Goal: Task Accomplishment & Management: Complete application form

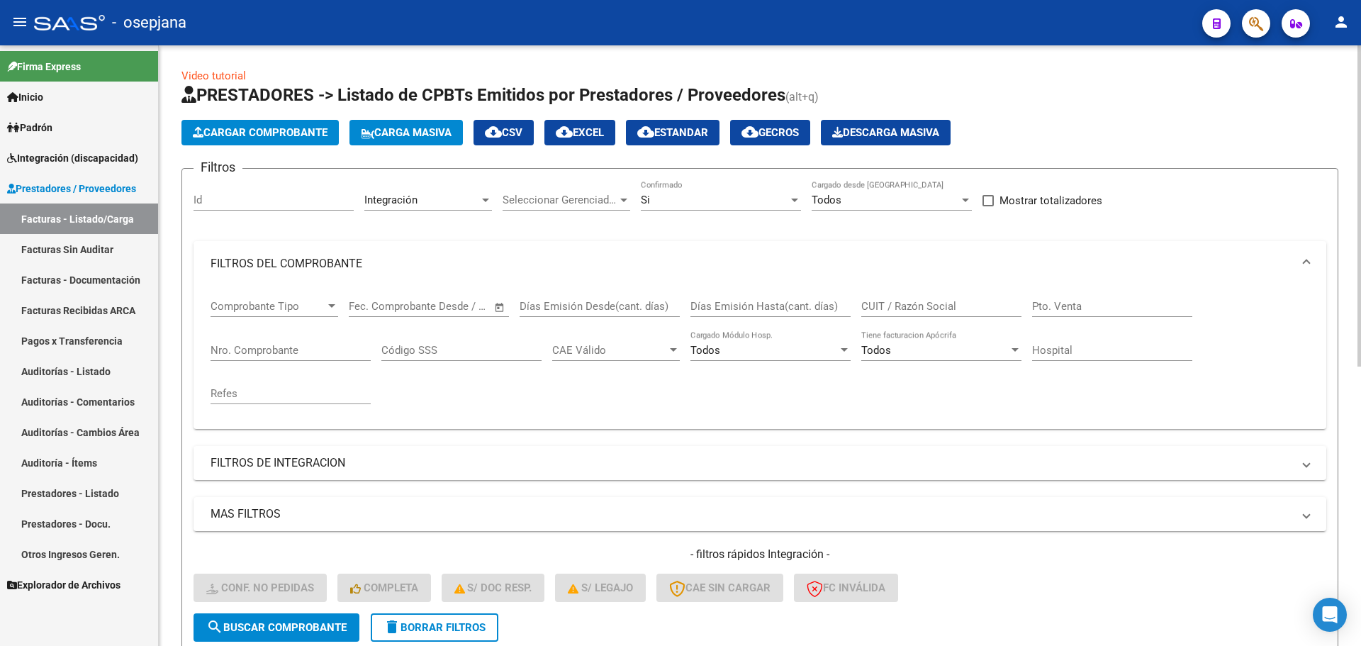
scroll to position [522, 0]
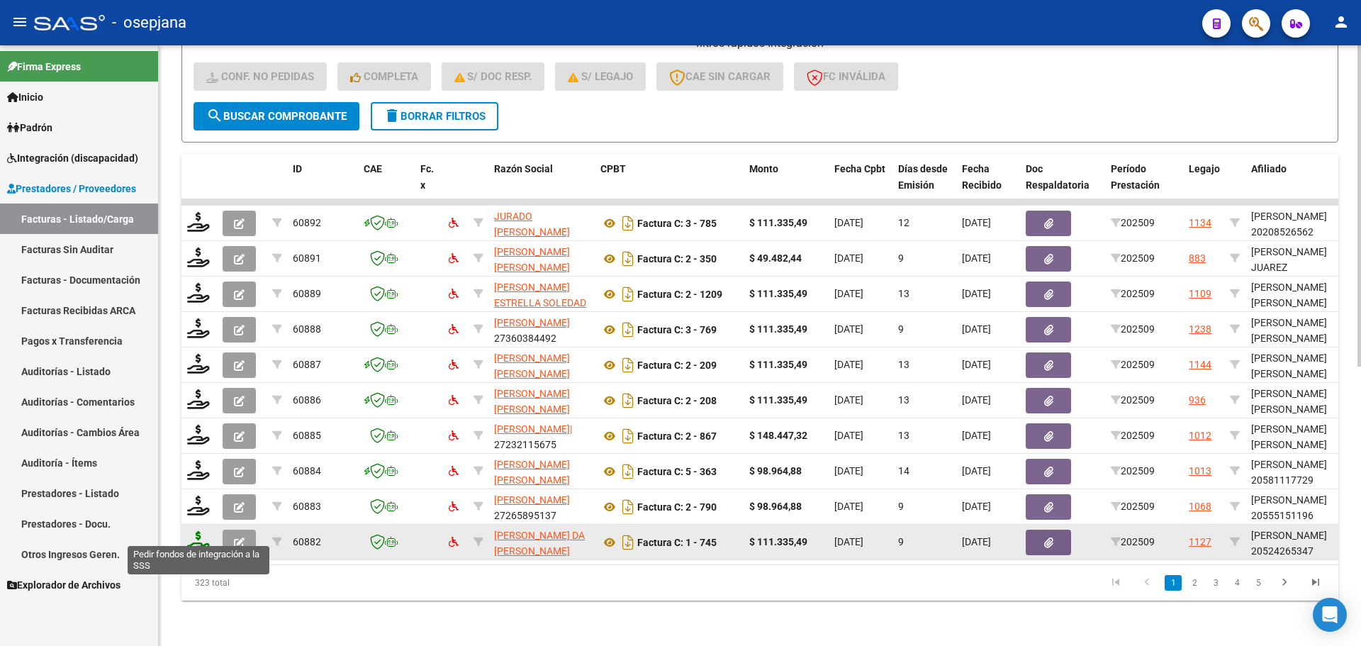
click at [203, 532] on icon at bounding box center [198, 541] width 23 height 20
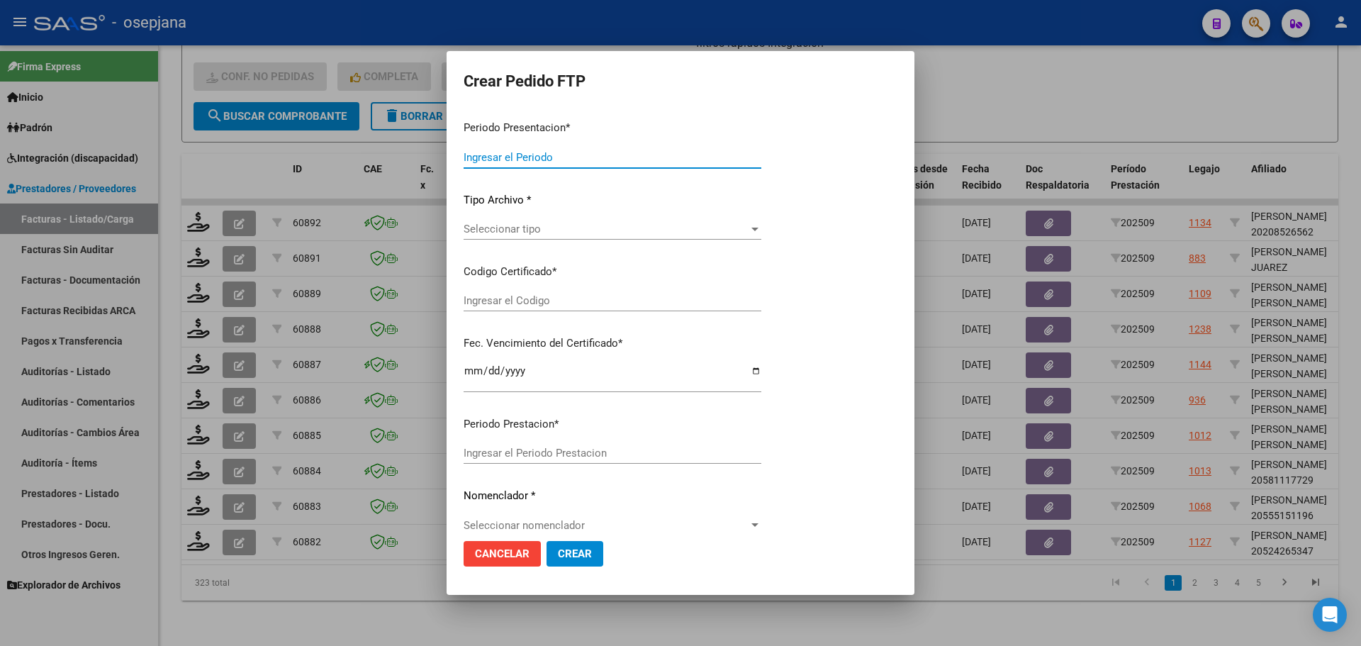
type input "202509"
type input "$ 111.335,49"
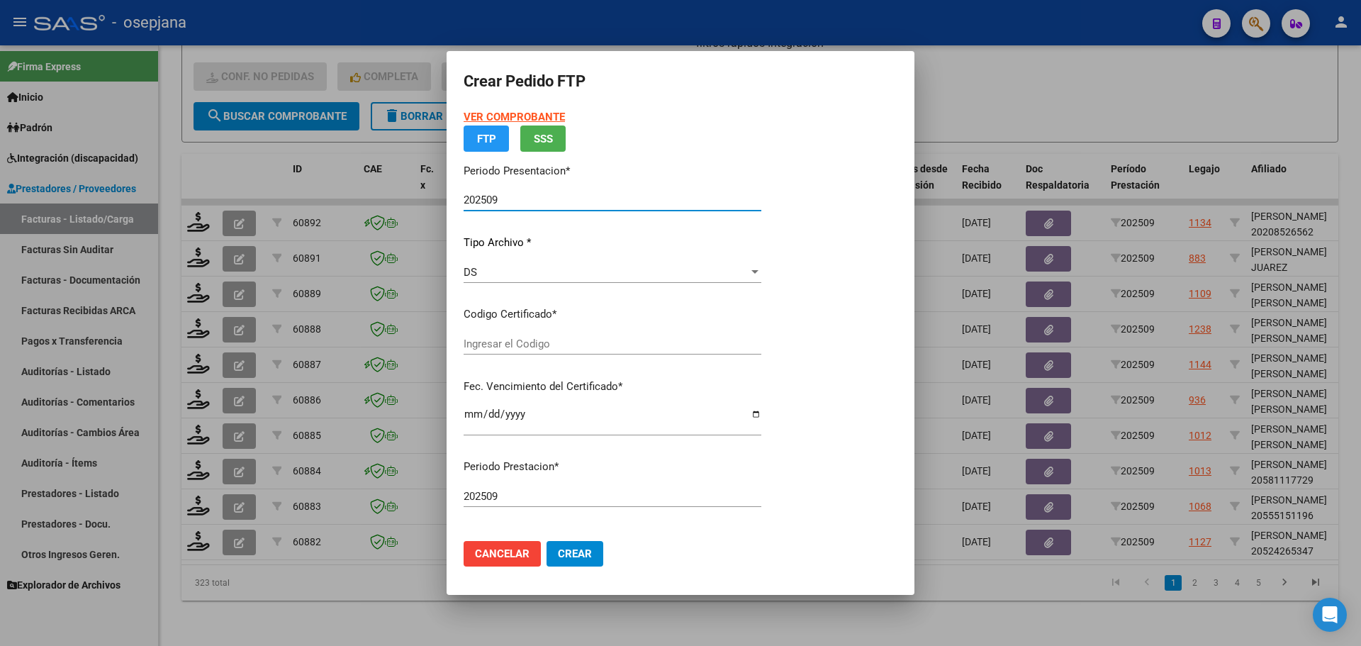
type input "ARG0200052426534-20230303-20330303BS350"
type input "2033-03-03"
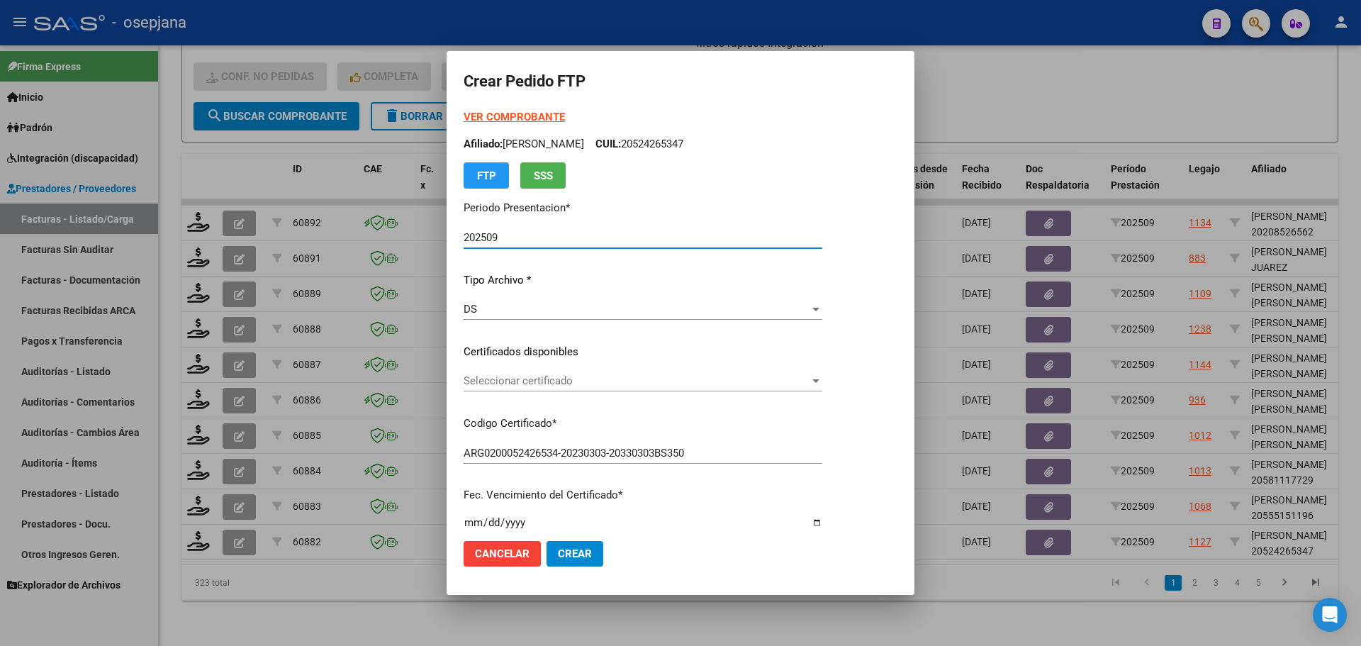
click at [529, 383] on span "Seleccionar certificado" at bounding box center [637, 380] width 346 height 13
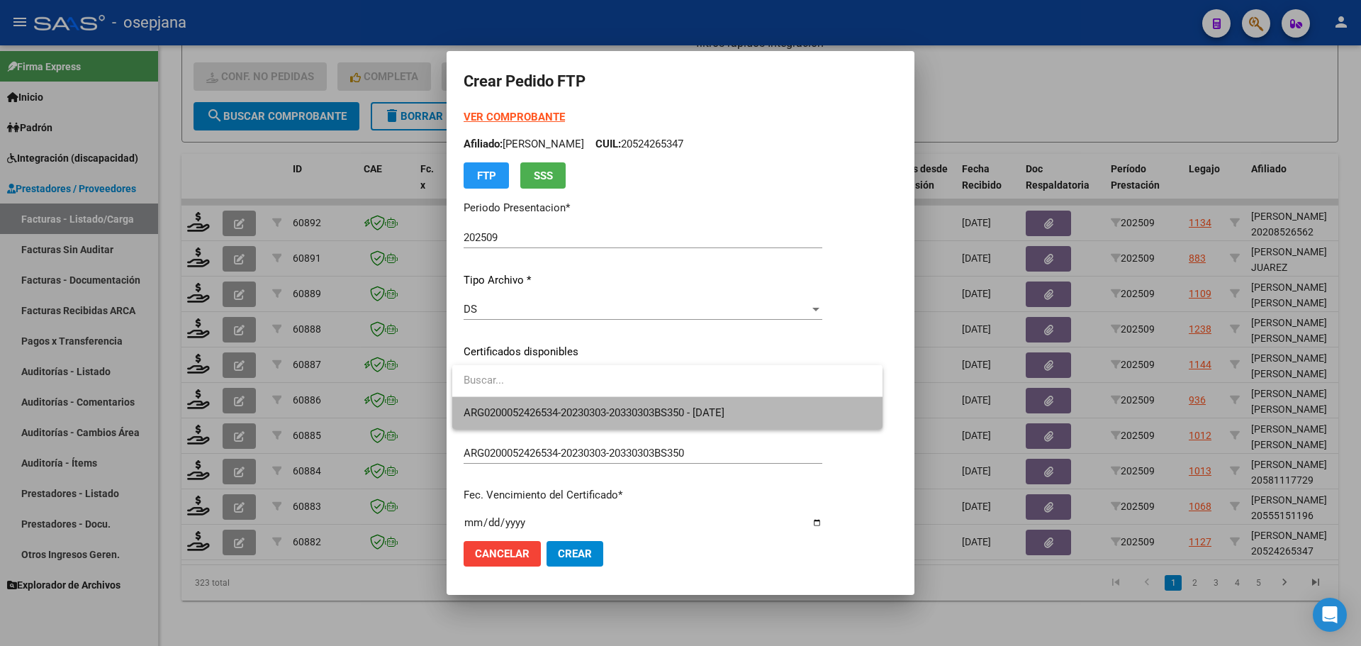
click at [532, 403] on span "ARG0200052426534-20230303-20330303BS350 - 2033-03-03" at bounding box center [668, 413] width 408 height 32
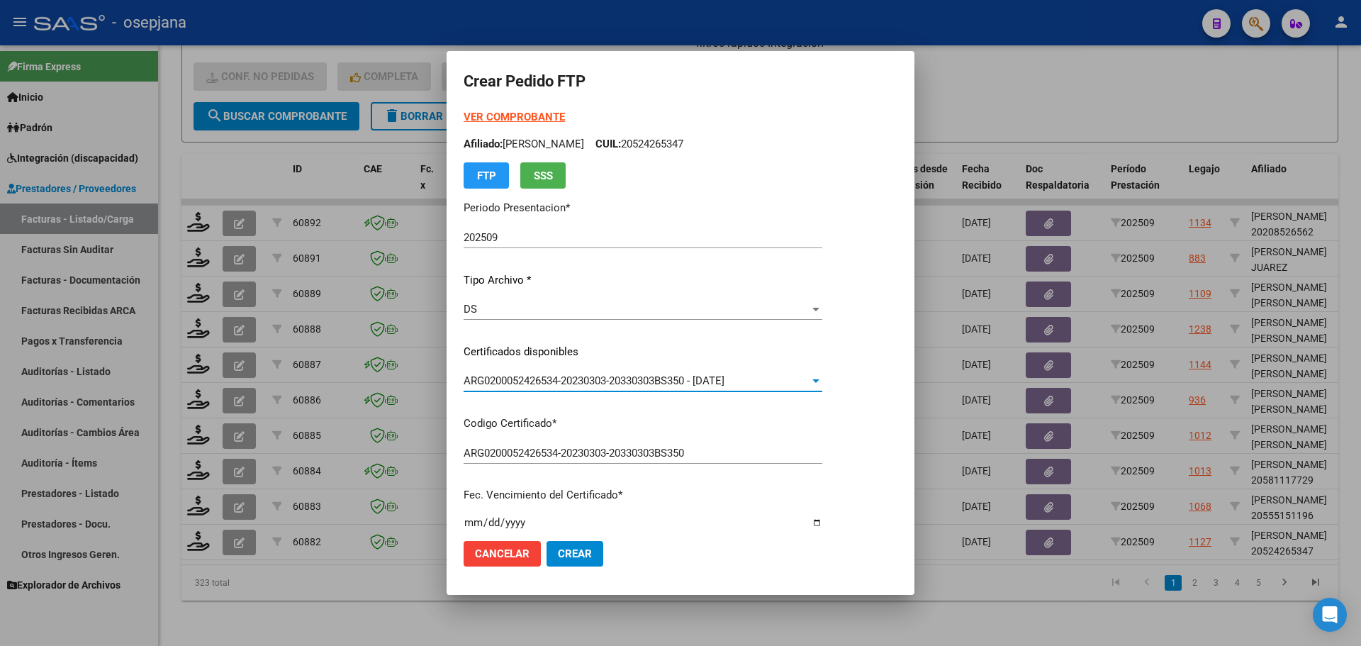
click at [522, 111] on strong "VER COMPROBANTE" at bounding box center [514, 117] width 101 height 13
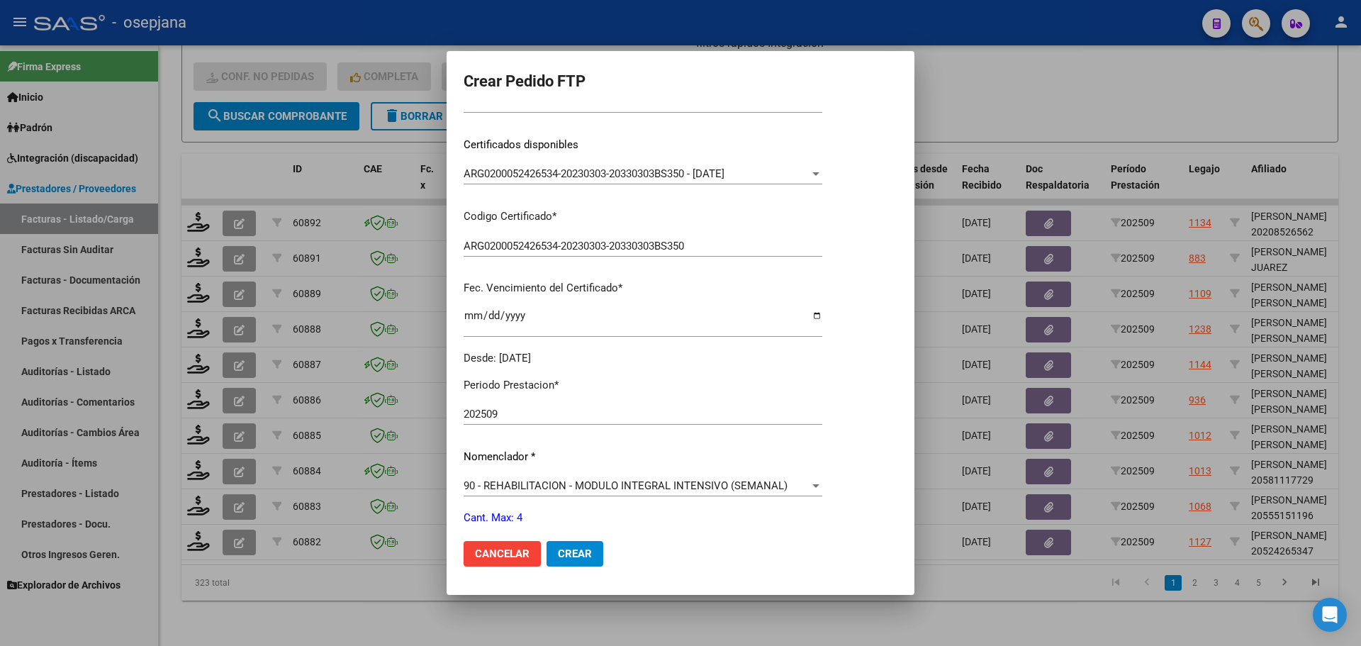
scroll to position [425, 0]
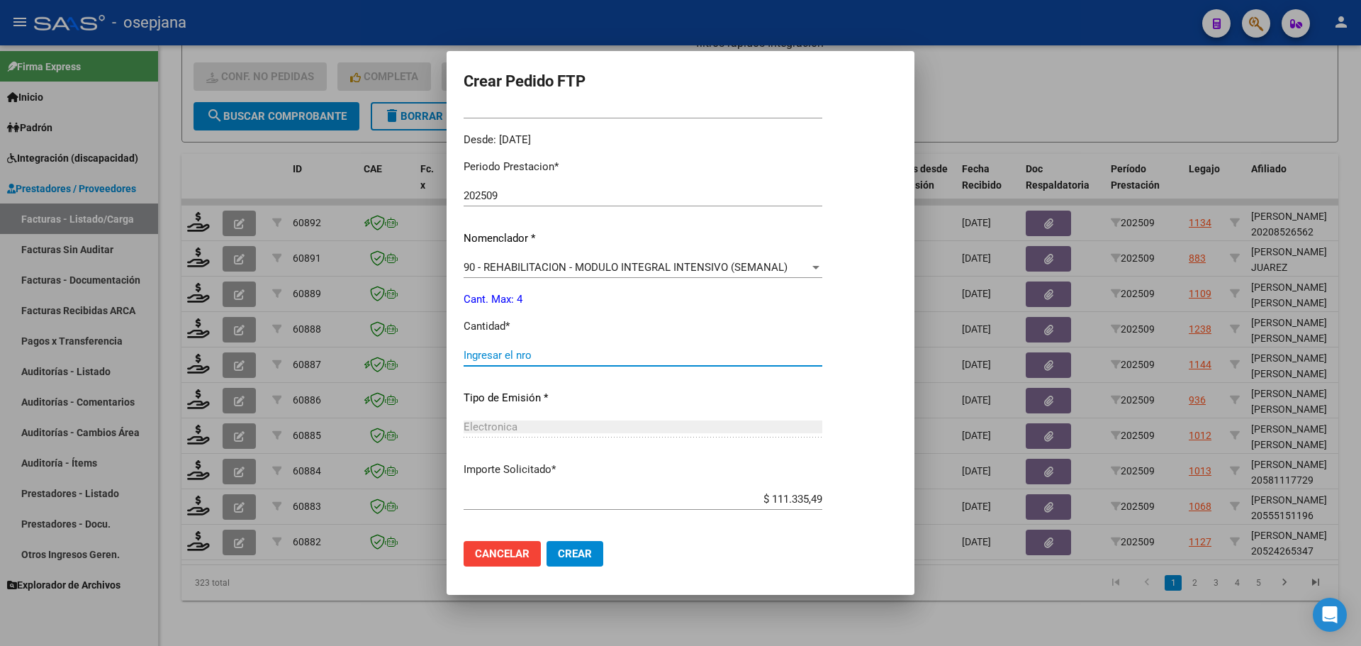
click at [518, 359] on input "Ingresar el nro" at bounding box center [643, 355] width 359 height 13
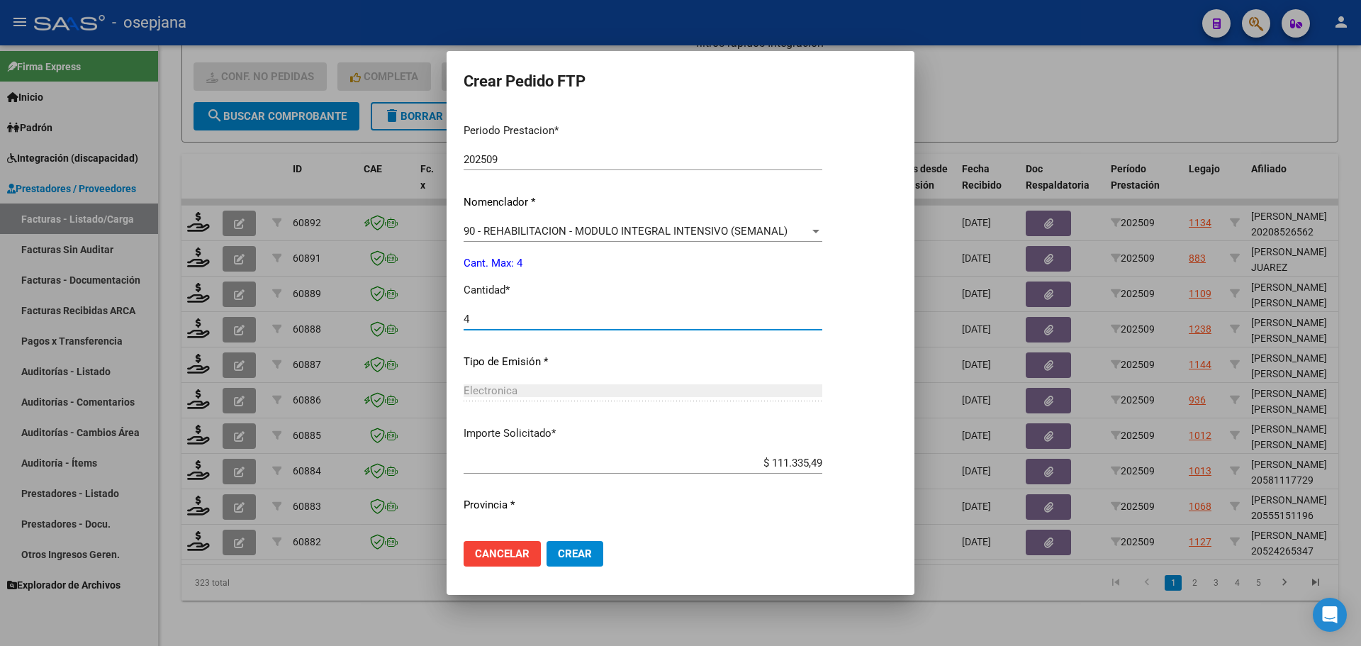
scroll to position [490, 0]
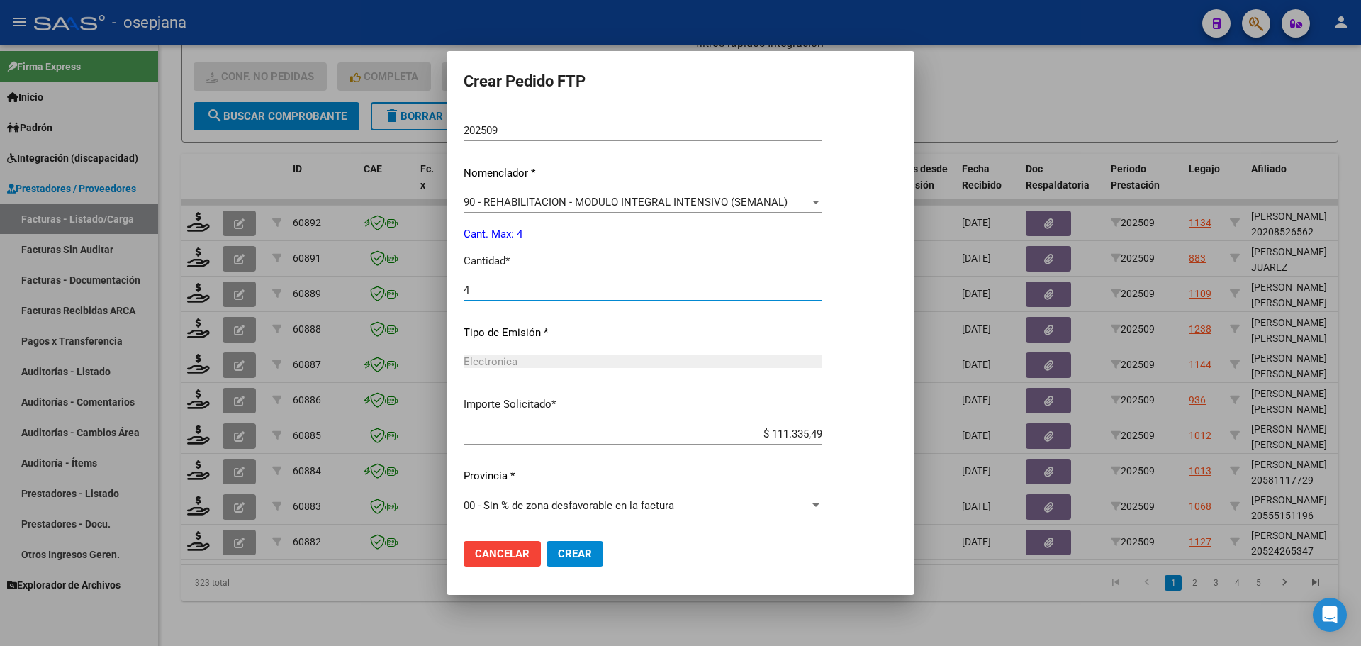
type input "4"
click at [591, 558] on span "Crear" at bounding box center [575, 553] width 34 height 13
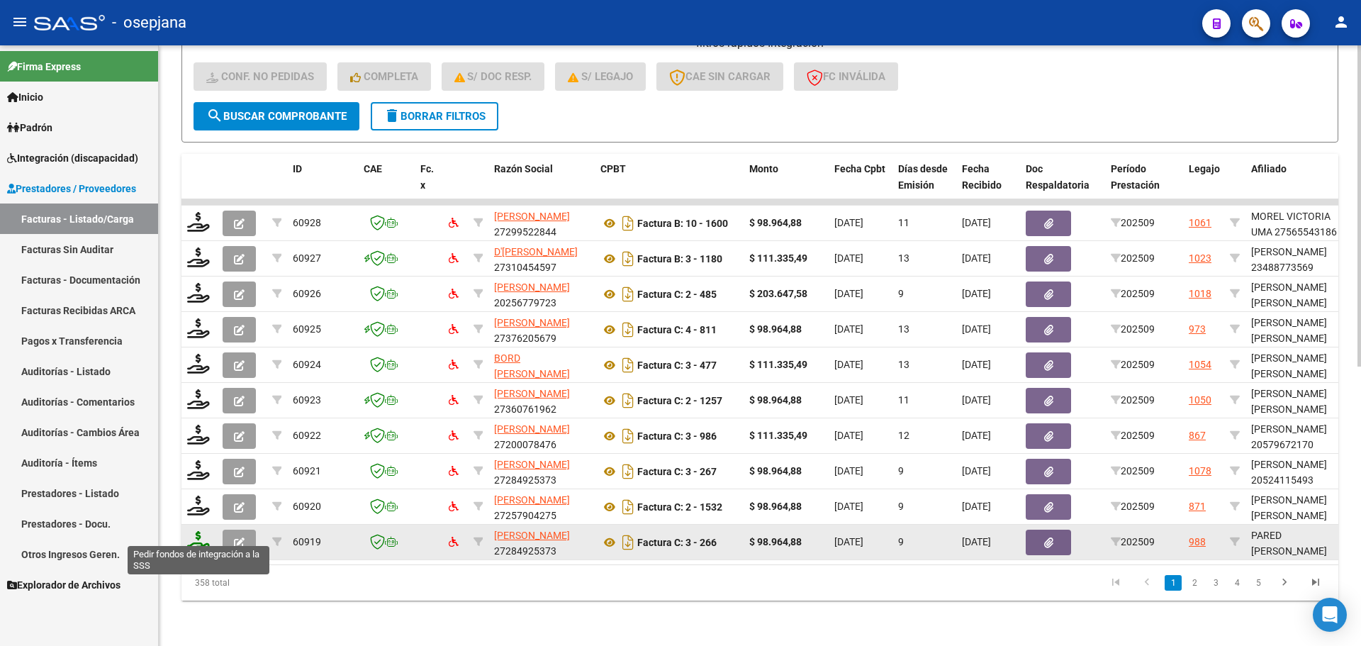
click at [194, 531] on icon at bounding box center [198, 541] width 23 height 20
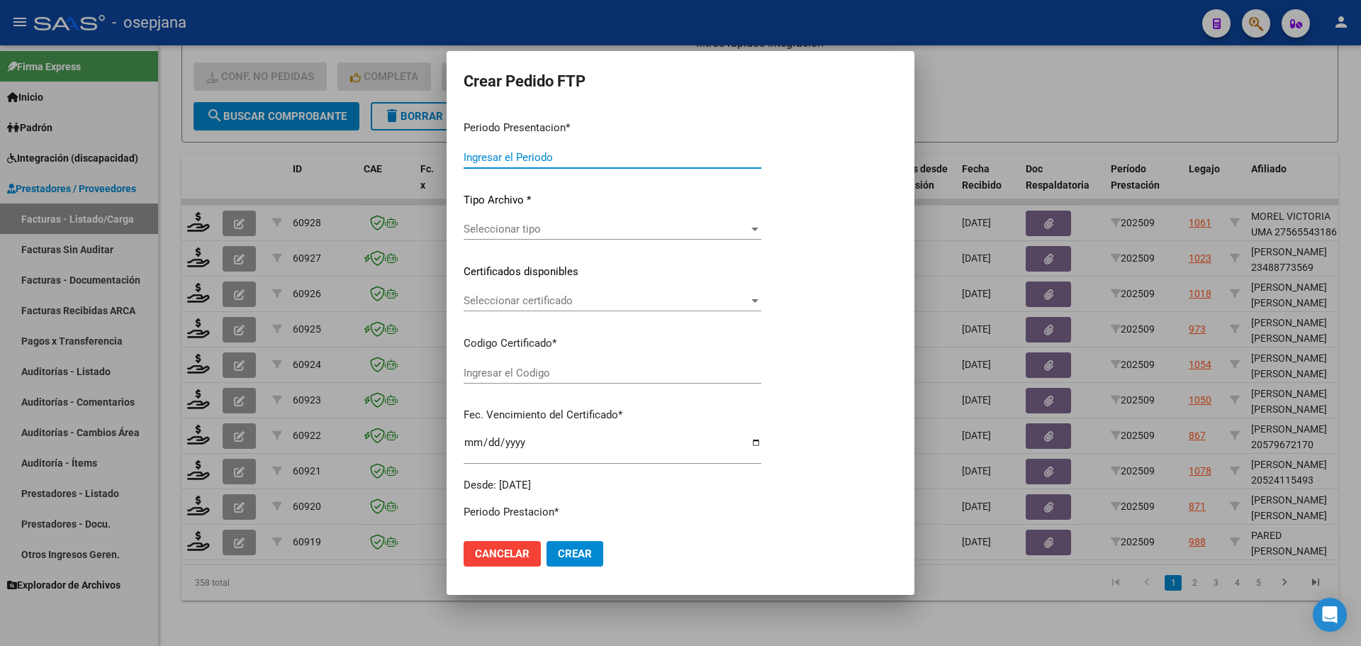
type input "202509"
type input "$ 98.964,88"
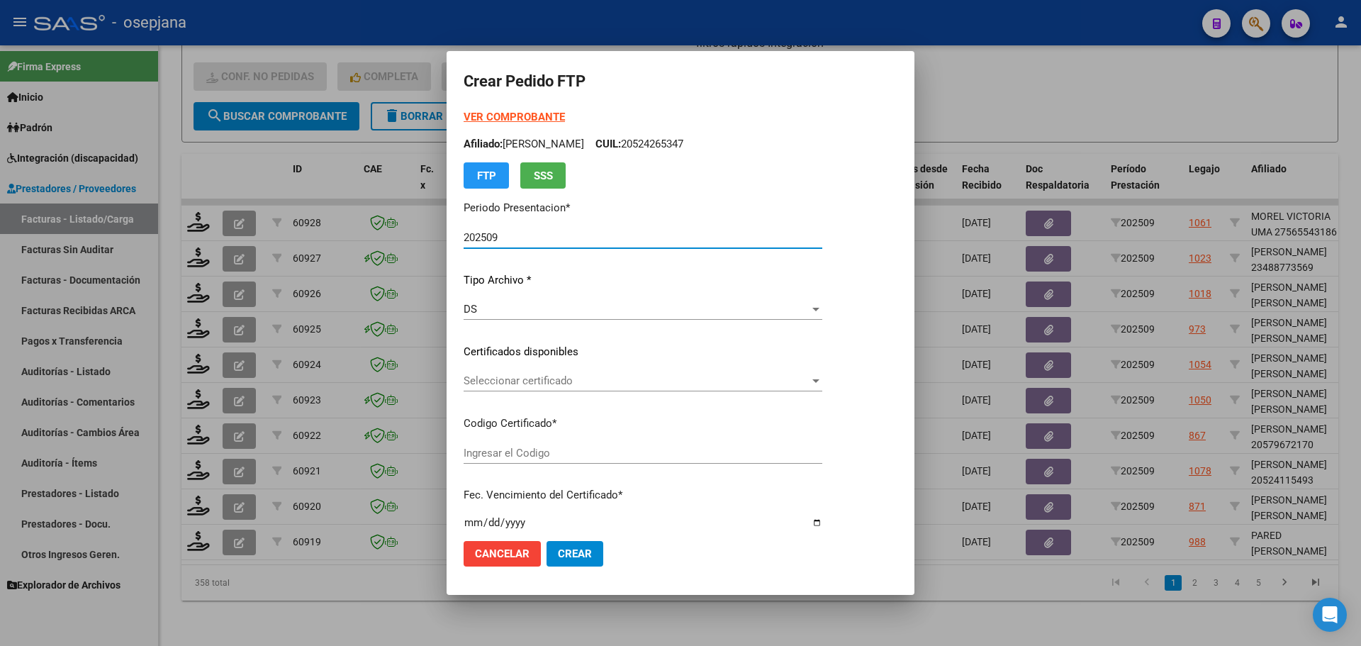
type input "ARG02000552700112022081020270810ANDIS105"
type input "2027-08-10"
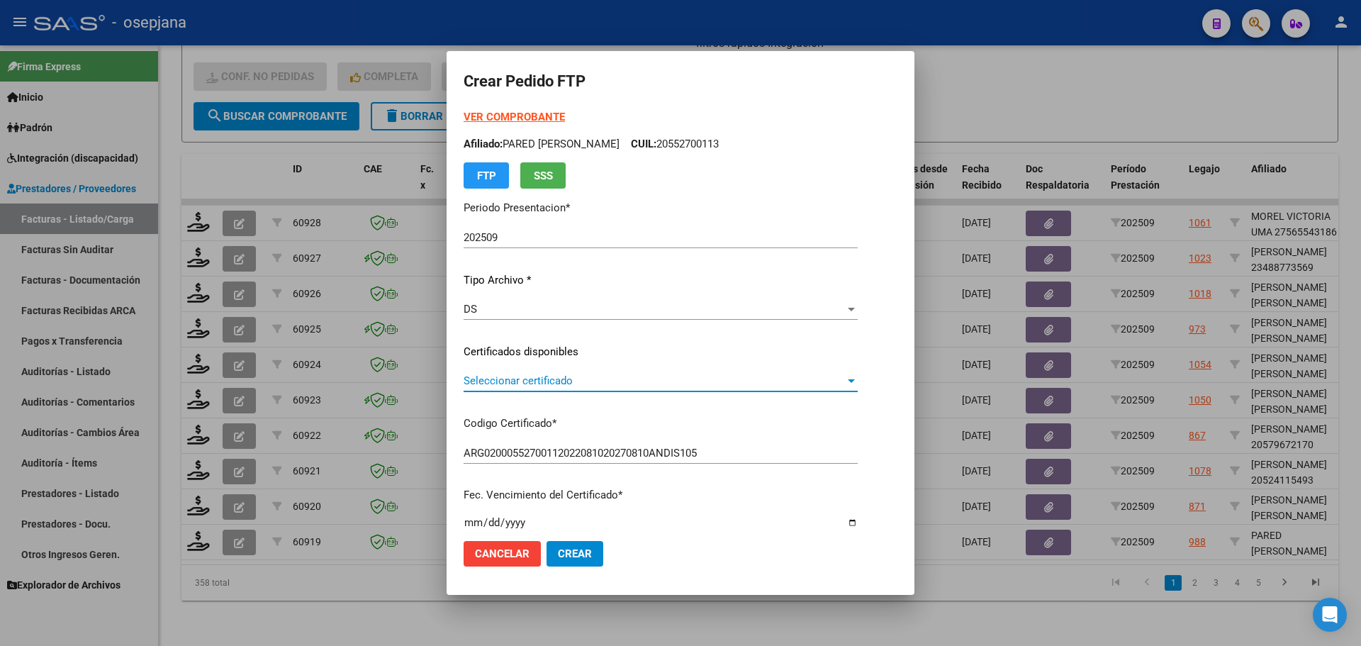
click at [709, 376] on span "Seleccionar certificado" at bounding box center [654, 380] width 381 height 13
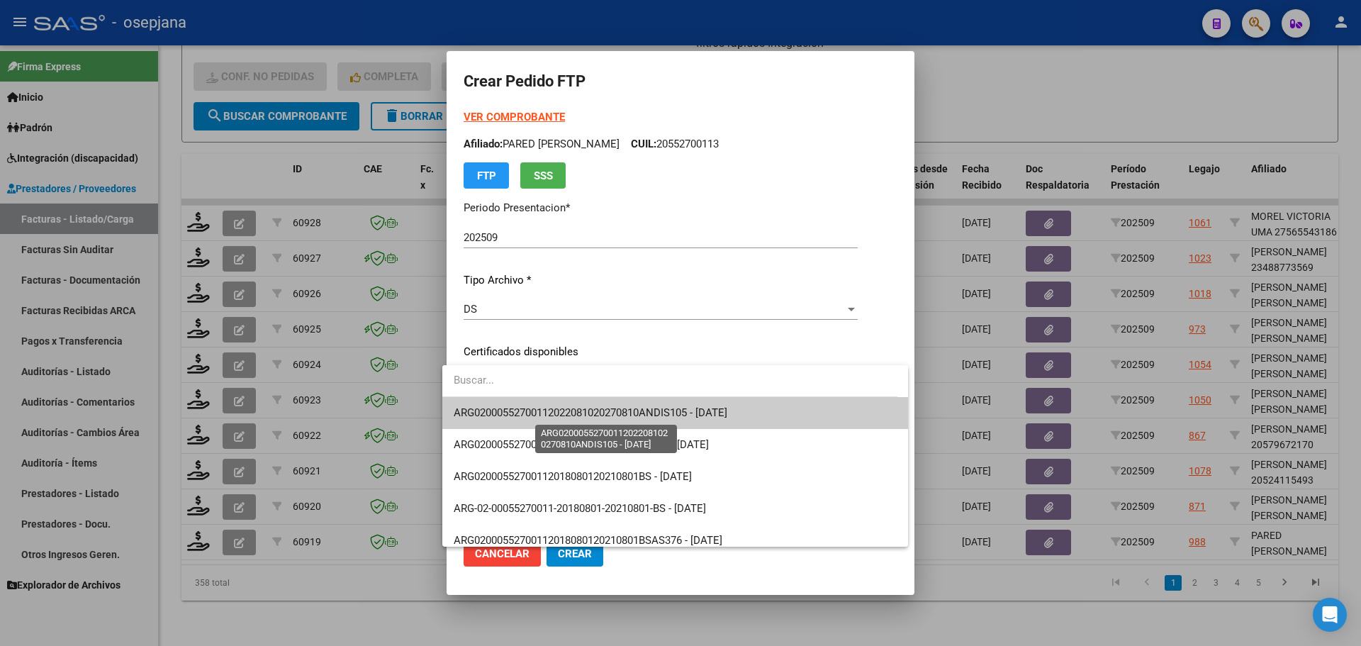
click at [717, 408] on span "ARG02000552700112022081020270810ANDIS105 - 2027-08-10" at bounding box center [591, 412] width 274 height 13
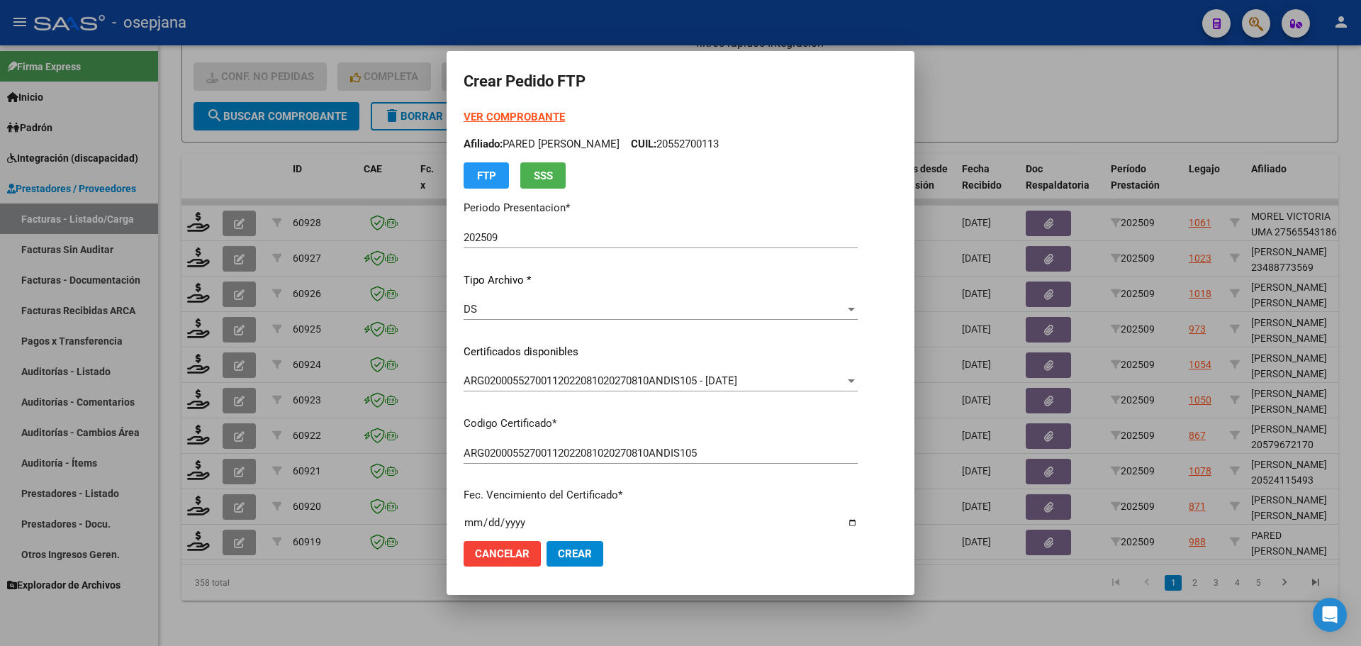
click at [493, 121] on strong "VER COMPROBANTE" at bounding box center [514, 117] width 101 height 13
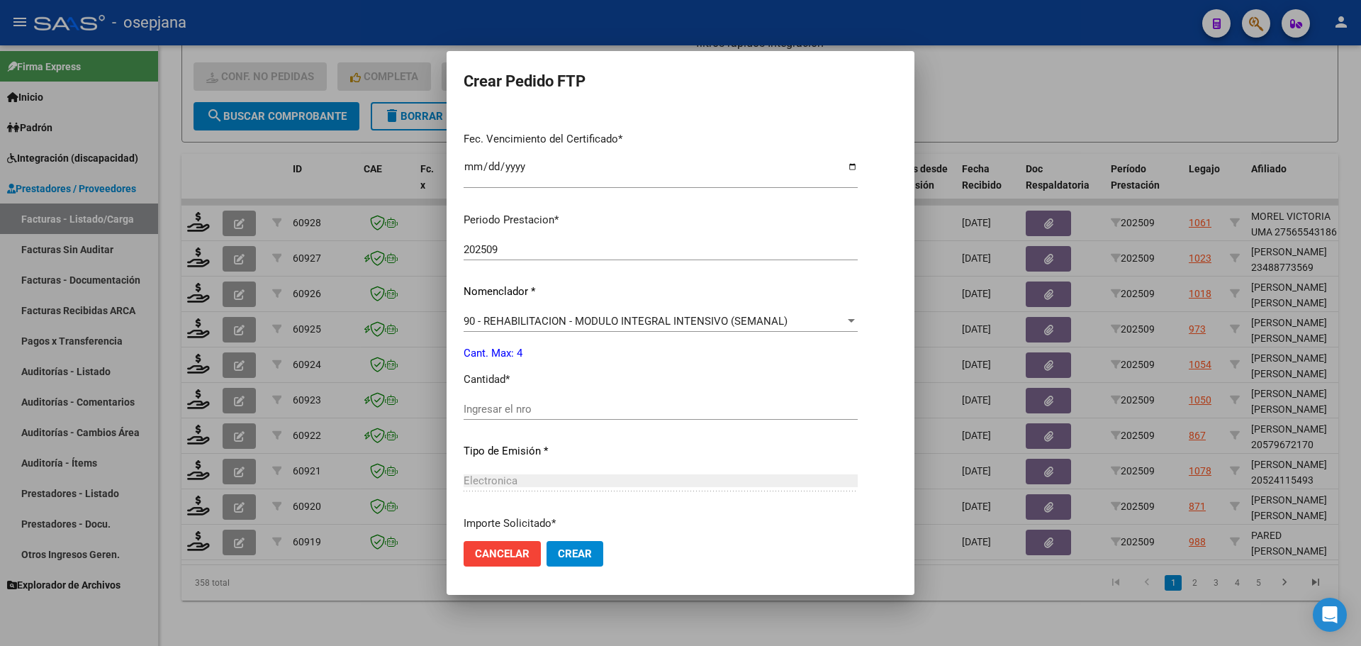
scroll to position [425, 0]
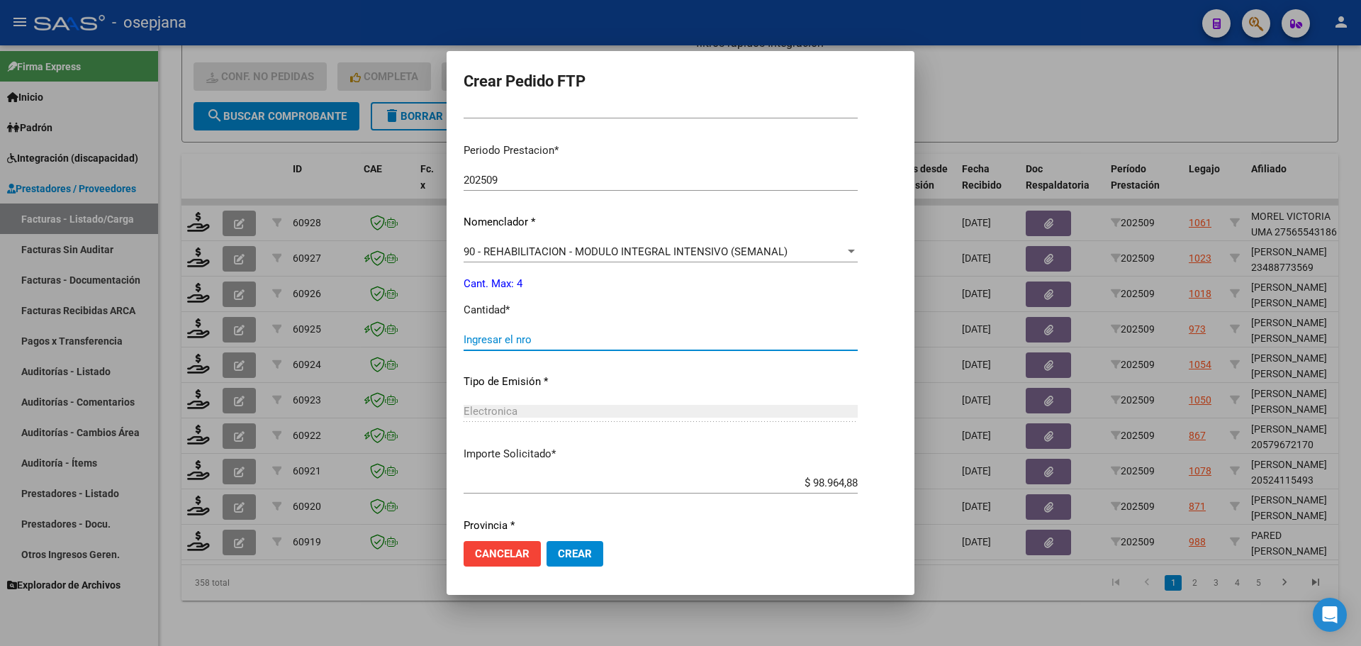
click at [508, 336] on input "Ingresar el nro" at bounding box center [661, 339] width 394 height 13
type input "4"
click at [573, 552] on span "Crear" at bounding box center [575, 553] width 34 height 13
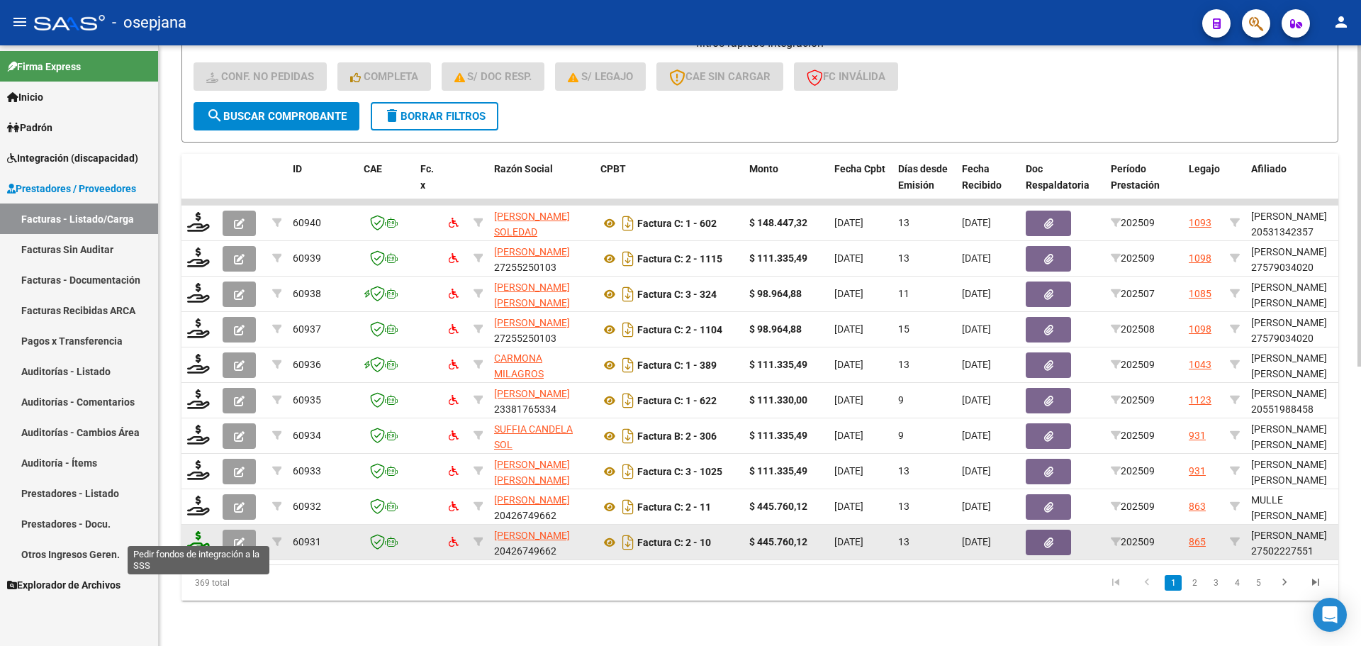
click at [201, 533] on icon at bounding box center [198, 541] width 23 height 20
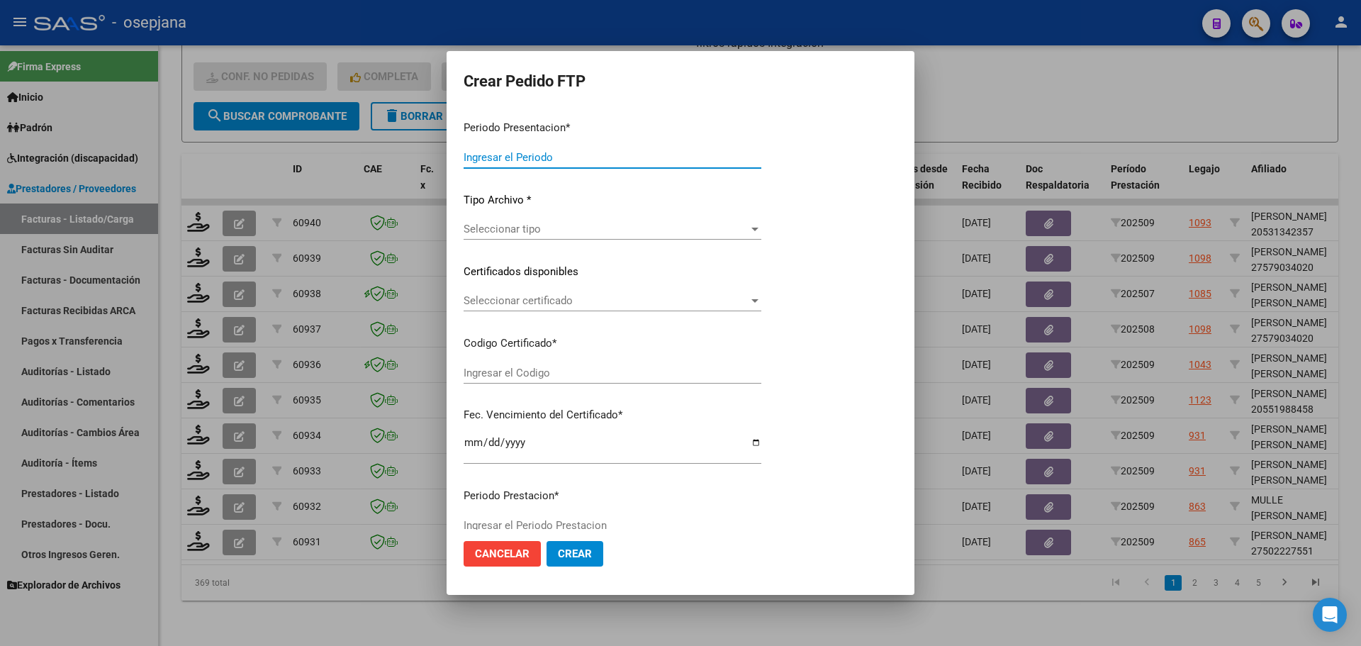
type input "202509"
type input "$ 445.760,12"
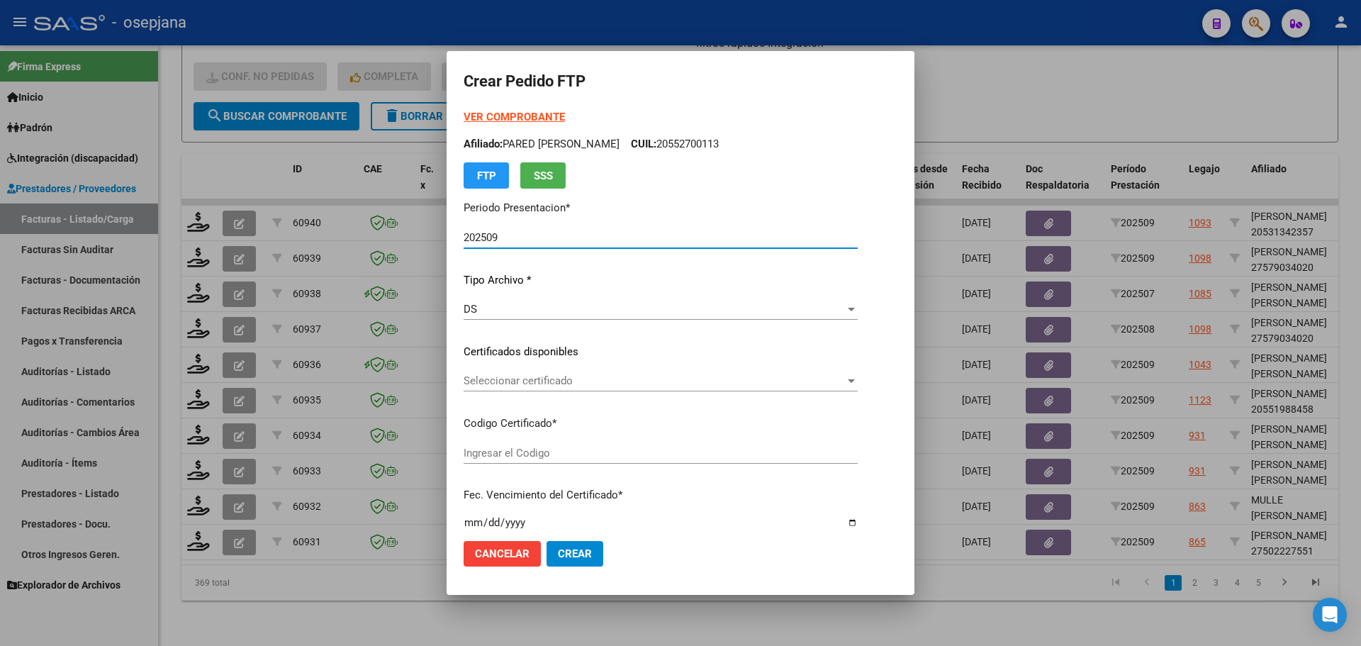
type input "ARG01000502227552023101820281018BSAS415"
type input "2028-10-18"
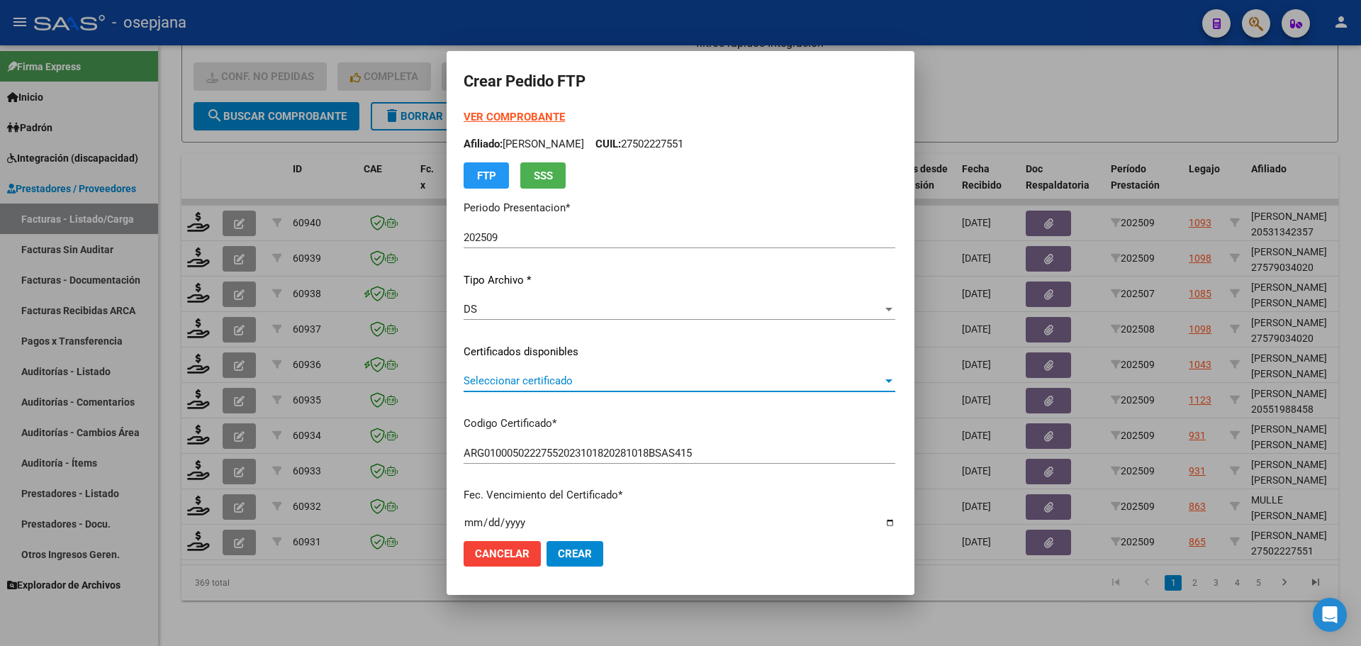
click at [554, 378] on span "Seleccionar certificado" at bounding box center [673, 380] width 419 height 13
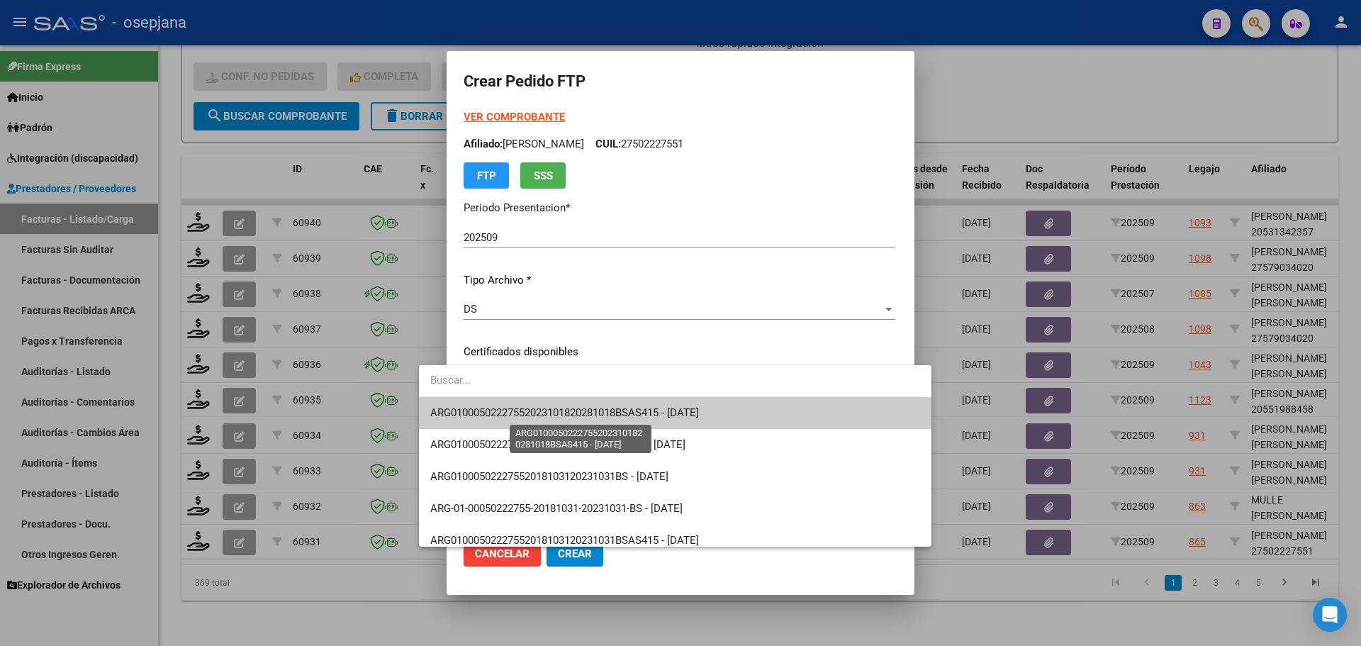
click at [554, 415] on span "ARG01000502227552023101820281018BSAS415 - 2028-10-18" at bounding box center [564, 412] width 269 height 13
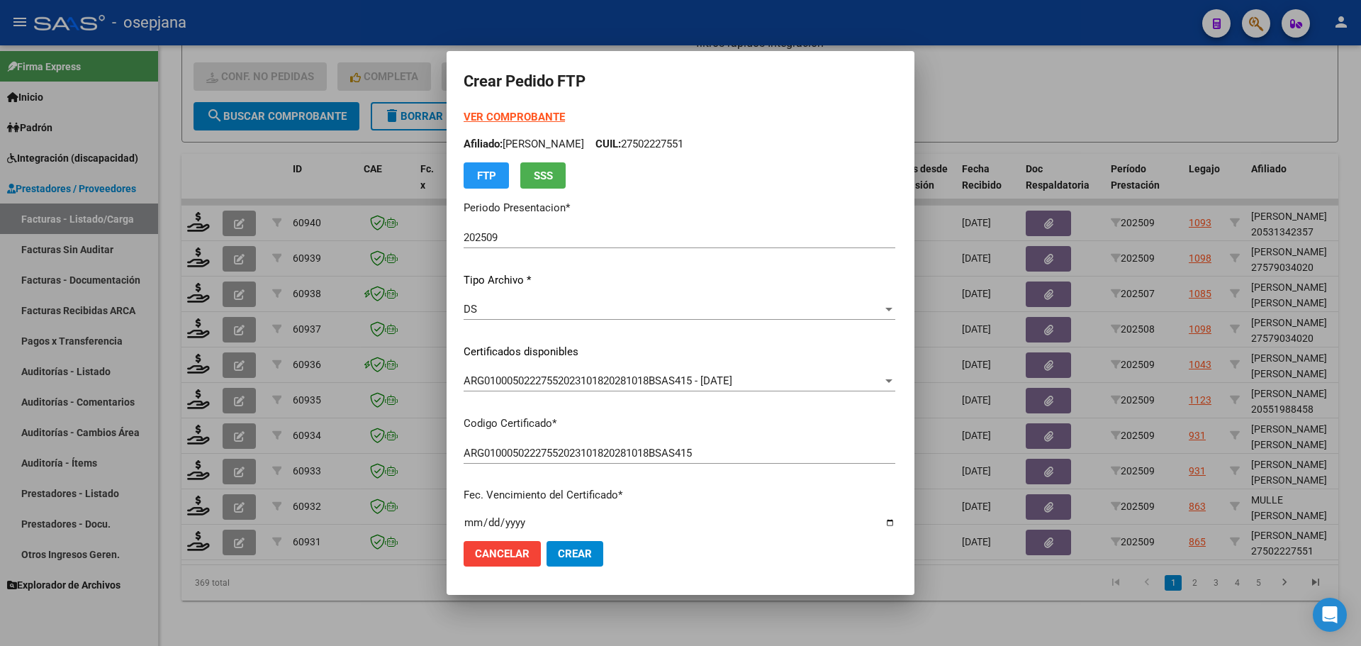
click at [491, 118] on strong "VER COMPROBANTE" at bounding box center [514, 117] width 101 height 13
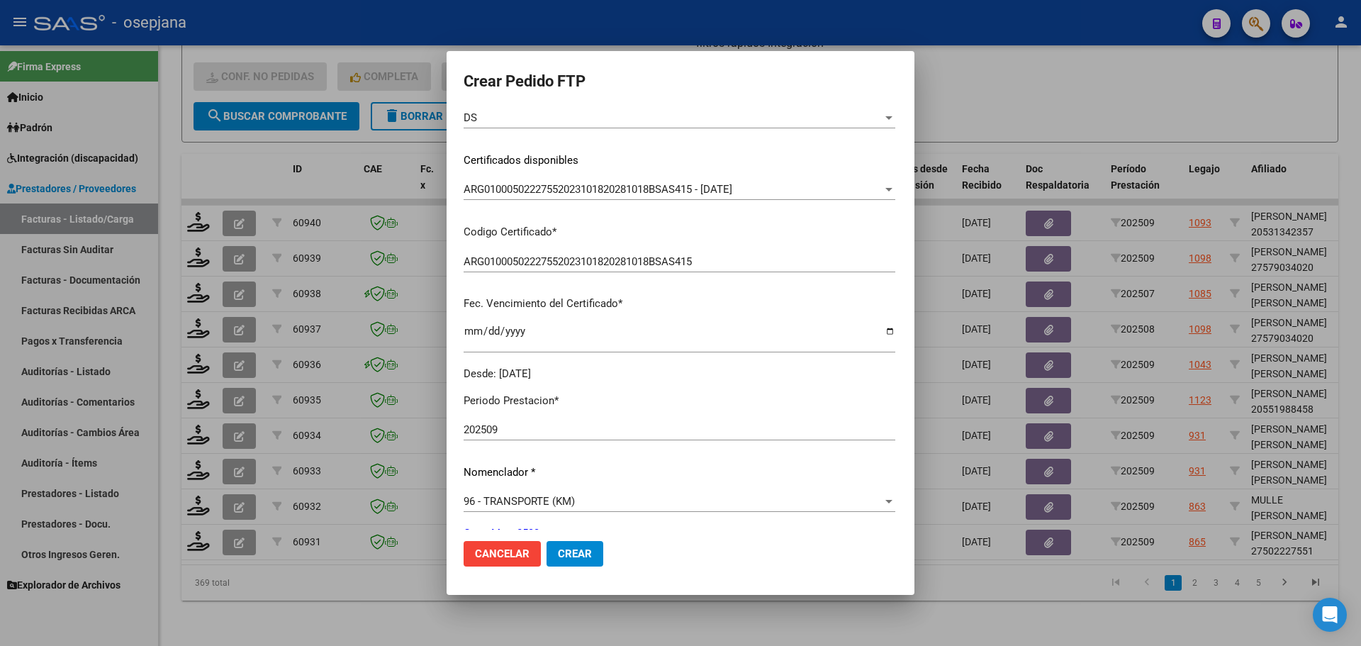
scroll to position [354, 0]
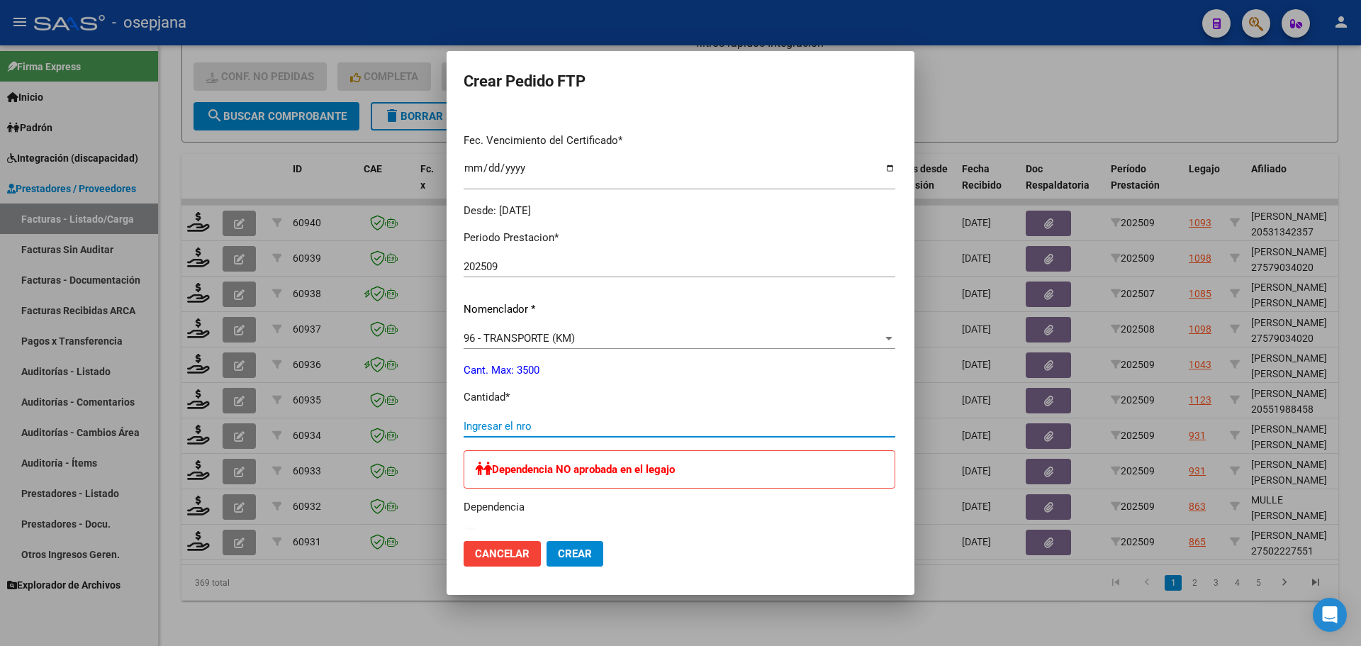
click at [494, 420] on input "Ingresar el nro" at bounding box center [680, 426] width 432 height 13
type input "823"
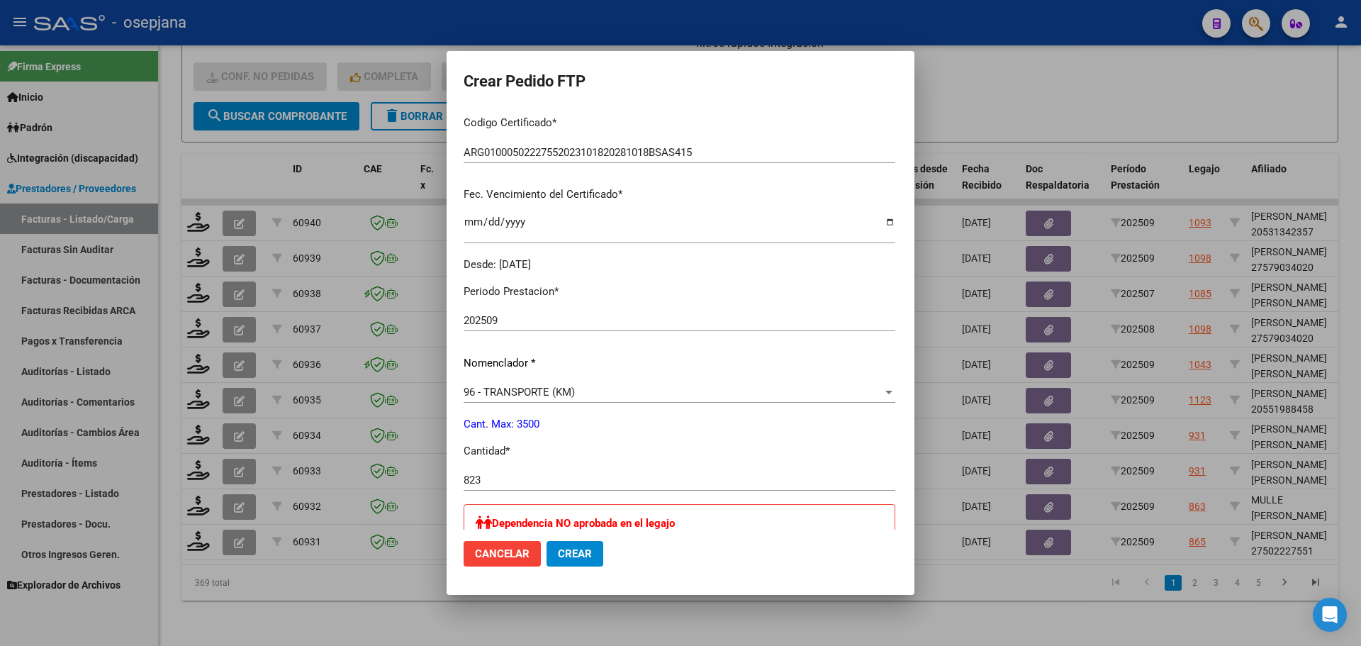
scroll to position [283, 0]
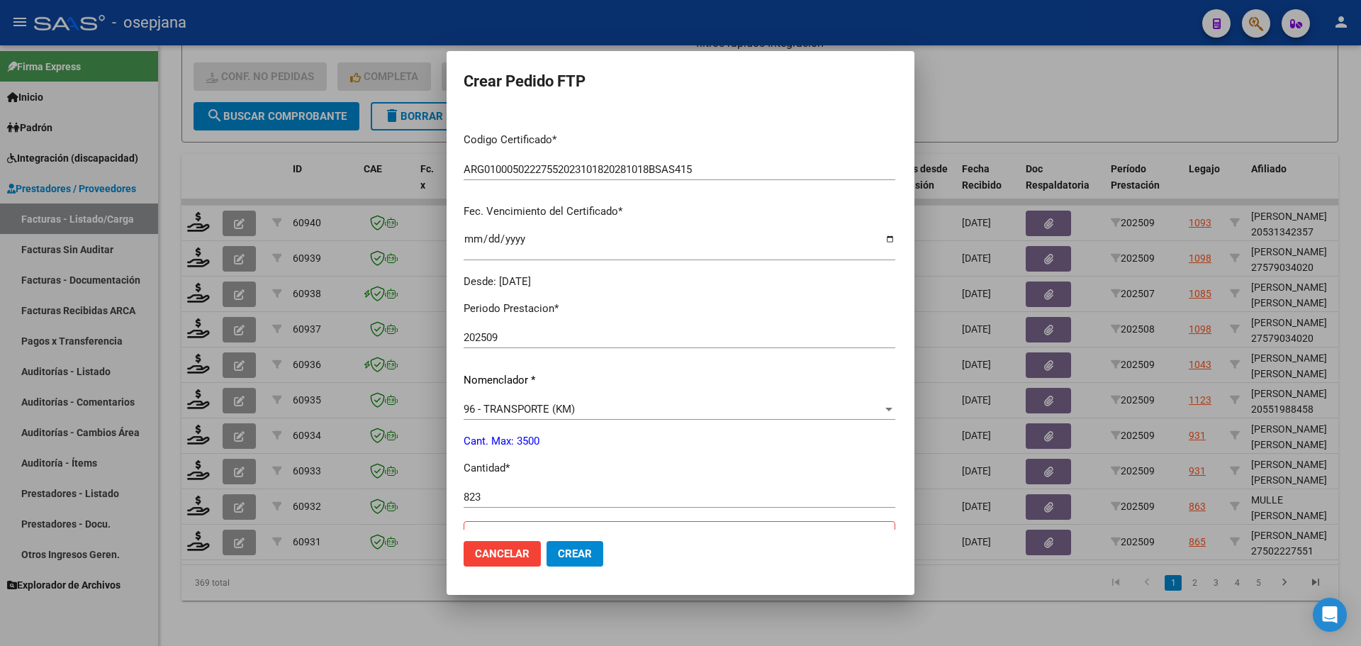
click at [546, 563] on button "Crear" at bounding box center [574, 554] width 57 height 26
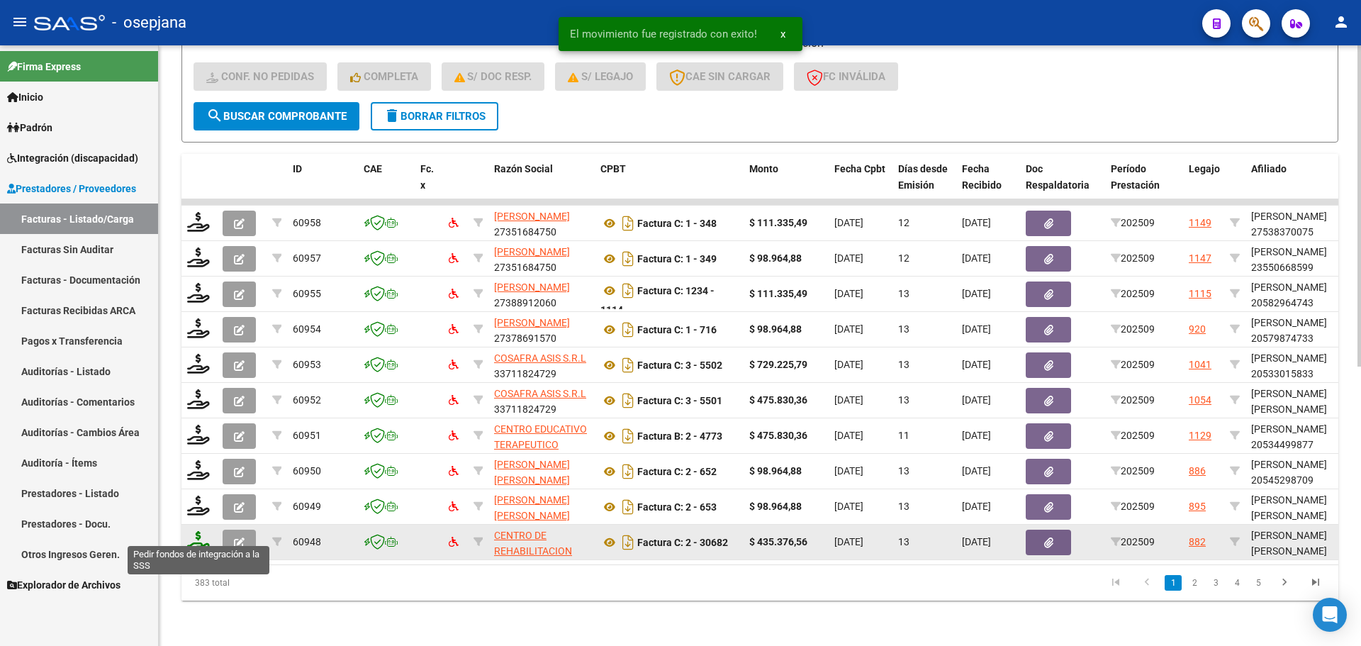
click at [200, 536] on icon at bounding box center [198, 541] width 23 height 20
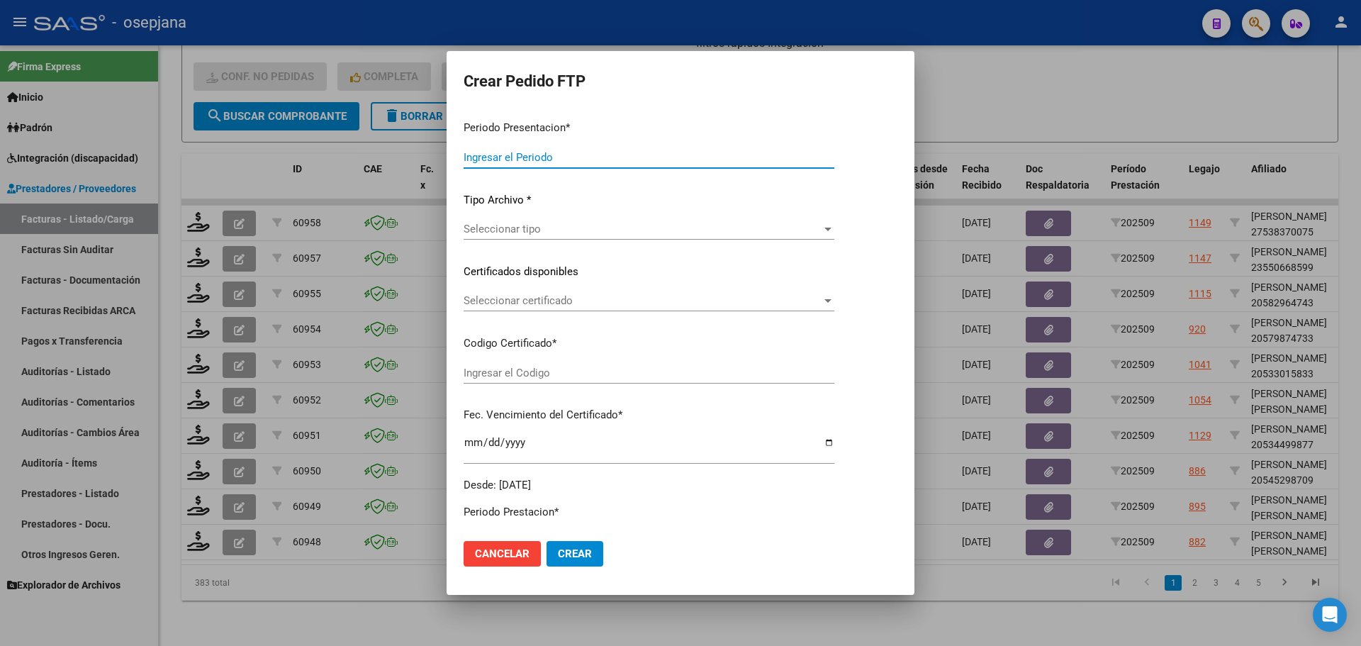
type input "202509"
type input "$ 435.376,56"
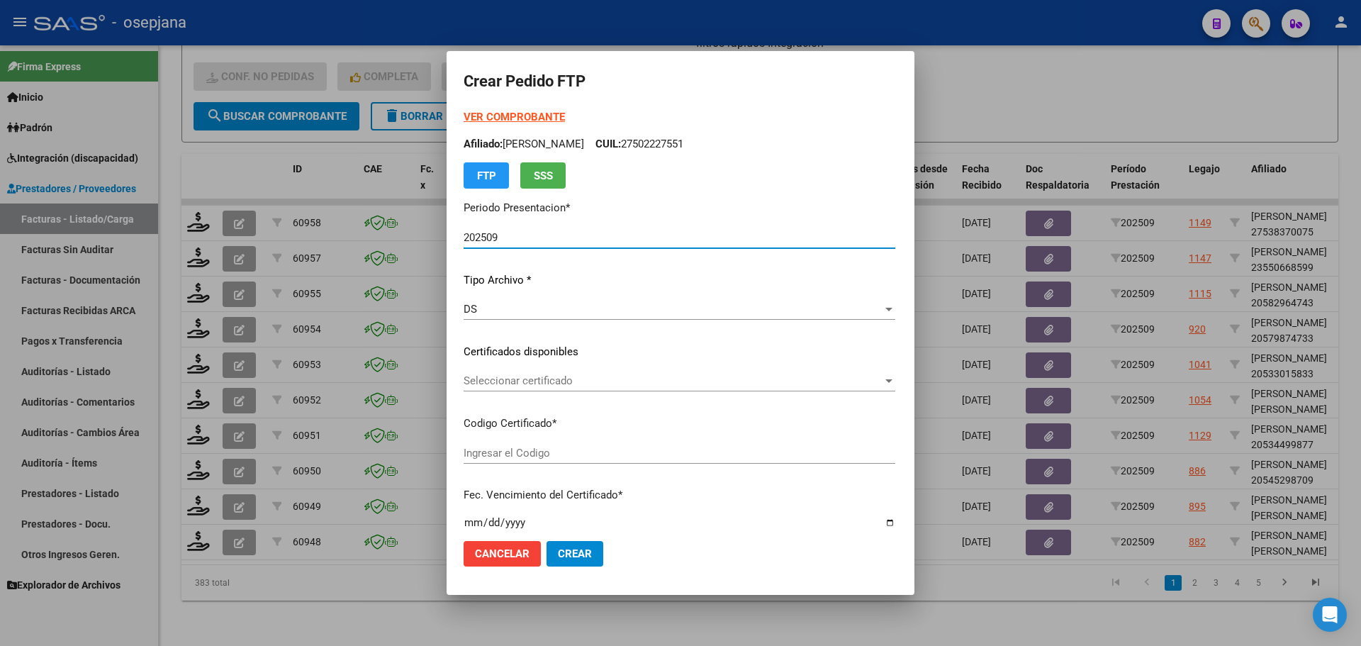
type input "ARG01000569468202025011620280616BUE415"
type input "[DATE]"
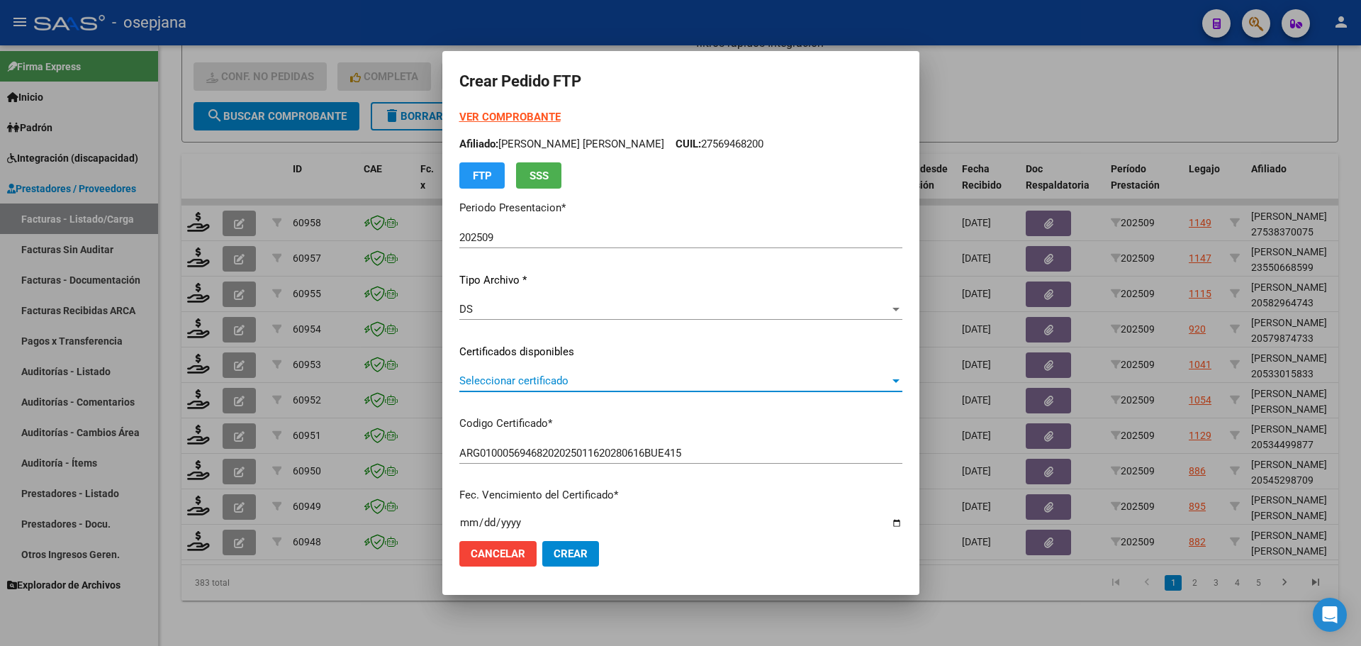
click at [583, 378] on span "Seleccionar certificado" at bounding box center [674, 380] width 430 height 13
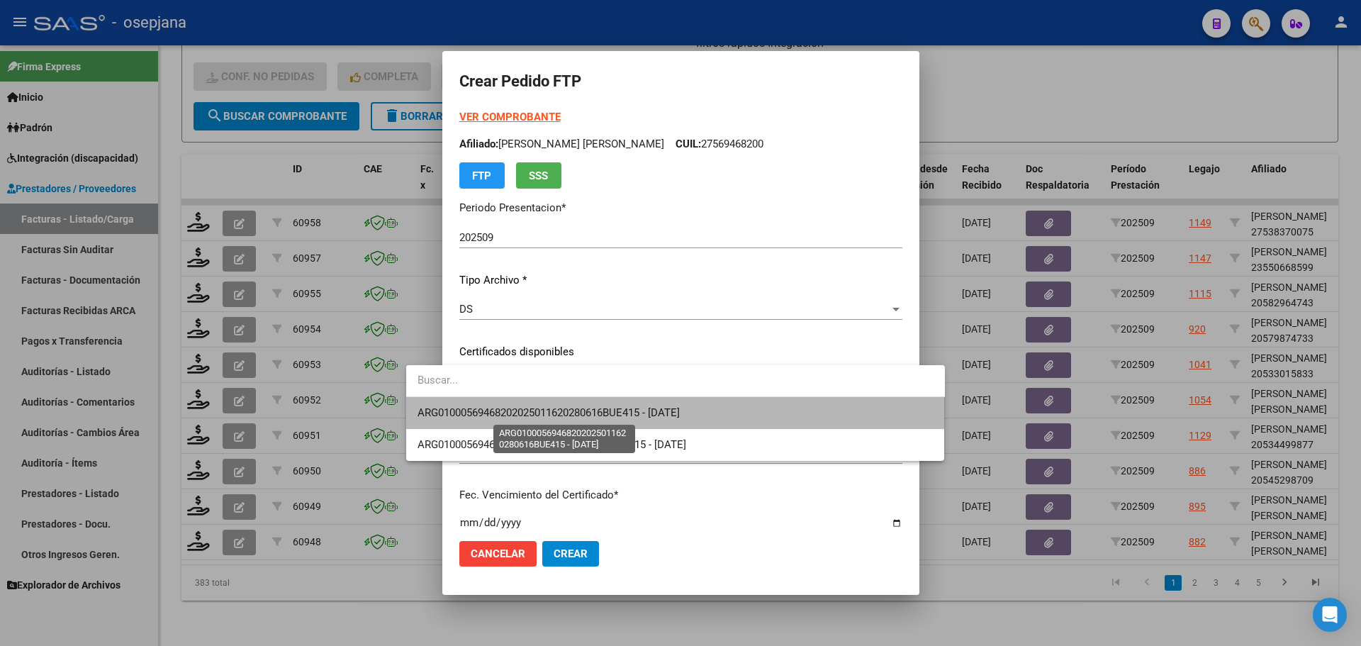
click at [585, 407] on span "ARG01000569468202025011620280616BUE415 - [DATE]" at bounding box center [548, 412] width 262 height 13
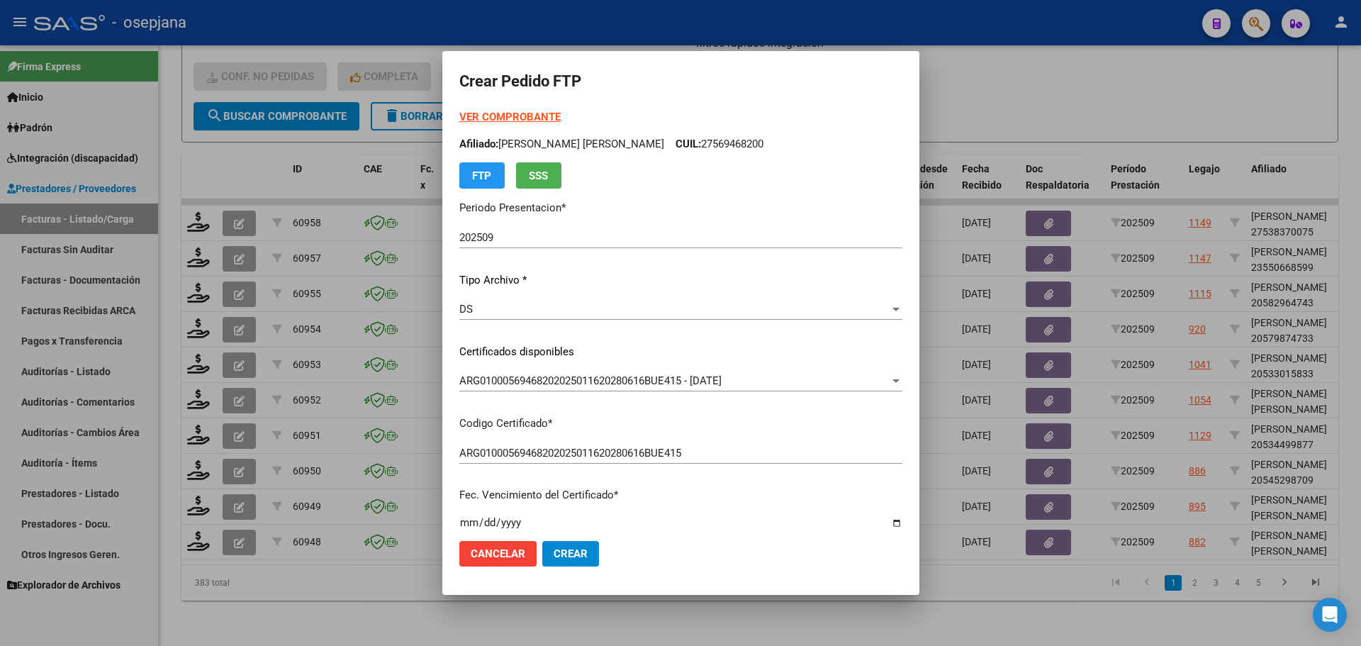
click at [505, 114] on strong "VER COMPROBANTE" at bounding box center [509, 117] width 101 height 13
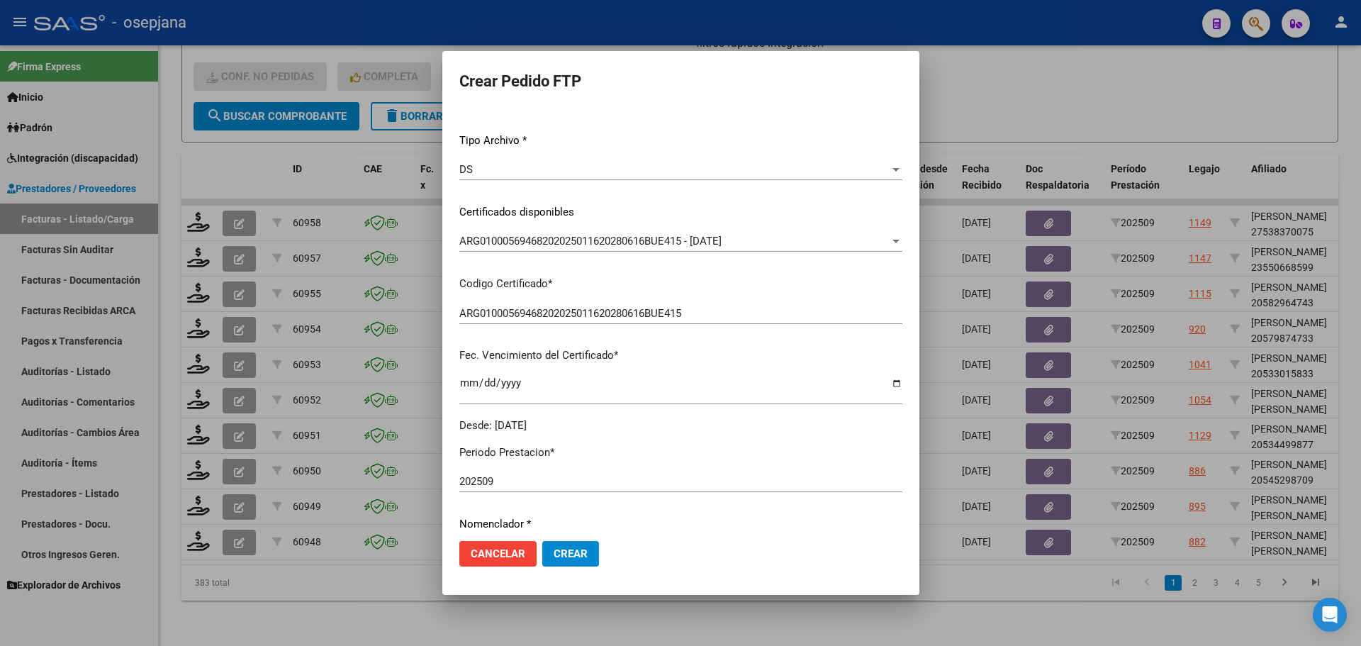
scroll to position [425, 0]
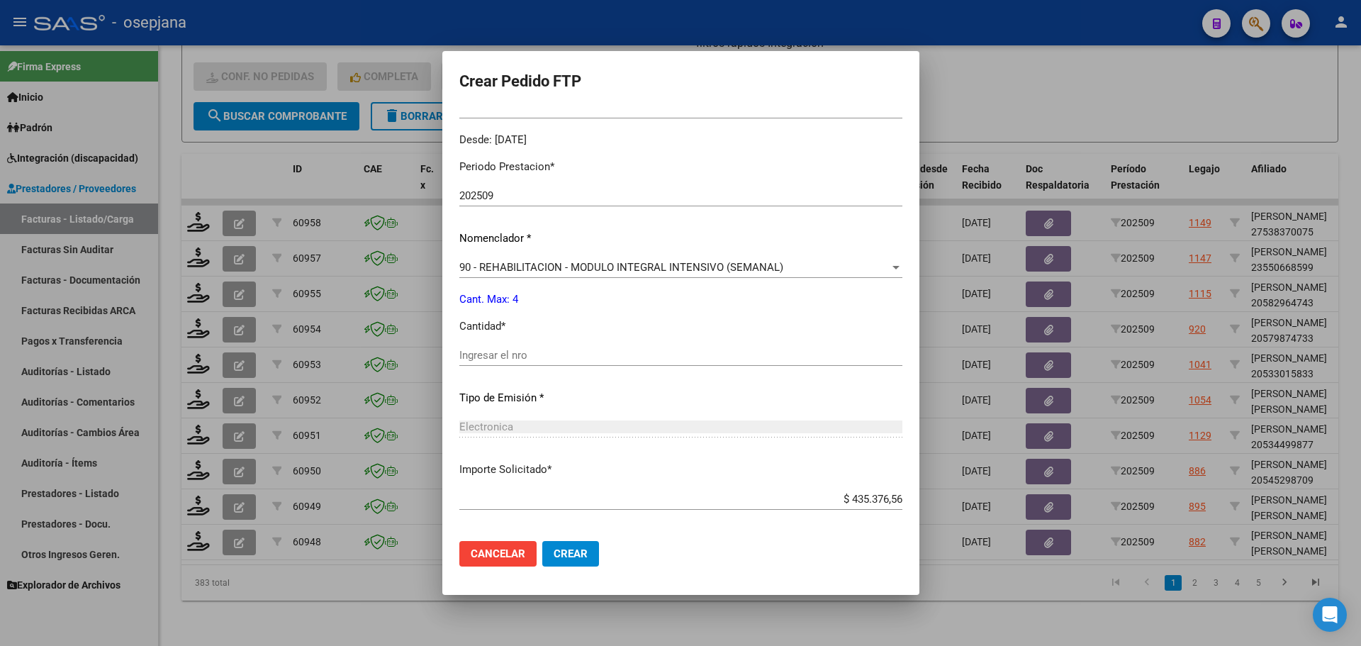
click at [459, 362] on div "Ingresar el nro" at bounding box center [680, 354] width 443 height 21
type input "47"
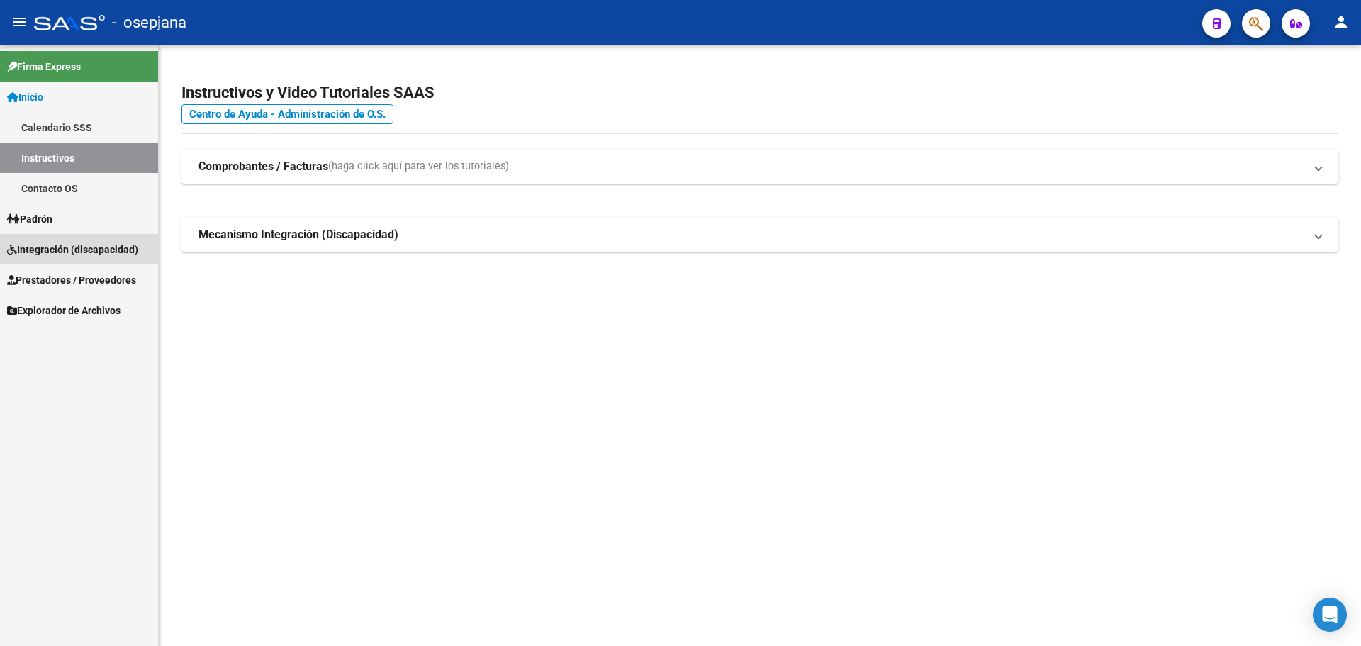
click at [56, 246] on span "Integración (discapacidad)" at bounding box center [72, 250] width 131 height 16
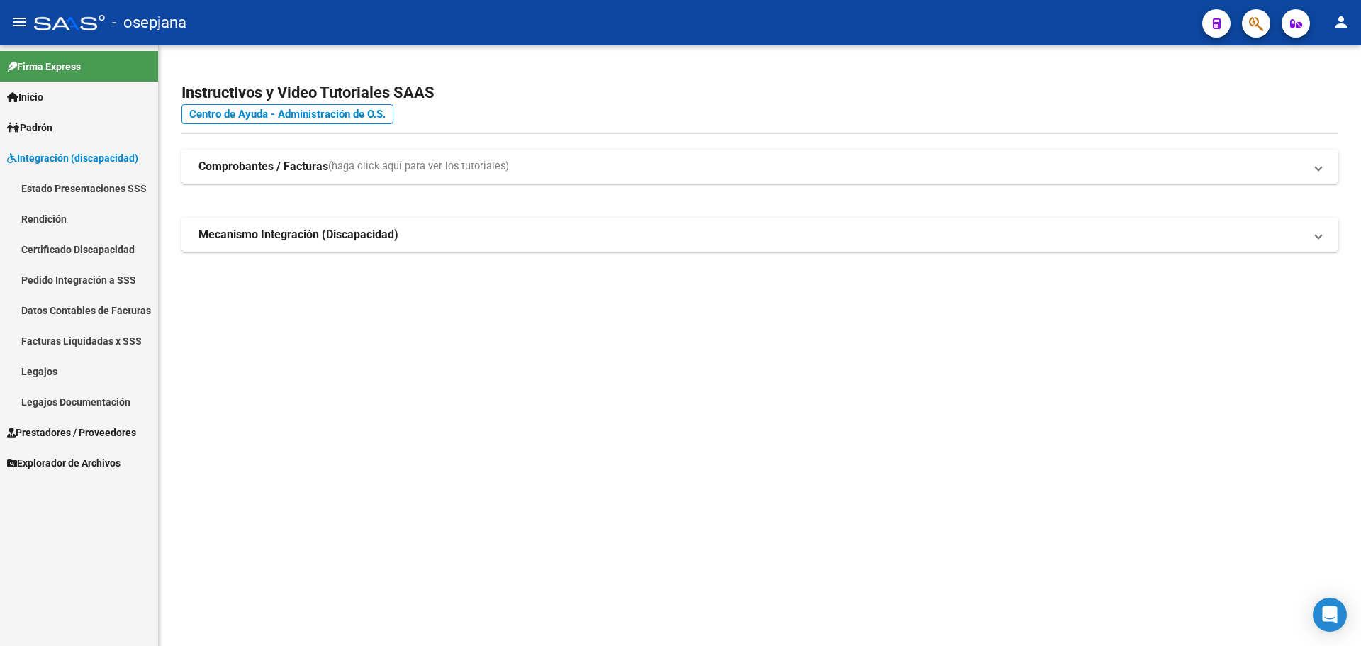
click at [55, 432] on span "Prestadores / Proveedores" at bounding box center [71, 433] width 129 height 16
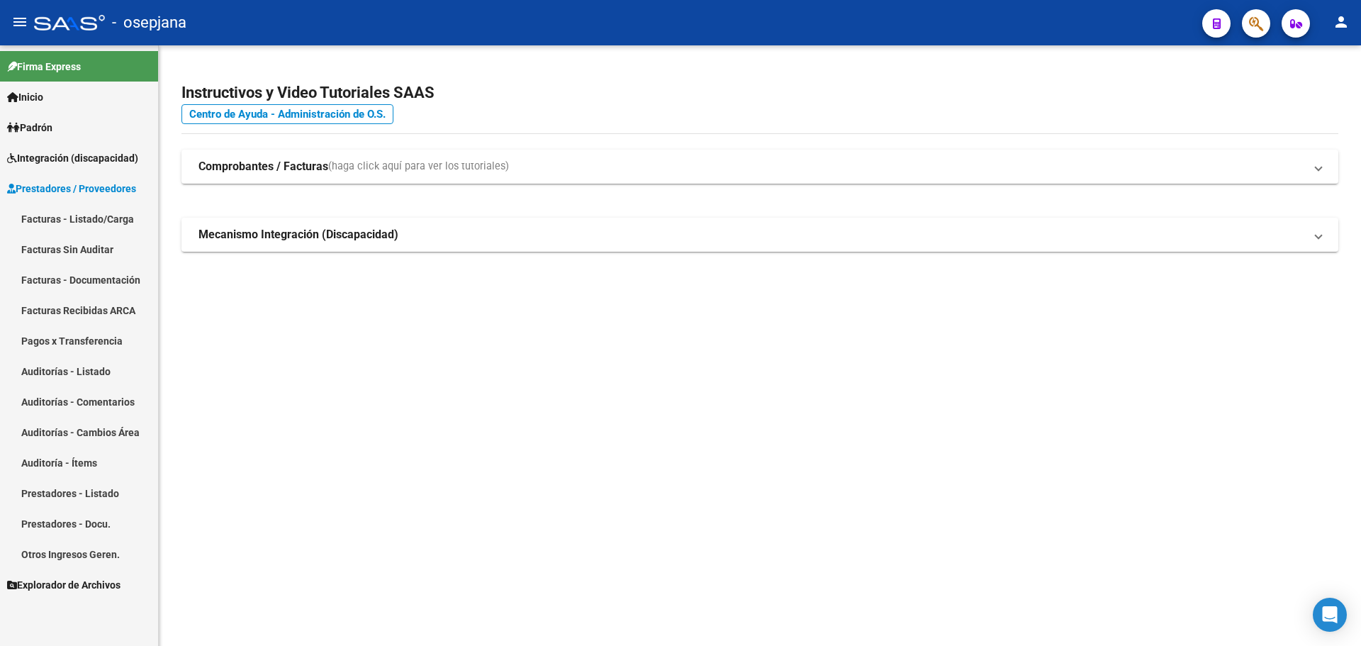
click at [63, 213] on link "Facturas - Listado/Carga" at bounding box center [79, 218] width 158 height 30
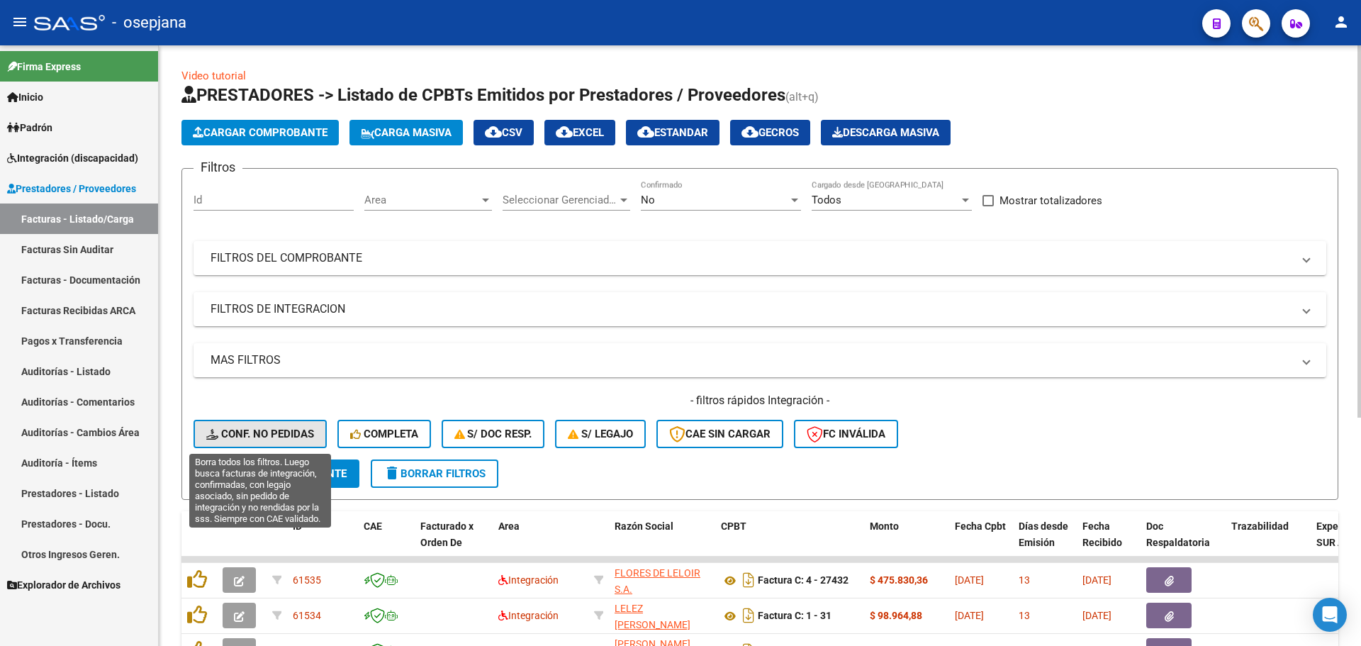
click at [274, 435] on span "Conf. no pedidas" at bounding box center [260, 433] width 108 height 13
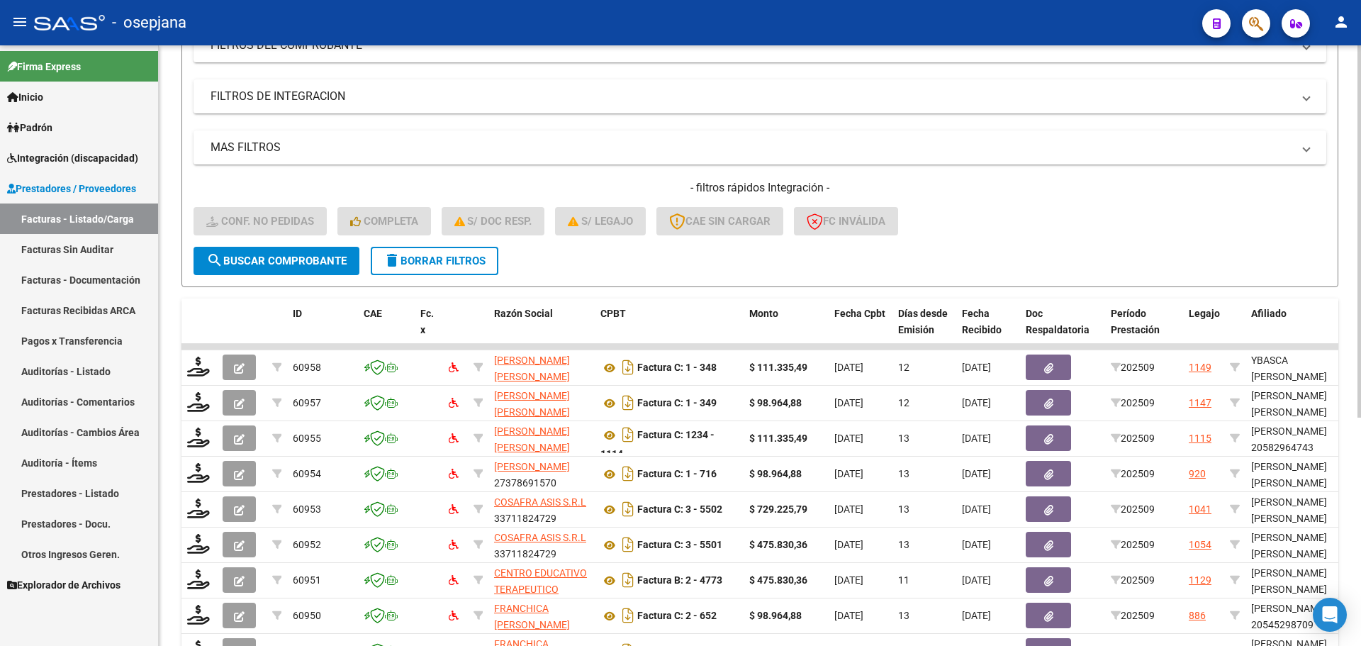
scroll to position [368, 0]
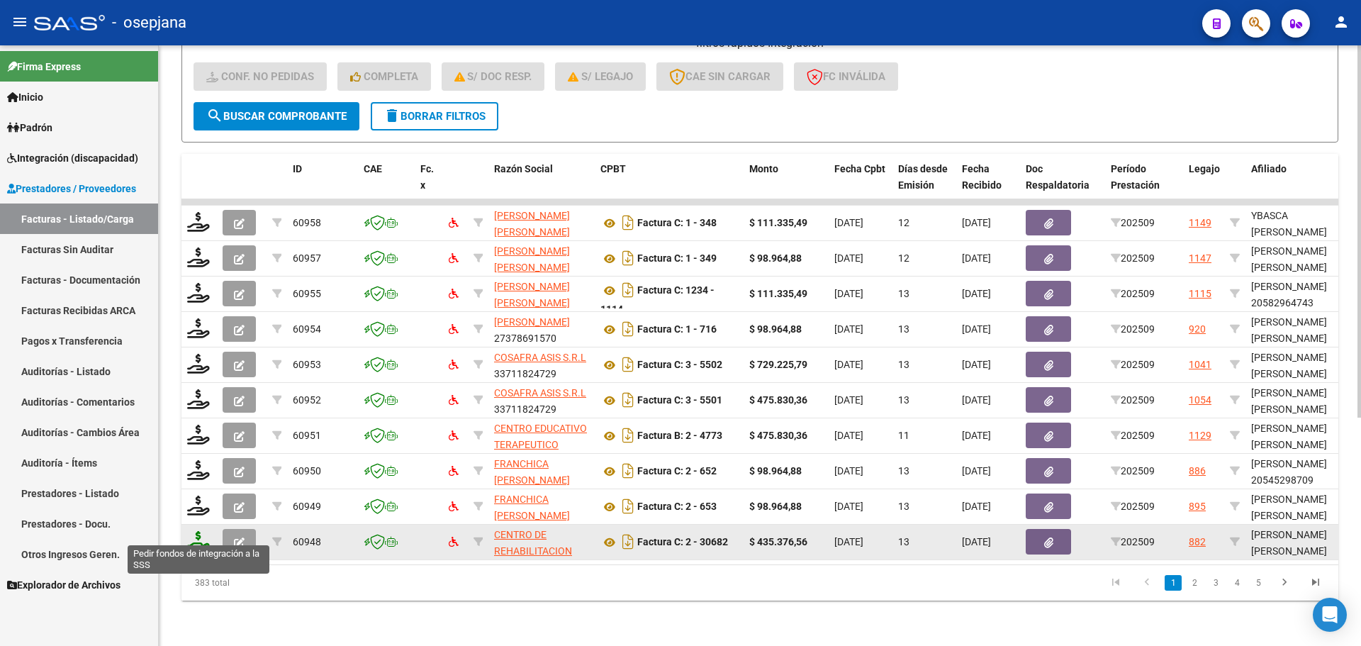
click at [201, 531] on icon at bounding box center [198, 541] width 23 height 20
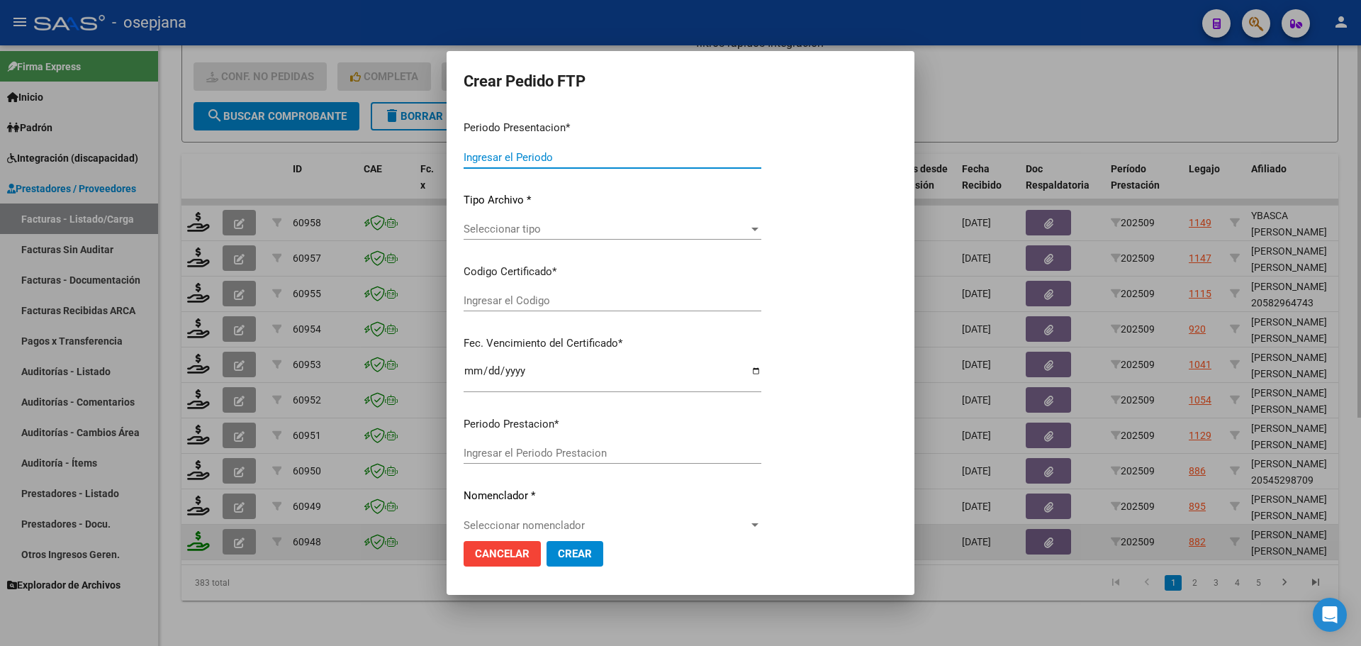
type input "202509"
type input "$ 435.376,56"
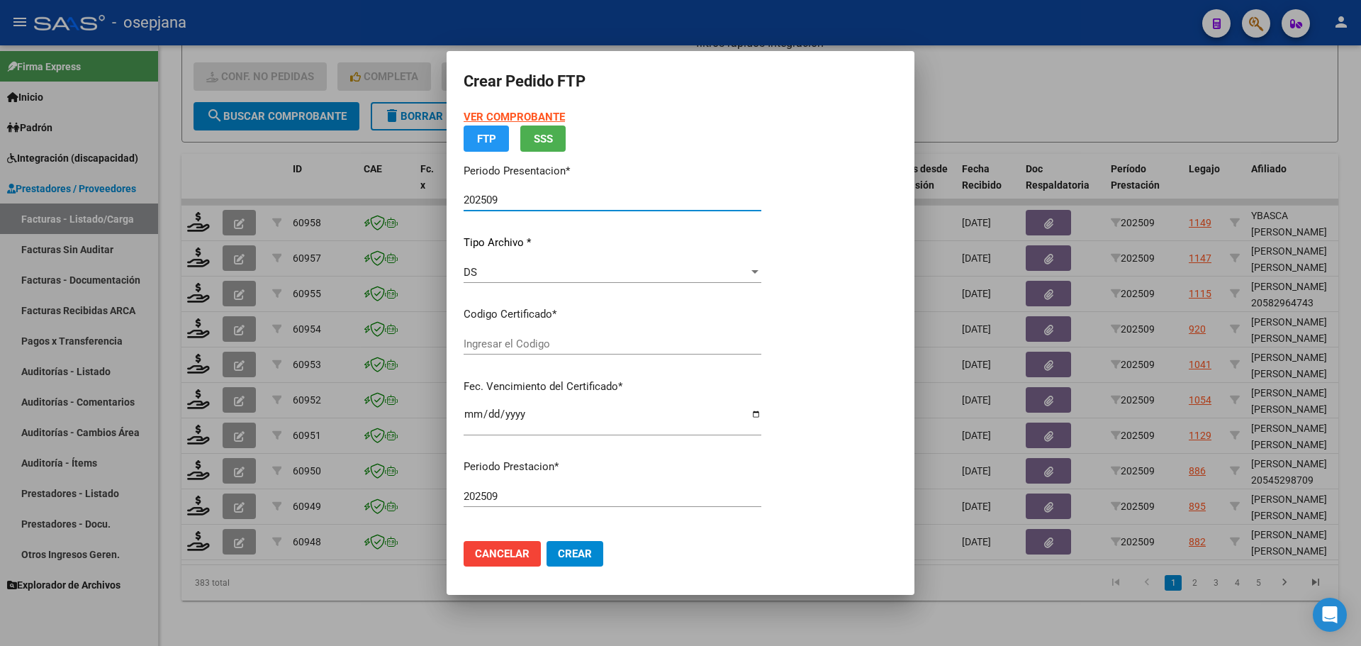
type input "ARG01000569468202025011620280616BUE415"
type input "[DATE]"
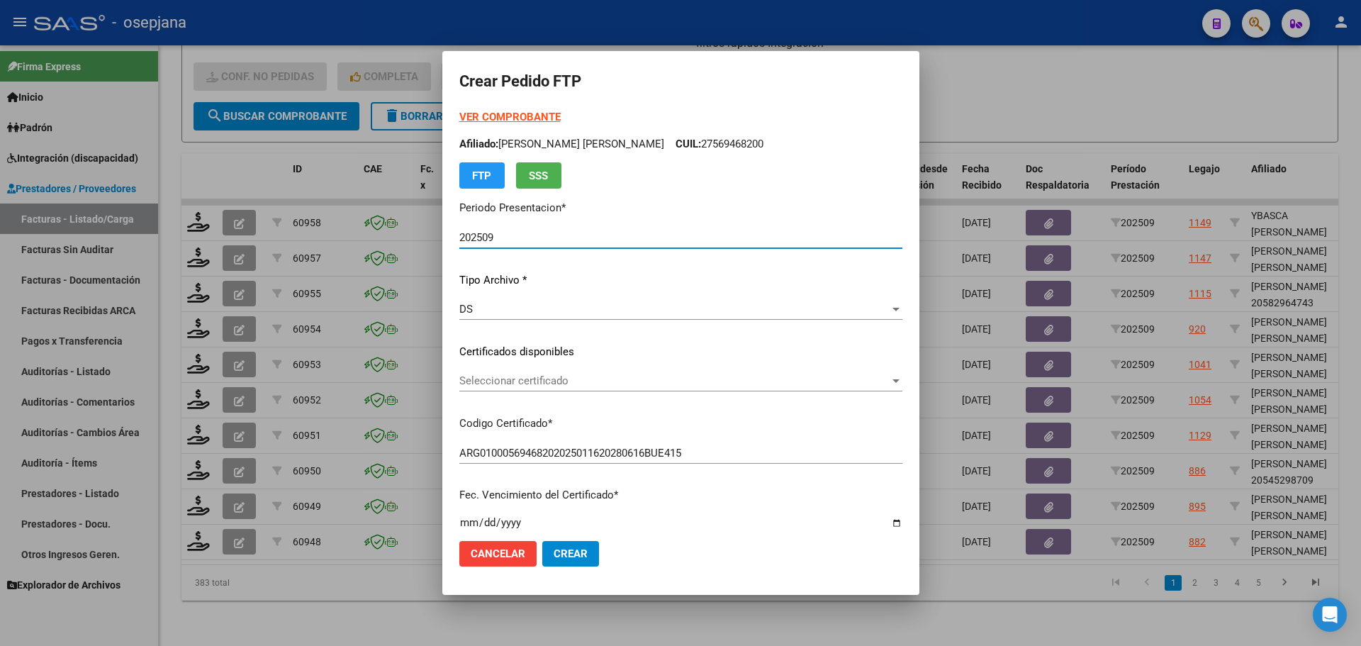
click at [517, 377] on span "Seleccionar certificado" at bounding box center [674, 380] width 430 height 13
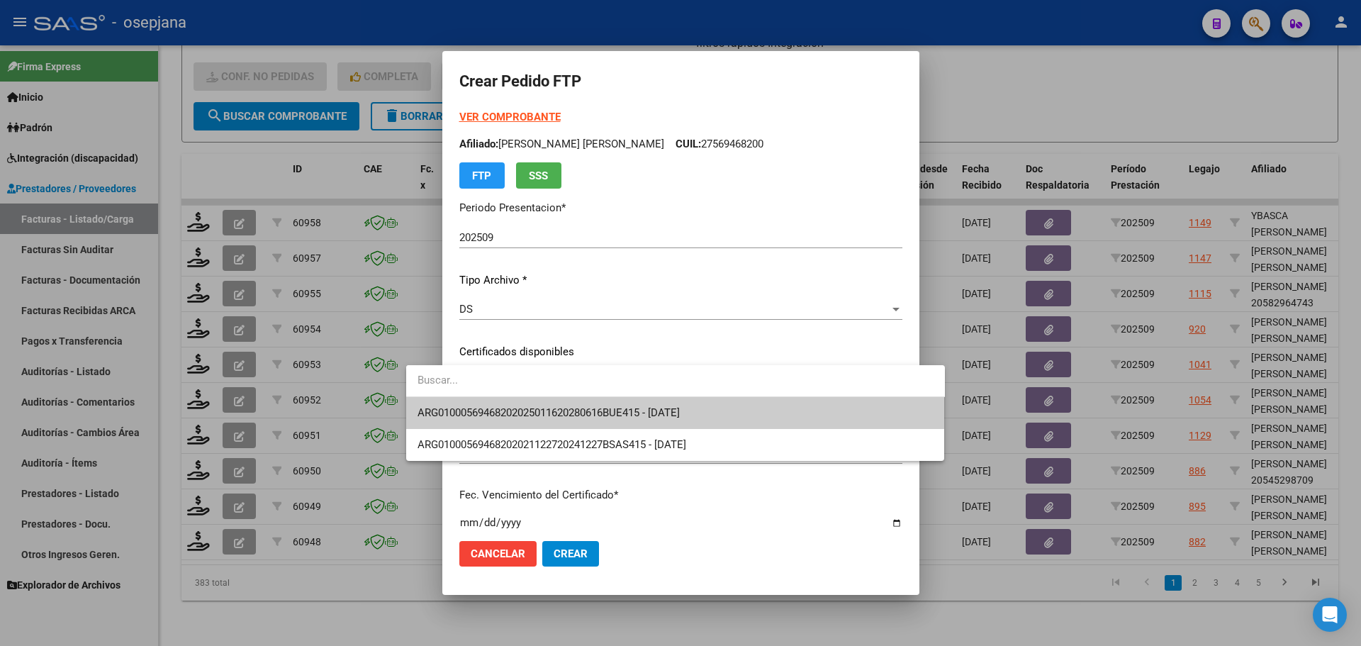
click at [522, 412] on span "ARG01000569468202025011620280616BUE415 - [DATE]" at bounding box center [548, 412] width 262 height 13
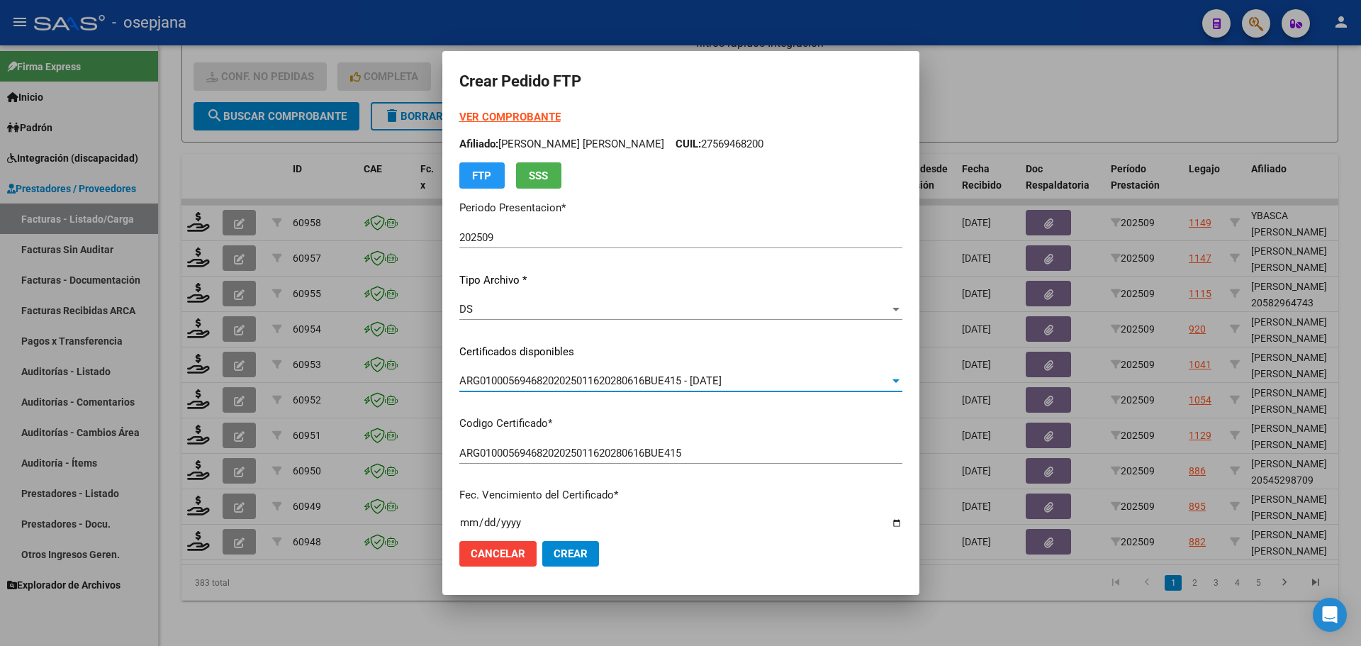
click at [459, 119] on strong "VER COMPROBANTE" at bounding box center [509, 117] width 101 height 13
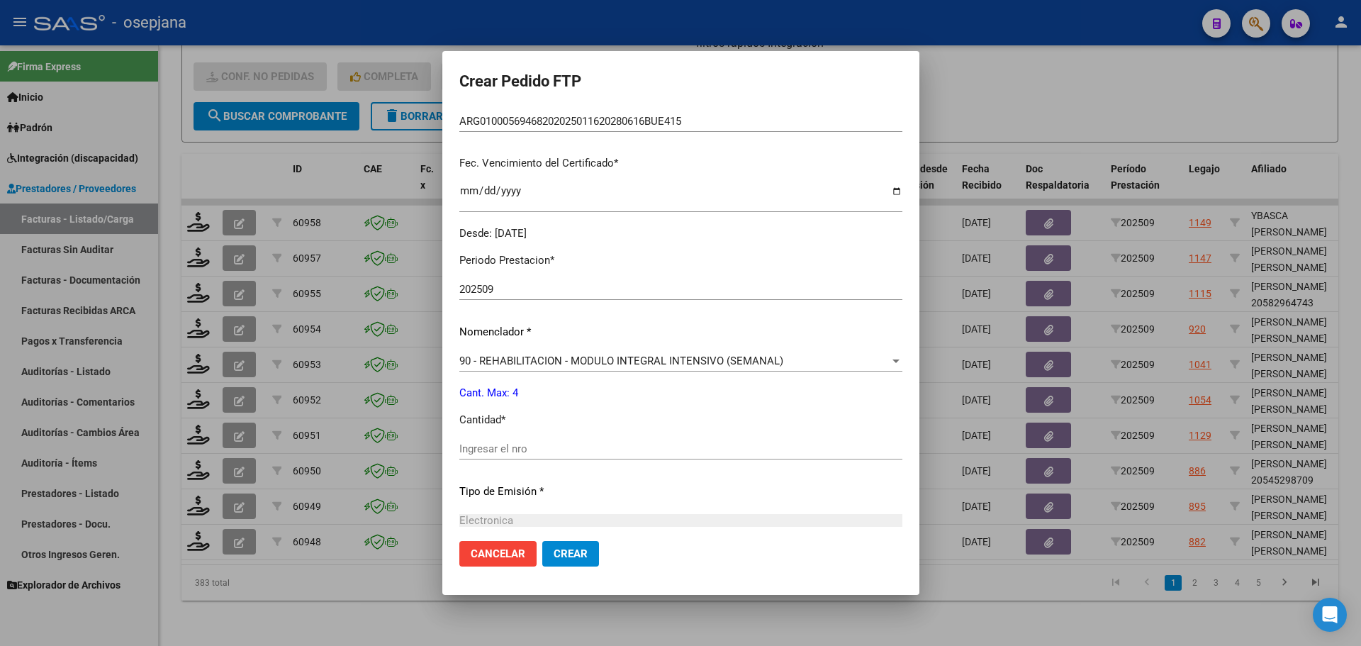
scroll to position [354, 0]
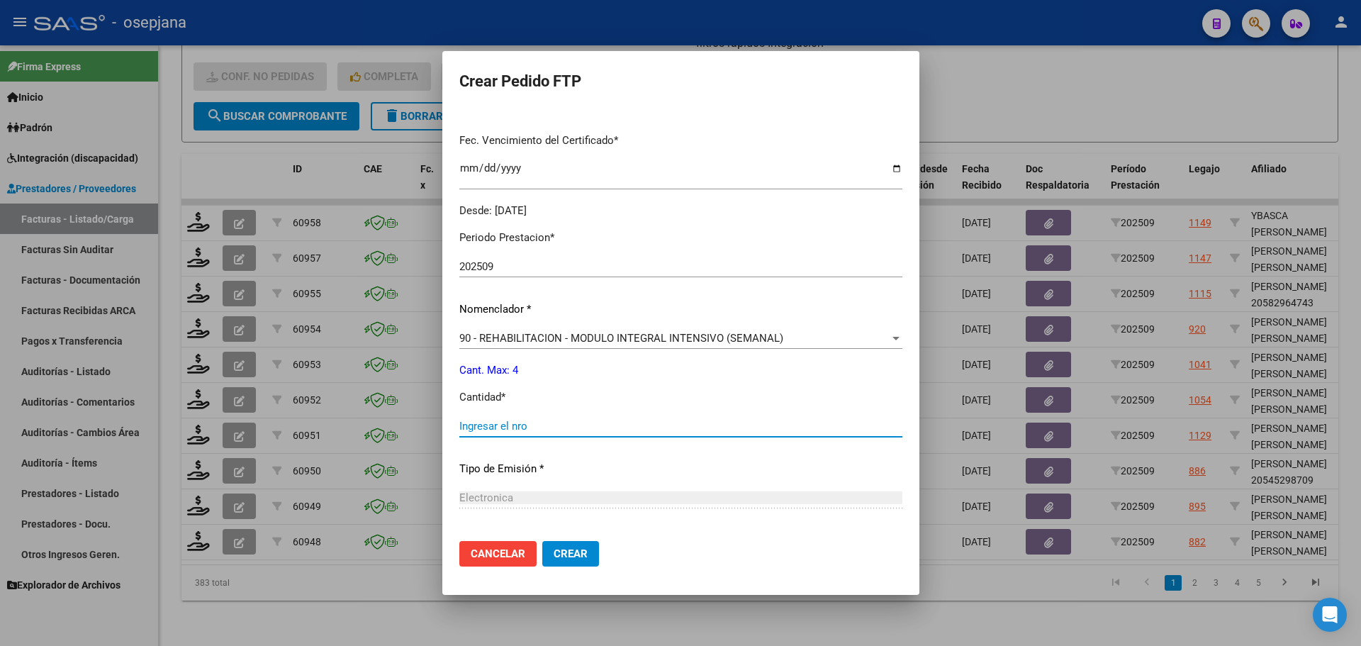
click at [459, 429] on input "Ingresar el nro" at bounding box center [680, 426] width 443 height 13
type input "4"
click at [554, 554] on span "Crear" at bounding box center [571, 553] width 34 height 13
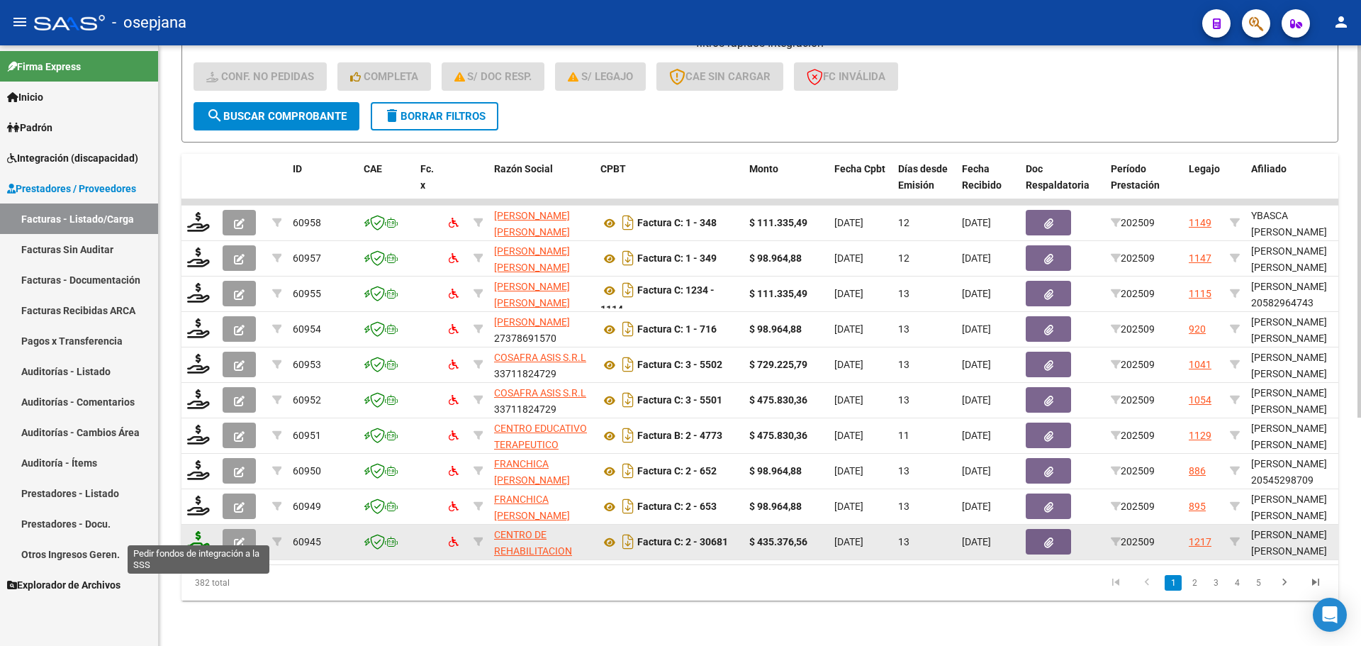
click at [196, 531] on icon at bounding box center [198, 541] width 23 height 20
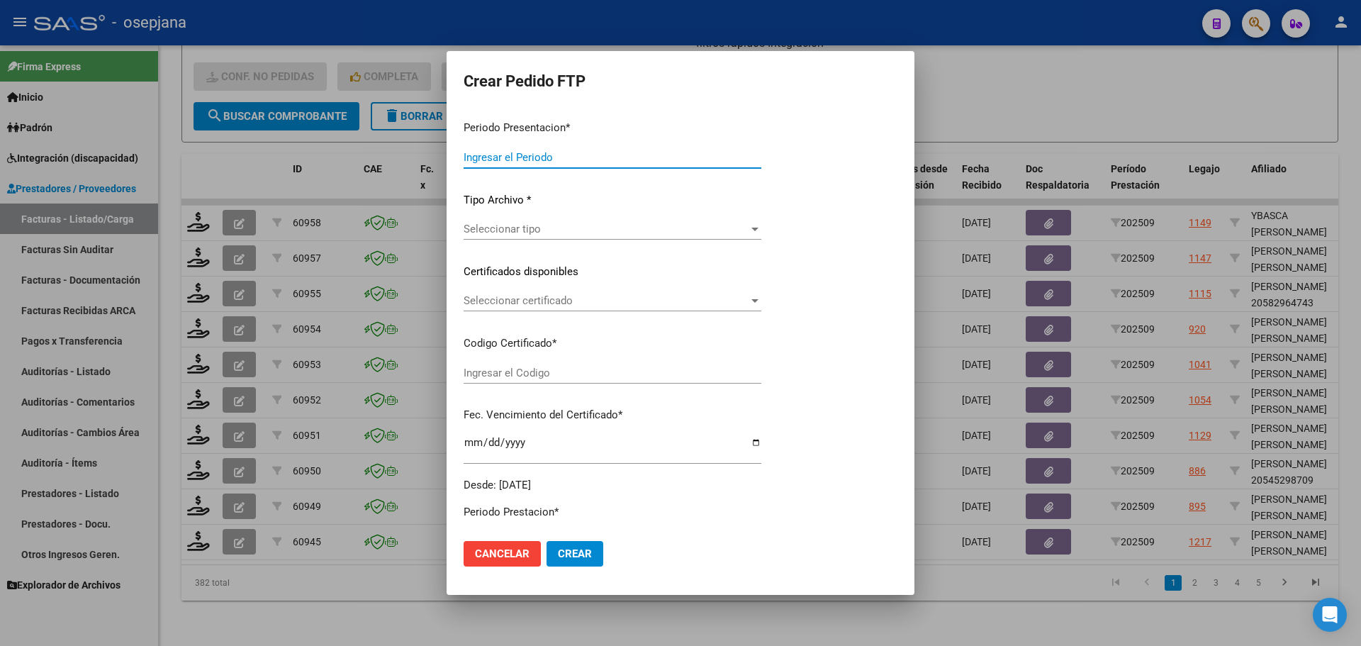
type input "202509"
type input "$ 435.376,56"
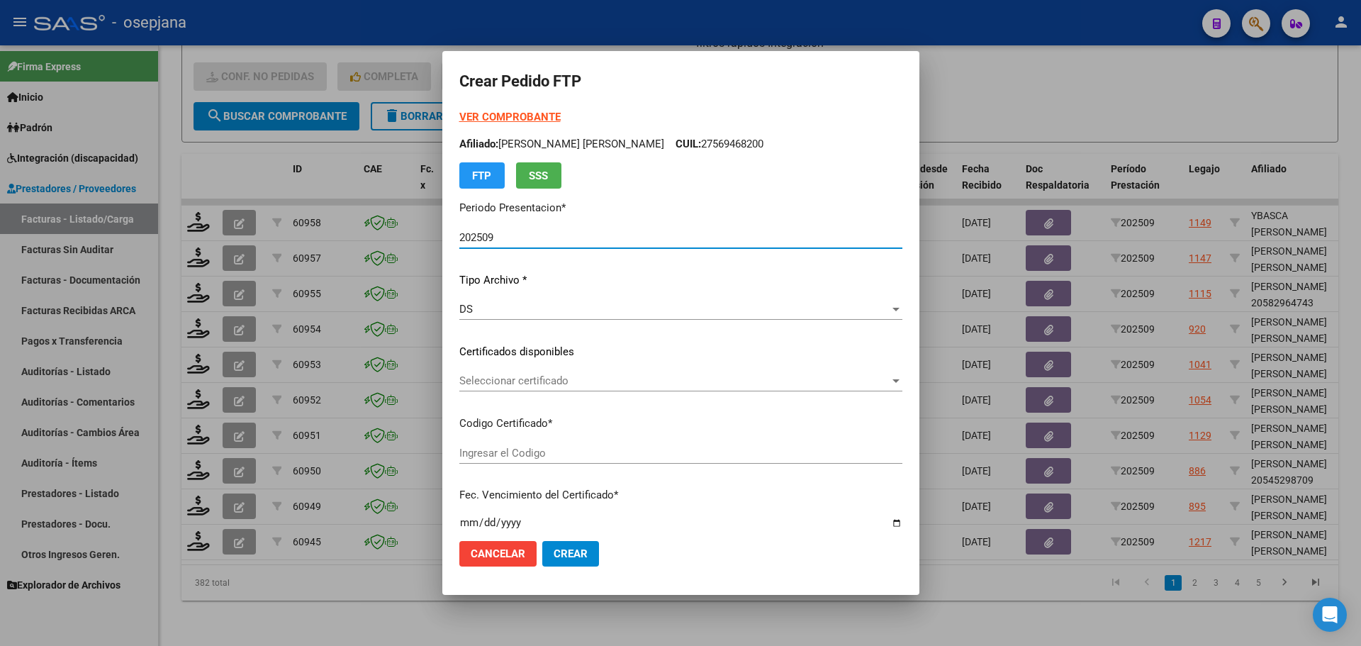
type input "ARG02000524026192025033120280331BSAS352"
type input "[DATE]"
click at [553, 377] on span "Seleccionar certificado" at bounding box center [674, 380] width 430 height 13
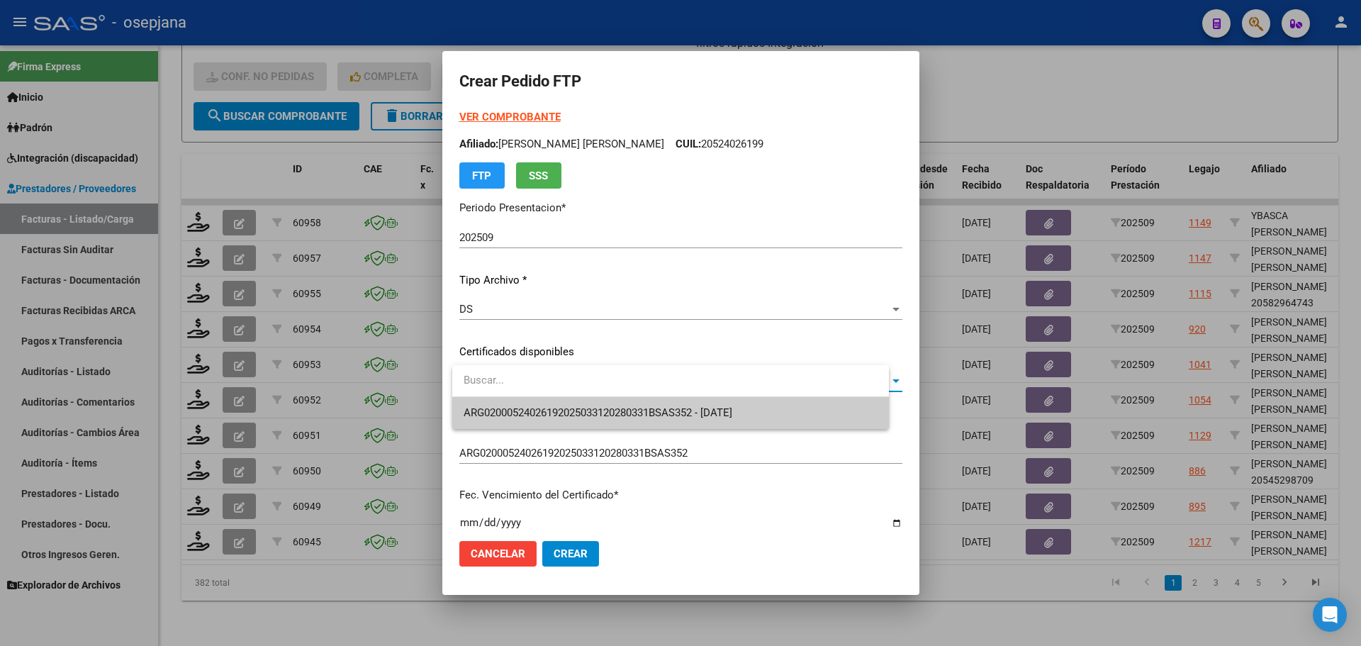
click at [551, 404] on span "ARG02000524026192025033120280331BSAS352 - [DATE]" at bounding box center [671, 413] width 414 height 32
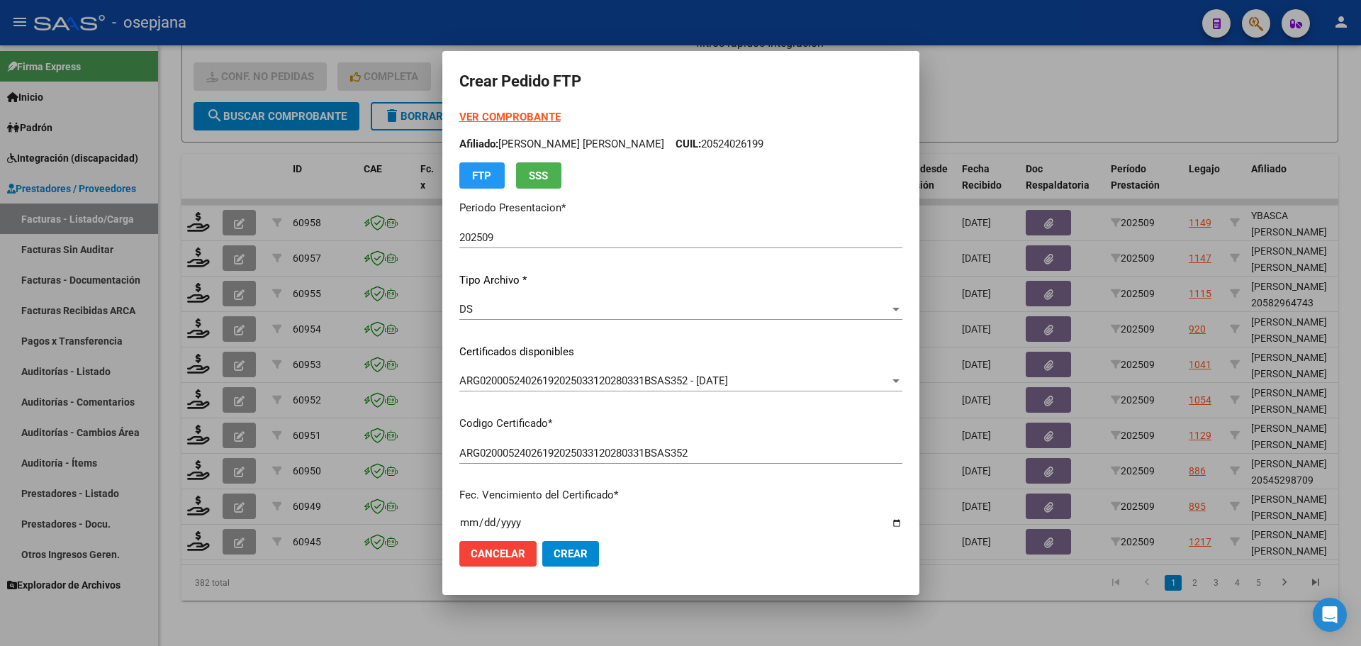
click at [530, 112] on strong "VER COMPROBANTE" at bounding box center [509, 117] width 101 height 13
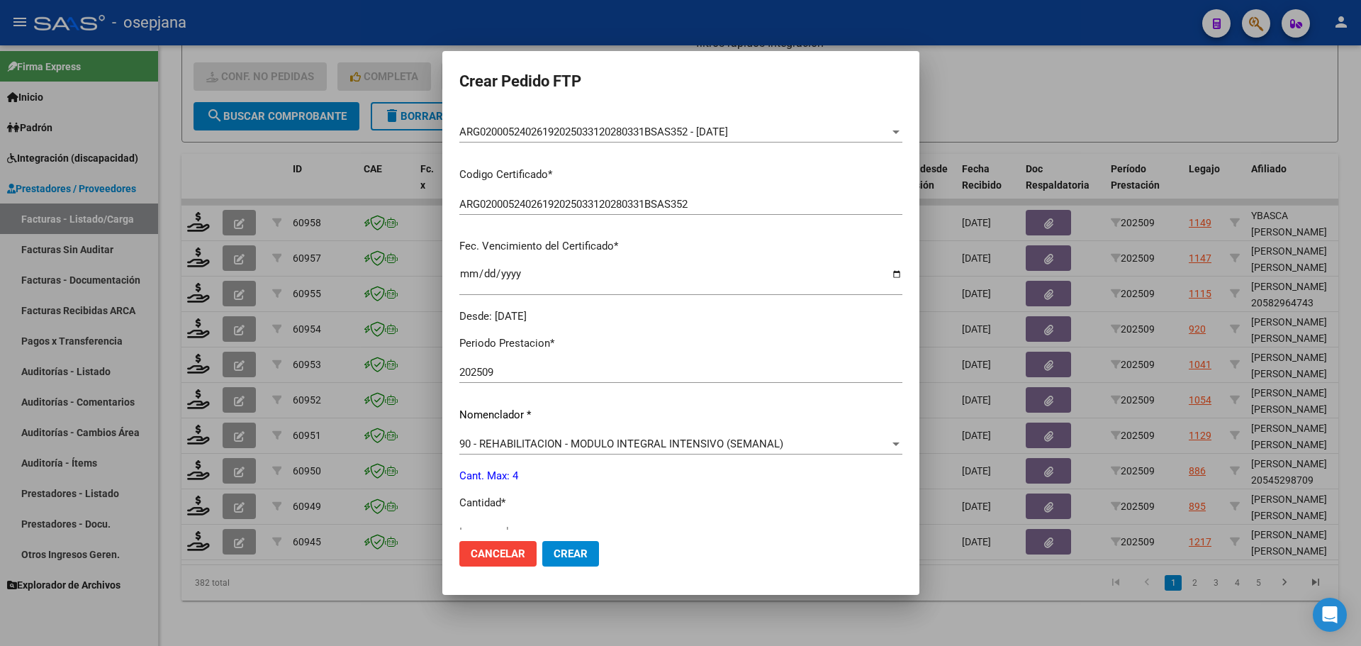
scroll to position [283, 0]
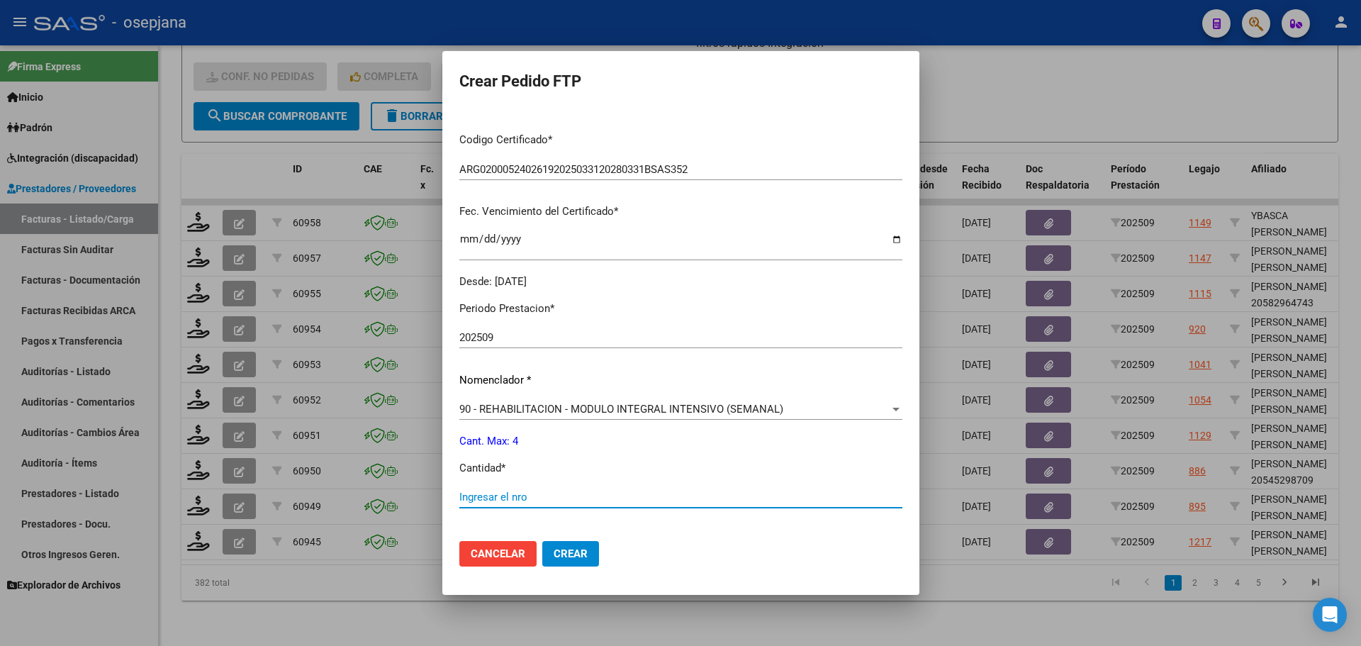
click at [482, 495] on input "Ingresar el nro" at bounding box center [680, 496] width 443 height 13
type input "4"
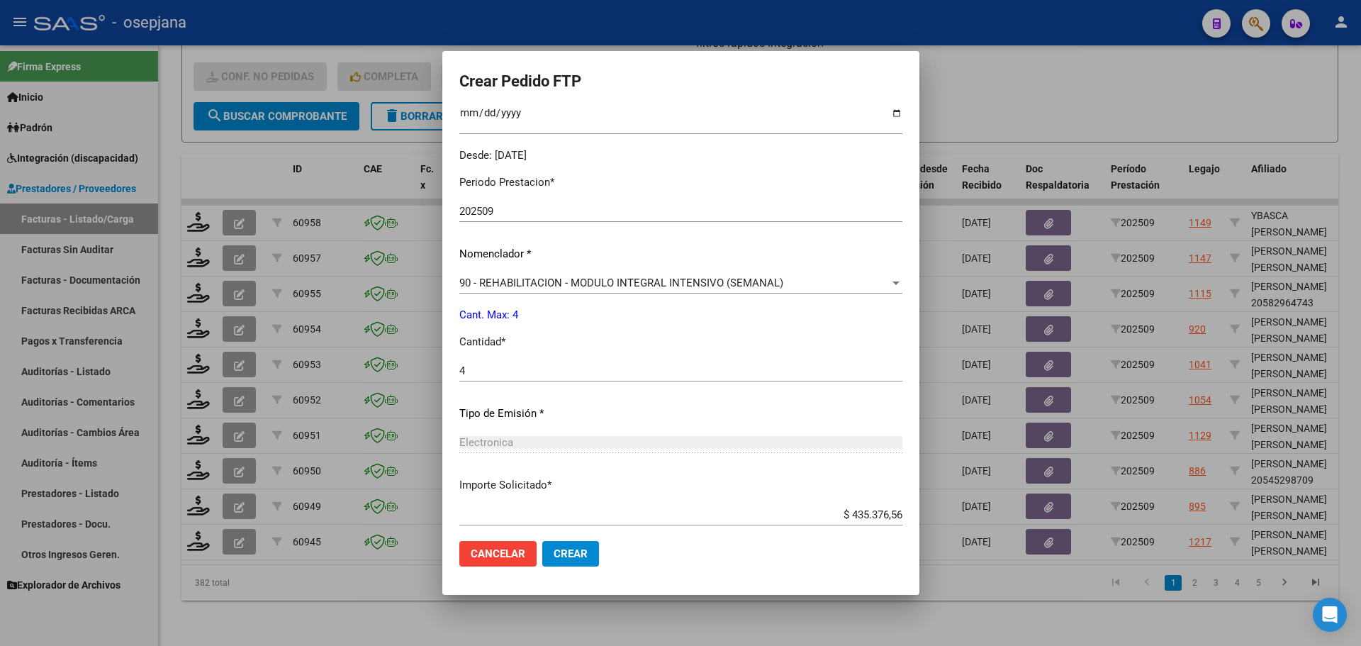
scroll to position [490, 0]
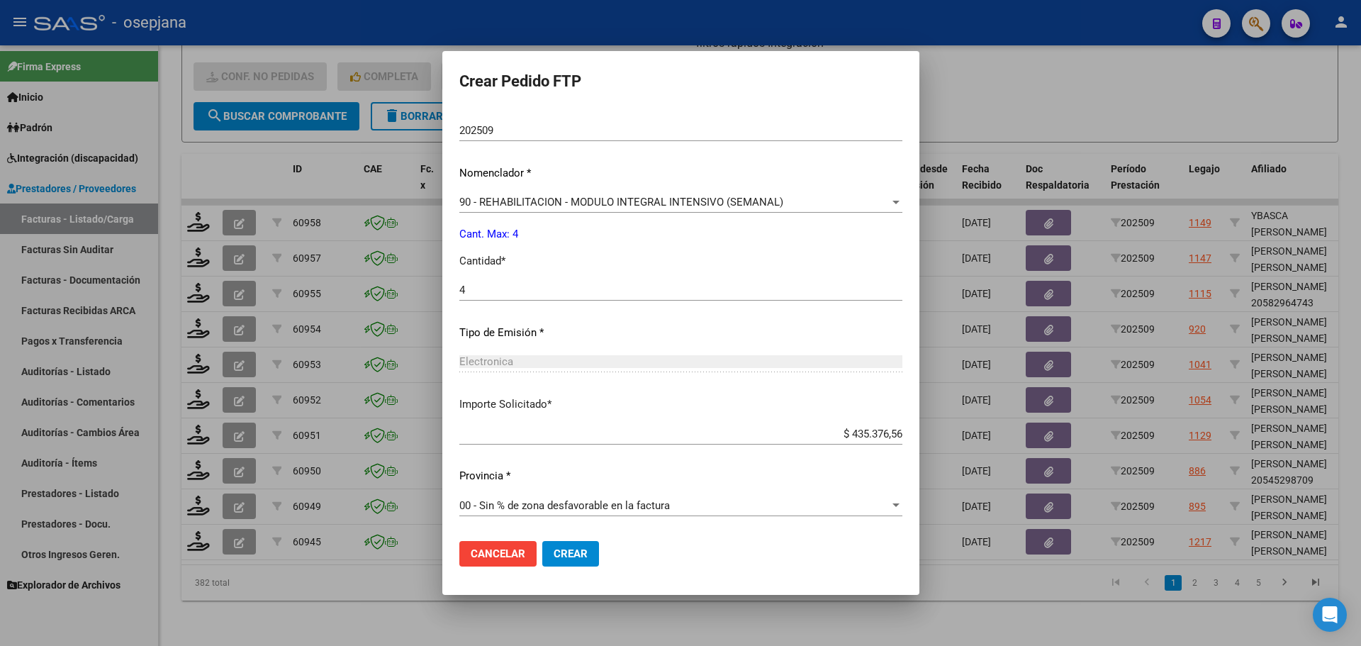
click at [556, 559] on button "Crear" at bounding box center [570, 554] width 57 height 26
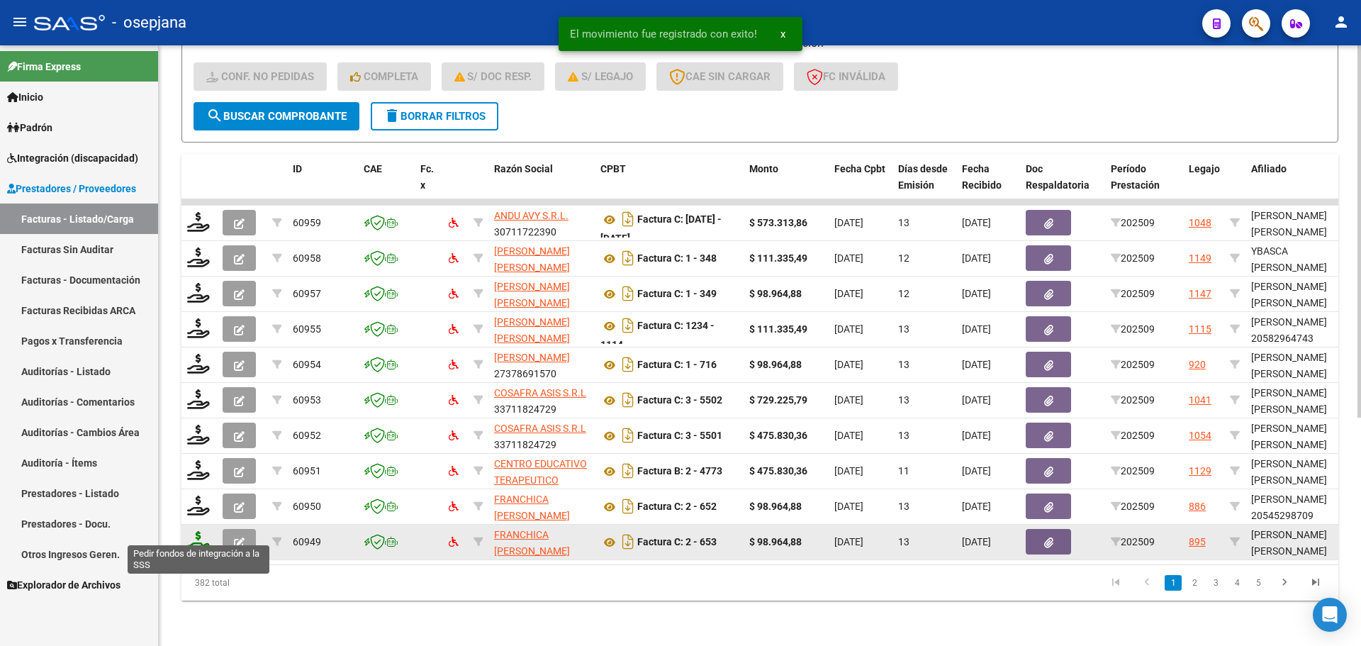
click at [193, 531] on icon at bounding box center [198, 541] width 23 height 20
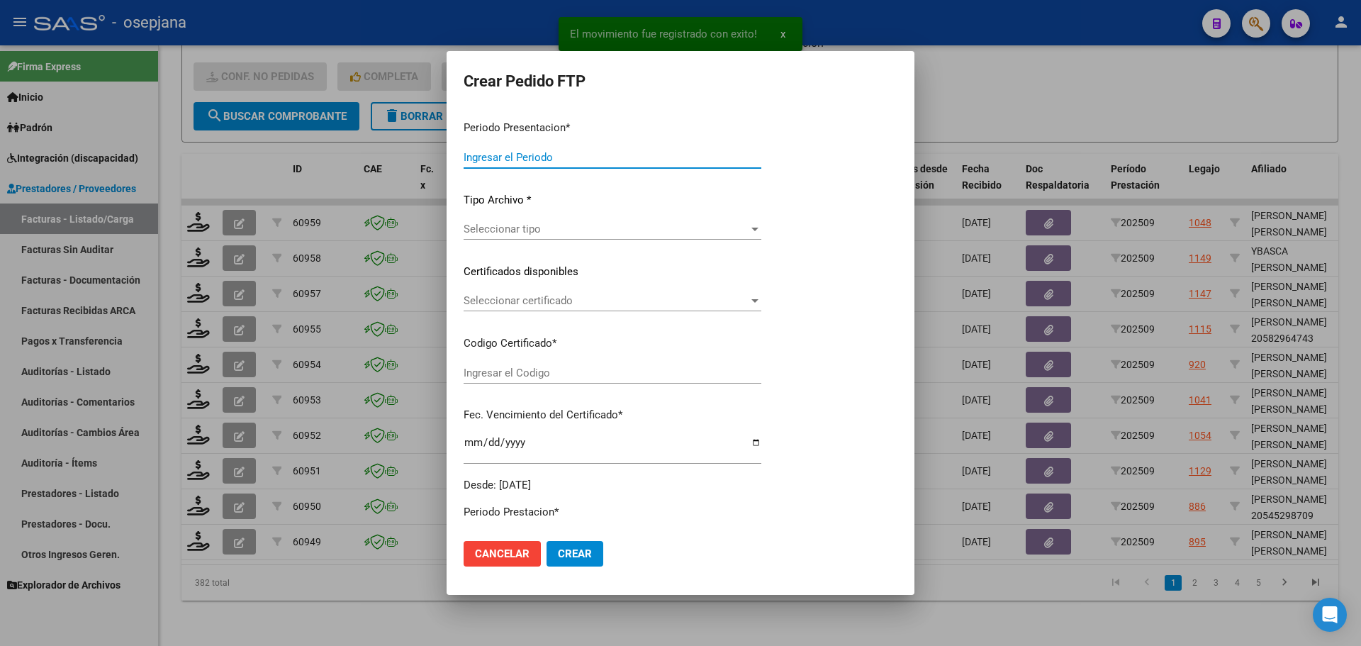
type input "202509"
type input "$ 98.964,88"
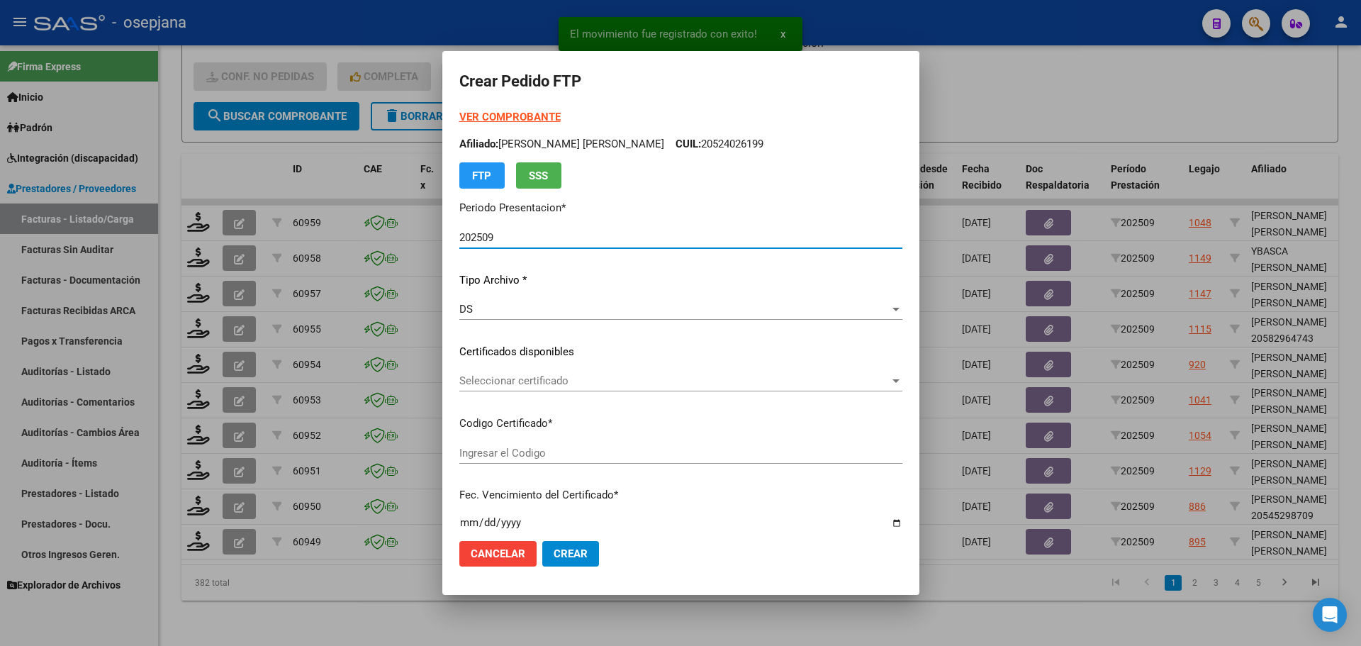
type input "ARG02000556869402022011820270118BSAS309"
type input "[DATE]"
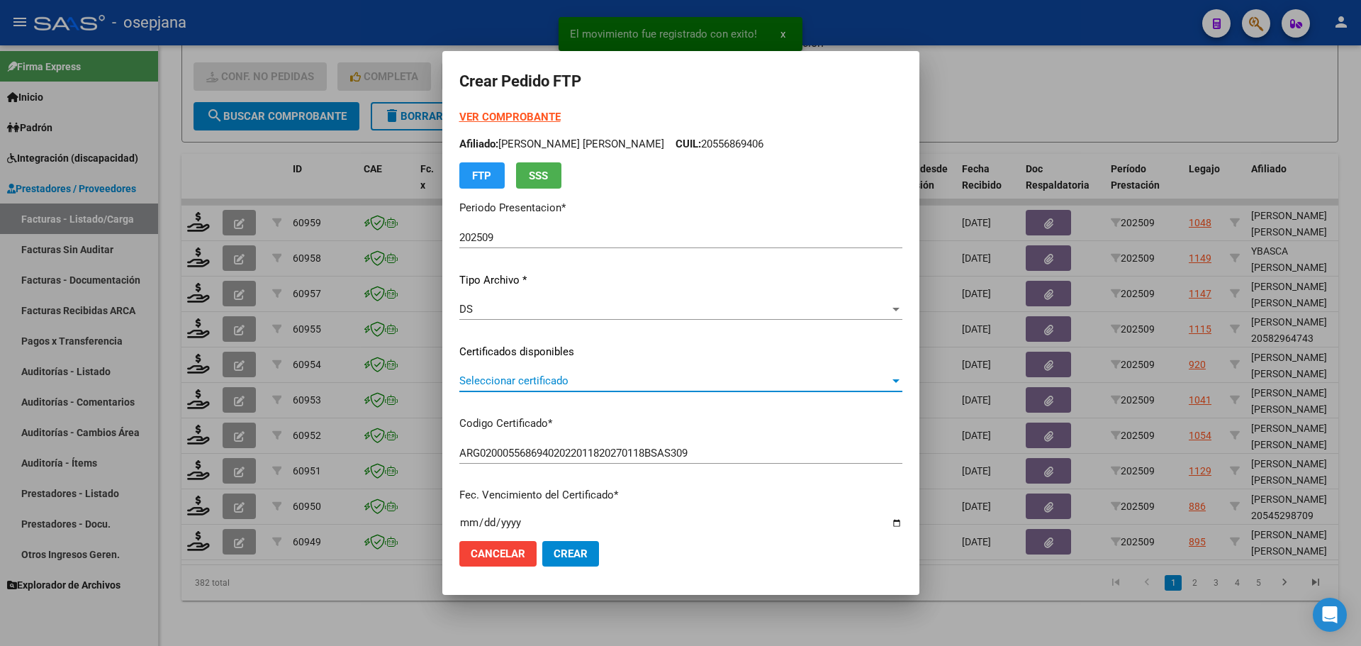
click at [579, 382] on span "Seleccionar certificado" at bounding box center [674, 380] width 430 height 13
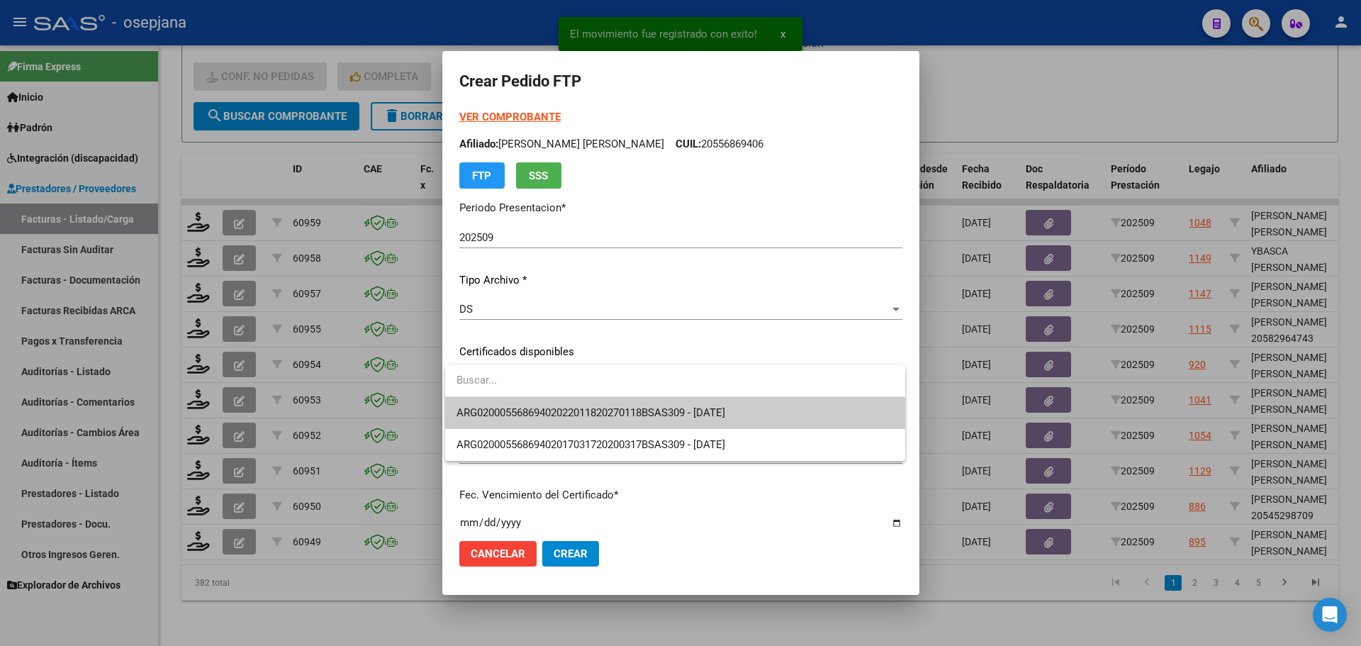
click at [583, 403] on span "ARG02000556869402022011820270118BSAS309 - [DATE]" at bounding box center [674, 413] width 437 height 32
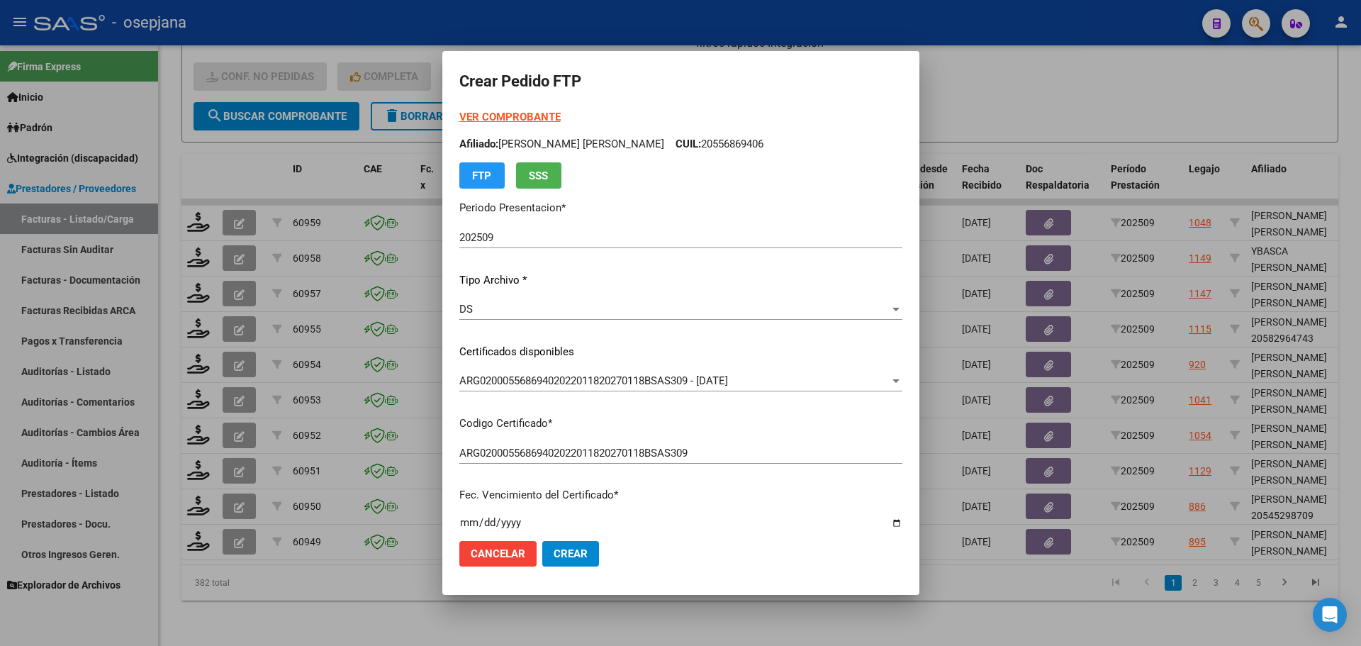
click at [512, 113] on strong "VER COMPROBANTE" at bounding box center [509, 117] width 101 height 13
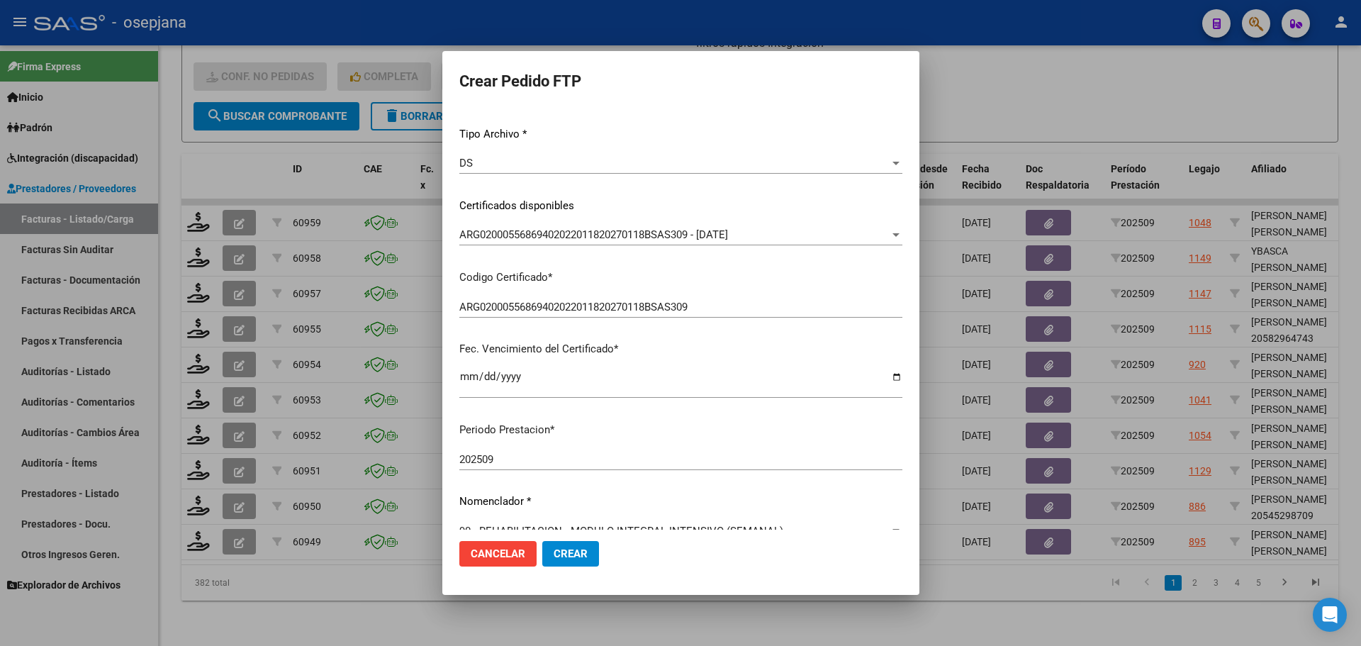
scroll to position [425, 0]
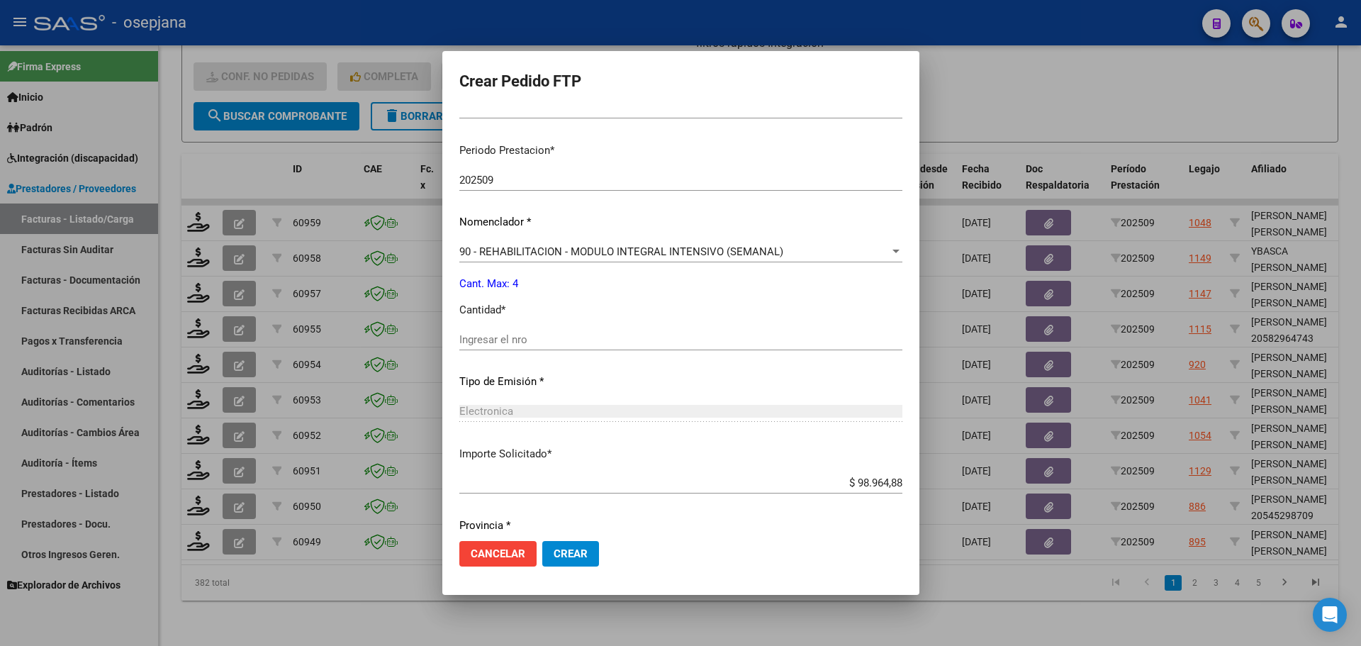
click at [489, 333] on input "Ingresar el nro" at bounding box center [680, 339] width 443 height 13
type input "4"
click at [563, 561] on button "Crear" at bounding box center [570, 554] width 57 height 26
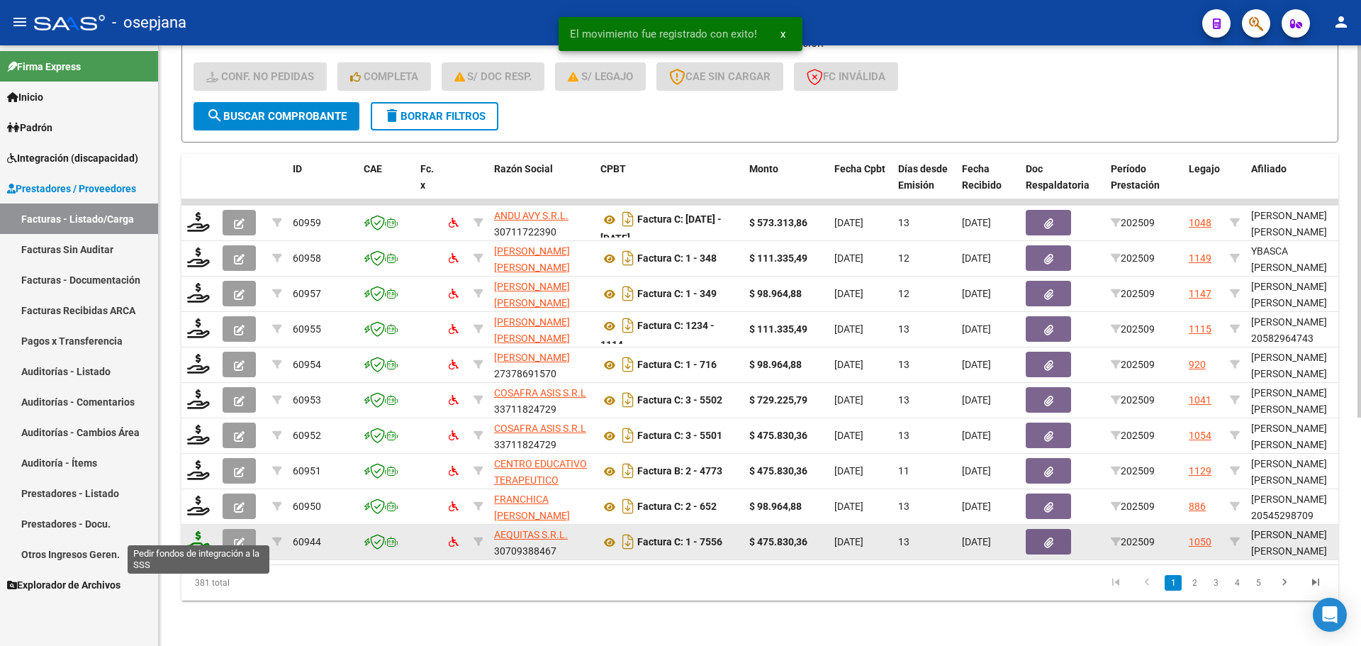
click at [189, 532] on icon at bounding box center [198, 541] width 23 height 20
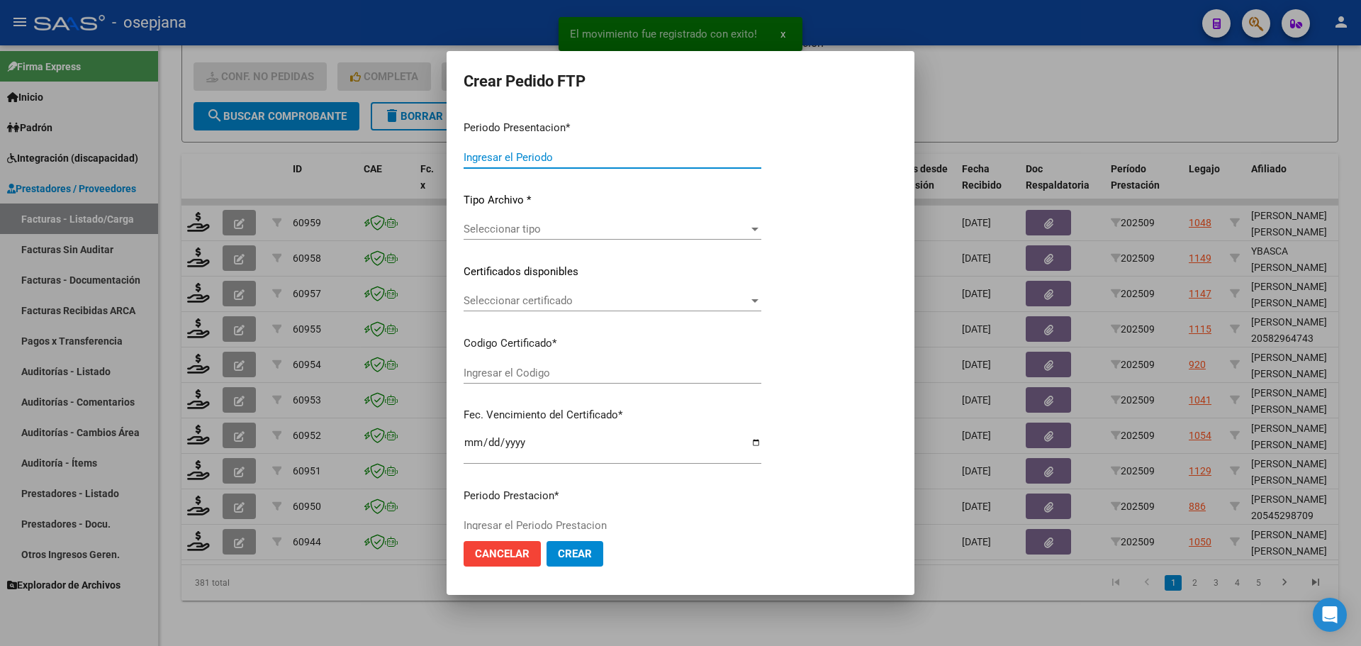
type input "202509"
type input "$ 475.830,36"
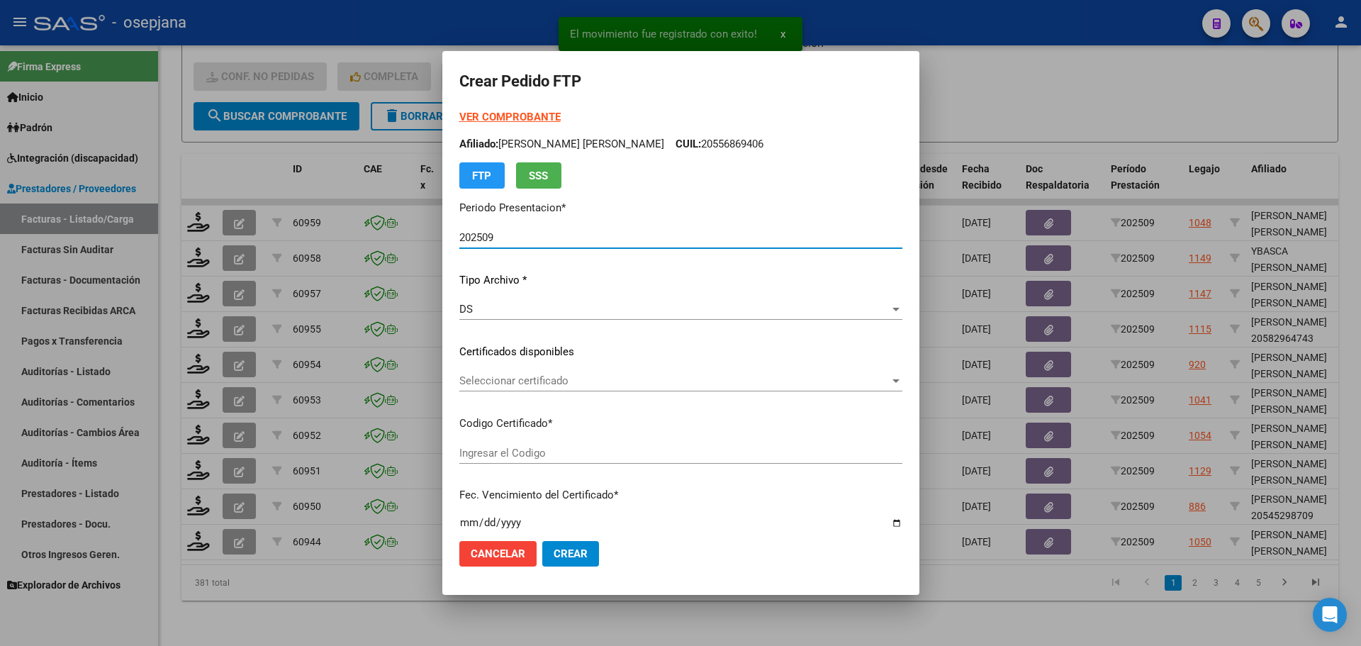
type input "E/T"
type input "[DATE]"
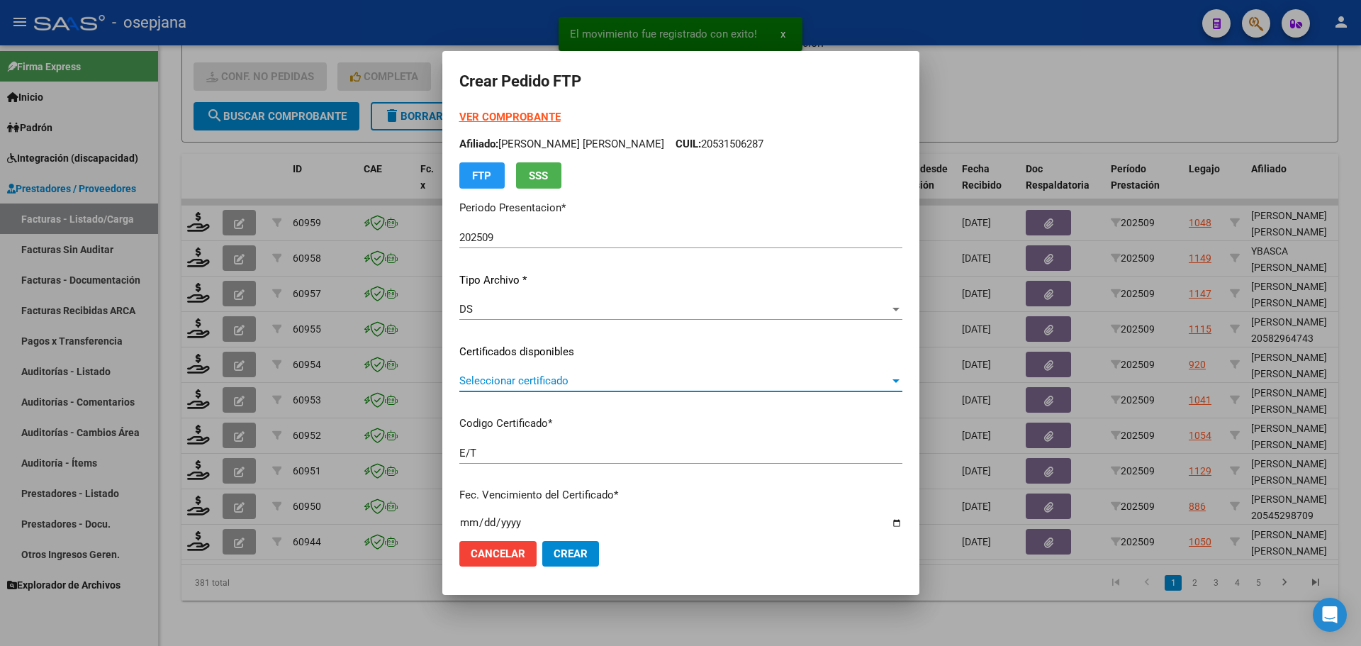
click at [537, 376] on span "Seleccionar certificado" at bounding box center [674, 380] width 430 height 13
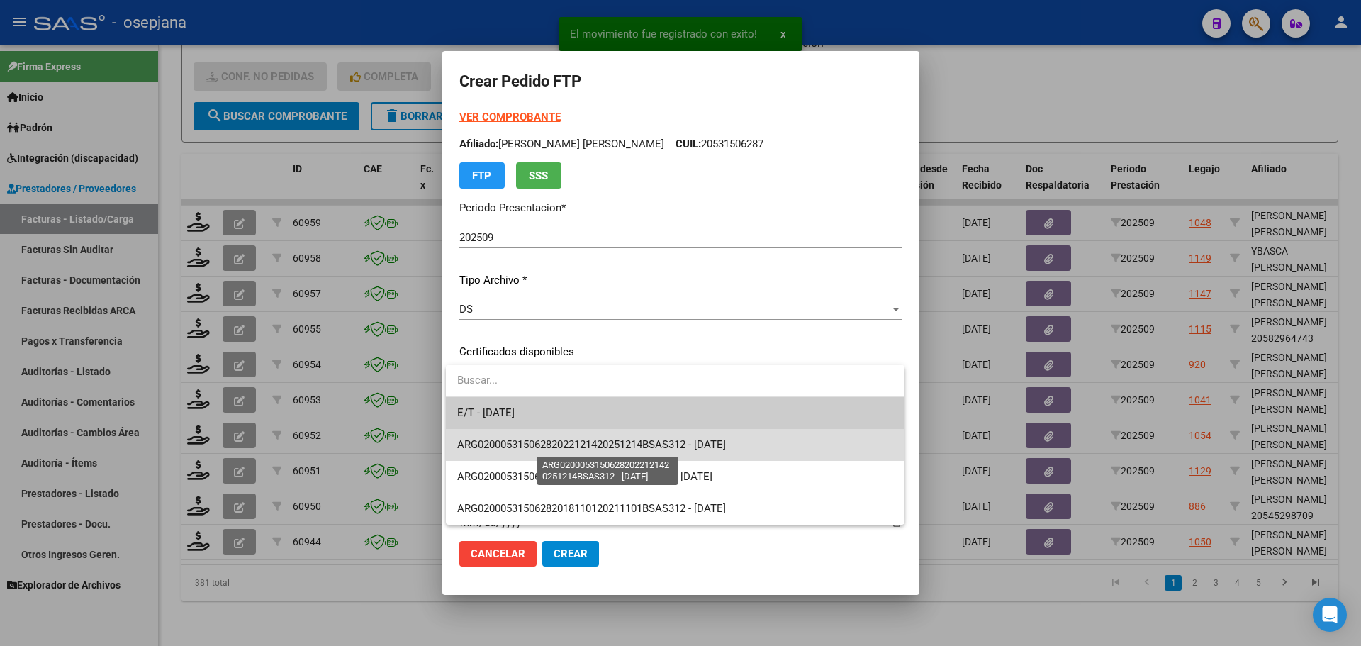
click at [539, 442] on span "ARG02000531506282022121420251214BSAS312 - [DATE]" at bounding box center [591, 444] width 269 height 13
type input "ARG02000531506282022121420251214BSAS312"
type input "[DATE]"
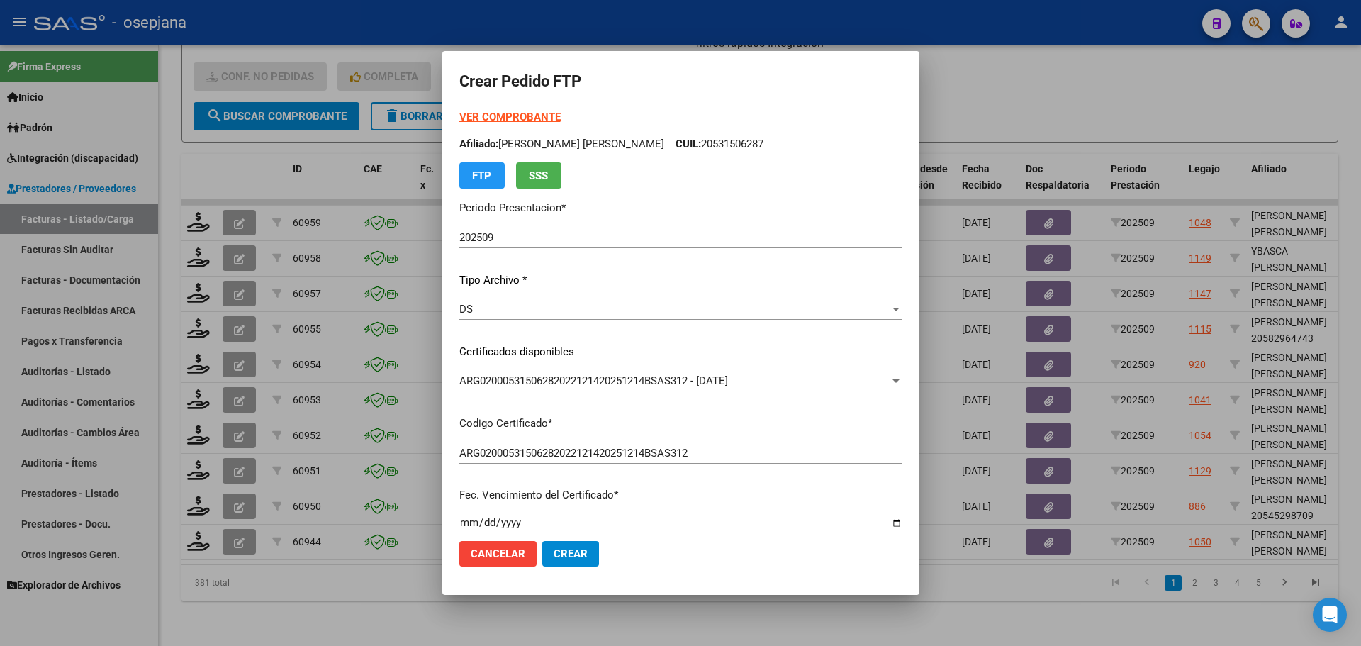
click at [515, 118] on strong "VER COMPROBANTE" at bounding box center [509, 117] width 101 height 13
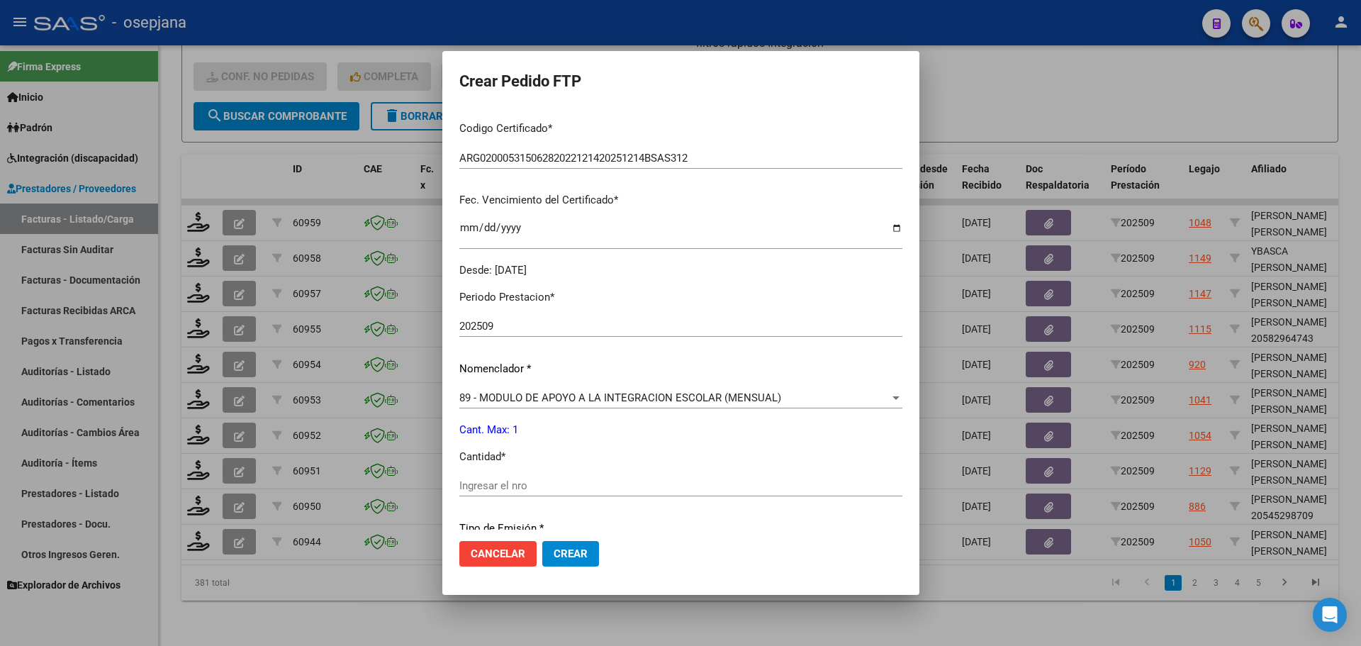
scroll to position [354, 0]
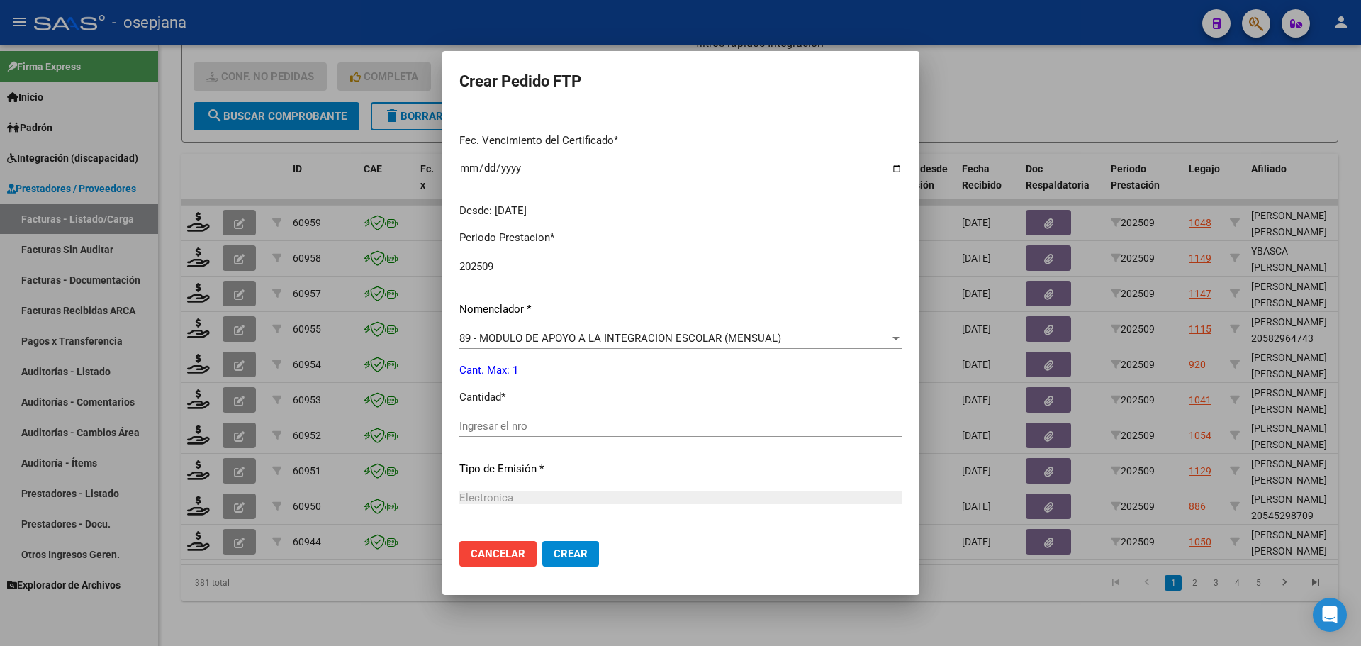
click at [494, 425] on input "Ingresar el nro" at bounding box center [680, 426] width 443 height 13
type input "1"
click at [574, 544] on button "Crear" at bounding box center [570, 554] width 57 height 26
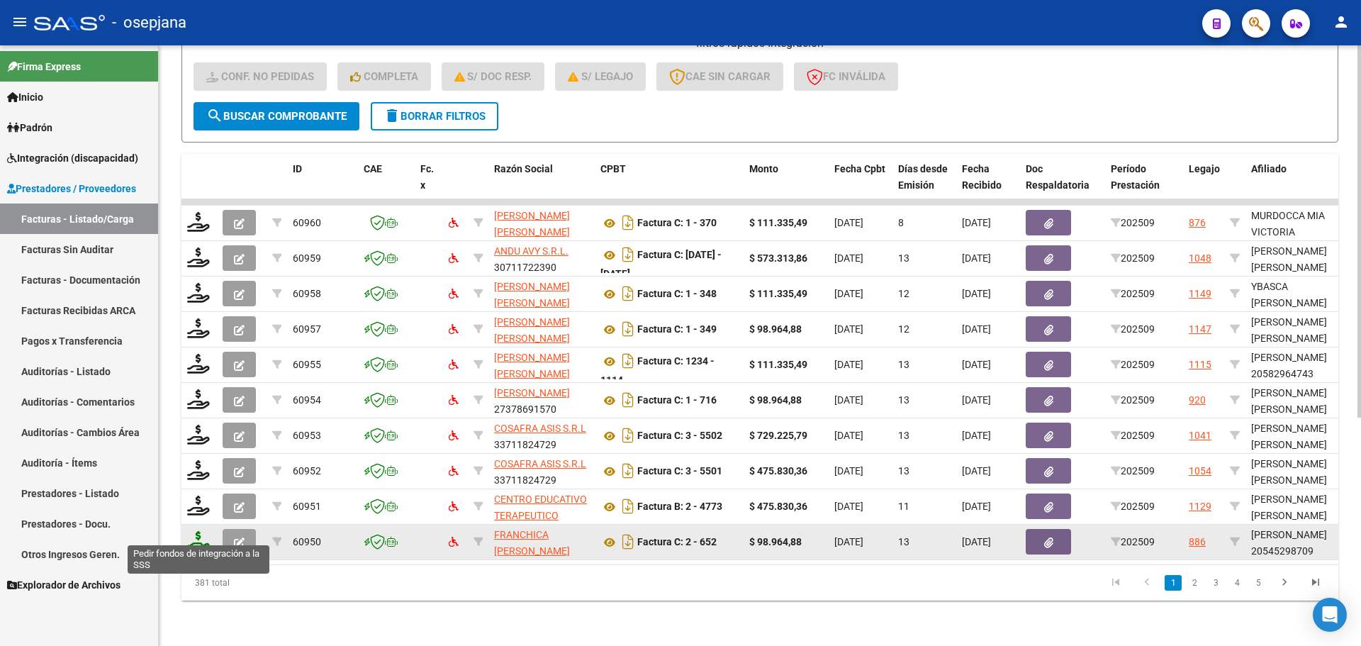
click at [201, 531] on icon at bounding box center [198, 541] width 23 height 20
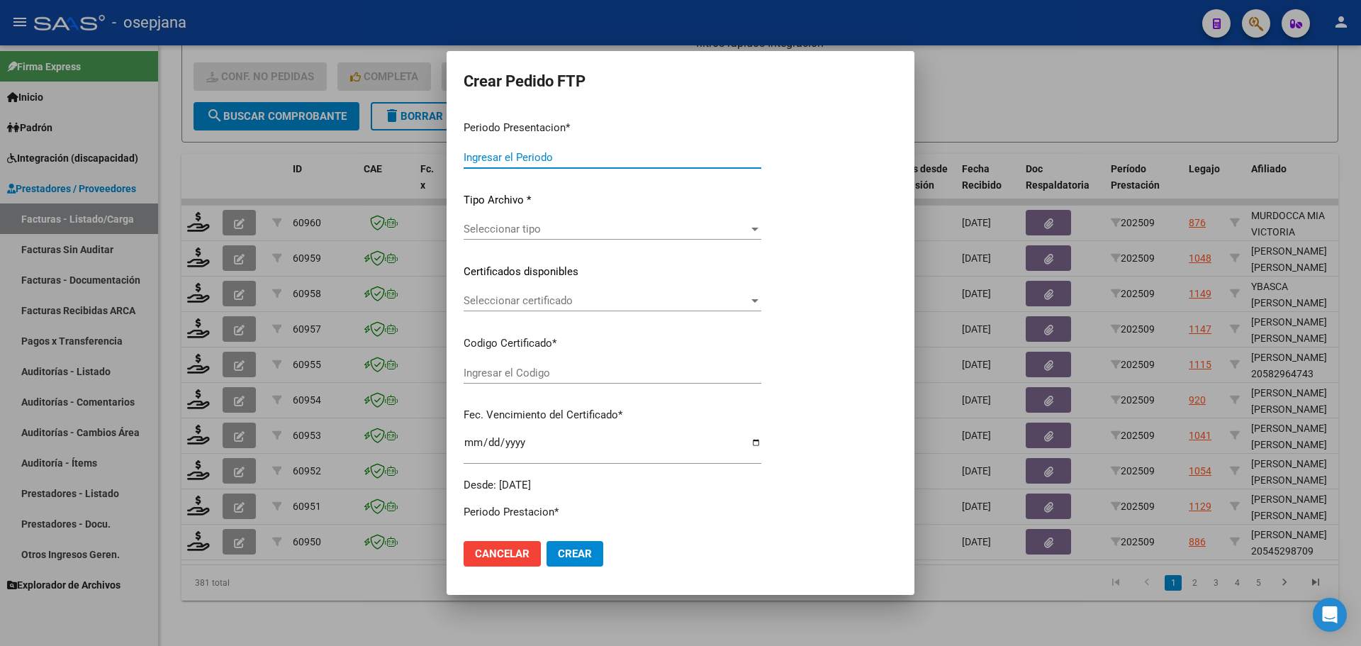
type input "202509"
type input "$ 98.964,88"
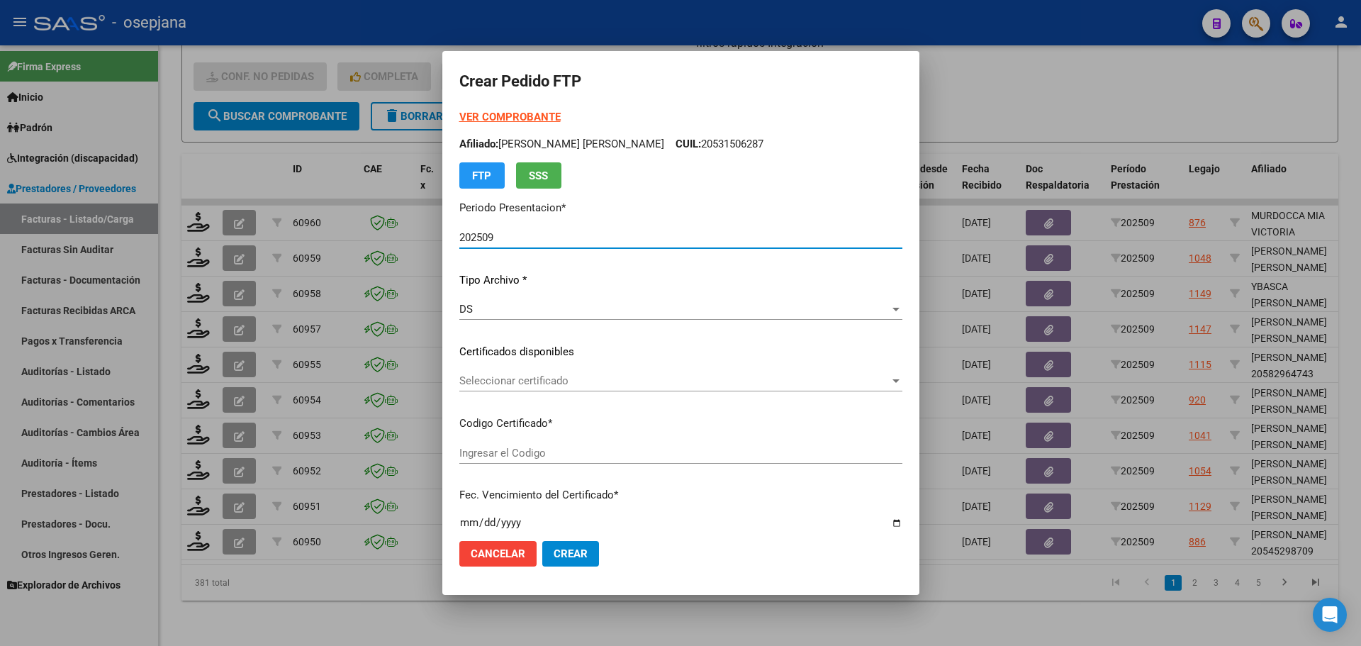
type input "ARG02000545298702022091320270913BSAS376"
type input "[DATE]"
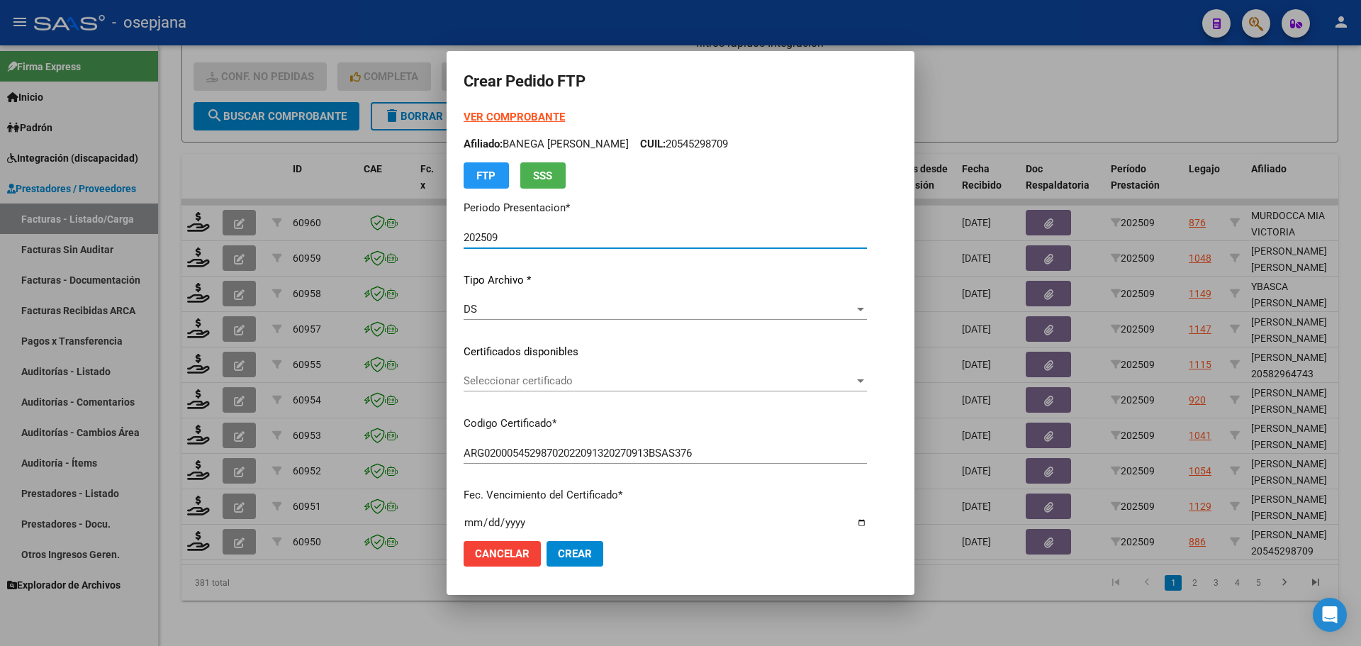
click at [570, 382] on span "Seleccionar certificado" at bounding box center [659, 380] width 391 height 13
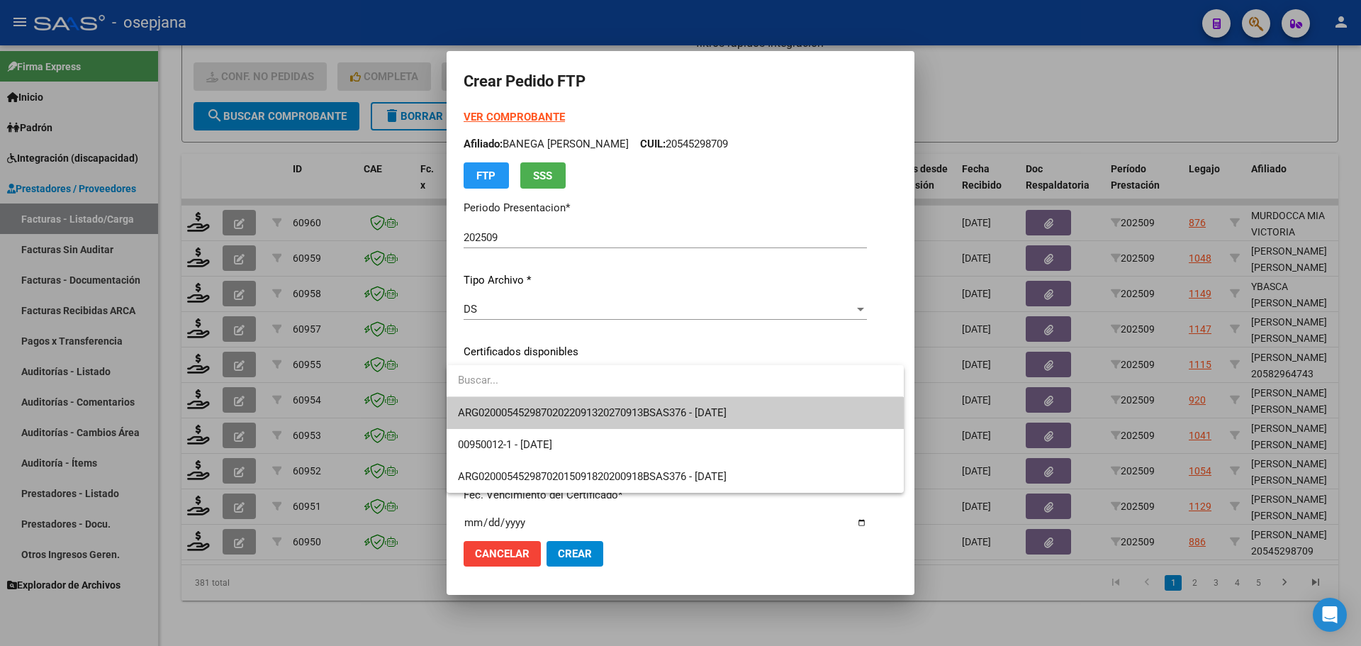
click at [575, 404] on span "ARG02000545298702022091320270913BSAS376 - [DATE]" at bounding box center [675, 413] width 434 height 32
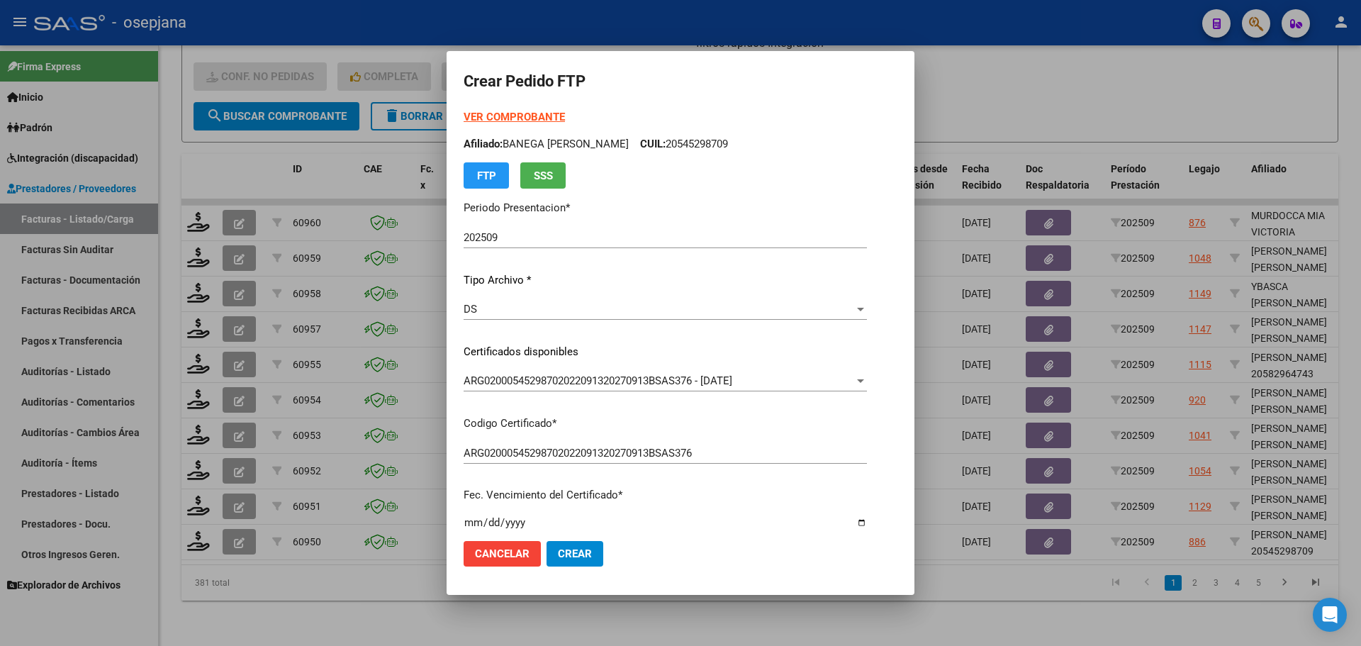
click at [500, 109] on div "VER COMPROBANTE ARCA [PERSON_NAME] Afiliado: [PERSON_NAME]: 20545298709 FTP SSS" at bounding box center [665, 148] width 403 height 79
click at [502, 111] on strong "VER COMPROBANTE" at bounding box center [514, 117] width 101 height 13
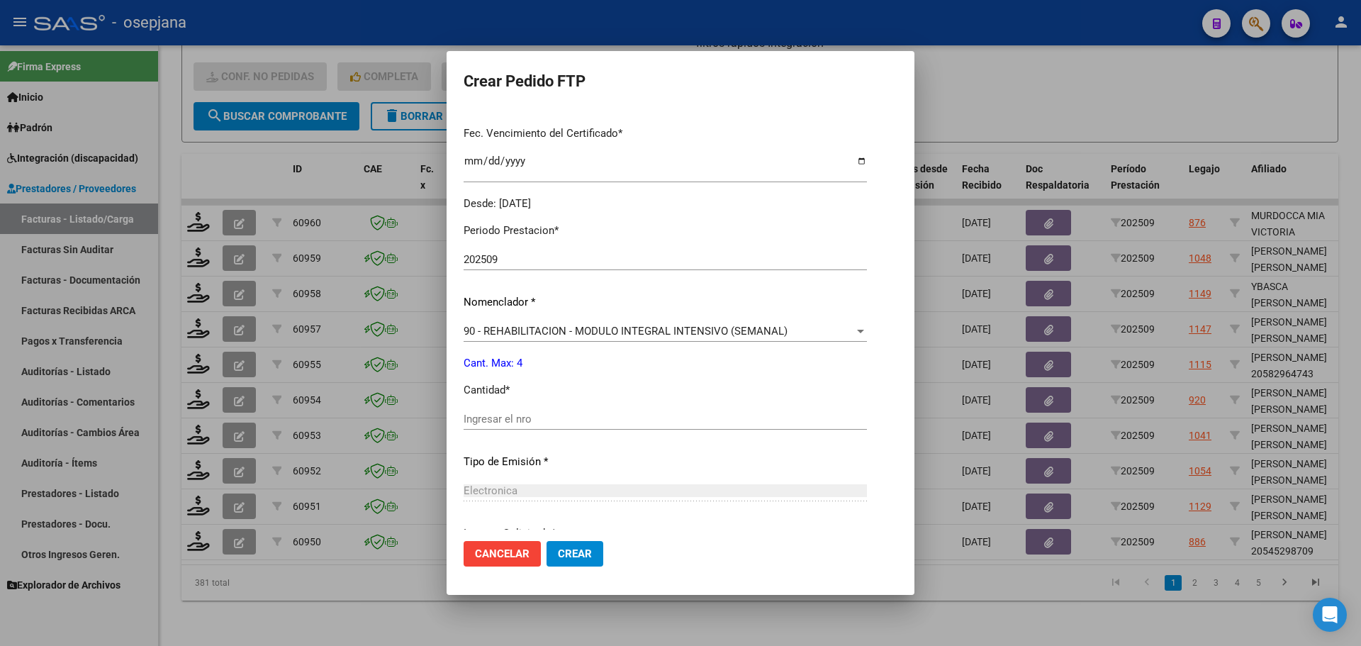
scroll to position [490, 0]
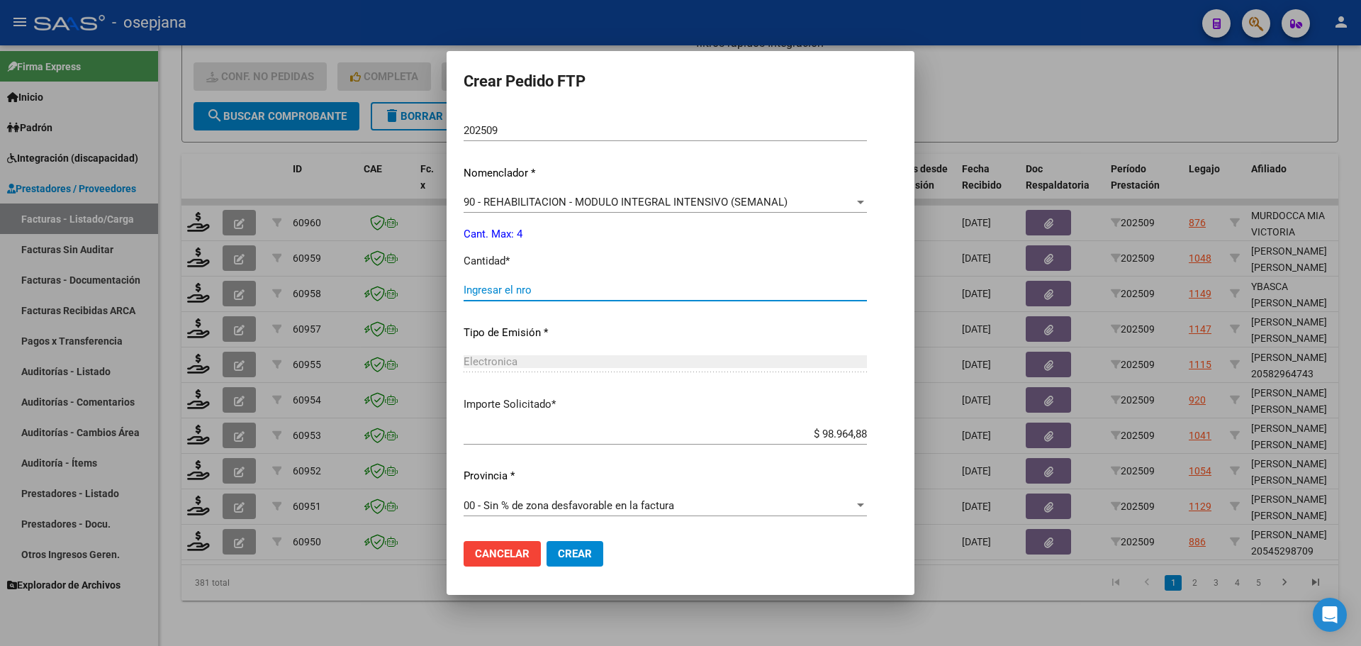
click at [500, 287] on input "Ingresar el nro" at bounding box center [665, 289] width 403 height 13
type input "4"
click at [566, 566] on button "Crear" at bounding box center [574, 554] width 57 height 26
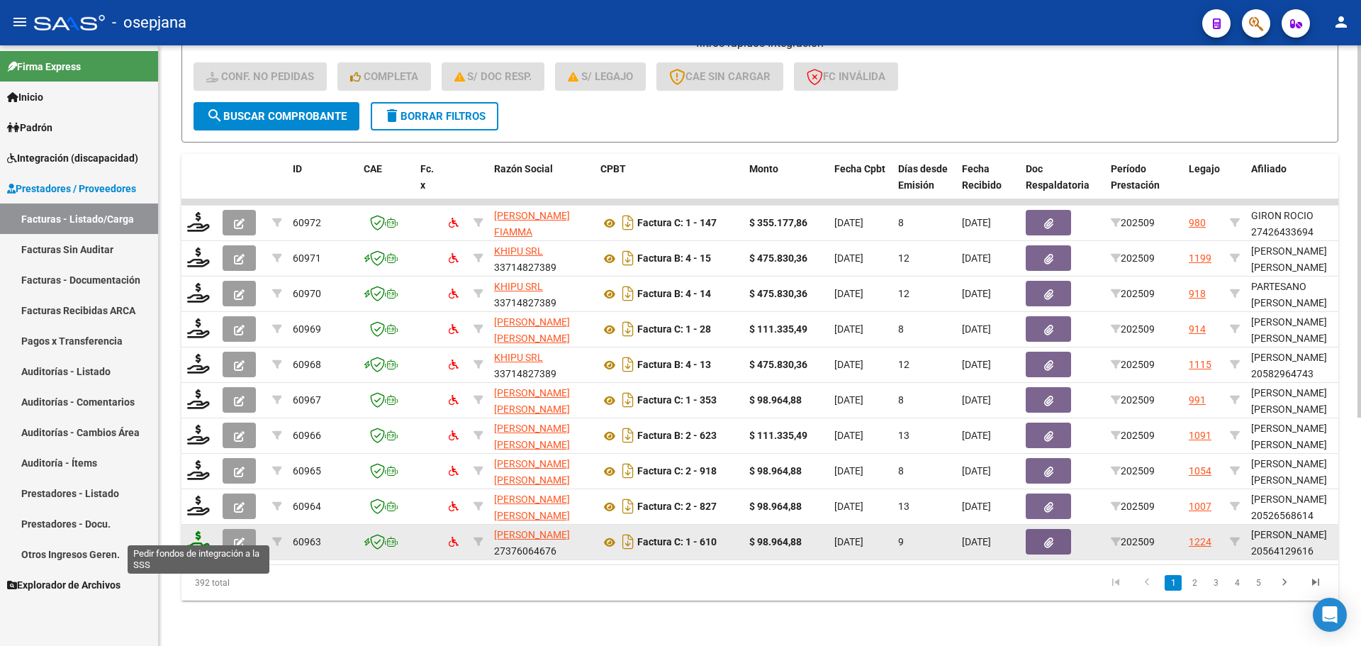
click at [194, 531] on icon at bounding box center [198, 541] width 23 height 20
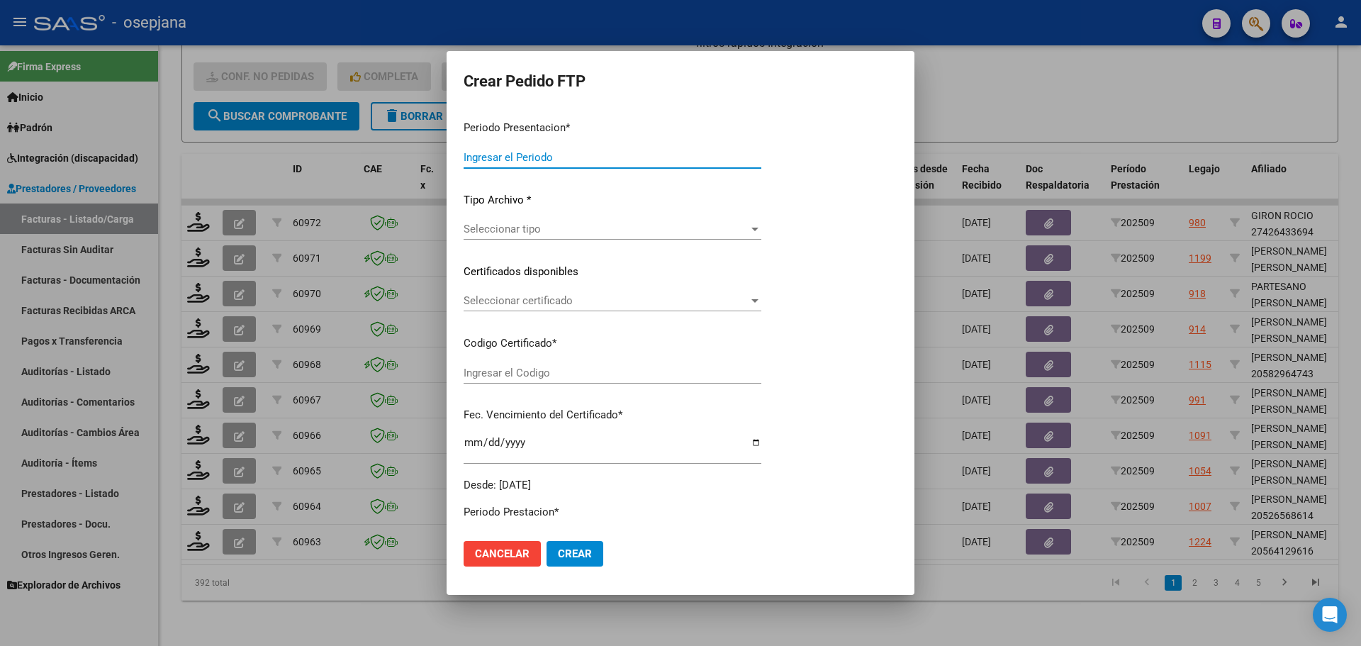
type input "202509"
type input "$ 98.964,88"
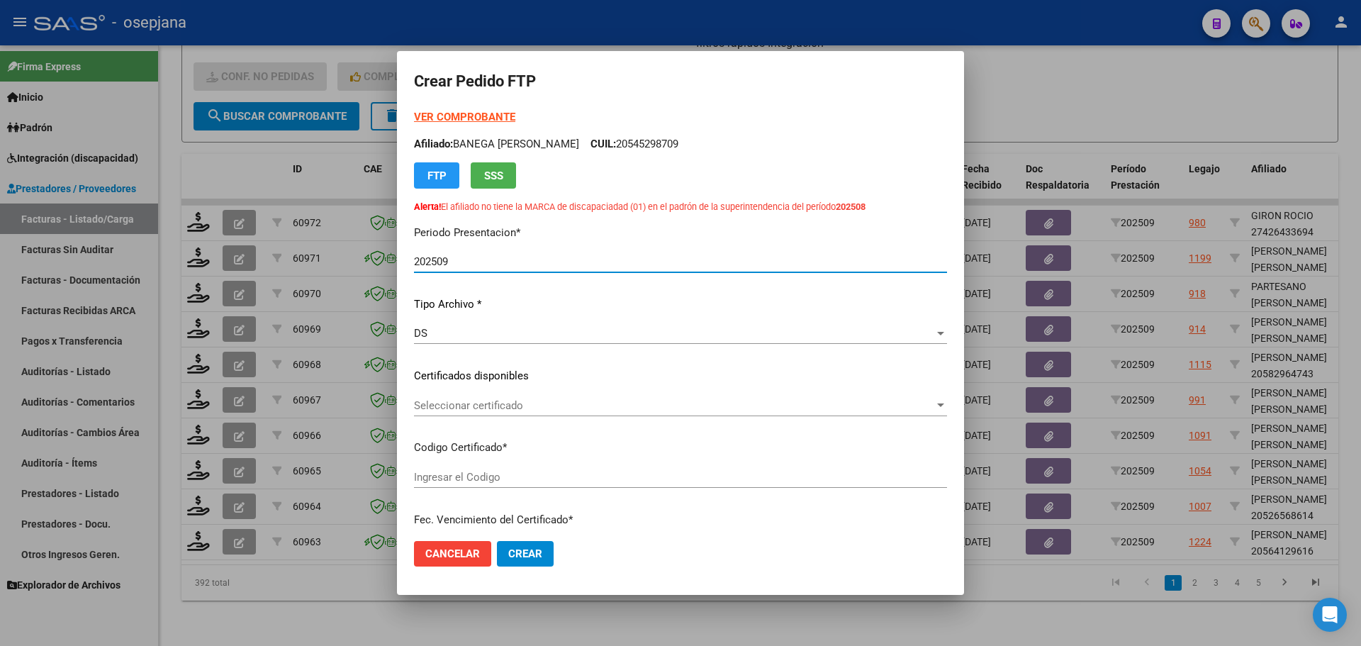
type input "ARG02000564129612025050520300505BSAS376"
type input "[DATE]"
click at [521, 404] on span "Seleccionar certificado" at bounding box center [674, 405] width 520 height 13
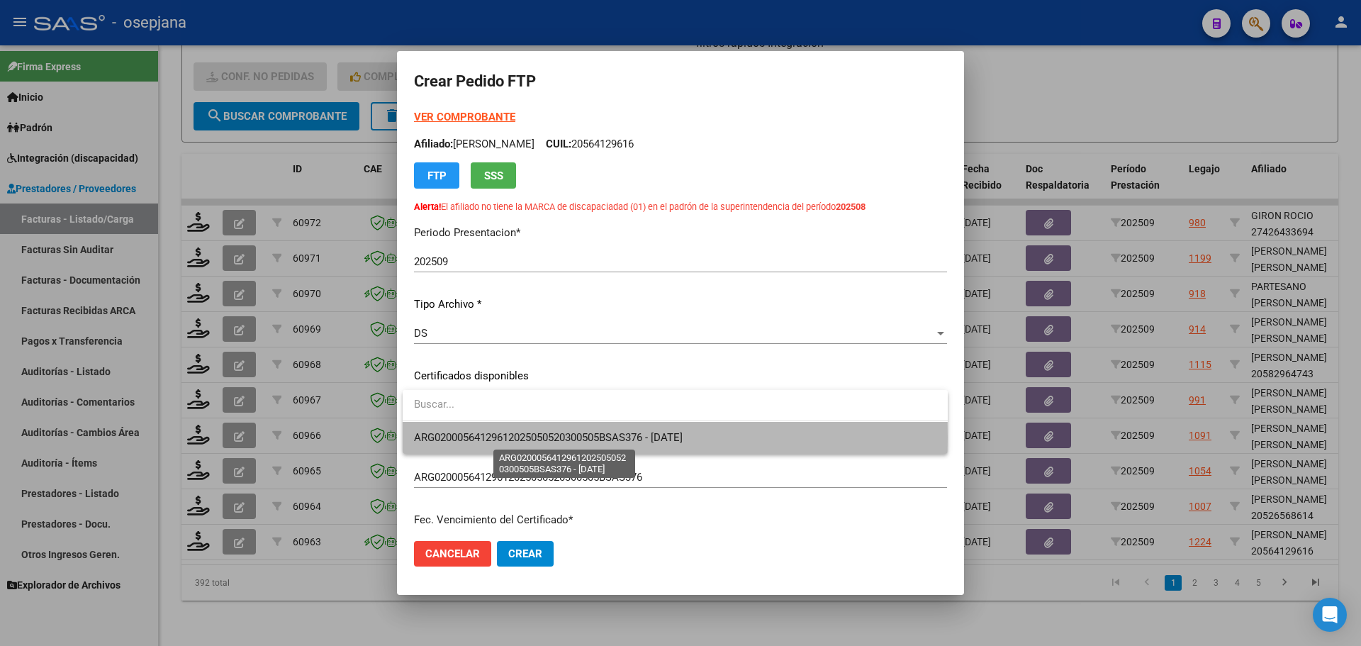
click at [528, 437] on span "ARG02000564129612025050520300505BSAS376 - [DATE]" at bounding box center [548, 437] width 269 height 13
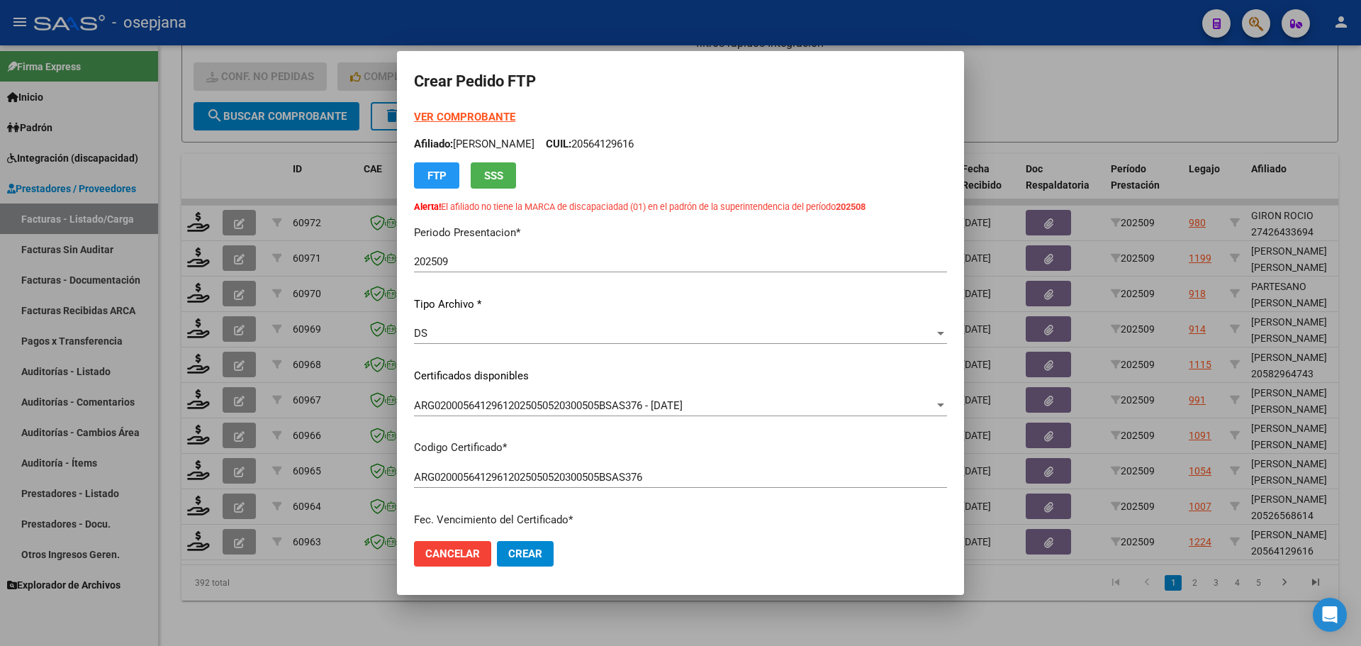
click at [478, 107] on form "Crear Pedido FTP VER COMPROBANTE ARCA [PERSON_NAME] Afiliado: [PERSON_NAME]: 20…" at bounding box center [680, 322] width 533 height 509
click at [478, 111] on strong "VER COMPROBANTE" at bounding box center [464, 117] width 101 height 13
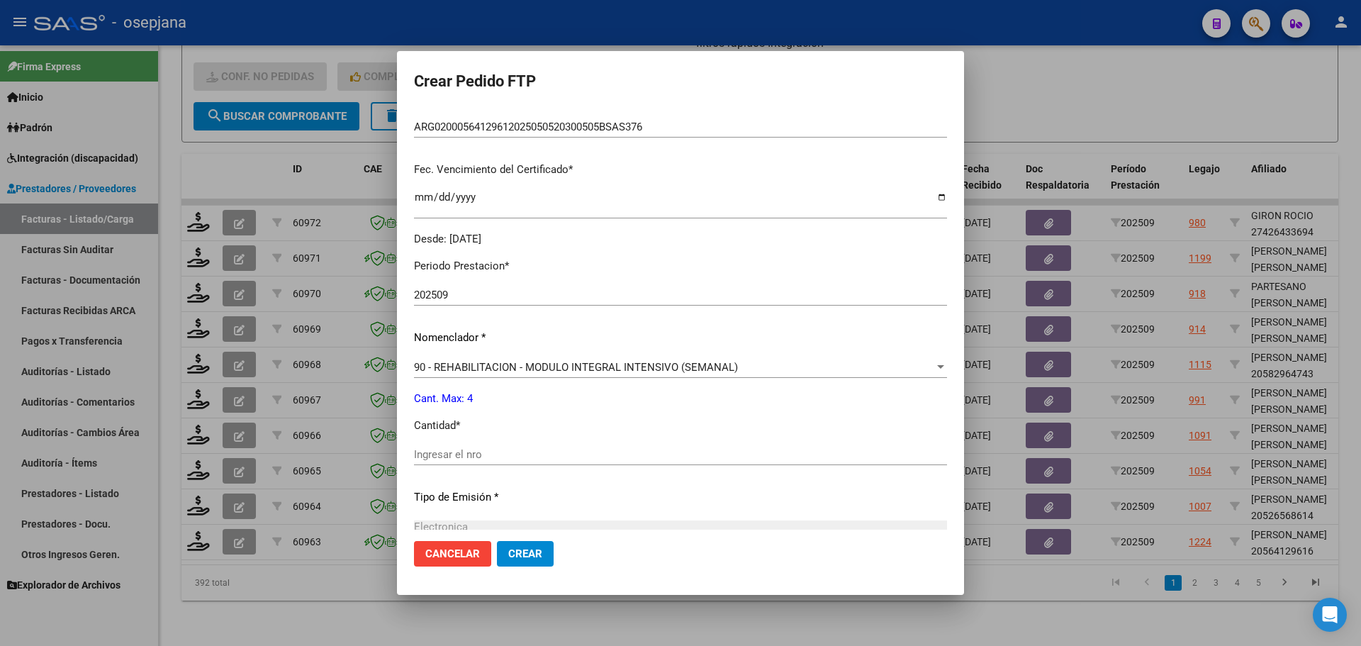
scroll to position [354, 0]
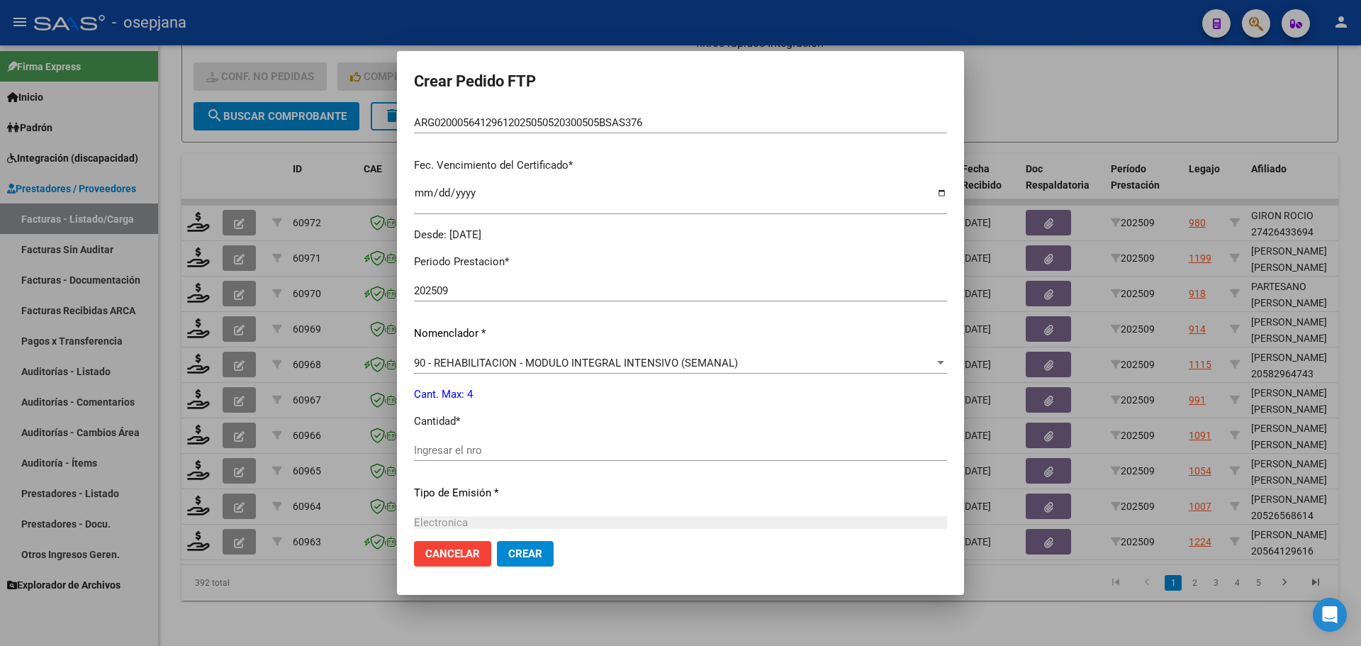
click at [473, 439] on div "Periodo Prestacion * 202509 Ingresar el Periodo Prestacion Nomenclador * 90 - R…" at bounding box center [680, 466] width 533 height 447
click at [474, 449] on input "Ingresar el nro" at bounding box center [680, 450] width 533 height 13
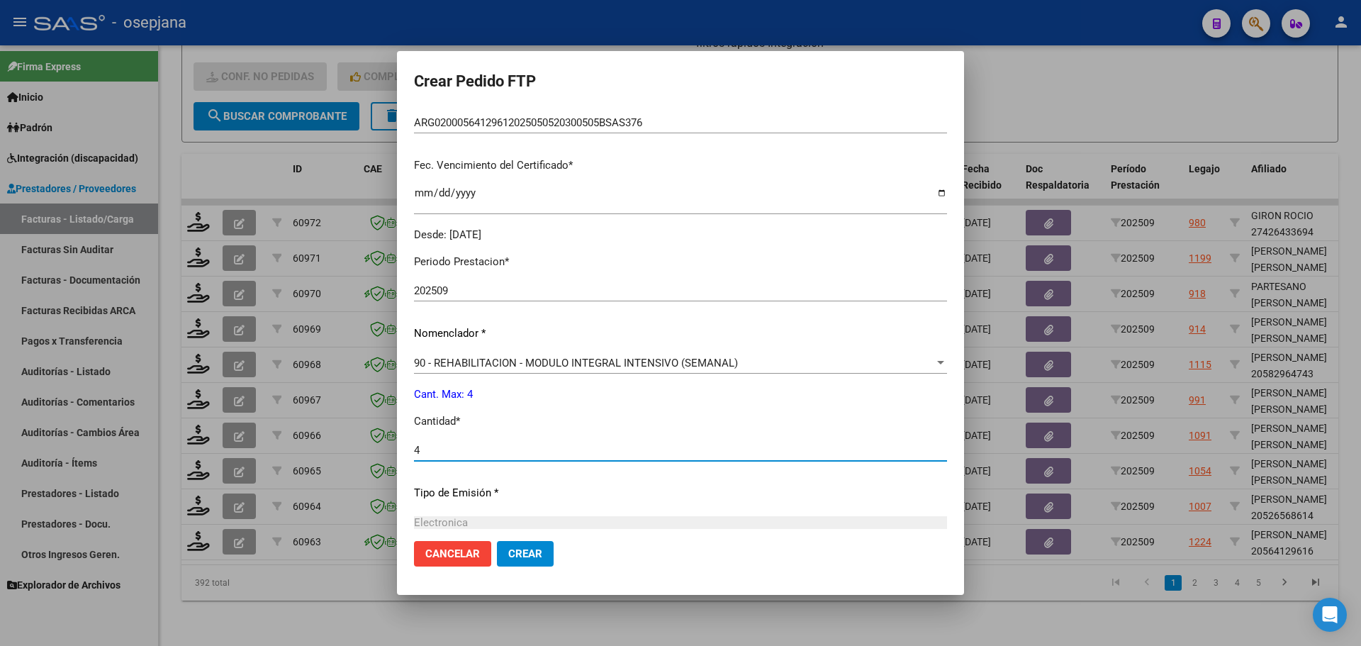
type input "4"
click at [532, 558] on span "Crear" at bounding box center [525, 553] width 34 height 13
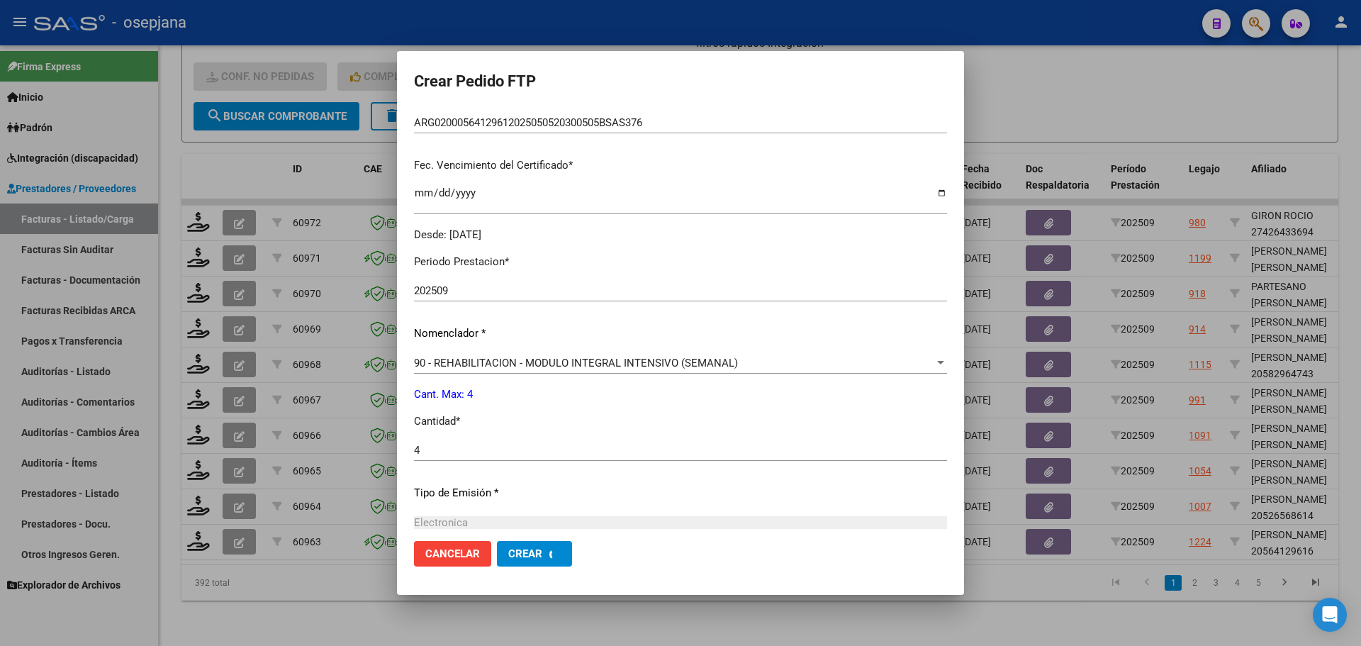
scroll to position [0, 0]
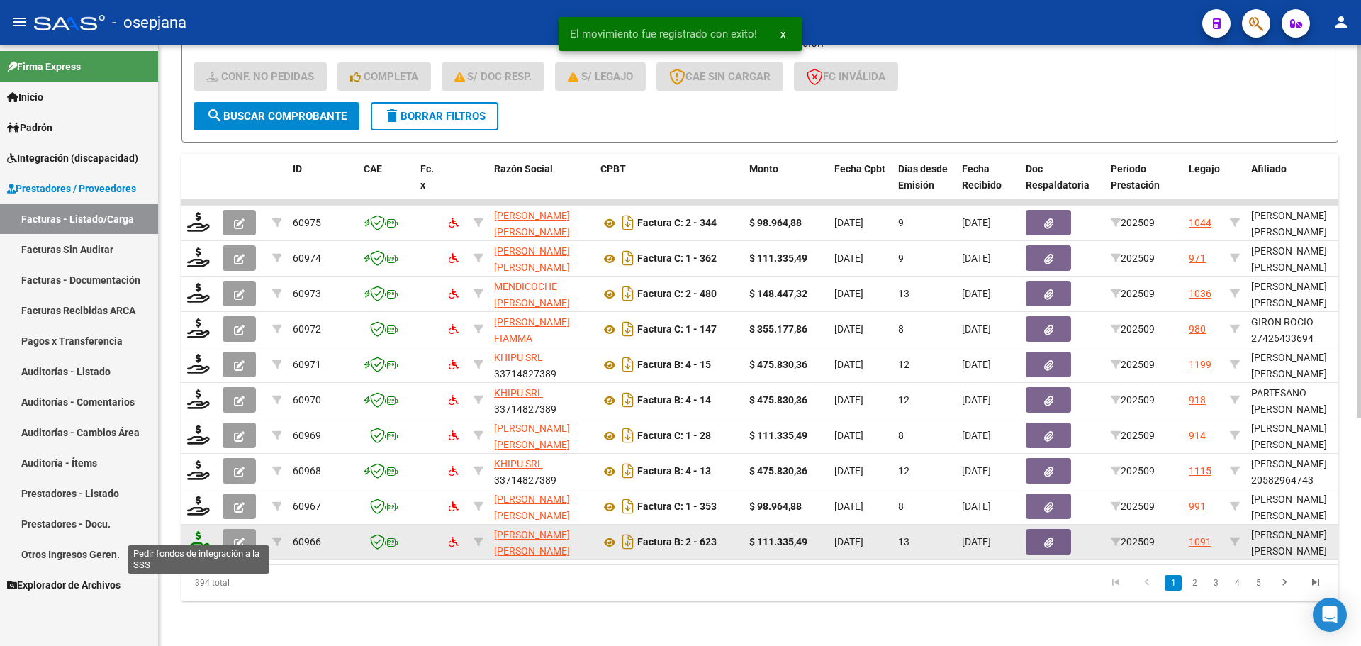
click at [198, 534] on icon at bounding box center [198, 541] width 23 height 20
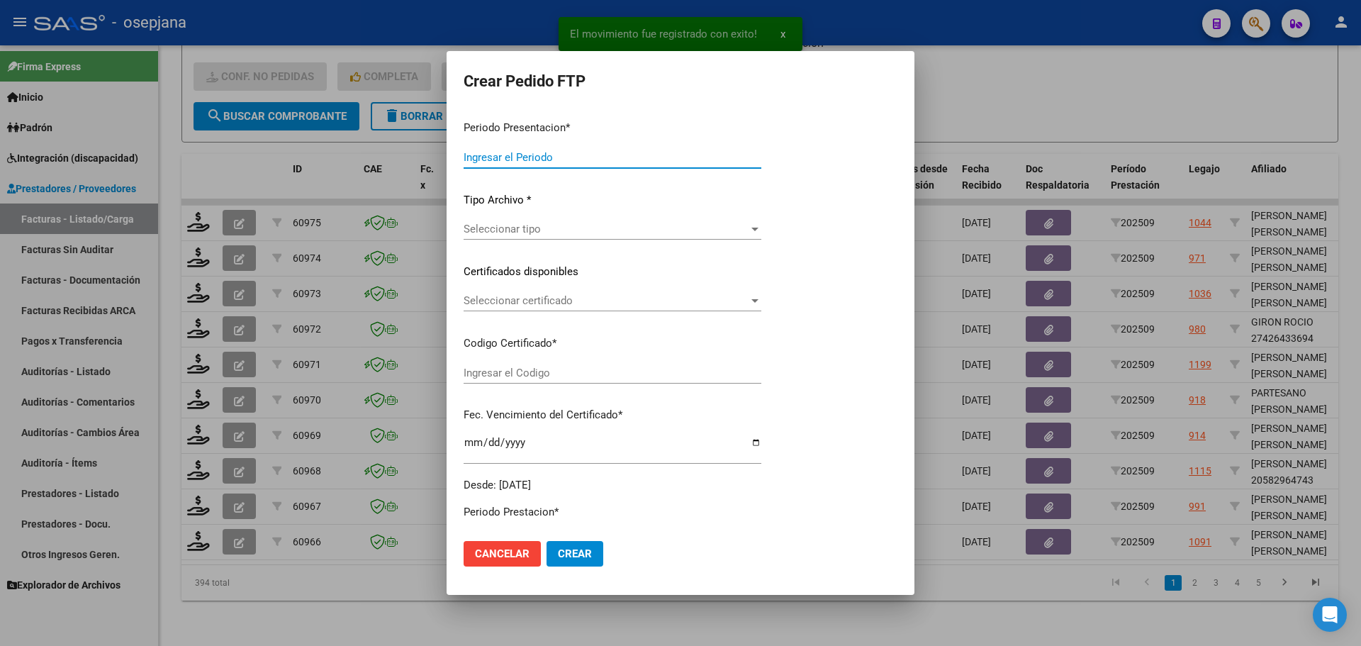
type input "202509"
type input "$ 111.335,49"
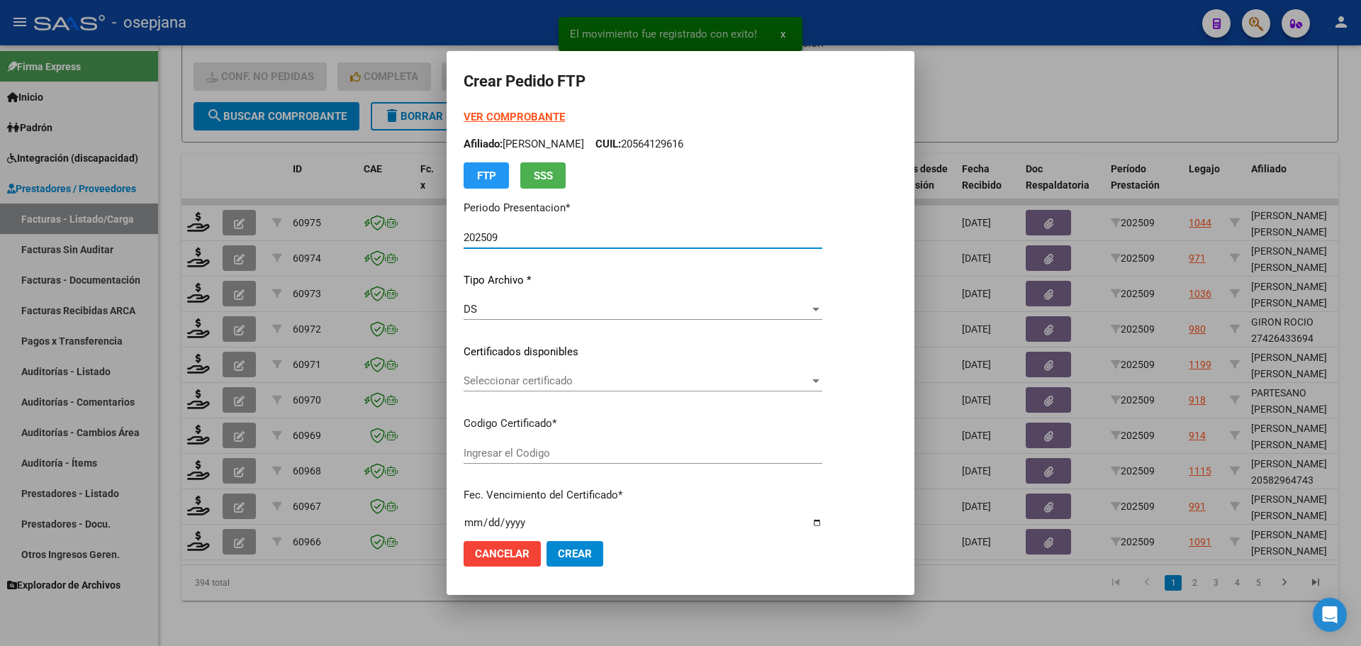
type input "ARG0100057476317-2023090120280901BS376"
type input "[DATE]"
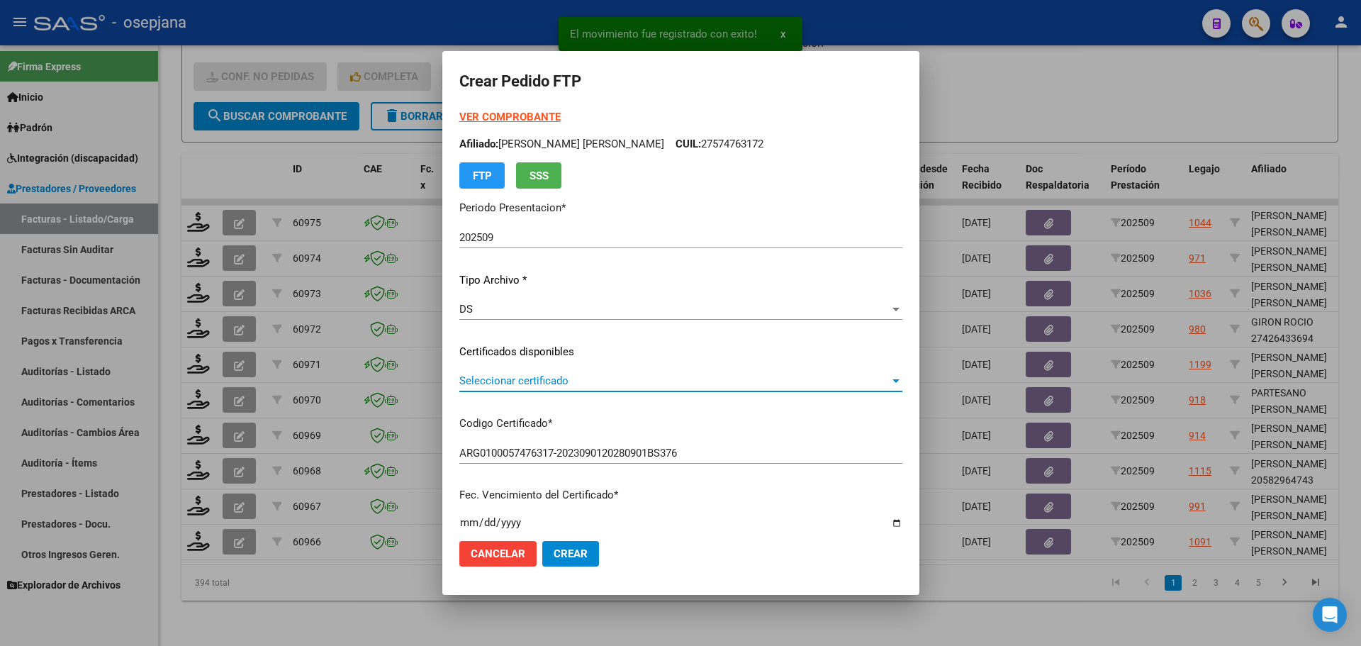
click at [583, 376] on span "Seleccionar certificado" at bounding box center [674, 380] width 430 height 13
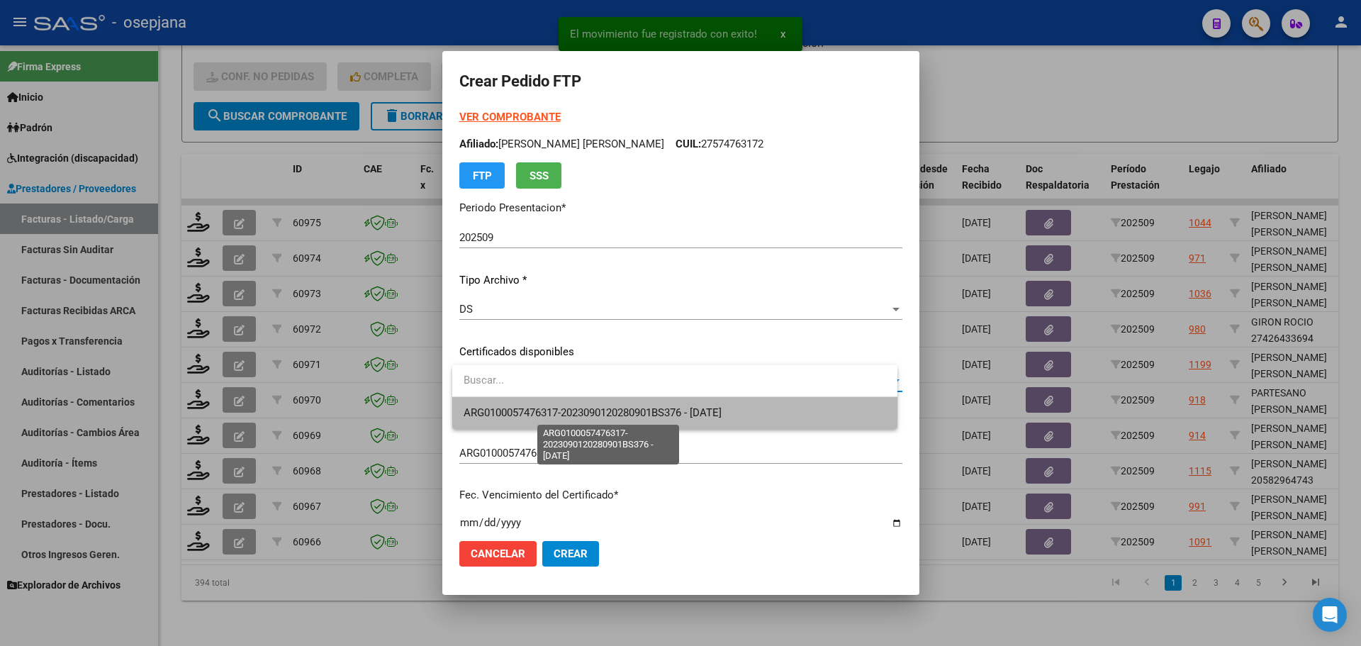
click at [588, 408] on span "ARG0100057476317-2023090120280901BS376 - [DATE]" at bounding box center [593, 412] width 258 height 13
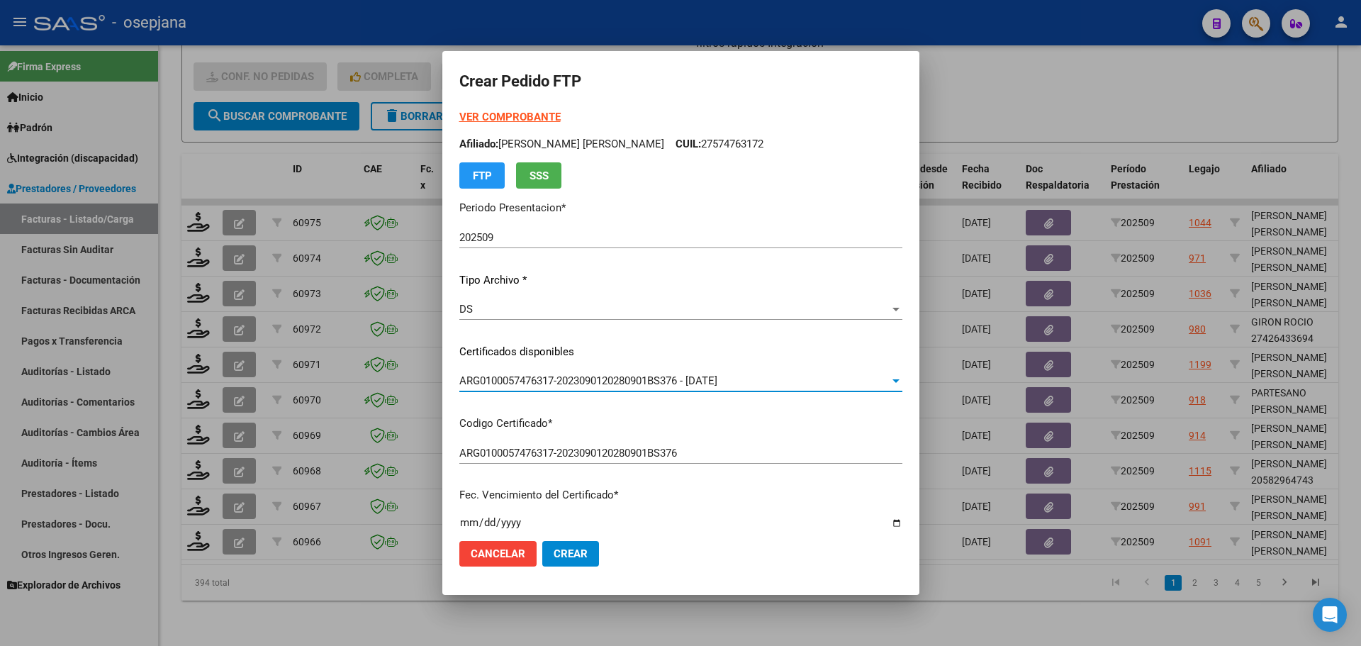
click at [530, 110] on div "VER COMPROBANTE ARCA [PERSON_NAME] Afiliado: [PERSON_NAME] [PERSON_NAME]: 27574…" at bounding box center [680, 148] width 443 height 79
click at [529, 114] on strong "VER COMPROBANTE" at bounding box center [509, 117] width 101 height 13
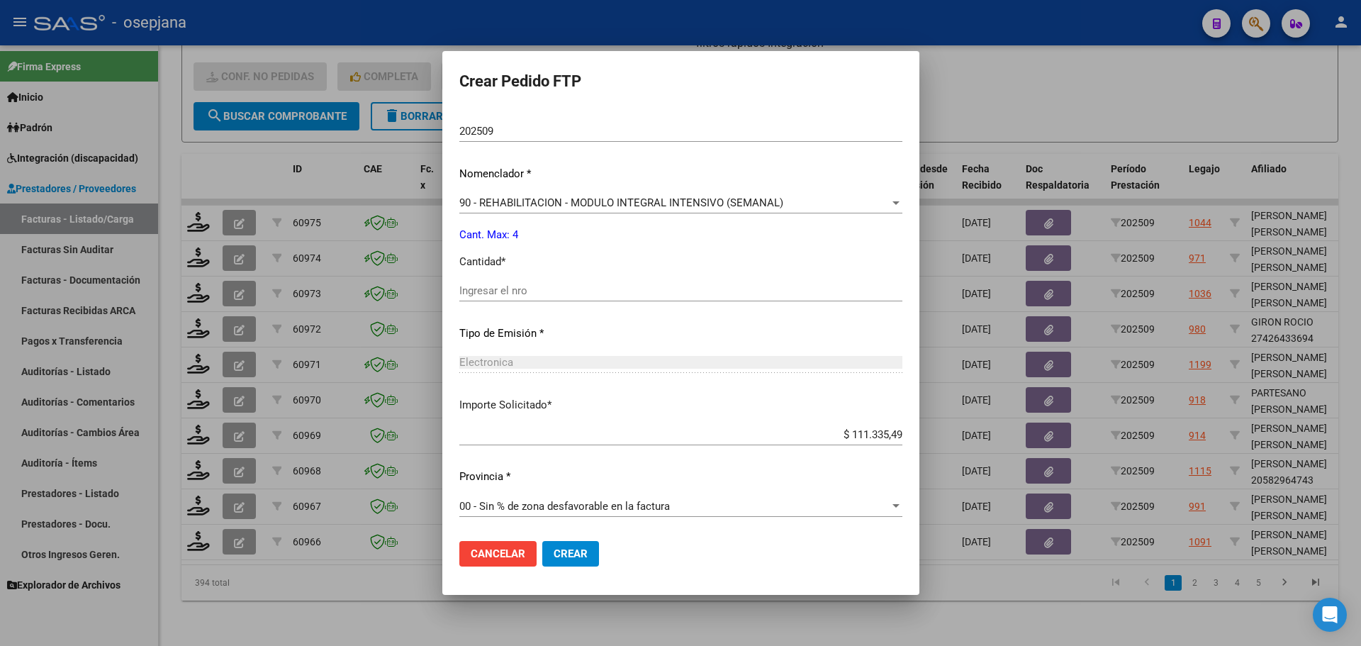
scroll to position [490, 0]
click at [562, 286] on input "Ingresar el nro" at bounding box center [680, 289] width 443 height 13
type input "4"
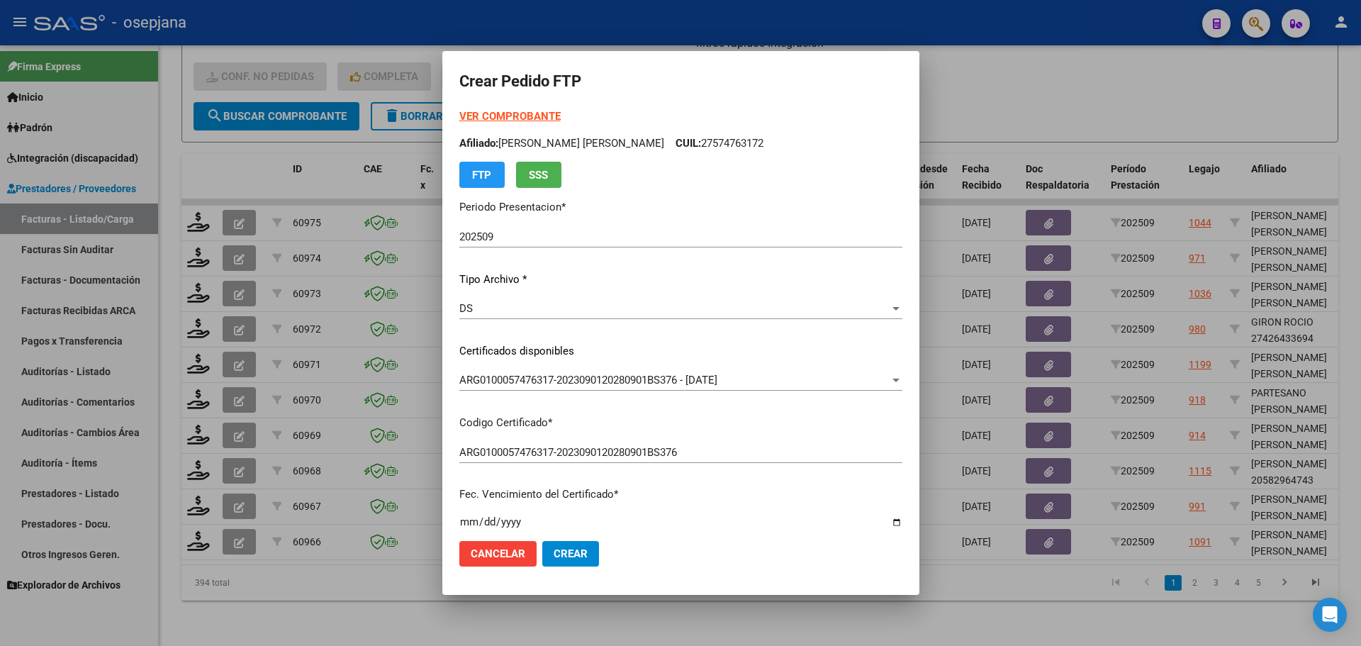
scroll to position [0, 0]
click at [595, 544] on button "Crear" at bounding box center [570, 554] width 57 height 26
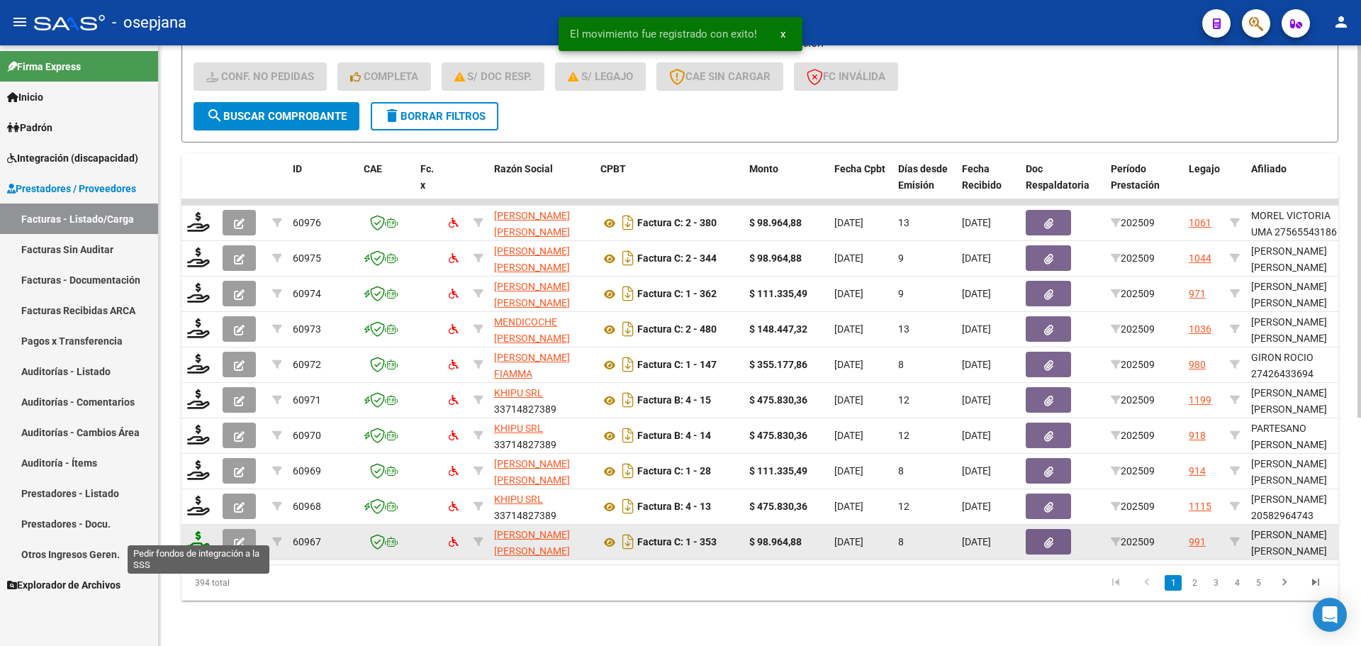
click at [195, 537] on icon at bounding box center [198, 541] width 23 height 20
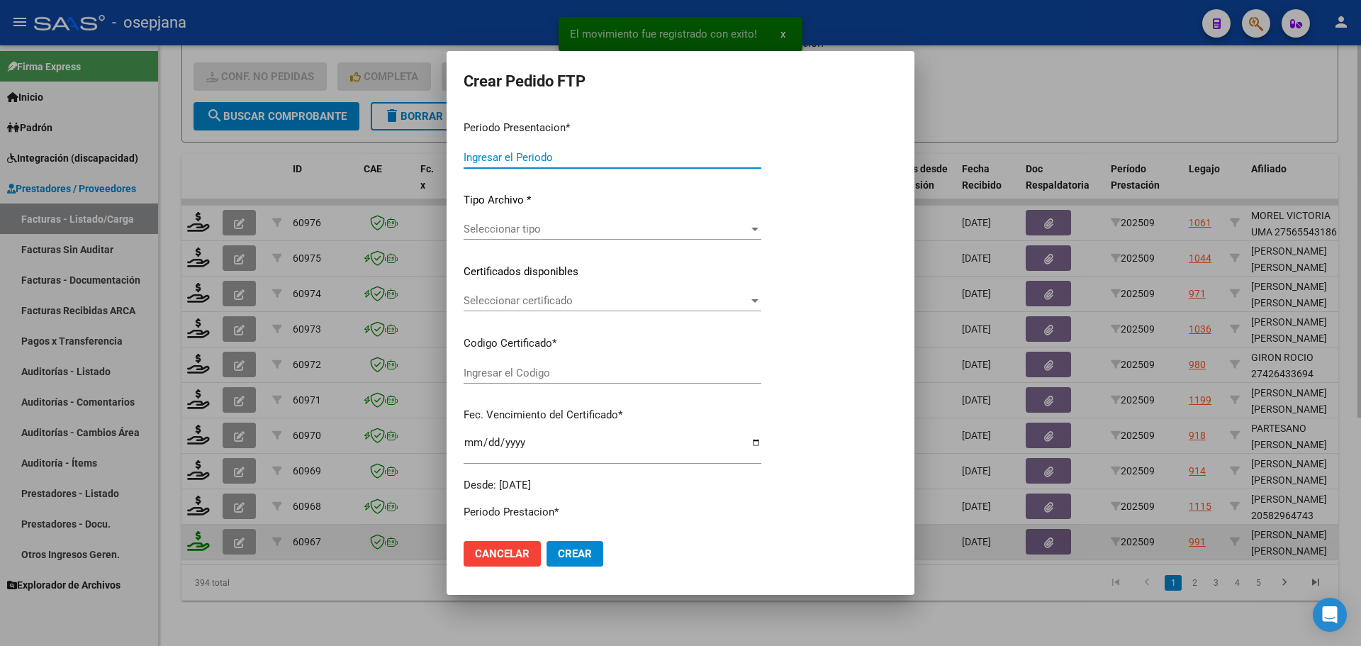
type input "202509"
type input "$ 98.964,88"
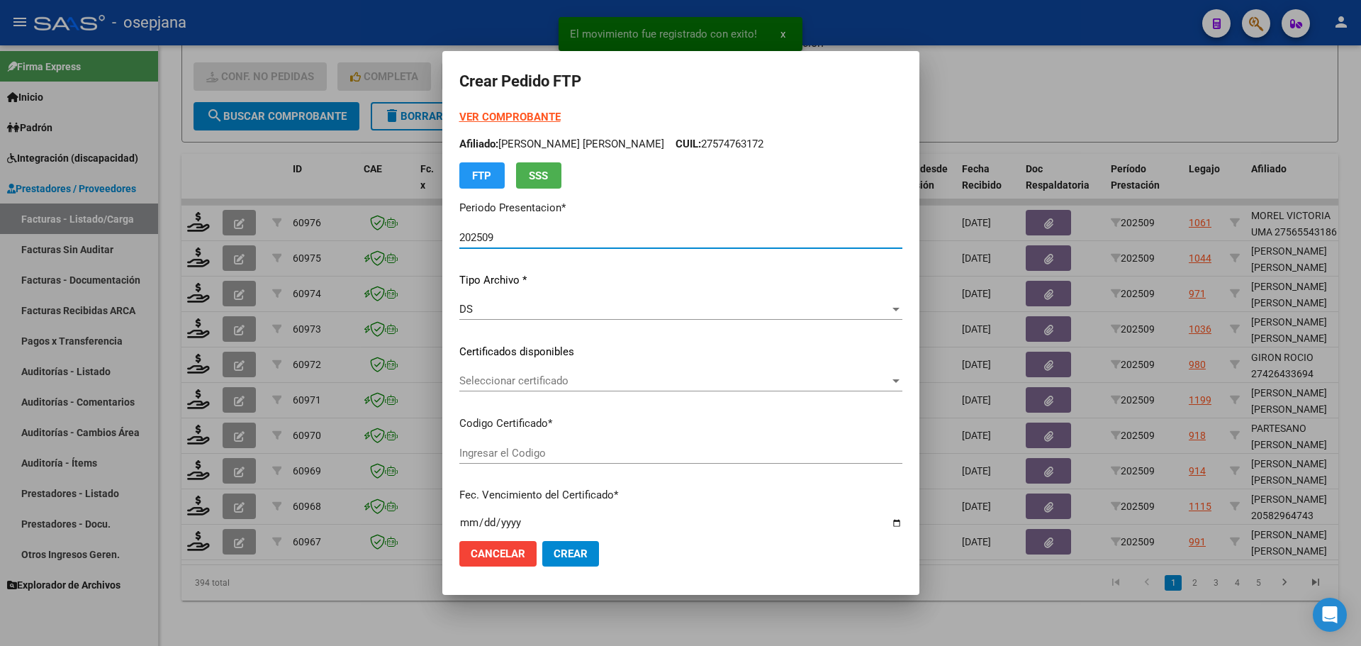
type input "ARG01000542786042022080220270802BSAS313"
type input "[DATE]"
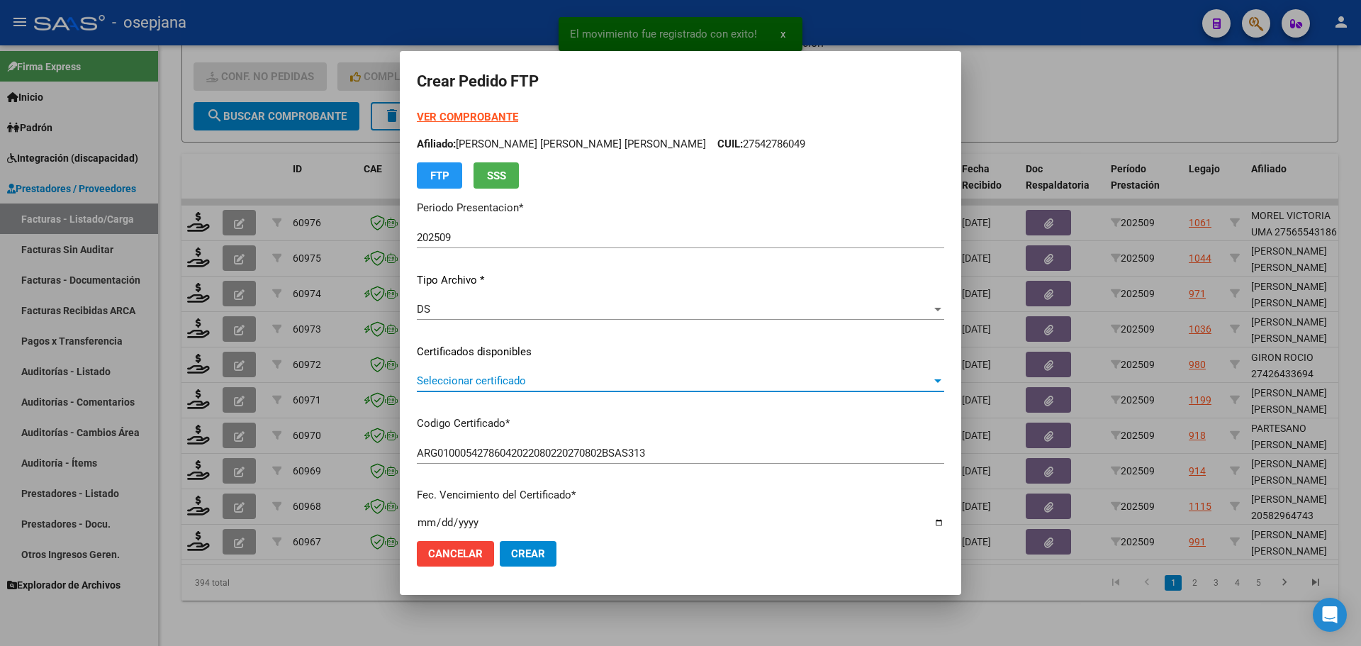
click at [580, 376] on span "Seleccionar certificado" at bounding box center [674, 380] width 515 height 13
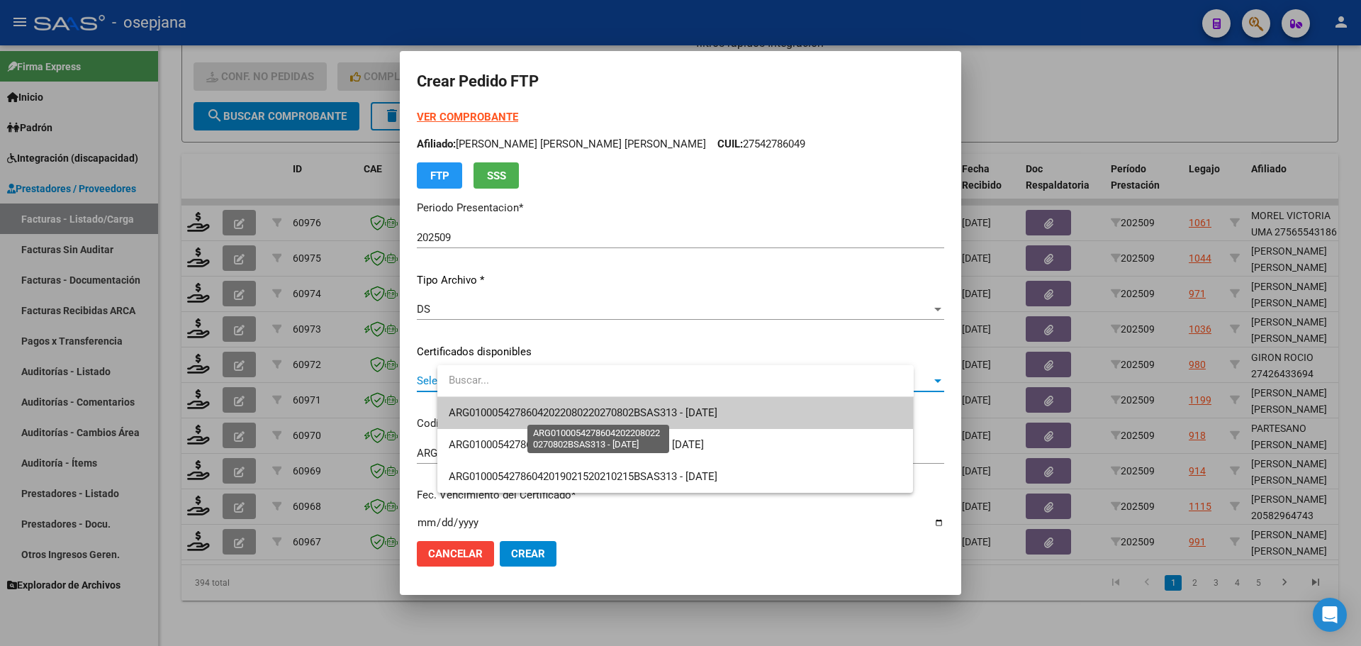
click at [597, 410] on span "ARG01000542786042022080220270802BSAS313 - [DATE]" at bounding box center [583, 412] width 269 height 13
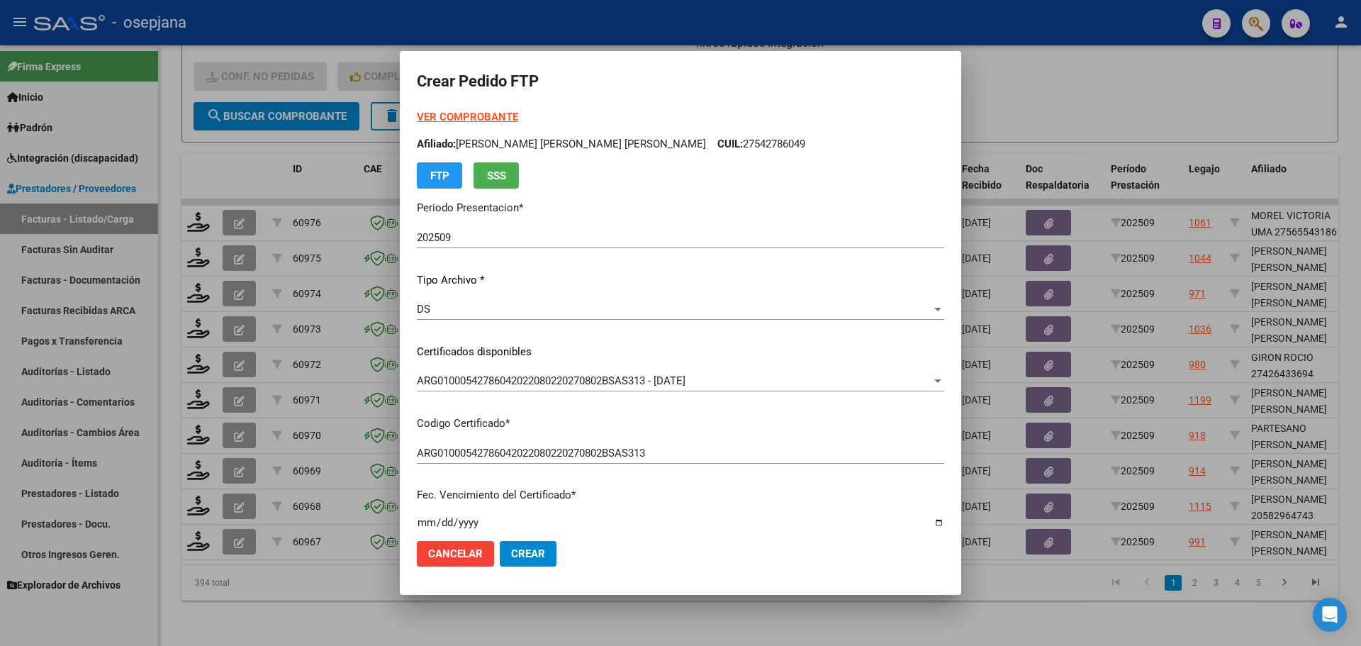
click at [522, 110] on div "VER COMPROBANTE ARCA [PERSON_NAME] Afiliado: [PERSON_NAME] [PERSON_NAME] [PERSO…" at bounding box center [680, 148] width 527 height 79
click at [518, 116] on strong "VER COMPROBANTE" at bounding box center [467, 117] width 101 height 13
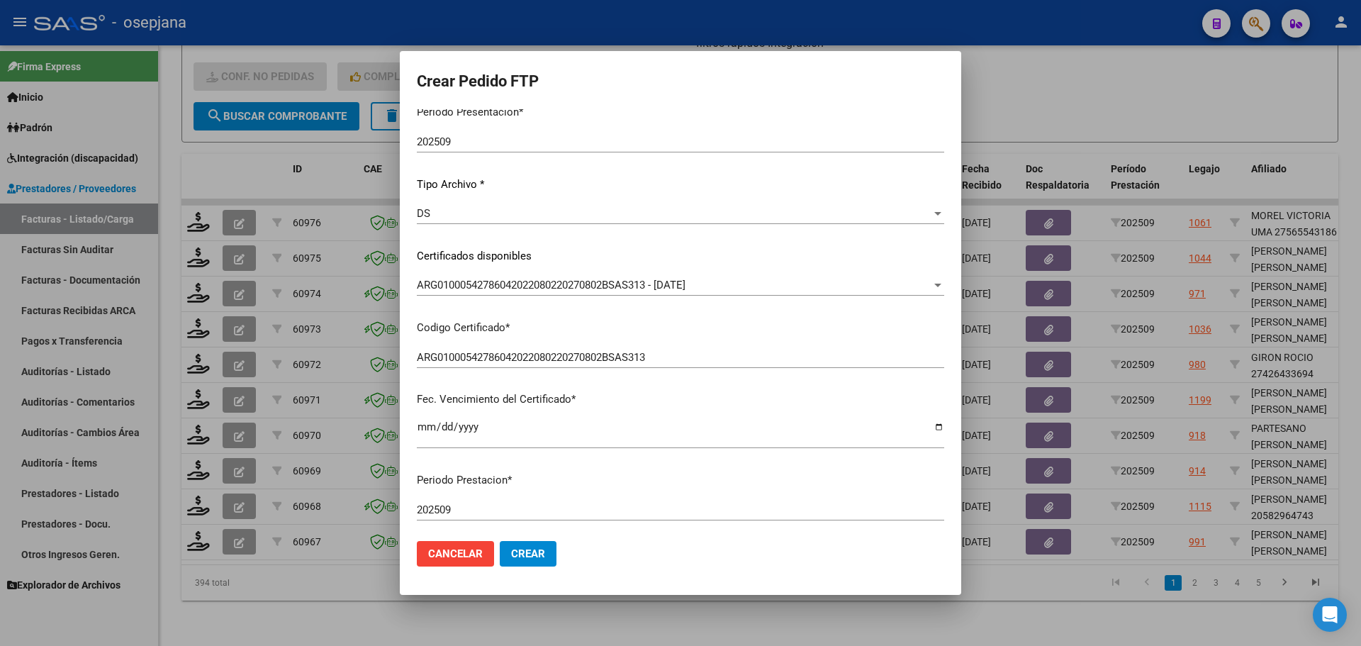
scroll to position [354, 0]
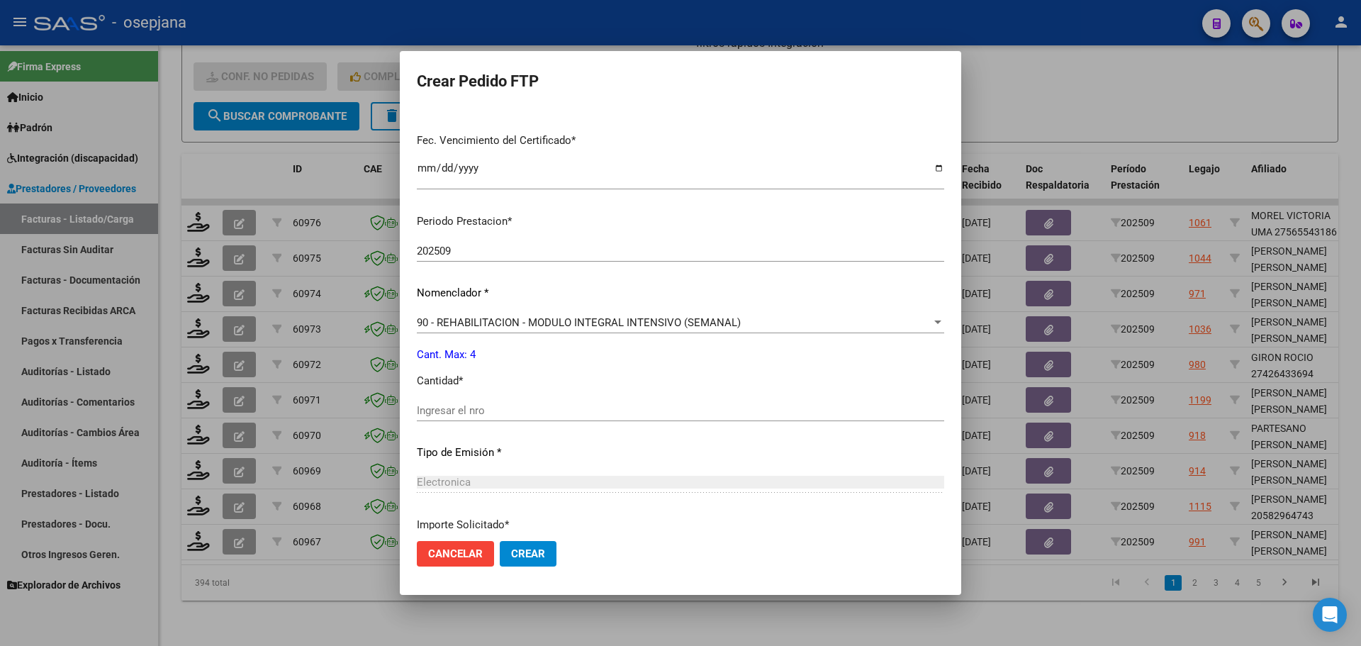
click at [465, 403] on div "Ingresar el nro" at bounding box center [680, 410] width 527 height 21
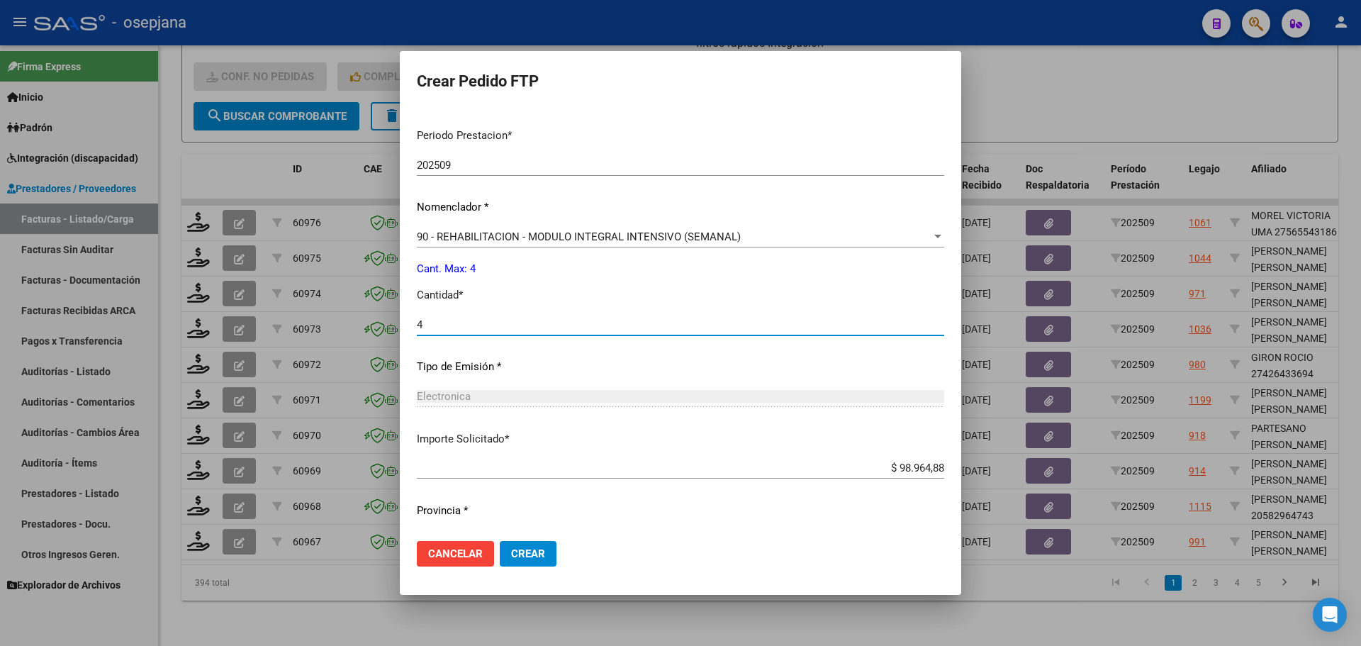
scroll to position [474, 0]
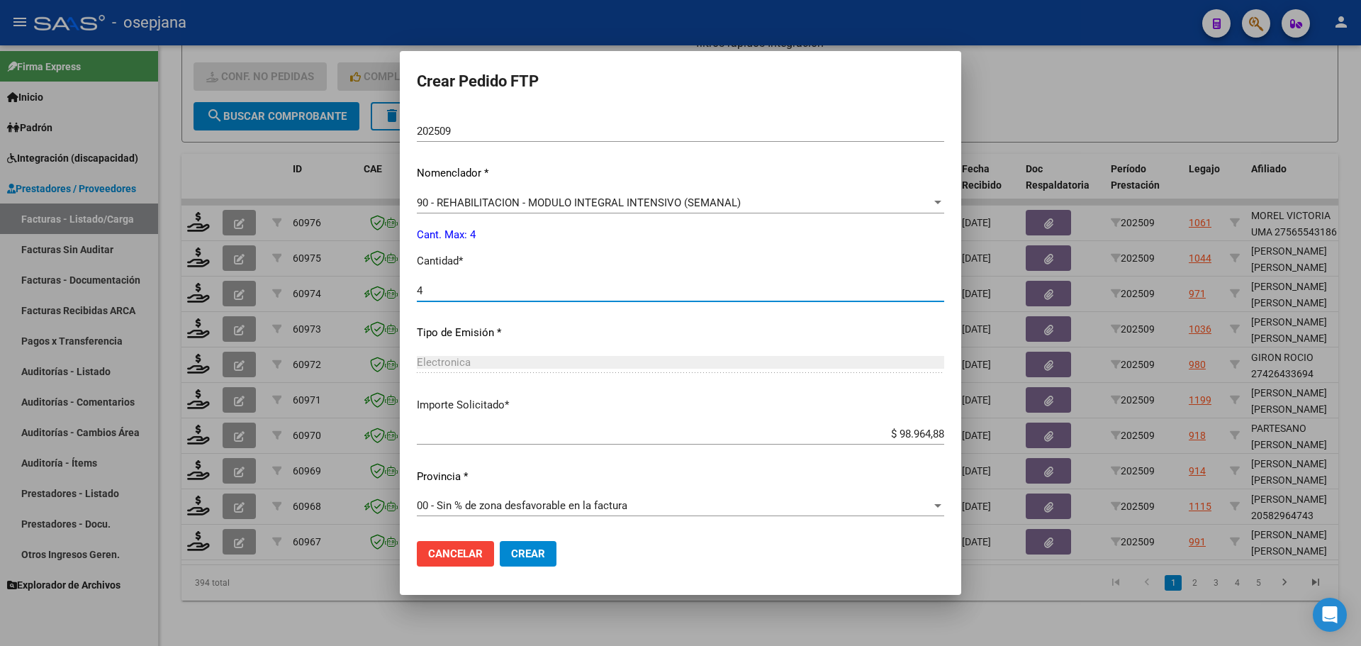
type input "4"
click at [545, 549] on span "Crear" at bounding box center [528, 553] width 34 height 13
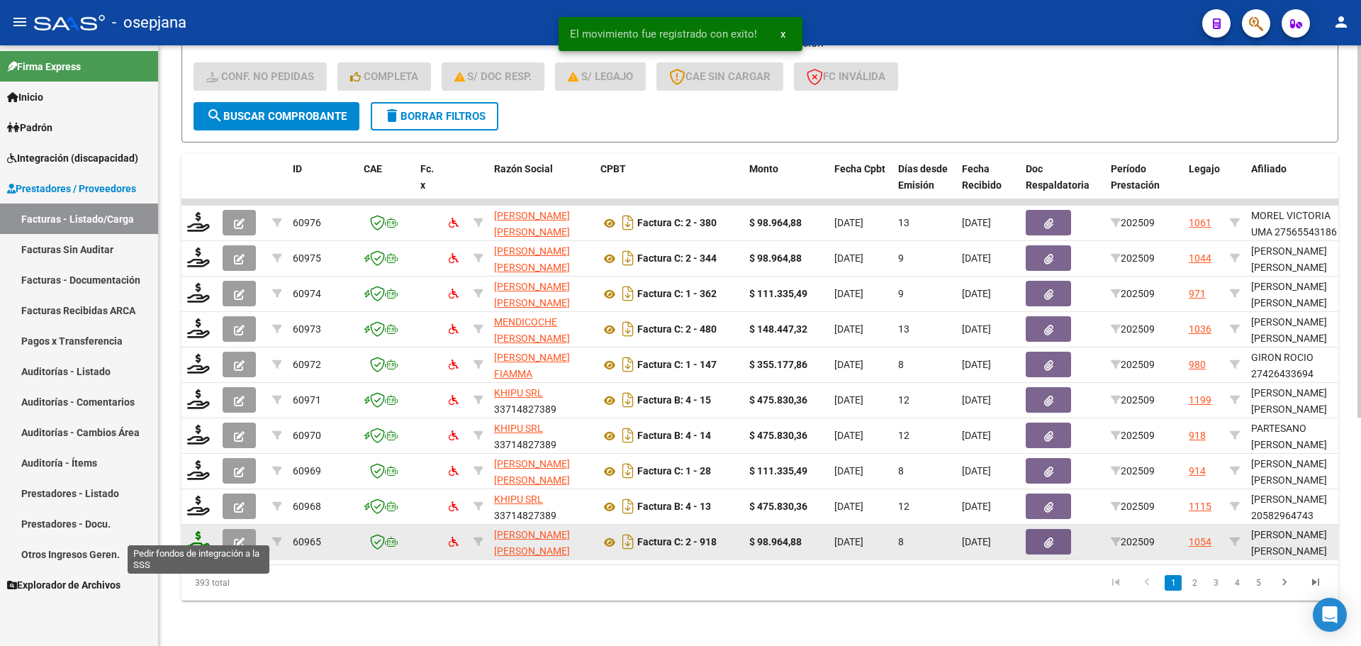
click at [196, 531] on icon at bounding box center [198, 541] width 23 height 20
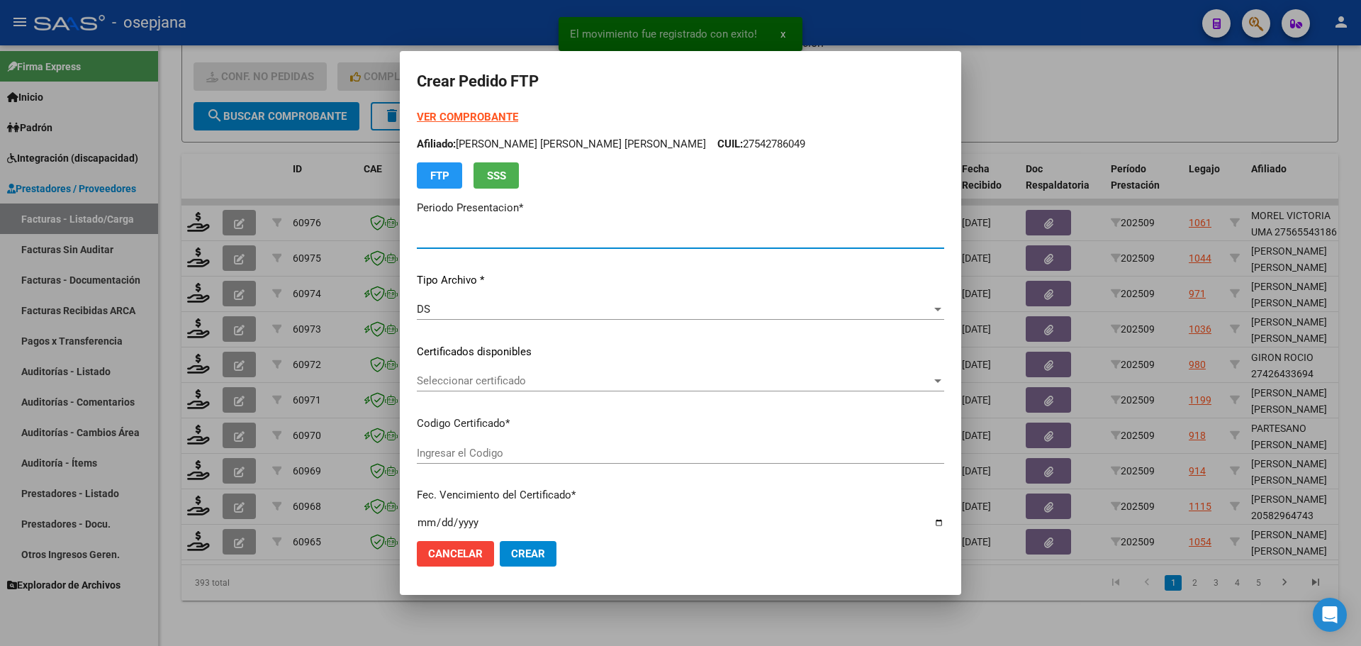
type input "202509"
type input "$ 98.964,88"
type input "ARG02000484251802022071520270715BSAS415"
type input "[DATE]"
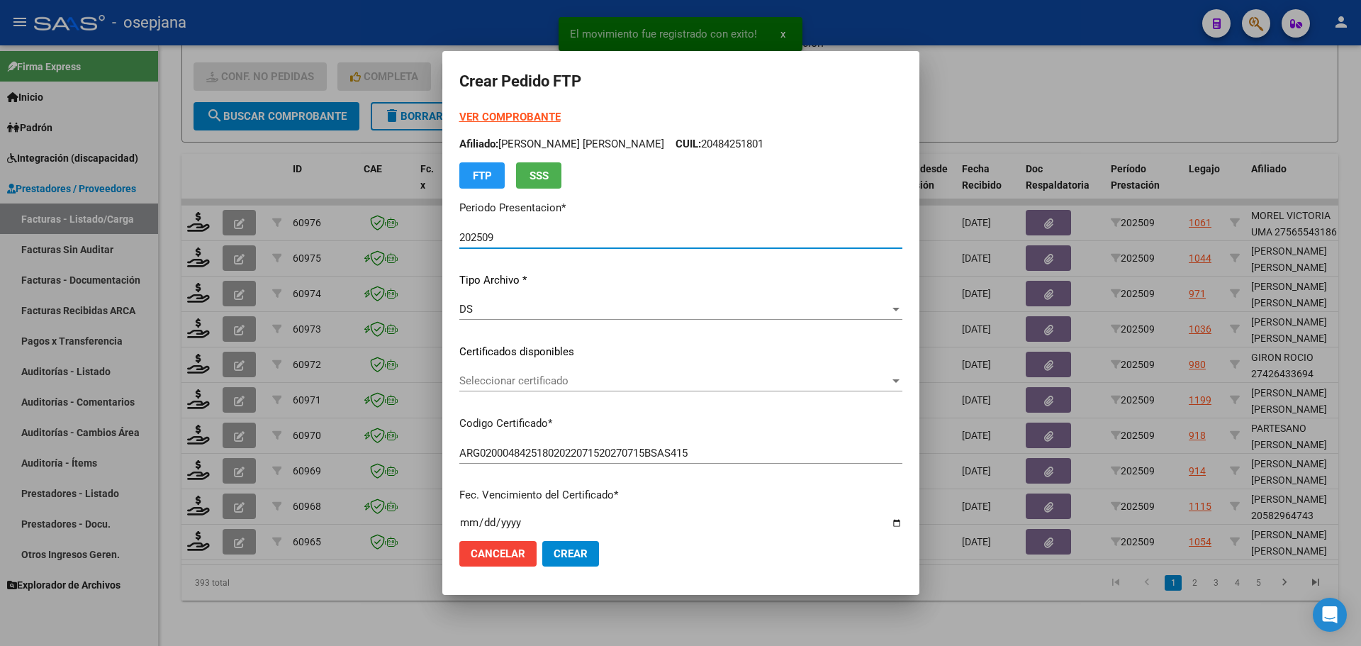
click at [551, 382] on span "Seleccionar certificado" at bounding box center [674, 380] width 430 height 13
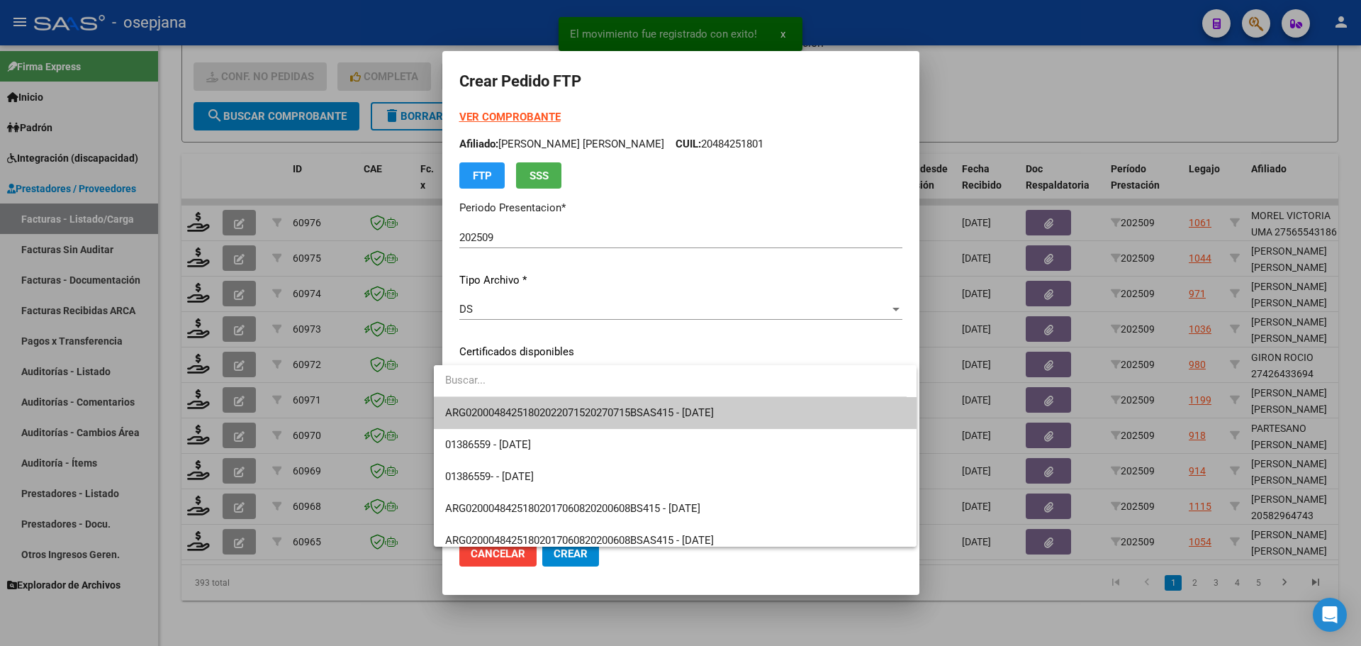
click at [557, 405] on span "ARG02000484251802022071520270715BSAS415 - [DATE]" at bounding box center [675, 413] width 461 height 32
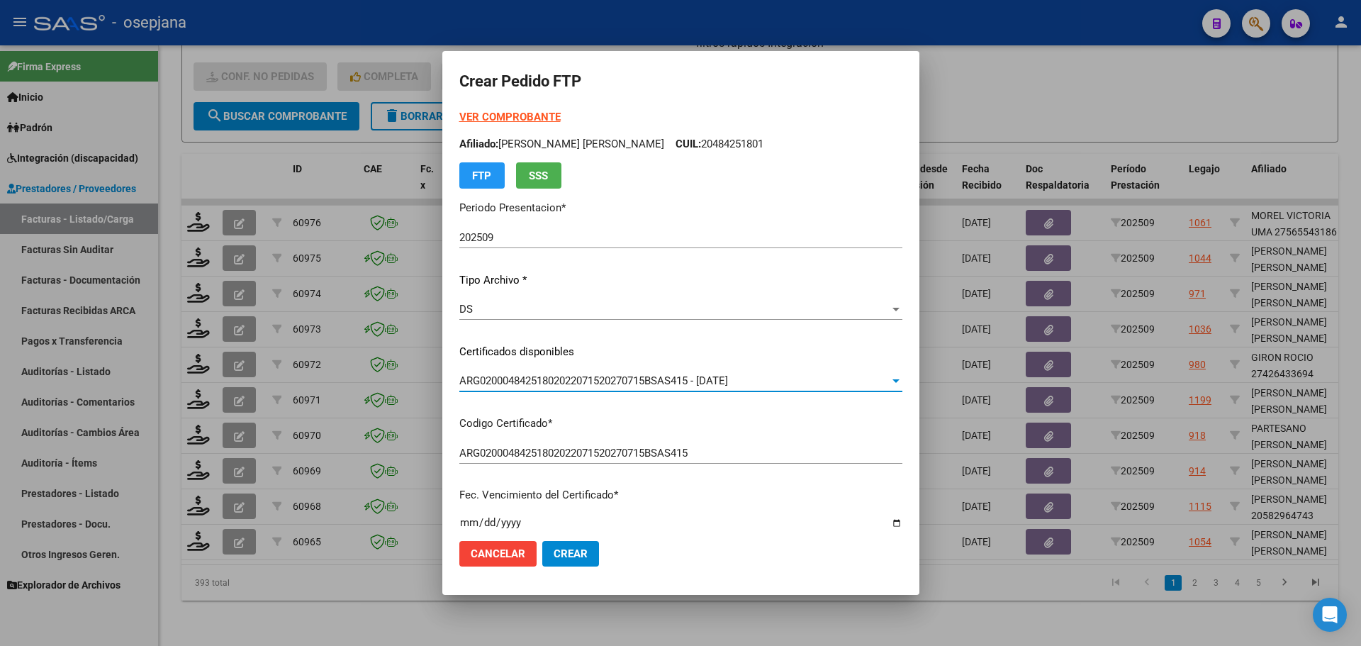
click at [515, 117] on strong "VER COMPROBANTE" at bounding box center [509, 117] width 101 height 13
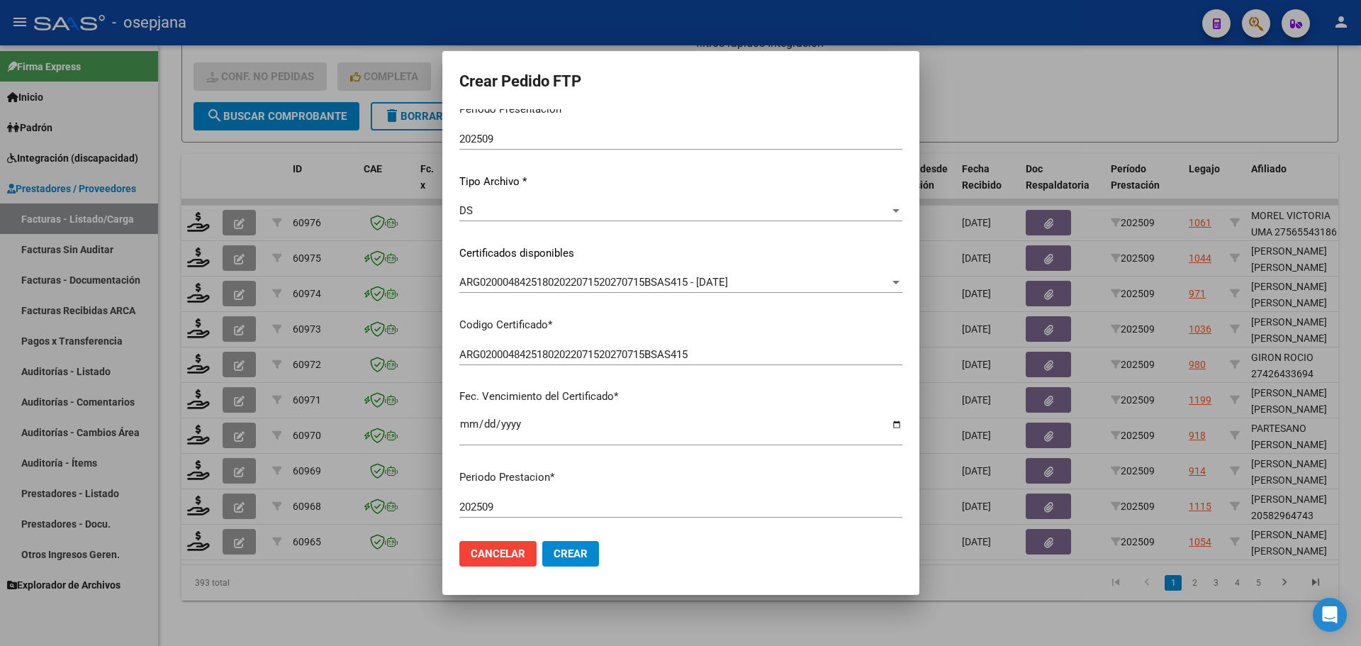
scroll to position [283, 0]
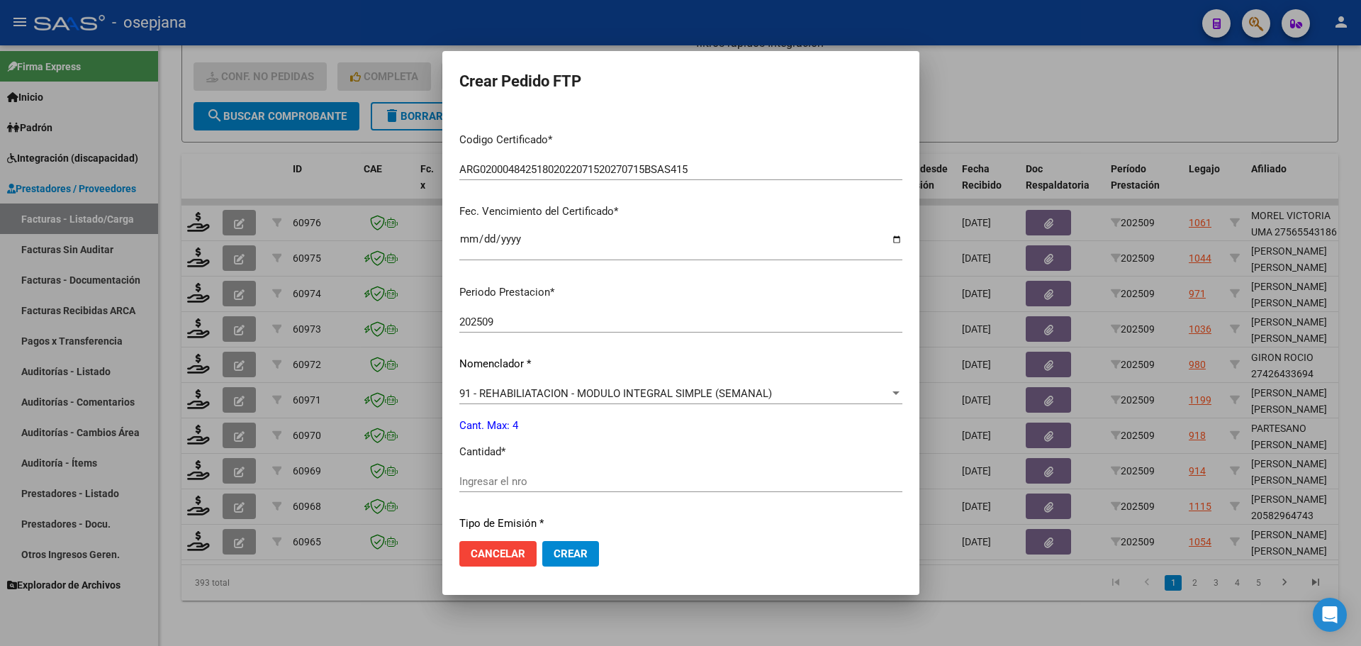
click at [475, 486] on input "Ingresar el nro" at bounding box center [680, 481] width 443 height 13
type input "4"
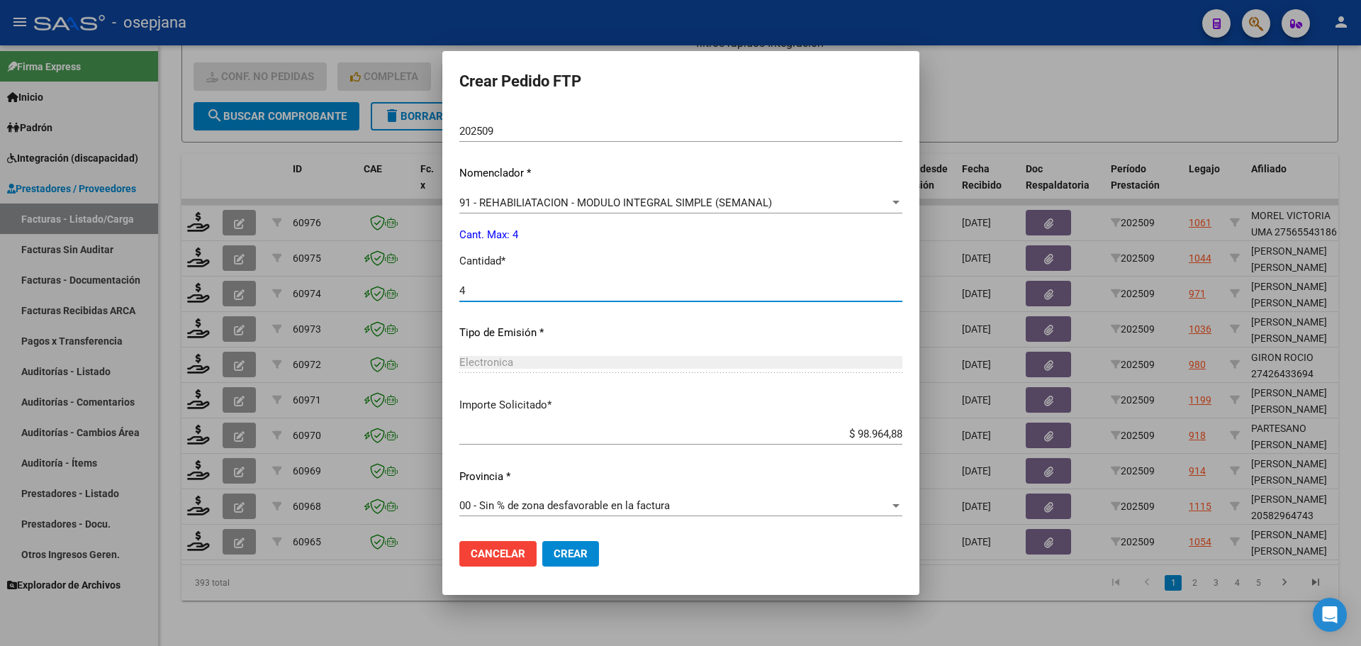
click at [557, 561] on button "Crear" at bounding box center [570, 554] width 57 height 26
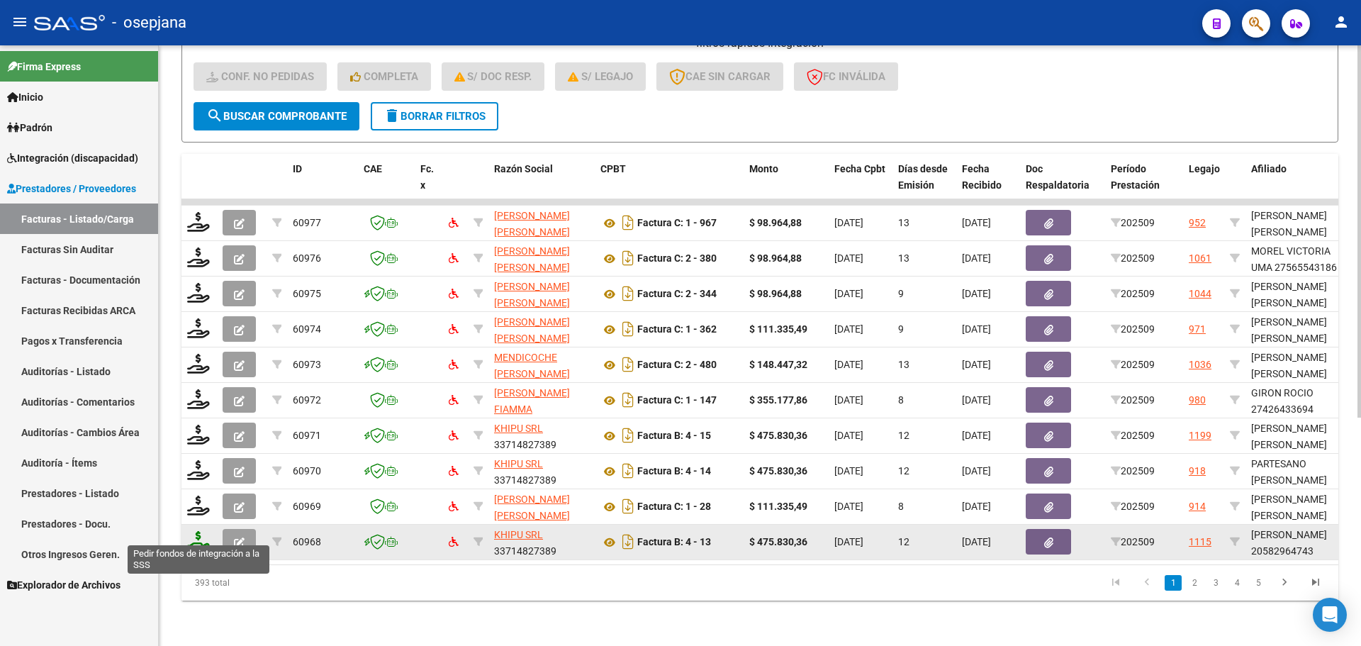
click at [202, 531] on icon at bounding box center [198, 541] width 23 height 20
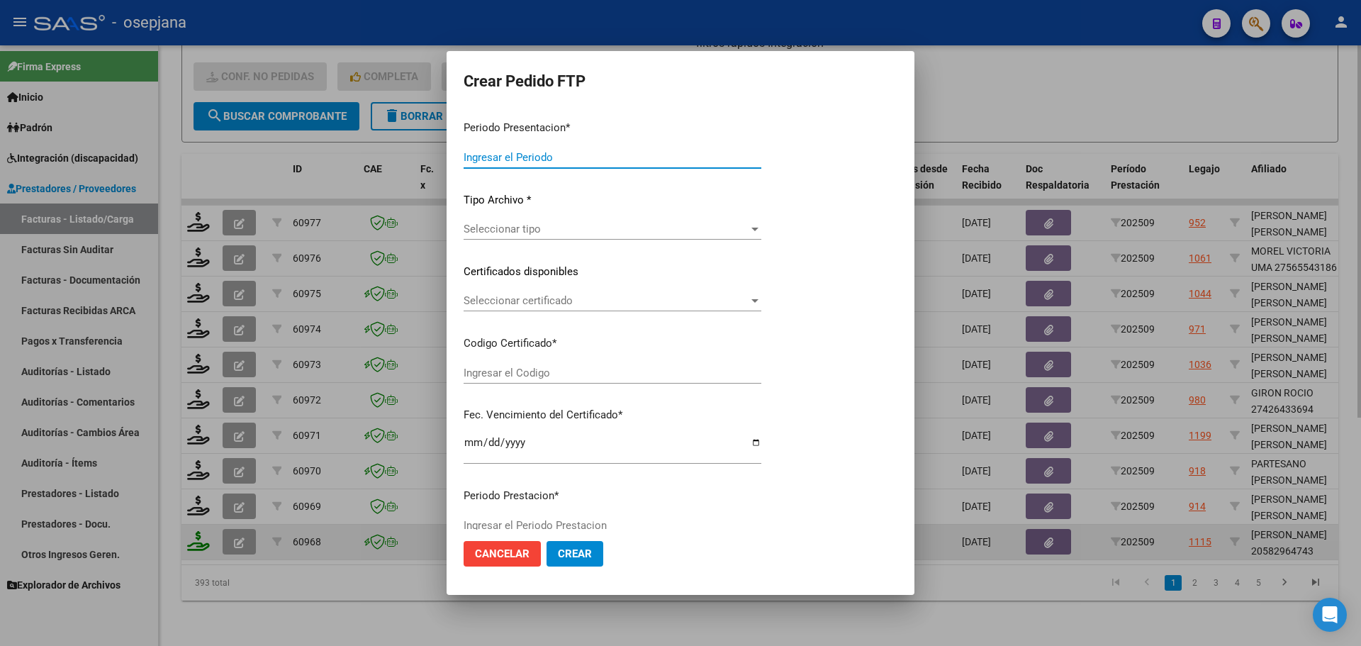
type input "202509"
type input "$ 475.830,36"
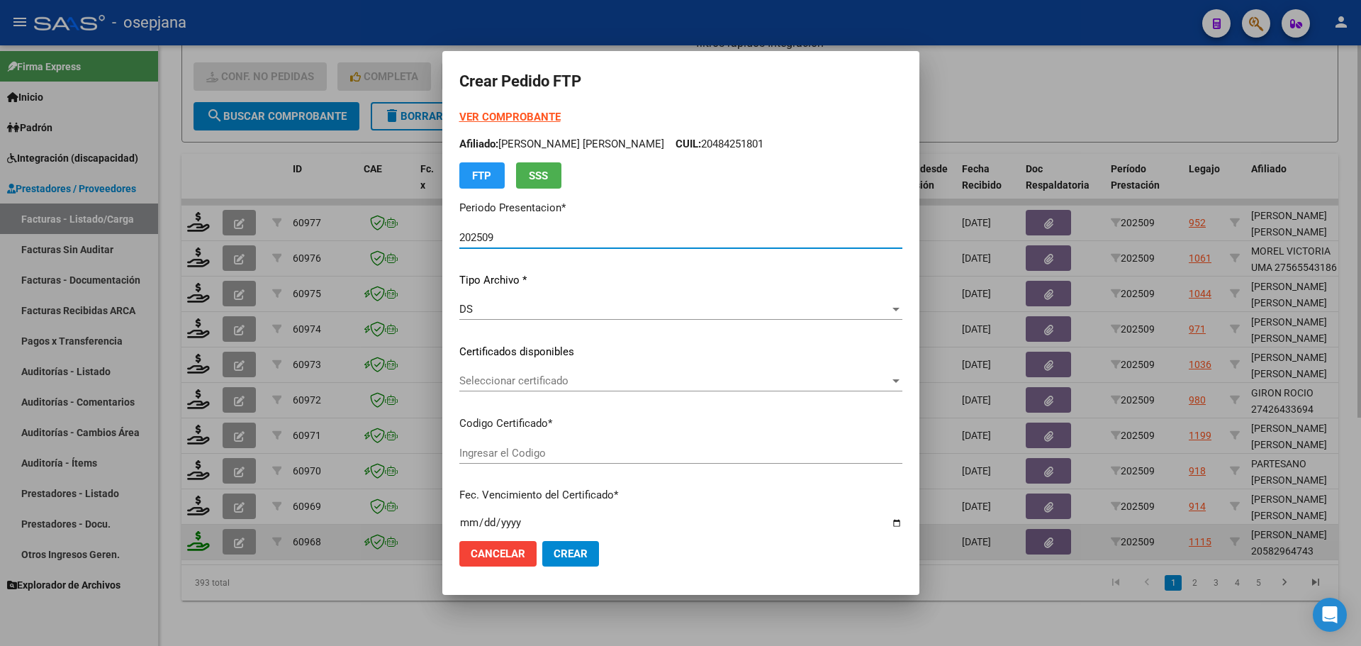
type input "ARG02000582964742024032620270326BSAS313"
type input "[DATE]"
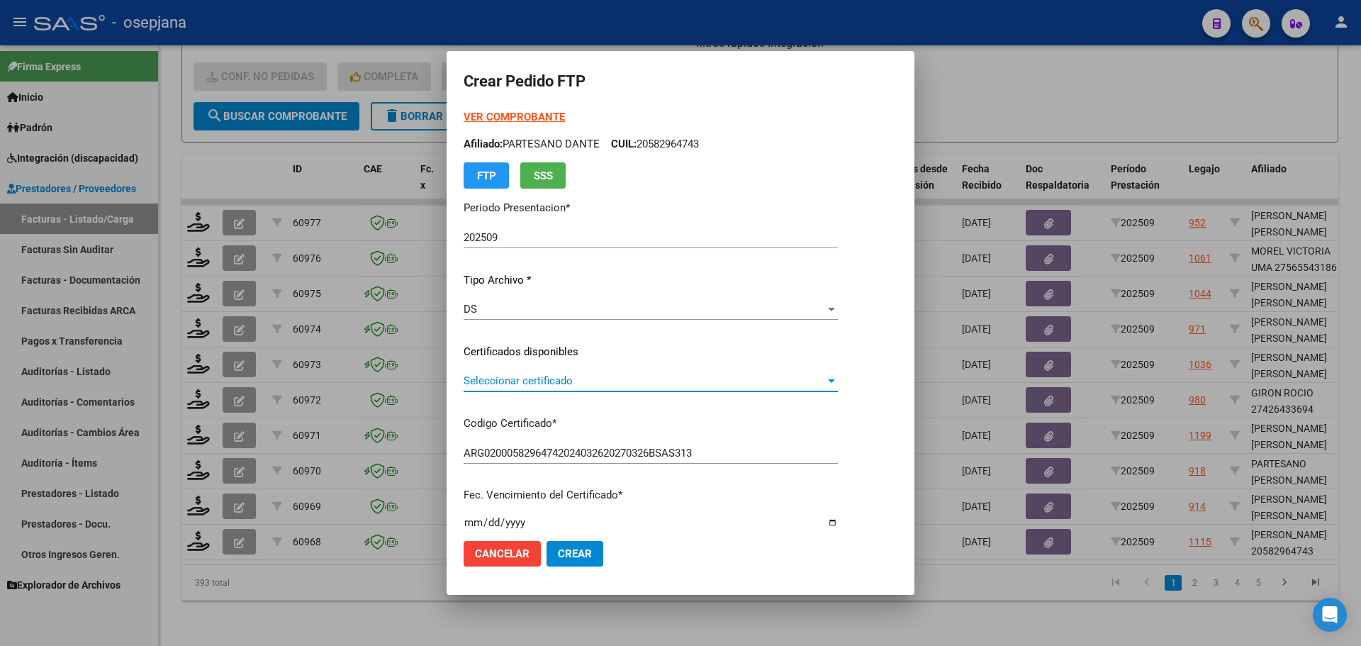
click at [653, 377] on span "Seleccionar certificado" at bounding box center [644, 380] width 361 height 13
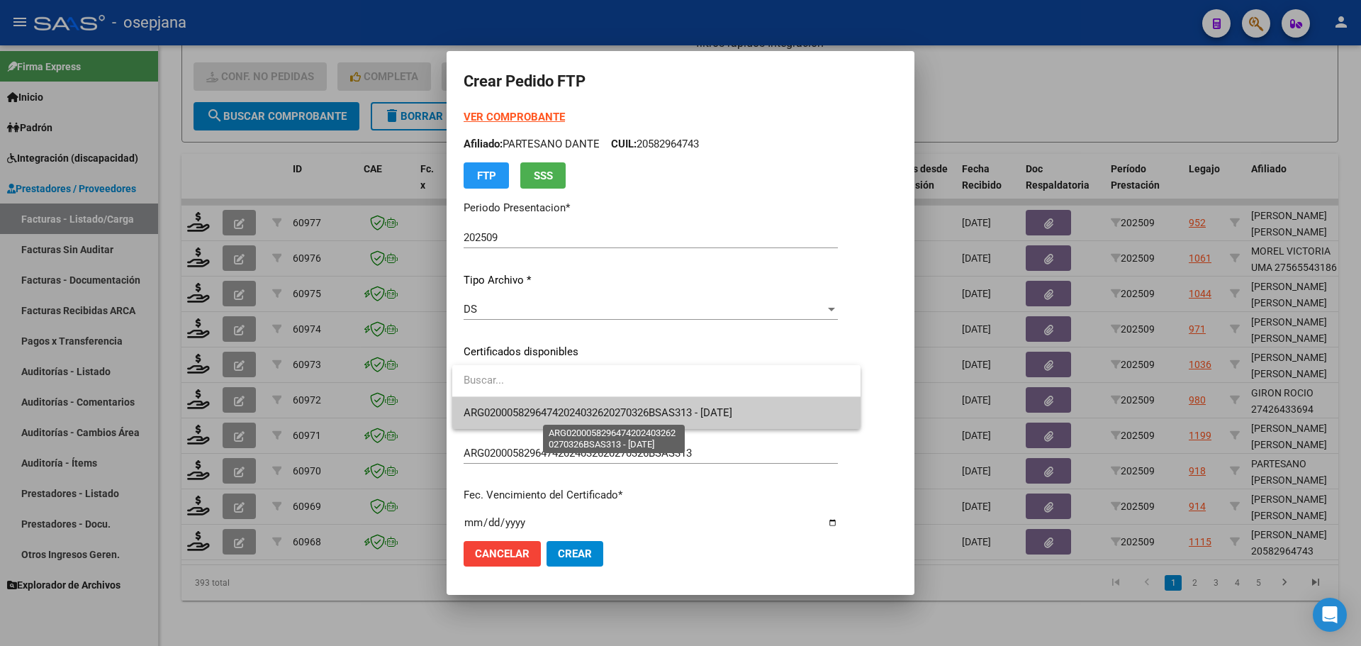
click at [649, 412] on span "ARG02000582964742024032620270326BSAS313 - [DATE]" at bounding box center [598, 412] width 269 height 13
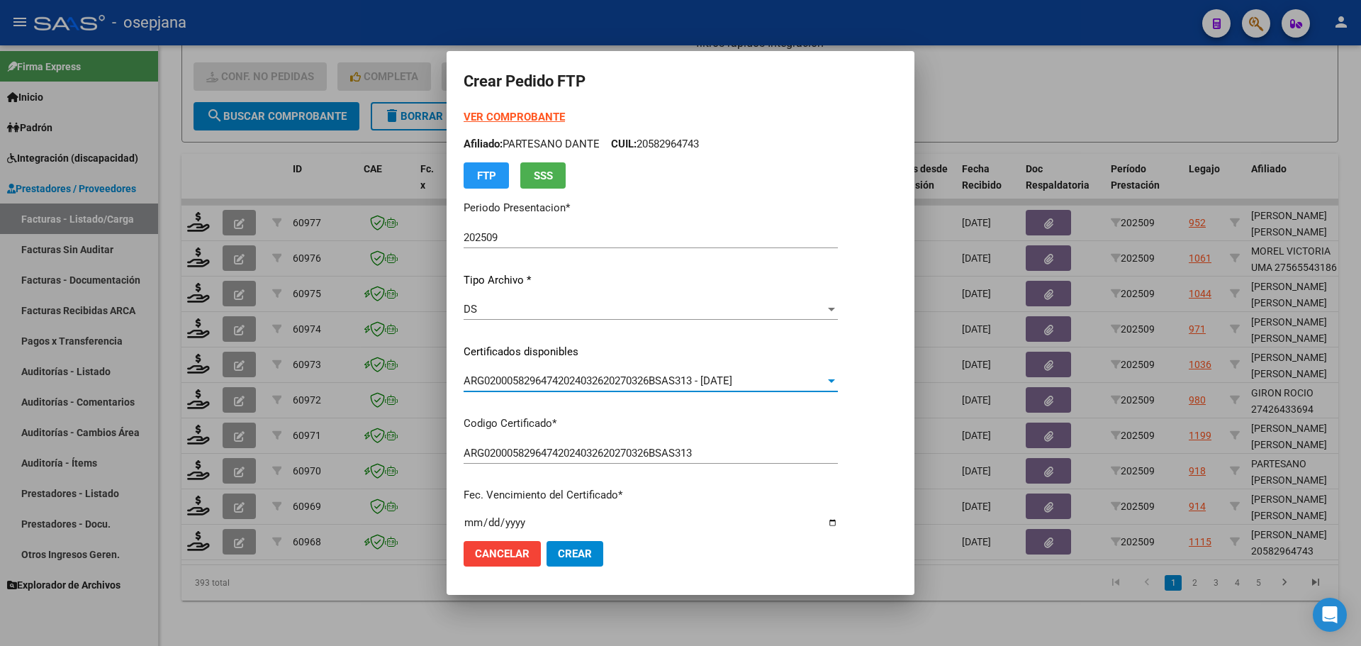
click at [535, 114] on strong "VER COMPROBANTE" at bounding box center [514, 117] width 101 height 13
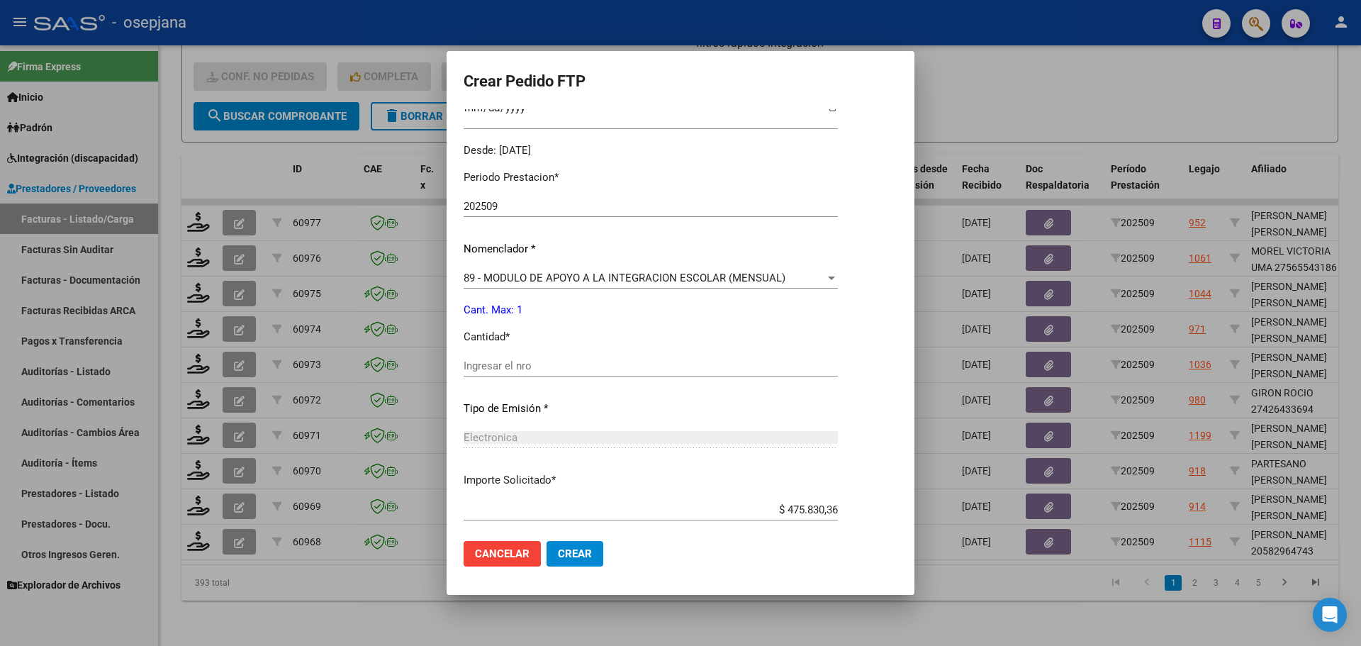
scroll to position [425, 0]
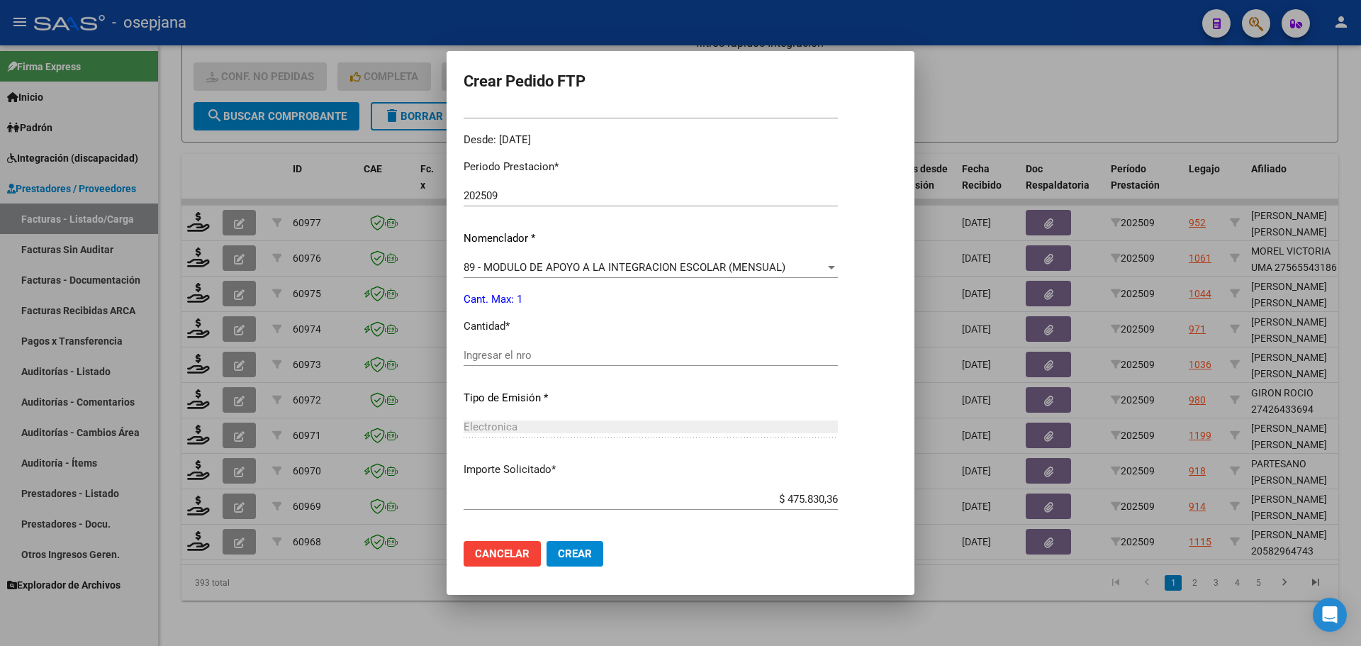
click at [501, 360] on input "Ingresar el nro" at bounding box center [651, 355] width 374 height 13
type input "1"
click at [586, 553] on span "Crear" at bounding box center [575, 553] width 34 height 13
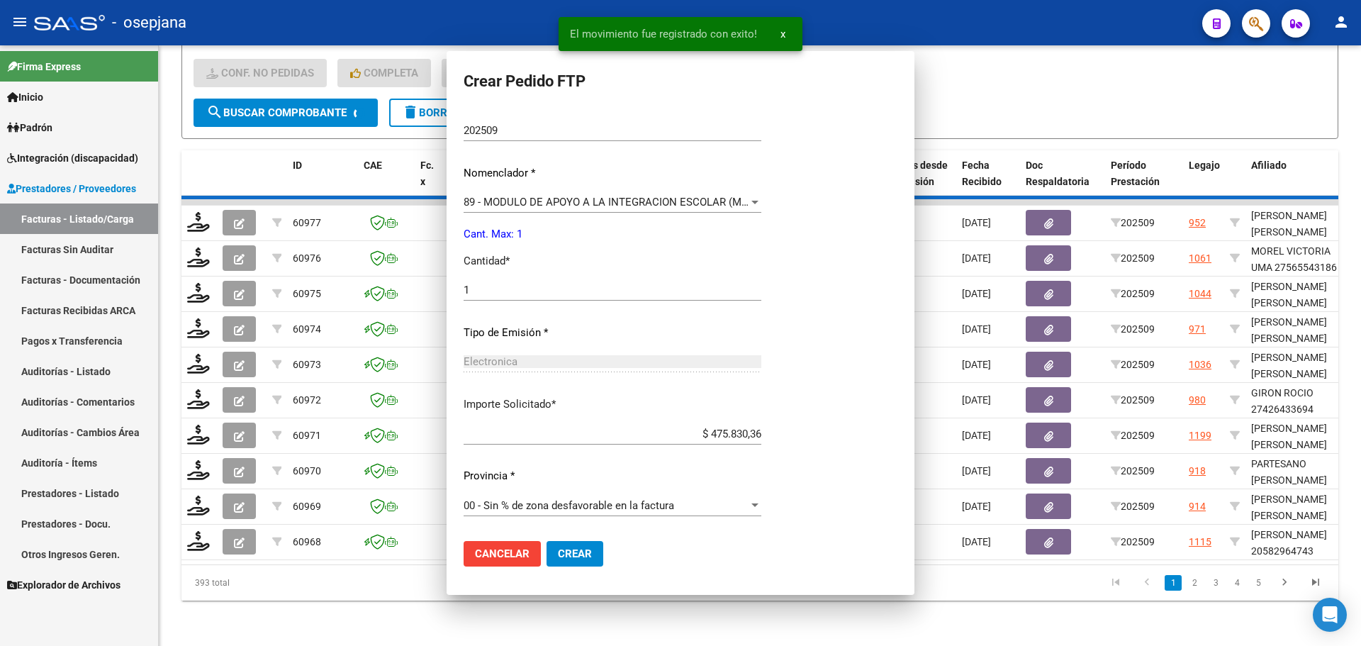
scroll to position [0, 0]
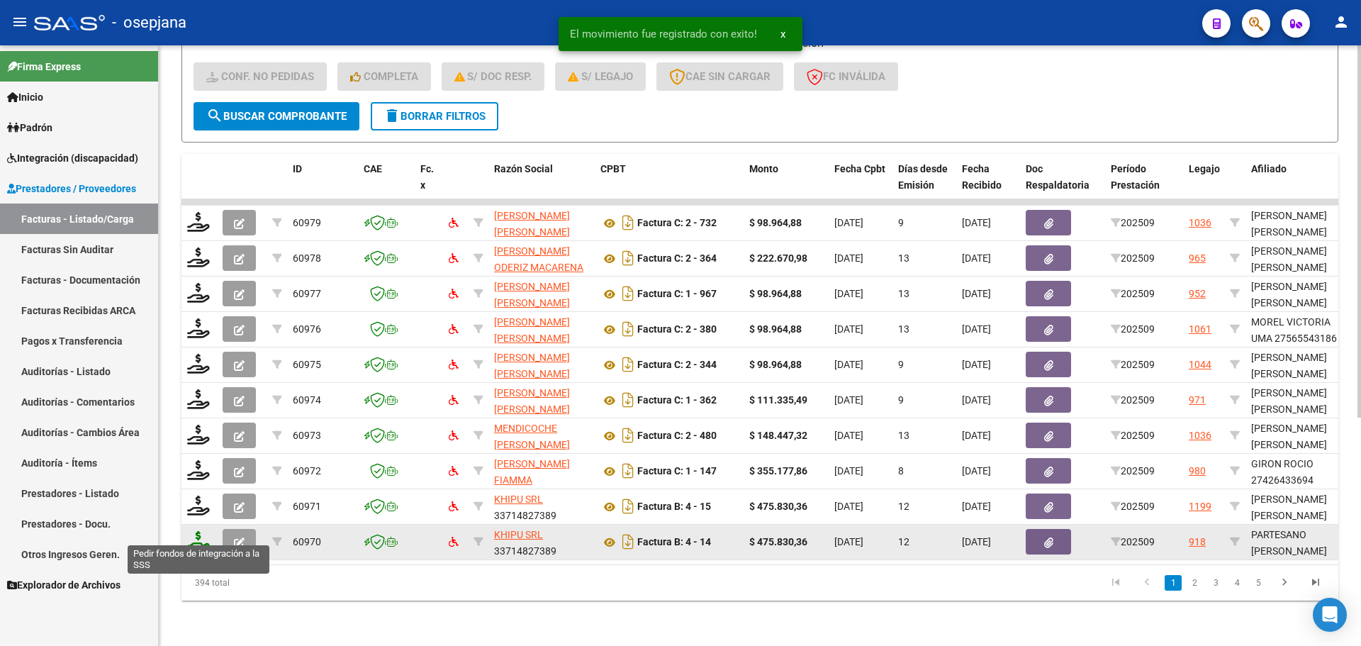
click at [205, 532] on icon at bounding box center [198, 541] width 23 height 20
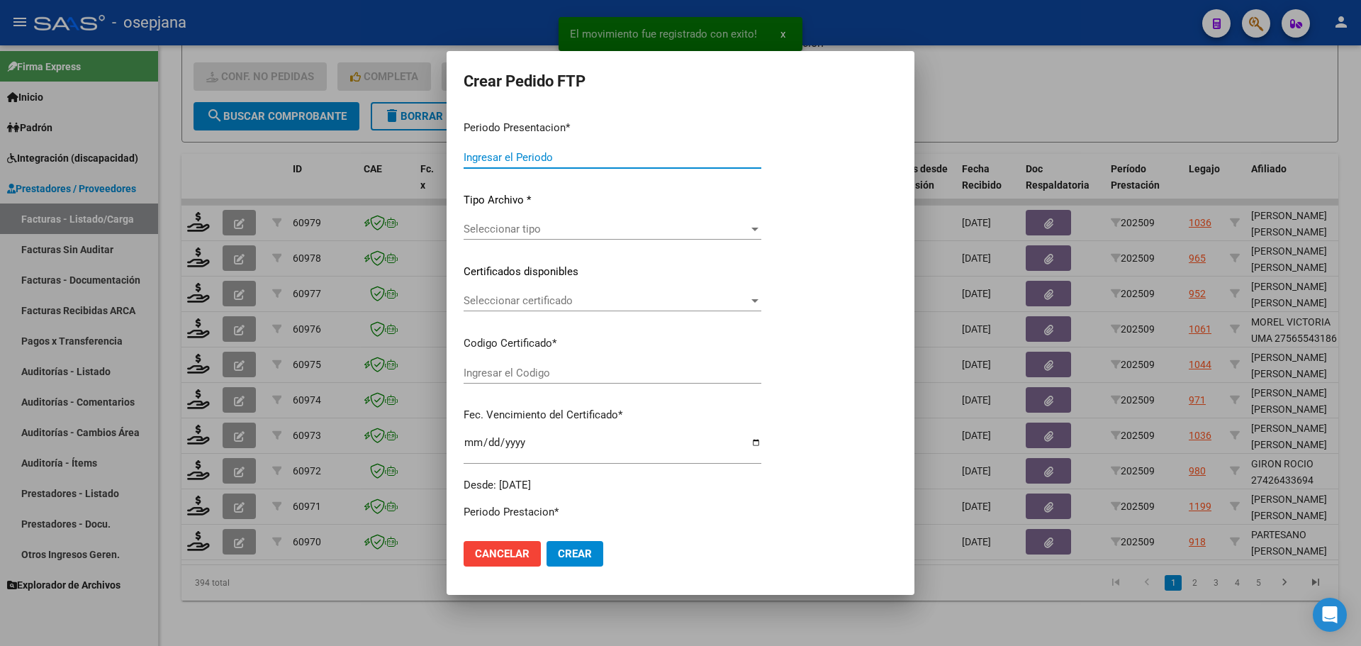
type input "202509"
type input "$ 475.830,36"
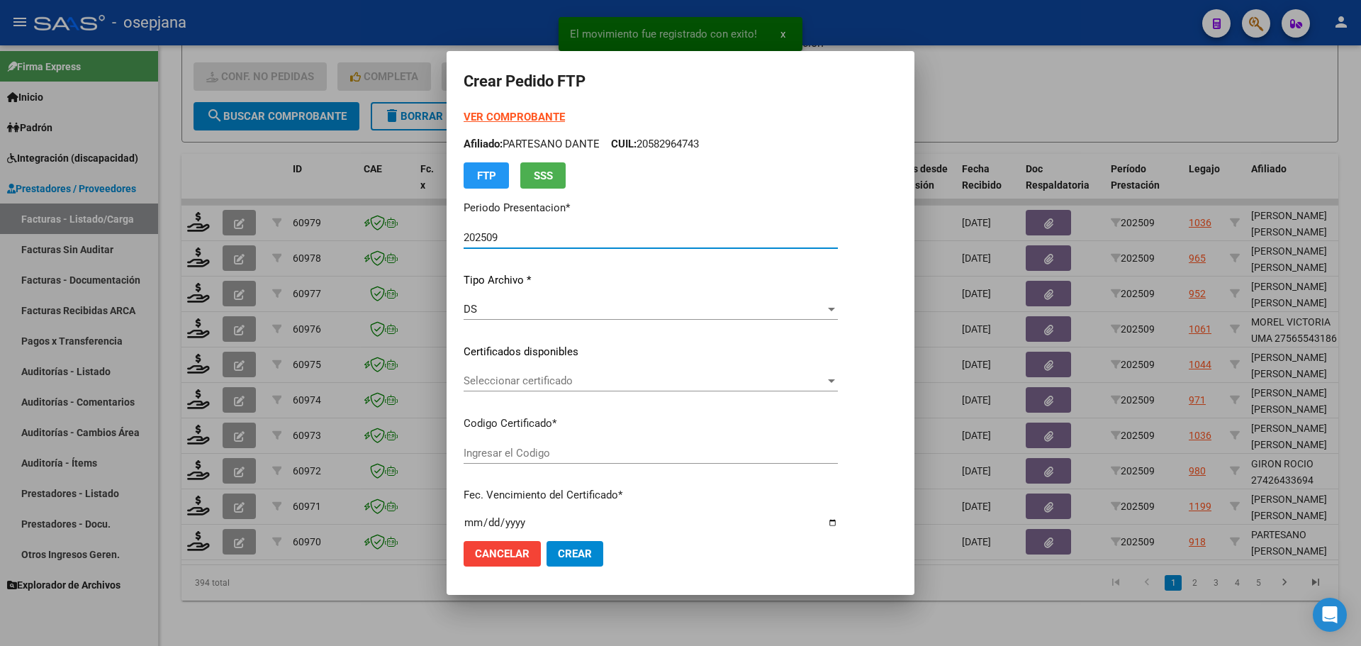
type input "ARG02000561185902024102120261021BSAS313"
type input "[DATE]"
click at [595, 381] on span "Seleccionar certificado" at bounding box center [668, 380] width 408 height 13
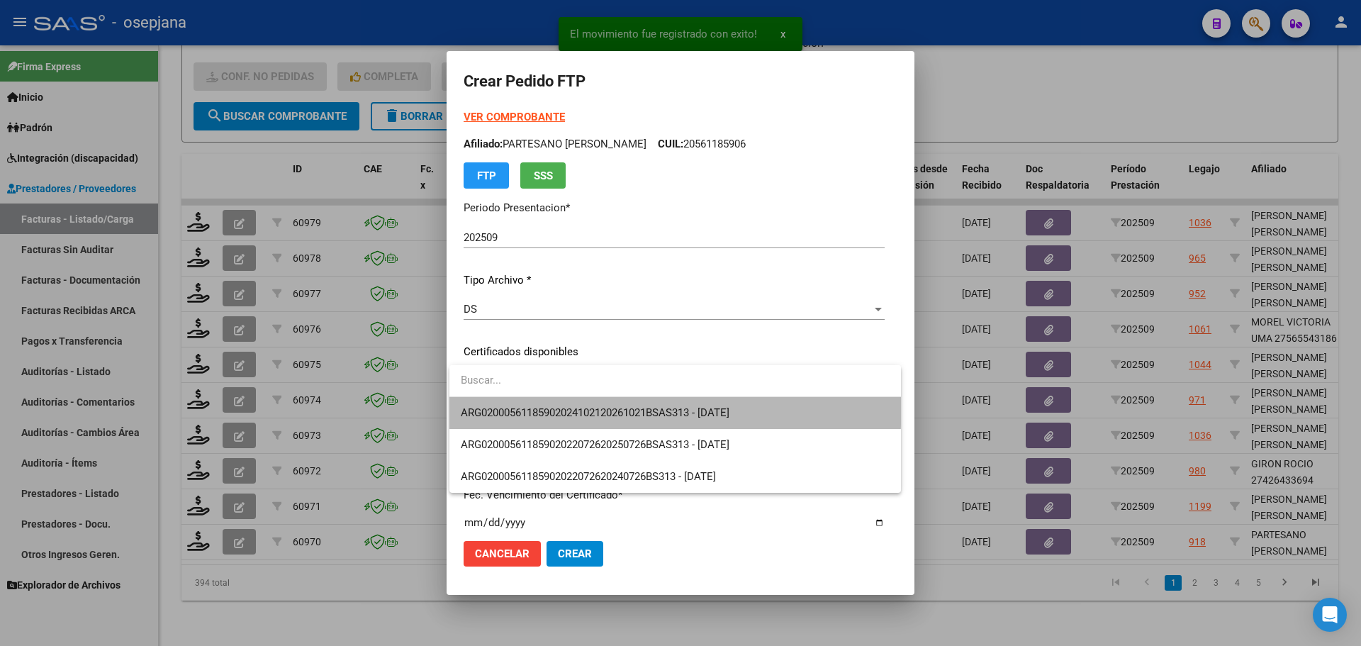
click at [605, 405] on span "ARG02000561185902024102120261021BSAS313 - [DATE]" at bounding box center [675, 413] width 429 height 32
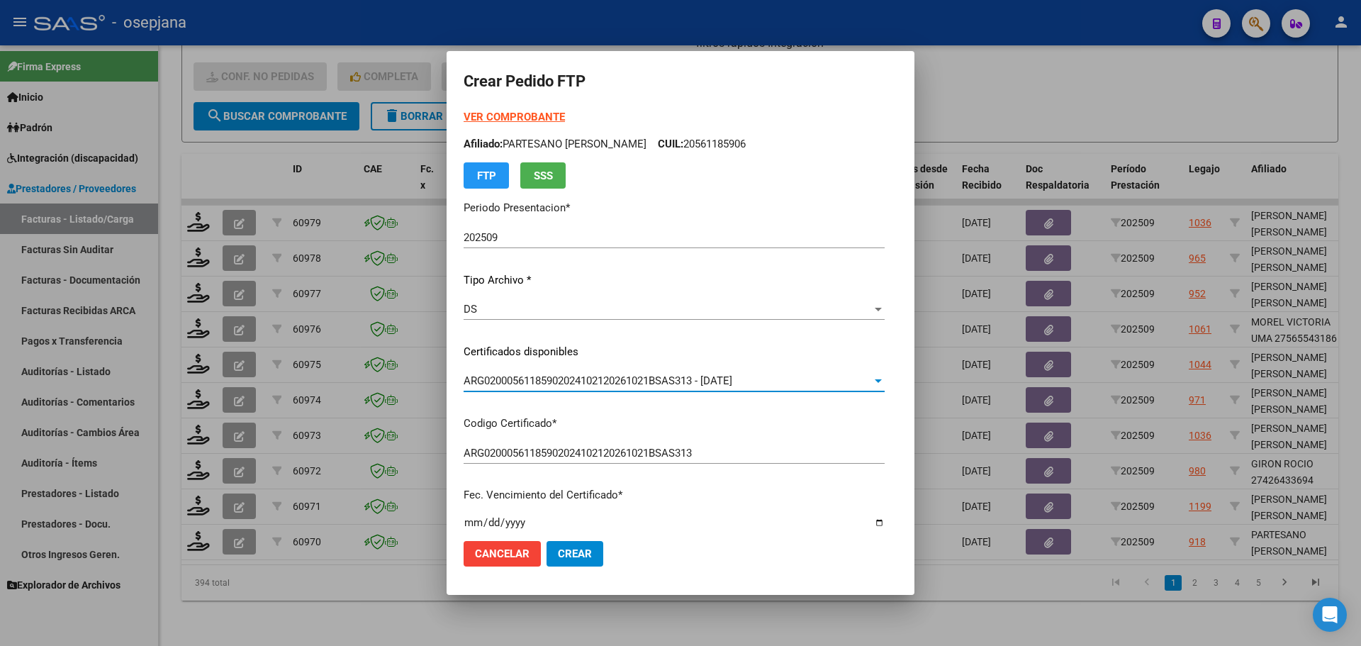
click at [514, 119] on strong "VER COMPROBANTE" at bounding box center [514, 117] width 101 height 13
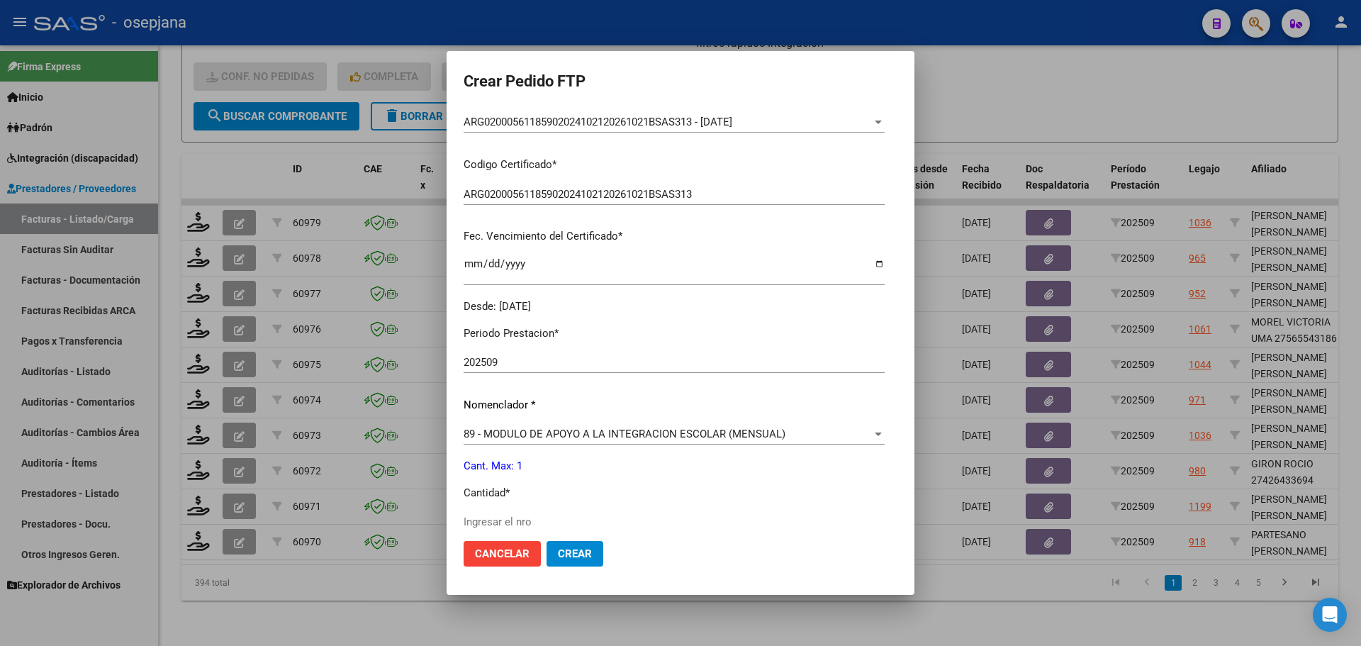
scroll to position [283, 0]
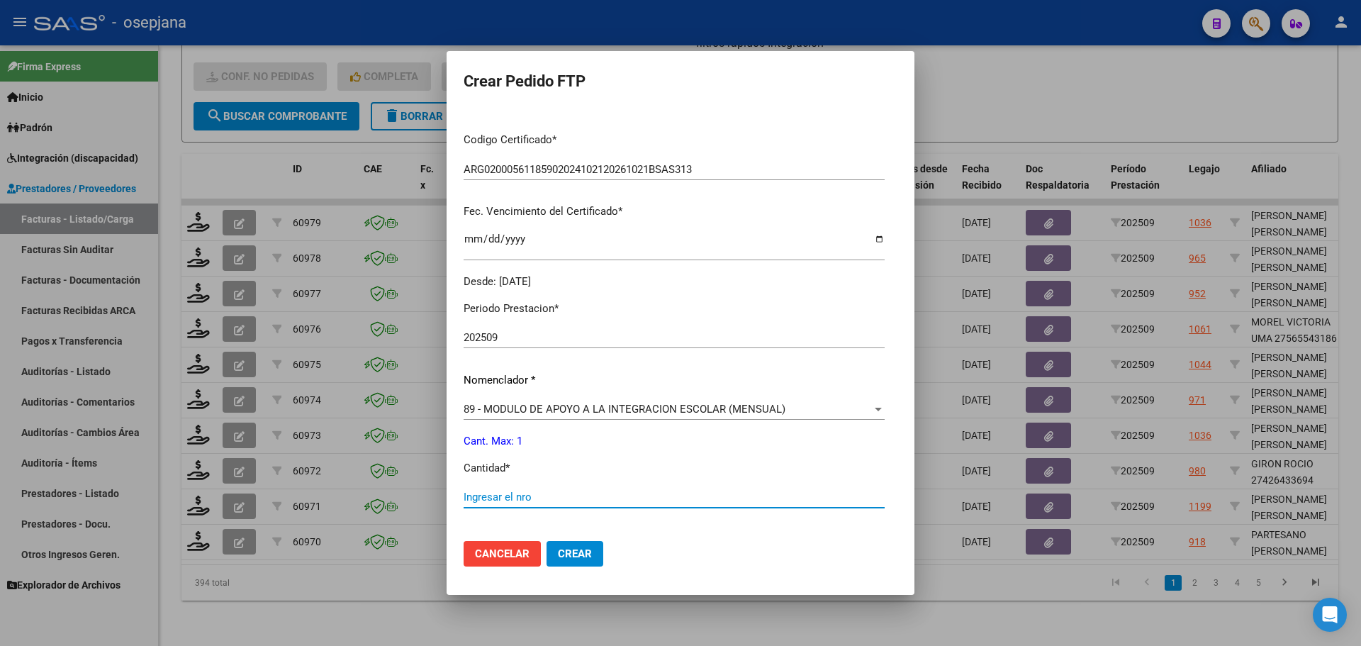
click at [481, 499] on input "Ingresar el nro" at bounding box center [674, 496] width 421 height 13
type input "1"
click at [555, 544] on button "Crear" at bounding box center [574, 554] width 57 height 26
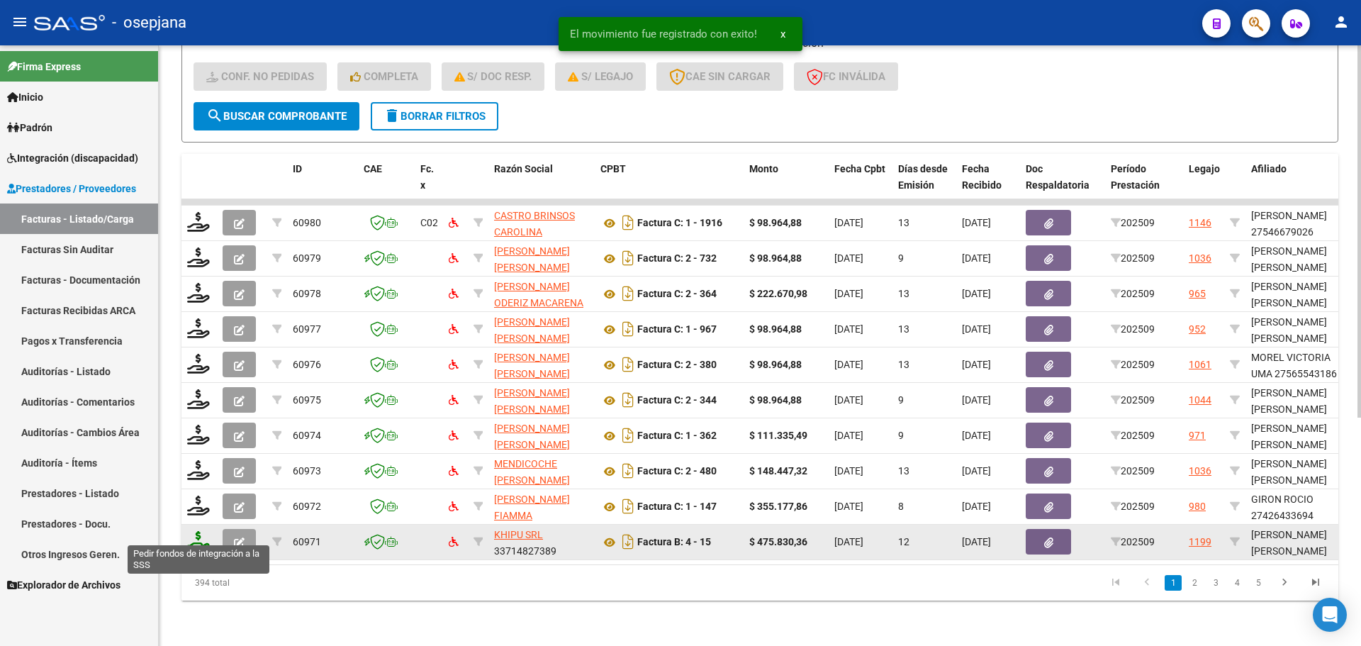
click at [198, 533] on icon at bounding box center [198, 541] width 23 height 20
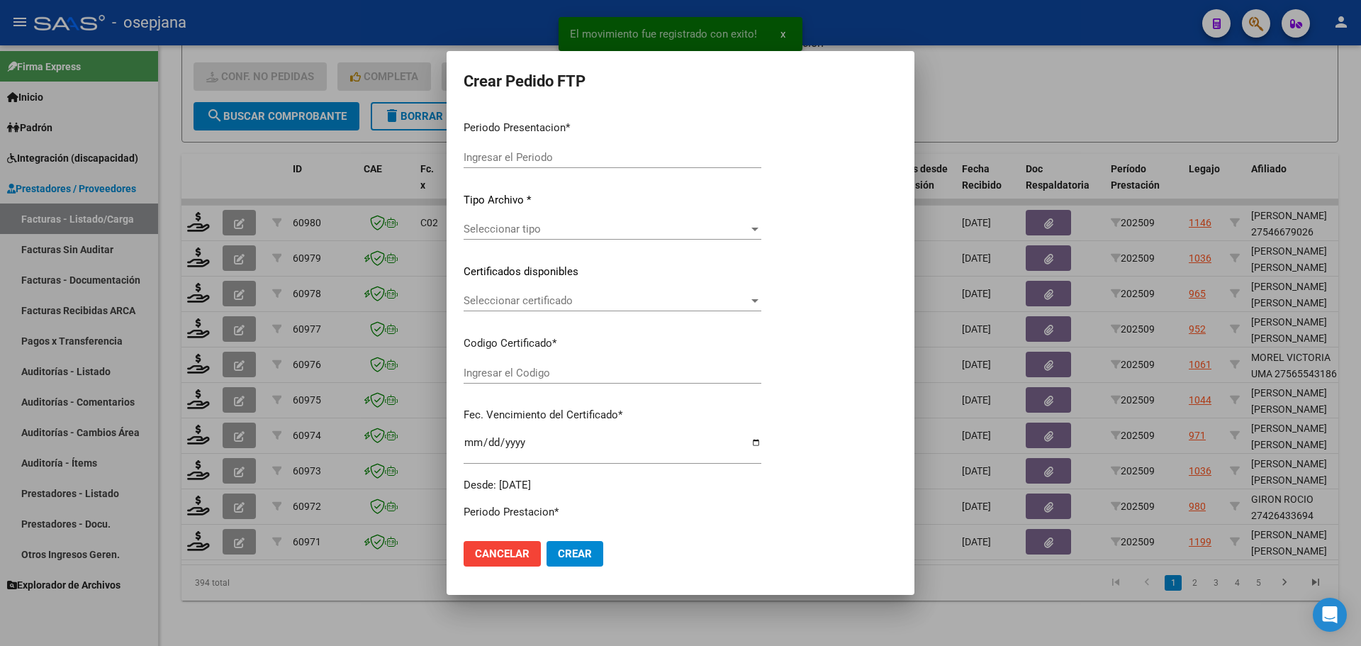
type input "202509"
type input "$ 475.830,36"
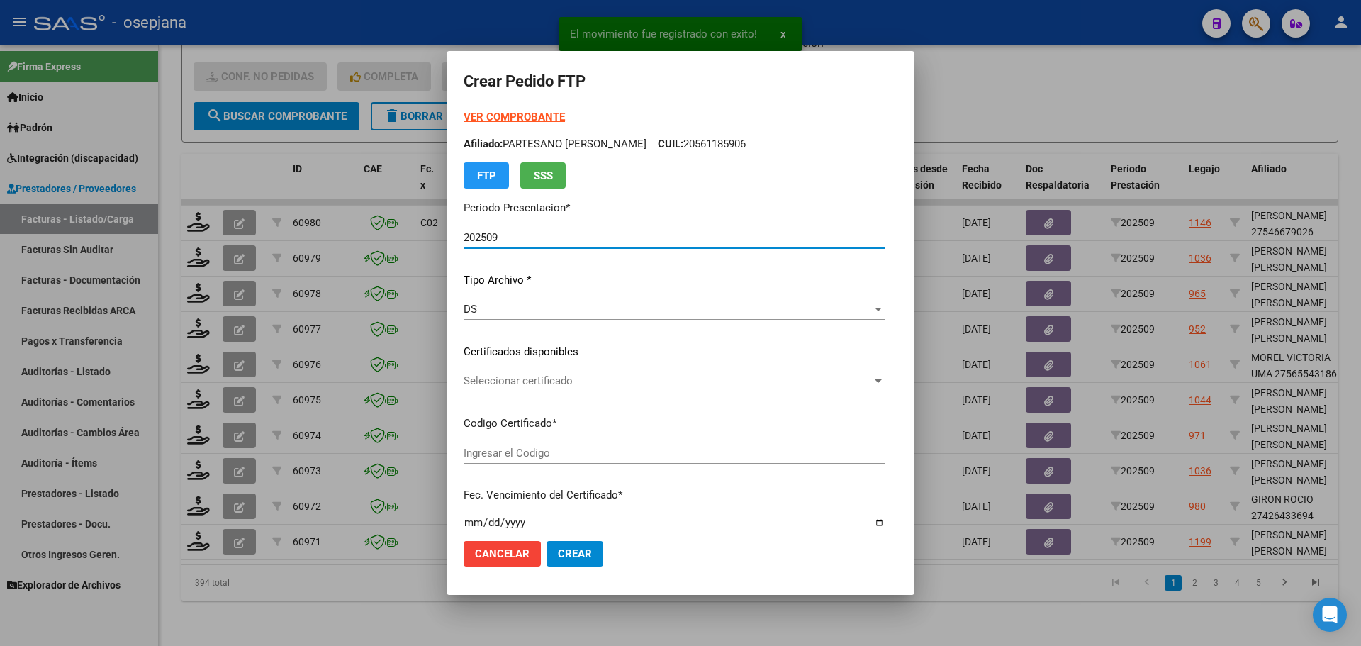
type input "ARG02000535273832023082820280828BS10725"
type input "[DATE]"
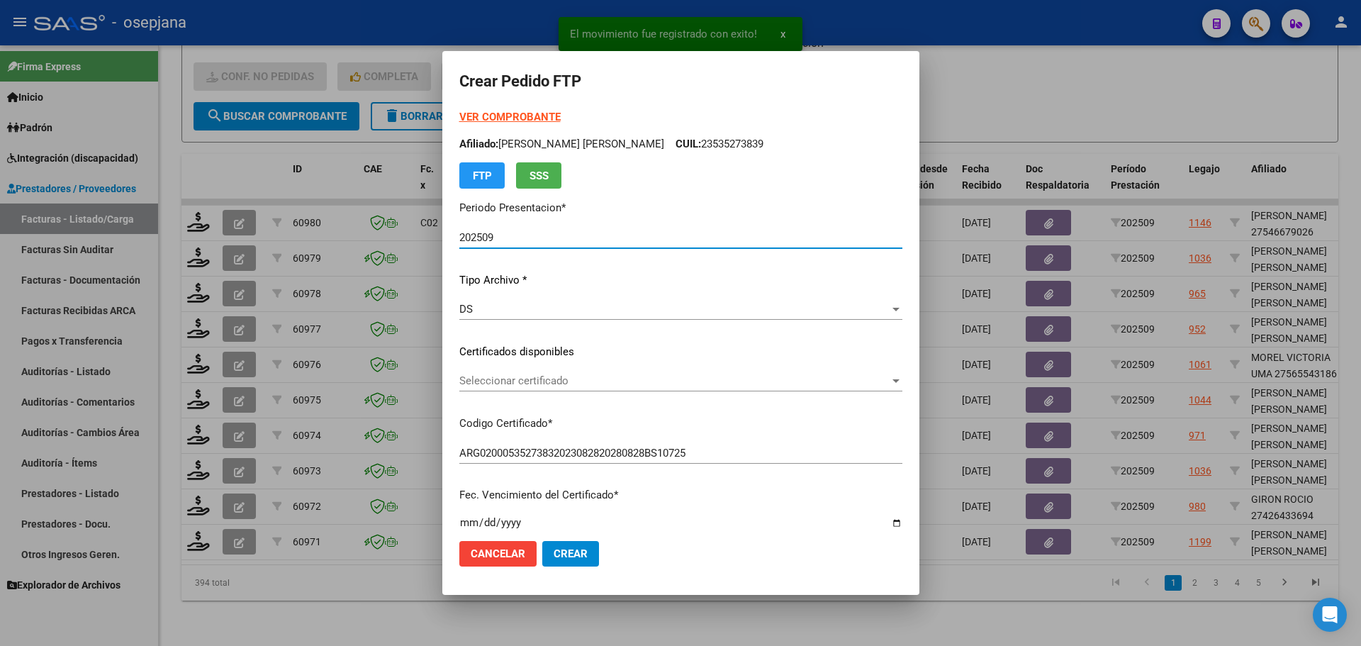
click at [516, 378] on span "Seleccionar certificado" at bounding box center [674, 380] width 430 height 13
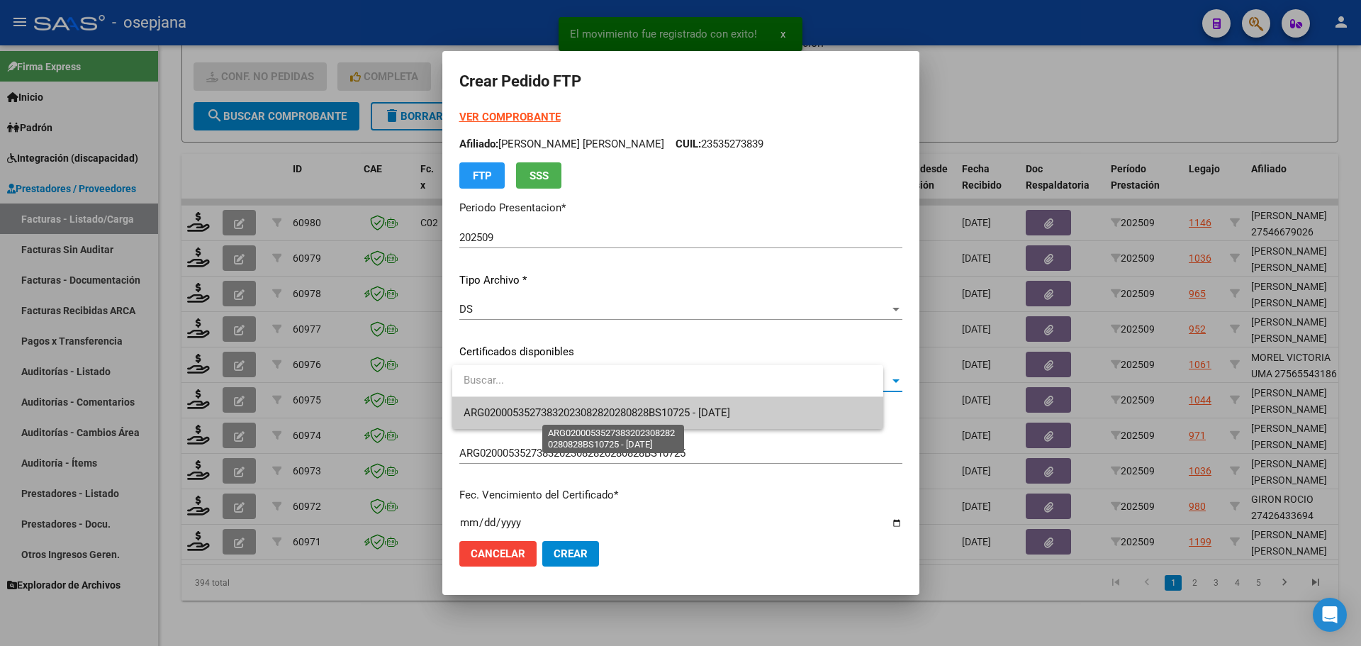
click at [513, 409] on span "ARG02000535273832023082820280828BS10725 - [DATE]" at bounding box center [597, 412] width 266 height 13
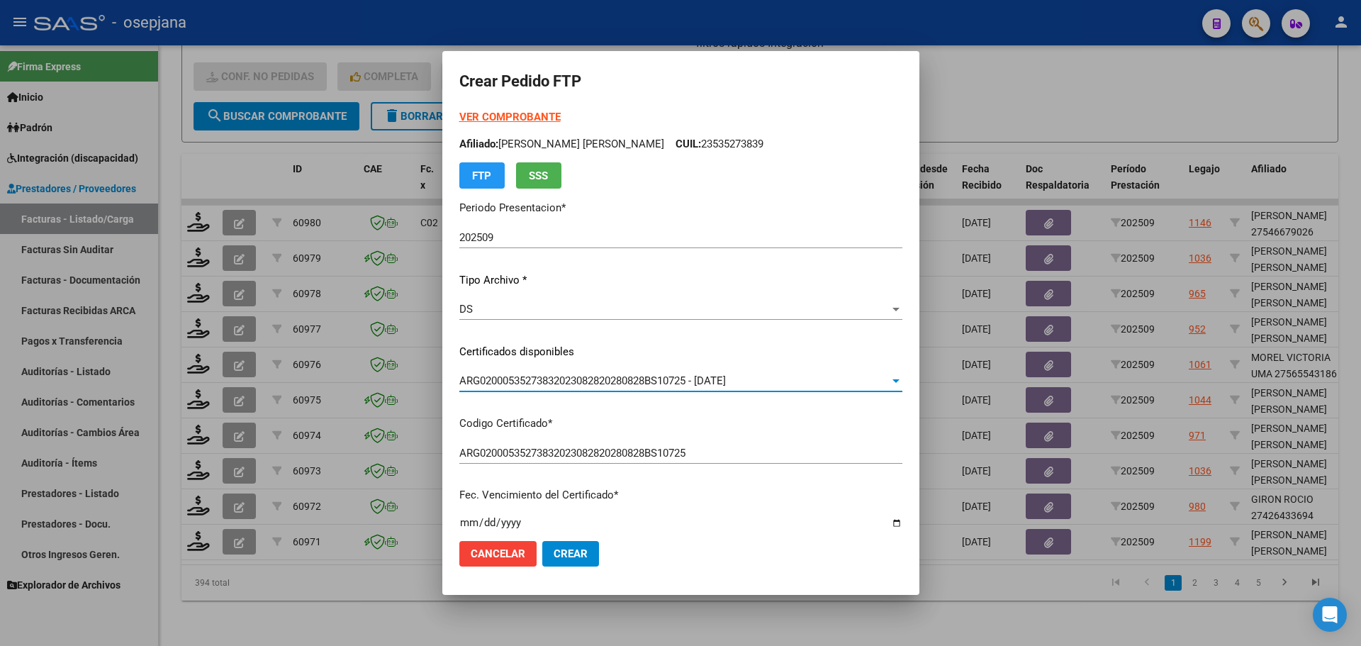
click at [532, 119] on strong "VER COMPROBANTE" at bounding box center [509, 117] width 101 height 13
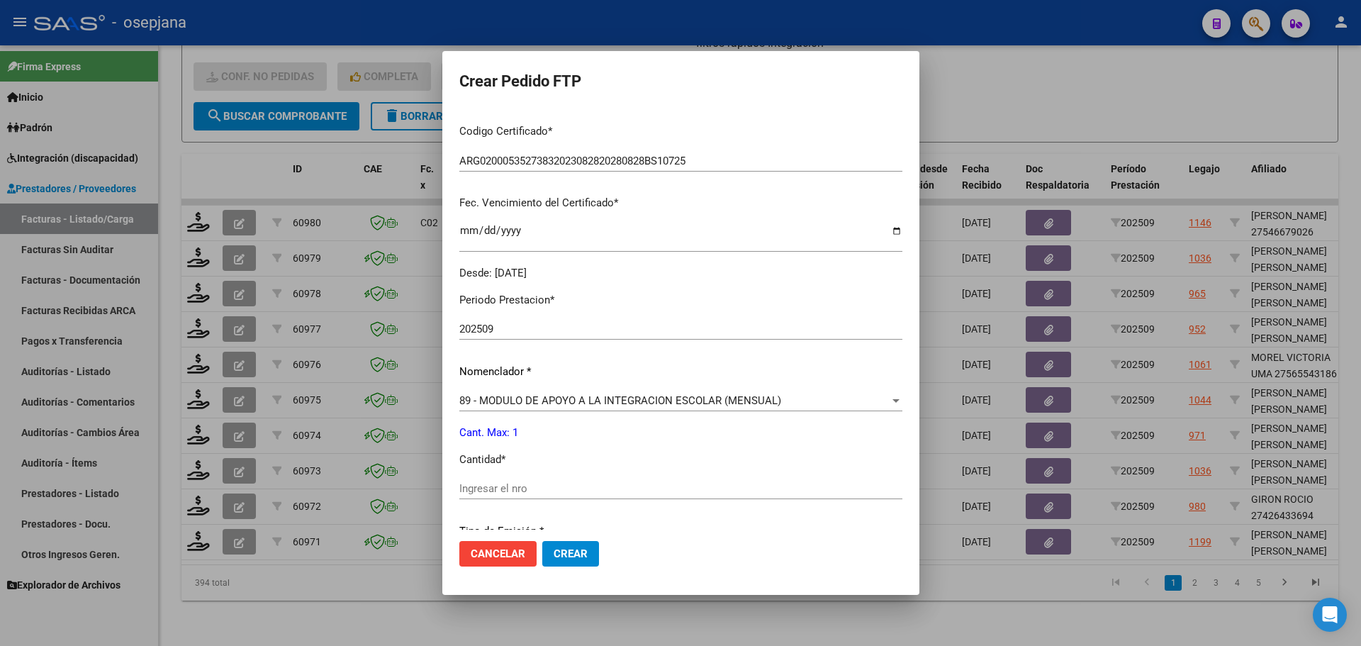
scroll to position [354, 0]
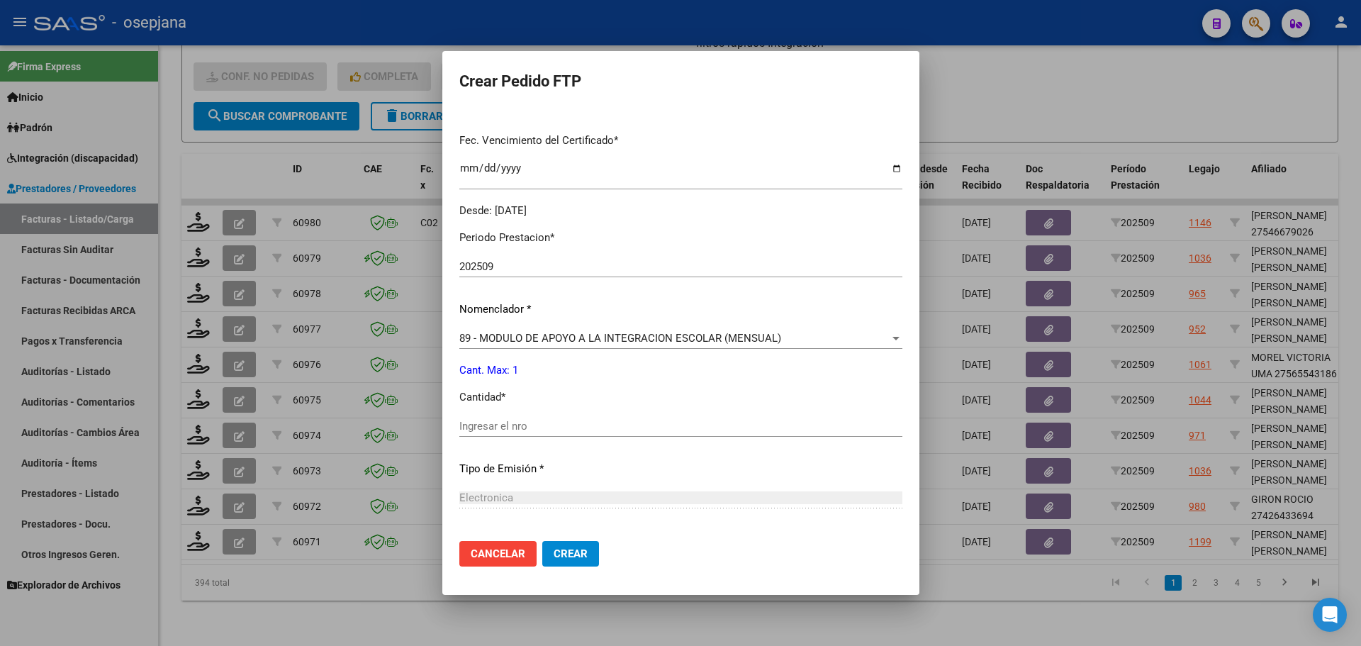
click at [495, 426] on input "Ingresar el nro" at bounding box center [680, 426] width 443 height 13
type input "1"
click at [573, 563] on button "Crear" at bounding box center [570, 554] width 57 height 26
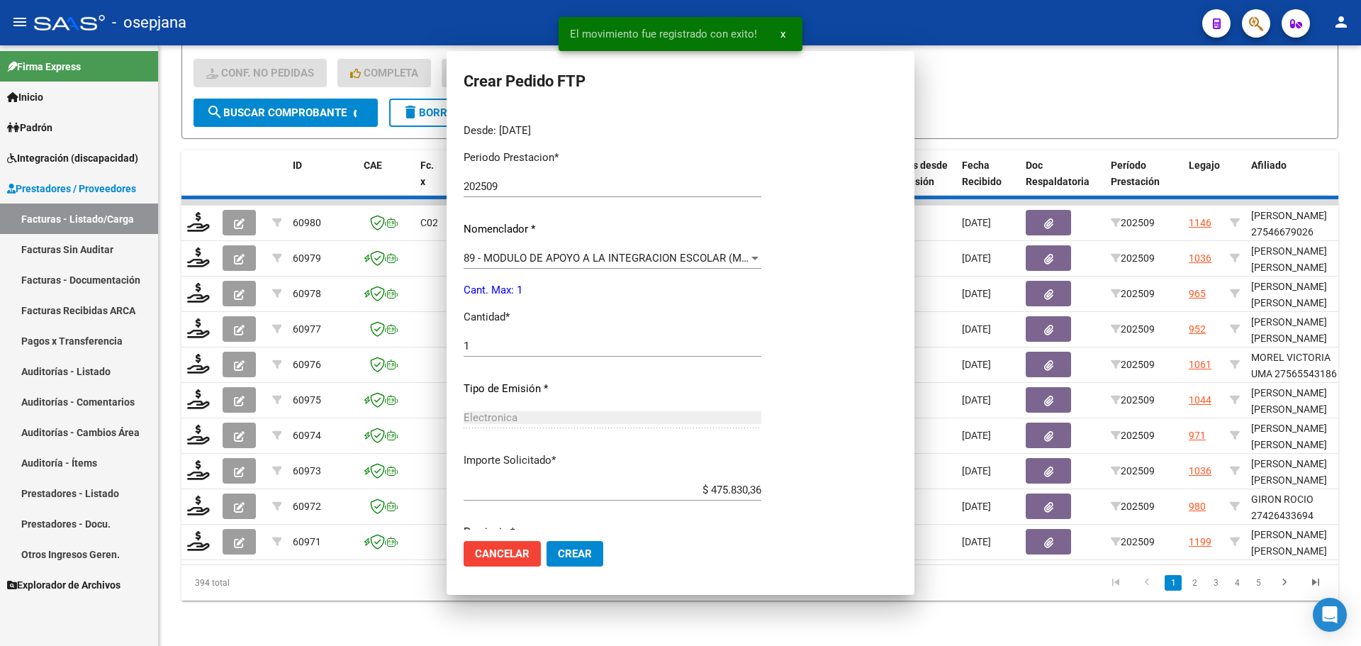
scroll to position [0, 0]
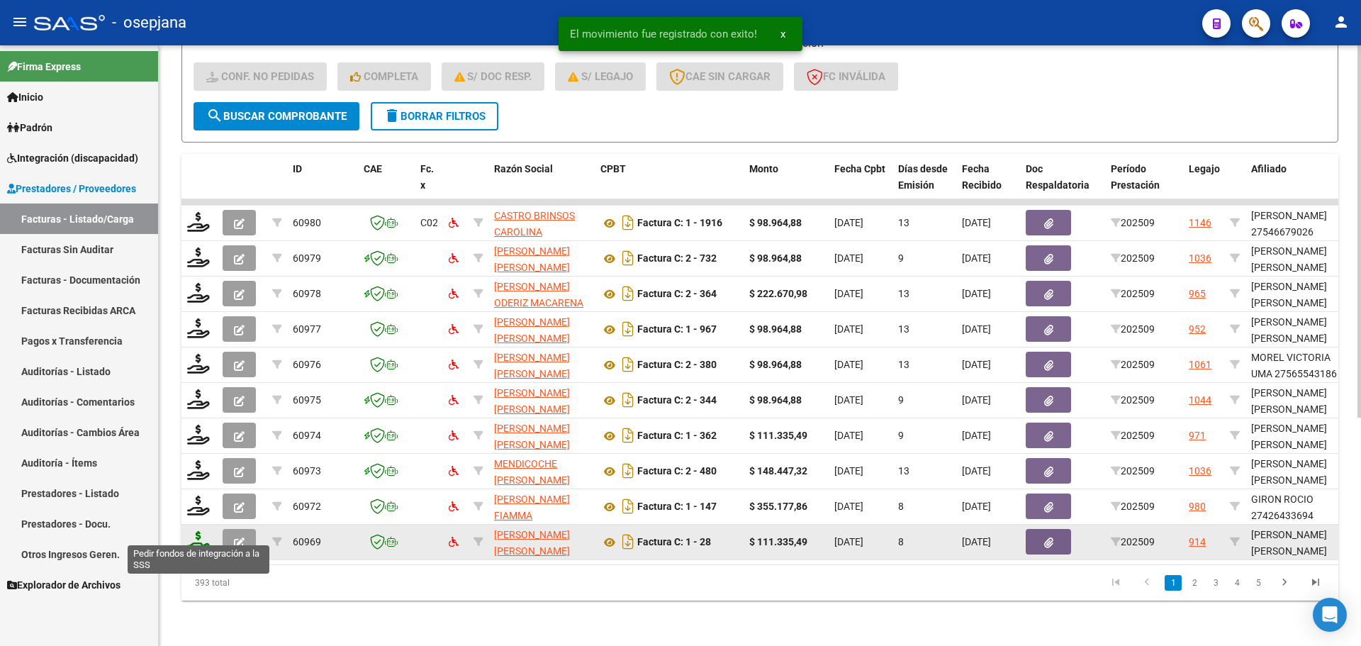
click at [199, 532] on icon at bounding box center [198, 541] width 23 height 20
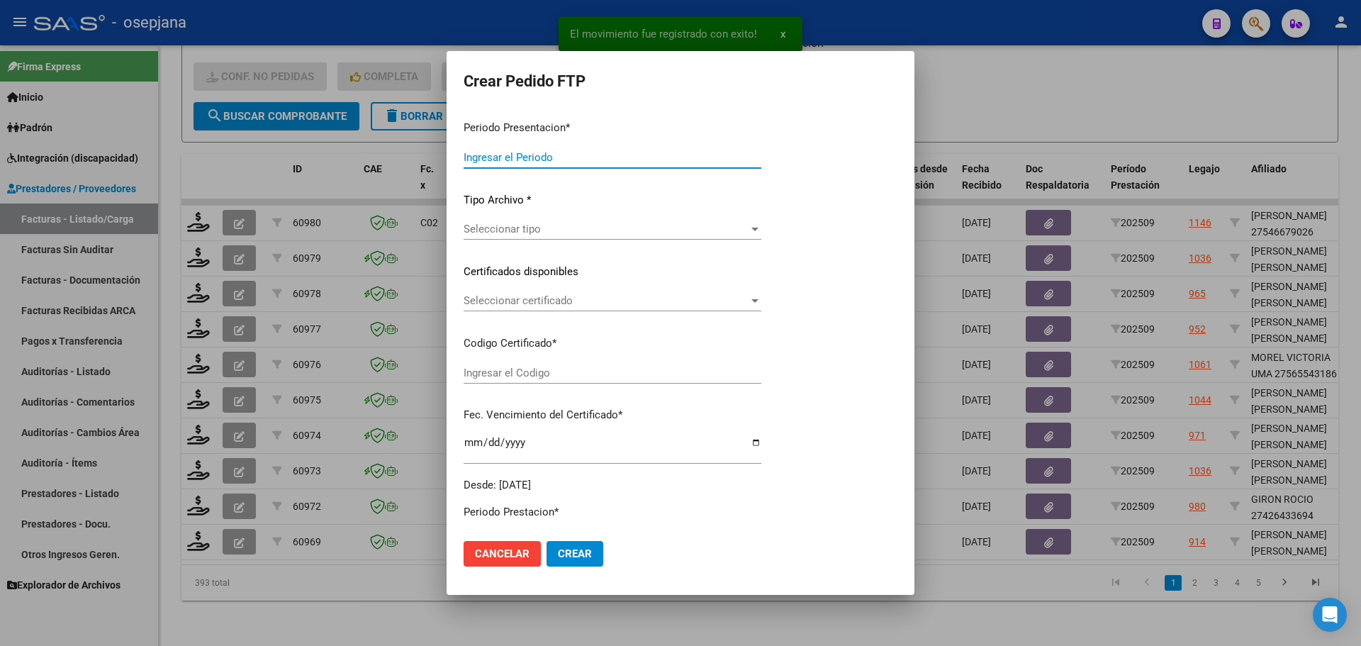
type input "202509"
type input "$ 111.335,49"
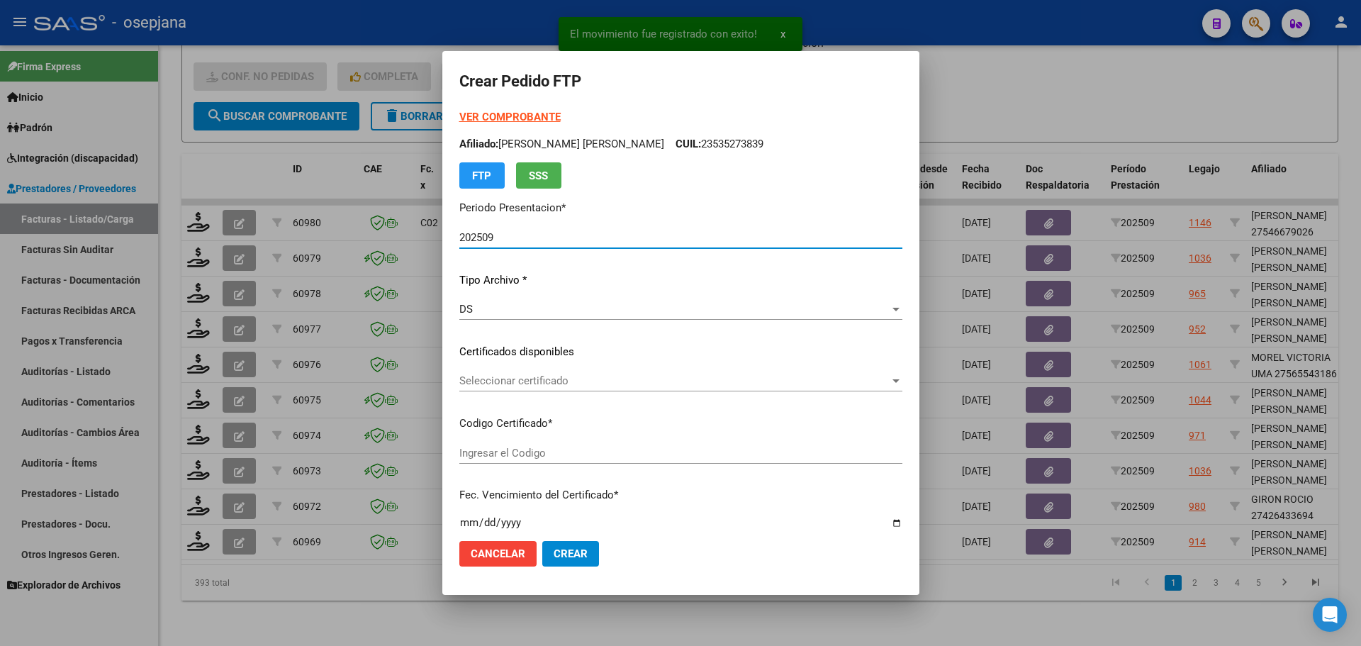
type input "ARG02000564134652024013020290130BS436"
type input "[DATE]"
click at [554, 386] on span "Seleccionar certificado" at bounding box center [674, 380] width 430 height 13
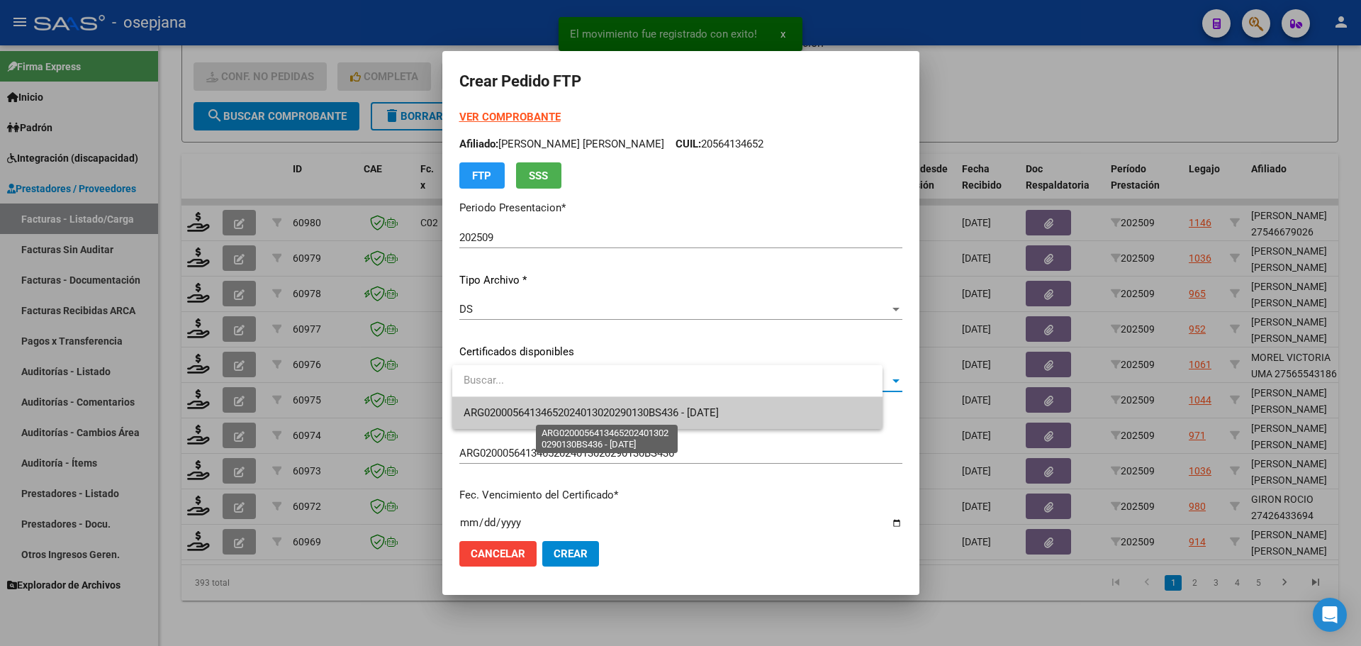
click at [558, 410] on span "ARG02000564134652024013020290130BS436 - [DATE]" at bounding box center [591, 412] width 255 height 13
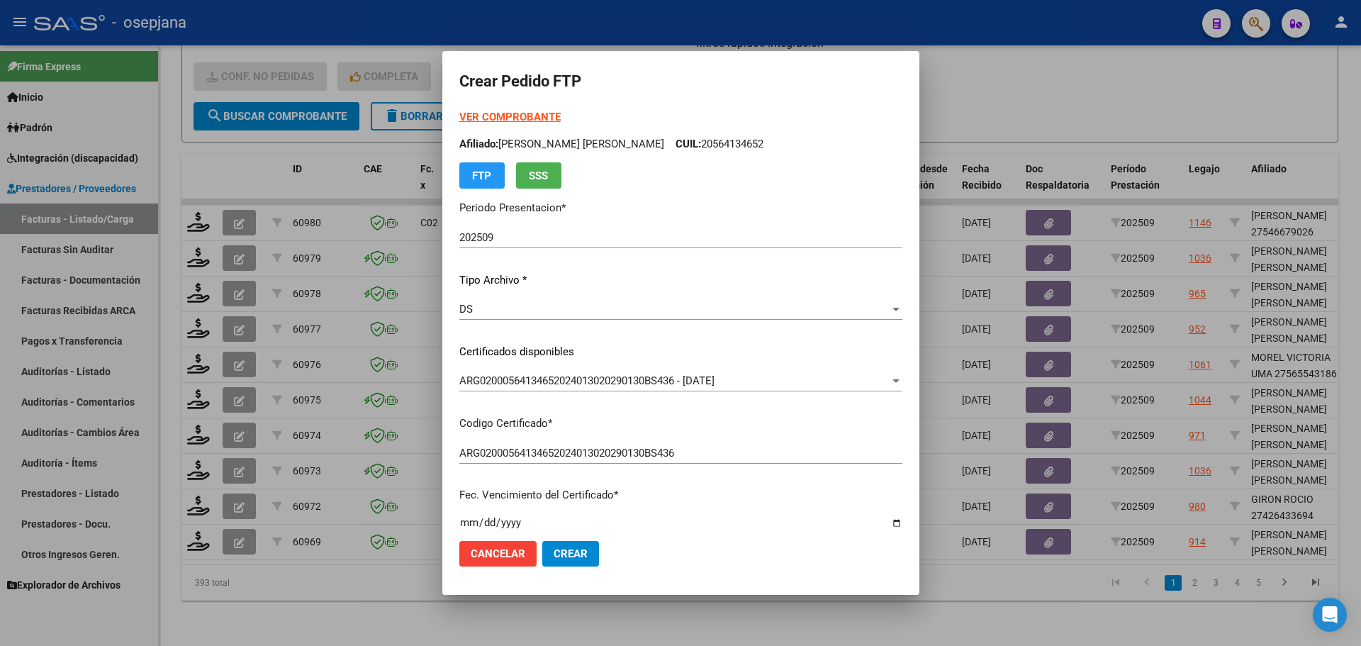
click at [502, 118] on strong "VER COMPROBANTE" at bounding box center [509, 117] width 101 height 13
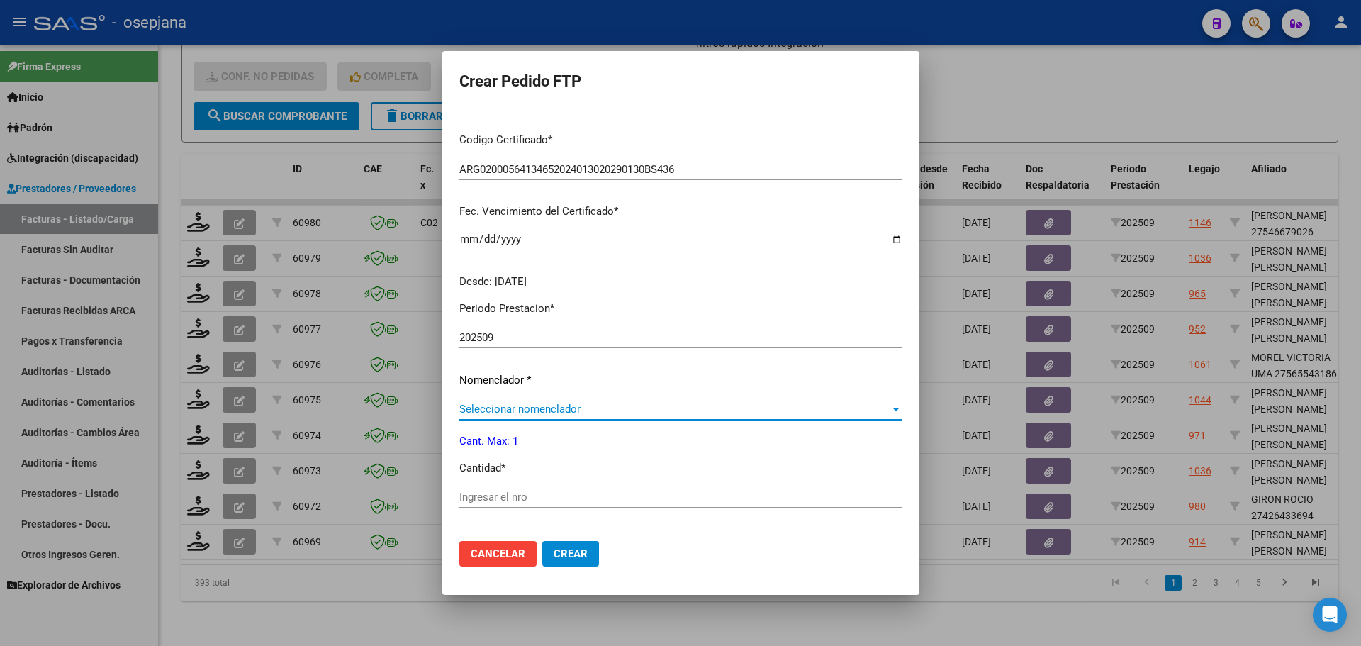
click at [496, 412] on span "Seleccionar nomenclador" at bounding box center [674, 409] width 430 height 13
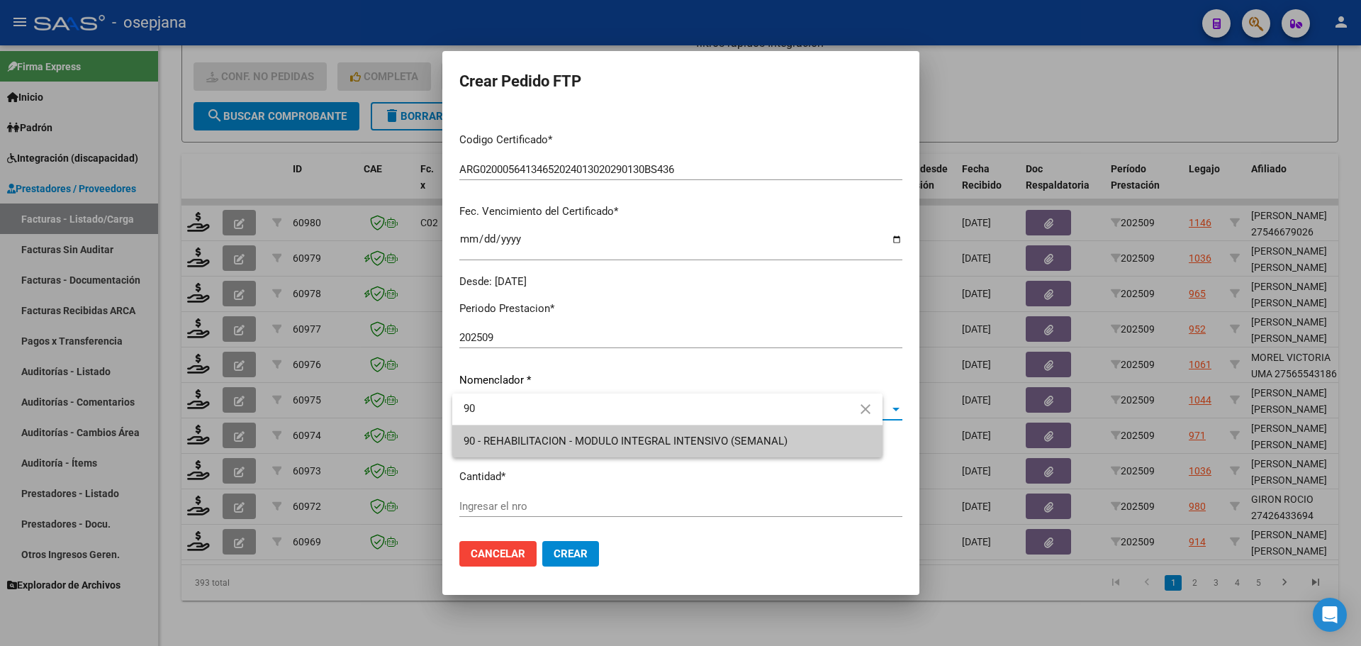
type input "90"
click at [496, 433] on span "90 - REHABILITACION - MODULO INTEGRAL INTENSIVO (SEMANAL)" at bounding box center [668, 441] width 408 height 32
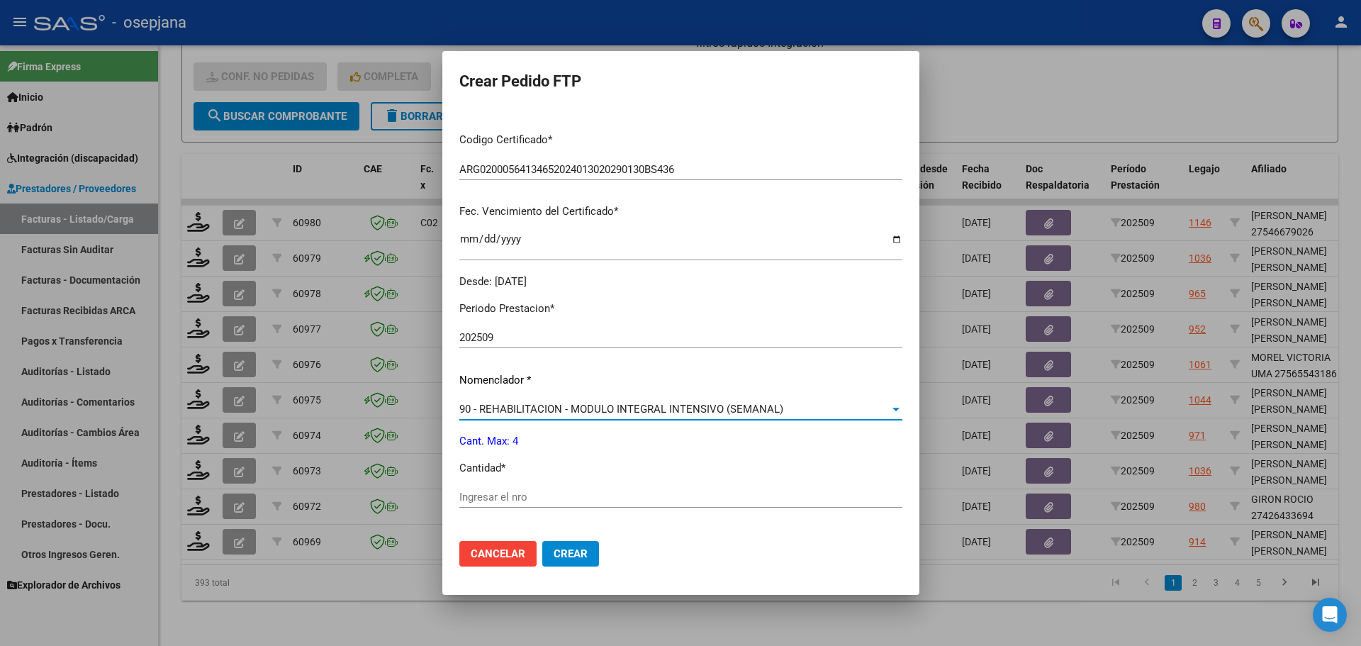
click at [493, 495] on input "Ingresar el nro" at bounding box center [680, 496] width 443 height 13
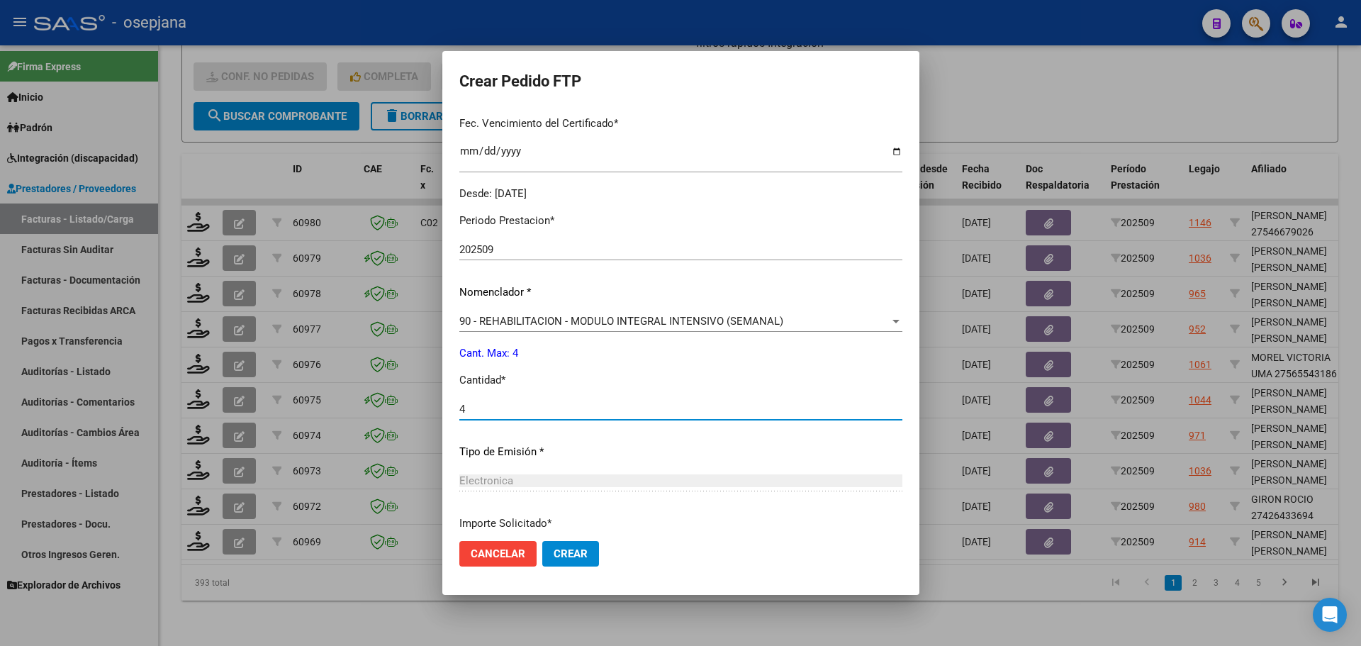
scroll to position [490, 0]
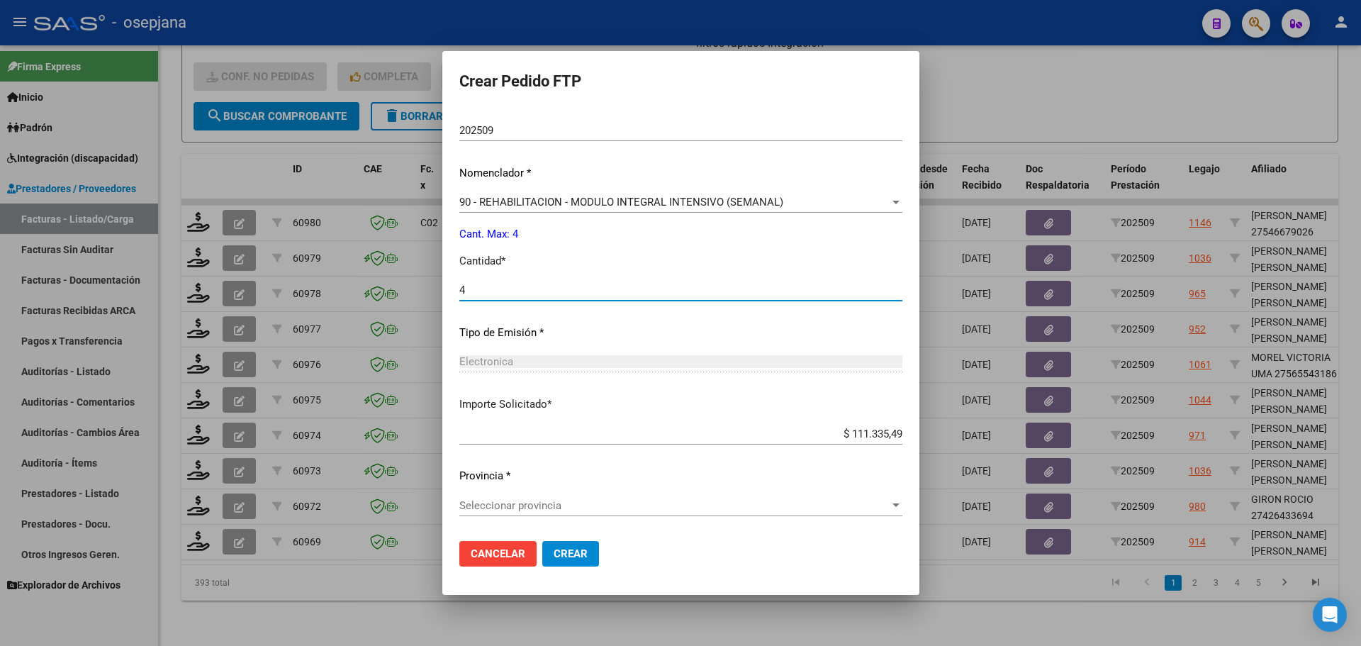
type input "4"
click at [597, 505] on span "Seleccionar provincia" at bounding box center [674, 505] width 430 height 13
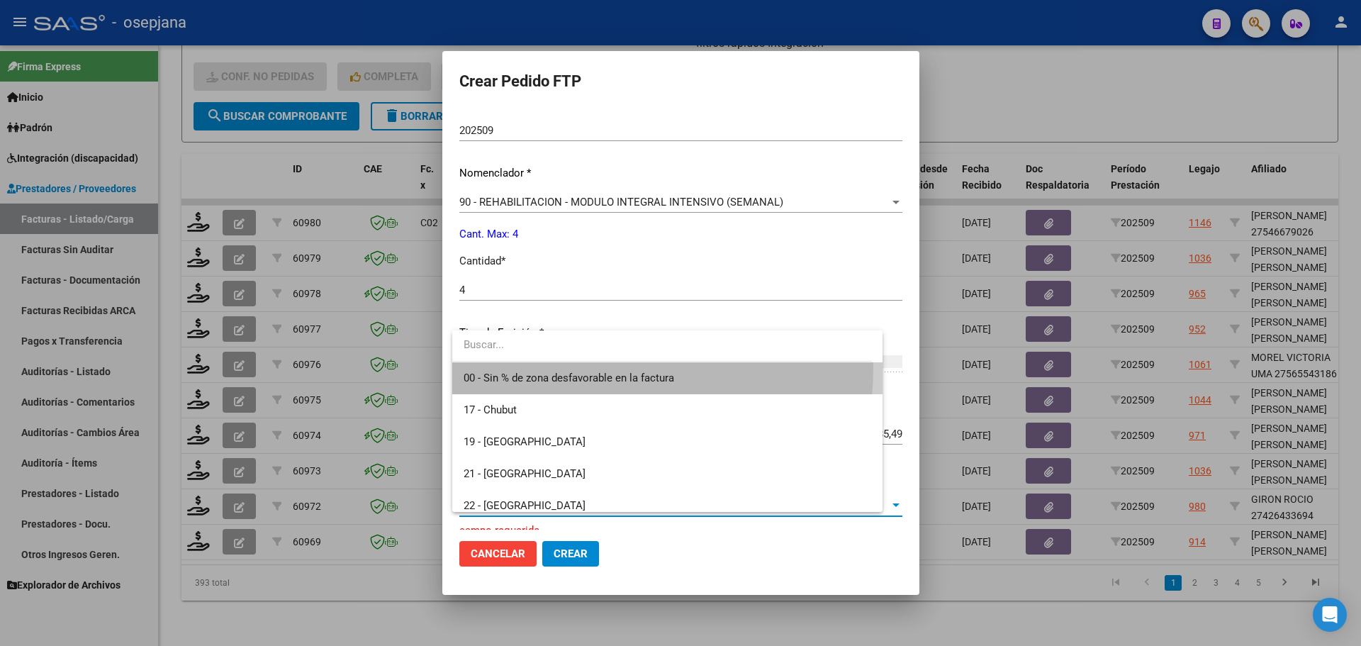
click at [580, 368] on span "00 - Sin % de zona desfavorable en la factura" at bounding box center [668, 378] width 408 height 32
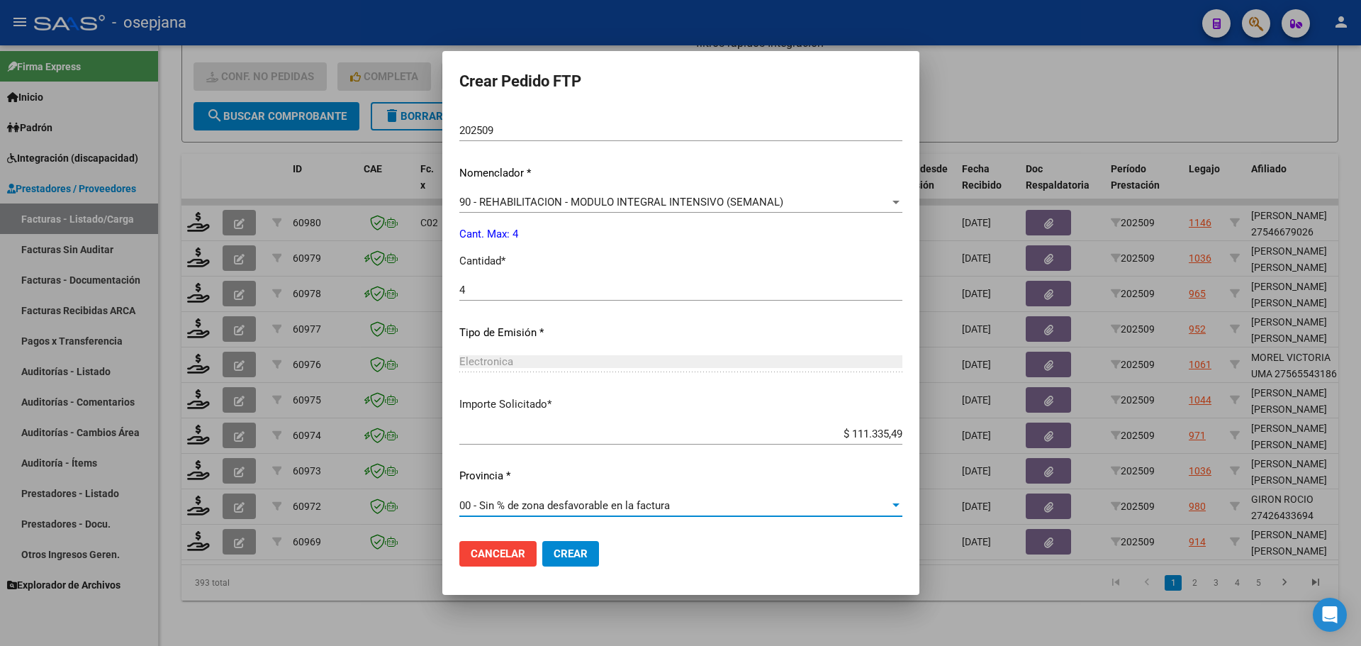
click at [569, 547] on span "Crear" at bounding box center [571, 553] width 34 height 13
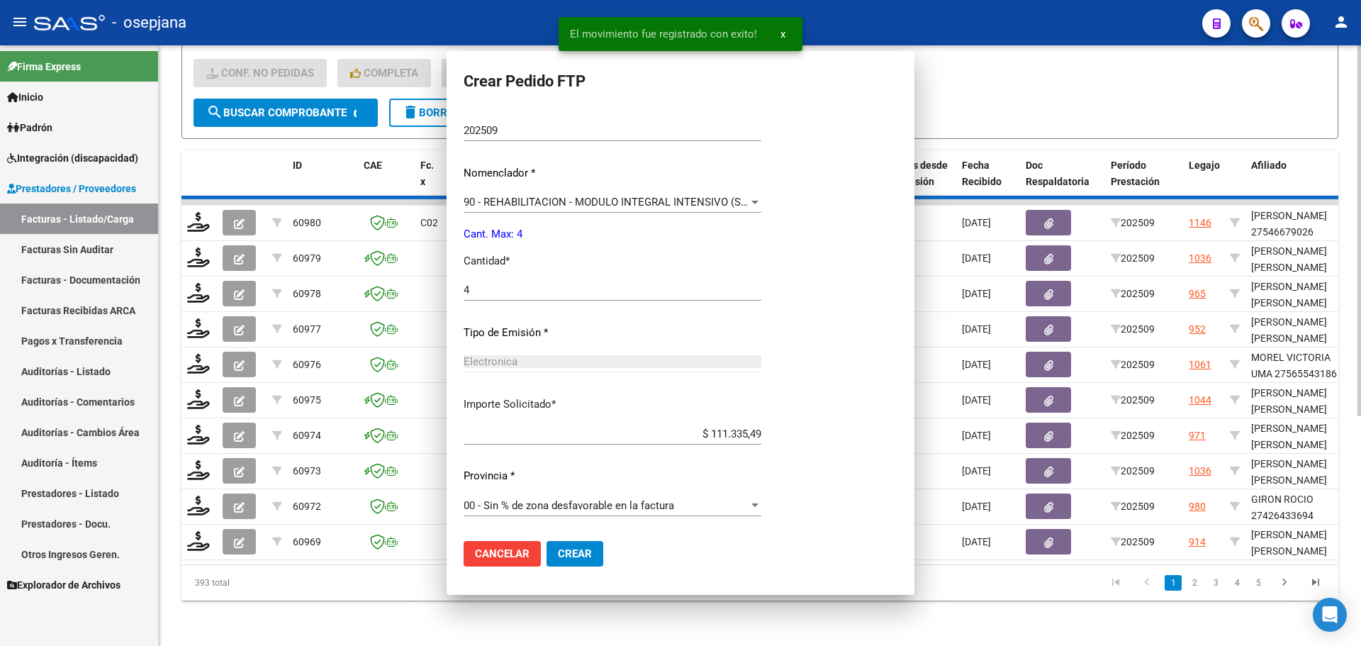
scroll to position [0, 0]
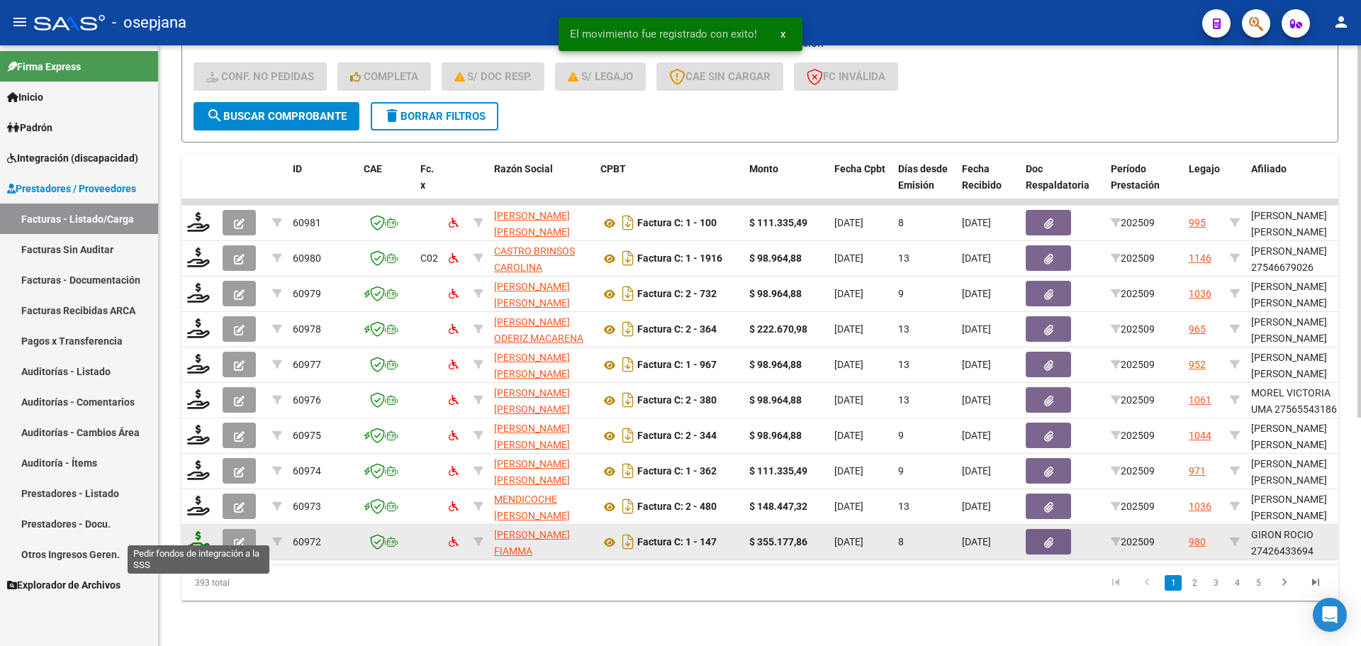
click at [193, 531] on icon at bounding box center [198, 541] width 23 height 20
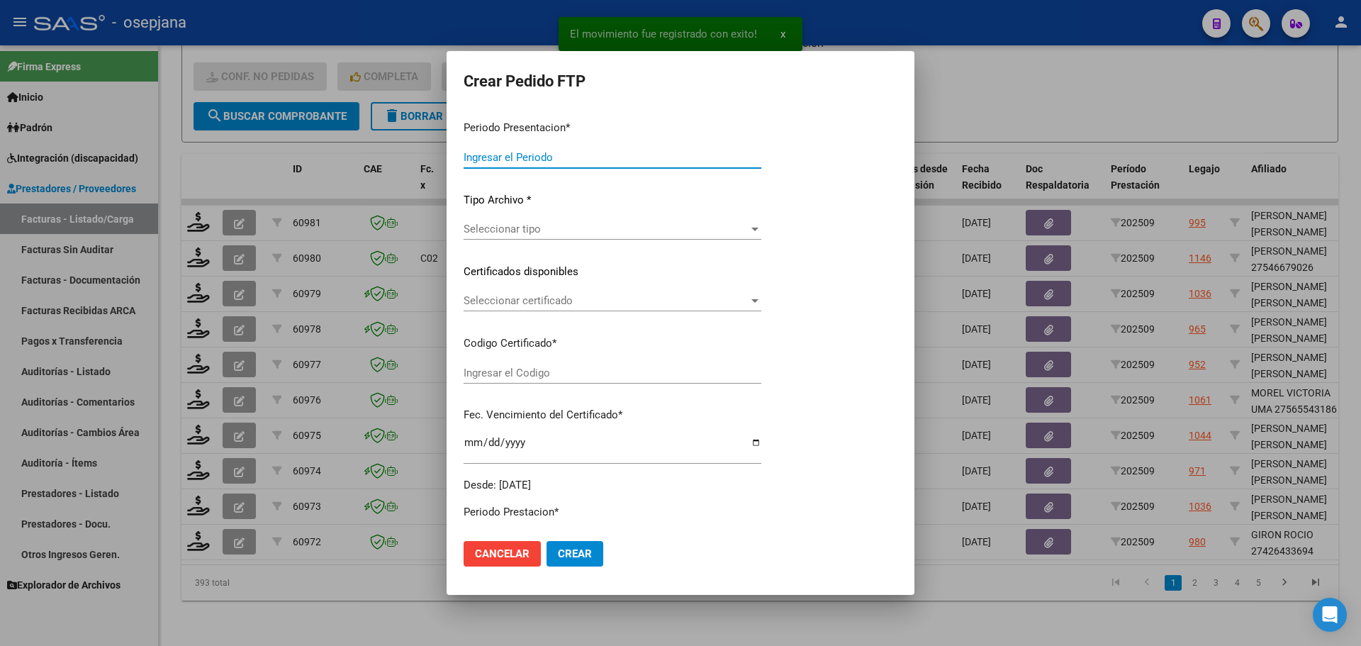
type input "202509"
type input "$ 355.177,86"
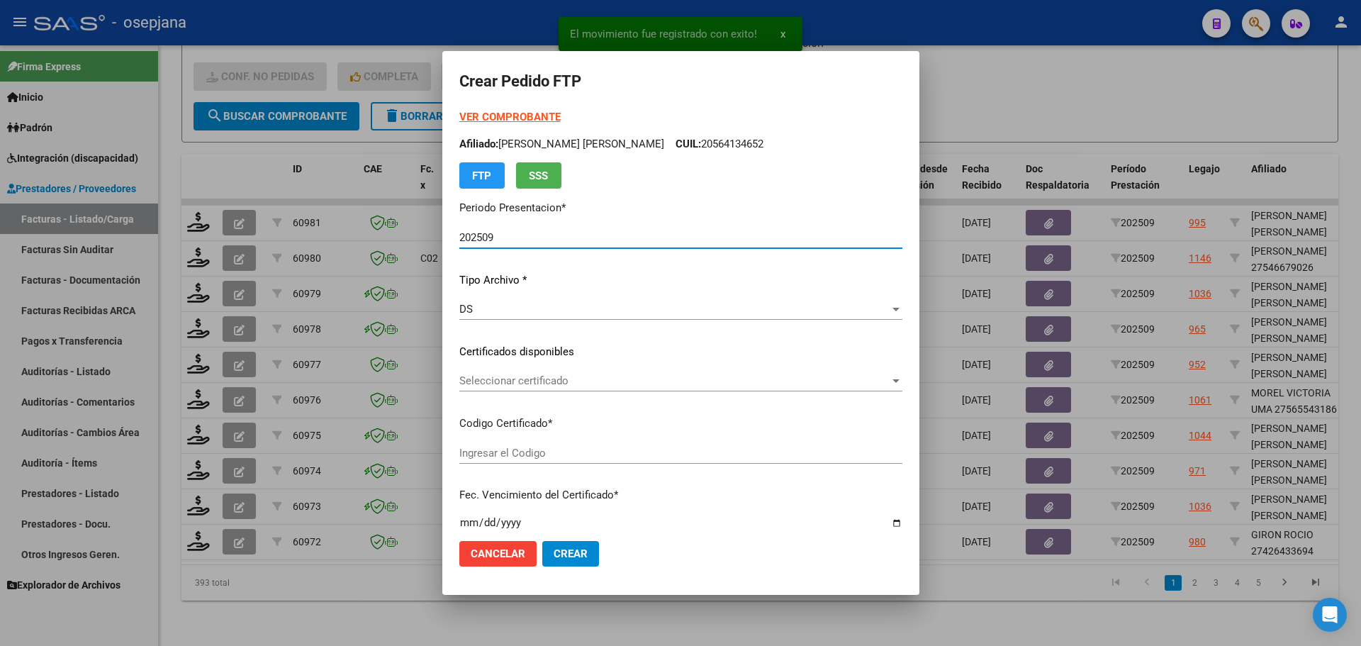
type input "01100230-2"
type input "[DATE]"
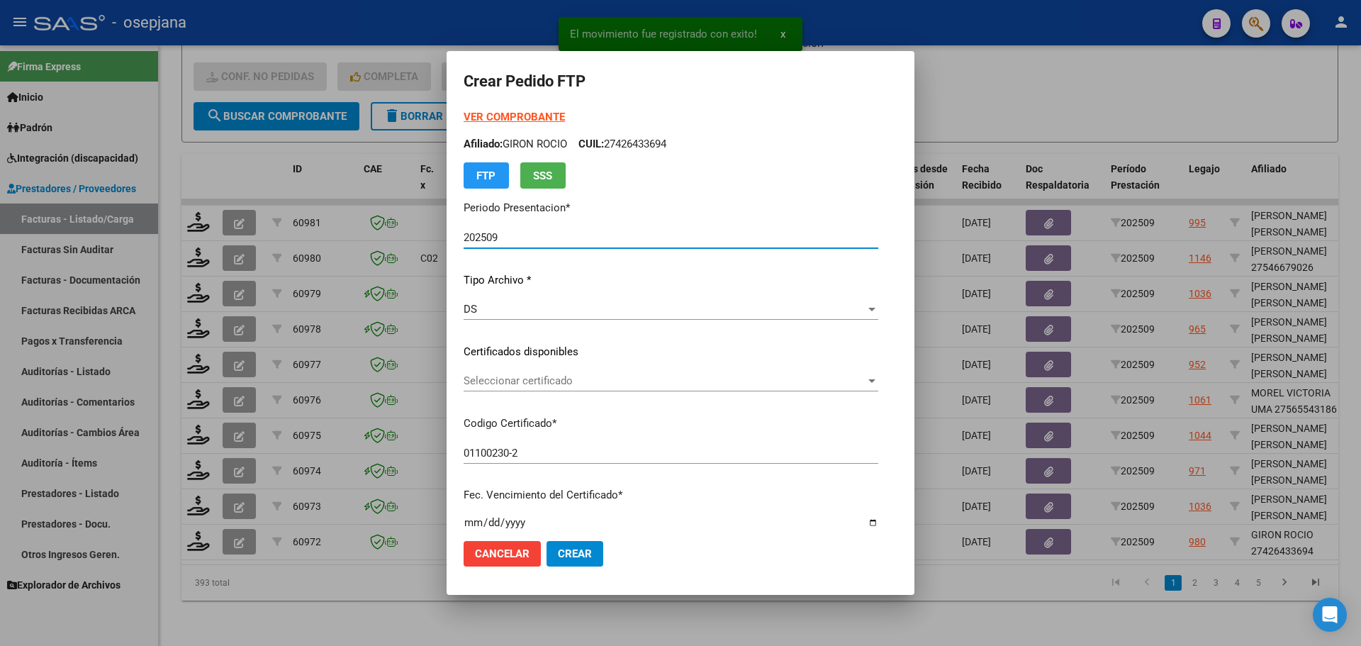
click at [529, 373] on div "Seleccionar certificado Seleccionar certificado" at bounding box center [671, 380] width 415 height 21
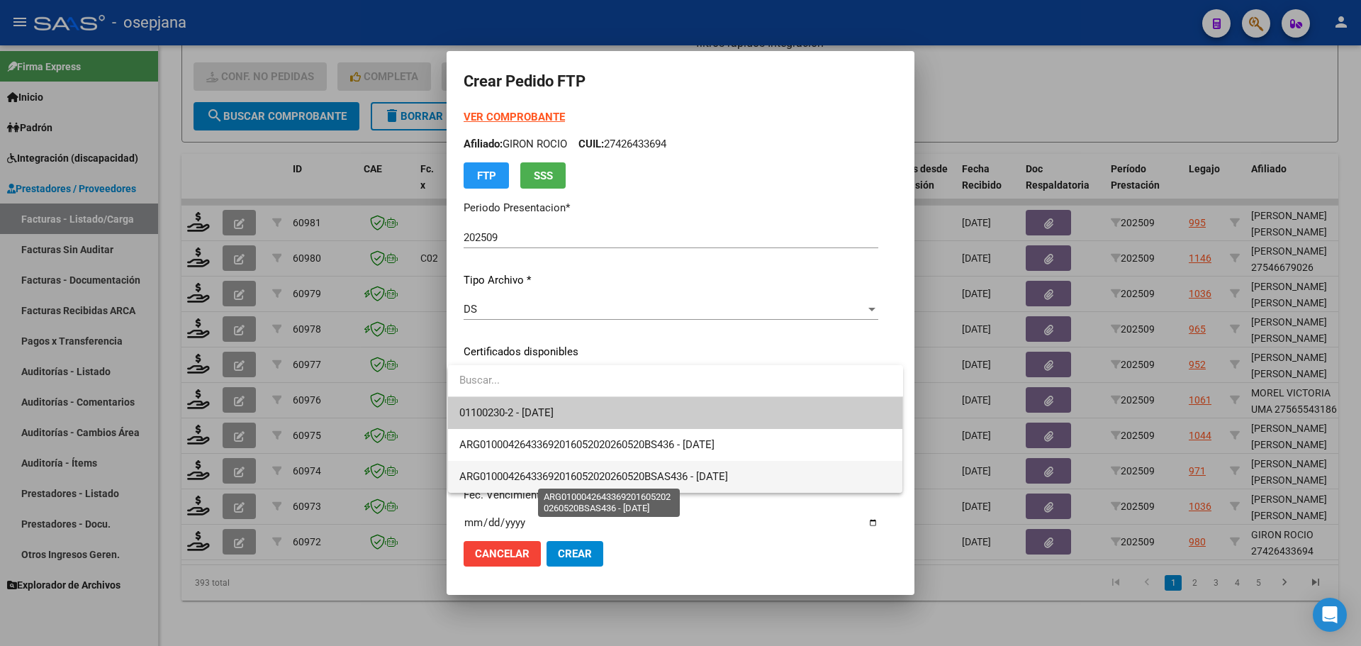
click at [554, 476] on span "ARG01000426433692016052020260520BSAS436 - [DATE]" at bounding box center [593, 476] width 269 height 13
type input "ARG01000426433692016052020260520BSAS436"
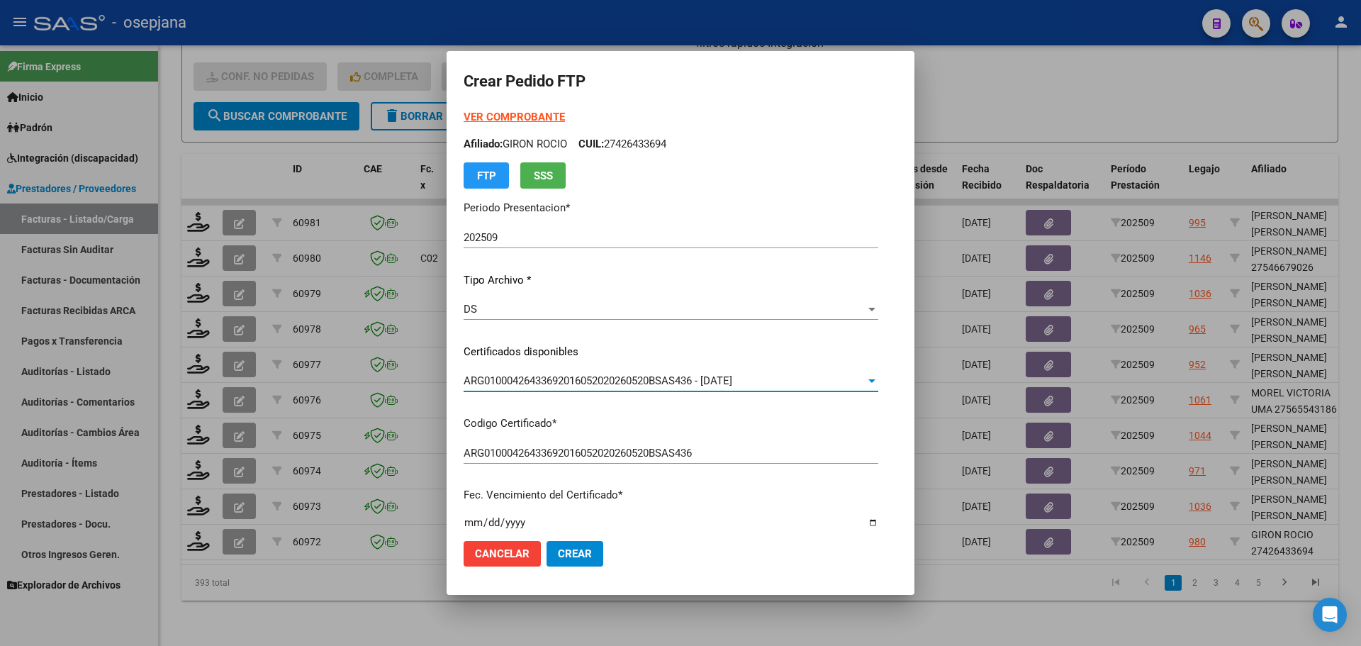
click at [520, 113] on strong "VER COMPROBANTE" at bounding box center [514, 117] width 101 height 13
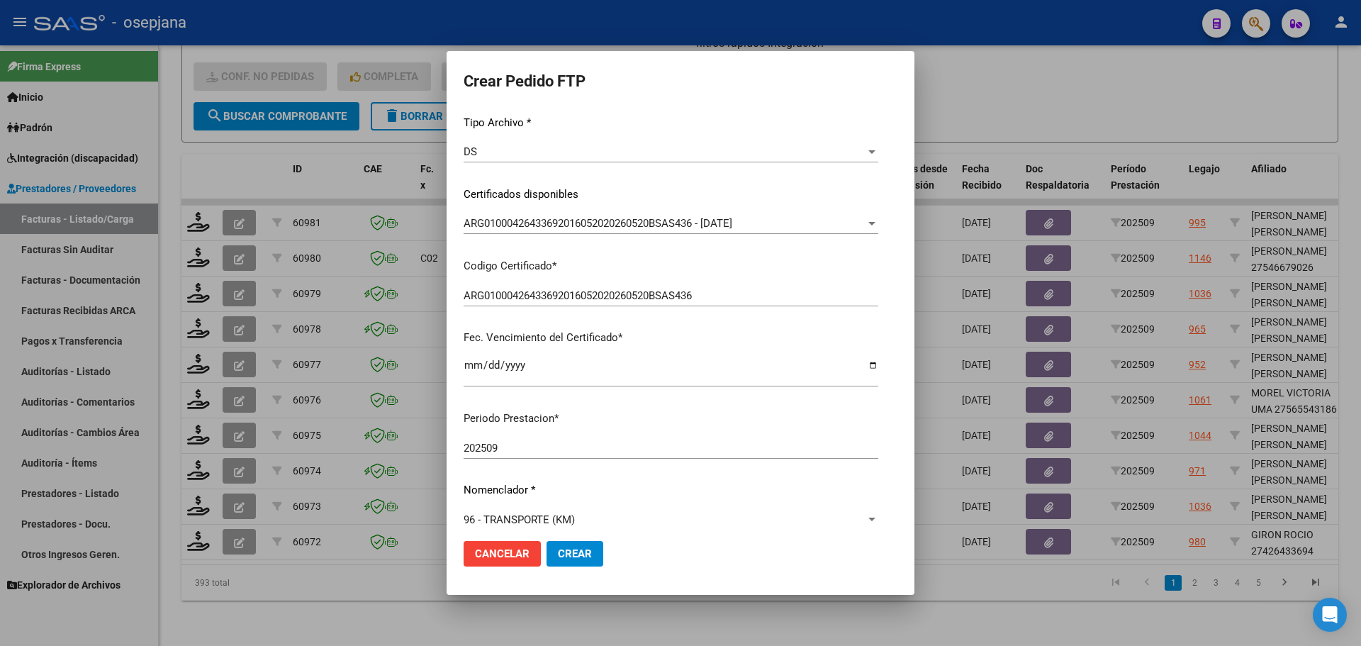
scroll to position [354, 0]
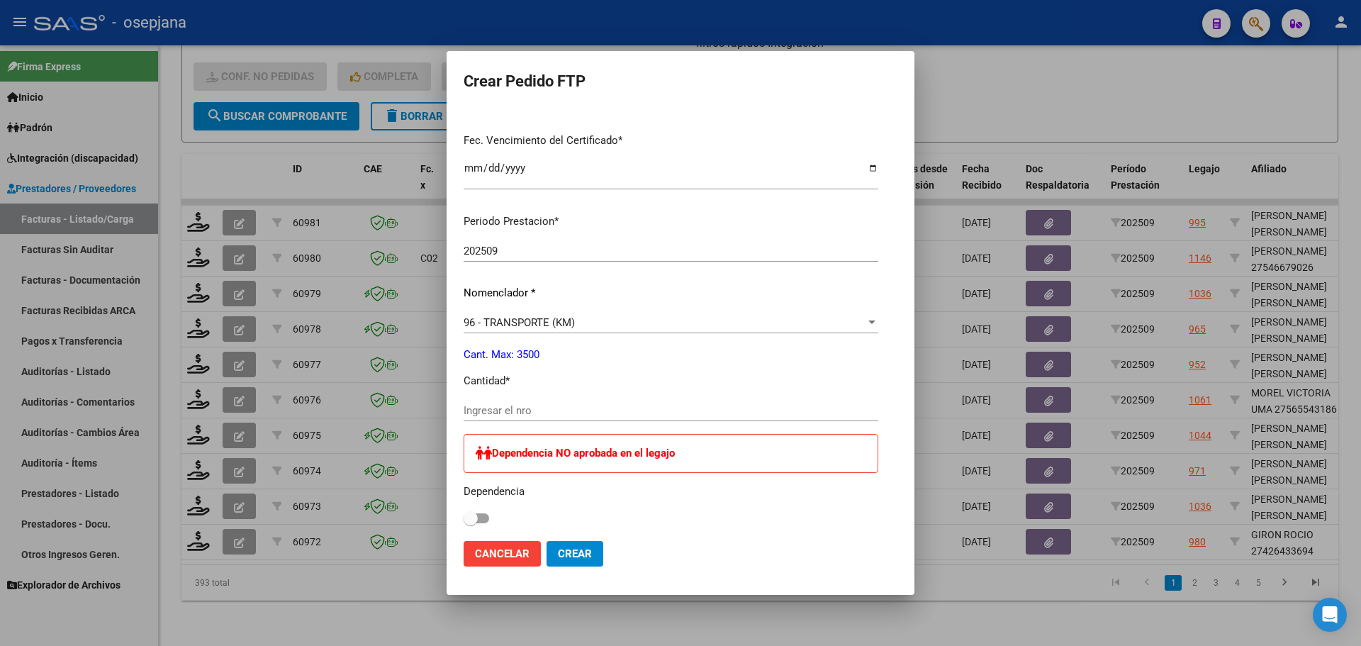
click at [499, 416] on input "Ingresar el nro" at bounding box center [671, 410] width 415 height 13
type input "656"
click at [573, 543] on button "Crear" at bounding box center [574, 554] width 57 height 26
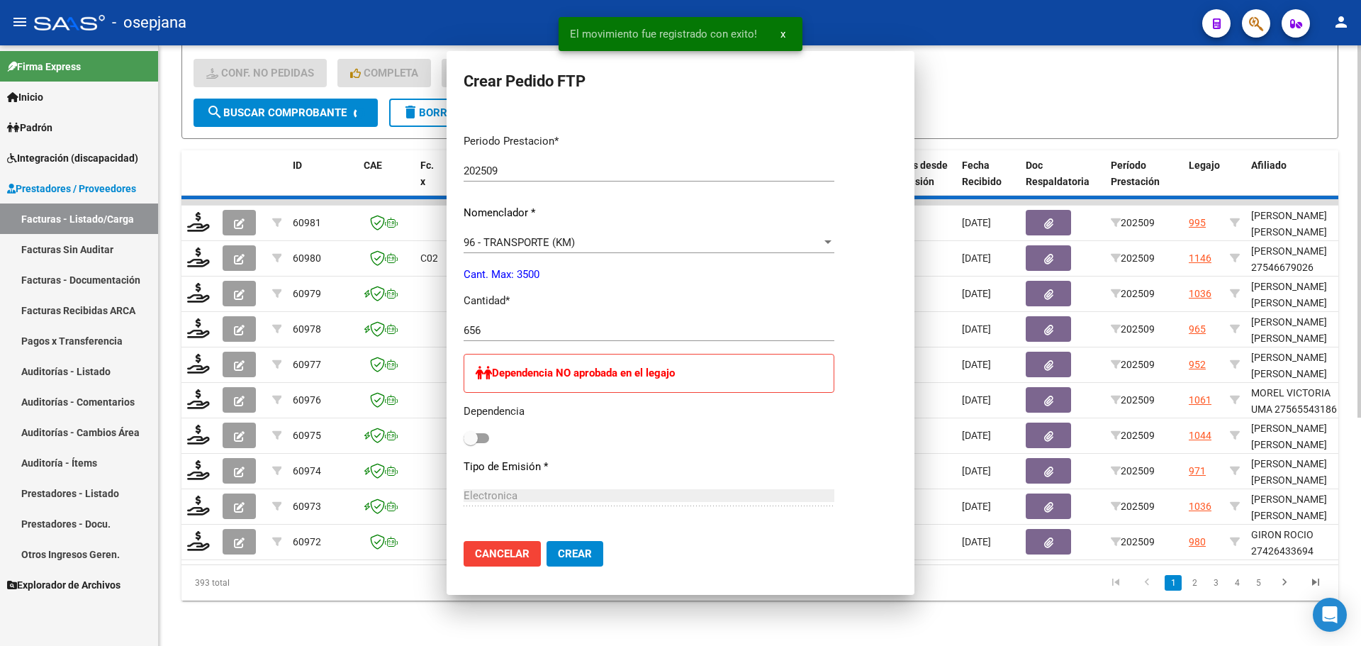
scroll to position [0, 0]
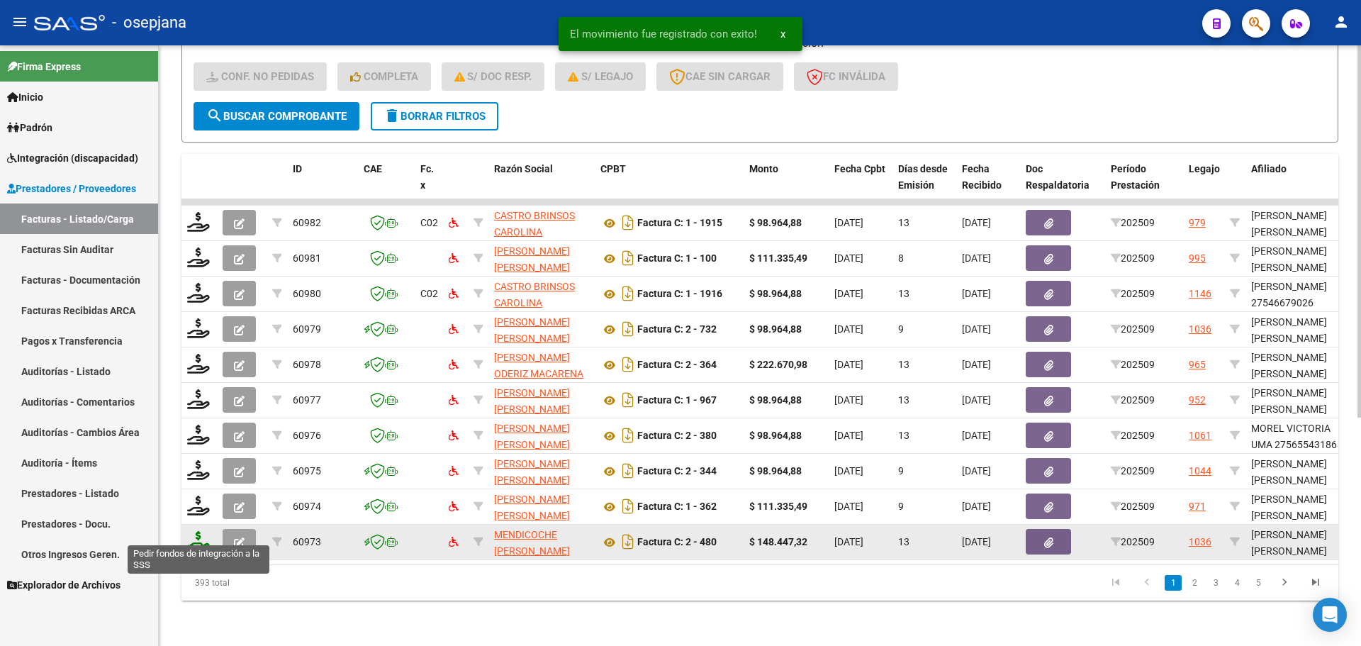
click at [200, 536] on icon at bounding box center [198, 541] width 23 height 20
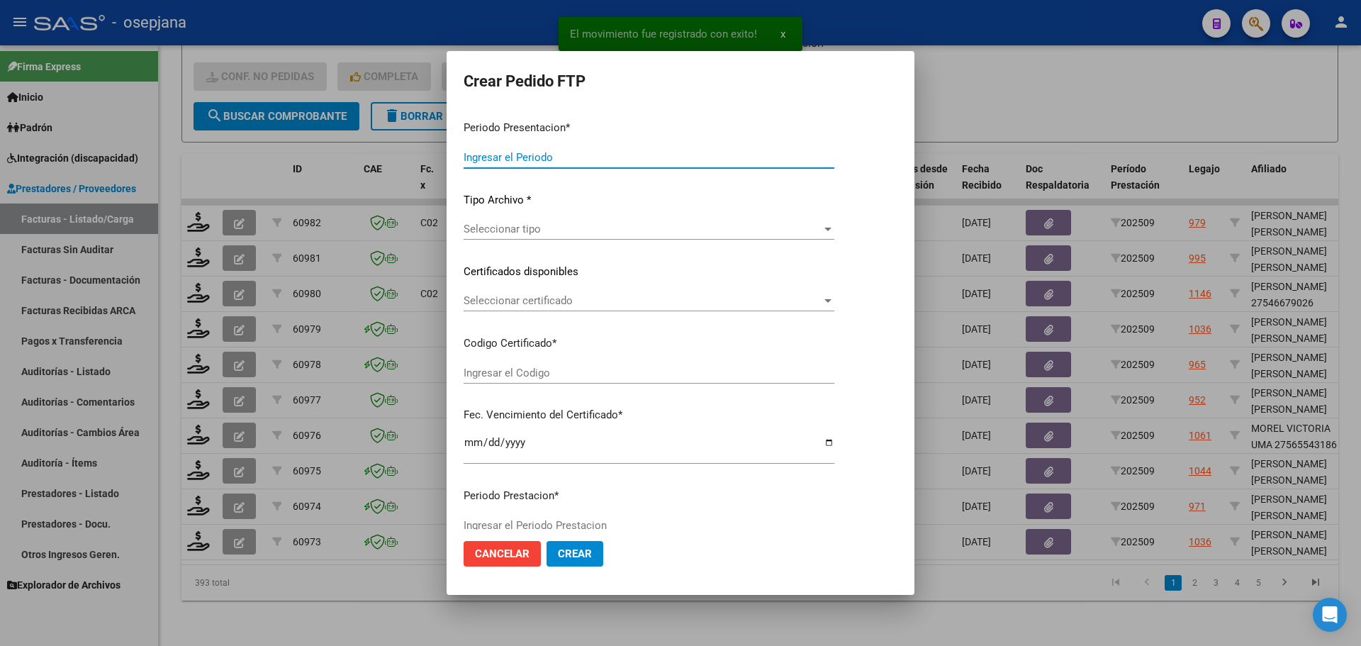
type input "202509"
type input "$ 148.447,32"
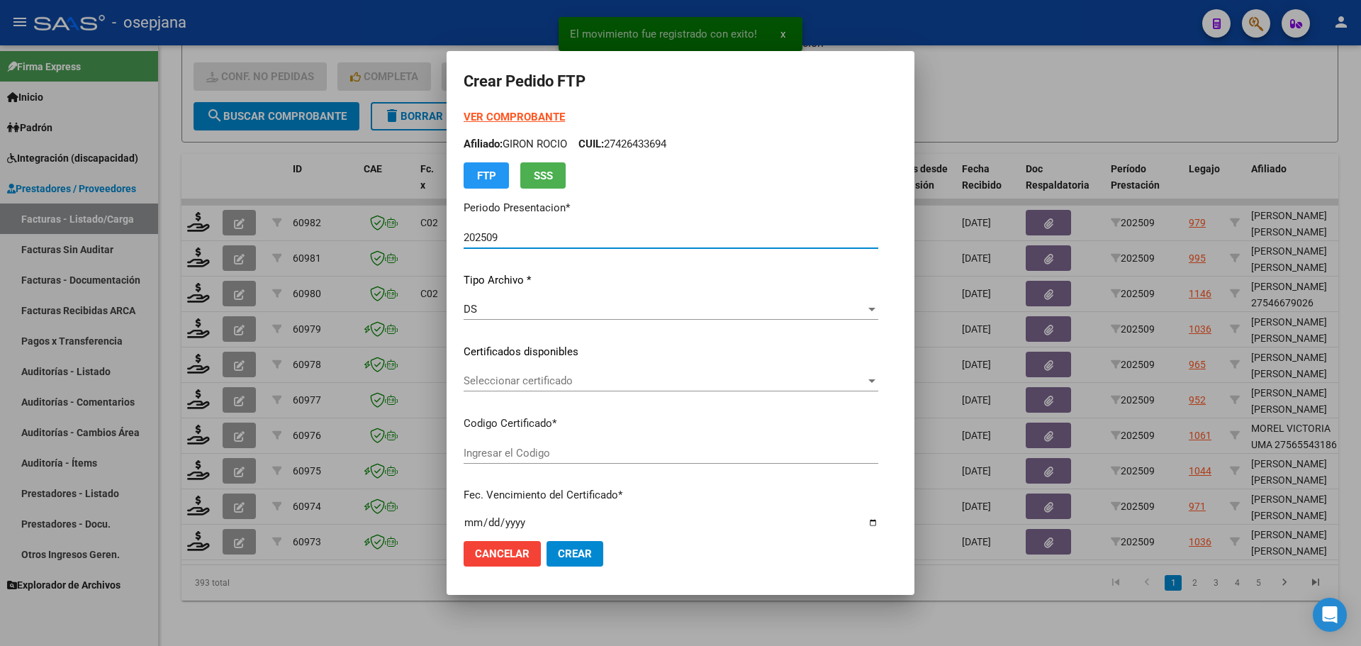
type input "ARG02000526494242018112220251122BSAS313"
type input "[DATE]"
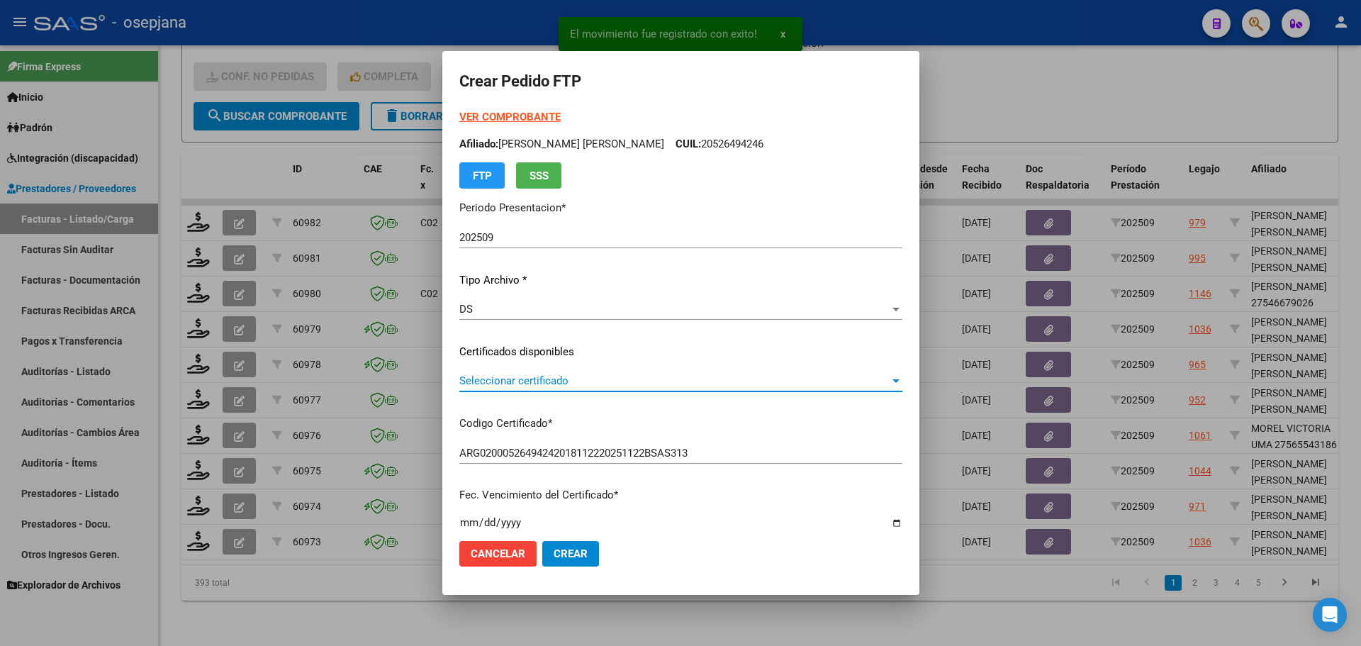
click at [551, 378] on span "Seleccionar certificado" at bounding box center [674, 380] width 430 height 13
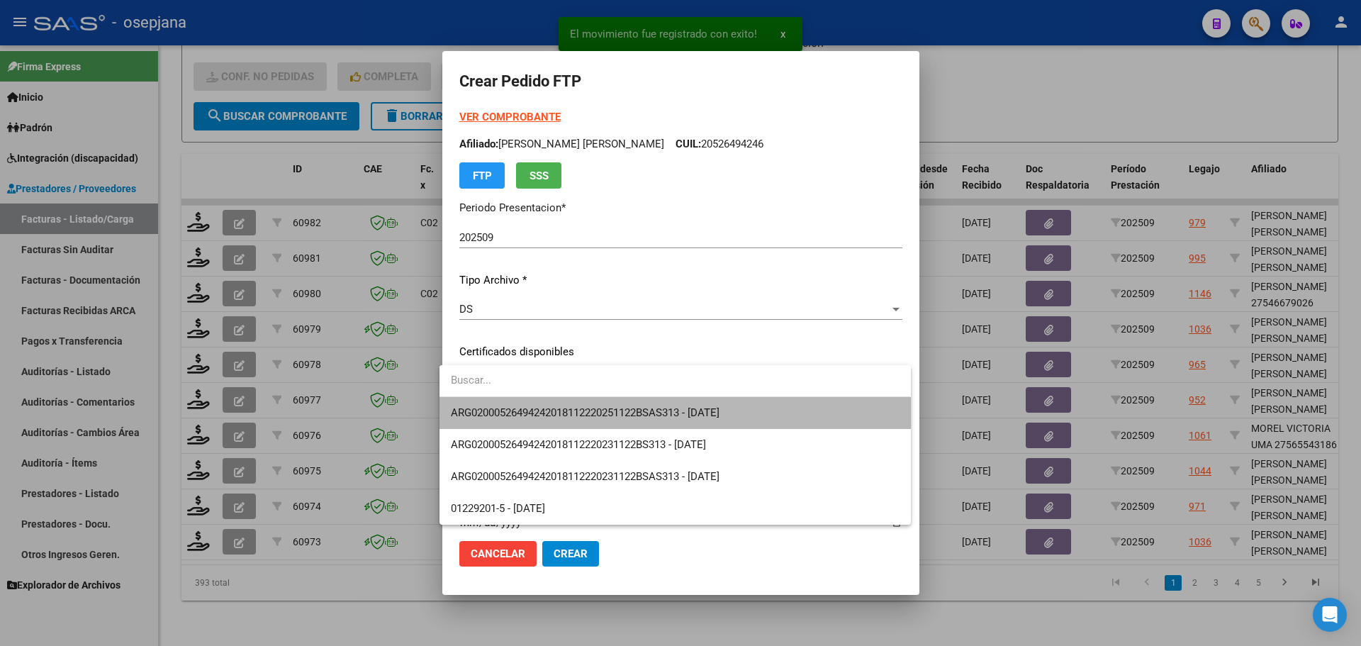
click at [553, 405] on span "ARG02000526494242018112220251122BSAS313 - [DATE]" at bounding box center [675, 413] width 448 height 32
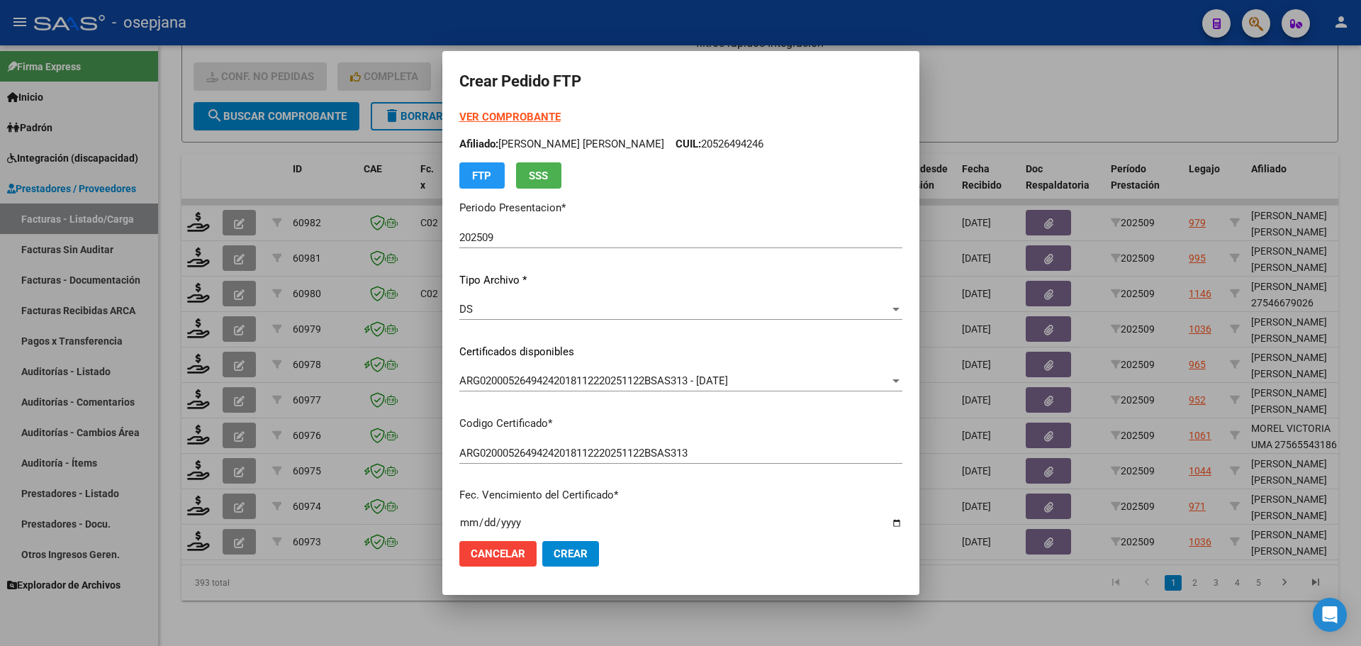
click at [490, 115] on strong "VER COMPROBANTE" at bounding box center [509, 117] width 101 height 13
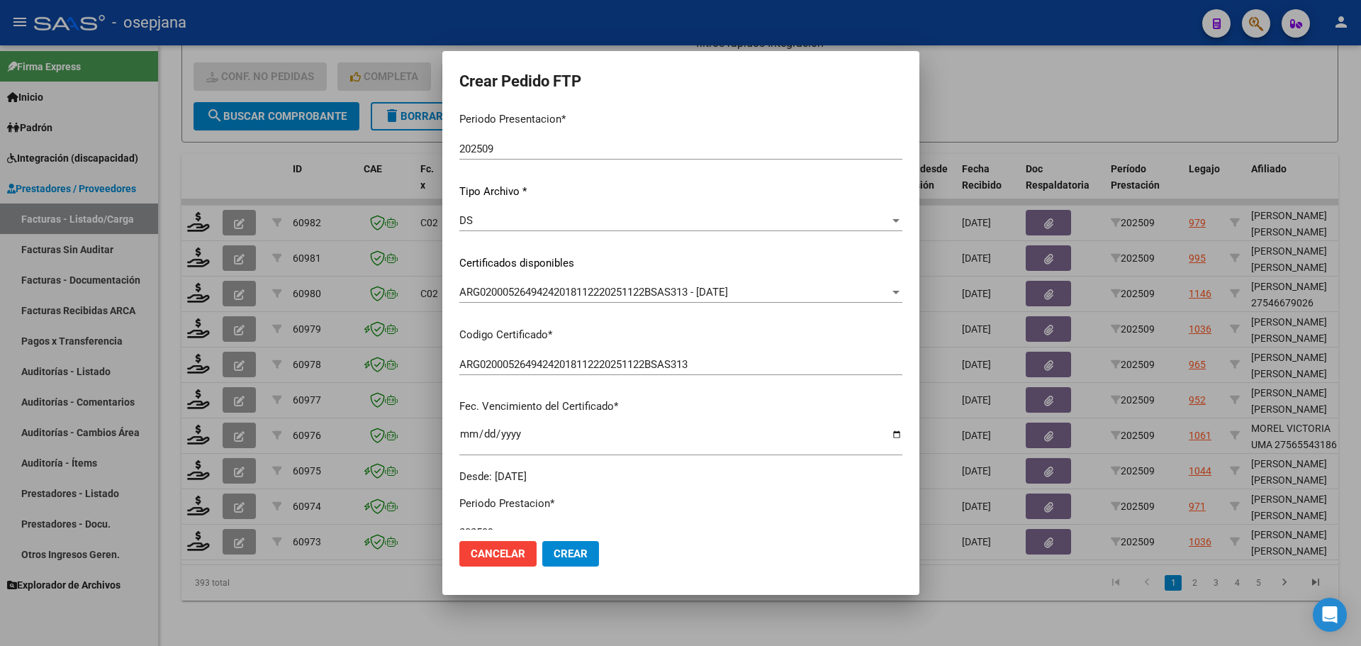
scroll to position [354, 0]
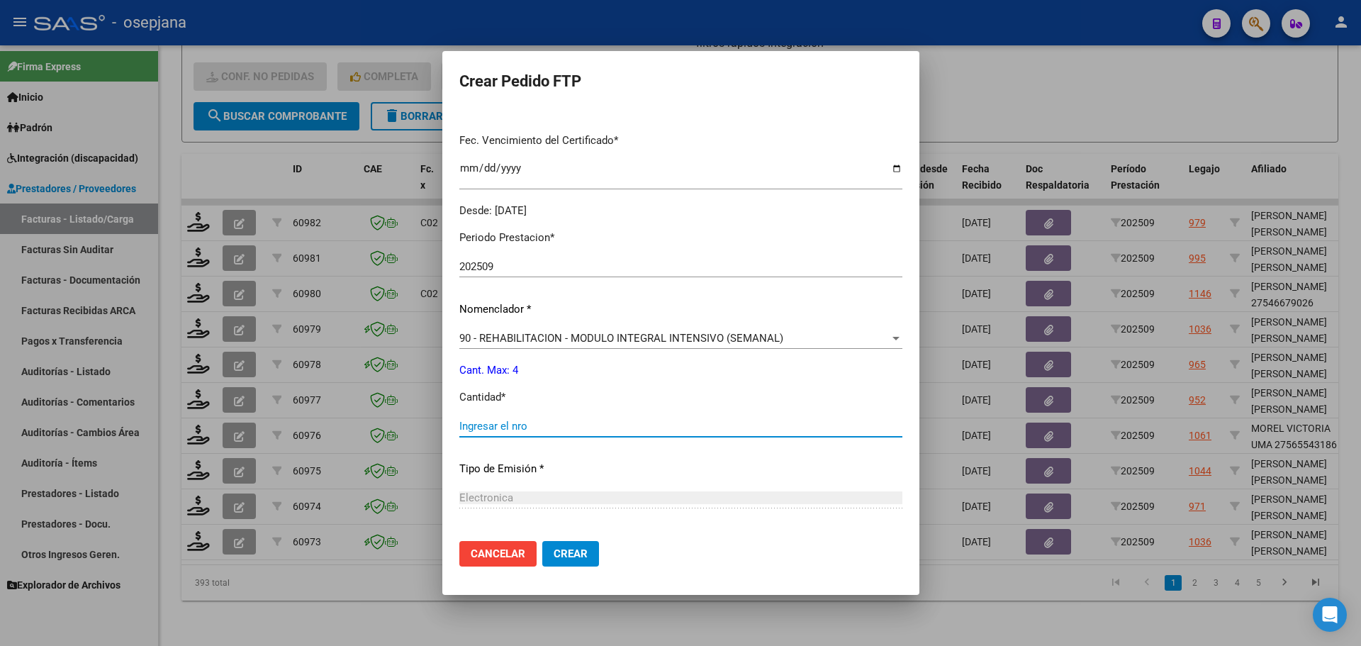
click at [483, 425] on input "Ingresar el nro" at bounding box center [680, 426] width 443 height 13
type input "4"
click at [574, 548] on span "Crear" at bounding box center [571, 553] width 34 height 13
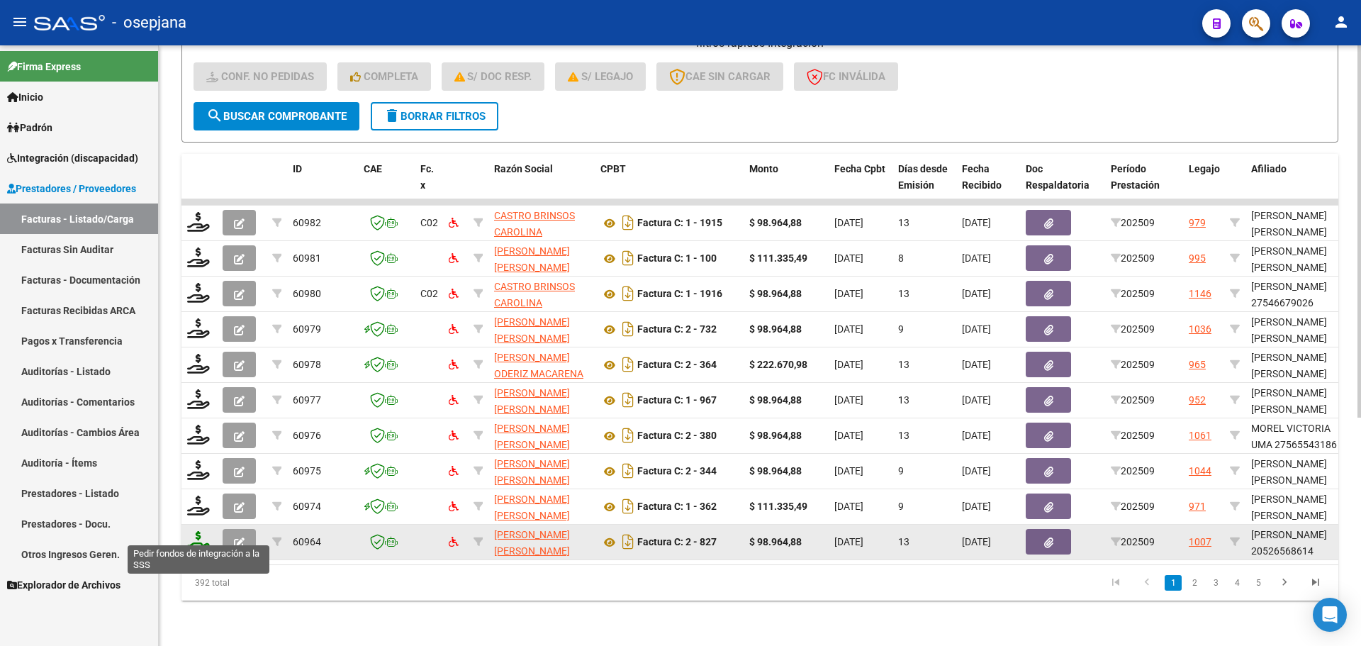
click at [201, 531] on icon at bounding box center [198, 541] width 23 height 20
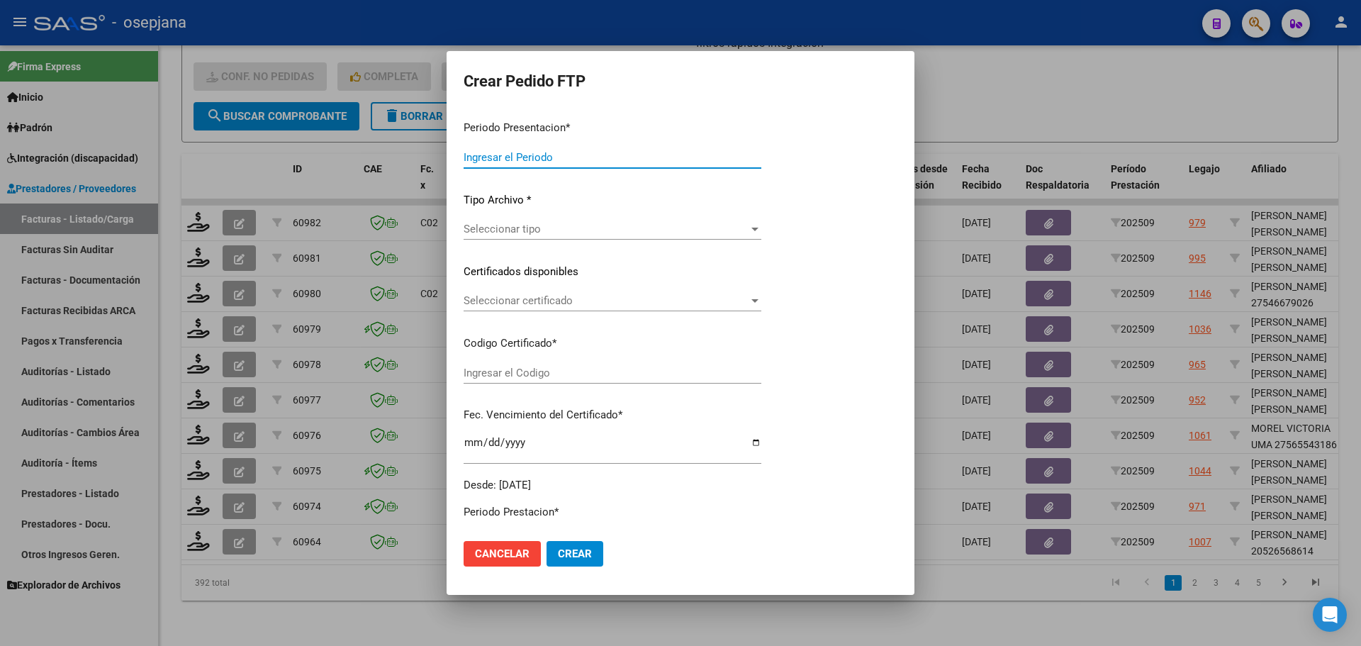
type input "202509"
type input "$ 98.964,88"
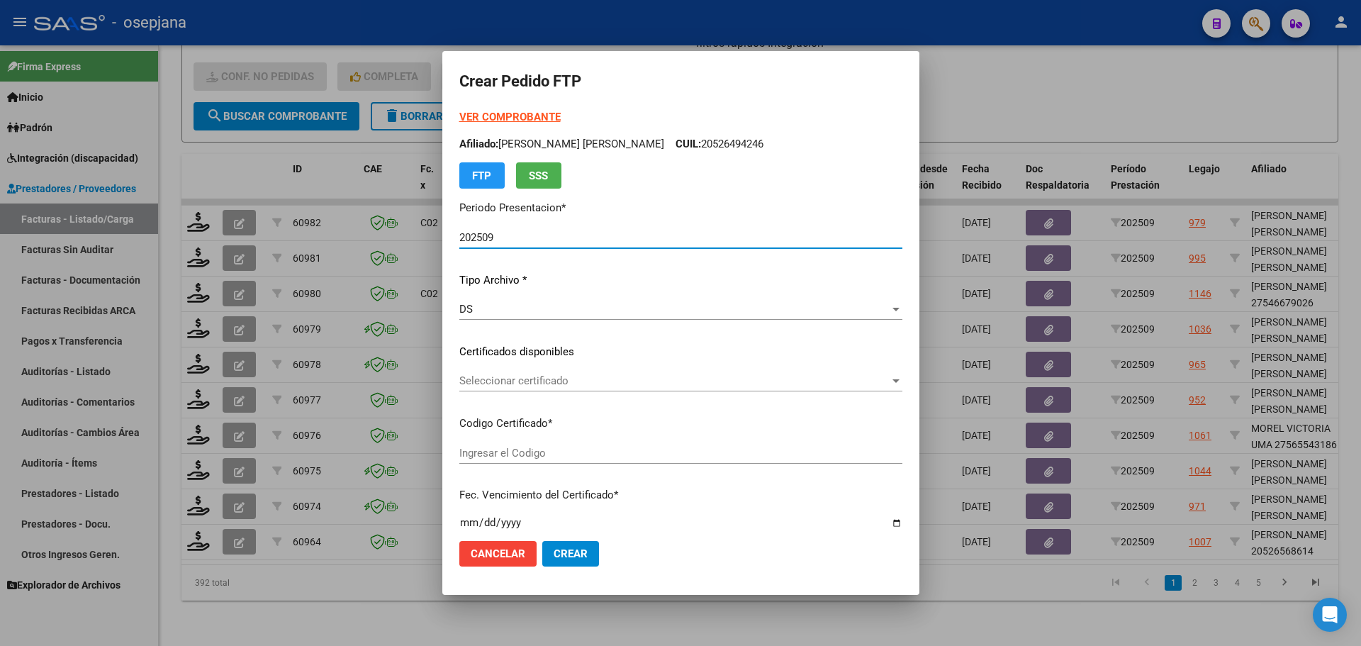
type input "ARG02000526568612023080920260809BSAS313"
type input "[DATE]"
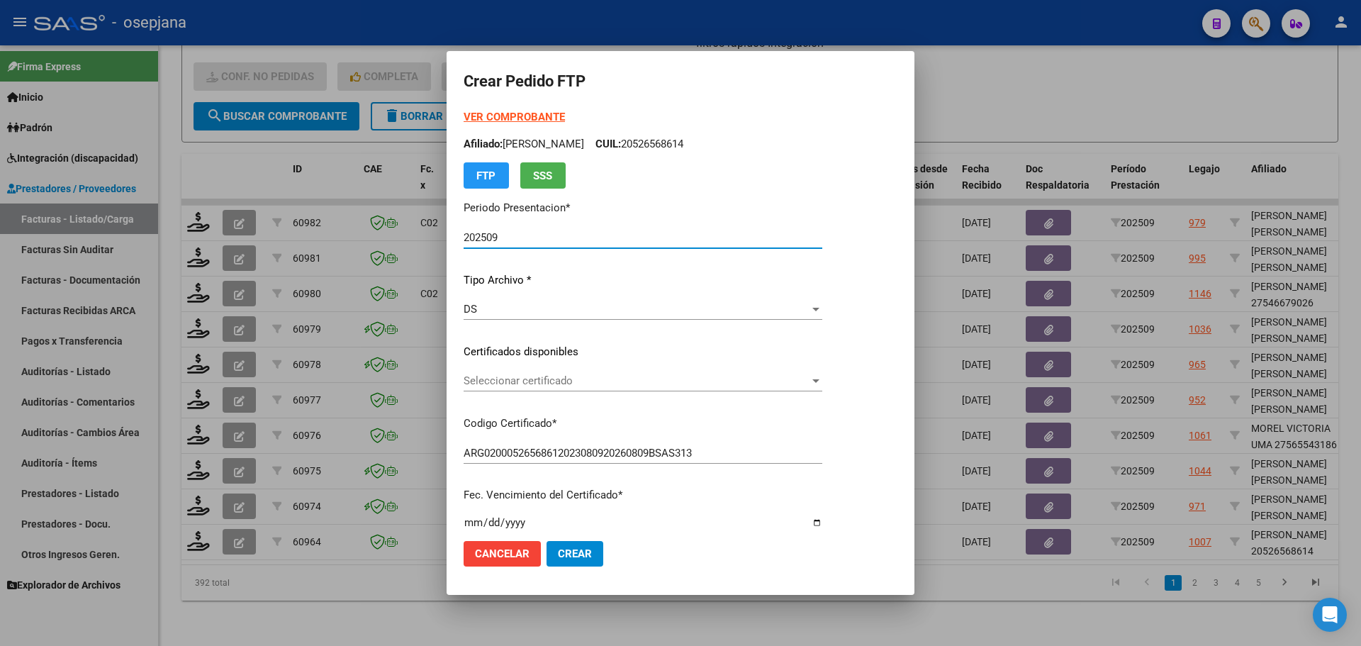
click at [553, 376] on span "Seleccionar certificado" at bounding box center [637, 380] width 346 height 13
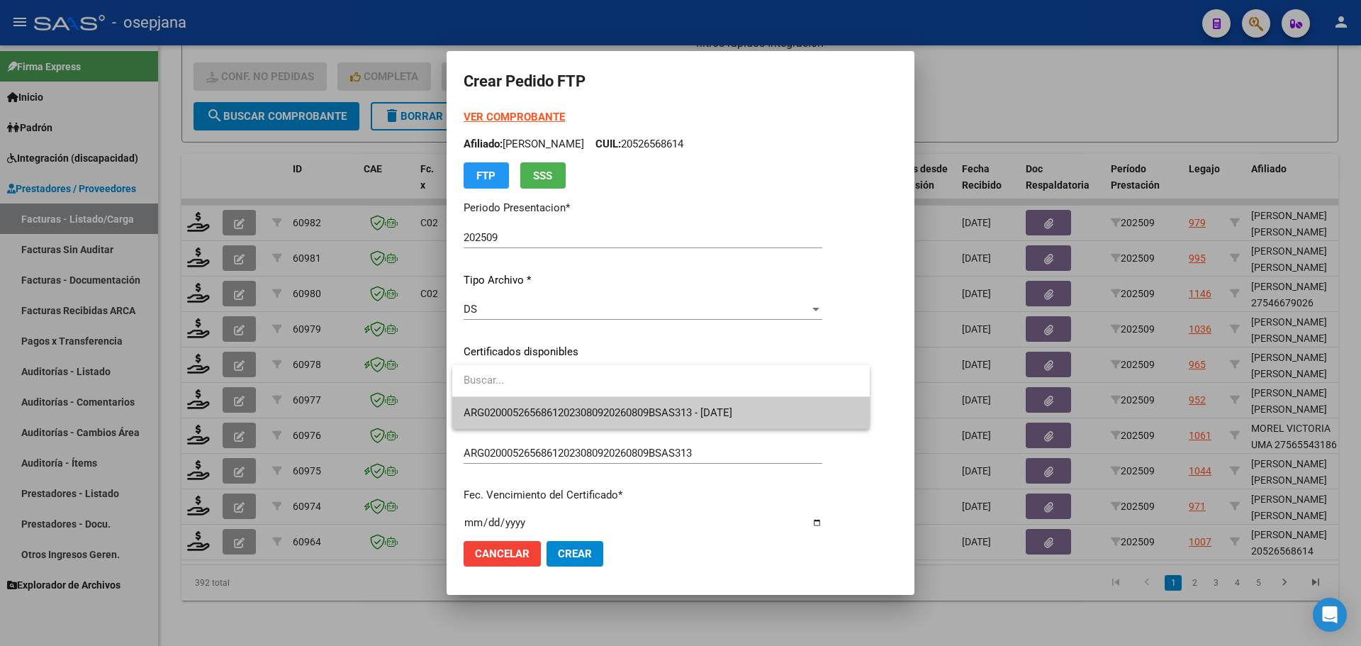
click at [554, 402] on span "ARG02000526568612023080920260809BSAS313 - [DATE]" at bounding box center [661, 413] width 395 height 32
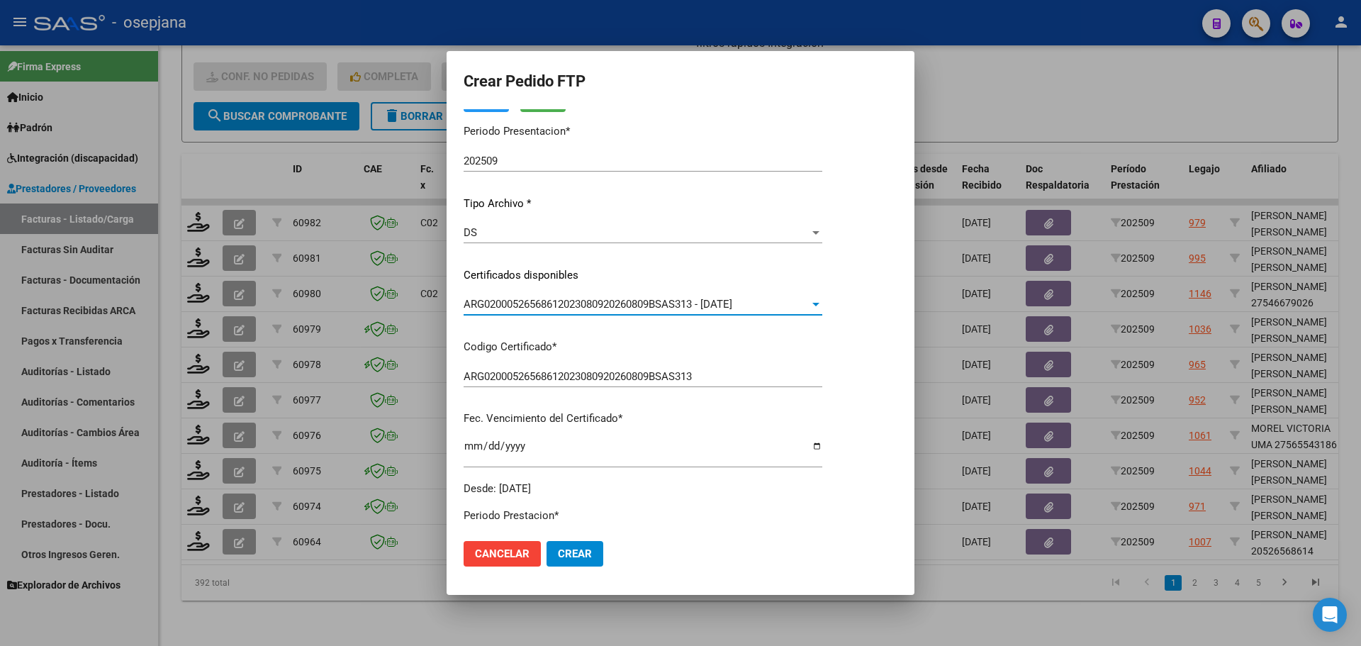
scroll to position [354, 0]
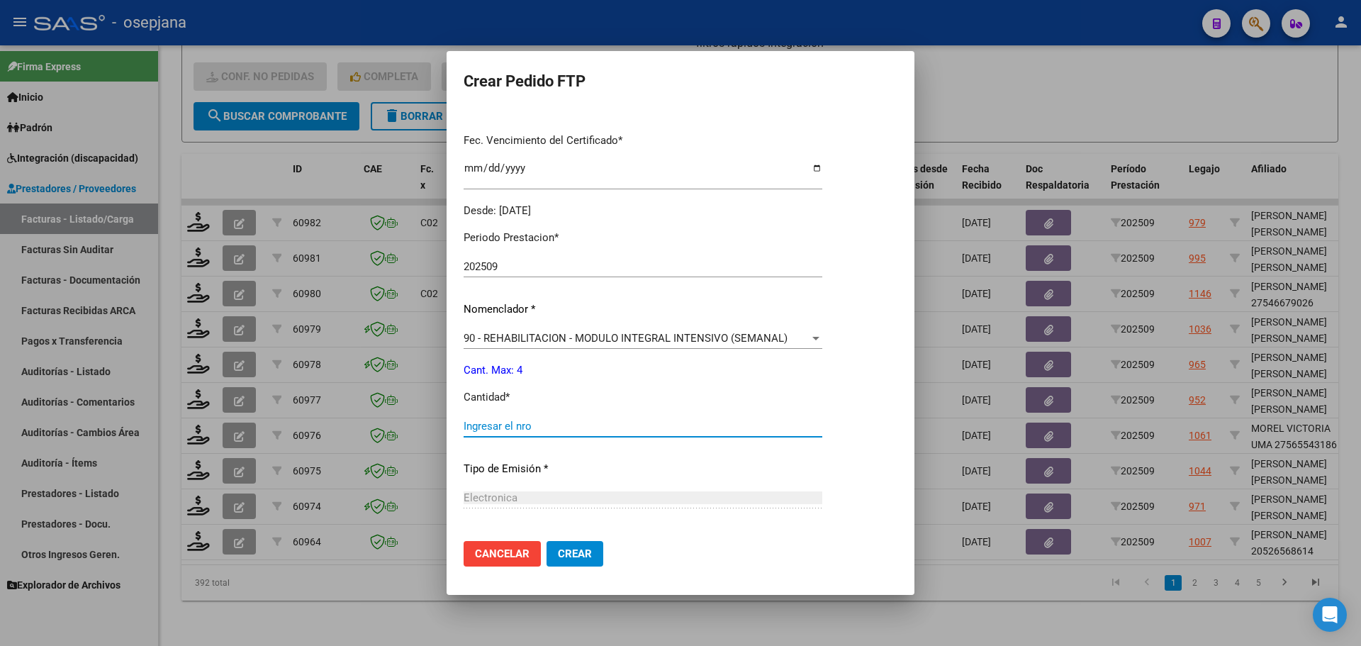
click at [537, 423] on input "Ingresar el nro" at bounding box center [643, 426] width 359 height 13
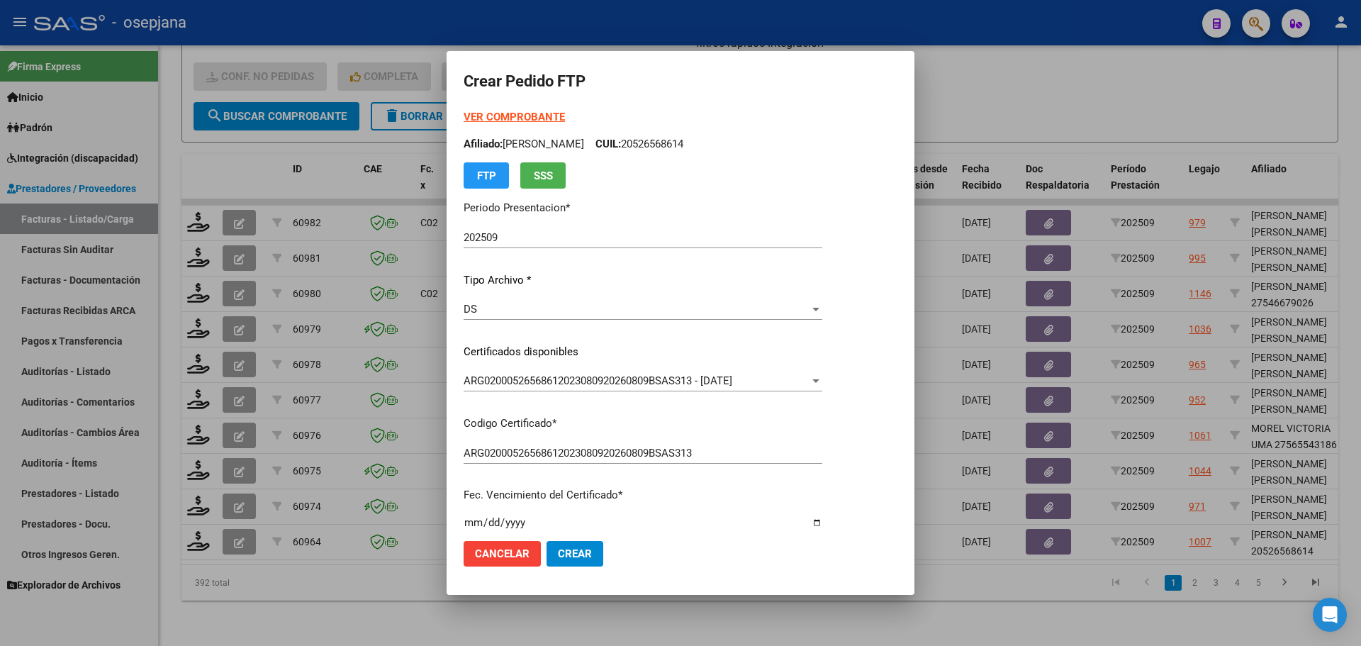
type input "4"
click at [534, 112] on strong "VER COMPROBANTE" at bounding box center [514, 117] width 101 height 13
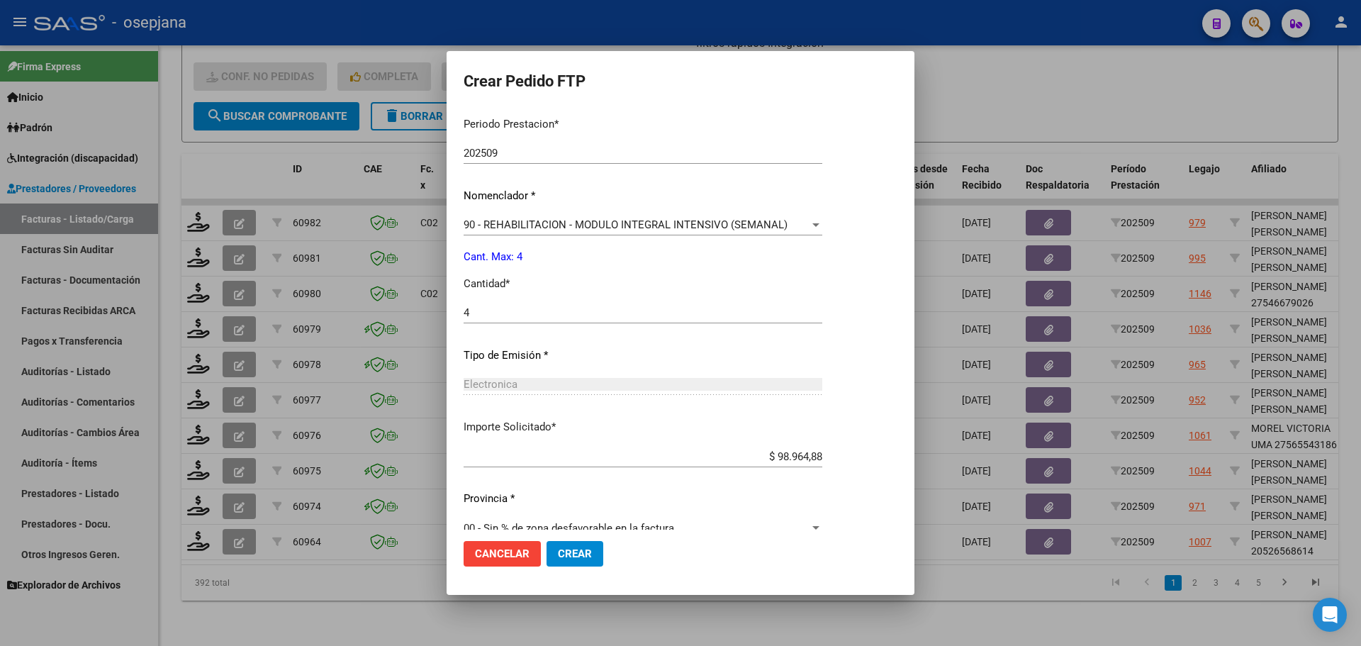
scroll to position [490, 0]
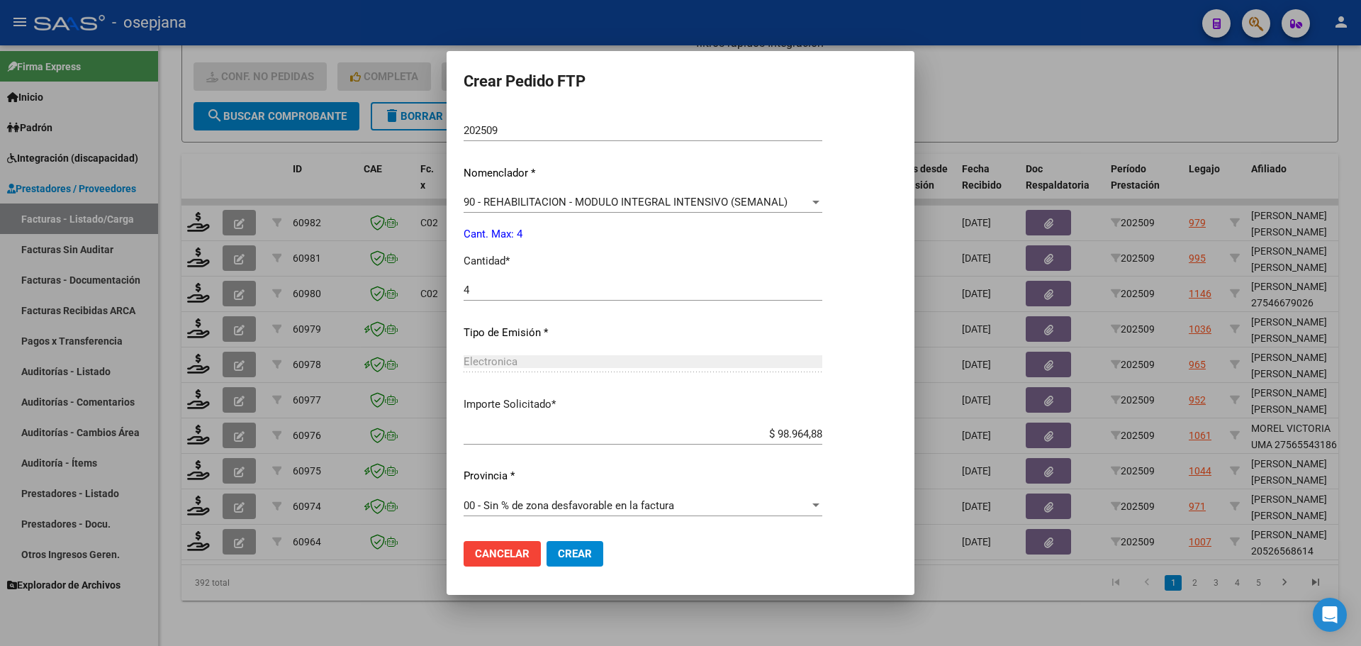
click at [591, 557] on span "Crear" at bounding box center [575, 553] width 34 height 13
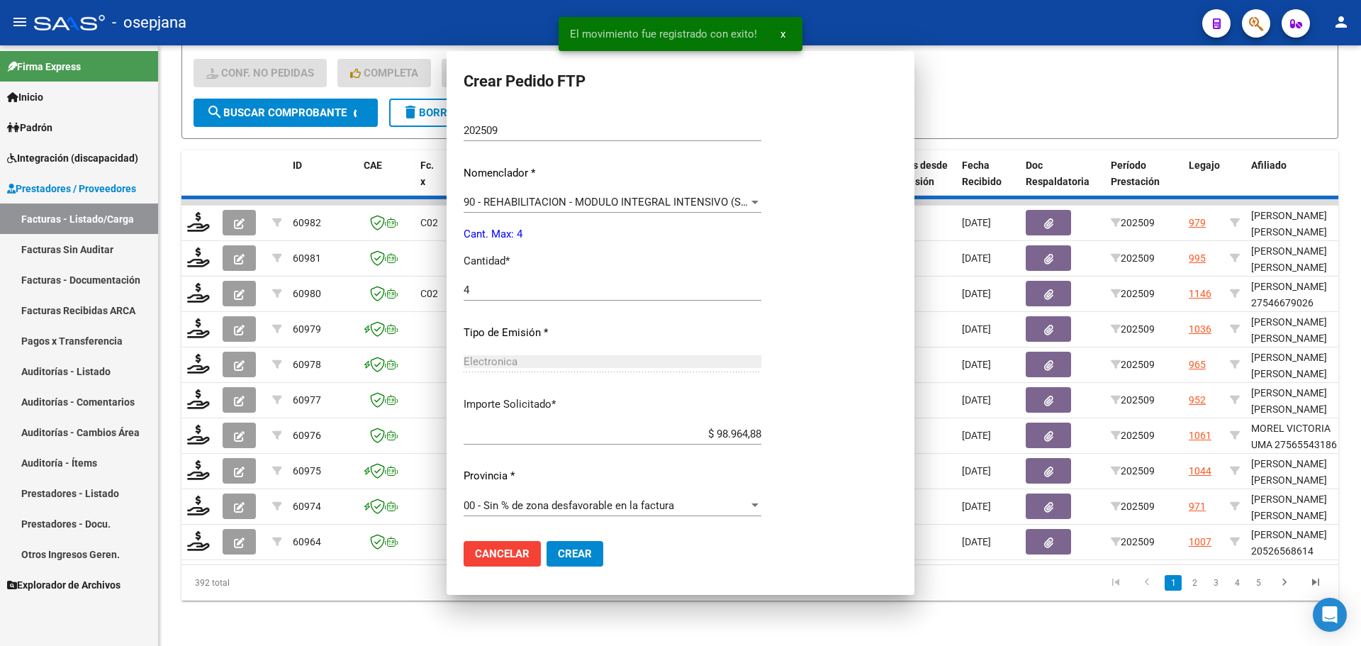
scroll to position [0, 0]
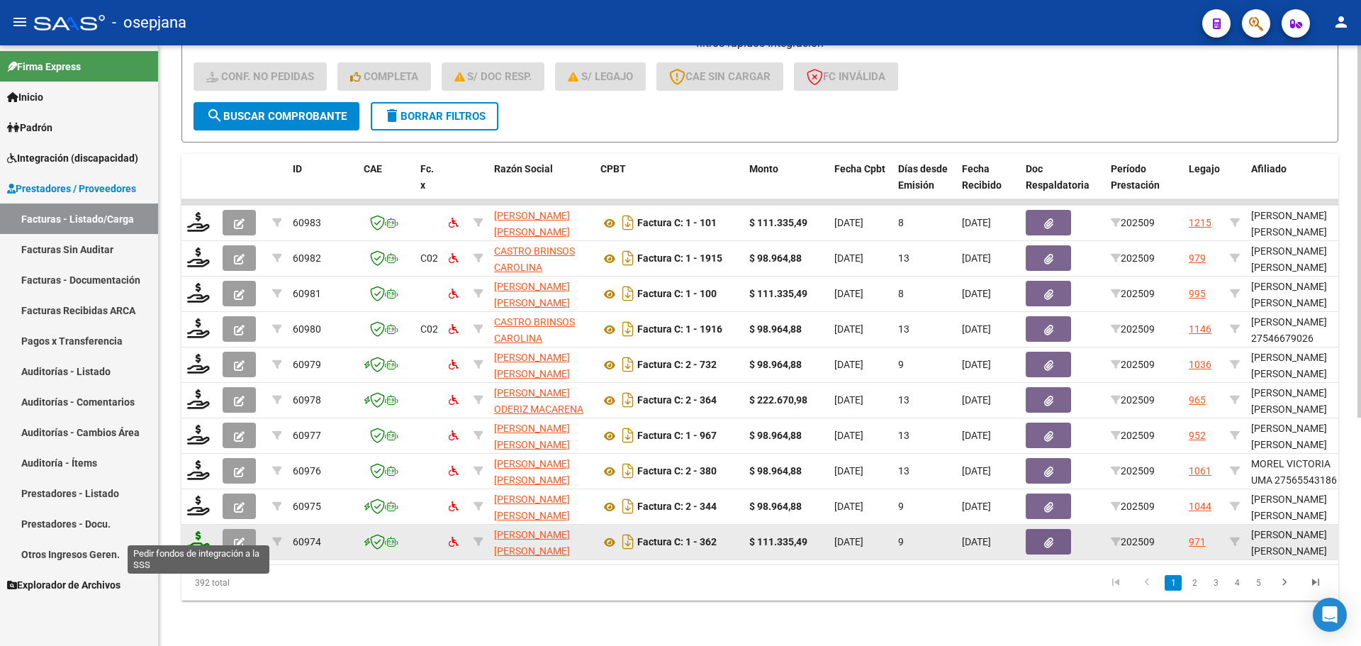
click at [194, 531] on icon at bounding box center [198, 541] width 23 height 20
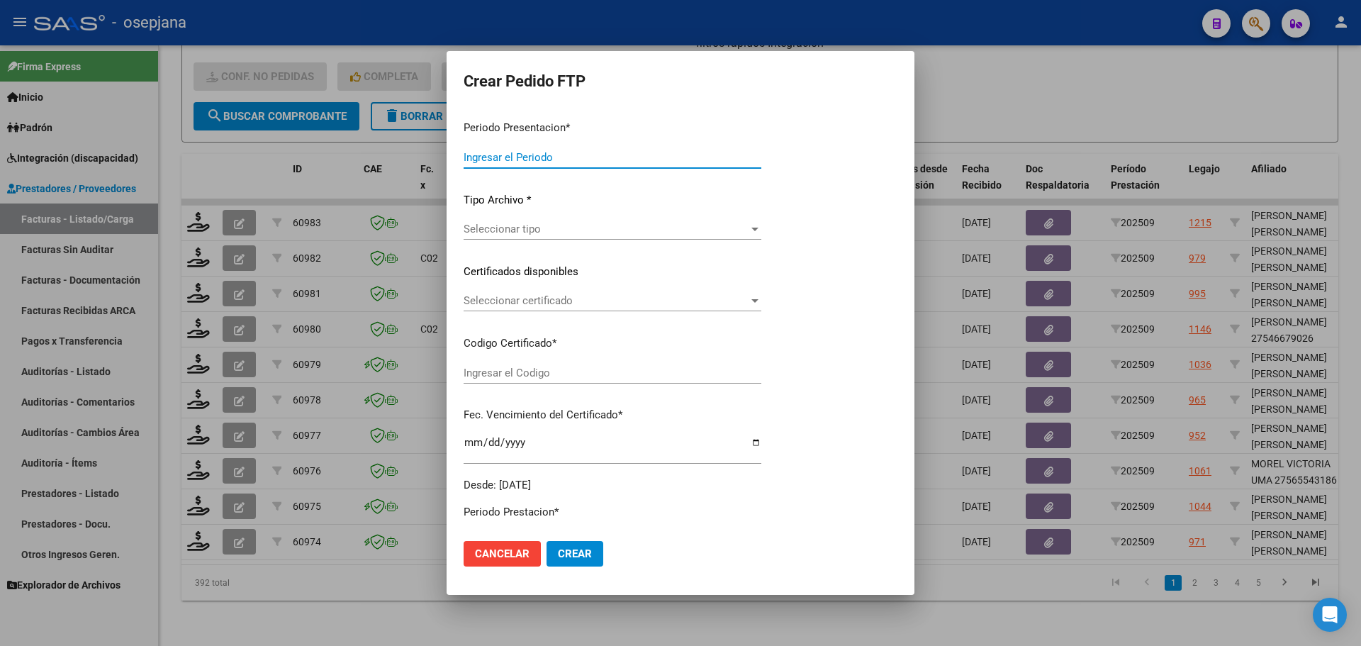
type input "202509"
type input "$ 111.335,49"
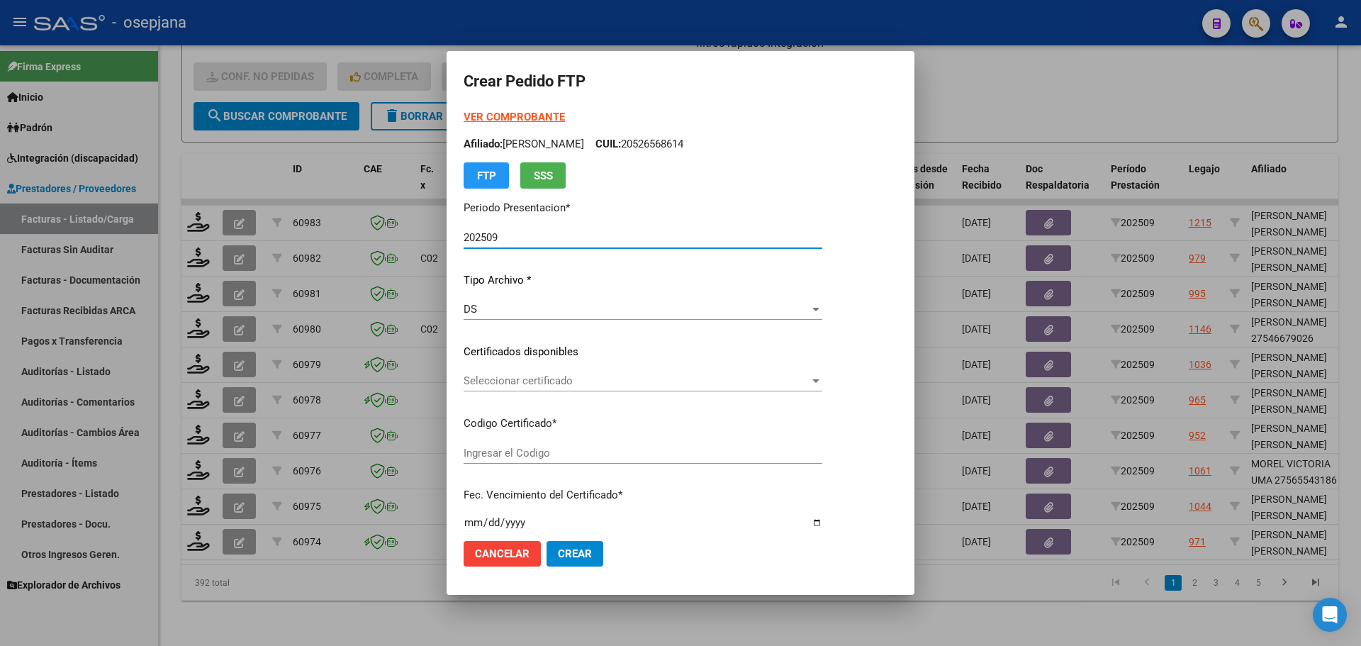
type input "ARG01000492395122022100520271005BSAS313"
type input "[DATE]"
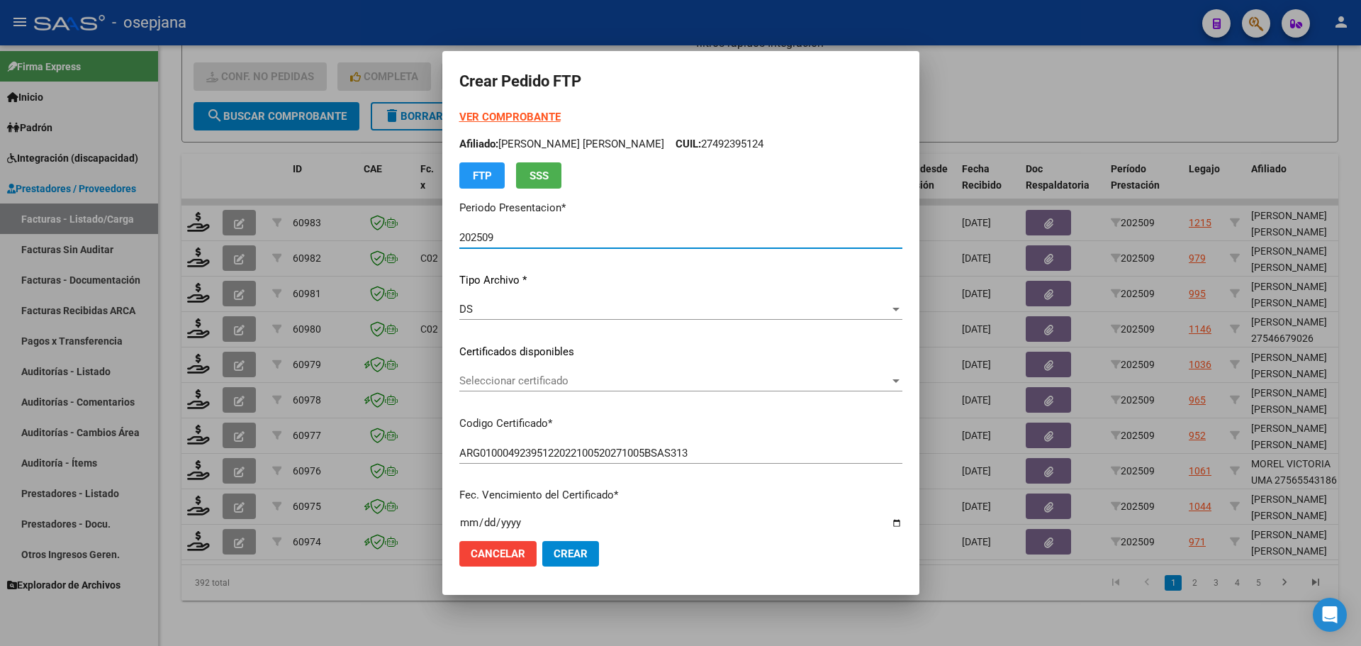
click at [539, 387] on span "Seleccionar certificado" at bounding box center [674, 380] width 430 height 13
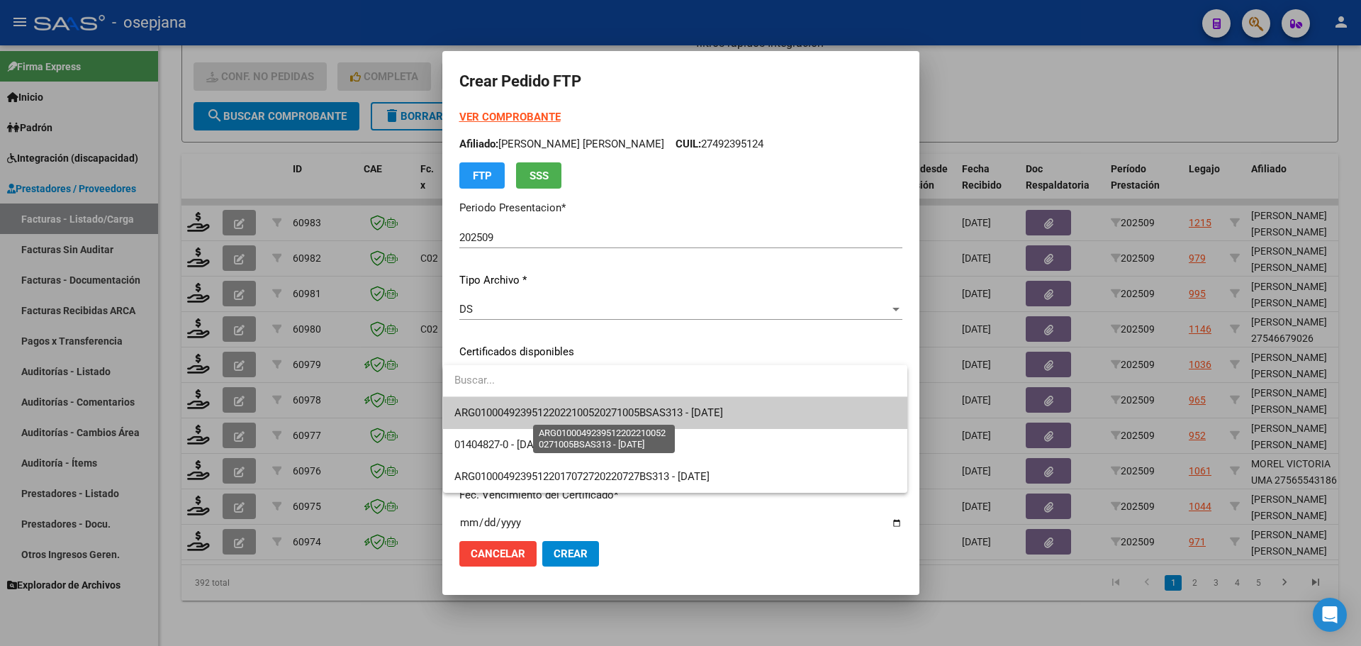
click at [543, 408] on span "ARG01000492395122022100520271005BSAS313 - [DATE]" at bounding box center [588, 412] width 269 height 13
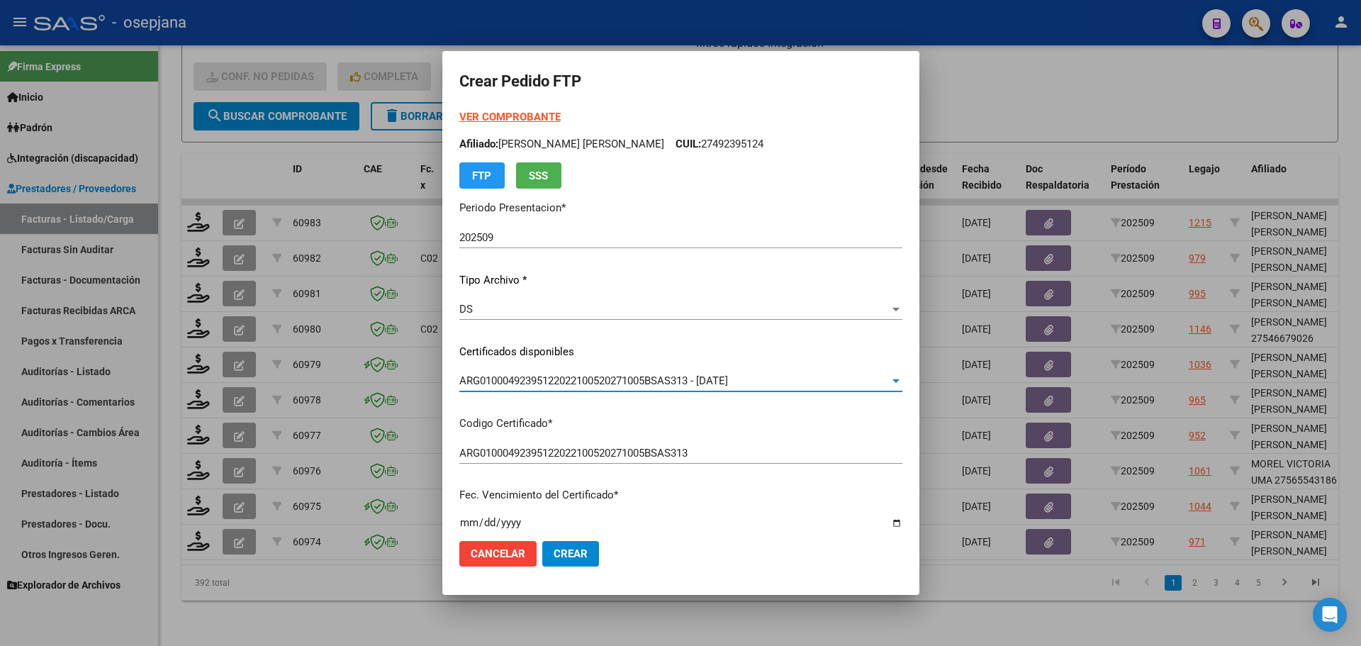
click at [521, 116] on strong "VER COMPROBANTE" at bounding box center [509, 117] width 101 height 13
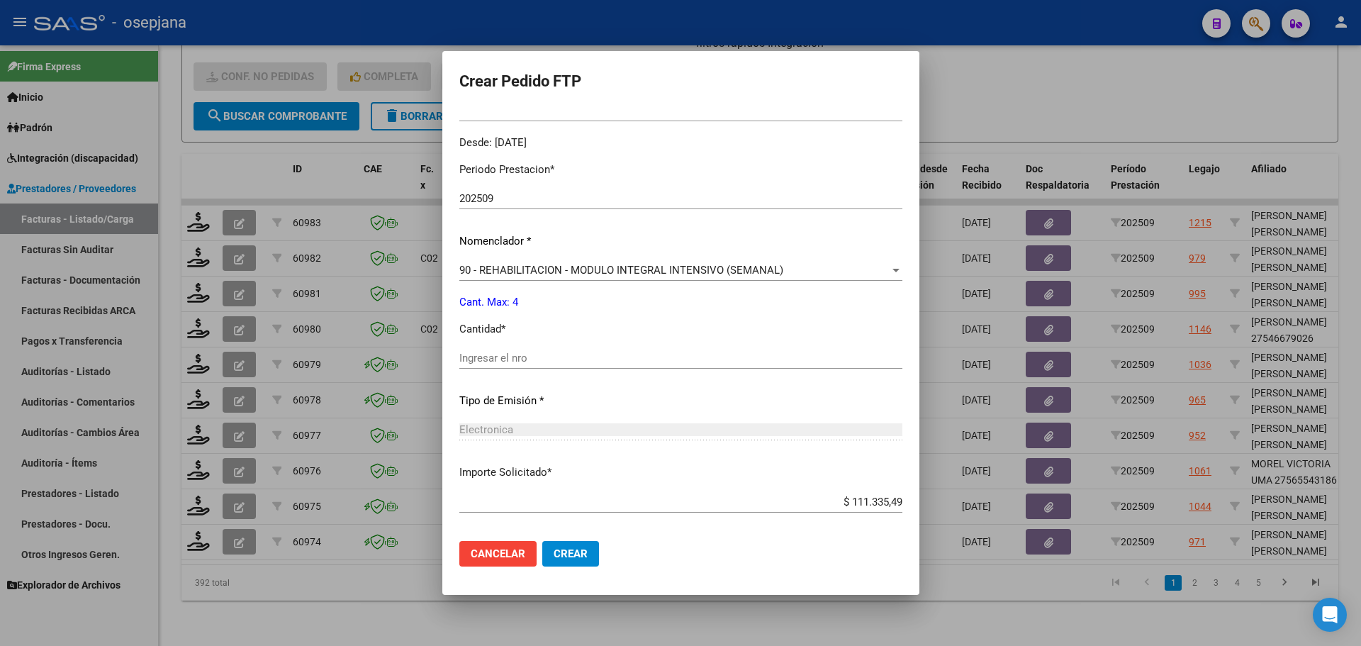
scroll to position [425, 0]
click at [545, 353] on input "Ingresar el nro" at bounding box center [680, 355] width 443 height 13
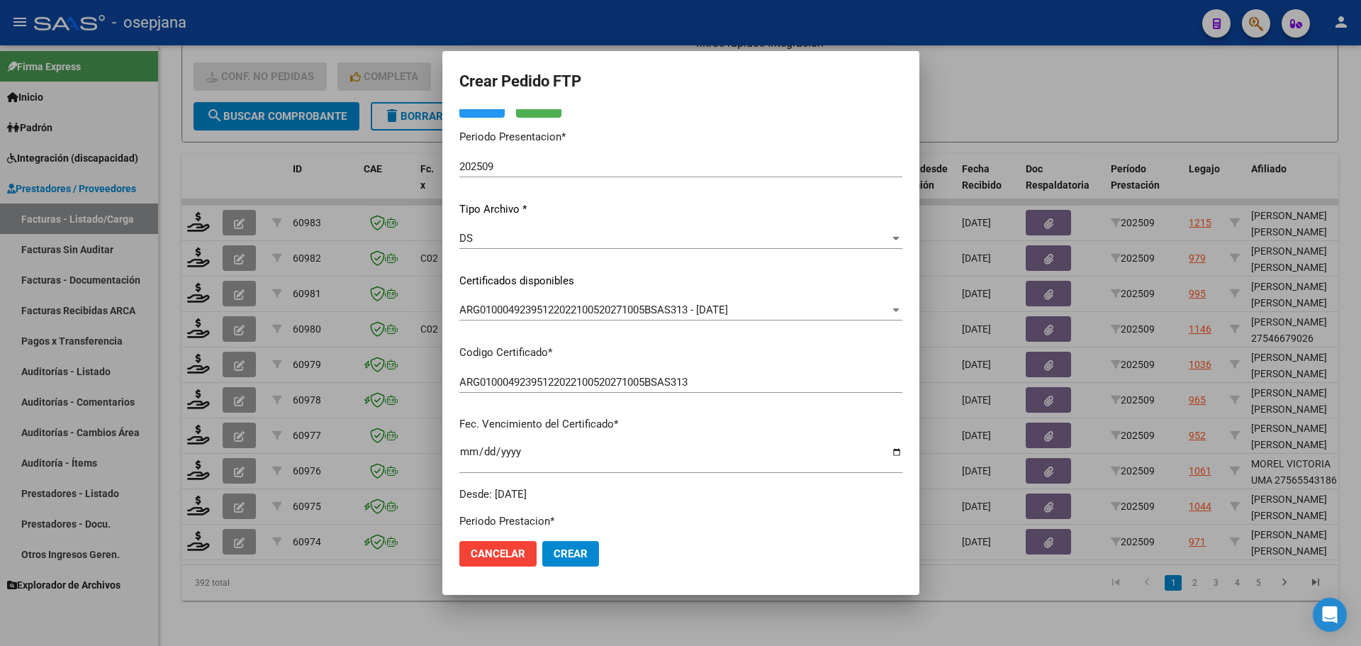
scroll to position [0, 0]
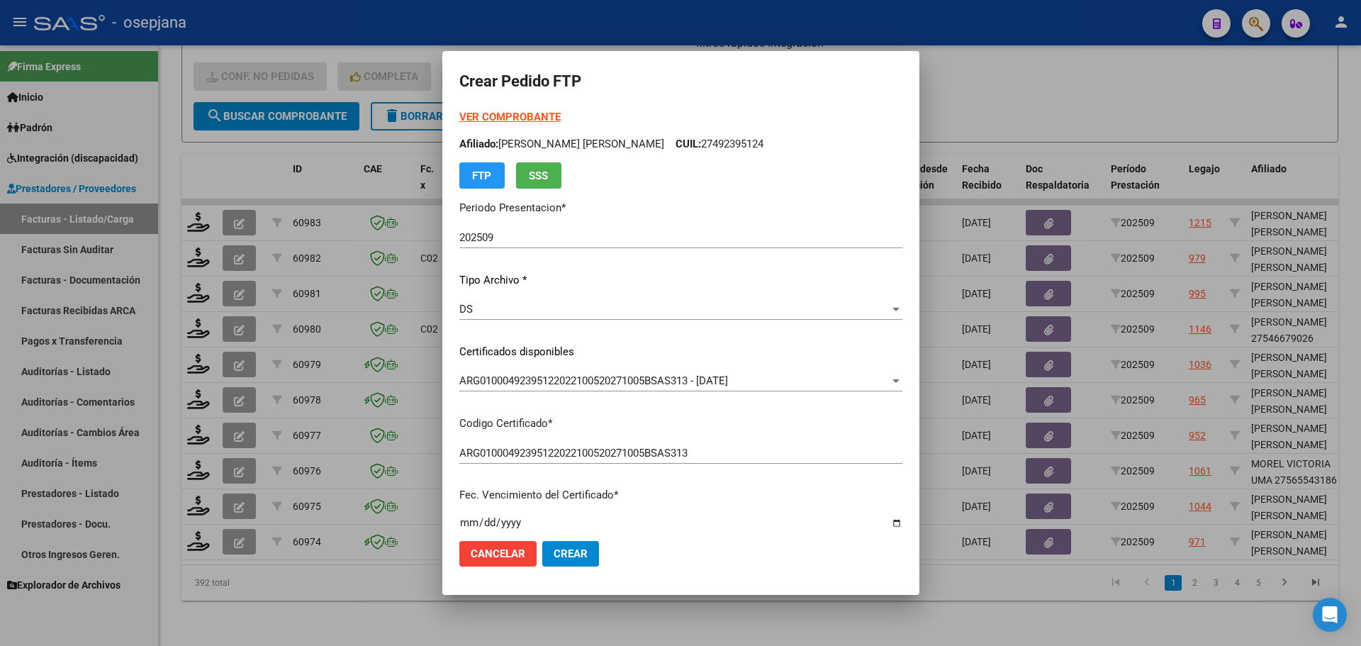
type input "4"
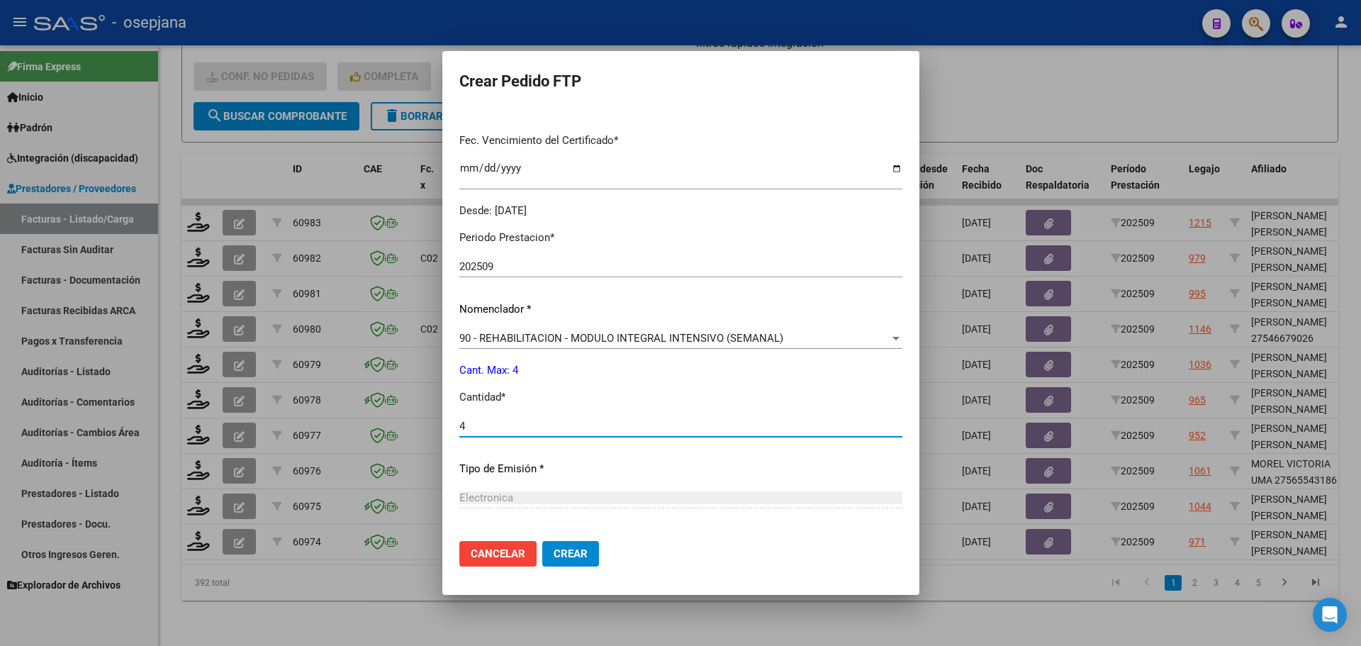
click at [578, 547] on span "Crear" at bounding box center [571, 553] width 34 height 13
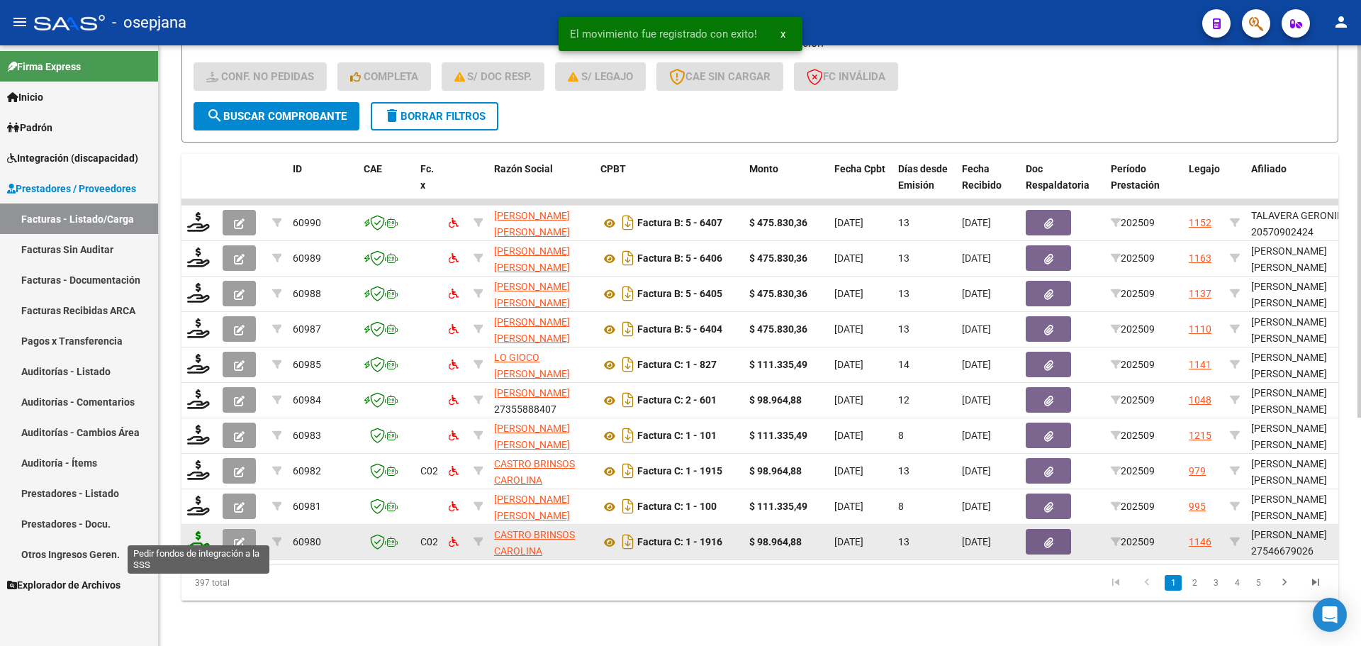
click at [195, 531] on icon at bounding box center [198, 541] width 23 height 20
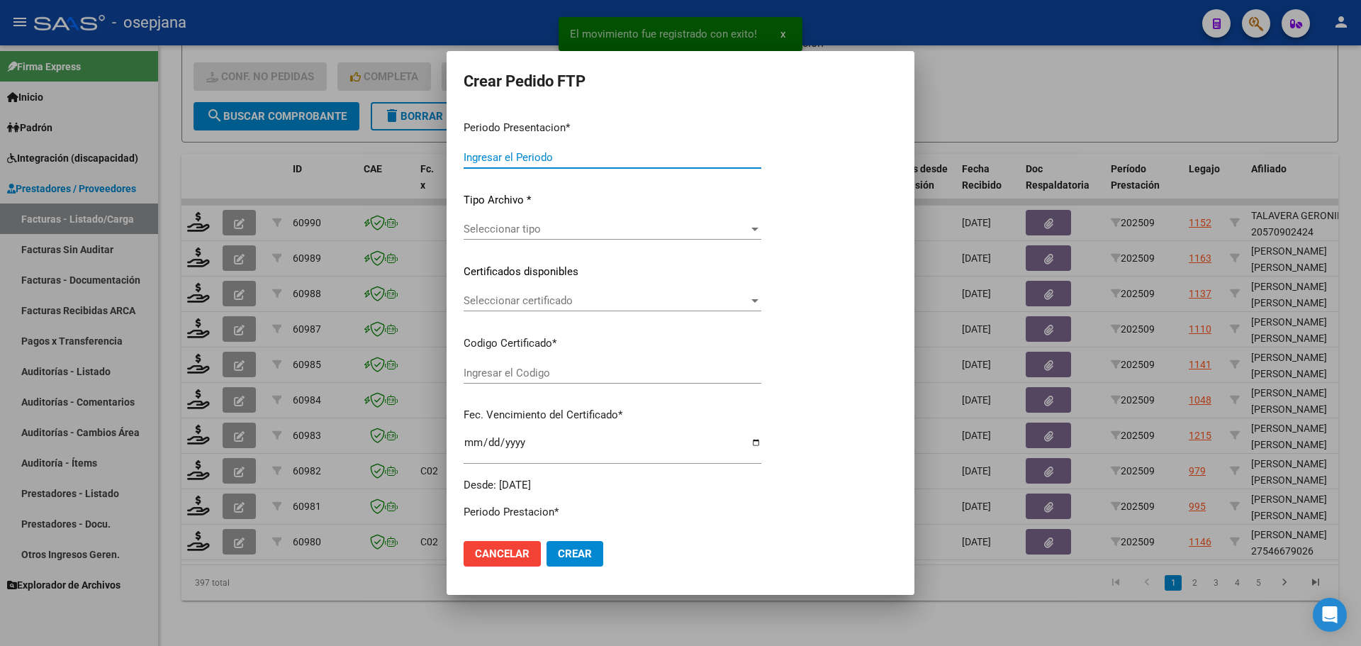
type input "202509"
type input "$ 98.964,88"
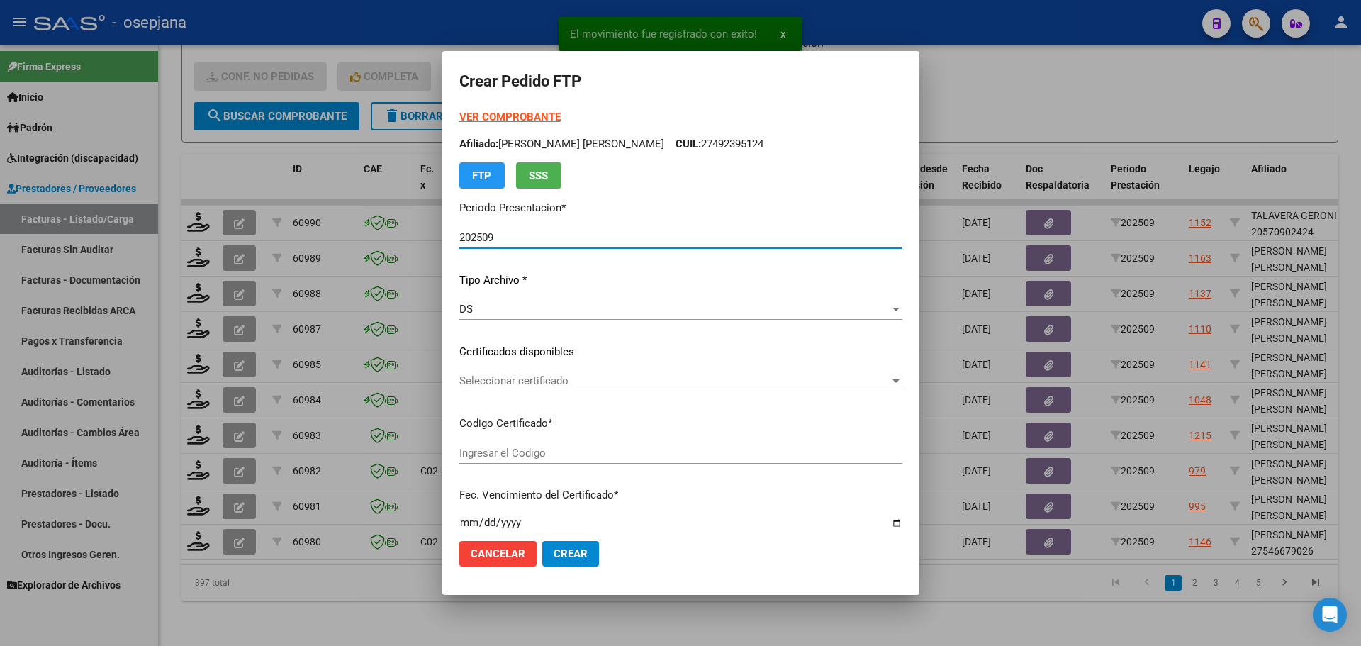
type input "ARG01000546679022024100920261009BSAS311"
type input "[DATE]"
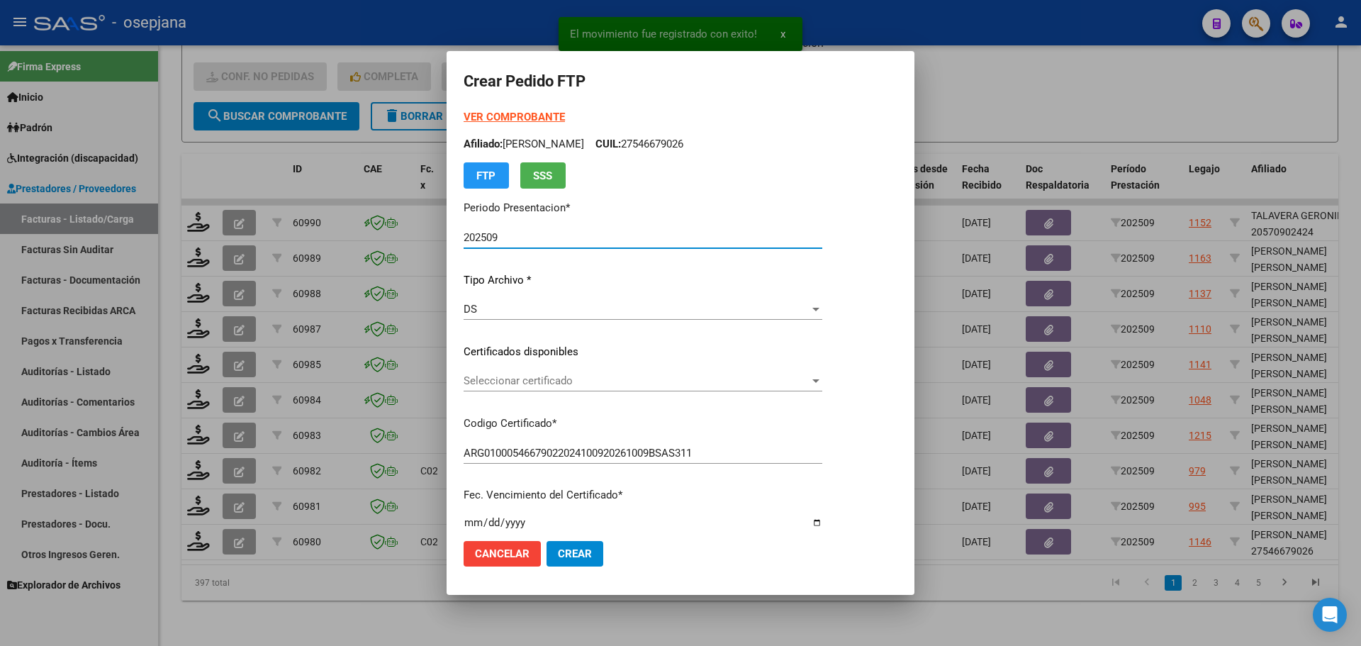
click at [490, 379] on span "Seleccionar certificado" at bounding box center [637, 380] width 346 height 13
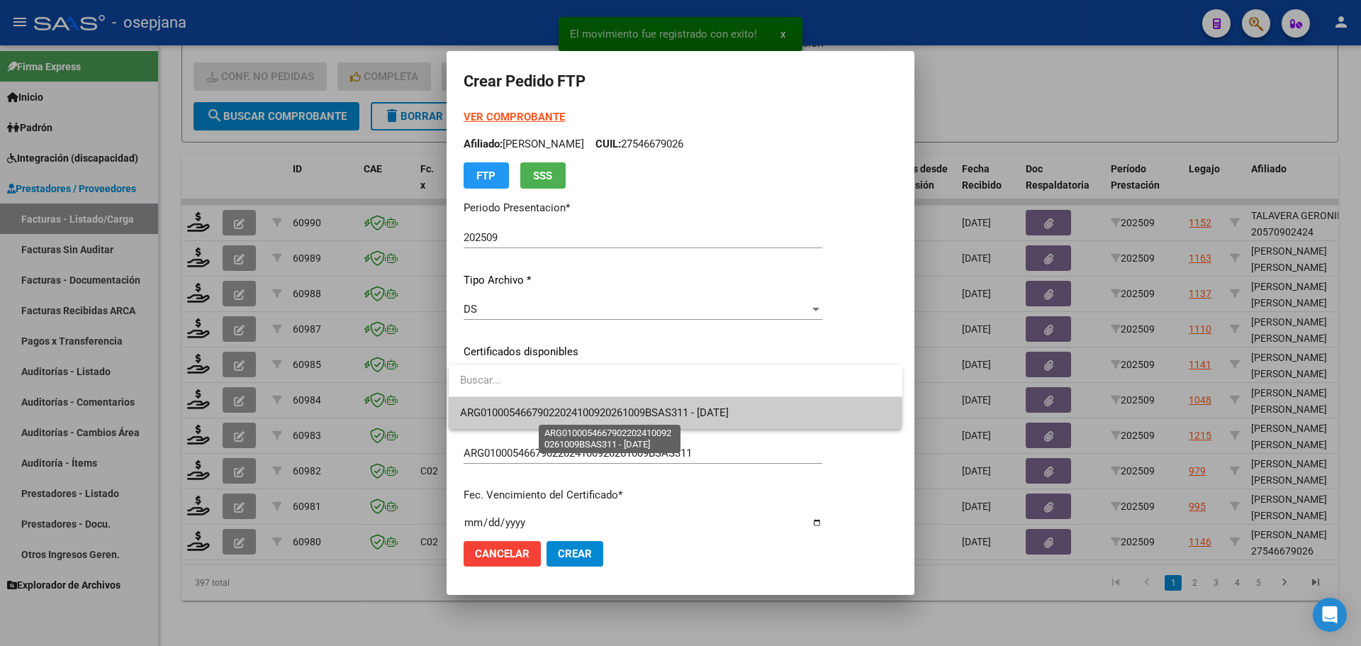
click at [499, 412] on span "ARG01000546679022024100920261009BSAS311 - [DATE]" at bounding box center [594, 412] width 269 height 13
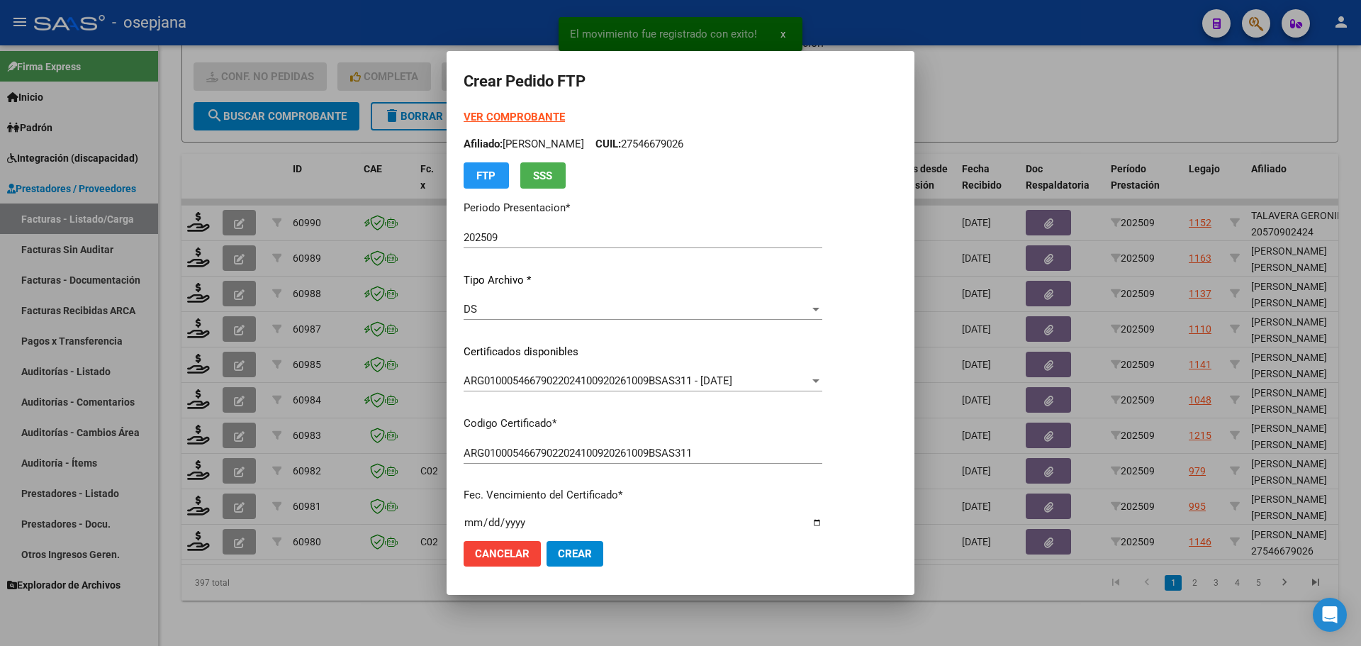
click at [550, 116] on strong "VER COMPROBANTE" at bounding box center [514, 117] width 101 height 13
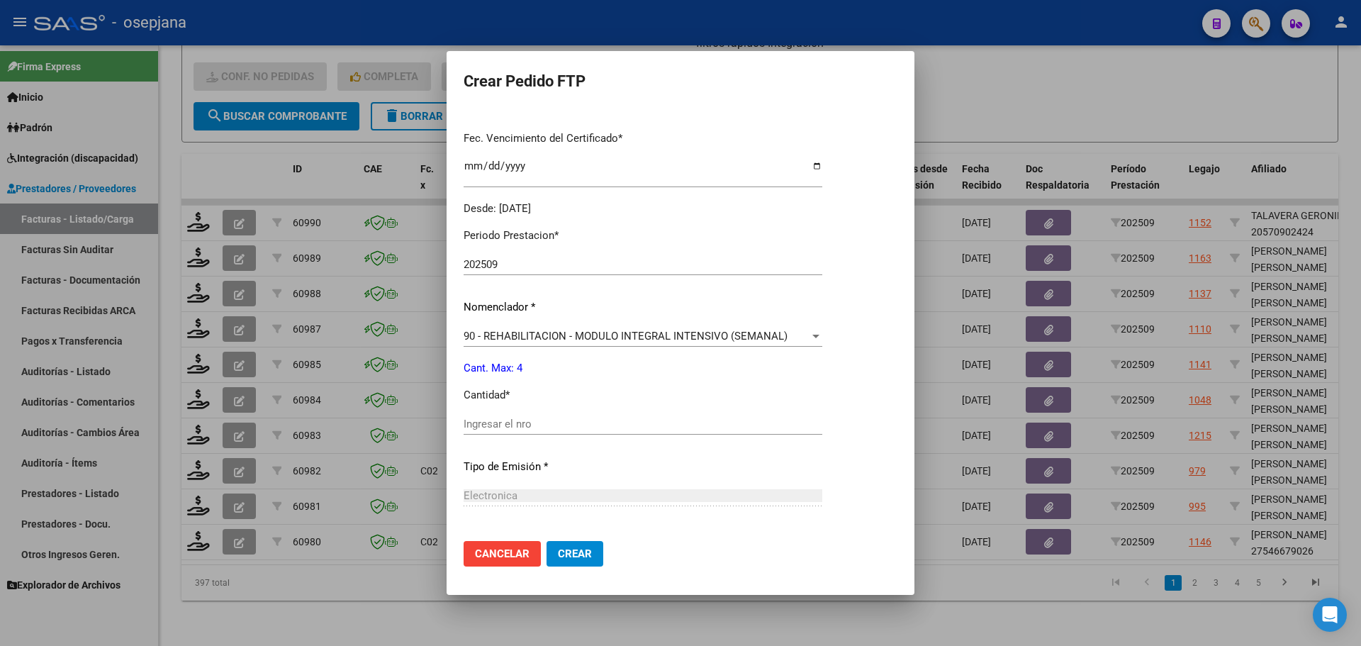
scroll to position [425, 0]
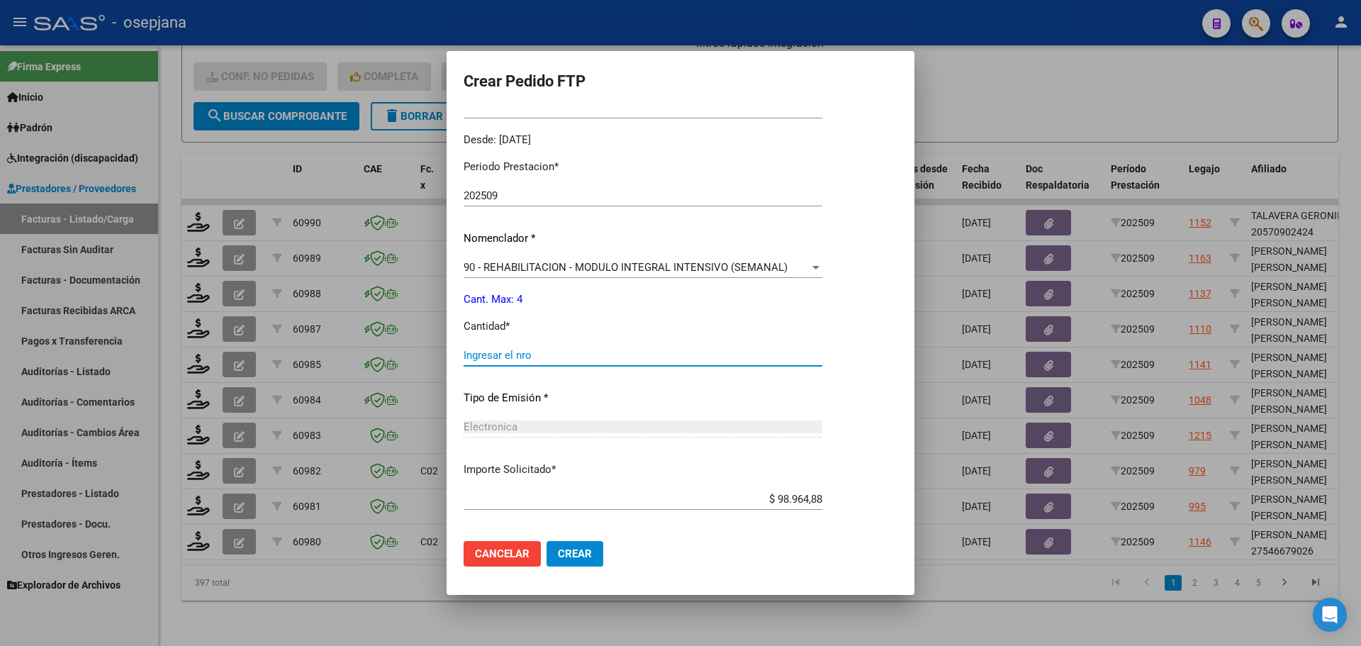
click at [537, 355] on input "Ingresar el nro" at bounding box center [643, 355] width 359 height 13
type input "4"
click at [585, 552] on span "Crear" at bounding box center [575, 553] width 34 height 13
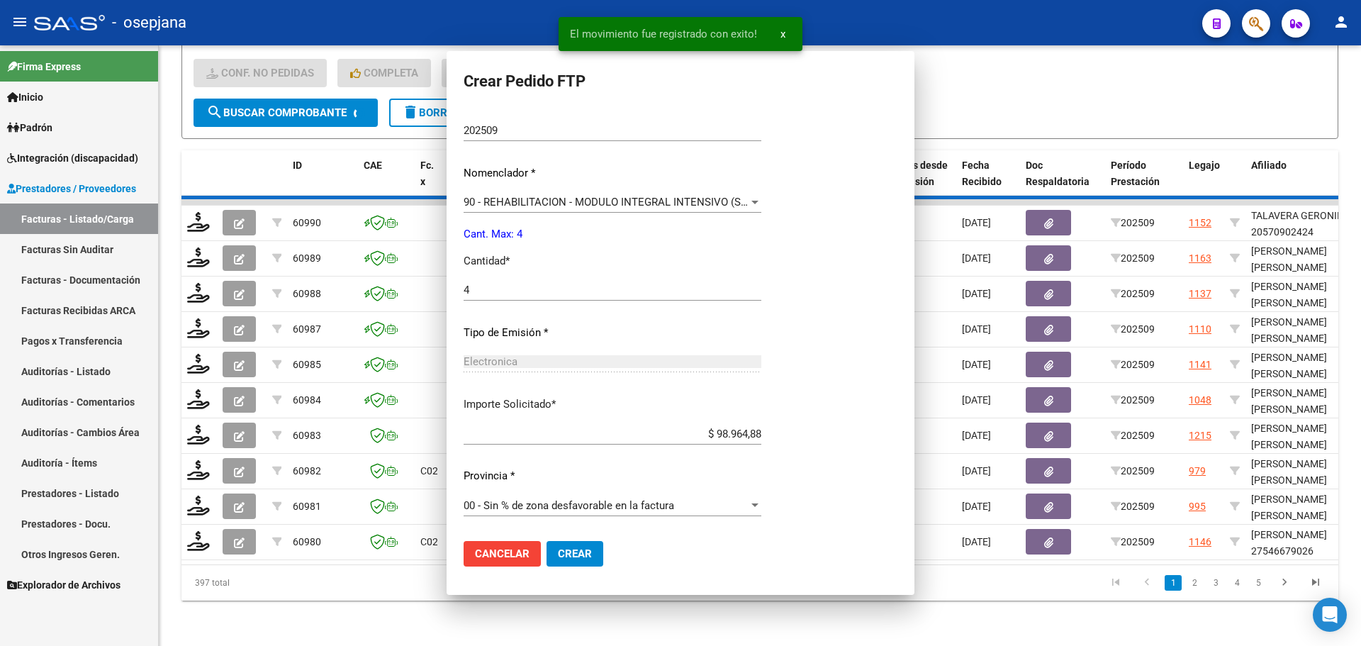
scroll to position [0, 0]
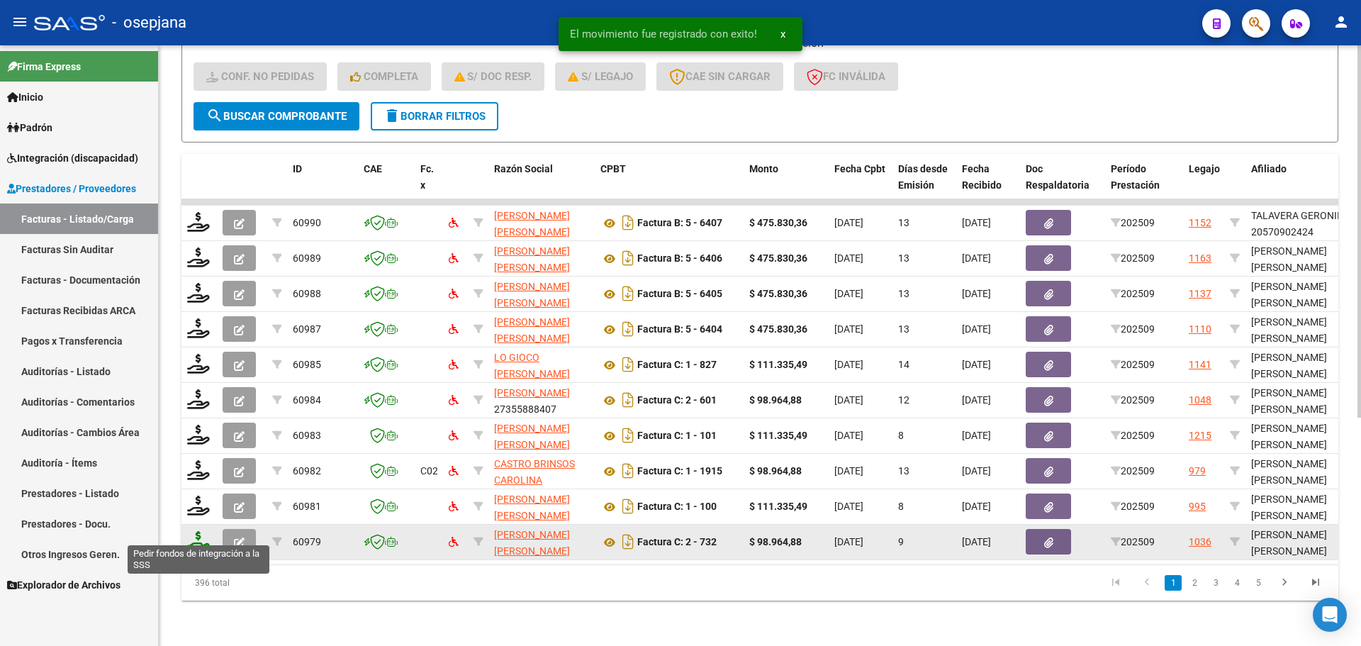
click at [201, 531] on icon at bounding box center [198, 541] width 23 height 20
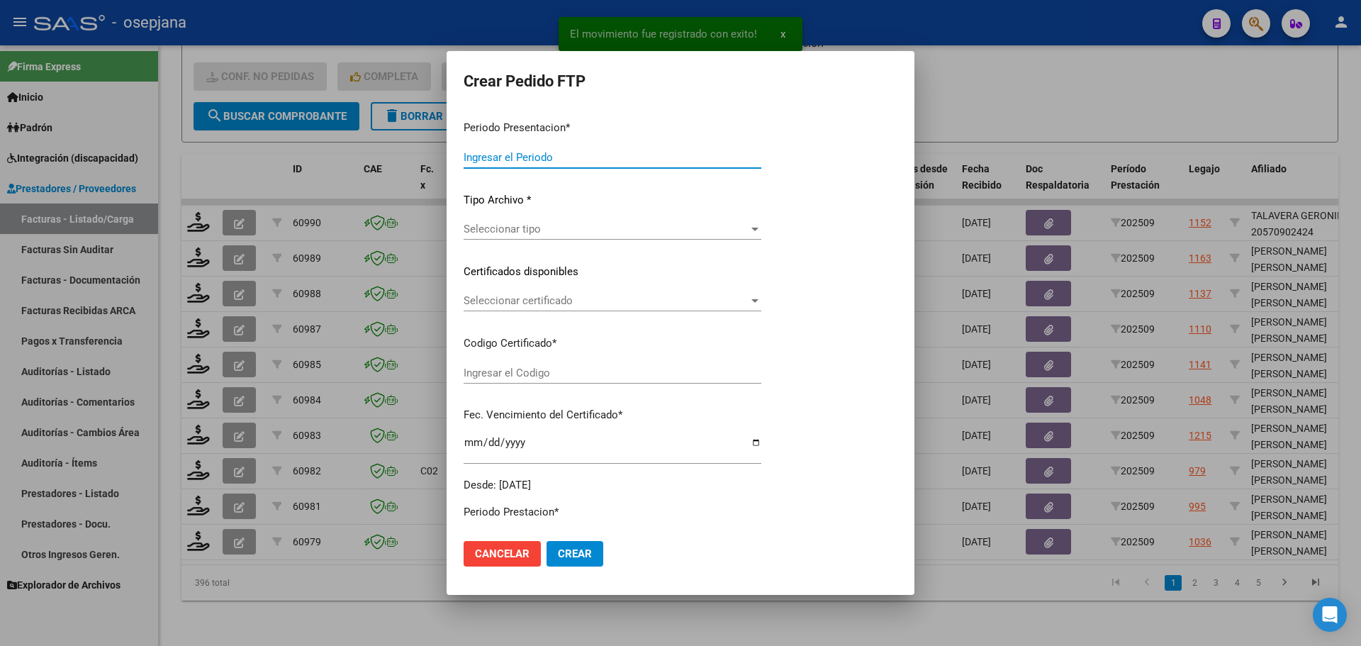
type input "202509"
type input "$ 98.964,88"
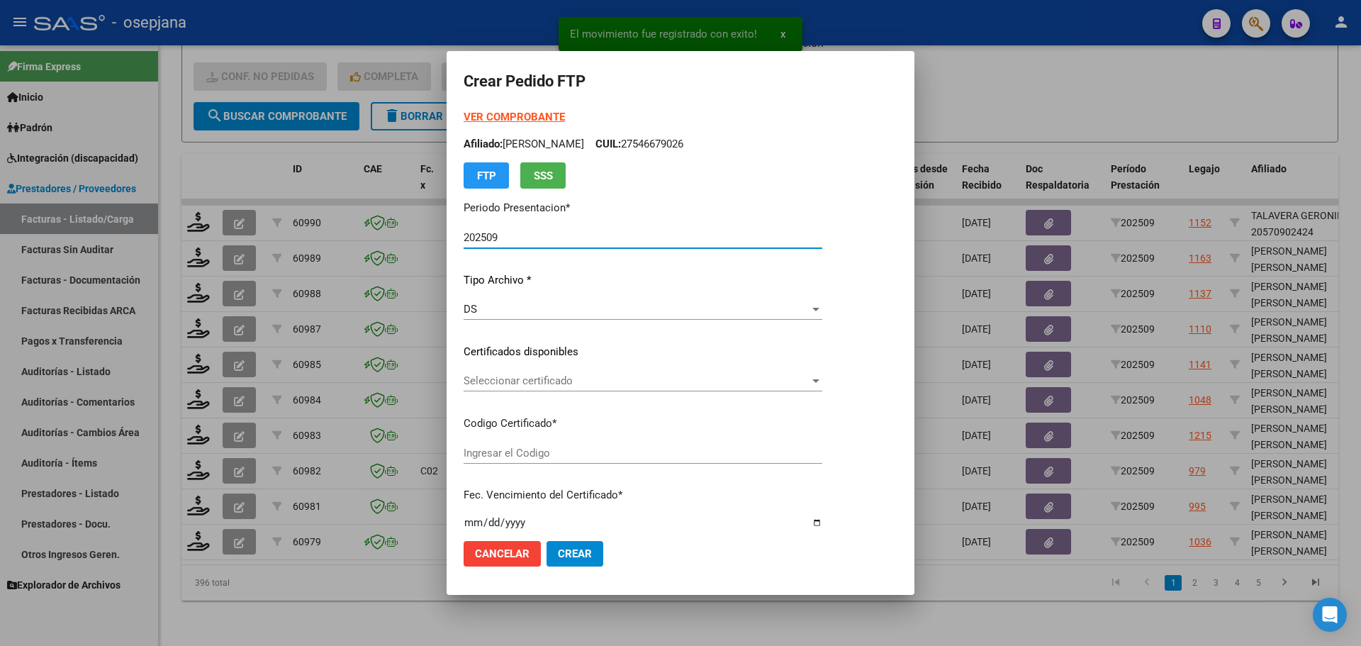
type input "ARG02000526494242018112220251122BSAS313"
type input "[DATE]"
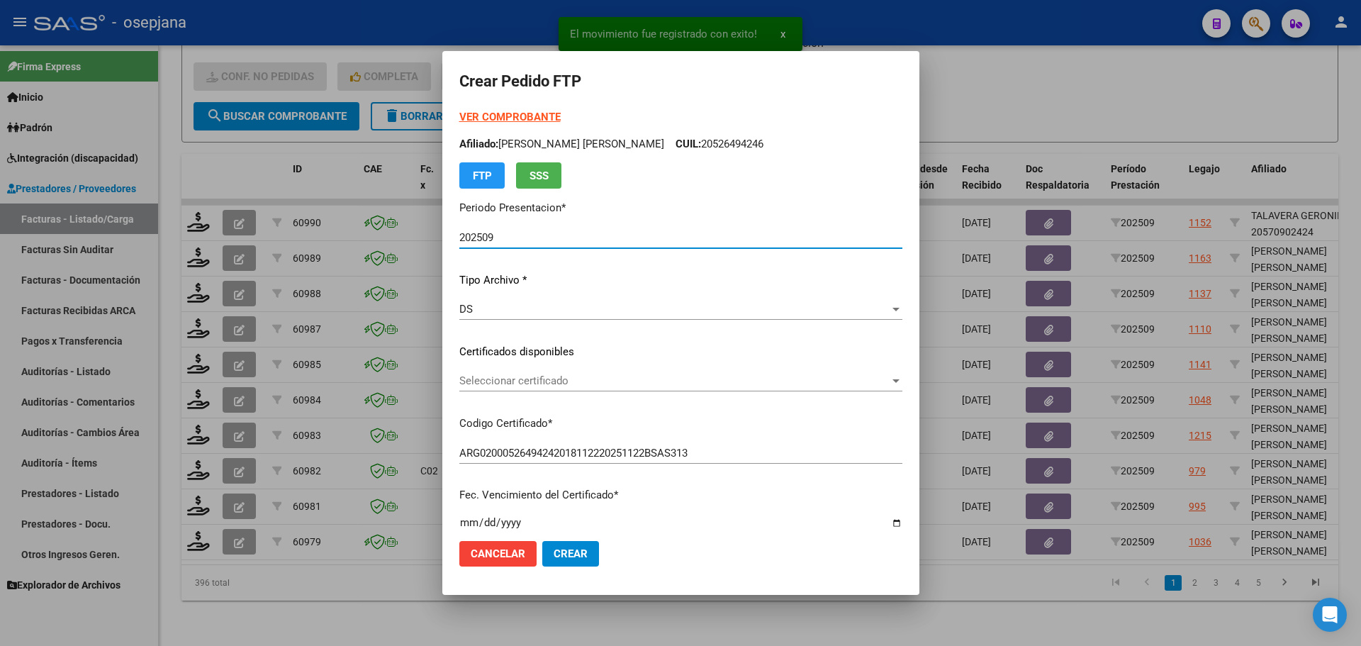
click at [588, 378] on span "Seleccionar certificado" at bounding box center [674, 380] width 430 height 13
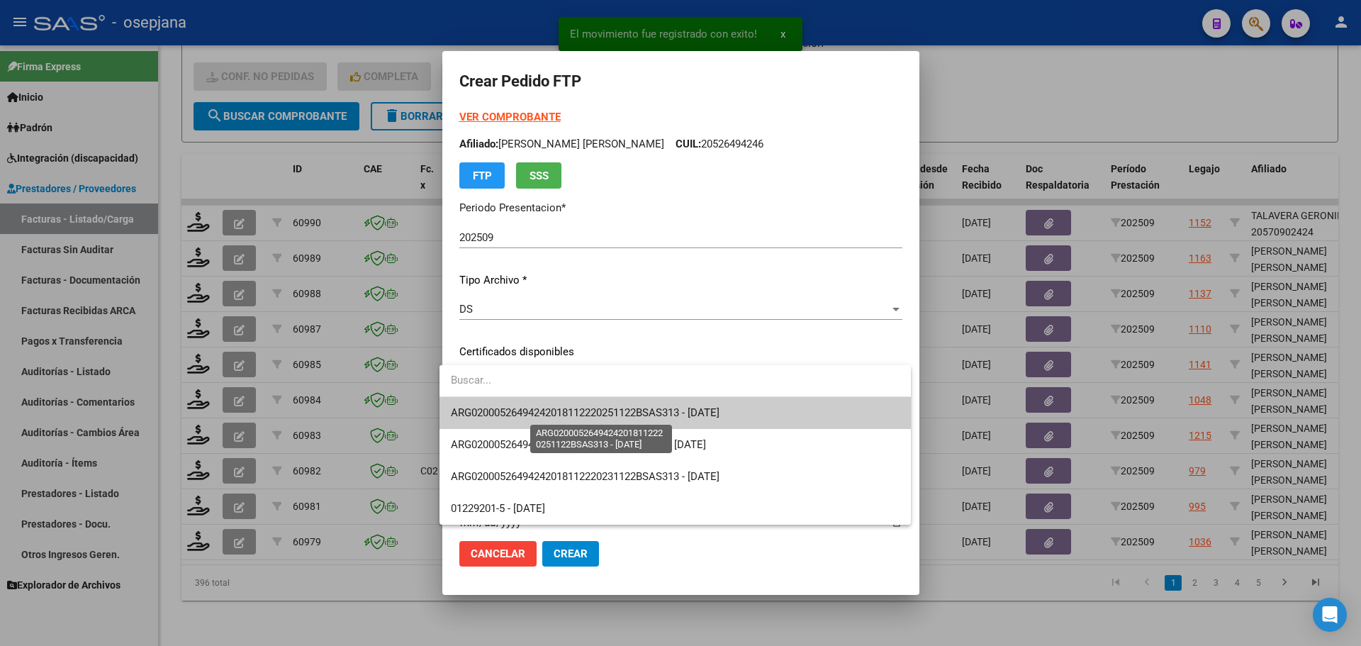
click at [598, 409] on span "ARG02000526494242018112220251122BSAS313 - [DATE]" at bounding box center [585, 412] width 269 height 13
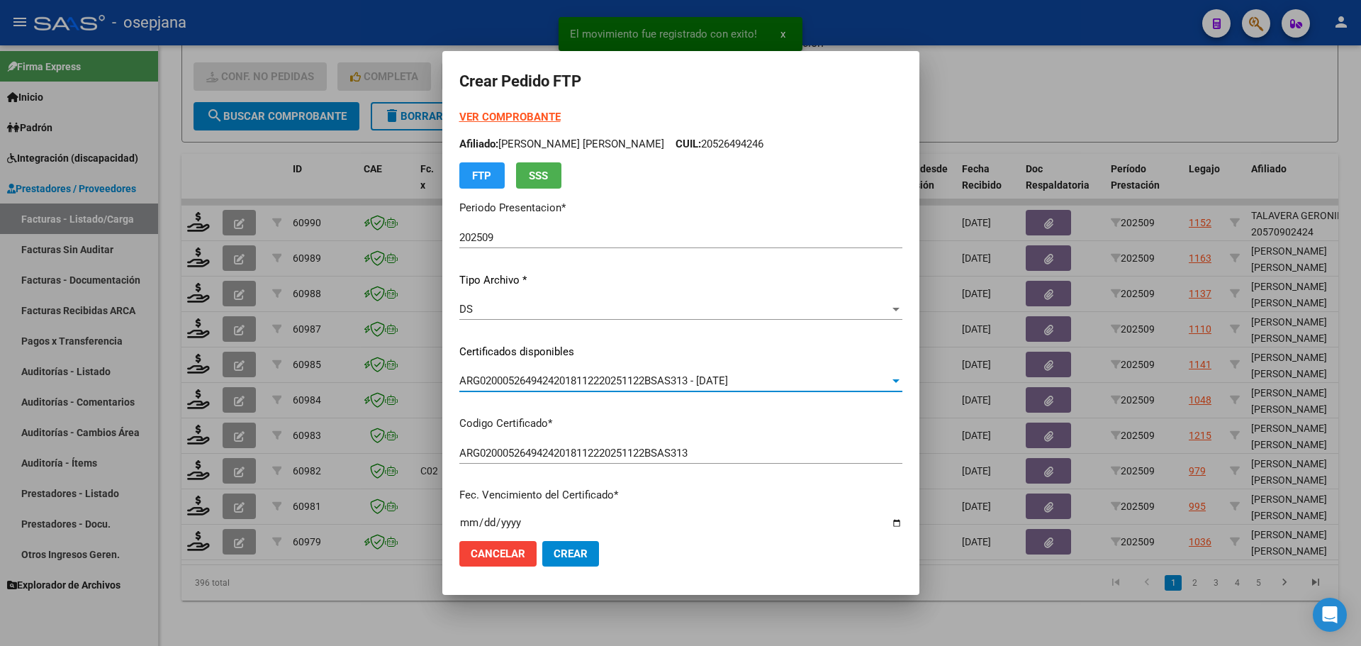
click at [507, 116] on strong "VER COMPROBANTE" at bounding box center [509, 117] width 101 height 13
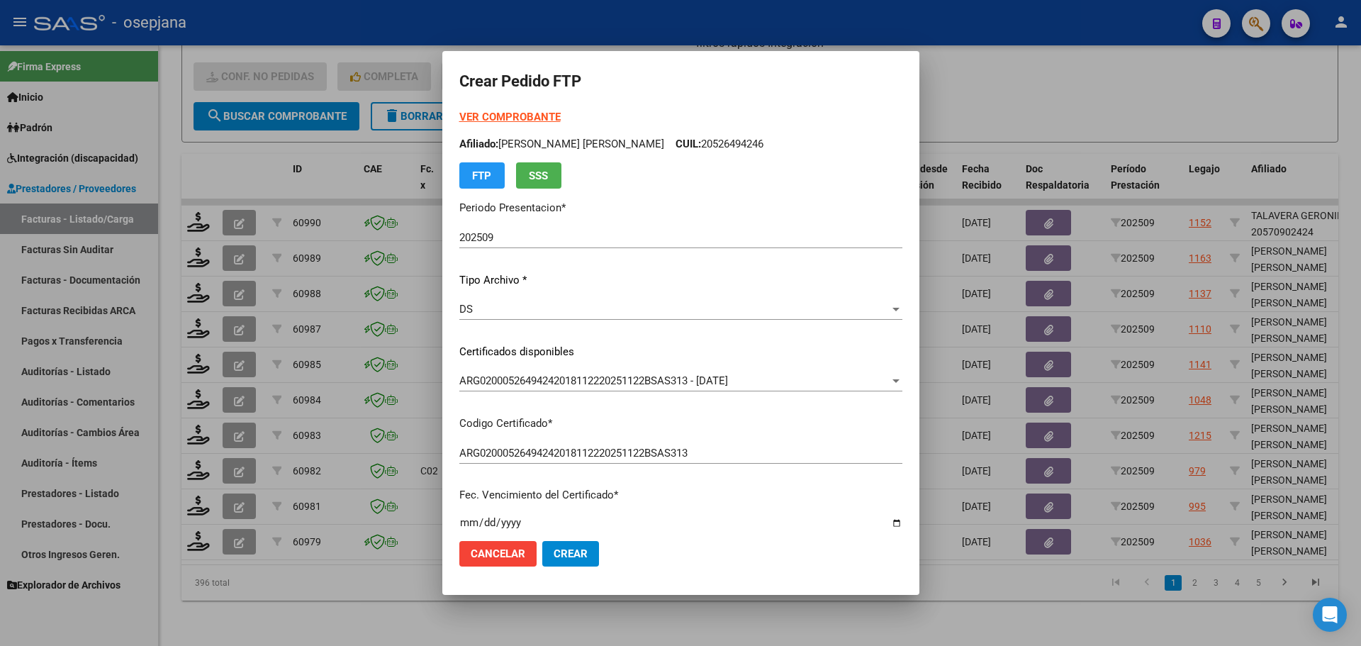
scroll to position [425, 0]
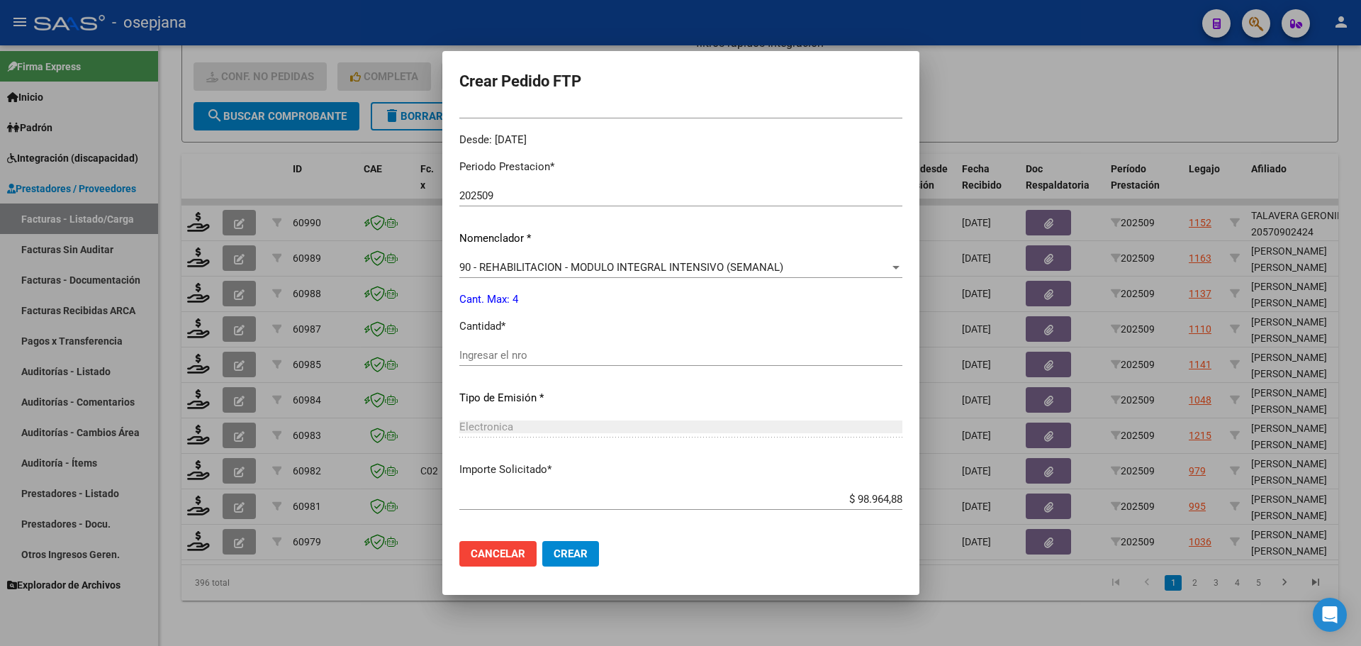
click at [476, 366] on div "Ingresar el nro" at bounding box center [680, 361] width 443 height 35
click at [480, 353] on input "Ingresar el nro" at bounding box center [680, 355] width 443 height 13
type input "4"
click at [558, 547] on span "Crear" at bounding box center [571, 553] width 34 height 13
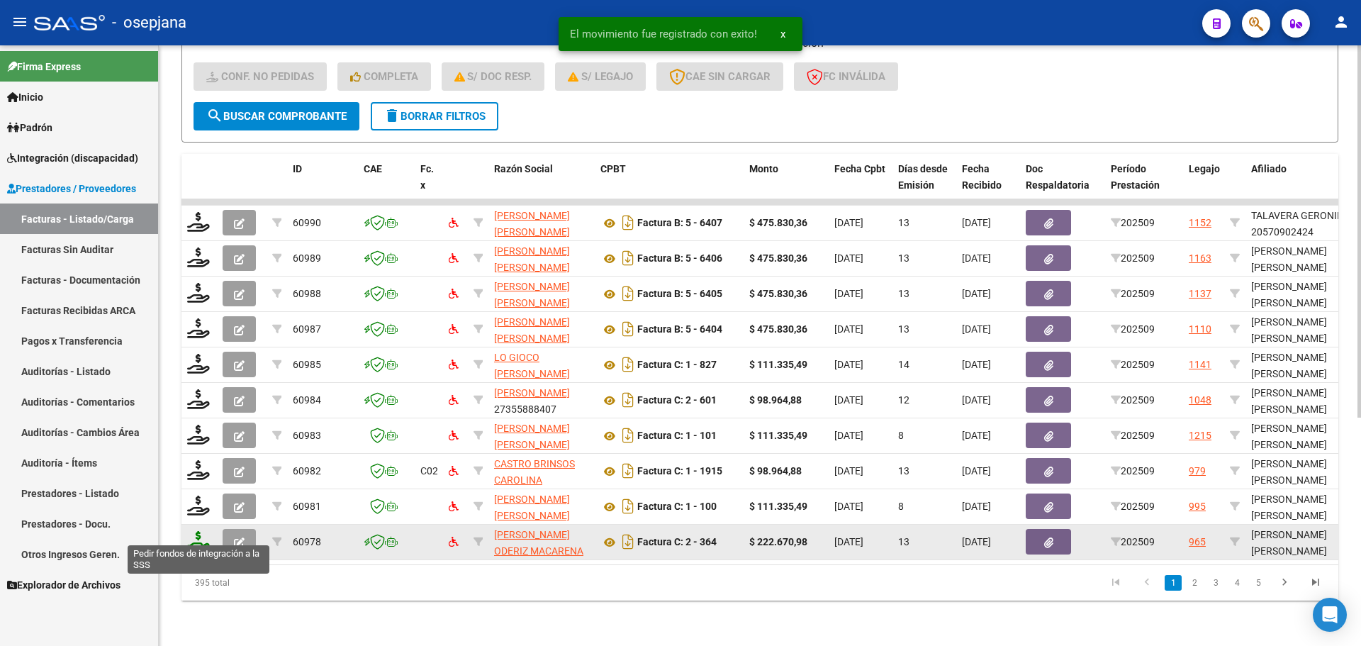
click at [204, 531] on icon at bounding box center [198, 541] width 23 height 20
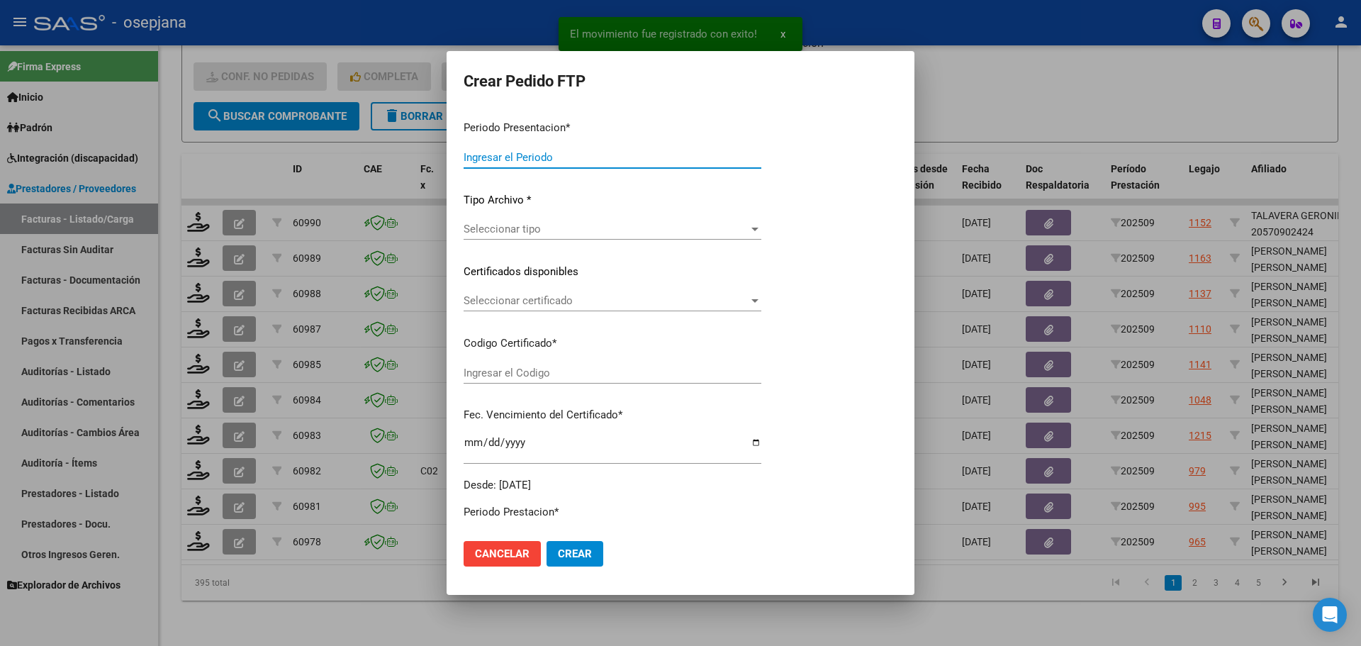
type input "202509"
type input "$ 222.670,98"
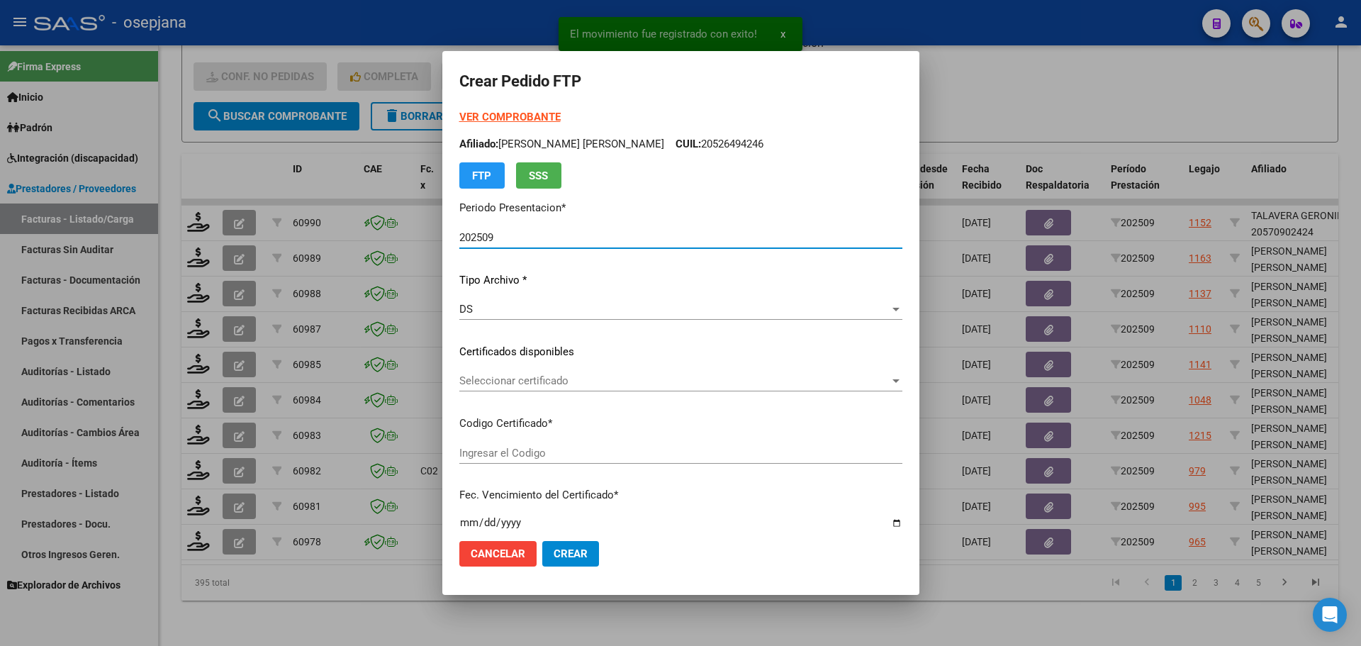
type input "ARG01000572393092025011620300116BSAS313"
type input "[DATE]"
click at [576, 386] on span "Seleccionar certificado" at bounding box center [674, 380] width 430 height 13
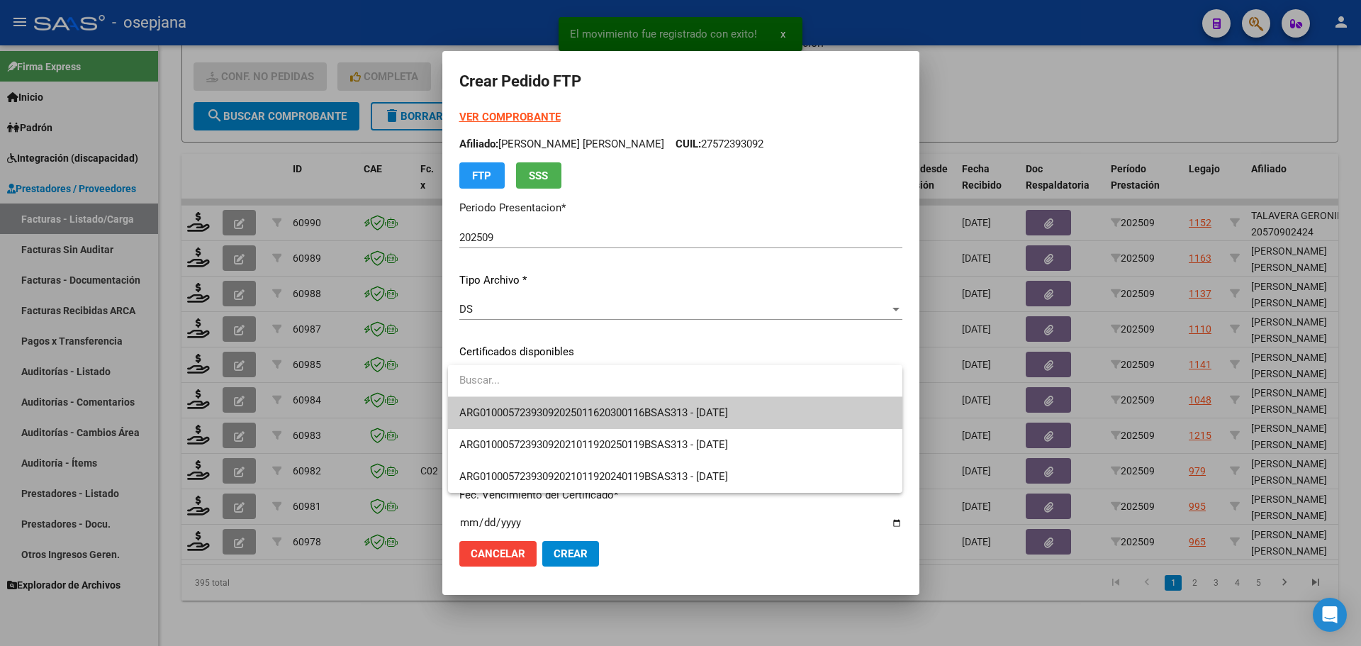
click at [585, 404] on span "ARG01000572393092025011620300116BSAS313 - [DATE]" at bounding box center [675, 413] width 432 height 32
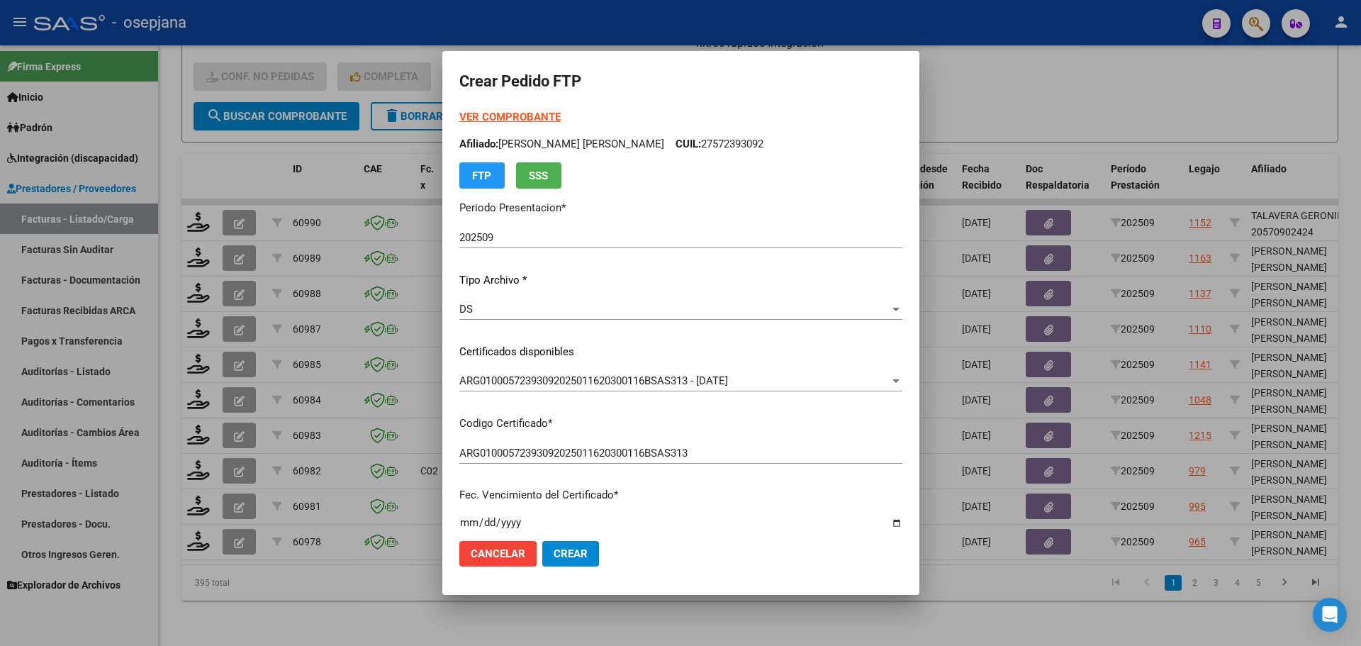
click at [540, 116] on strong "VER COMPROBANTE" at bounding box center [509, 117] width 101 height 13
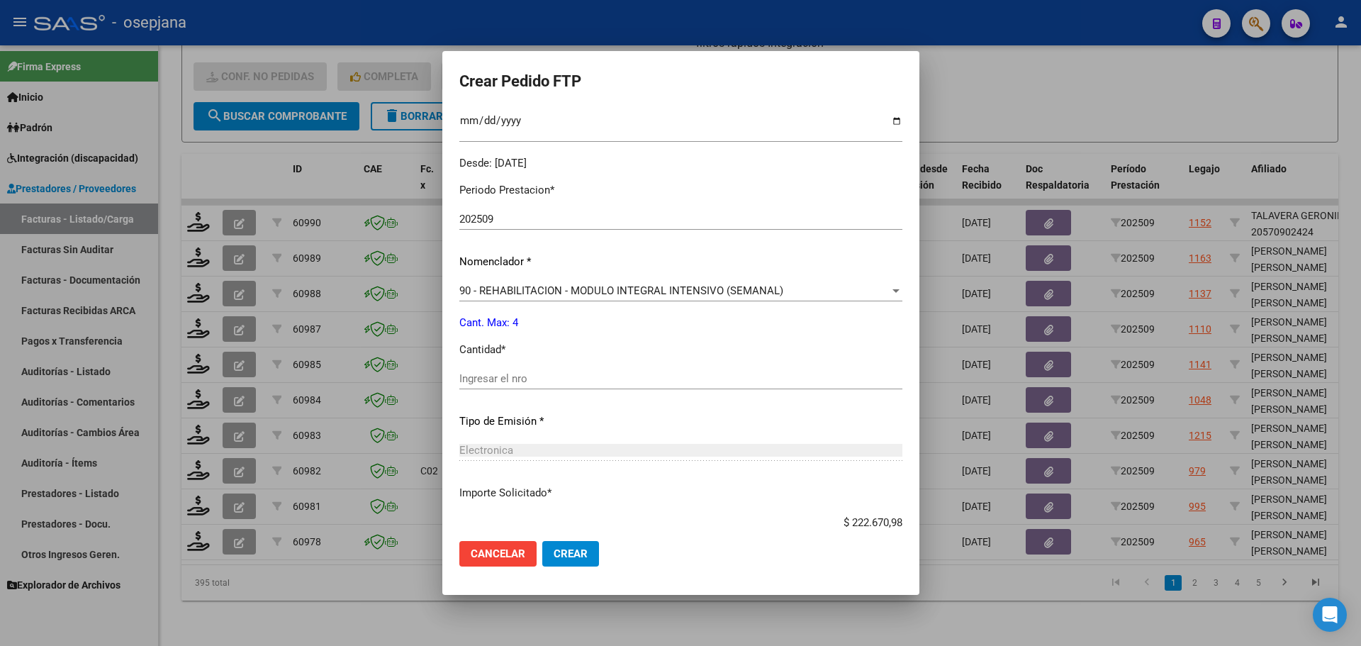
scroll to position [425, 0]
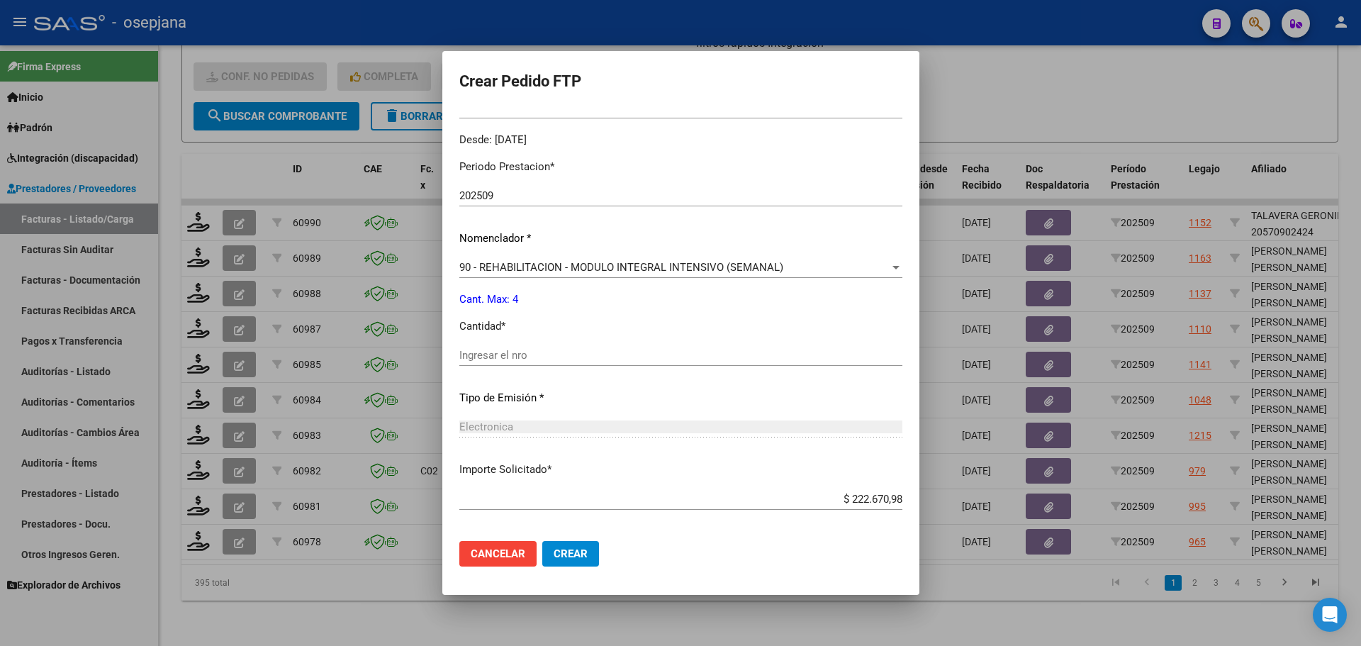
click at [521, 358] on input "Ingresar el nro" at bounding box center [680, 355] width 443 height 13
type input "4"
click at [577, 565] on button "Crear" at bounding box center [570, 554] width 57 height 26
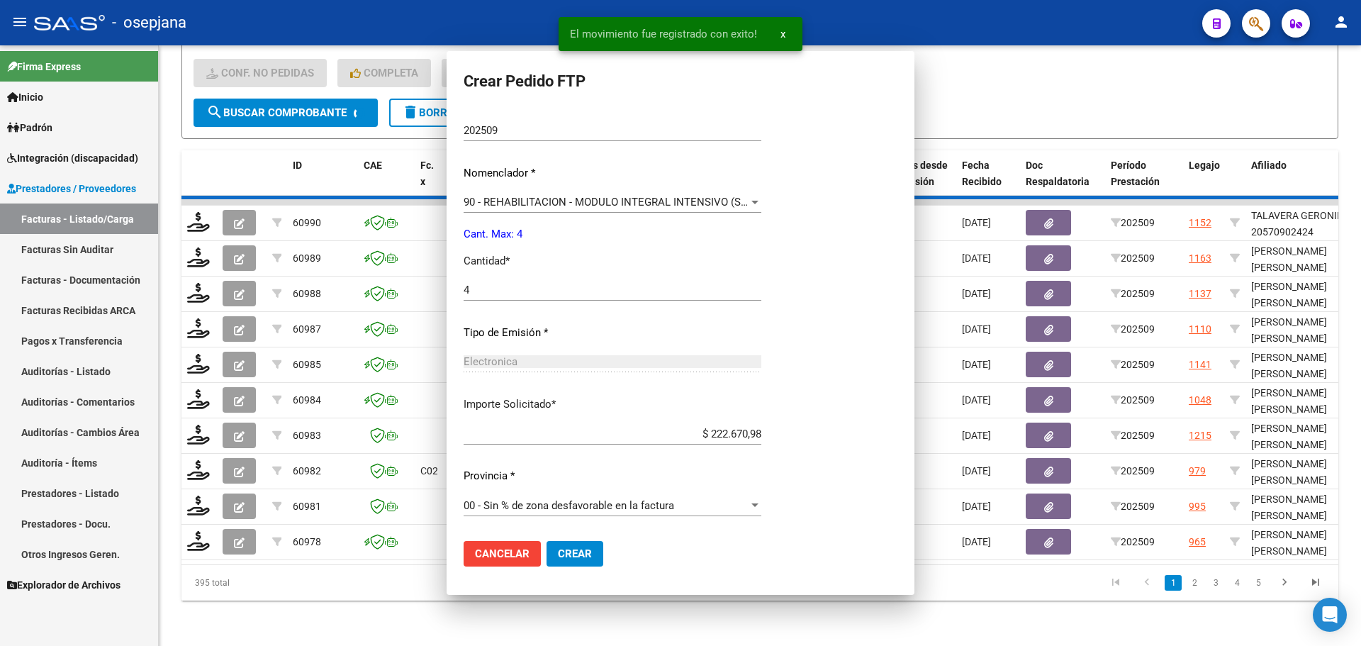
scroll to position [0, 0]
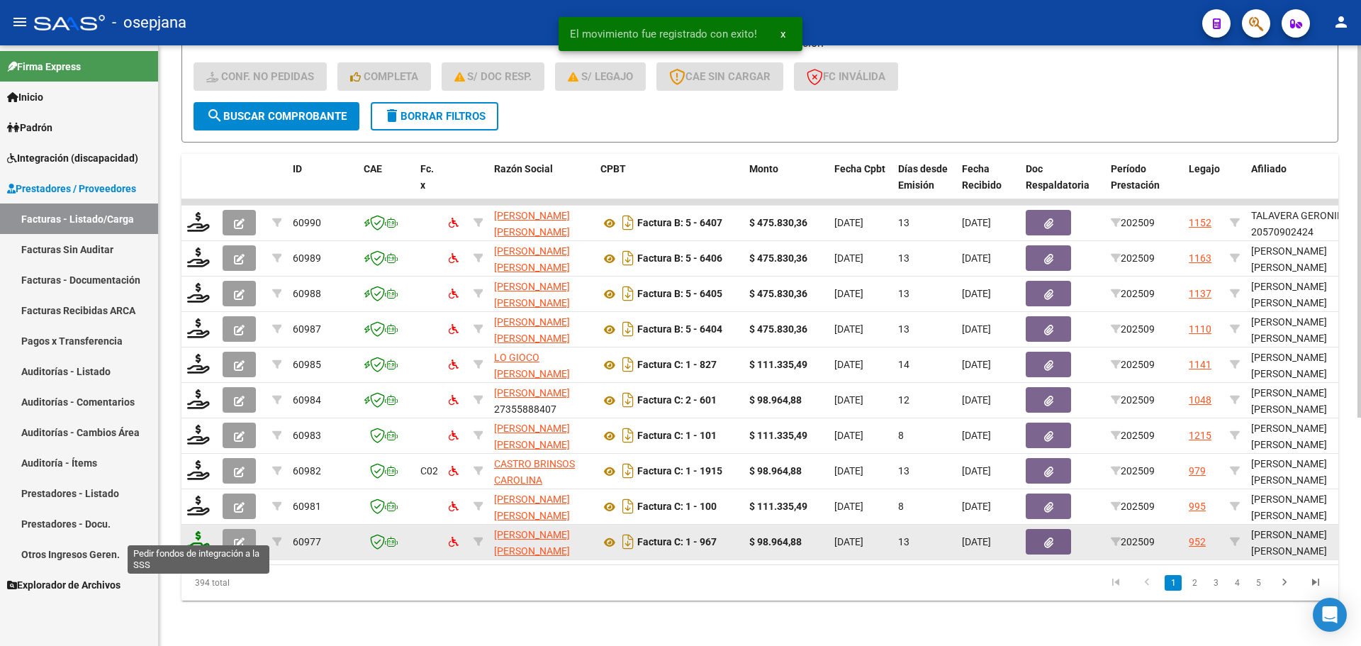
click at [198, 536] on icon at bounding box center [198, 541] width 23 height 20
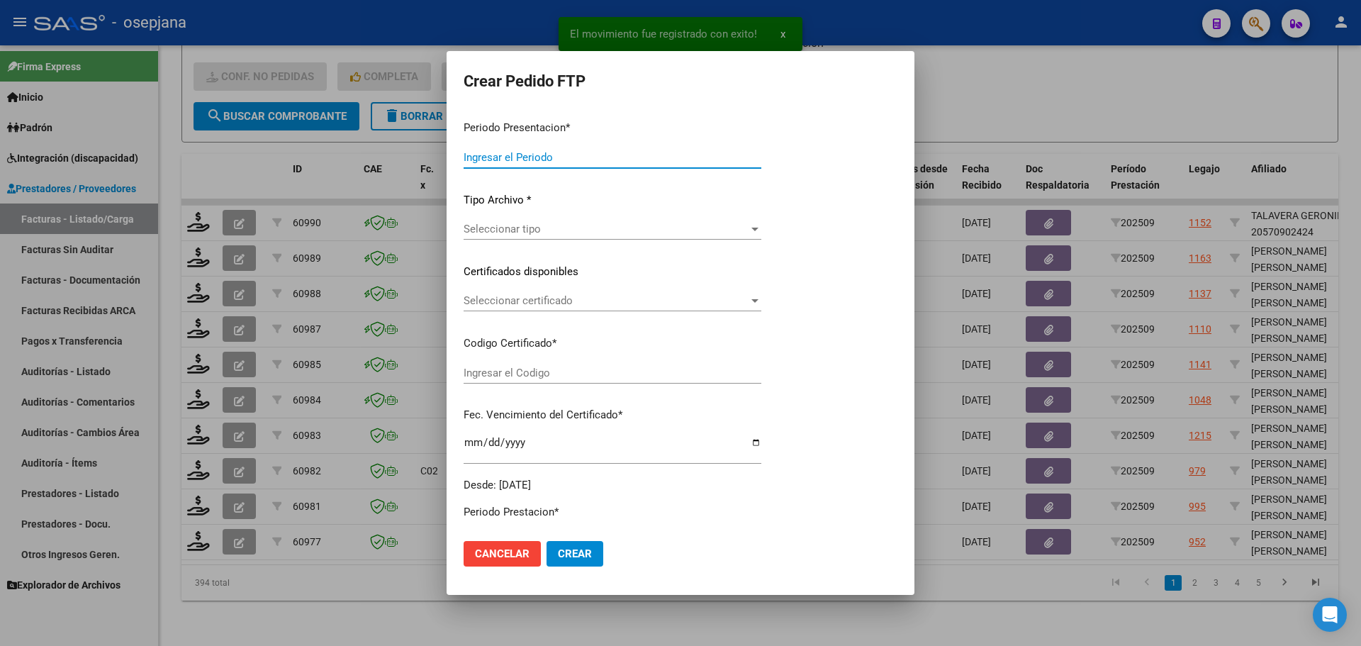
type input "202509"
type input "$ 98.964,88"
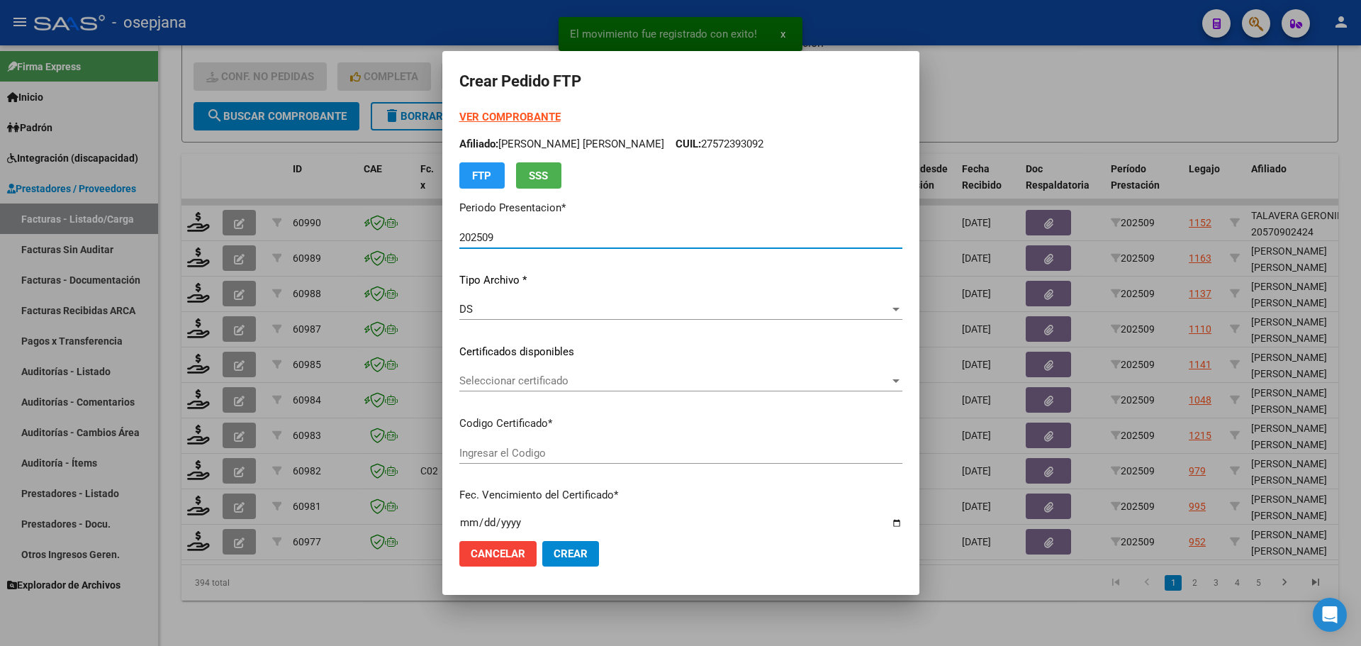
type input "ARG02000509805542023021520280215BS311"
type input "[DATE]"
click at [531, 376] on span "Seleccionar certificado" at bounding box center [674, 380] width 430 height 13
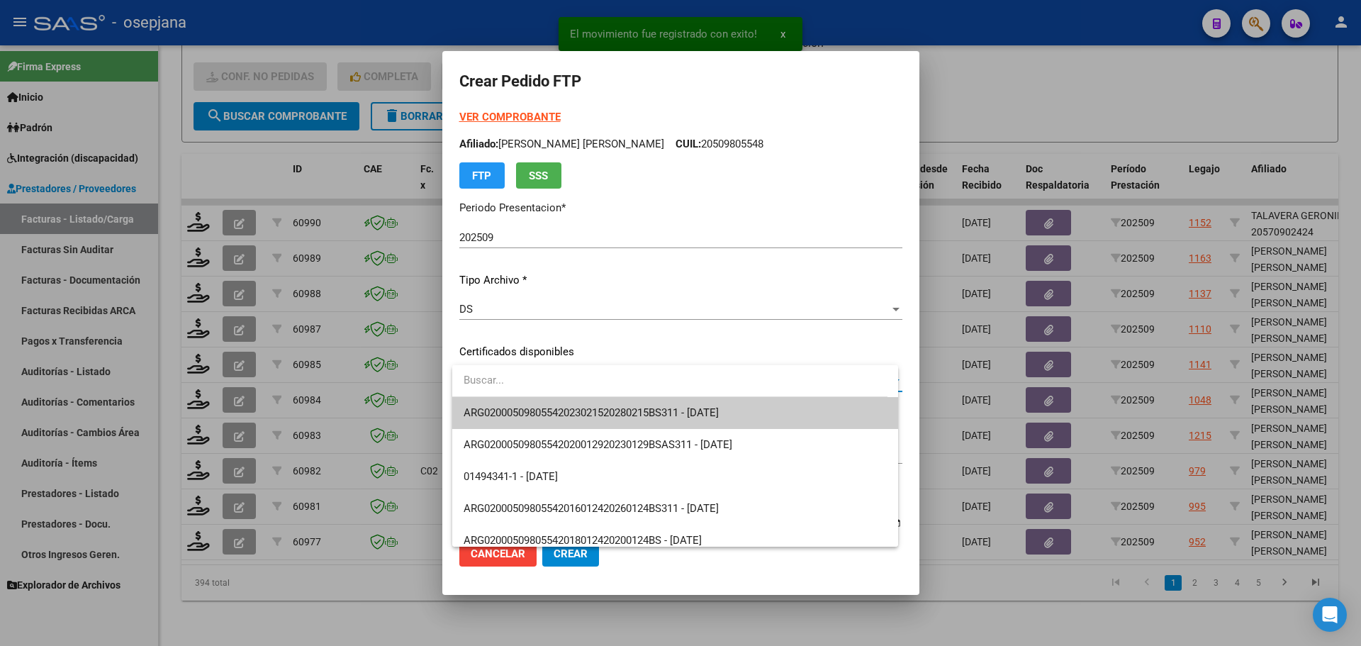
click at [537, 402] on span "ARG02000509805542023021520280215BS311 - [DATE]" at bounding box center [675, 413] width 423 height 32
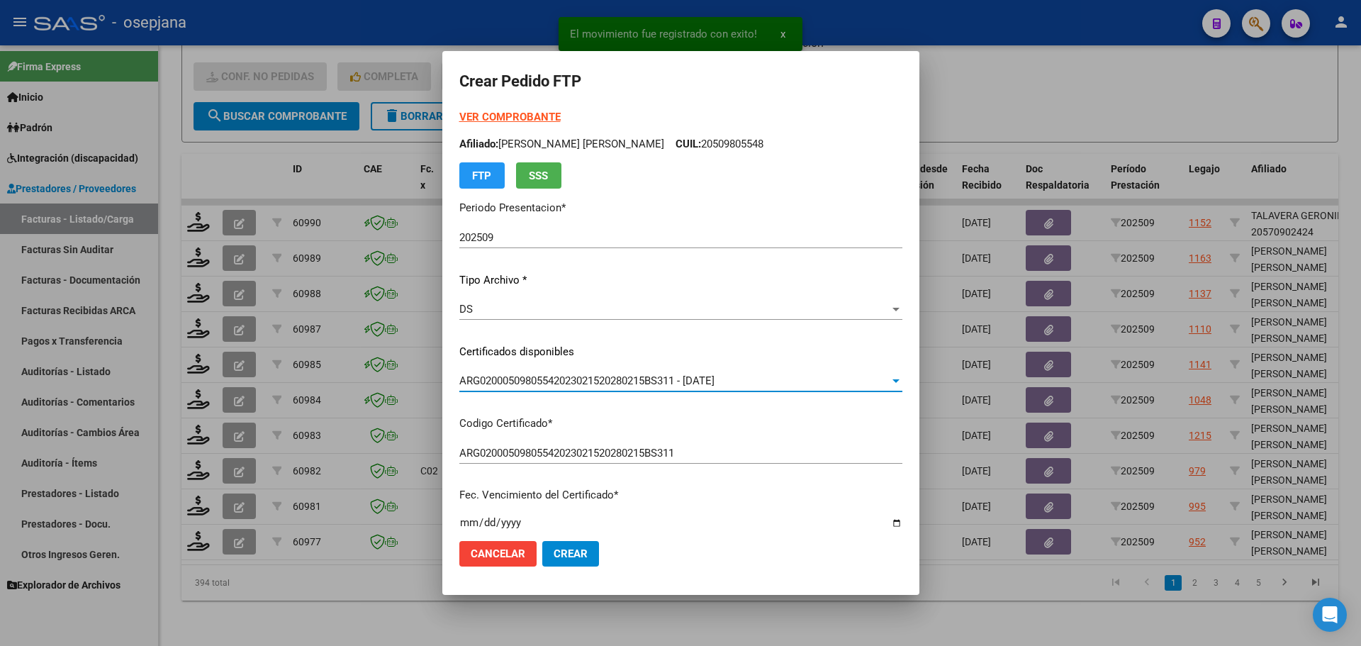
click at [490, 112] on strong "VER COMPROBANTE" at bounding box center [509, 117] width 101 height 13
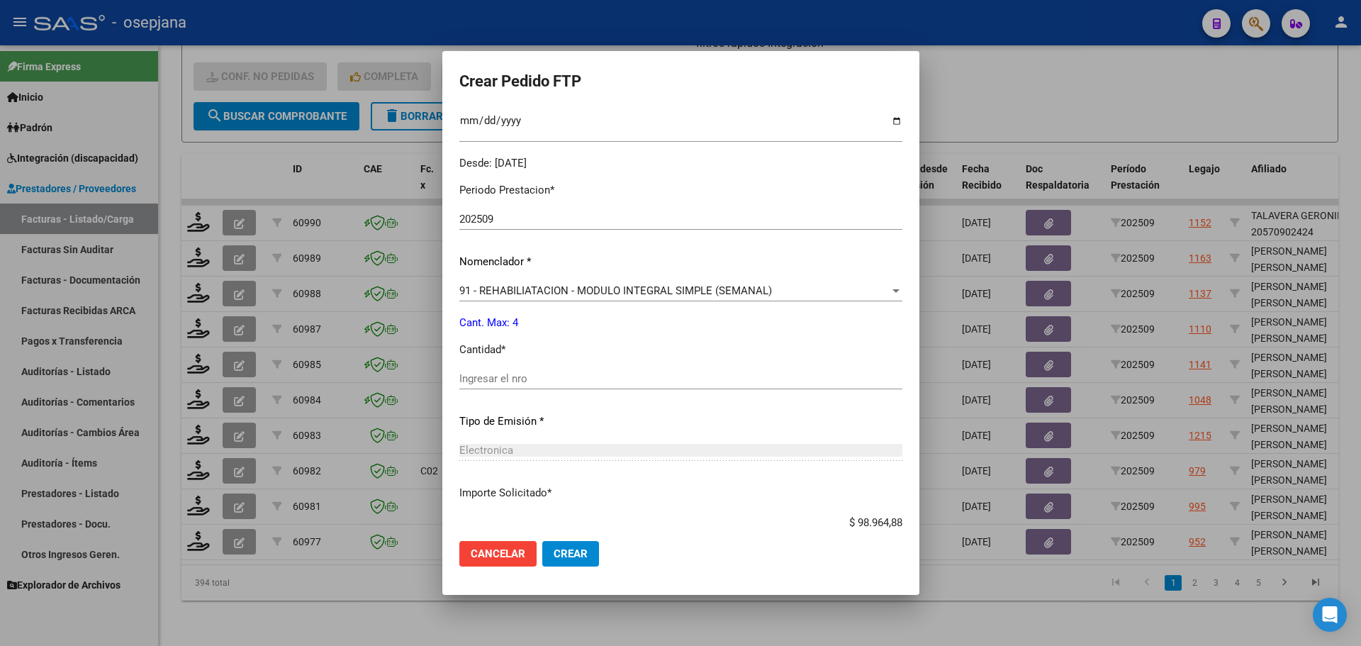
scroll to position [425, 0]
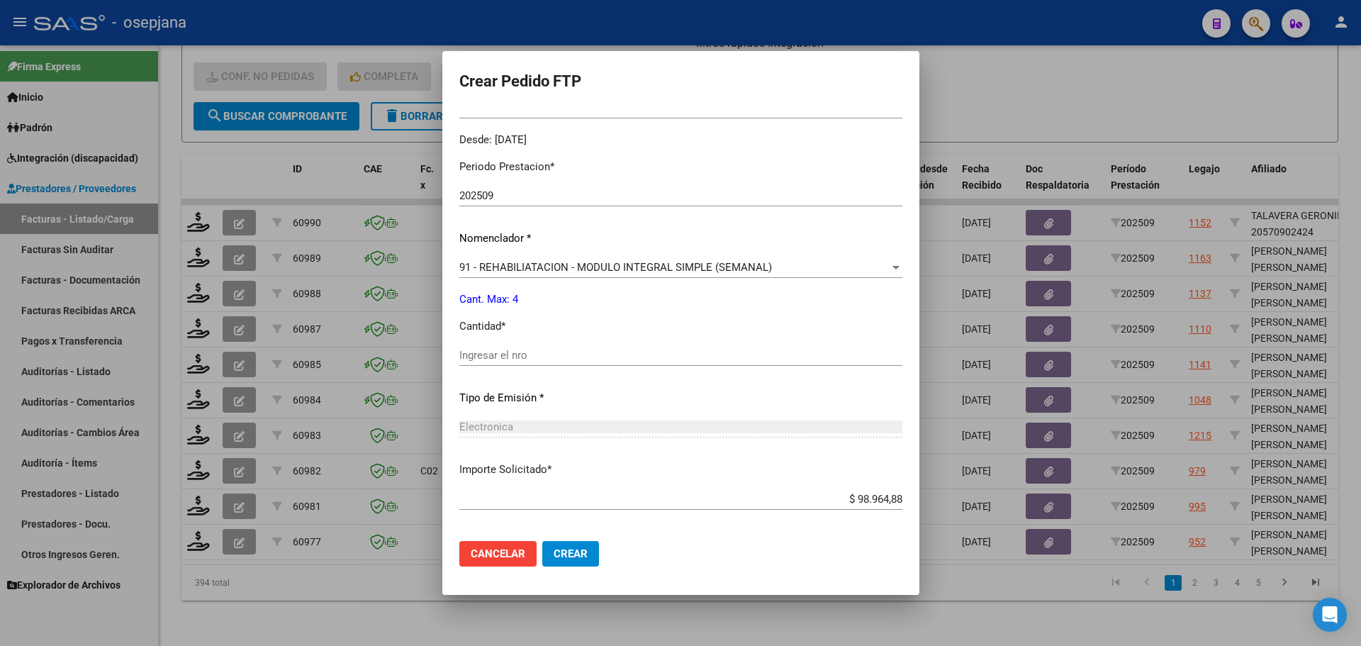
click at [518, 351] on input "Ingresar el nro" at bounding box center [680, 355] width 443 height 13
type input "4"
click at [582, 550] on span "Crear" at bounding box center [571, 553] width 34 height 13
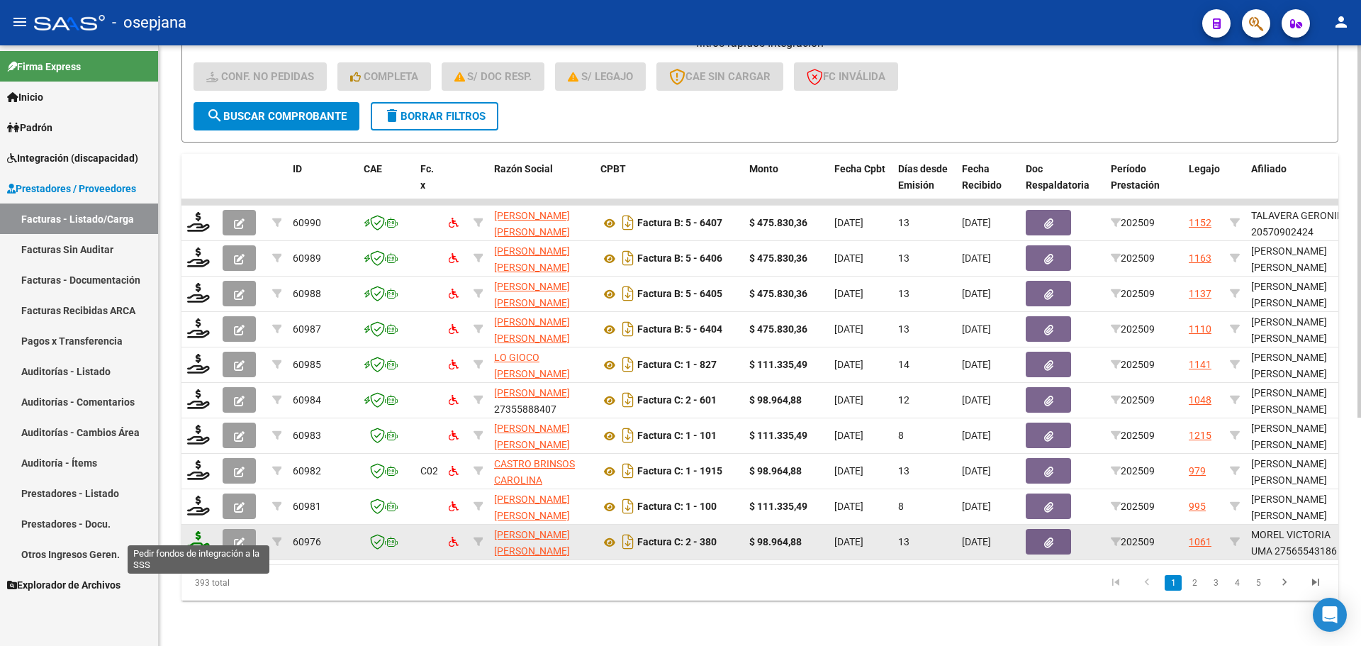
click at [193, 531] on icon at bounding box center [198, 541] width 23 height 20
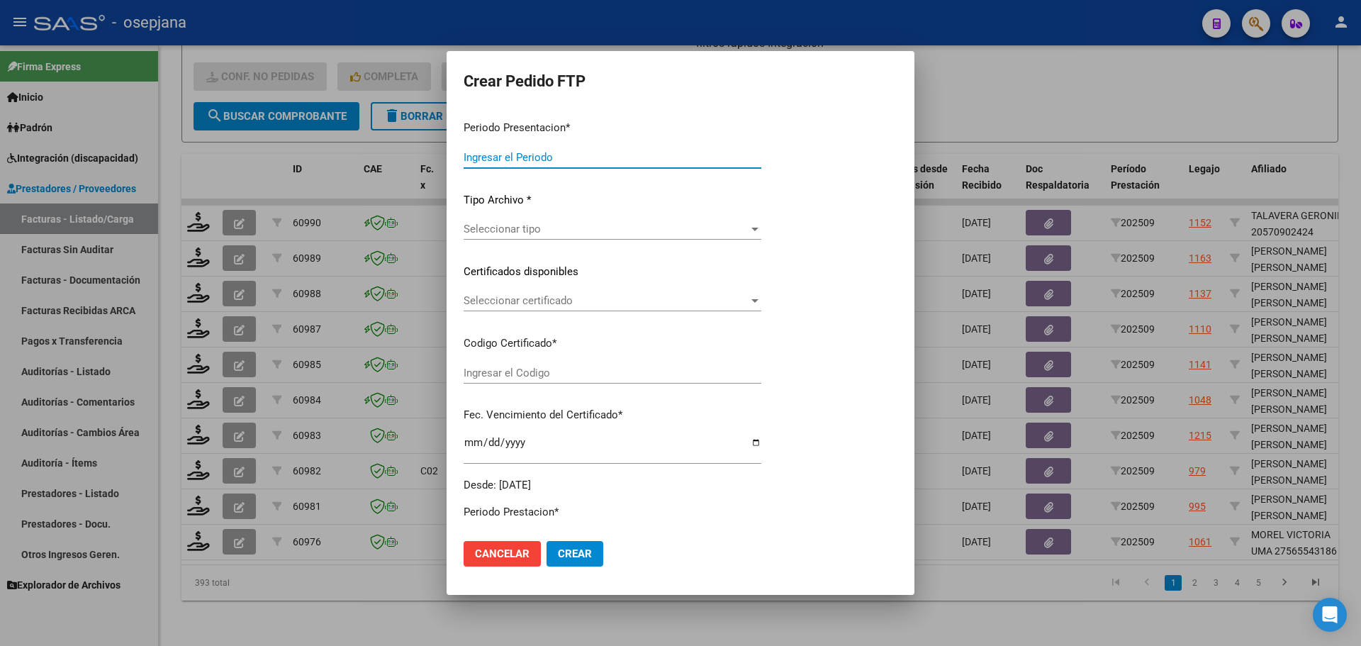
type input "202509"
type input "$ 98.964,88"
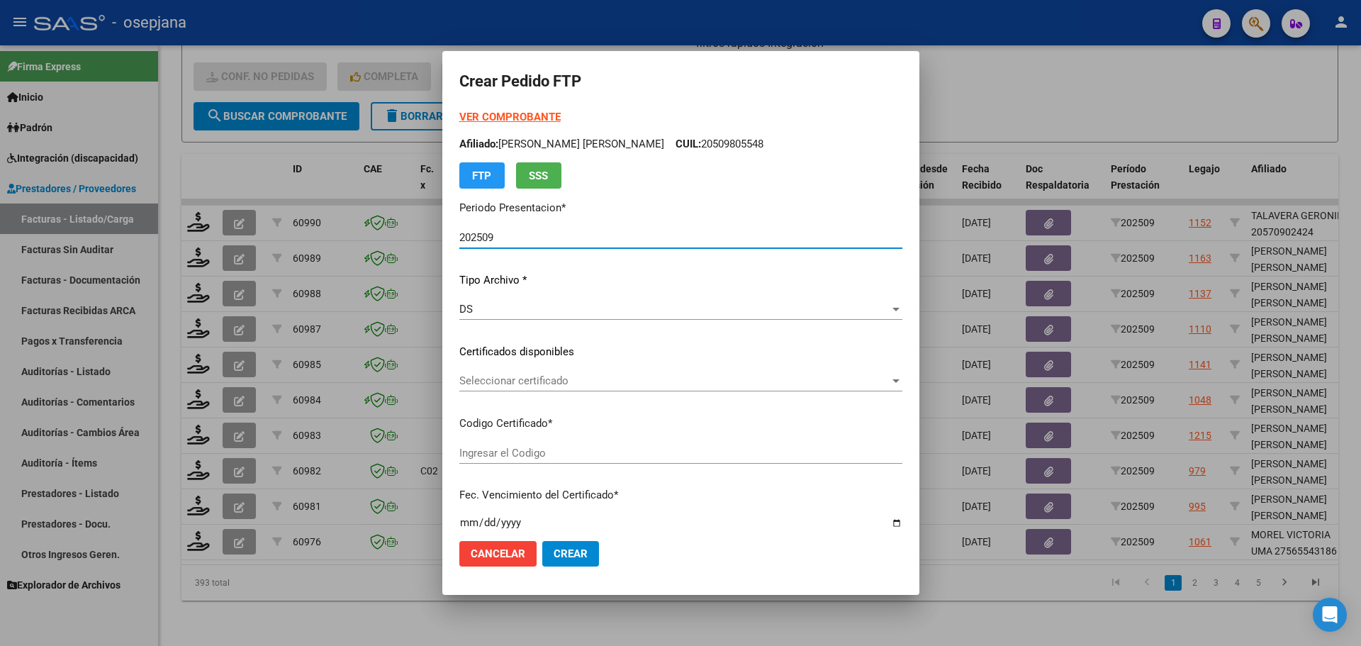
type input "ARG01000565543182023070420280704AND109"
type input "[DATE]"
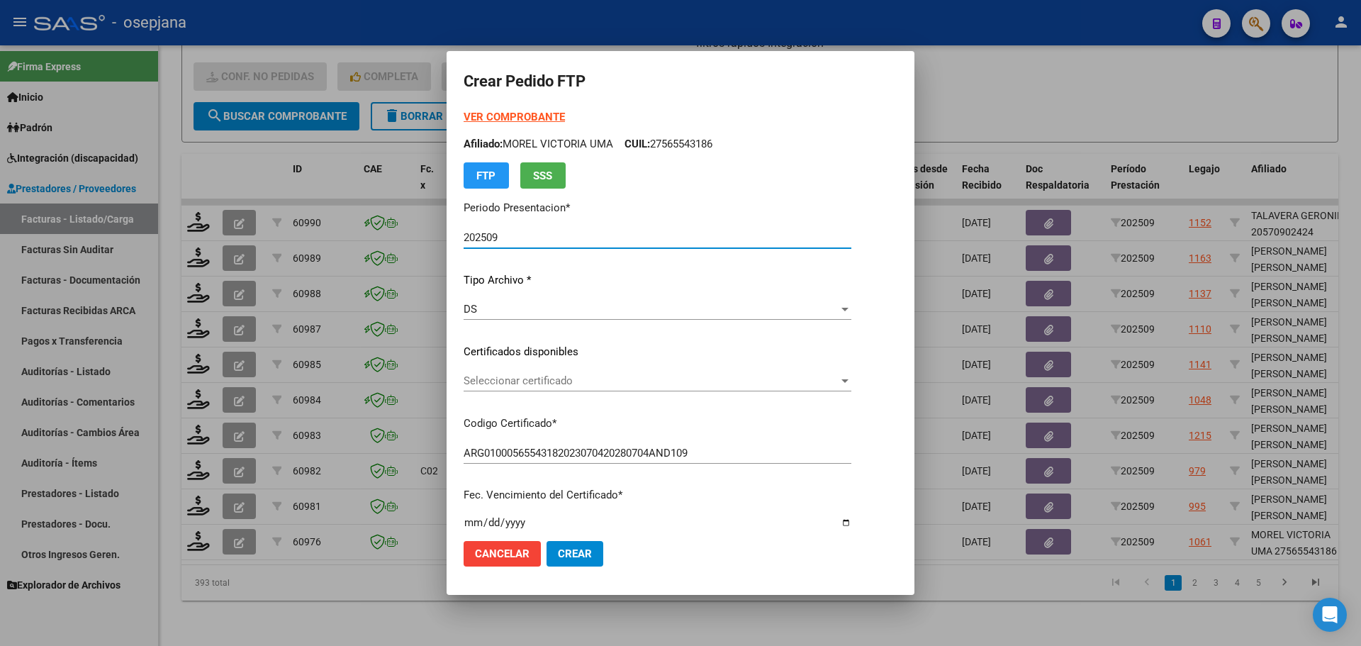
click at [533, 372] on div "Seleccionar certificado Seleccionar certificado" at bounding box center [658, 380] width 388 height 21
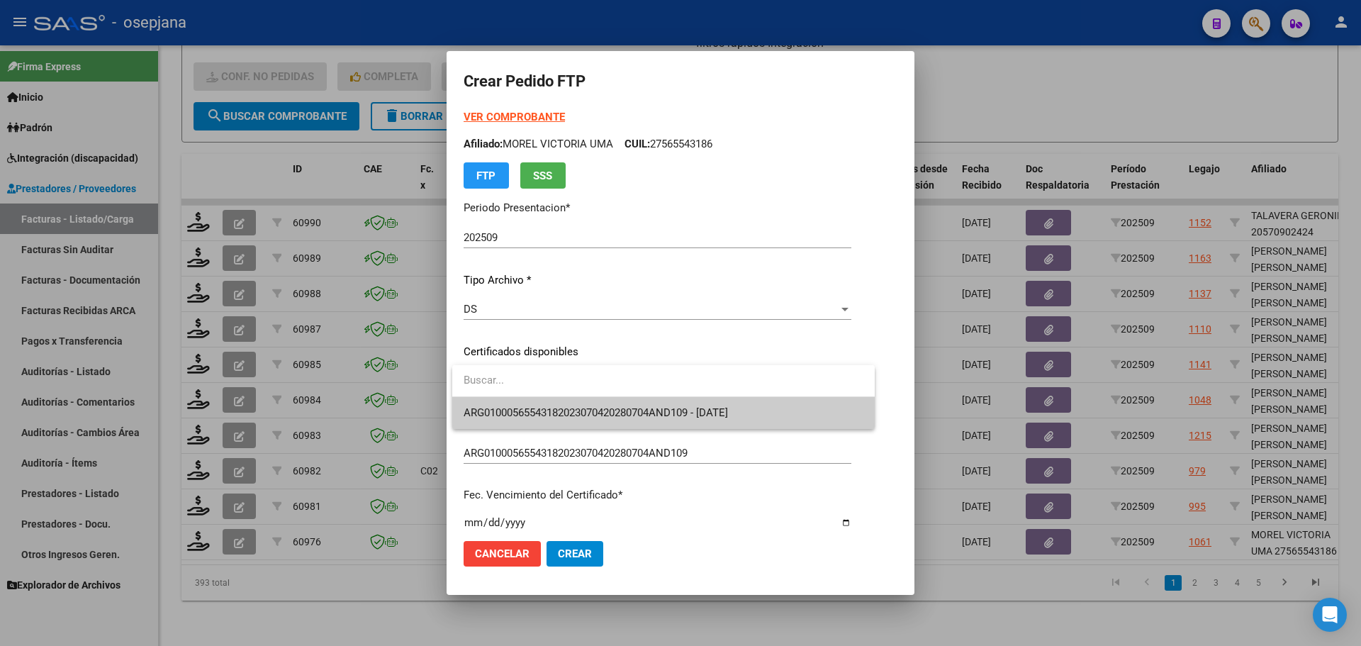
click at [537, 401] on span "ARG01000565543182023070420280704AND109 - [DATE]" at bounding box center [664, 413] width 400 height 32
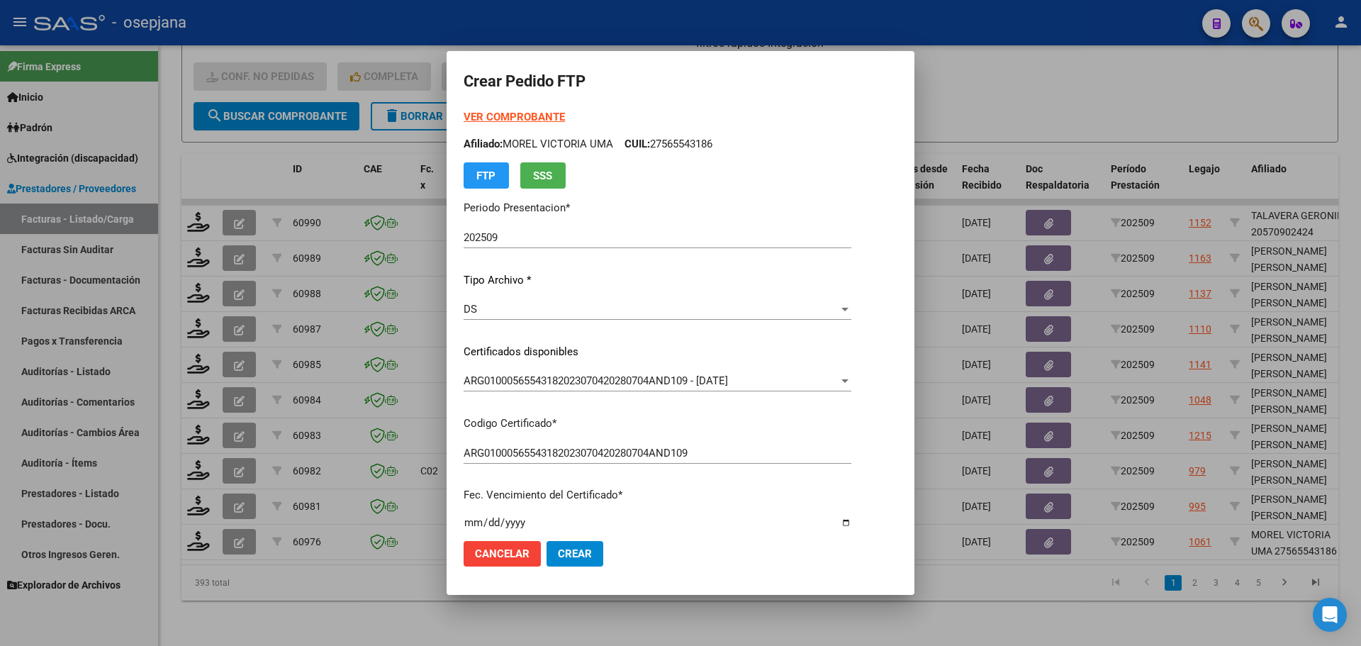
click at [515, 113] on strong "VER COMPROBANTE" at bounding box center [514, 117] width 101 height 13
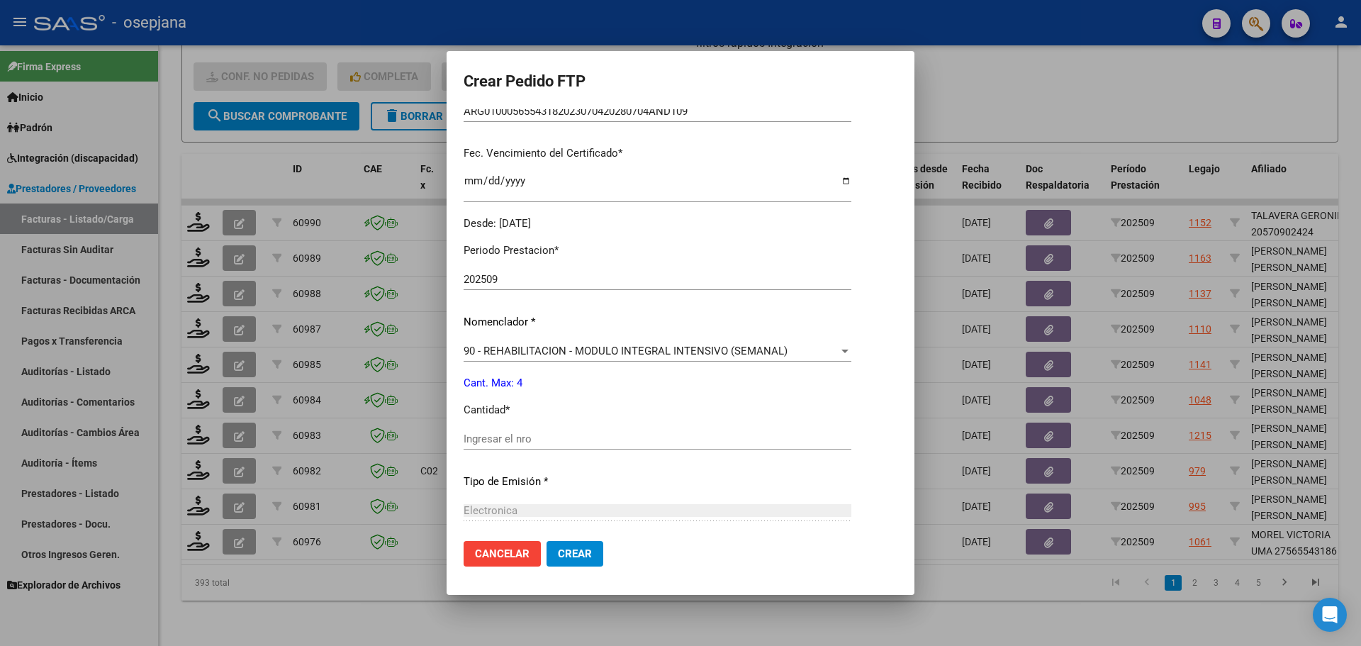
scroll to position [354, 0]
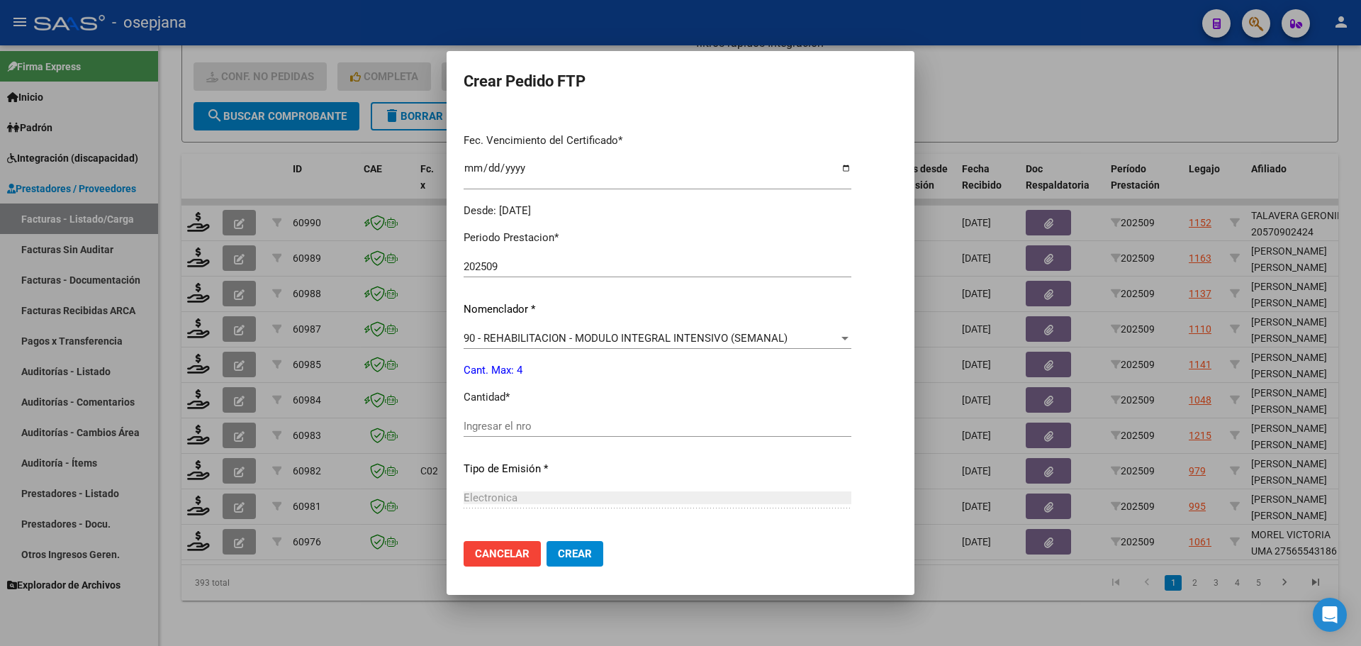
click at [495, 422] on input "Ingresar el nro" at bounding box center [658, 426] width 388 height 13
type input "4"
click at [583, 551] on span "Crear" at bounding box center [575, 553] width 34 height 13
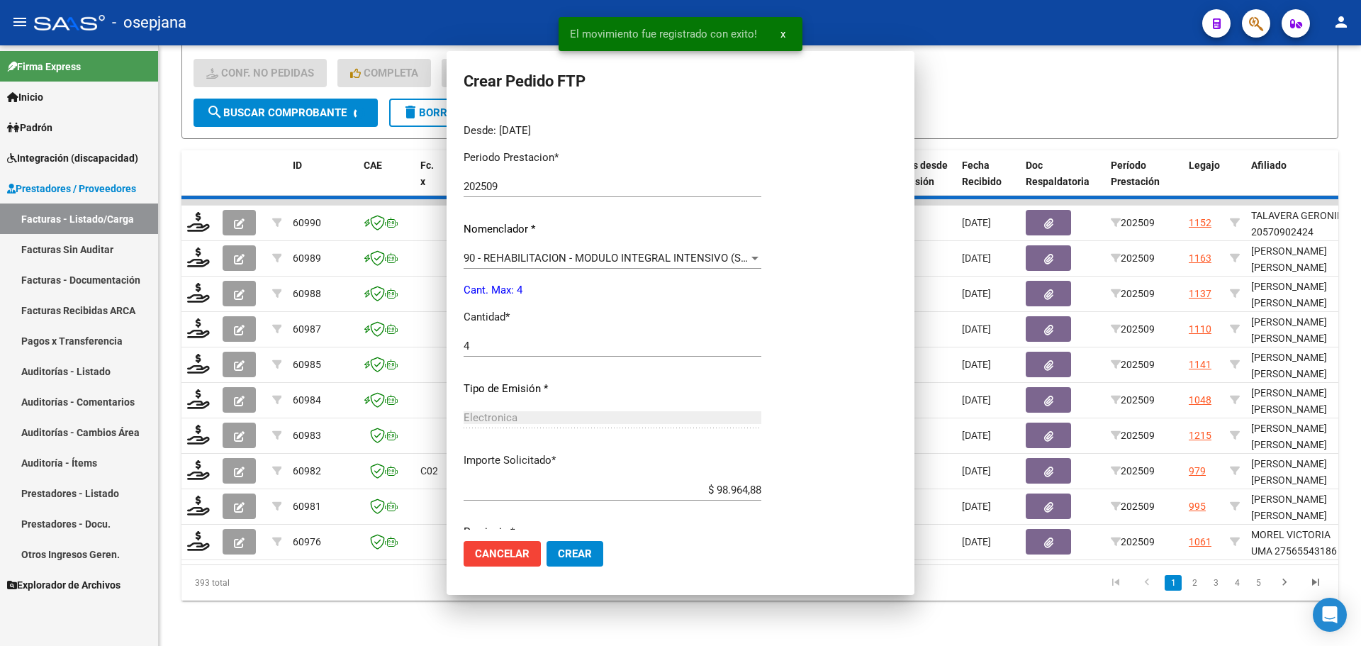
scroll to position [0, 0]
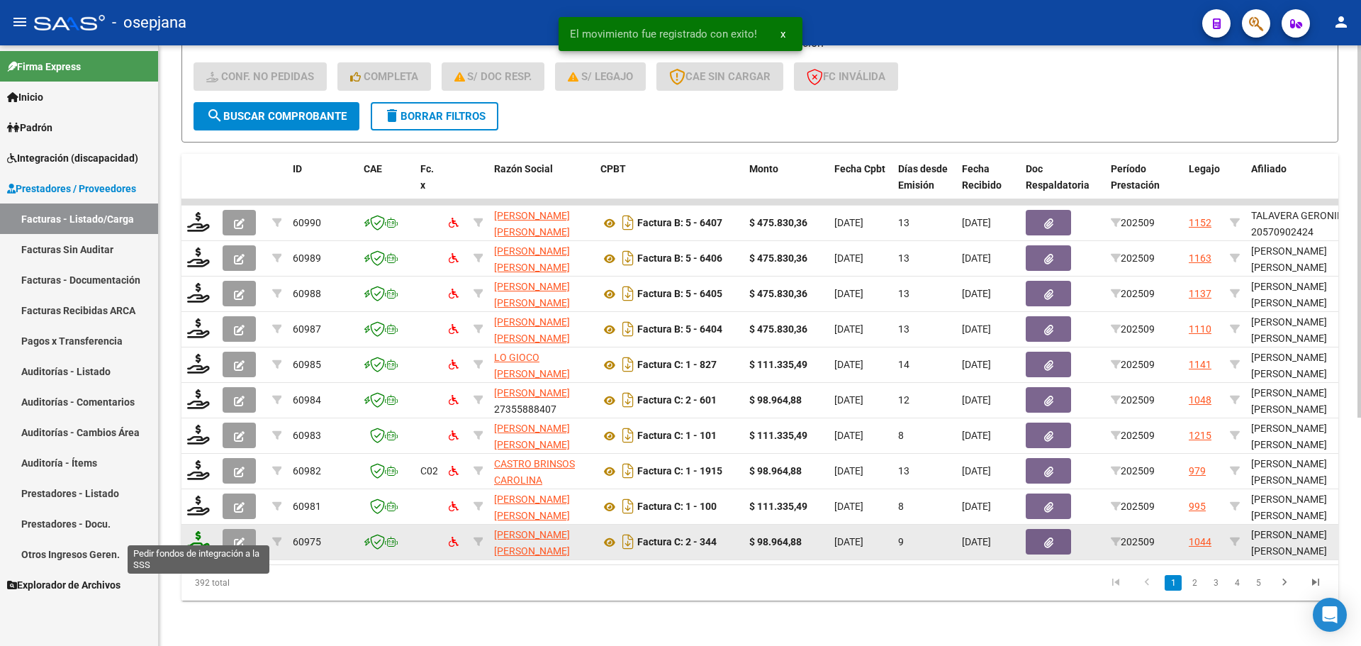
click at [195, 532] on icon at bounding box center [198, 541] width 23 height 20
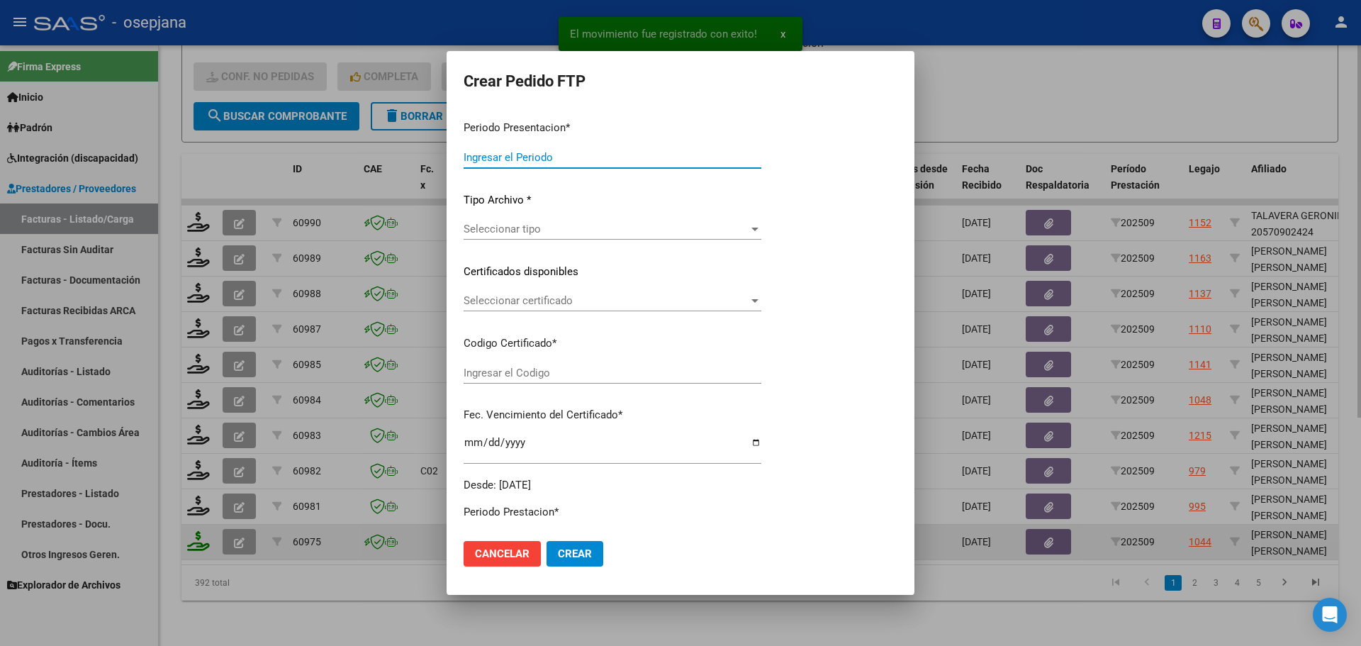
type input "202509"
type input "$ 98.964,88"
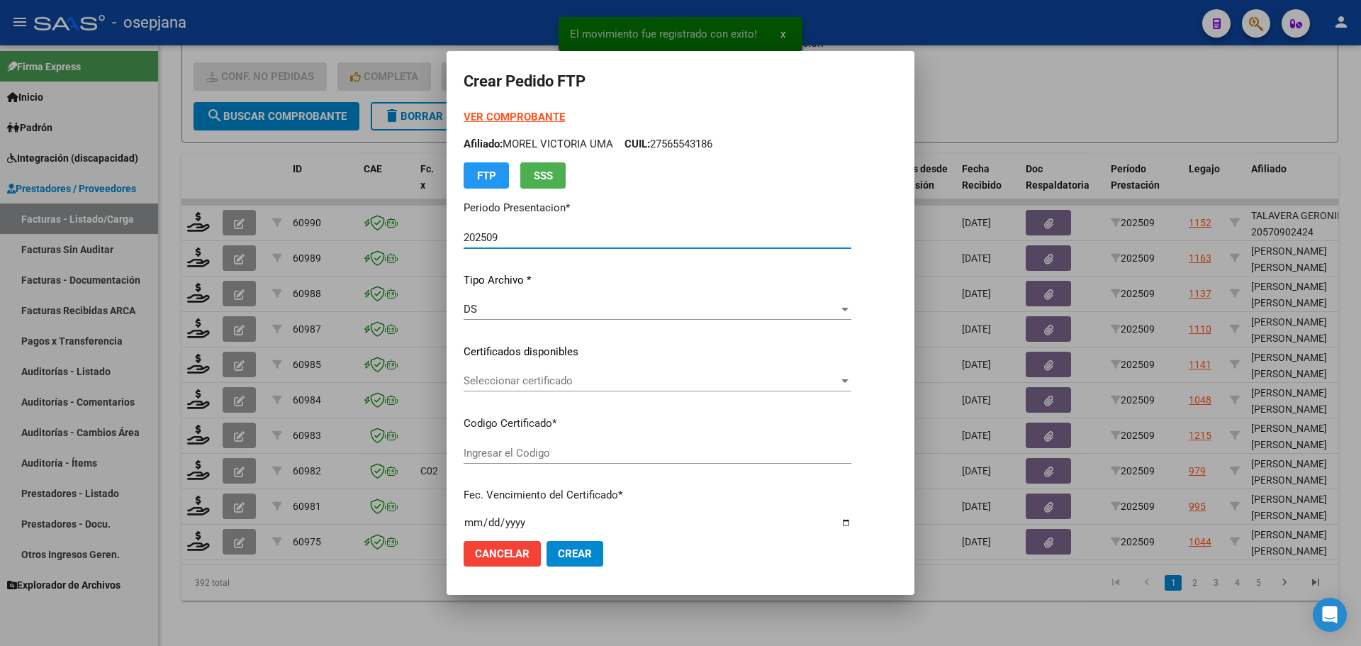
type input "ARG02000579109082025071020300710BSAS313"
type input "[DATE]"
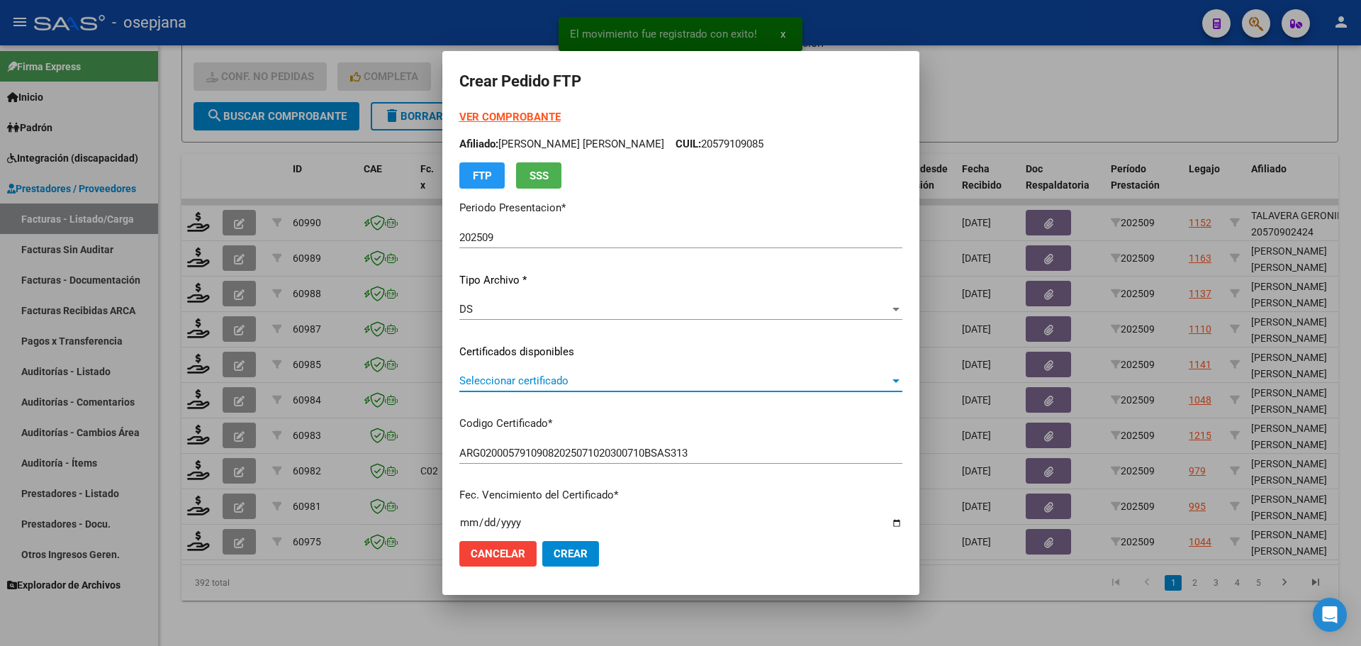
click at [517, 382] on span "Seleccionar certificado" at bounding box center [674, 380] width 430 height 13
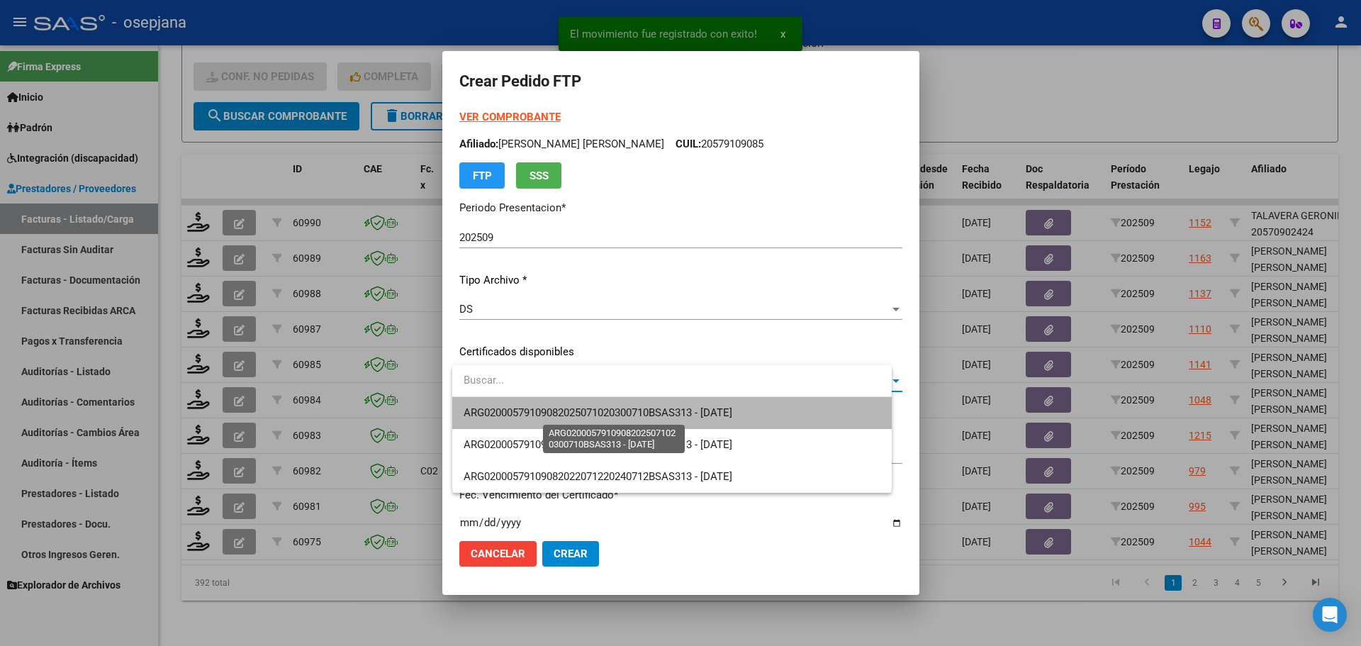
click at [518, 407] on span "ARG02000579109082025071020300710BSAS313 - [DATE]" at bounding box center [598, 412] width 269 height 13
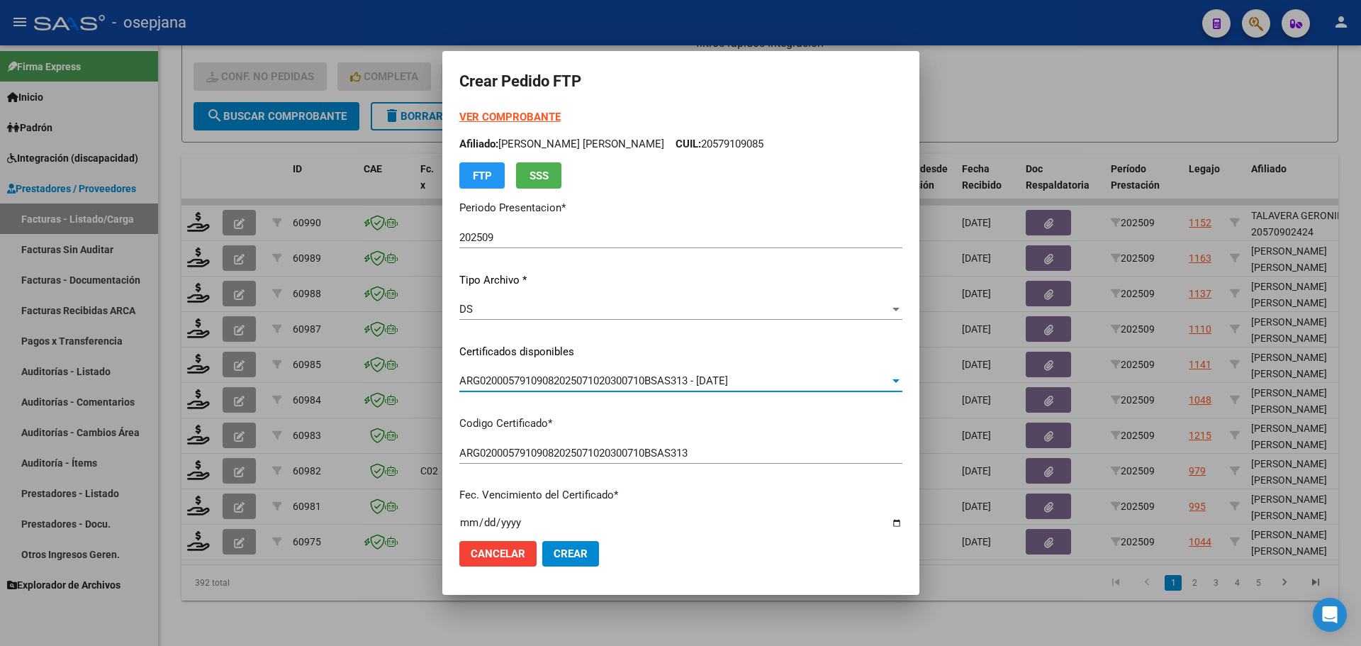
click at [504, 120] on strong "VER COMPROBANTE" at bounding box center [509, 117] width 101 height 13
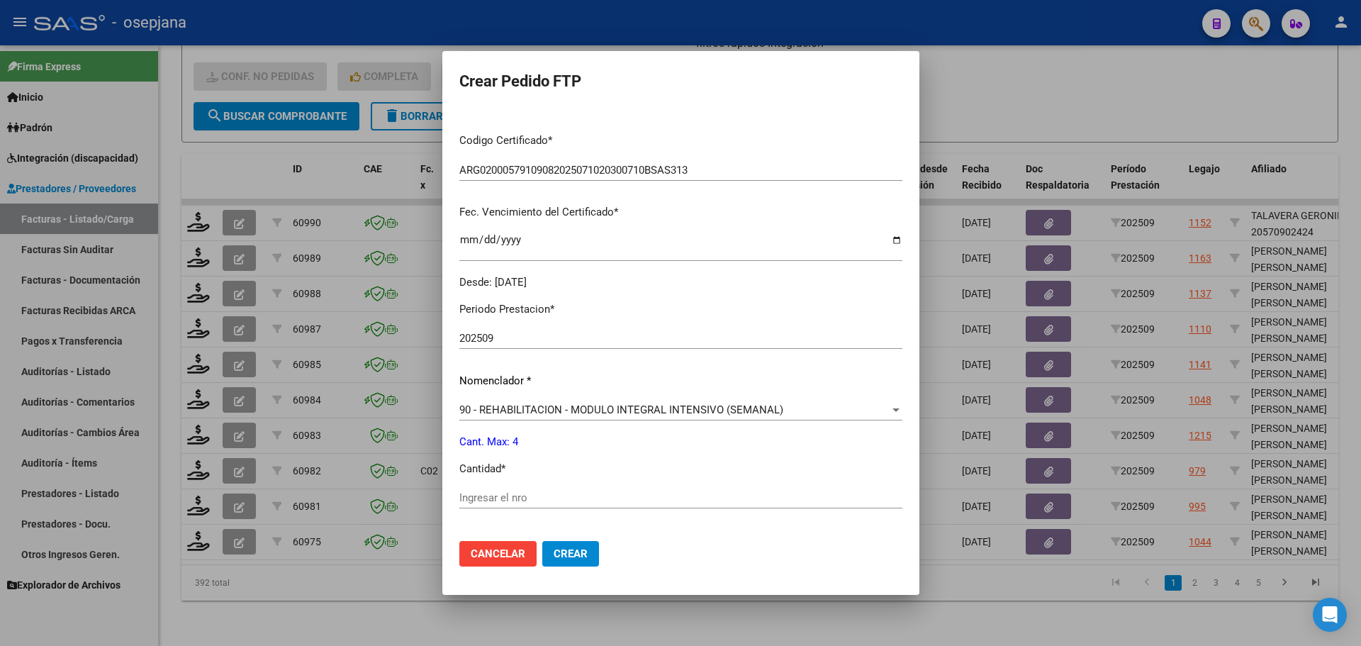
scroll to position [283, 0]
click at [496, 490] on input "Ingresar el nro" at bounding box center [680, 496] width 443 height 13
type input "4"
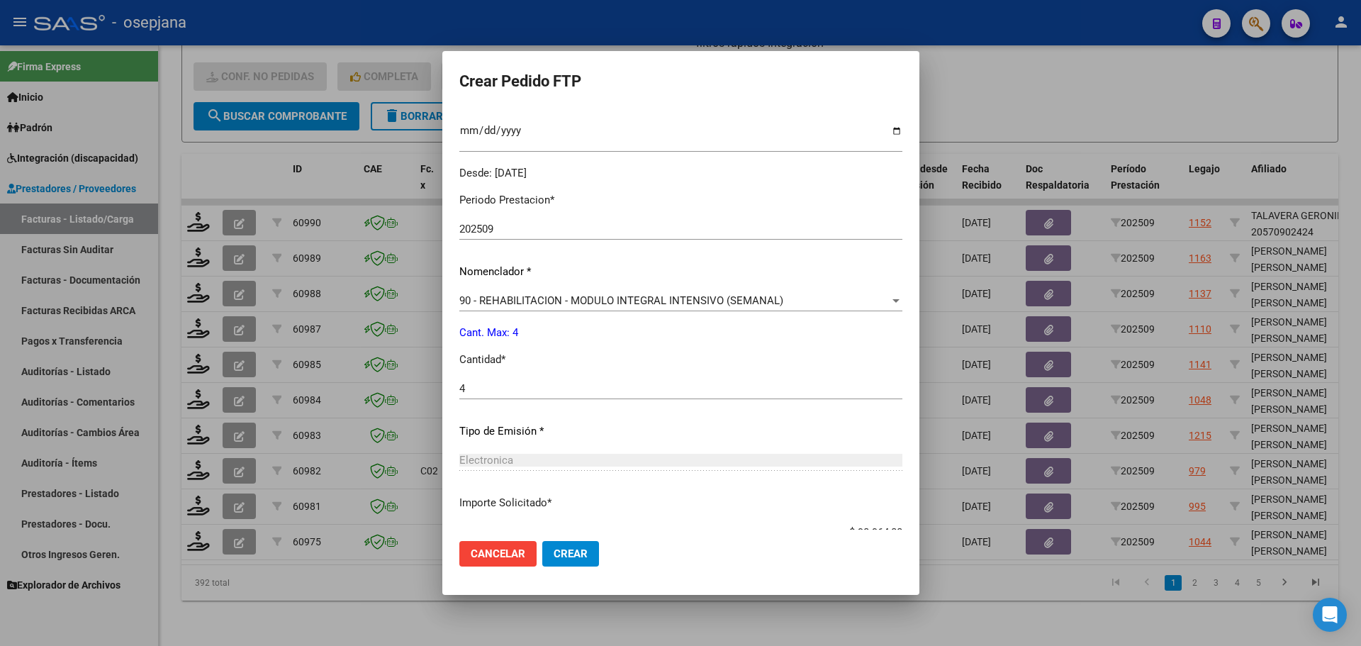
scroll to position [490, 0]
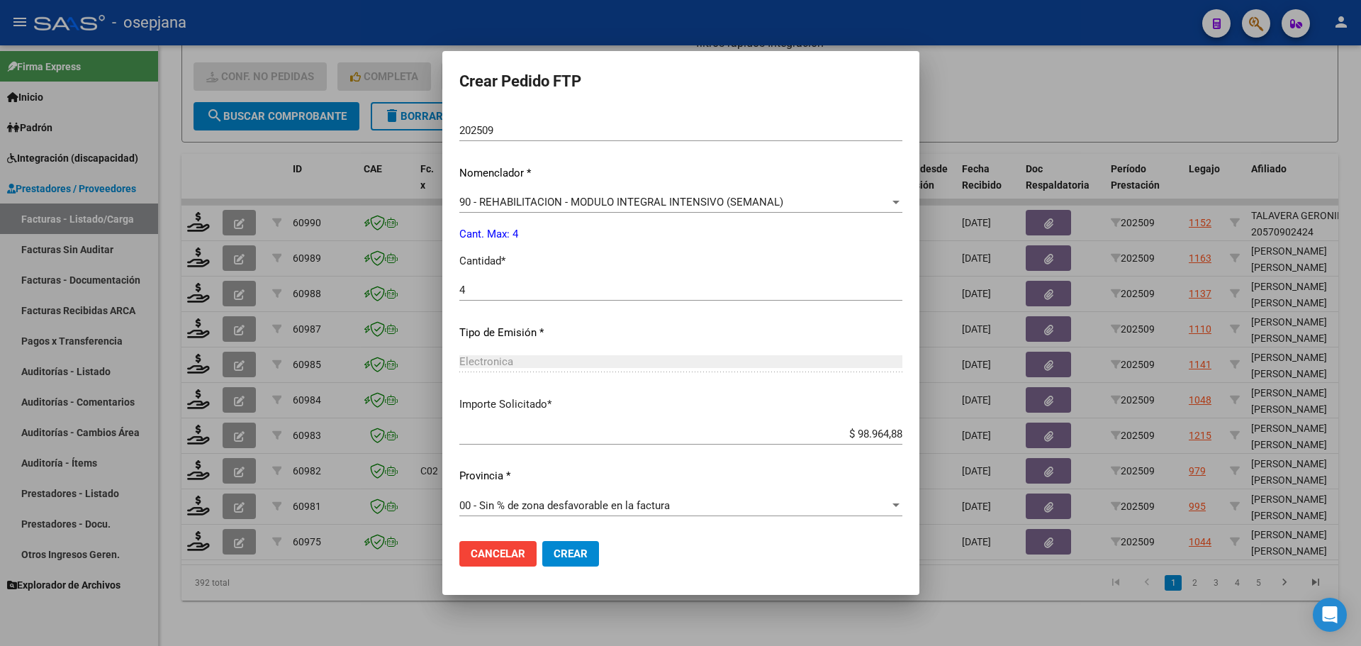
click at [581, 561] on button "Crear" at bounding box center [570, 554] width 57 height 26
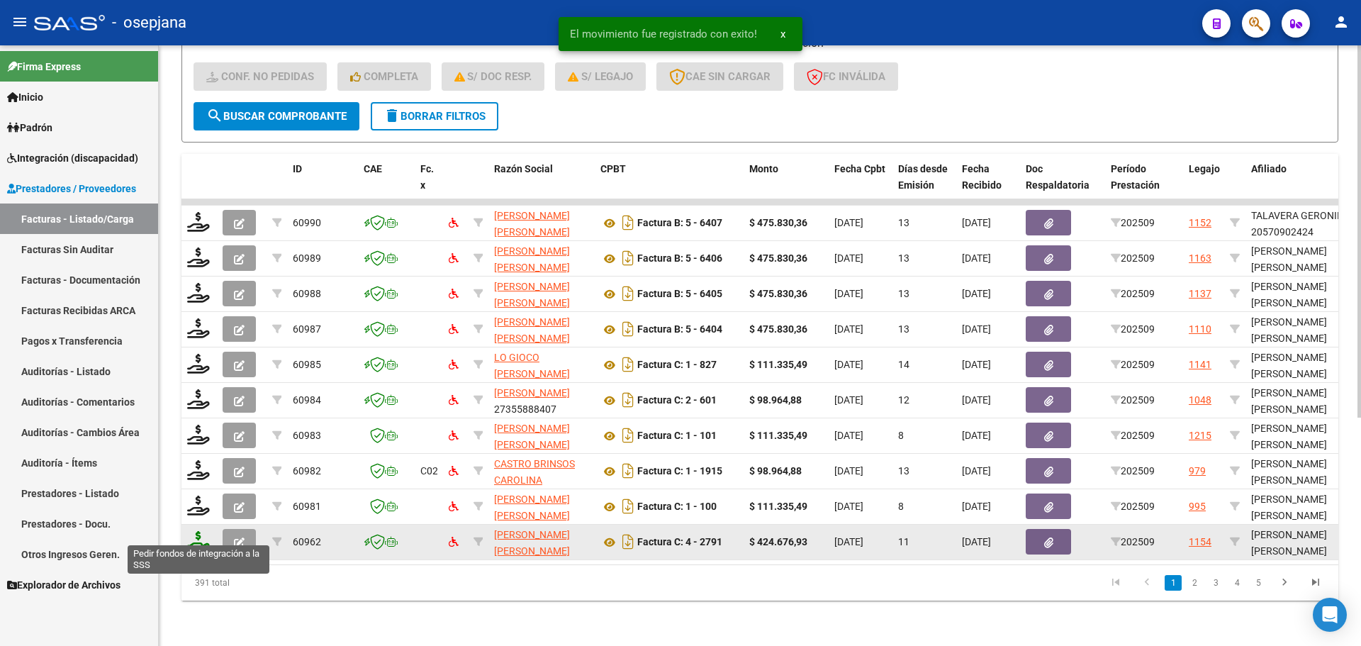
click at [195, 531] on icon at bounding box center [198, 541] width 23 height 20
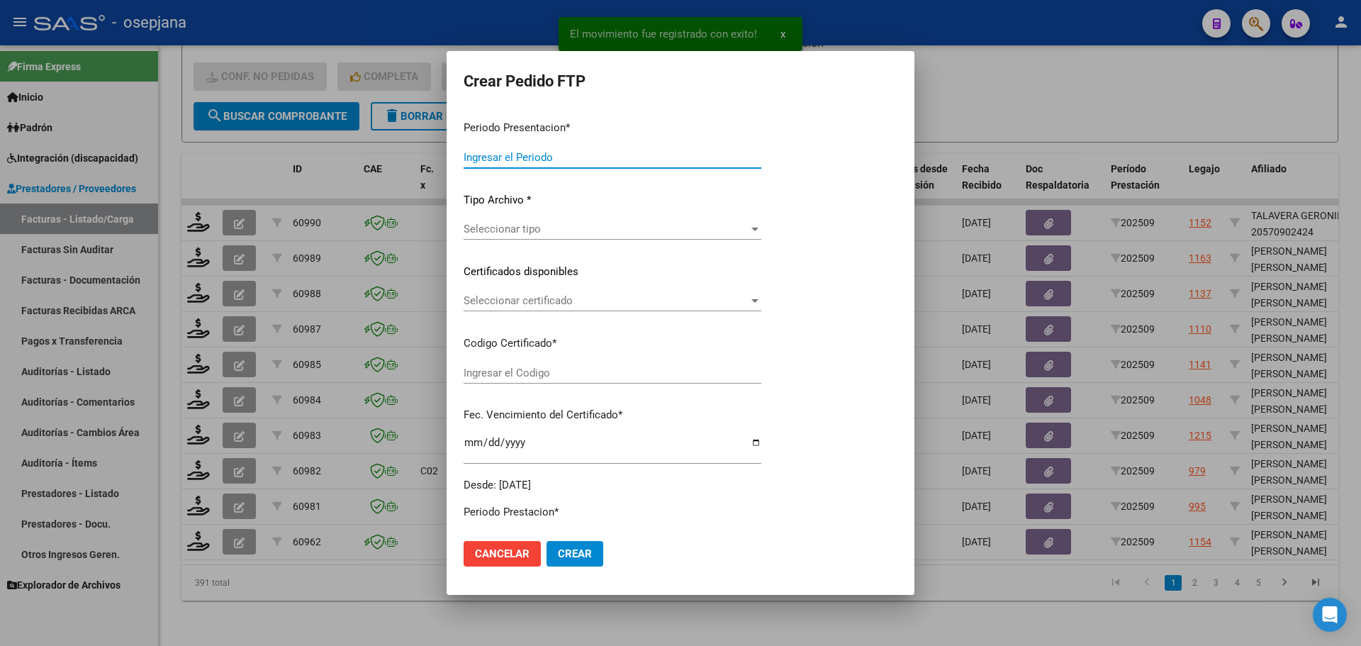
type input "202509"
type input "$ 424.676,93"
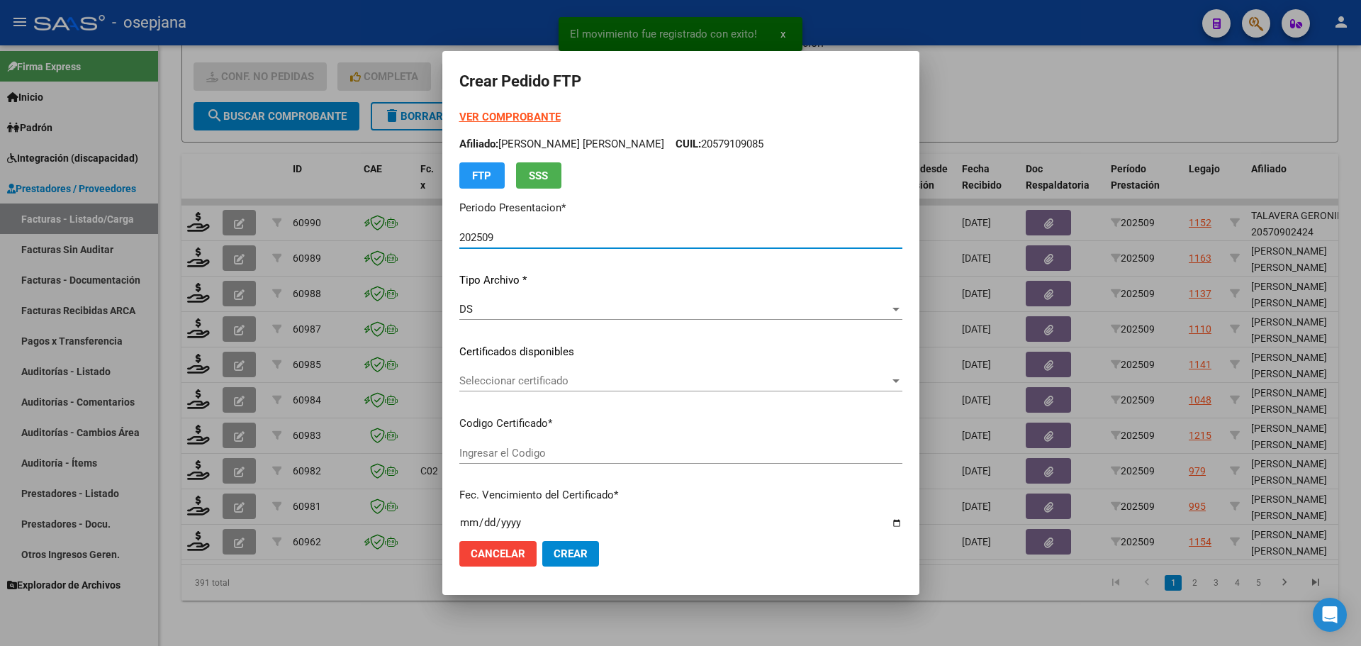
type input "ARG02000572369752023080920280809BSAS309"
type input "[DATE]"
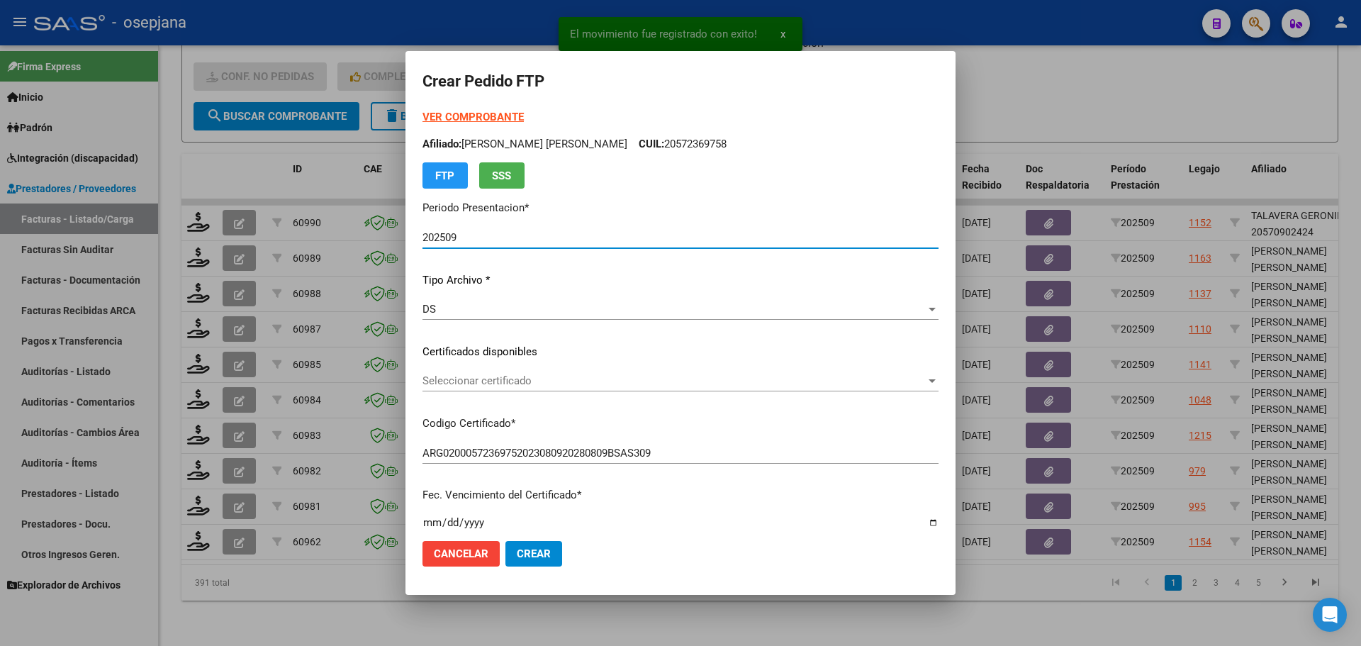
click at [551, 368] on div "VER COMPROBANTE ARCA [PERSON_NAME] Afiliado: [PERSON_NAME] [PERSON_NAME] CUIL: …" at bounding box center [680, 341] width 516 height 464
click at [550, 373] on div "Seleccionar certificado Seleccionar certificado" at bounding box center [680, 380] width 516 height 21
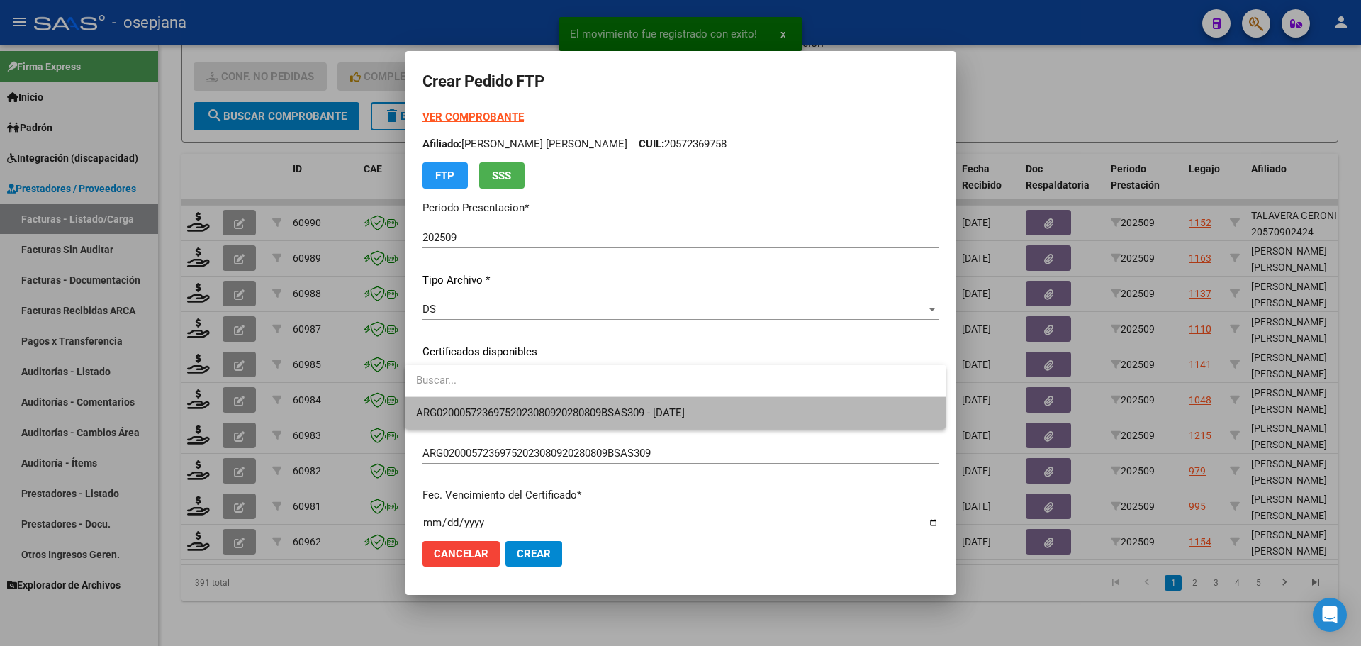
click at [550, 406] on span "ARG02000572369752023080920280809BSAS309 - [DATE]" at bounding box center [550, 412] width 269 height 13
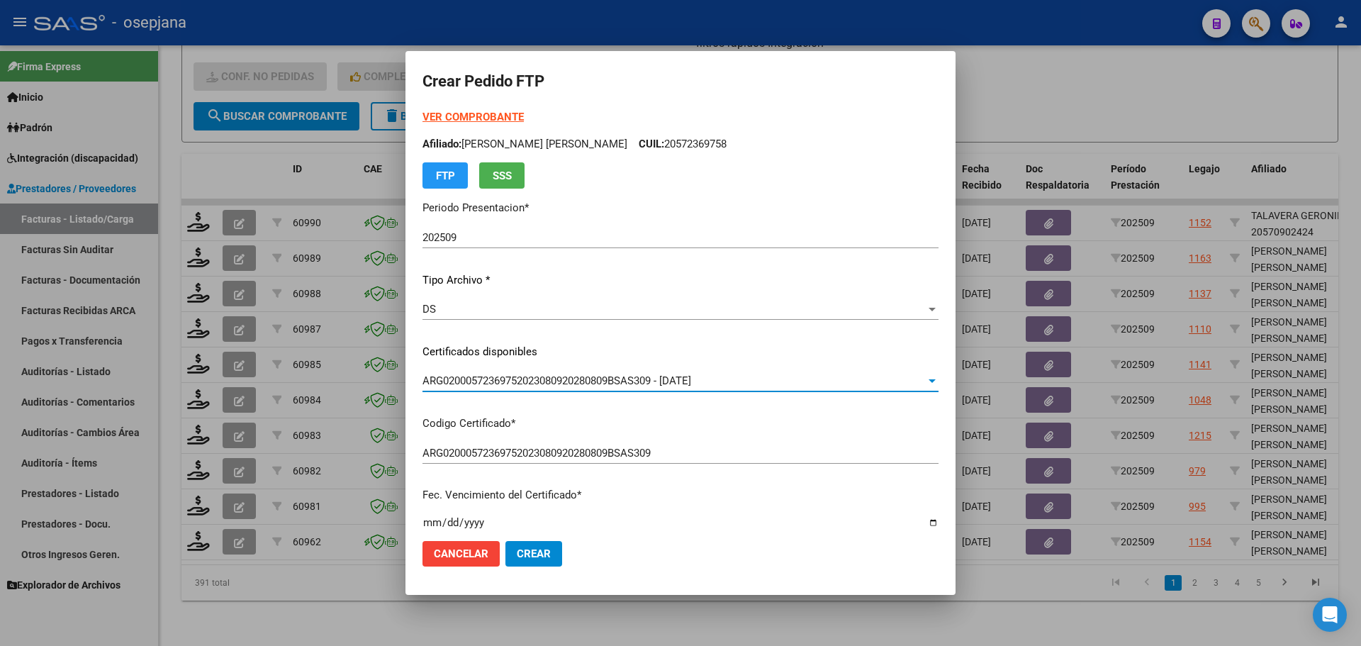
click at [495, 111] on strong "VER COMPROBANTE" at bounding box center [472, 117] width 101 height 13
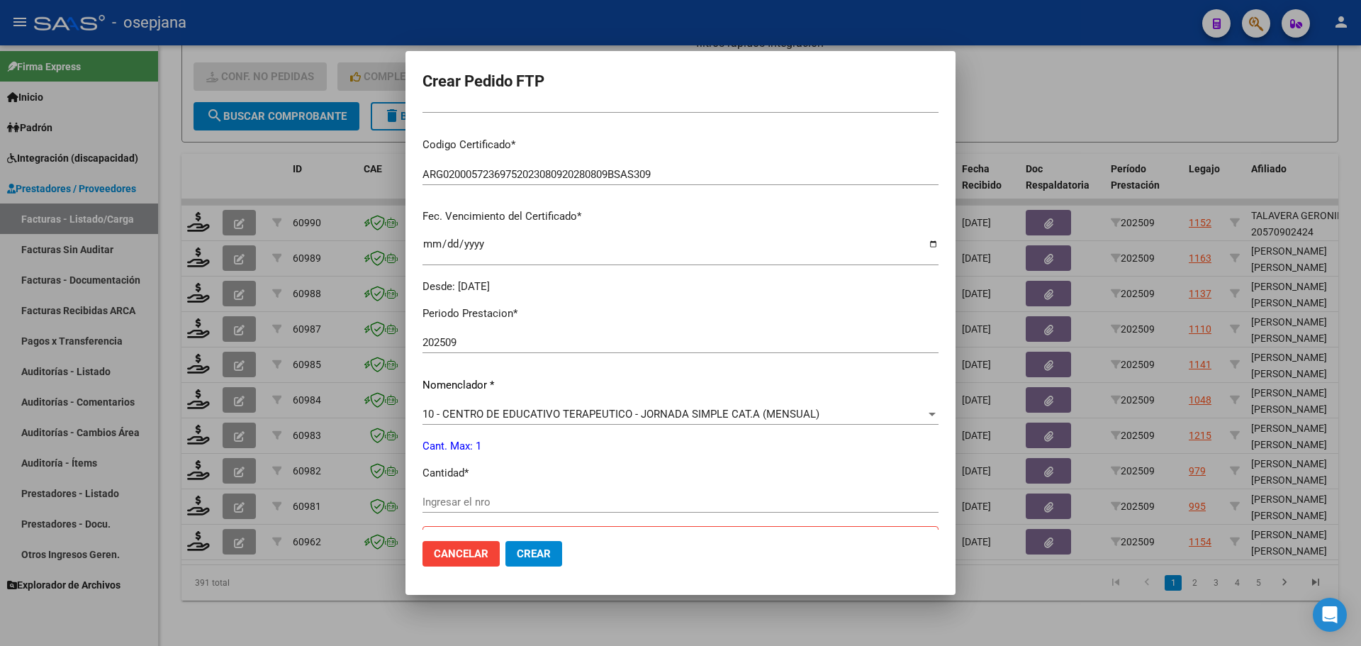
scroll to position [354, 0]
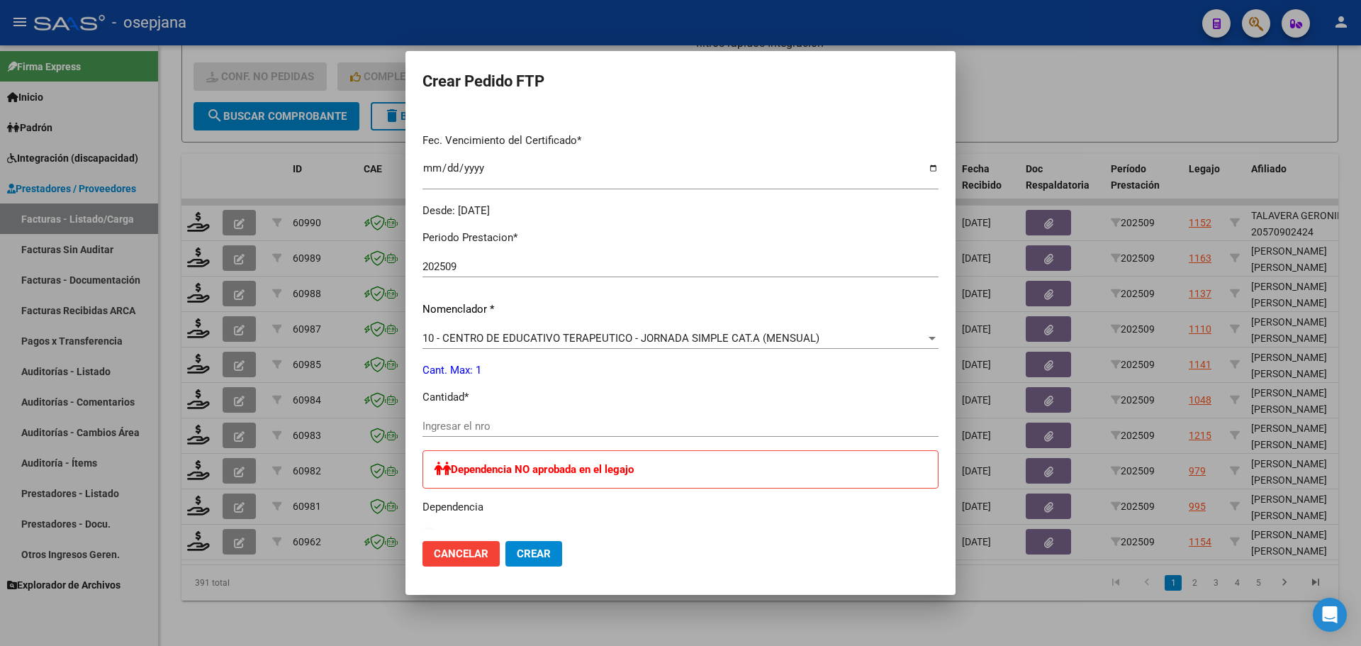
click at [428, 417] on div "Ingresar el nro" at bounding box center [680, 425] width 516 height 21
type input "1"
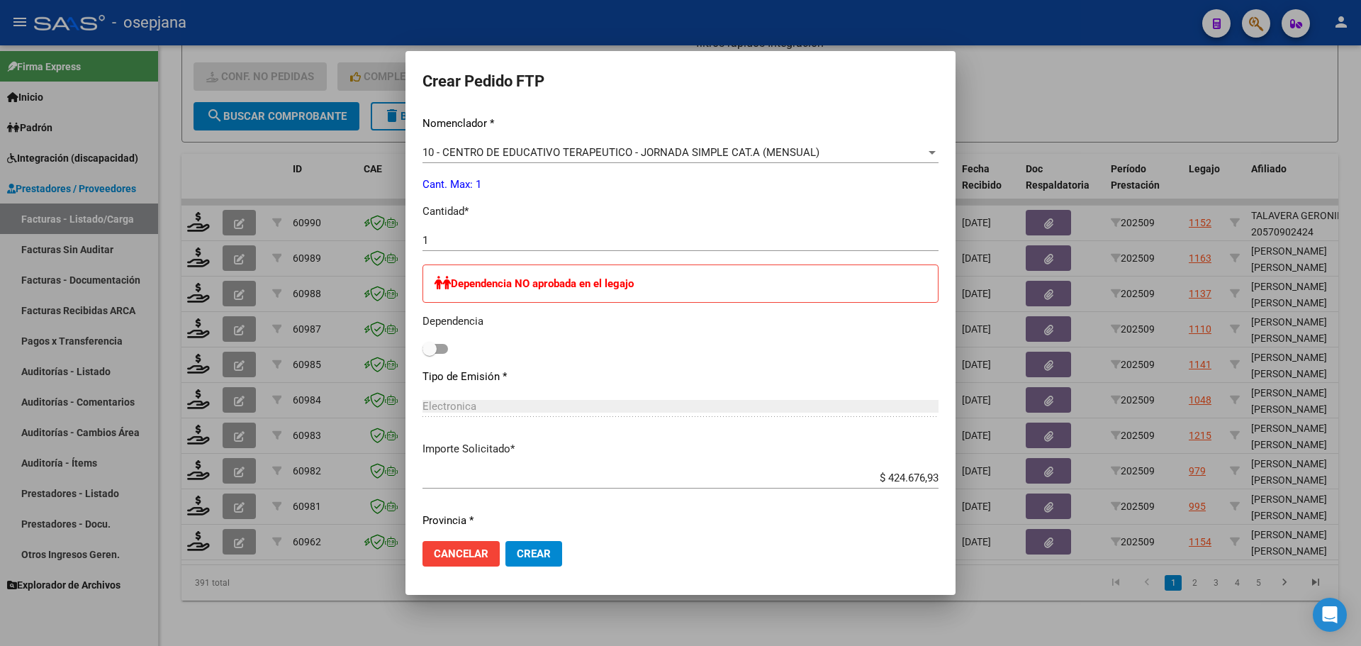
scroll to position [584, 0]
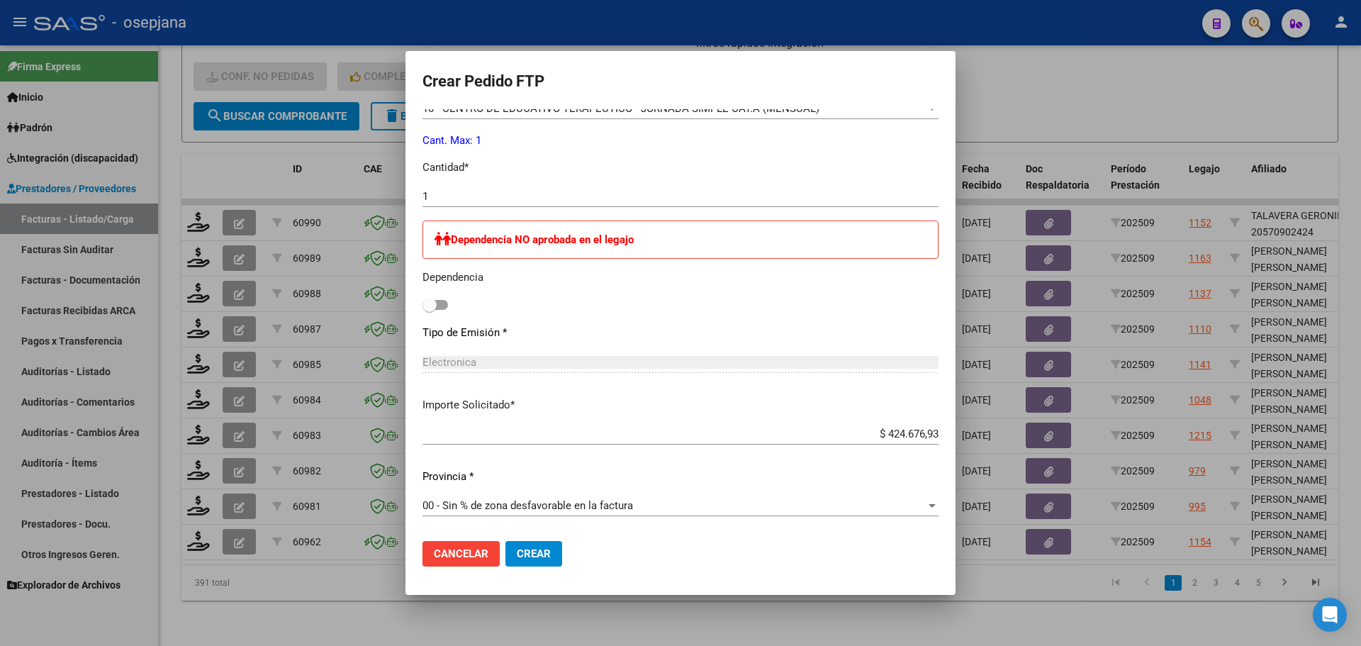
click at [541, 543] on button "Crear" at bounding box center [533, 554] width 57 height 26
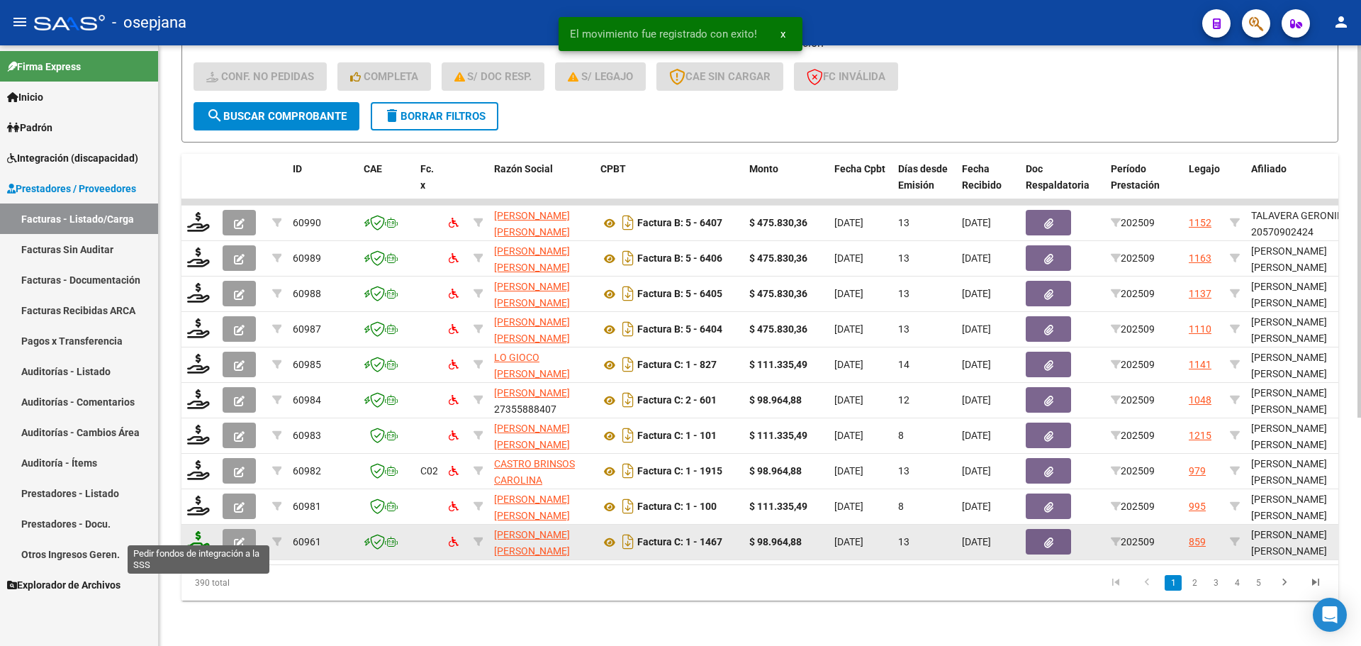
click at [202, 532] on icon at bounding box center [198, 541] width 23 height 20
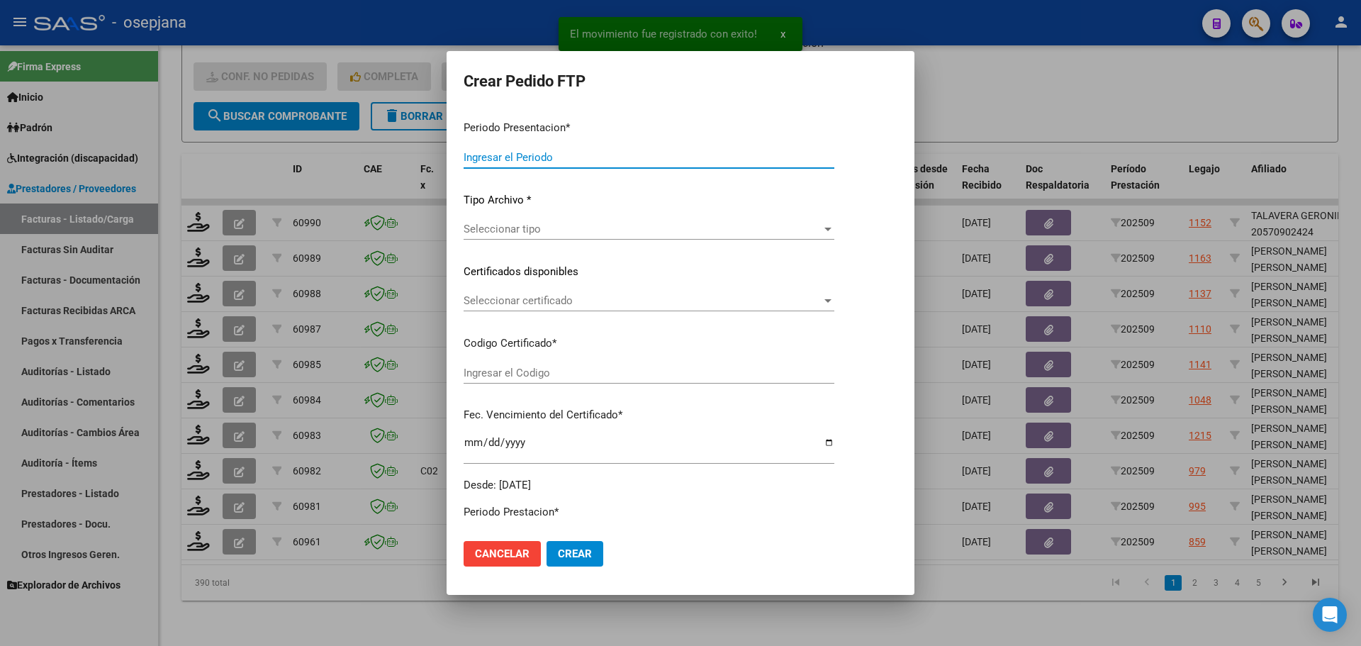
type input "202509"
type input "$ 98.964,88"
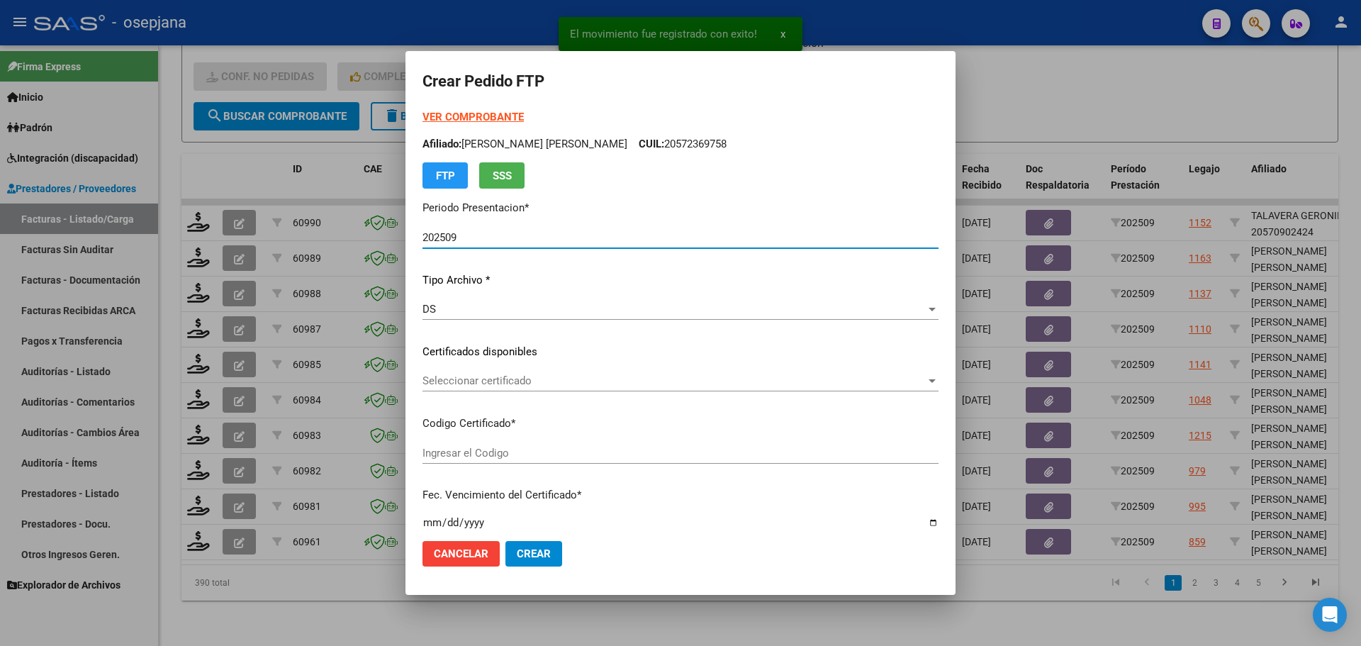
type input "ARG01000581367072023081420260814BSAS427"
type input "[DATE]"
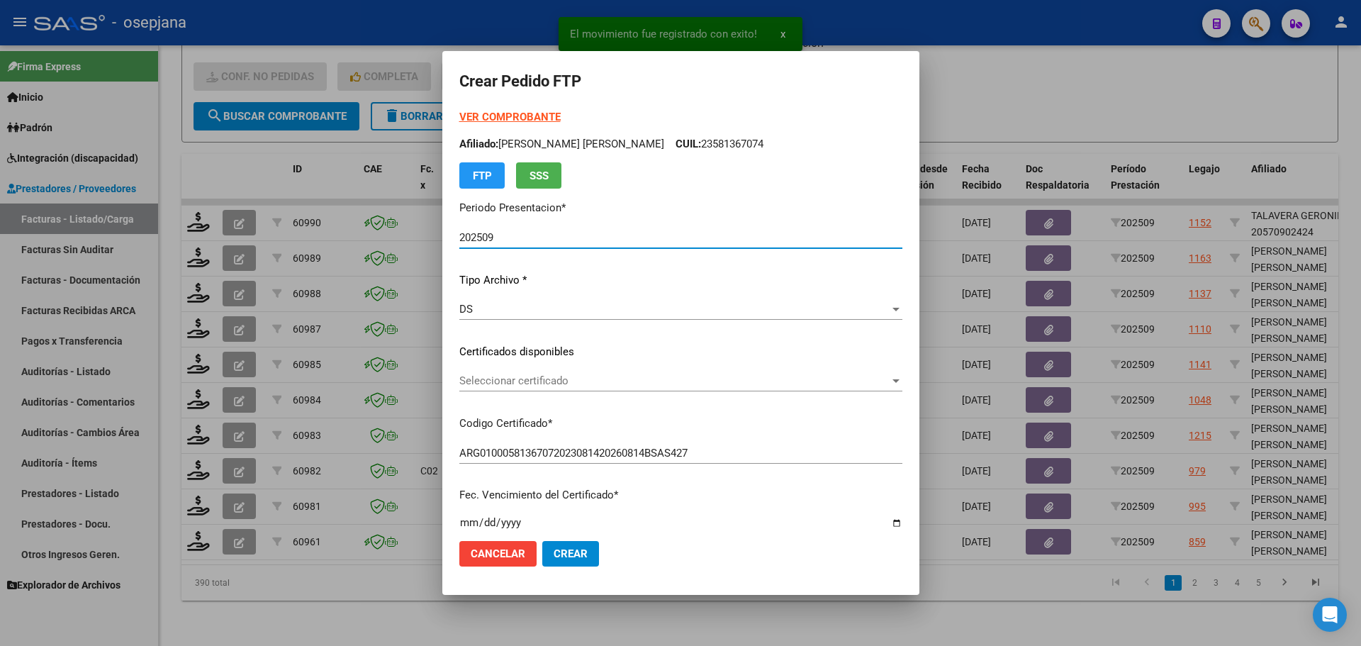
click at [632, 378] on span "Seleccionar certificado" at bounding box center [674, 380] width 430 height 13
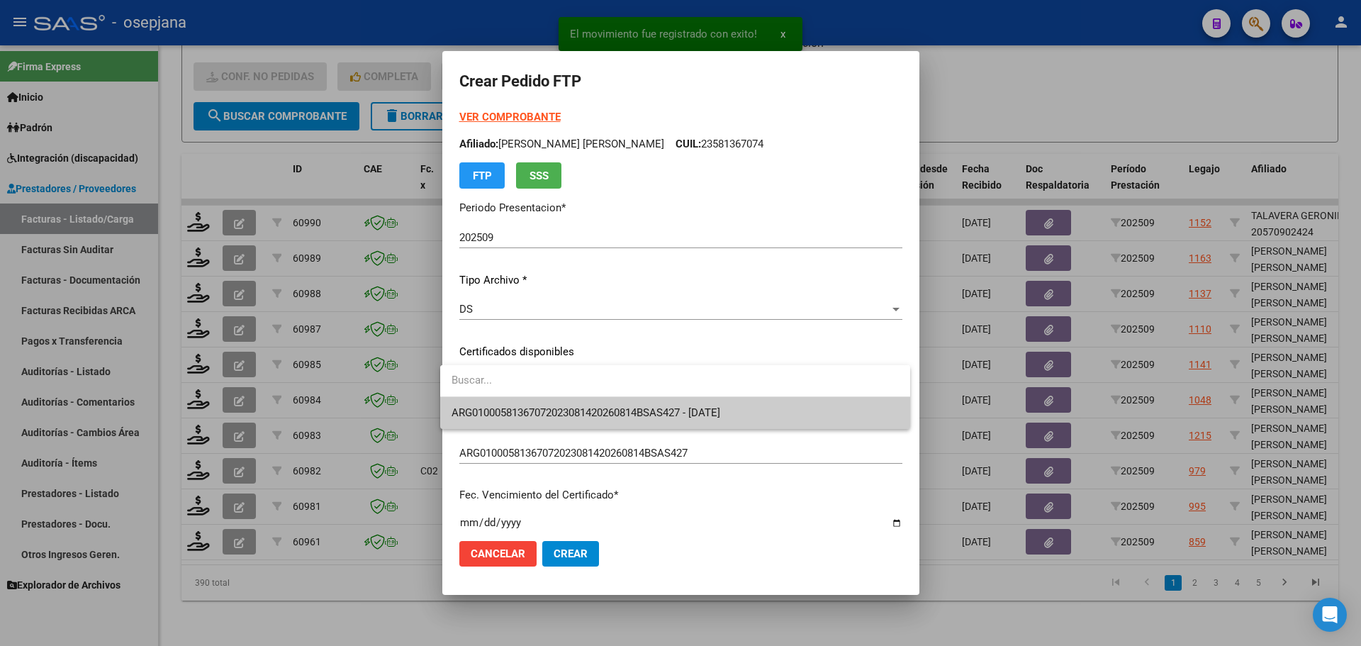
click at [631, 407] on span "ARG01000581367072023081420260814BSAS427 - [DATE]" at bounding box center [585, 412] width 269 height 13
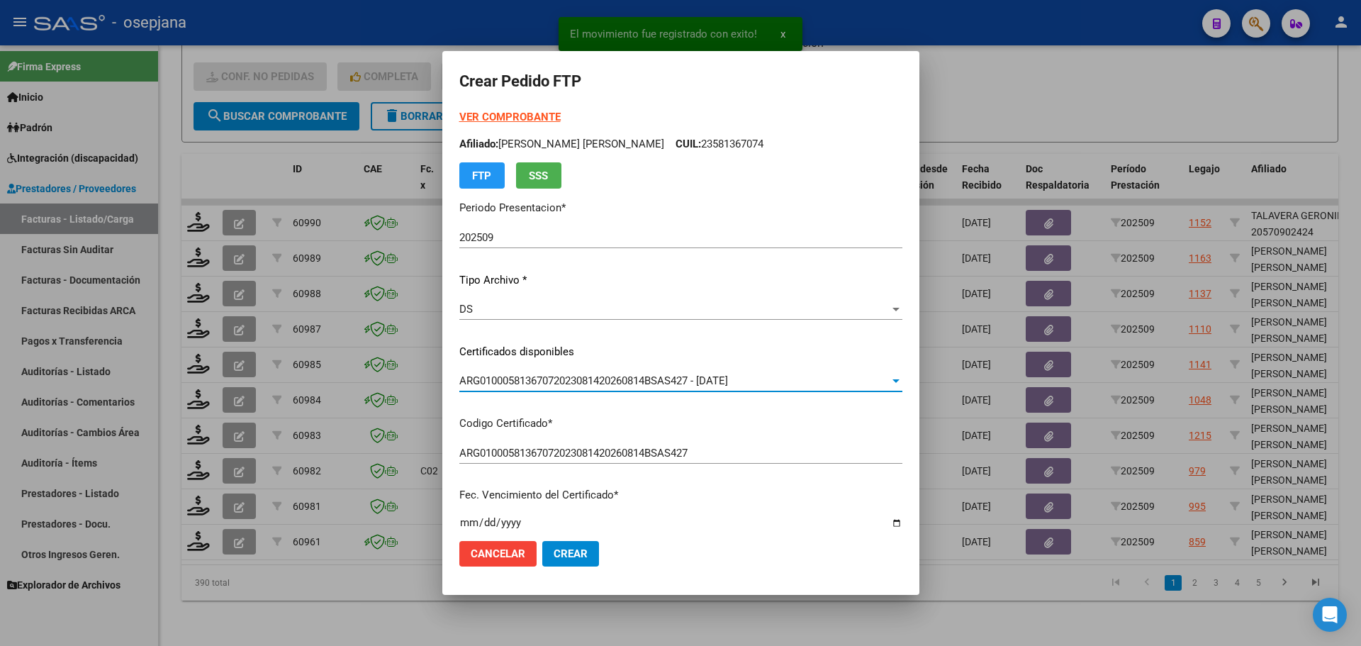
click at [527, 114] on strong "VER COMPROBANTE" at bounding box center [509, 117] width 101 height 13
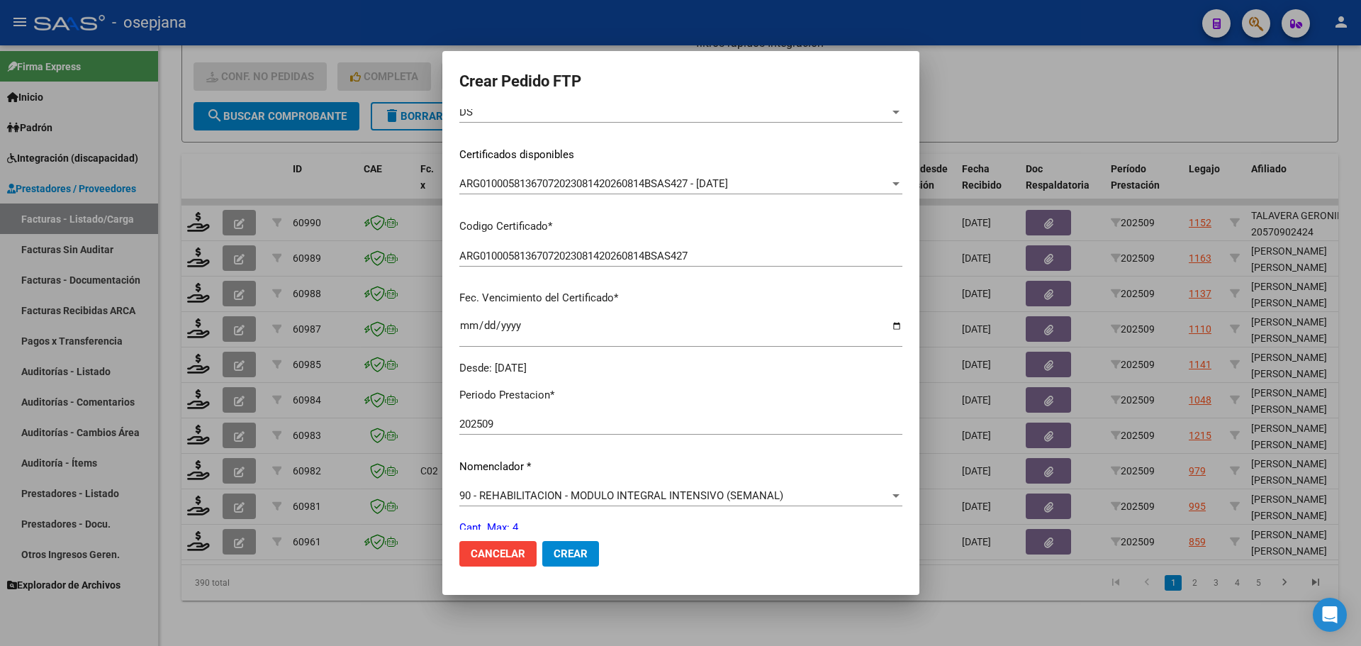
scroll to position [354, 0]
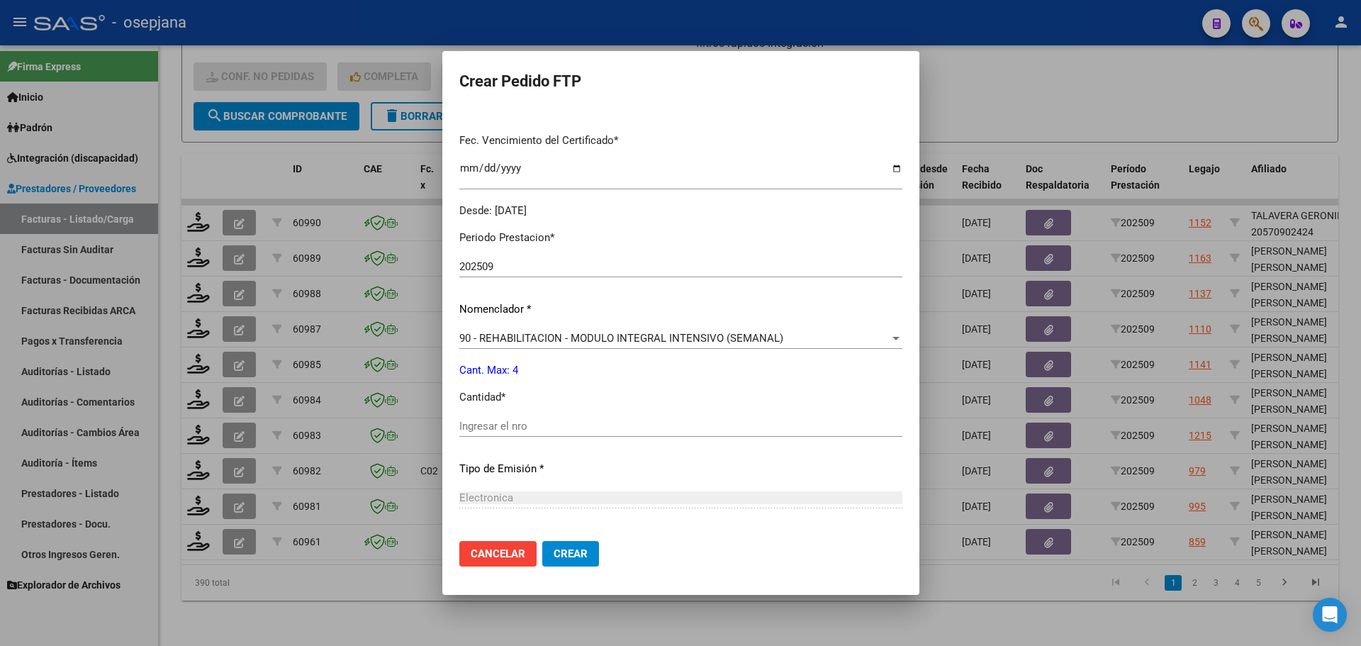
click at [491, 426] on input "Ingresar el nro" at bounding box center [680, 426] width 443 height 13
type input "4"
click at [568, 563] on button "Crear" at bounding box center [570, 554] width 57 height 26
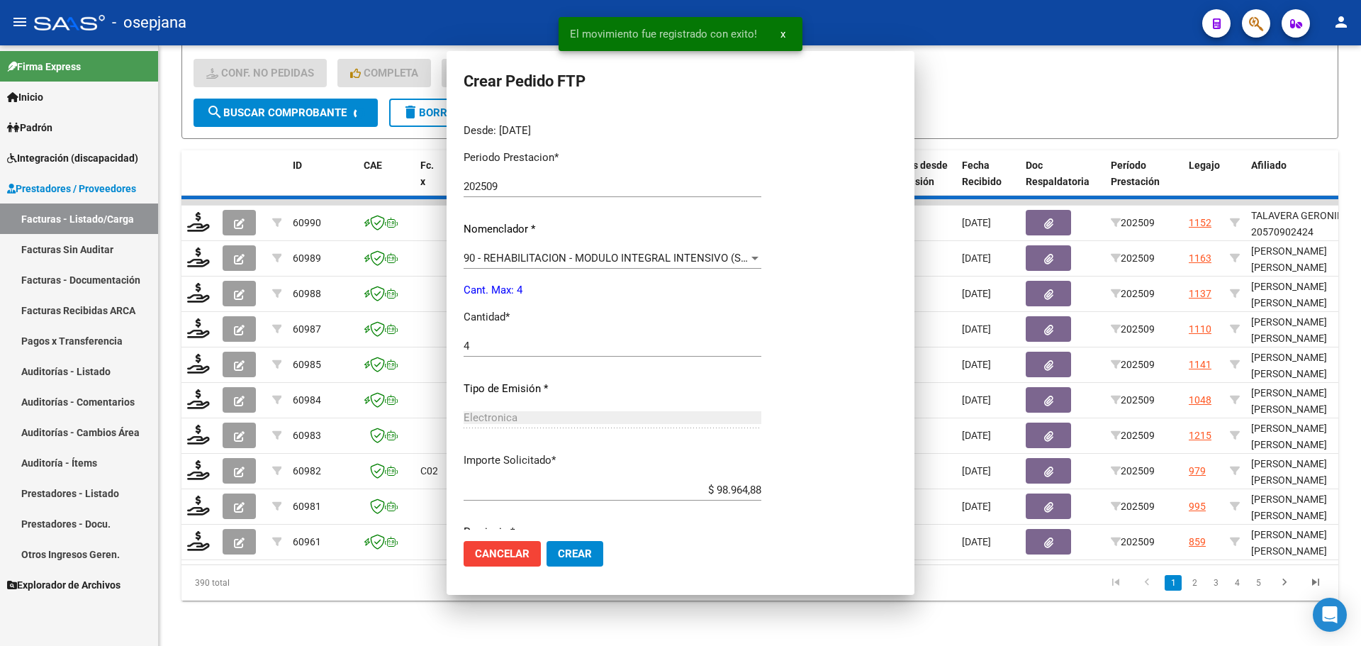
scroll to position [0, 0]
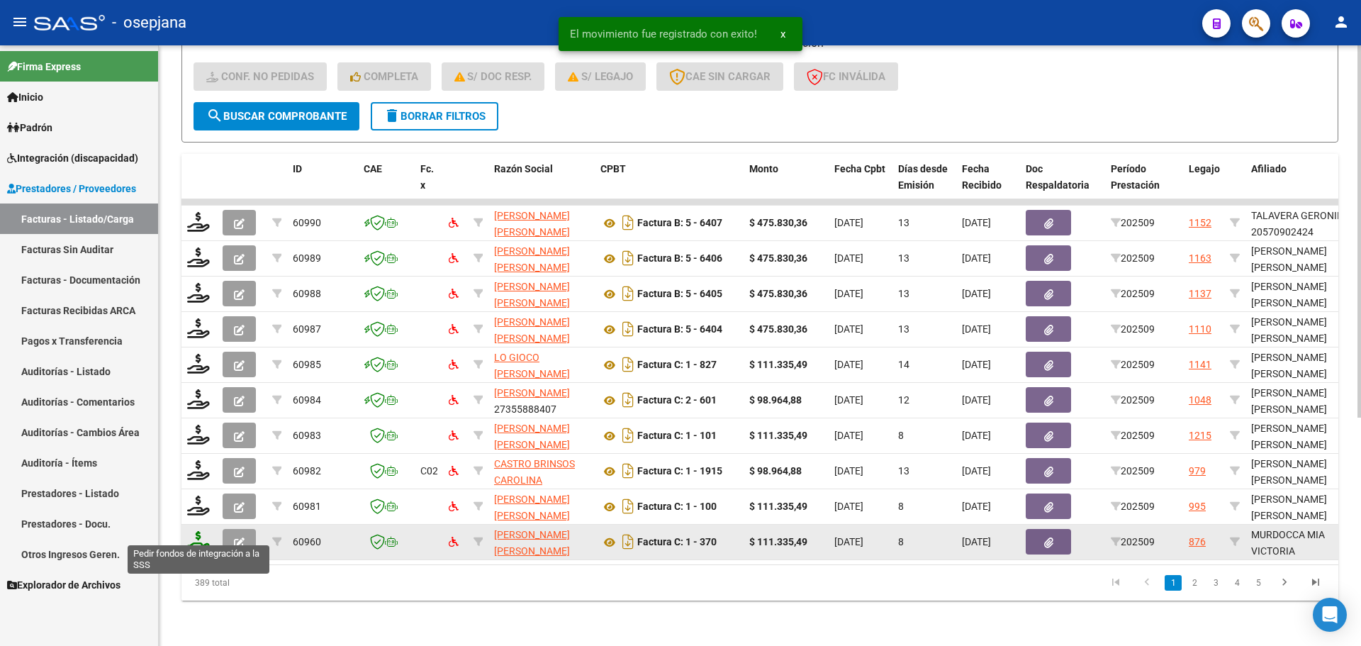
click at [199, 532] on icon at bounding box center [198, 541] width 23 height 20
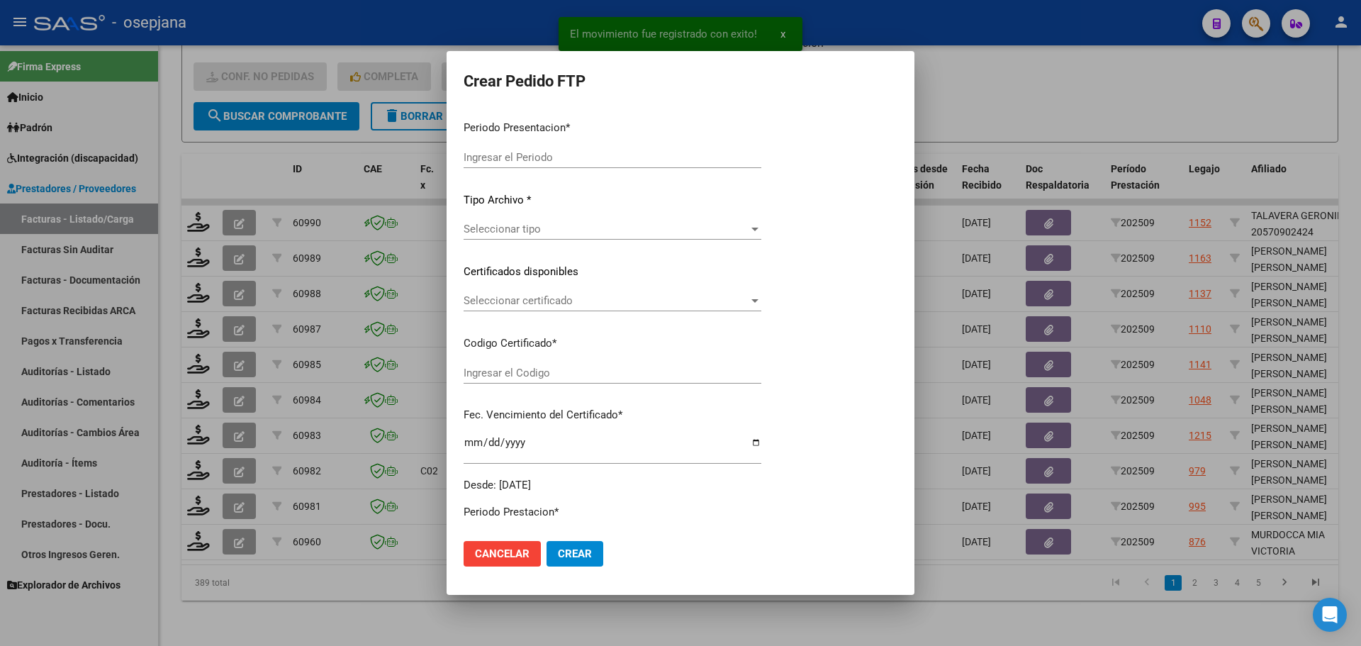
type input "202509"
type input "$ 111.335,49"
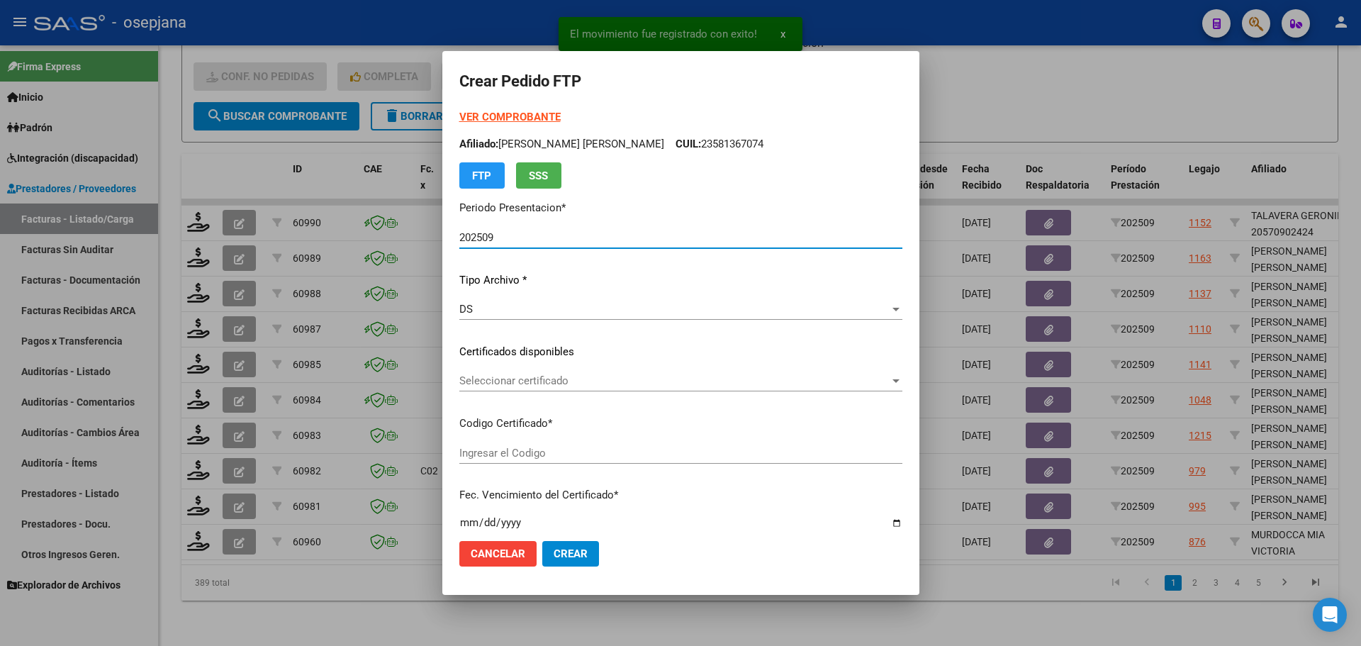
type input "ARG01000533696232022071520270715BS436"
type input "[DATE]"
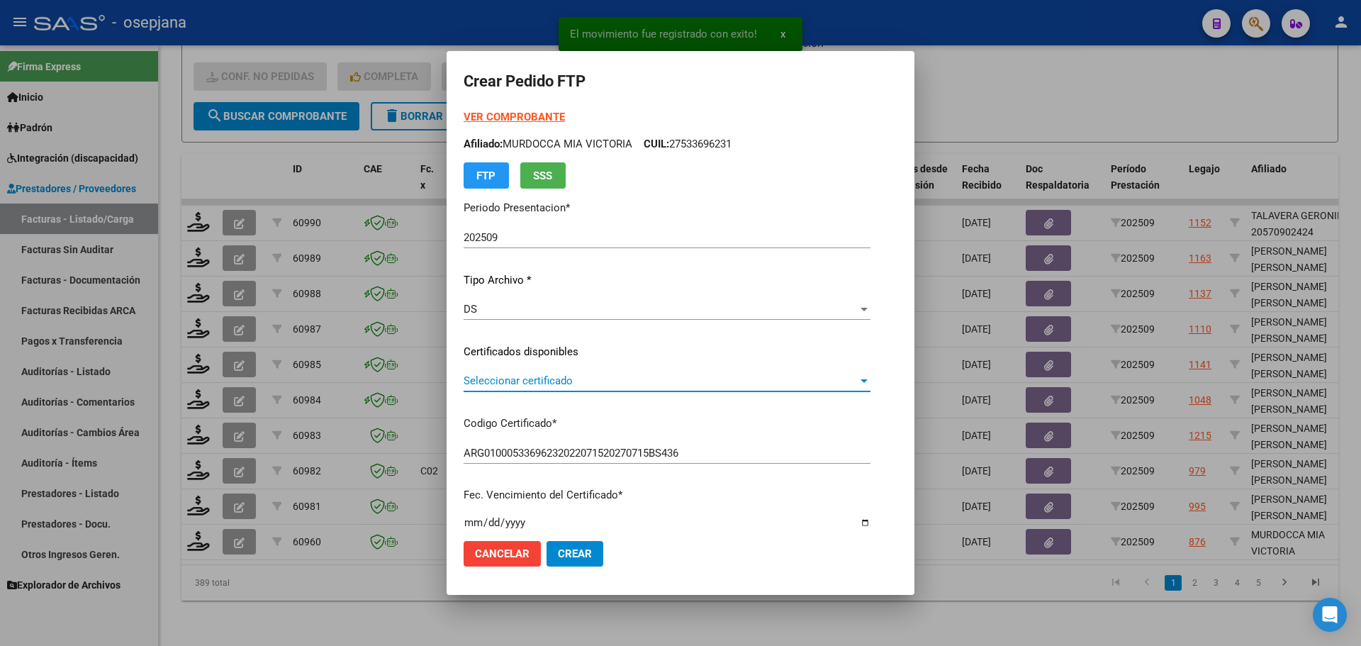
click at [556, 379] on span "Seleccionar certificado" at bounding box center [661, 380] width 394 height 13
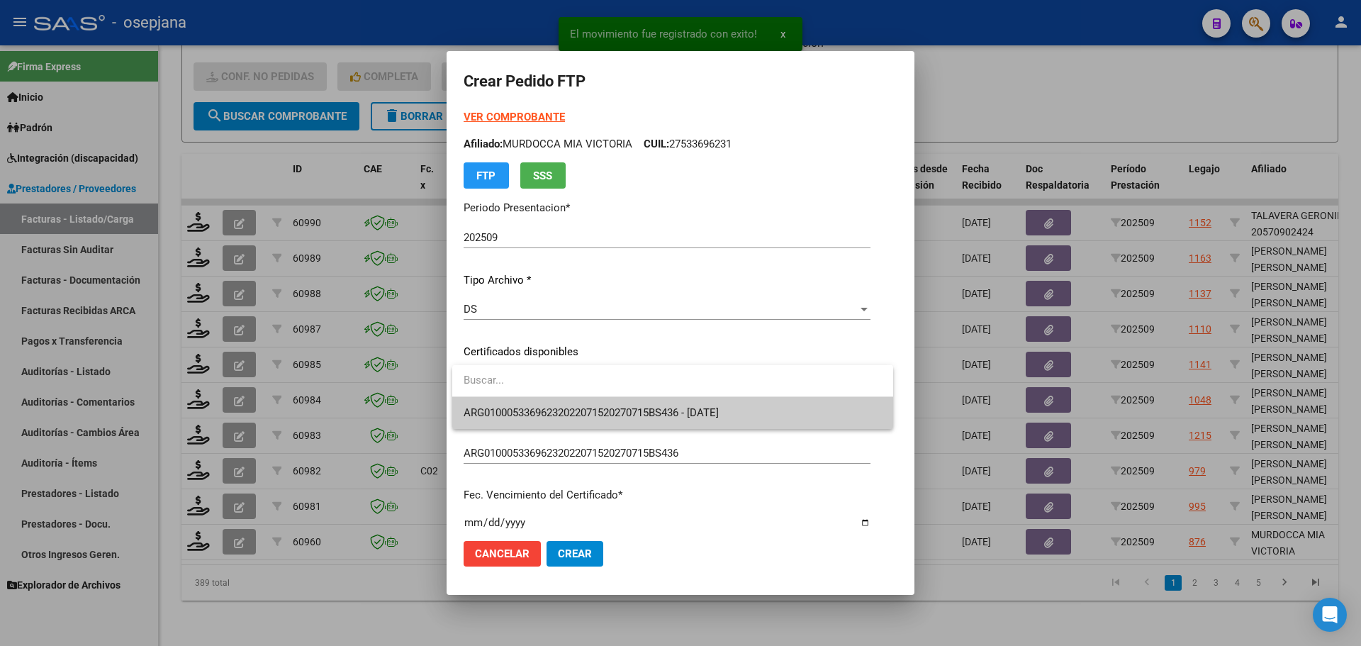
click at [560, 400] on span "ARG01000533696232022071520270715BS436 - [DATE]" at bounding box center [673, 413] width 418 height 32
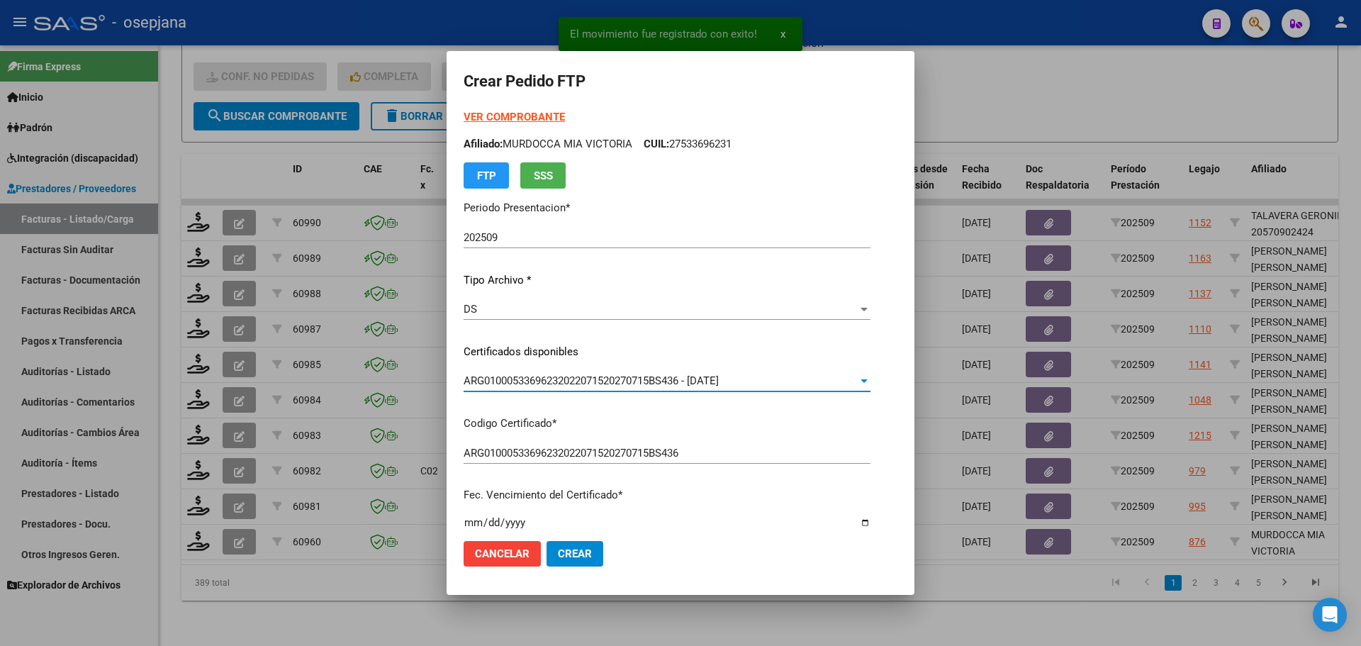
click at [517, 112] on strong "VER COMPROBANTE" at bounding box center [514, 117] width 101 height 13
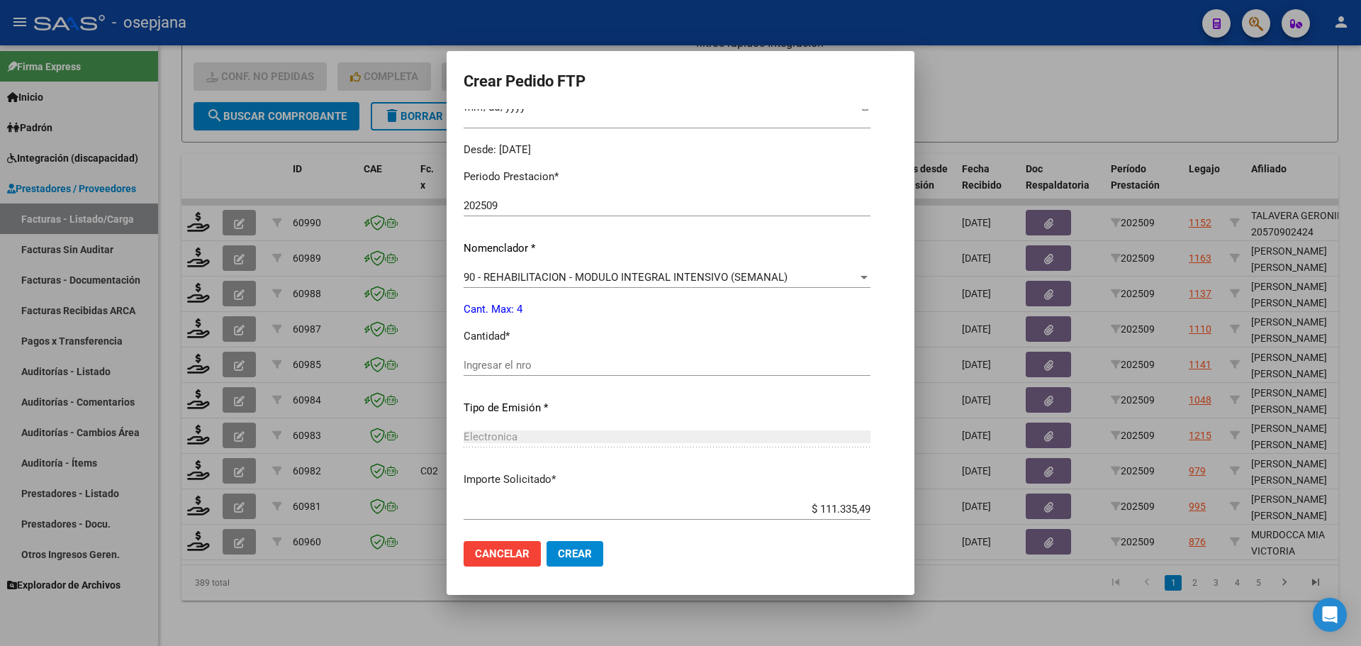
scroll to position [425, 0]
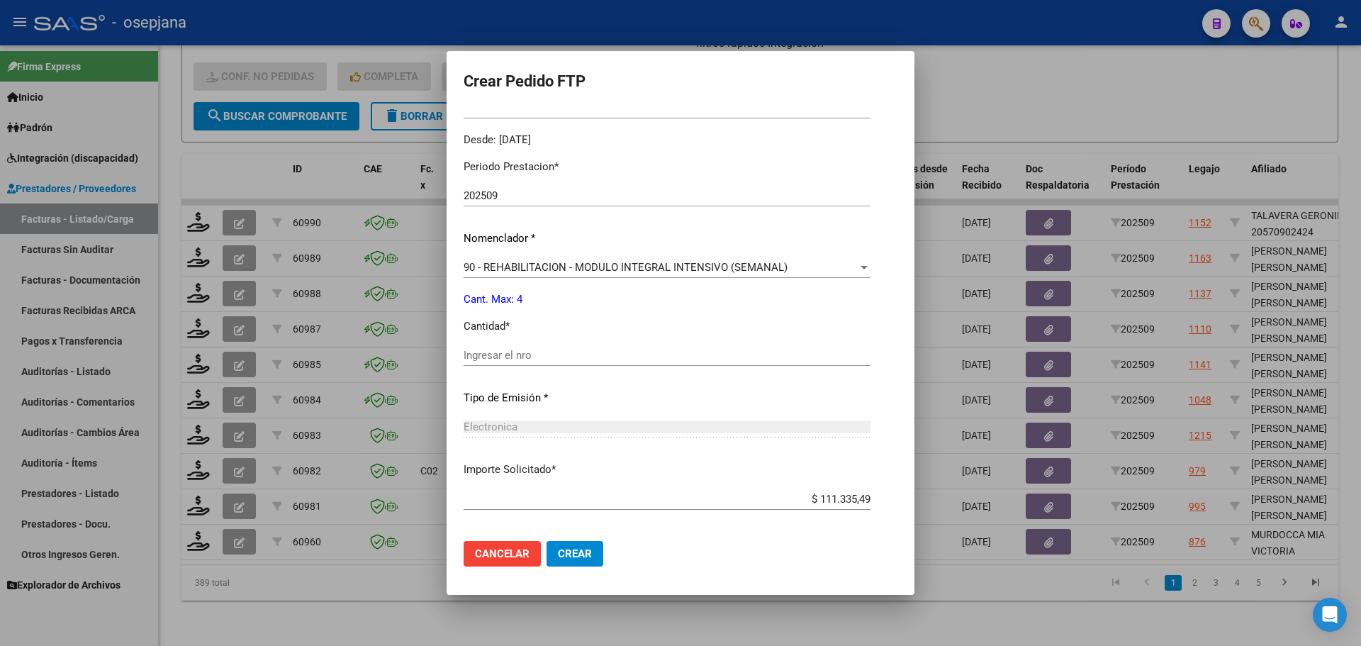
click at [524, 344] on div "Periodo Prestacion * 202509 Ingresar el Periodo Prestacion Nomenclador * 90 - R…" at bounding box center [667, 371] width 407 height 447
click at [517, 356] on input "Ingresar el nro" at bounding box center [667, 355] width 407 height 13
type input "4"
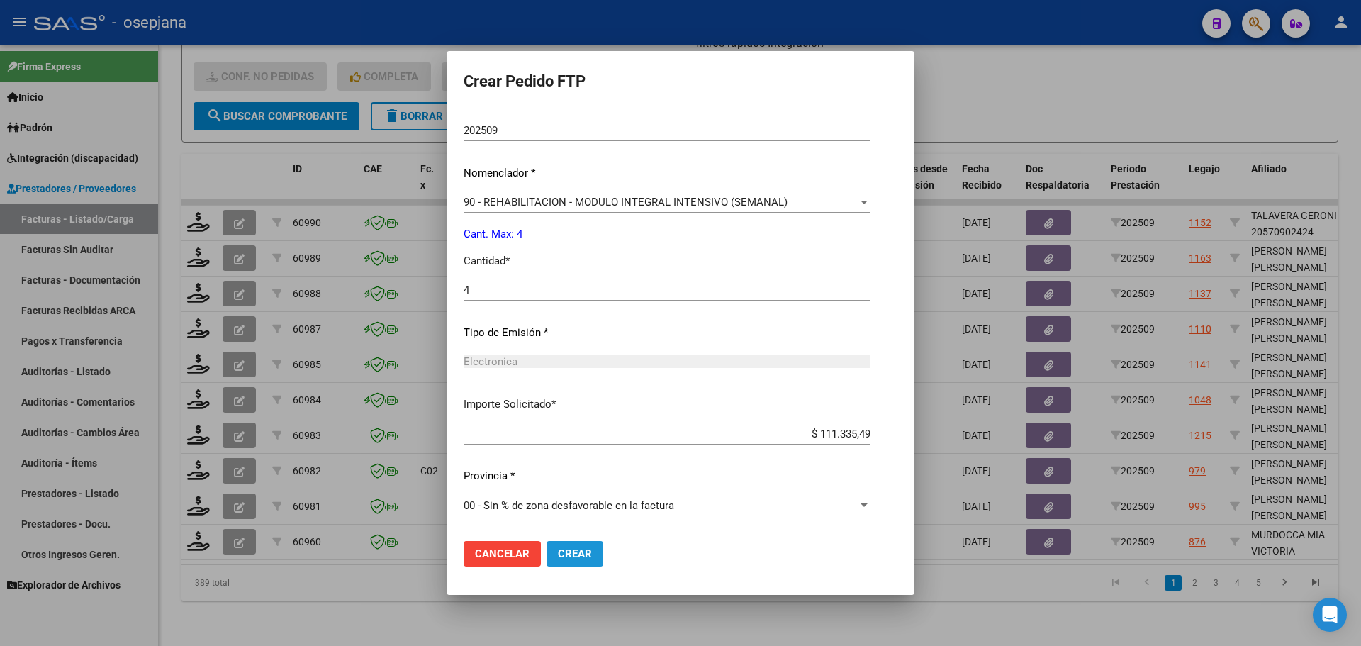
click at [578, 549] on span "Crear" at bounding box center [575, 553] width 34 height 13
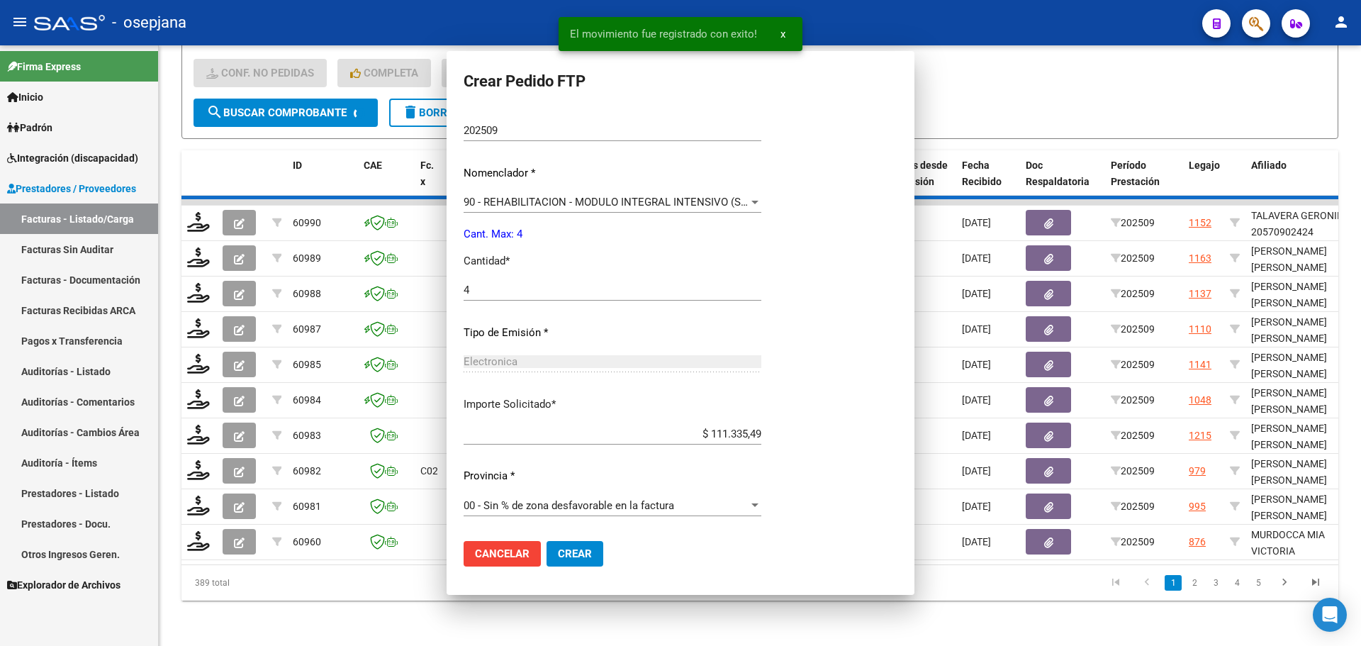
scroll to position [0, 0]
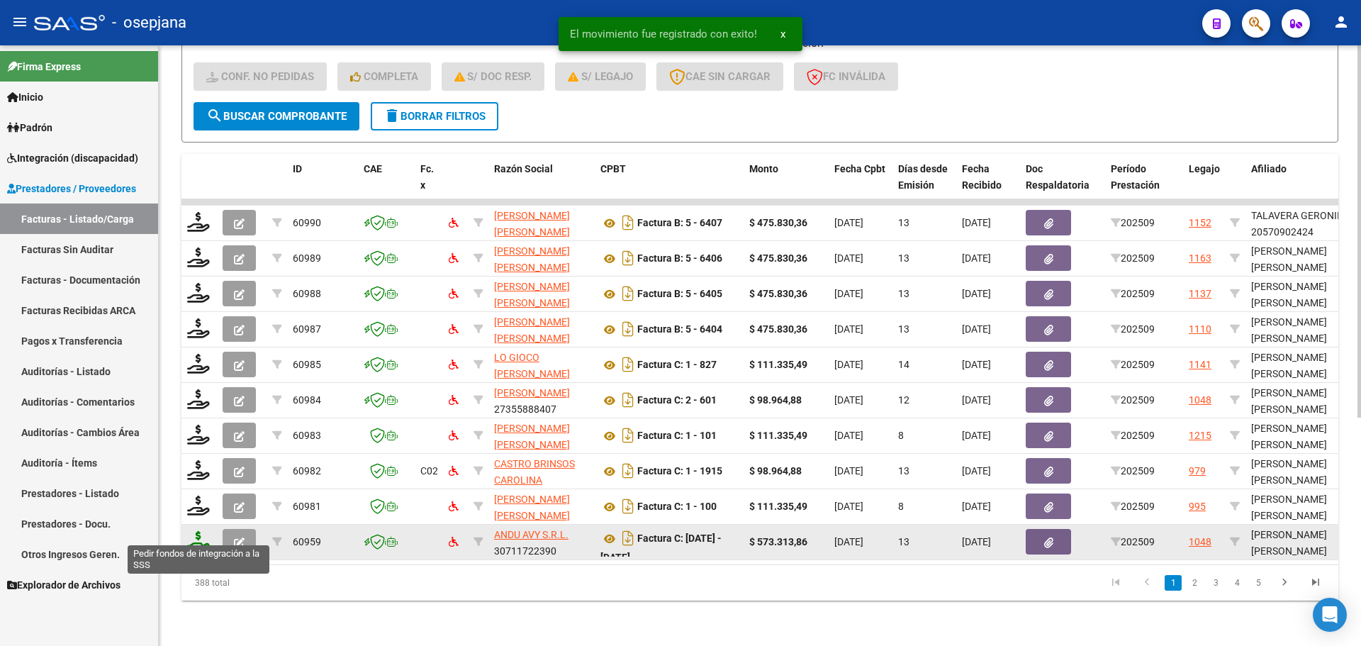
click at [200, 531] on icon at bounding box center [198, 541] width 23 height 20
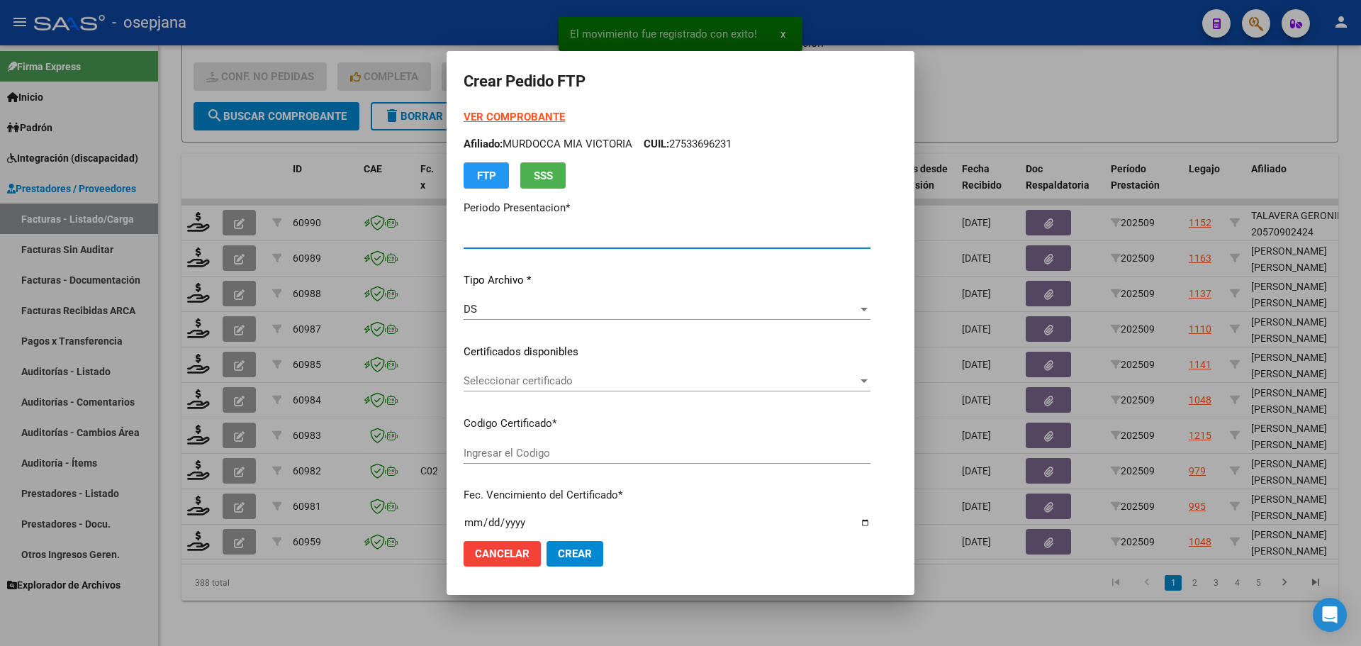
type input "202509"
type input "$ 573.313,86"
type input "permanente"
type input "[DATE]"
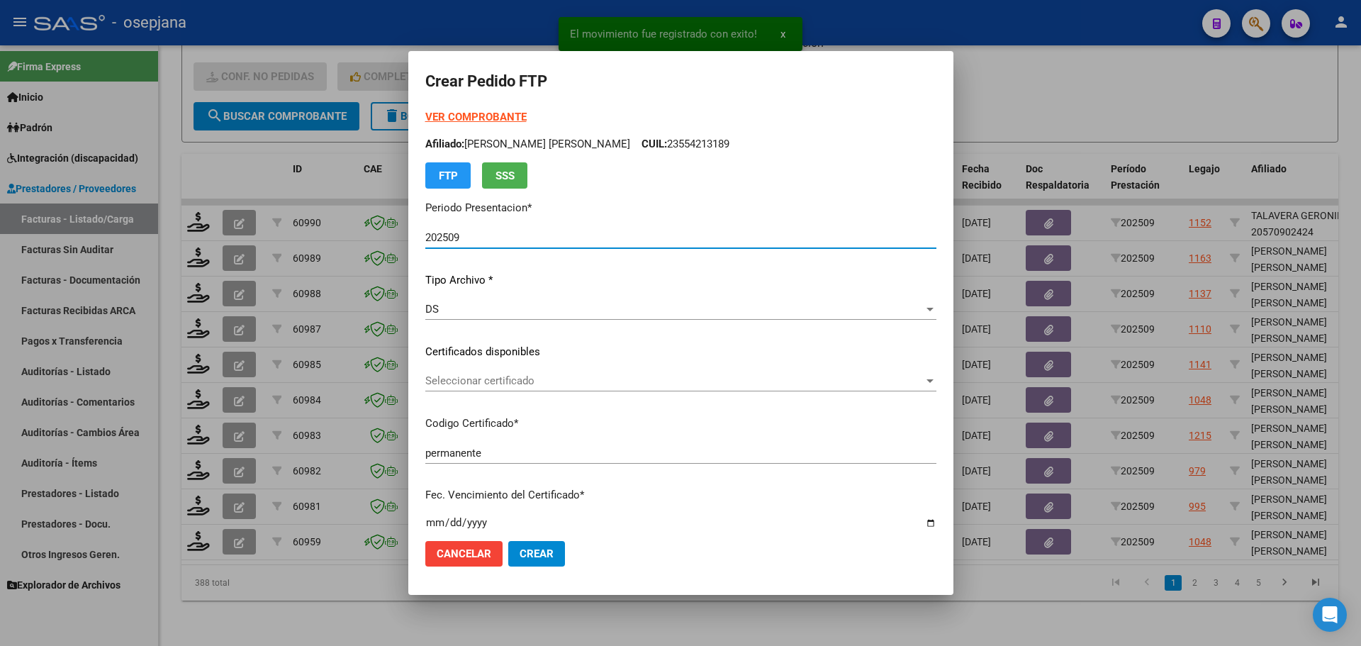
click at [546, 377] on span "Seleccionar certificado" at bounding box center [674, 380] width 498 height 13
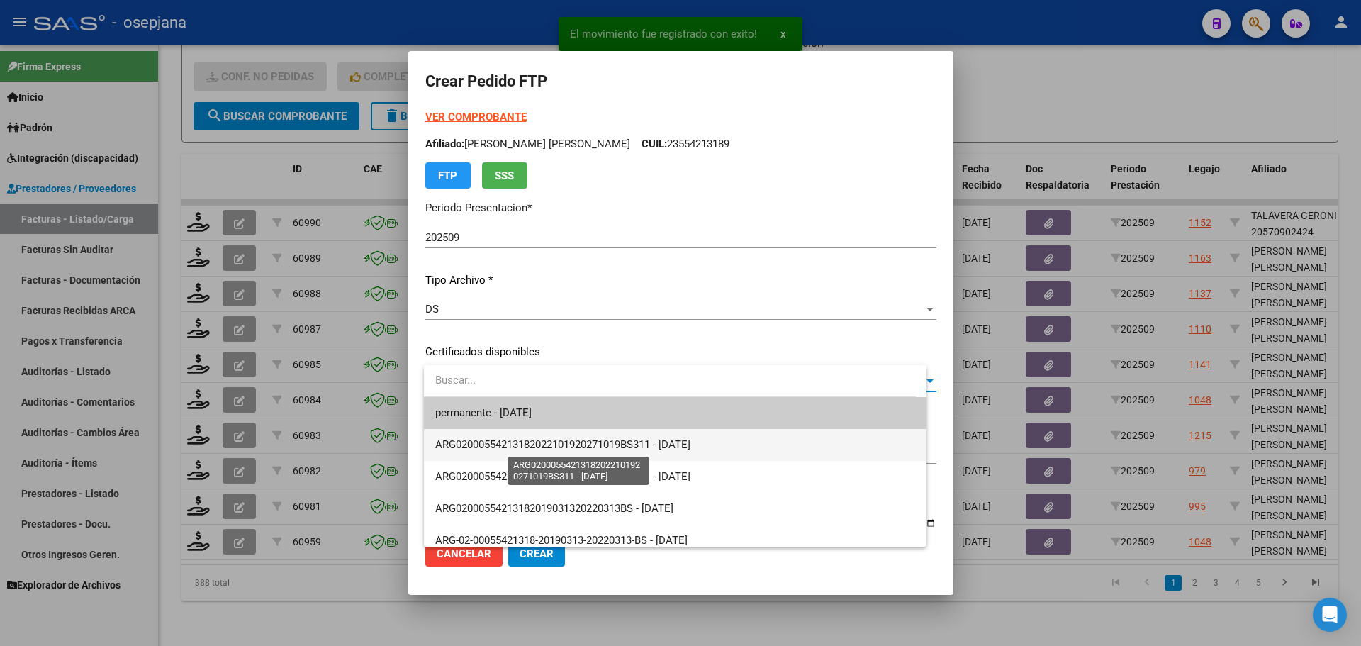
click at [564, 443] on span "ARG02000554213182022101920271019BS311 - [DATE]" at bounding box center [562, 444] width 255 height 13
type input "ARG02000554213182022101920271019BS311"
type input "[DATE]"
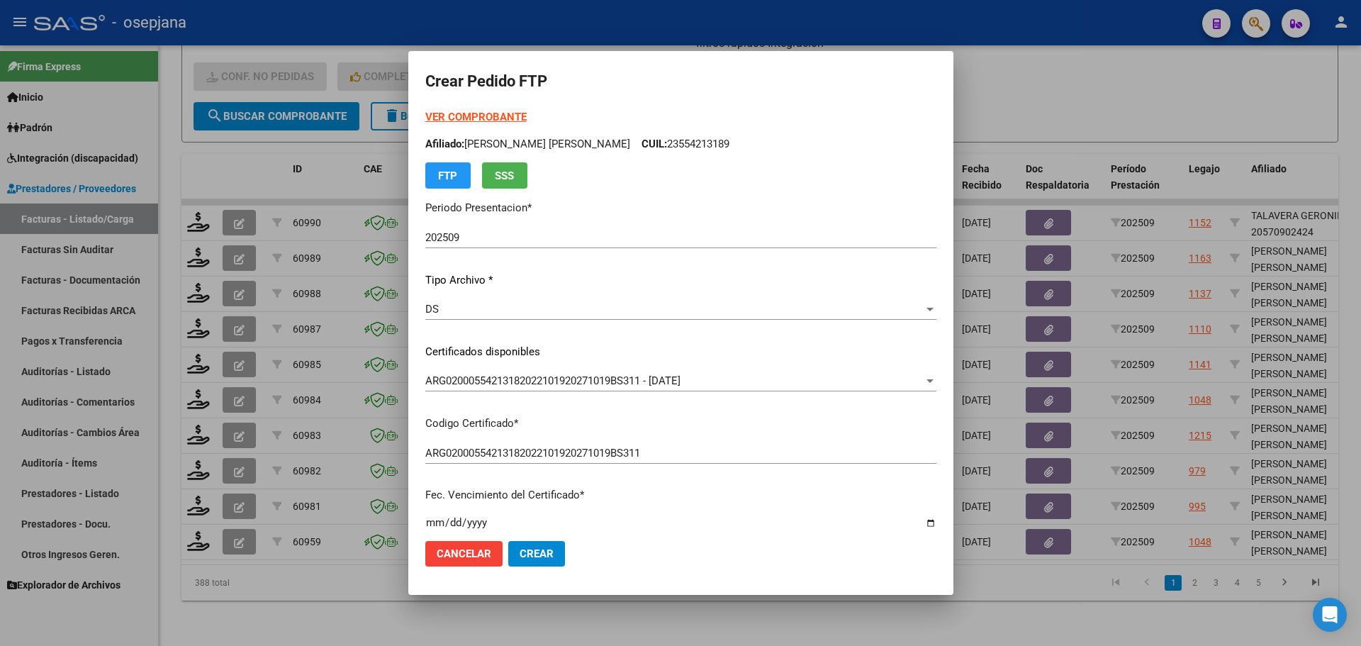
click at [503, 120] on strong "VER COMPROBANTE" at bounding box center [475, 117] width 101 height 13
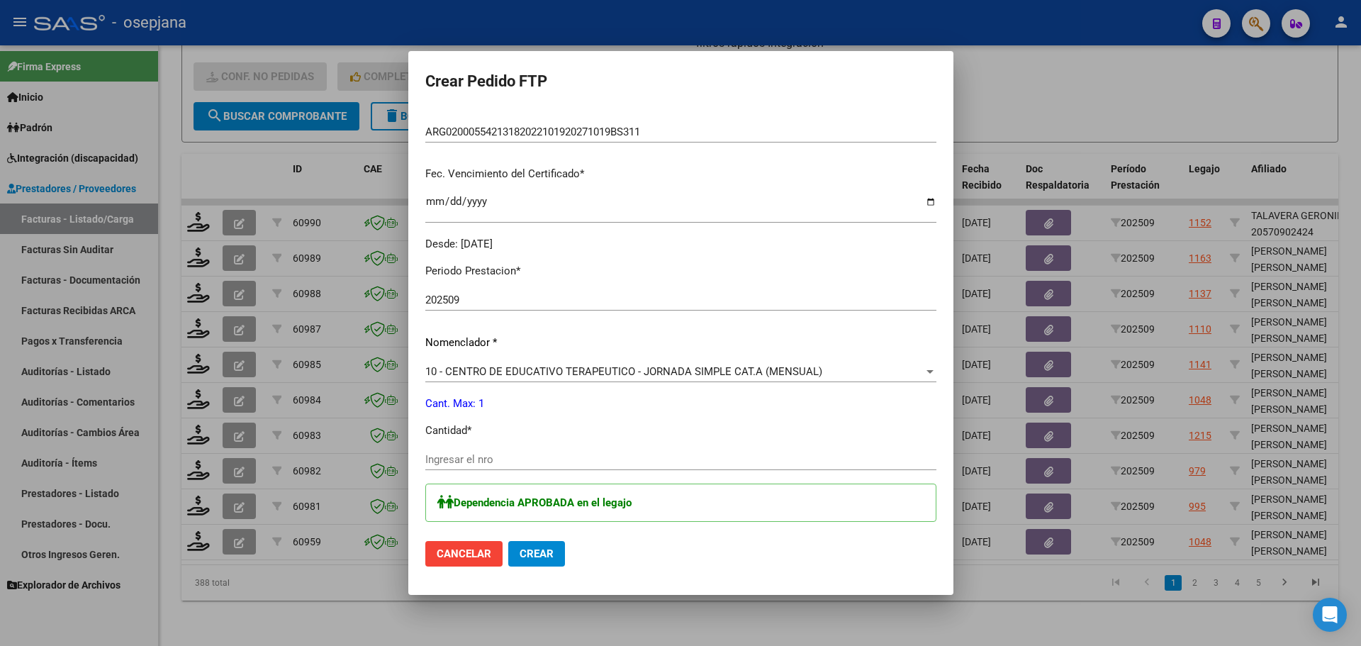
scroll to position [354, 0]
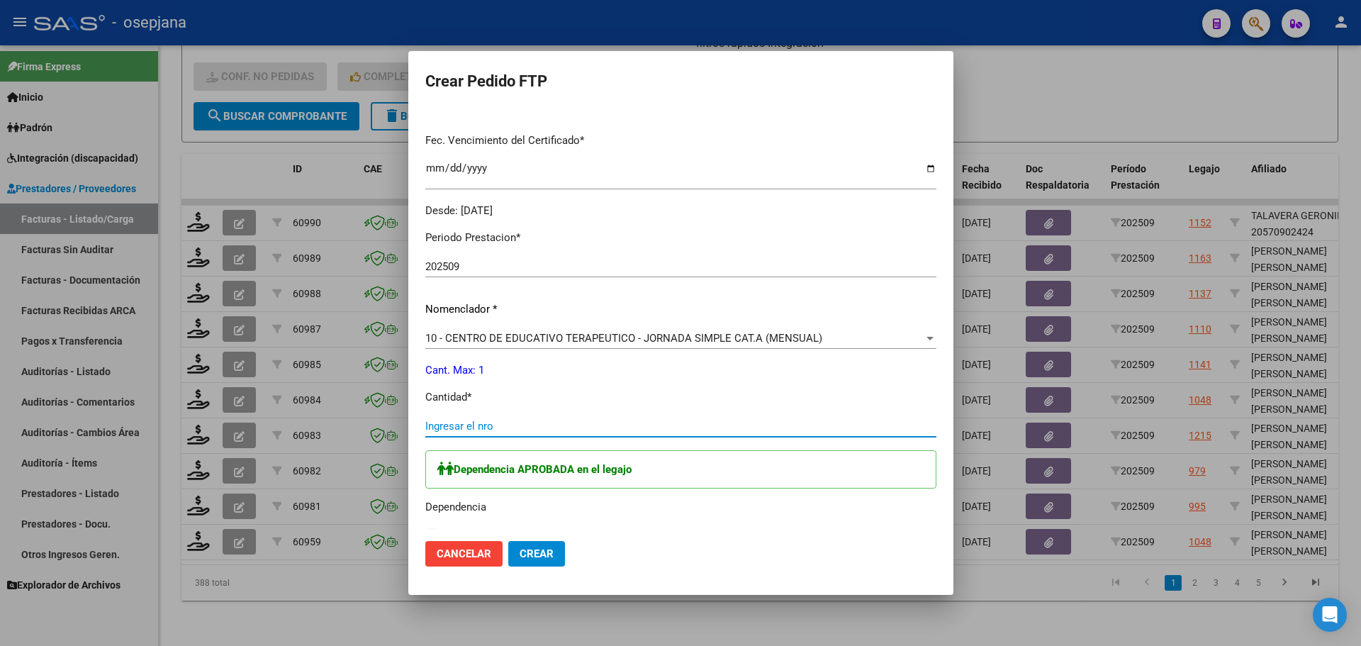
click at [454, 422] on input "Ingresar el nro" at bounding box center [680, 426] width 511 height 13
type input "1"
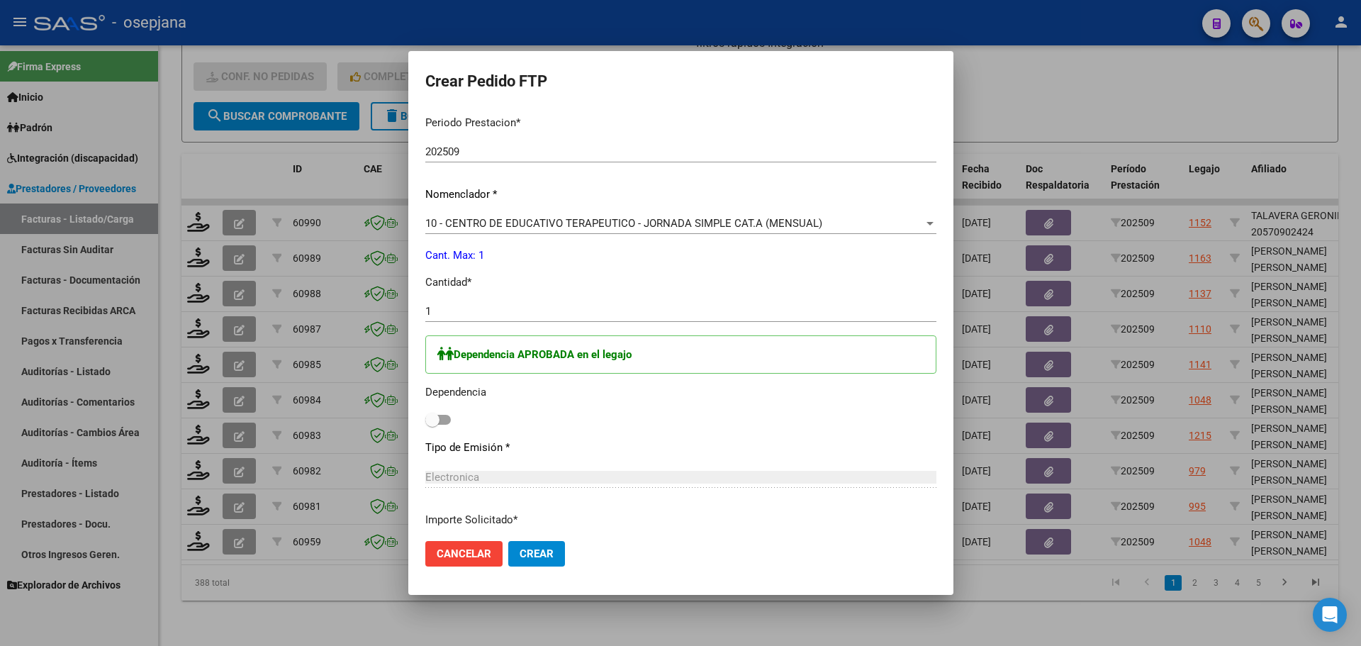
scroll to position [496, 0]
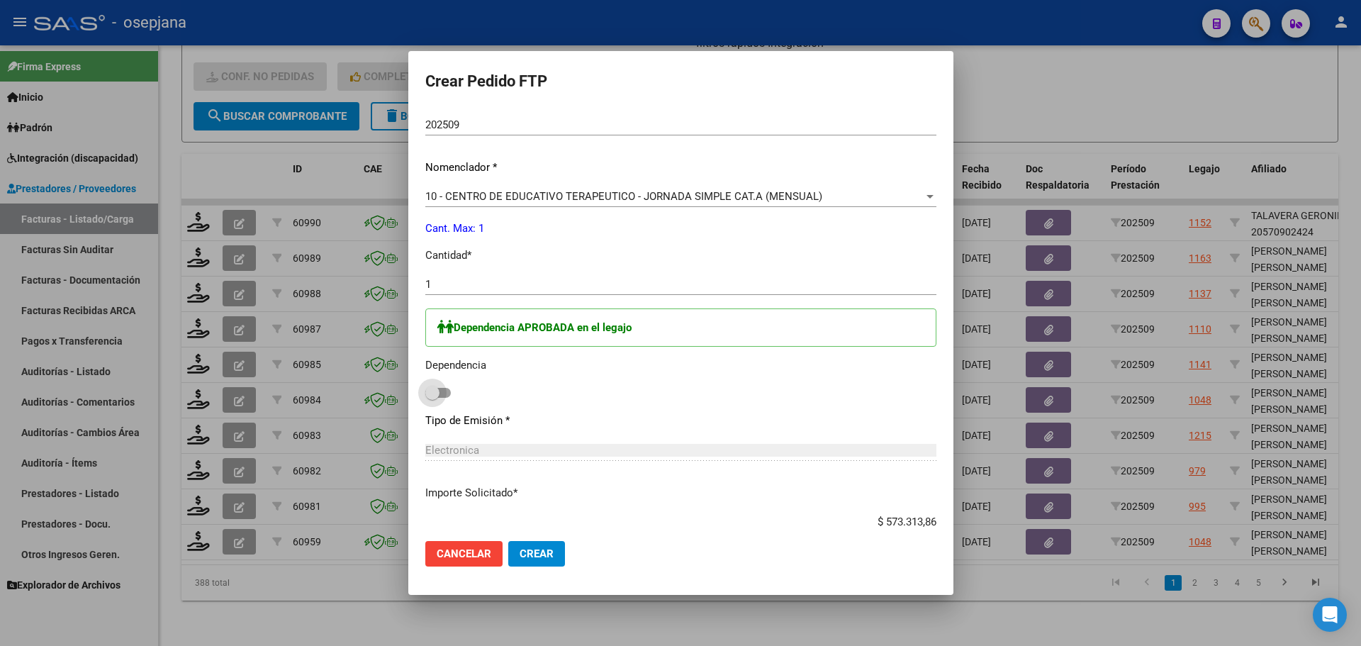
click at [437, 392] on span at bounding box center [432, 393] width 14 height 14
click at [432, 398] on input "checkbox" at bounding box center [432, 398] width 1 height 1
checkbox input "true"
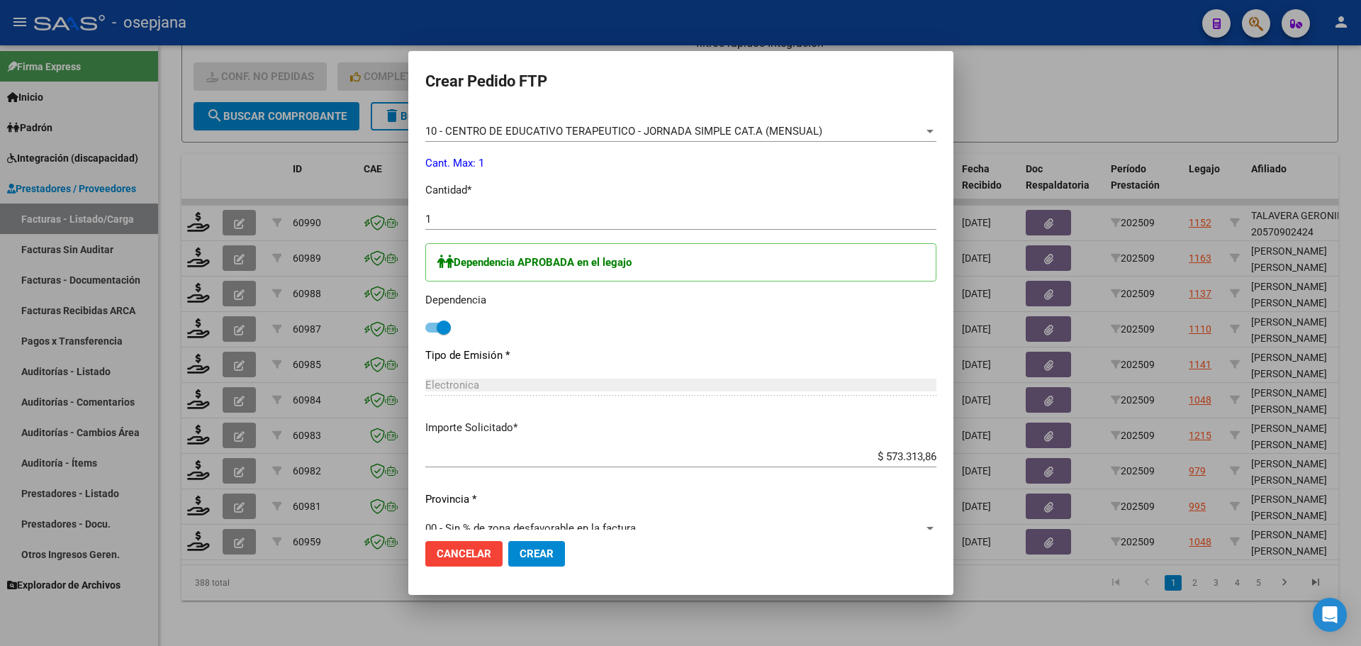
scroll to position [584, 0]
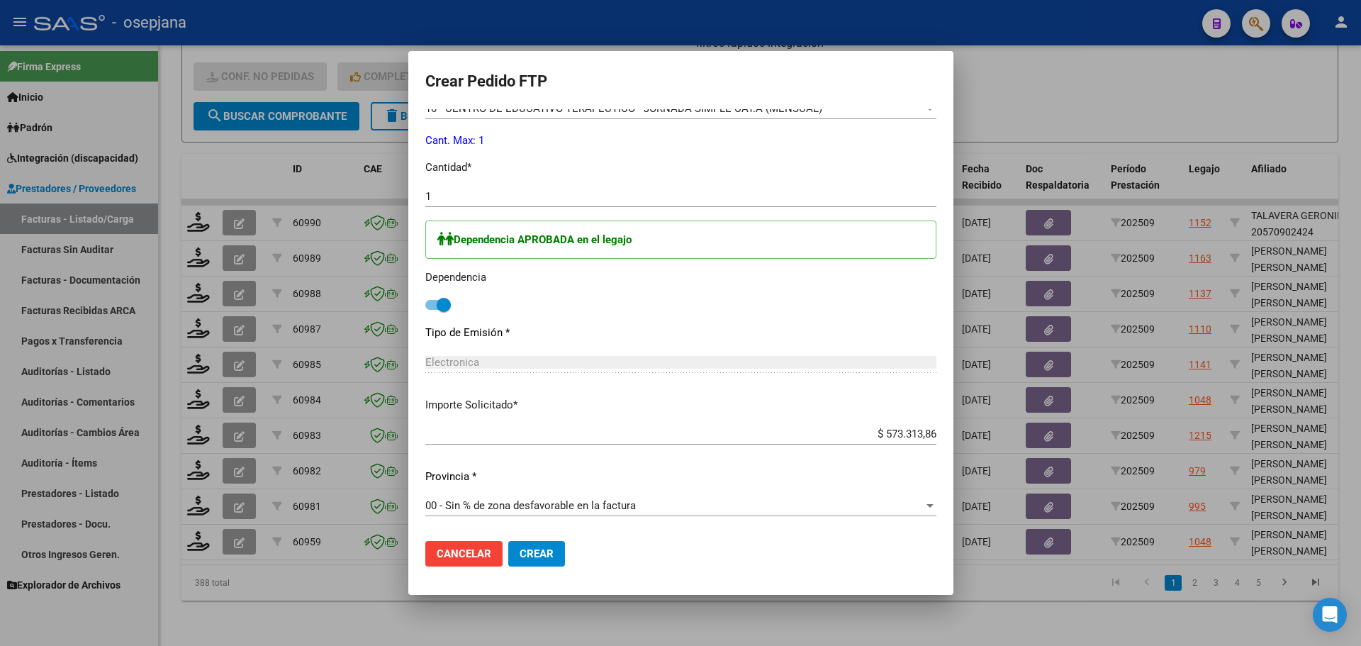
click at [554, 554] on span "Crear" at bounding box center [537, 553] width 34 height 13
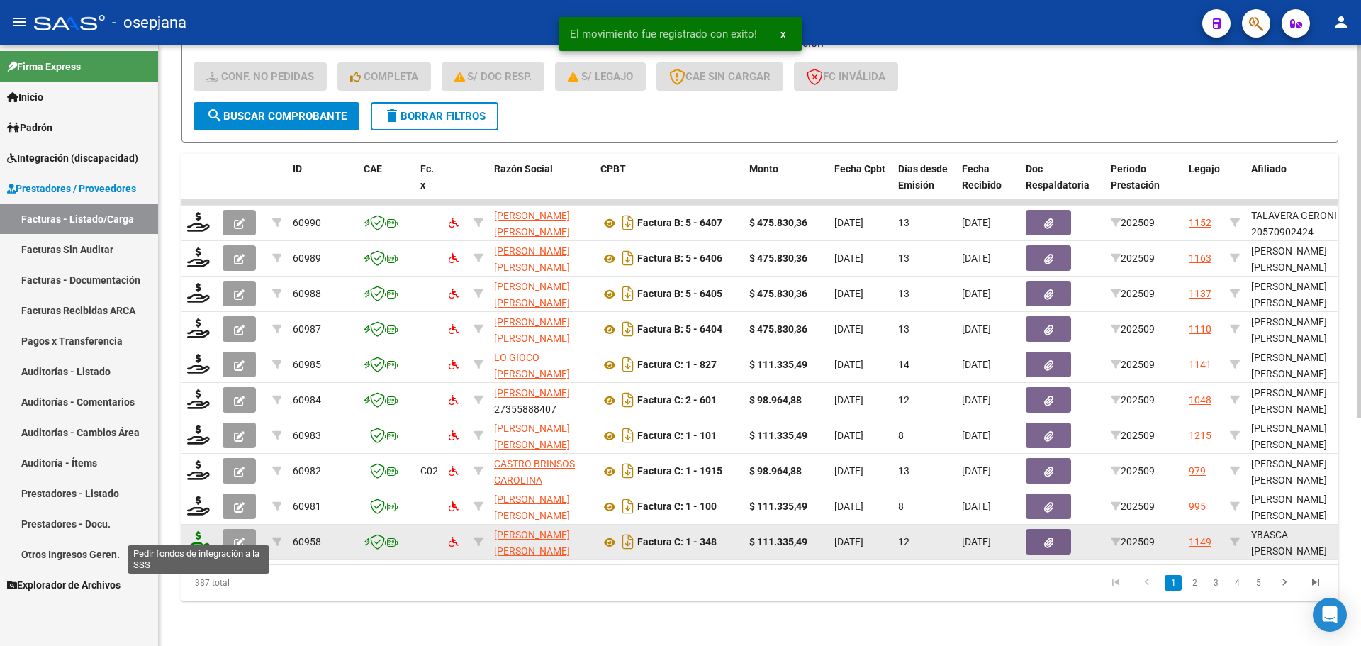
click at [196, 535] on icon at bounding box center [198, 541] width 23 height 20
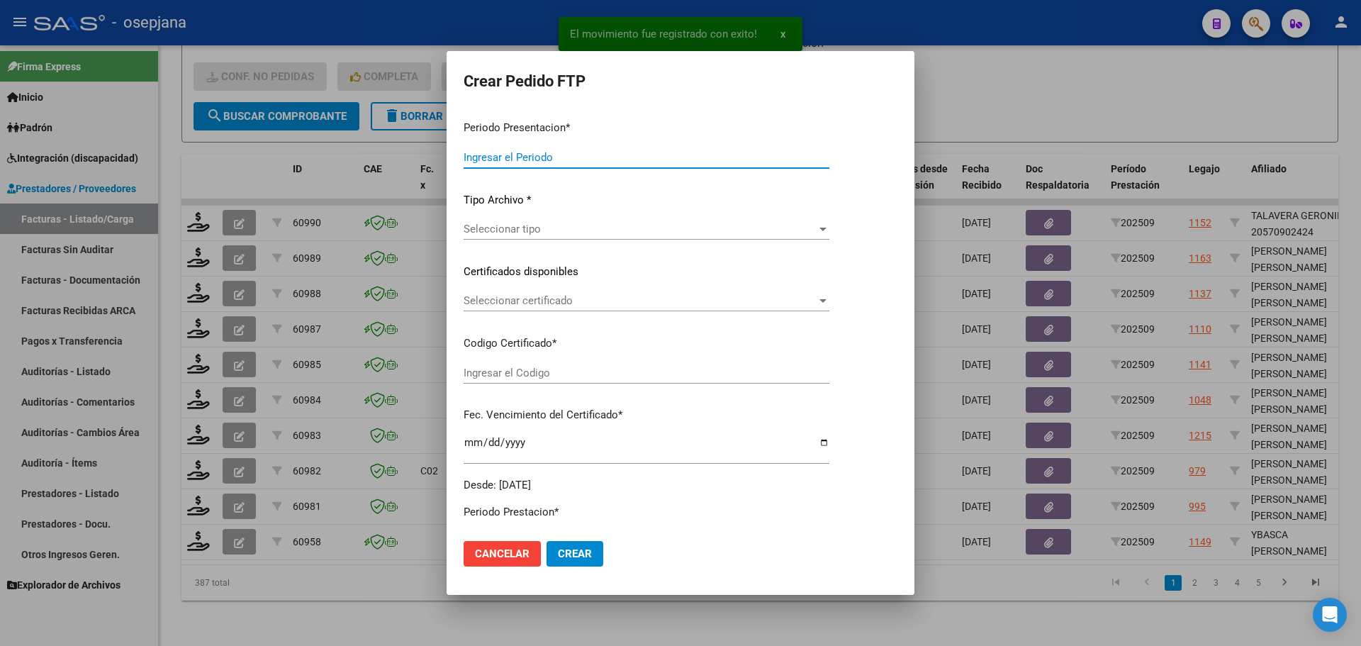
type input "202509"
type input "$ 111.335,49"
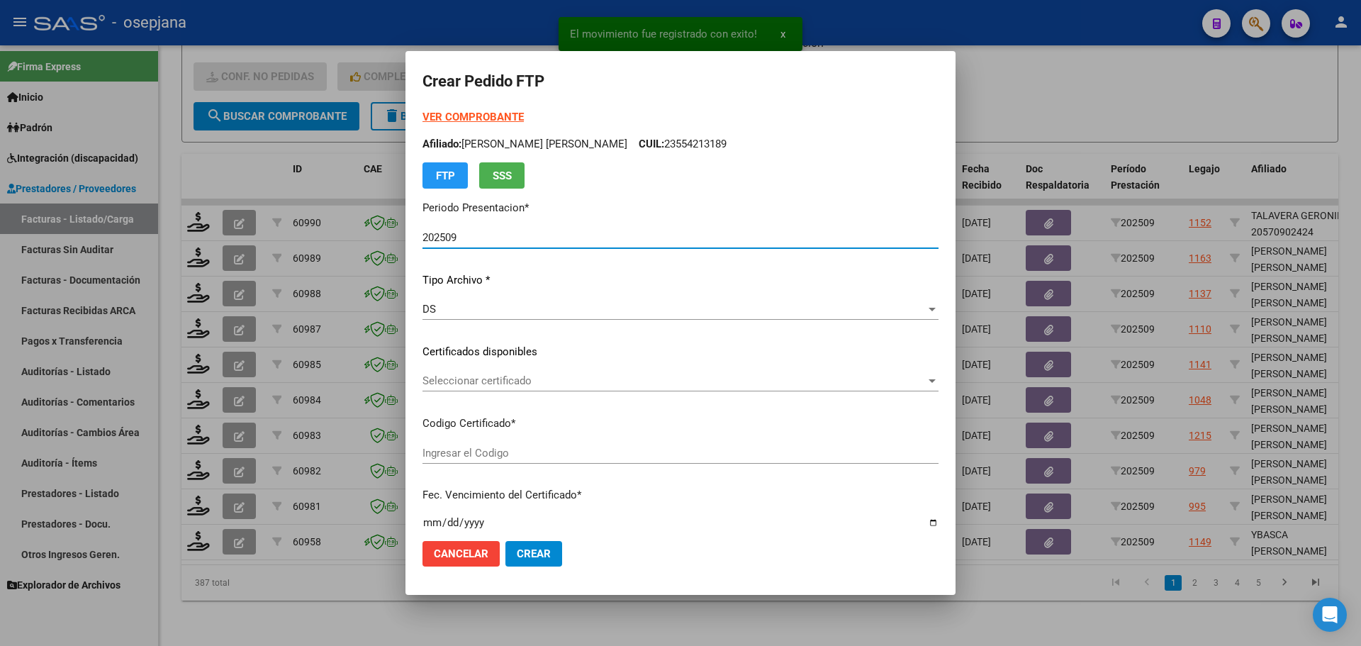
type input "ARG01000538370072022050320270503BSAS313"
type input "[DATE]"
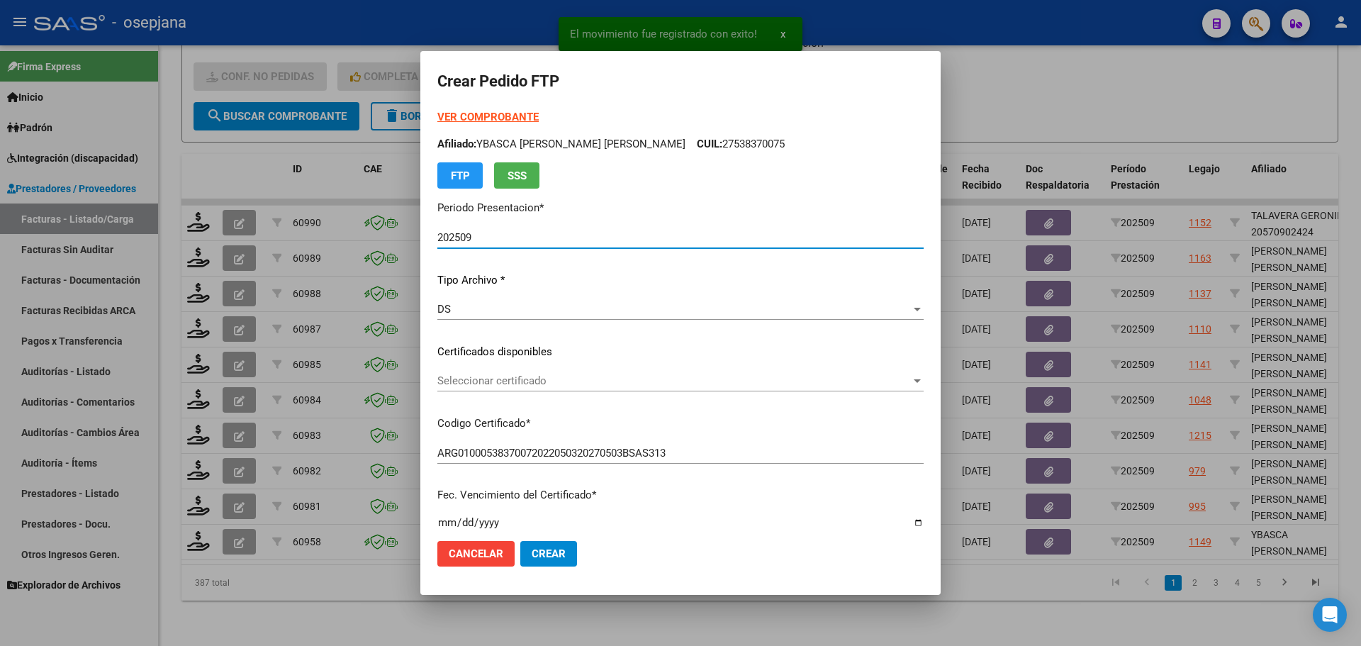
click at [504, 388] on div "Seleccionar certificado Seleccionar certificado" at bounding box center [680, 380] width 486 height 21
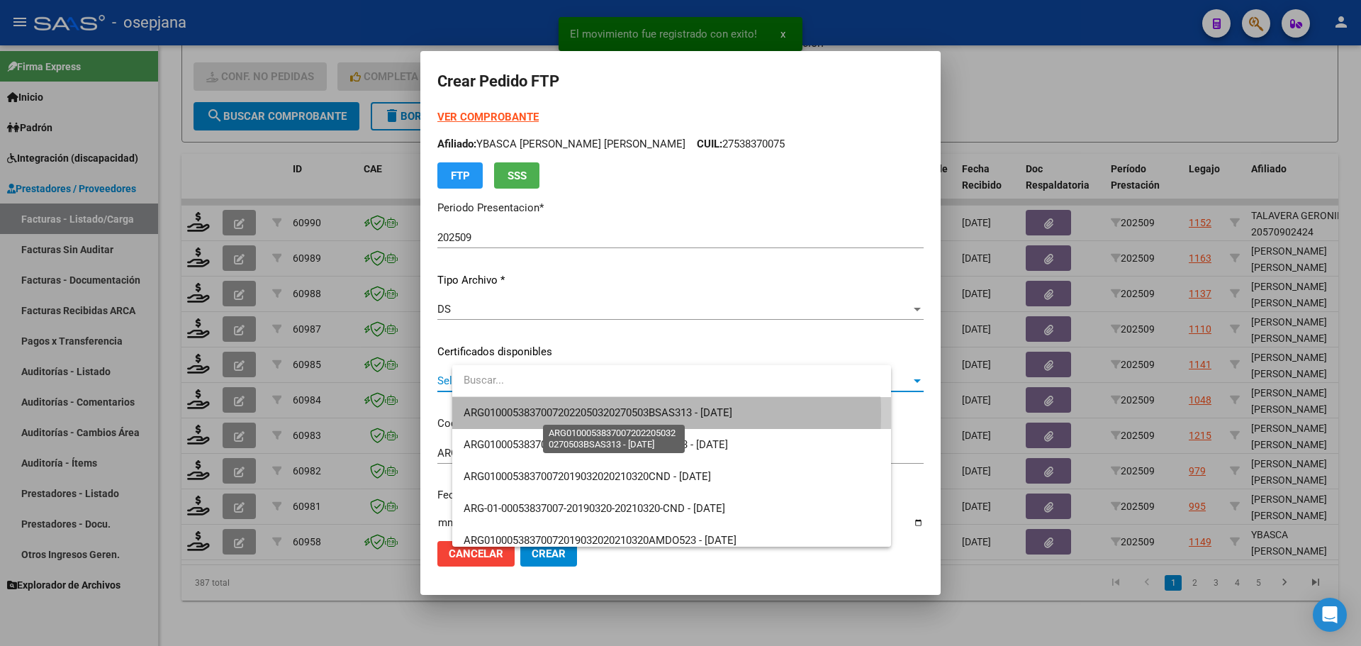
click at [505, 414] on span "ARG01000538370072022050320270503BSAS313 - [DATE]" at bounding box center [598, 412] width 269 height 13
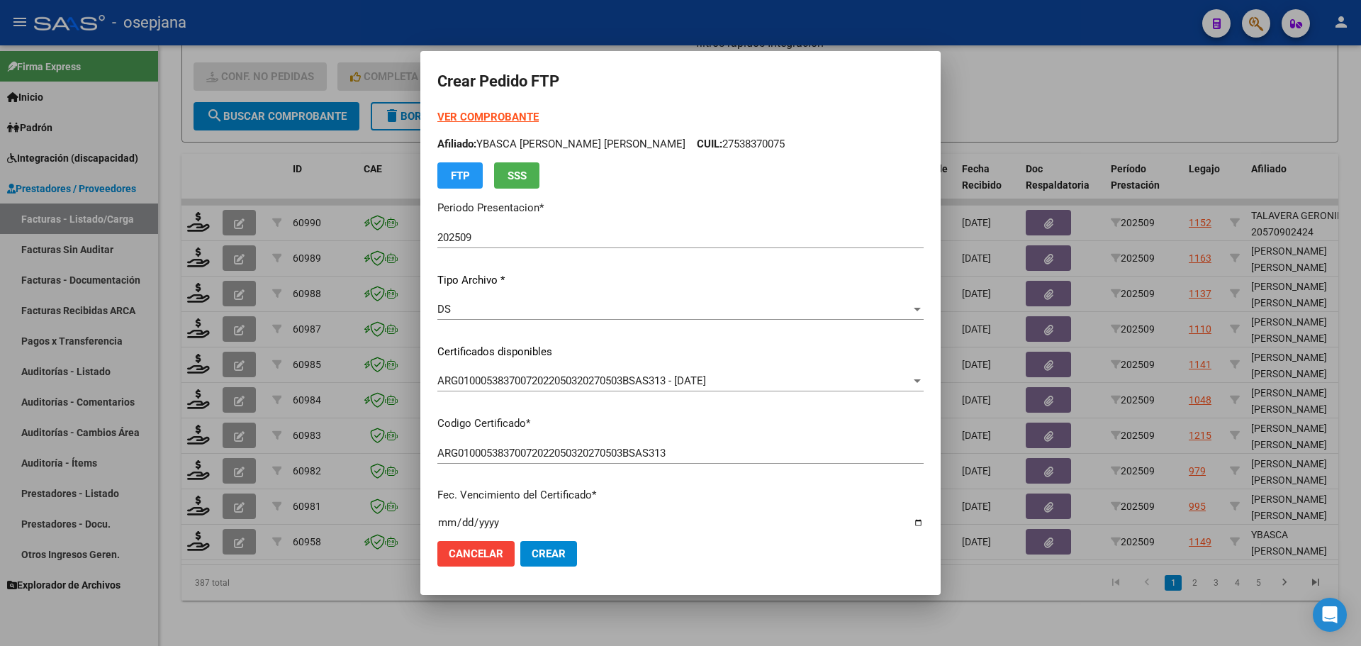
click at [498, 112] on strong "VER COMPROBANTE" at bounding box center [487, 117] width 101 height 13
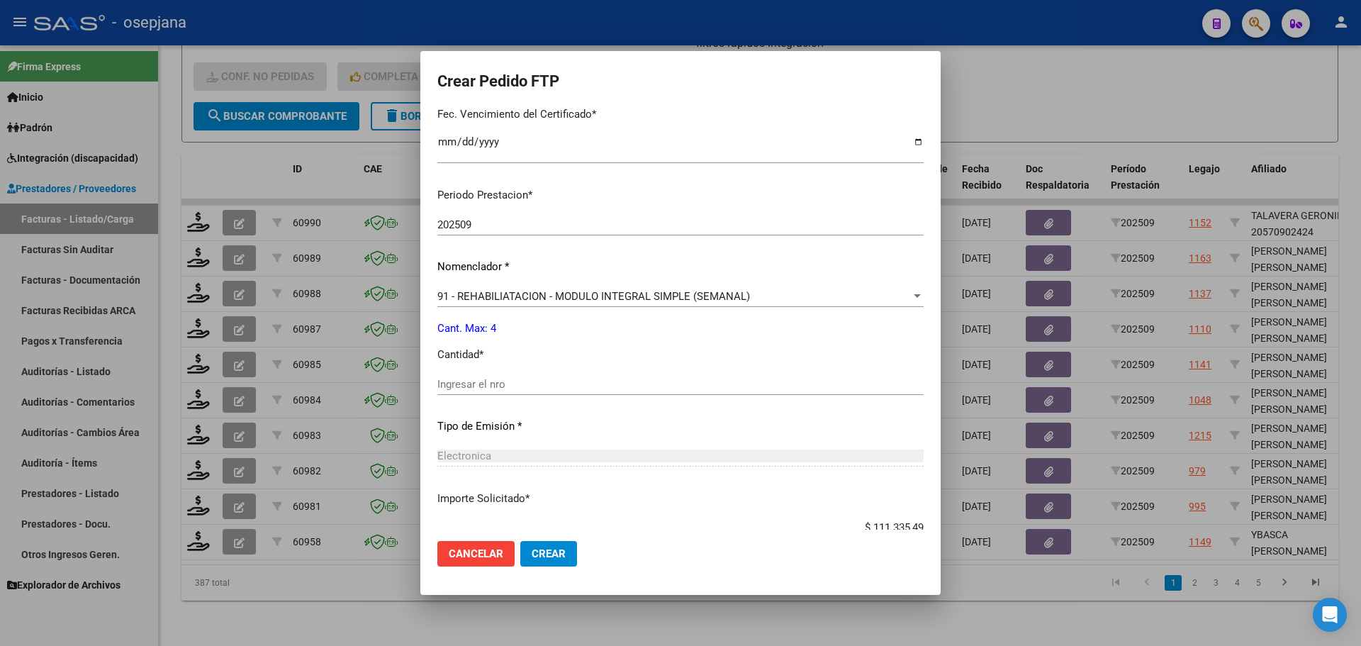
scroll to position [474, 0]
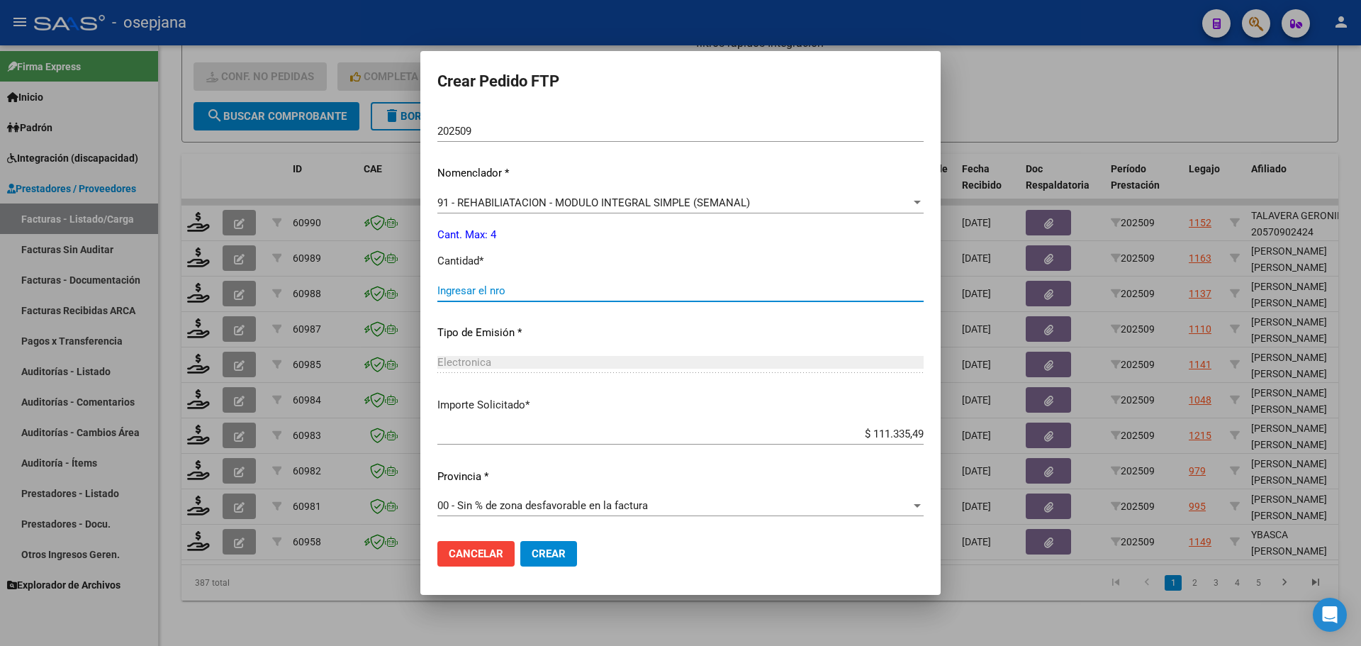
click at [506, 284] on input "Ingresar el nro" at bounding box center [680, 290] width 486 height 13
type input "4"
click at [566, 549] on span "Crear" at bounding box center [549, 553] width 34 height 13
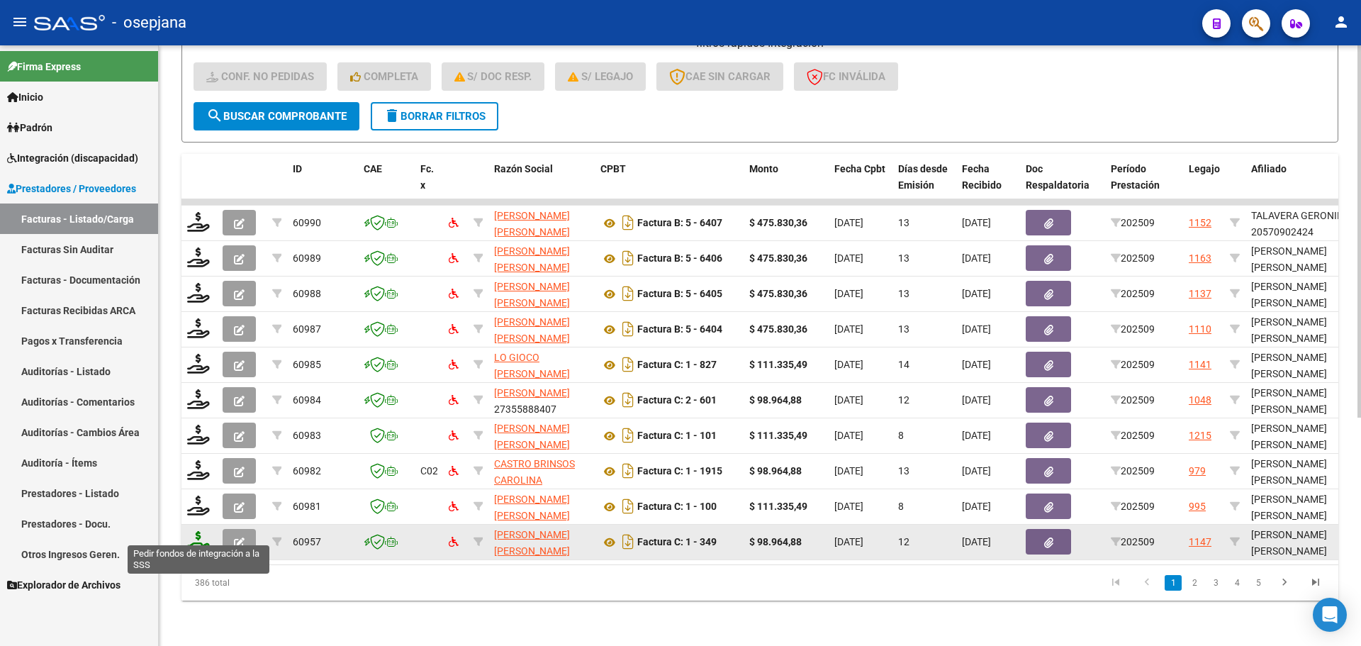
click at [201, 531] on icon at bounding box center [198, 541] width 23 height 20
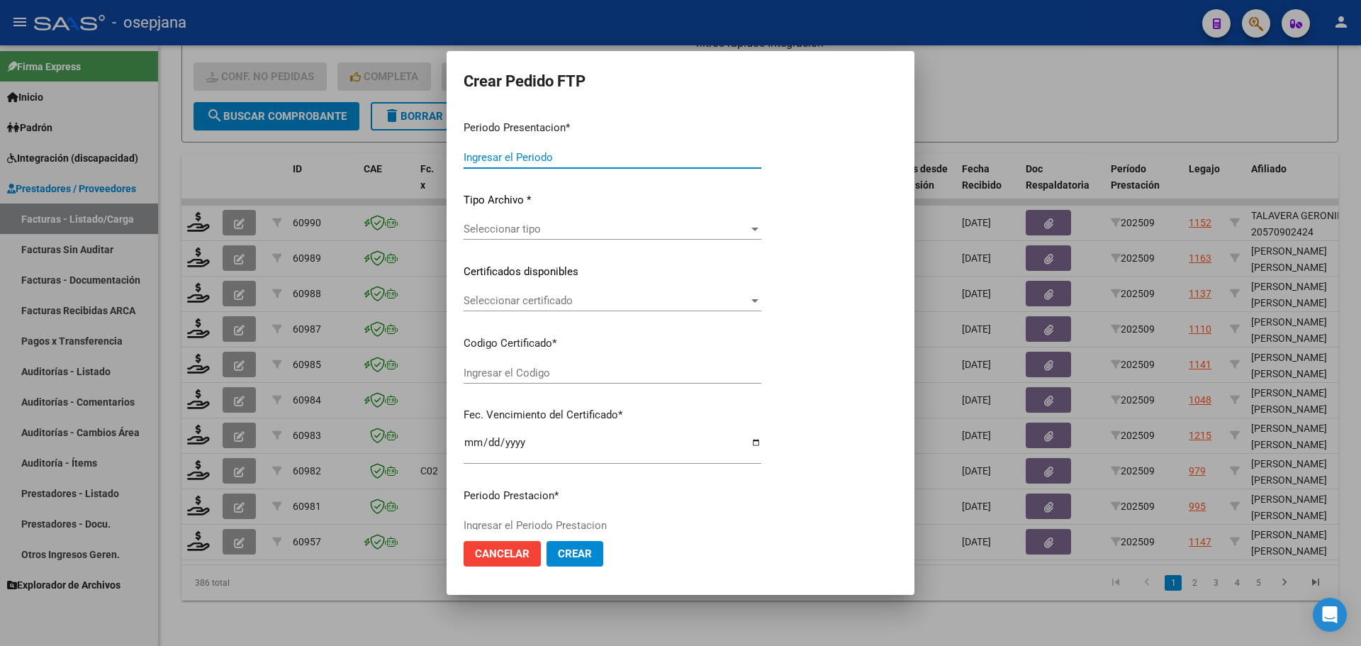
type input "202509"
type input "$ 98.964,88"
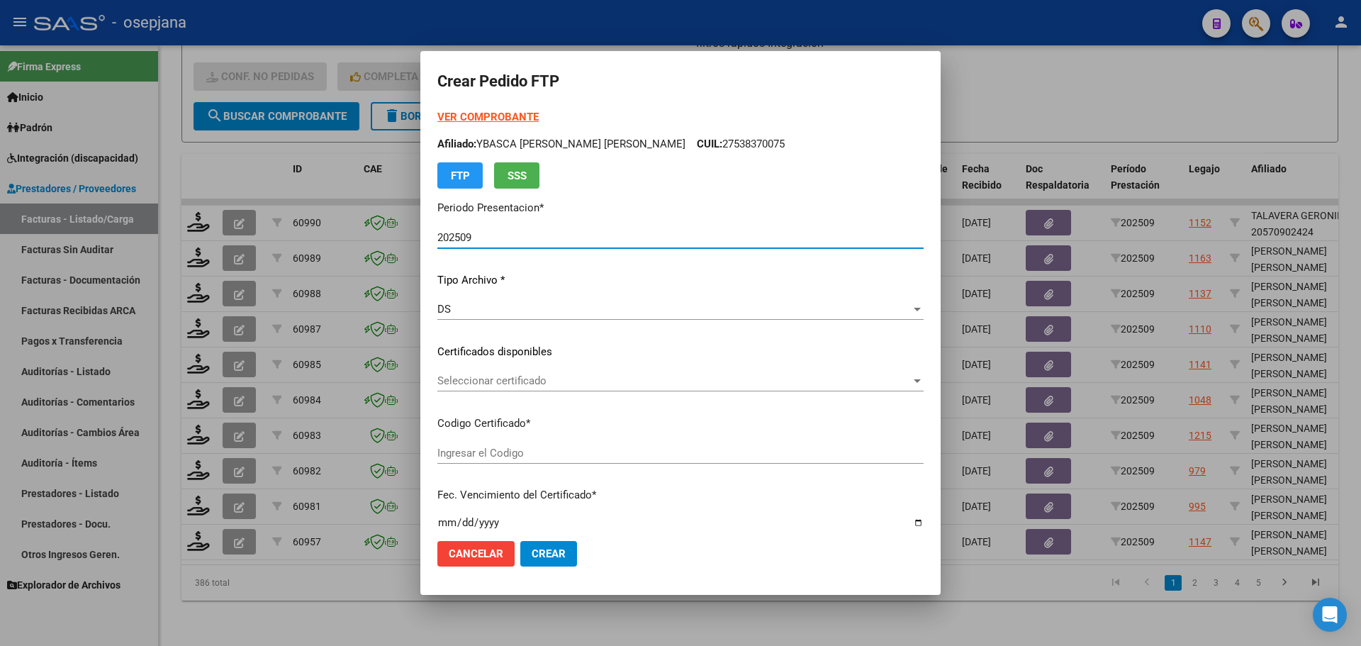
type input "ARG02000550668592025072120300721BUE313"
type input "[DATE]"
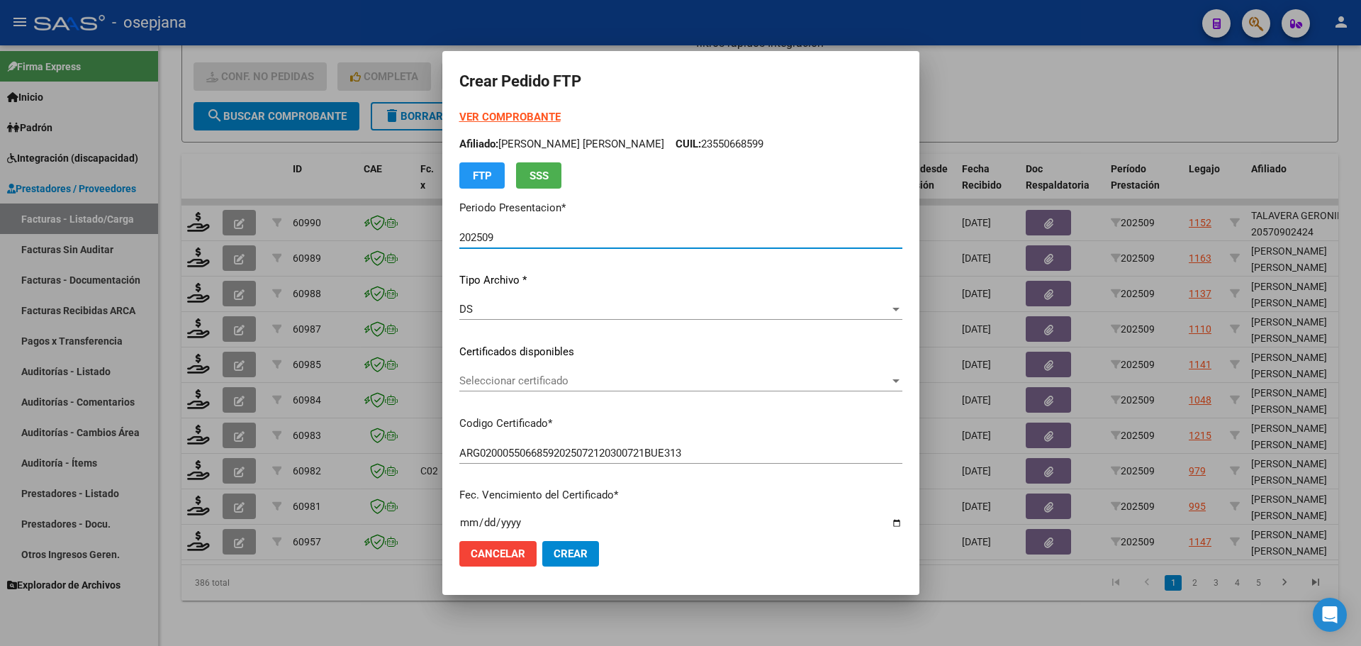
click at [605, 382] on span "Seleccionar certificado" at bounding box center [674, 380] width 430 height 13
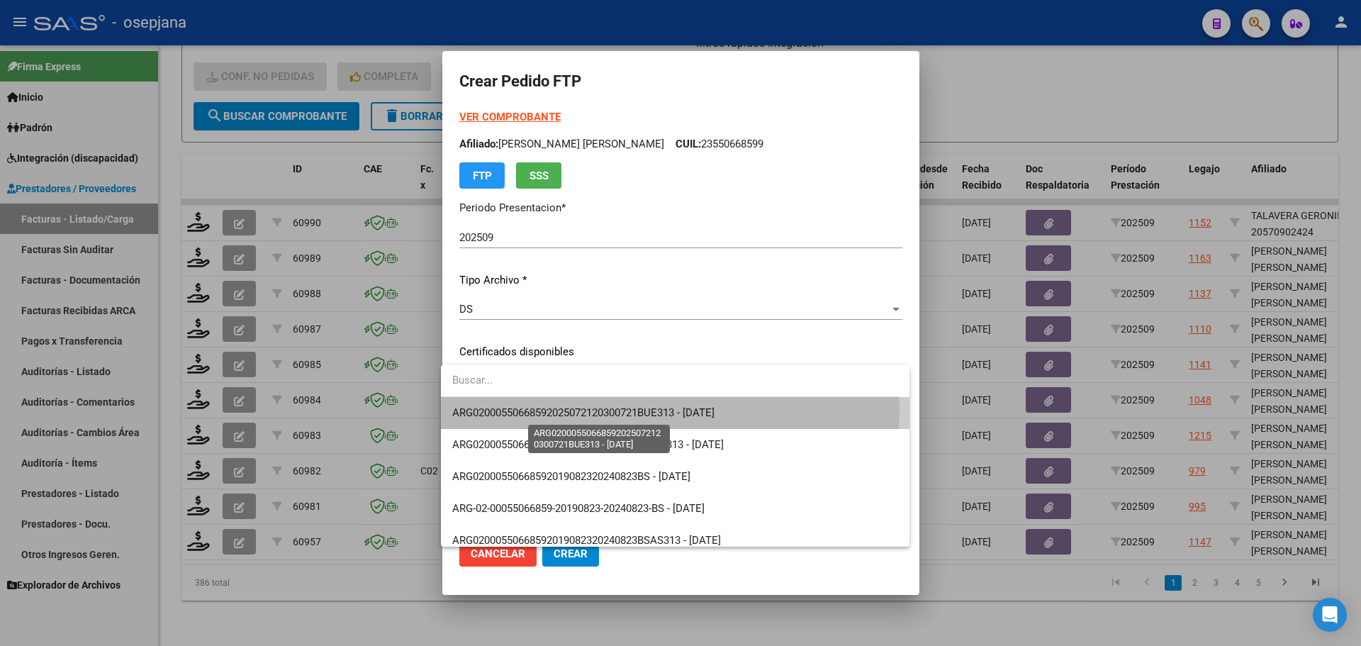
click at [610, 410] on span "ARG02000550668592025072120300721BUE313 - [DATE]" at bounding box center [583, 412] width 262 height 13
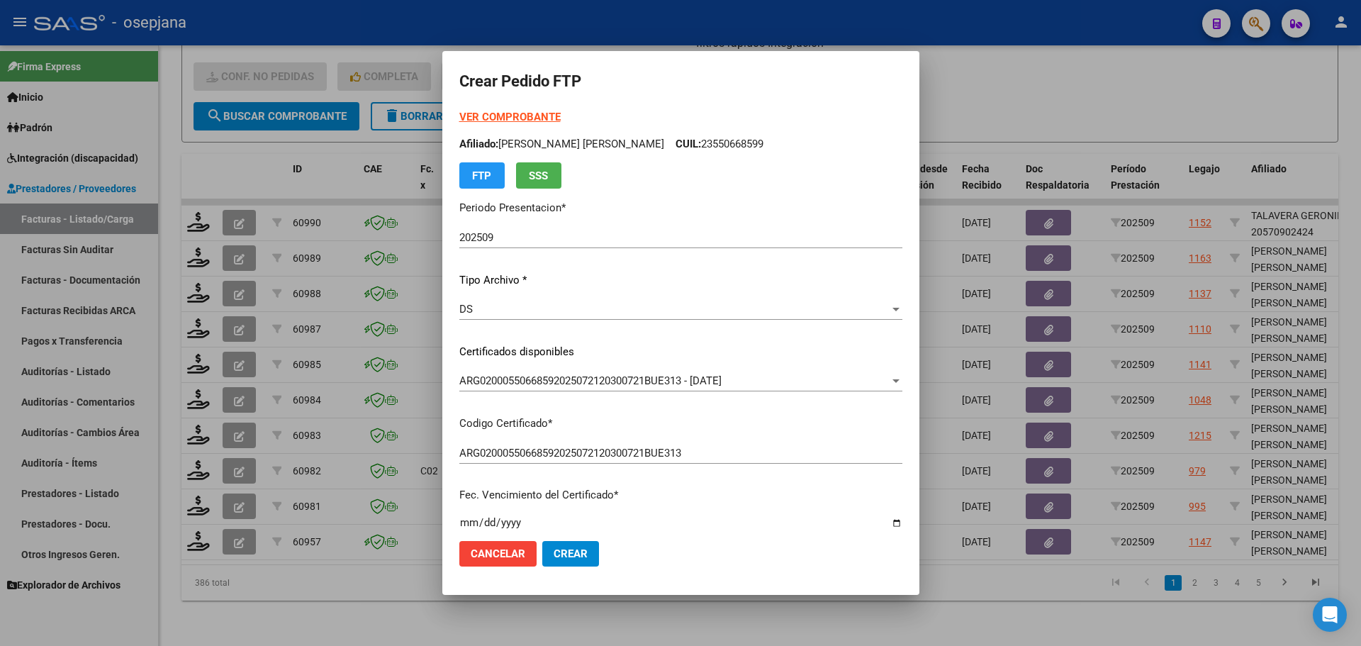
click at [521, 114] on strong "VER COMPROBANTE" at bounding box center [509, 117] width 101 height 13
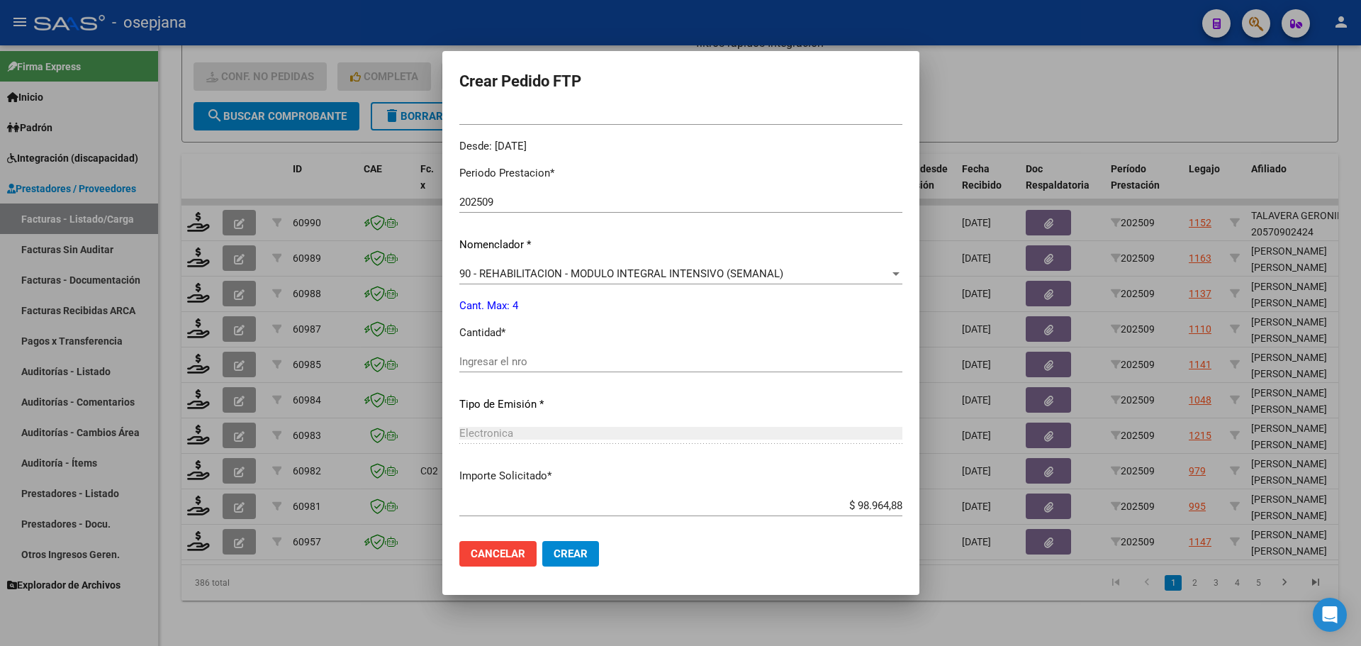
scroll to position [425, 0]
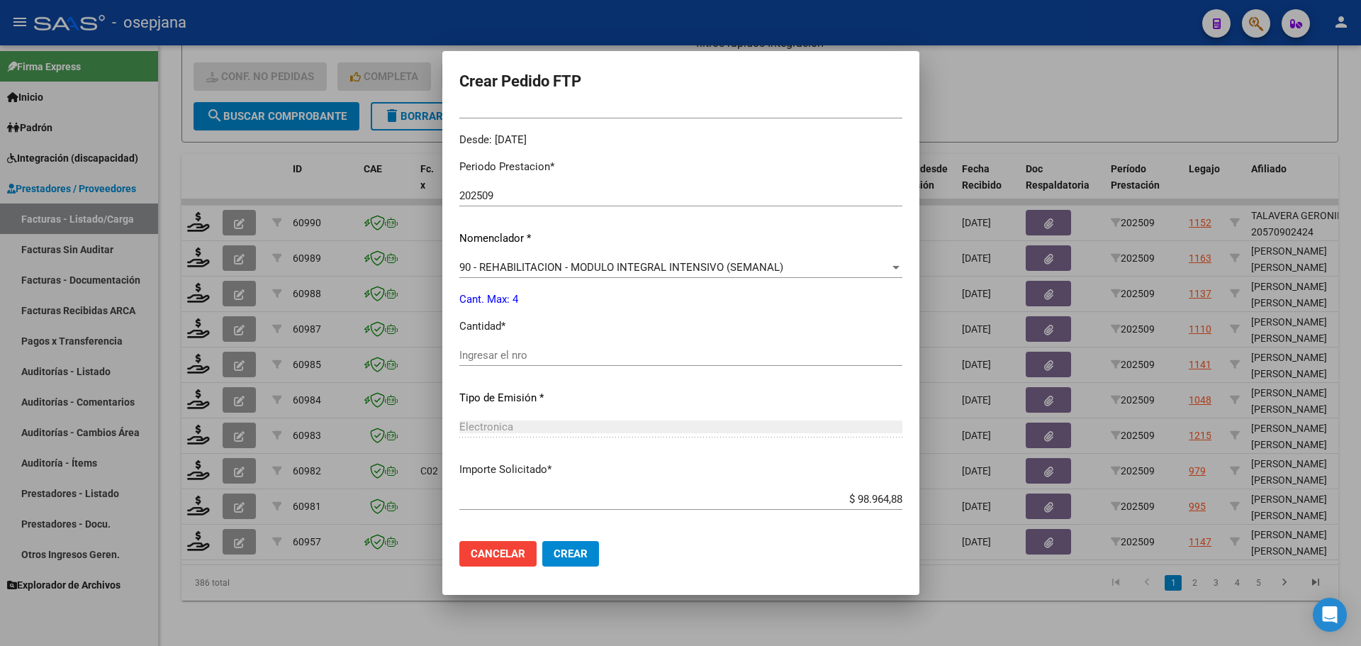
click at [510, 359] on input "Ingresar el nro" at bounding box center [680, 355] width 443 height 13
type input "4"
click at [561, 549] on span "Crear" at bounding box center [571, 553] width 34 height 13
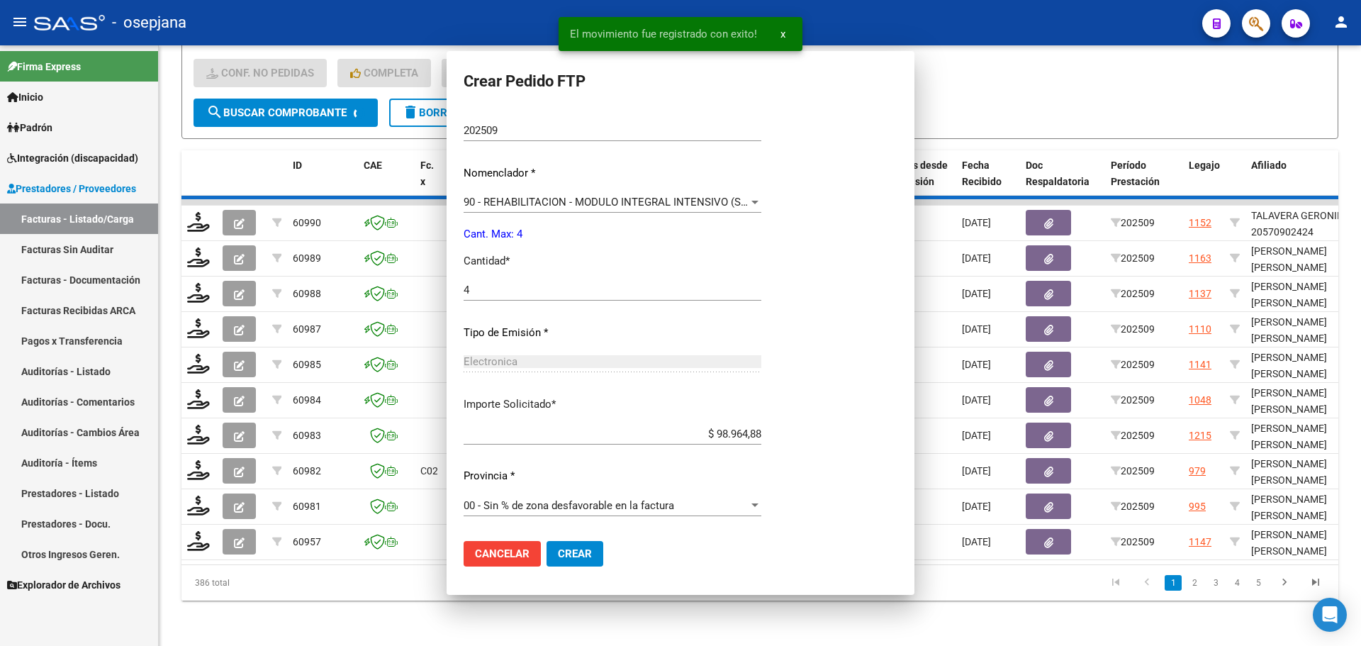
scroll to position [0, 0]
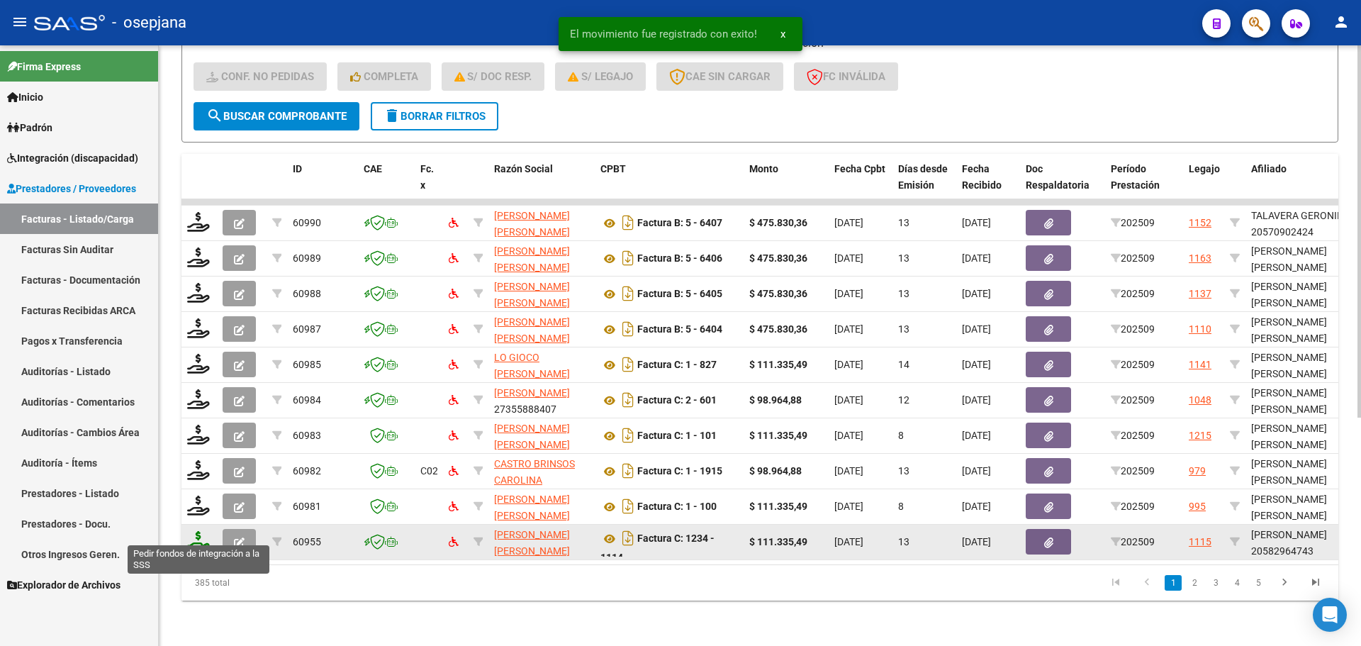
click at [206, 536] on icon at bounding box center [198, 541] width 23 height 20
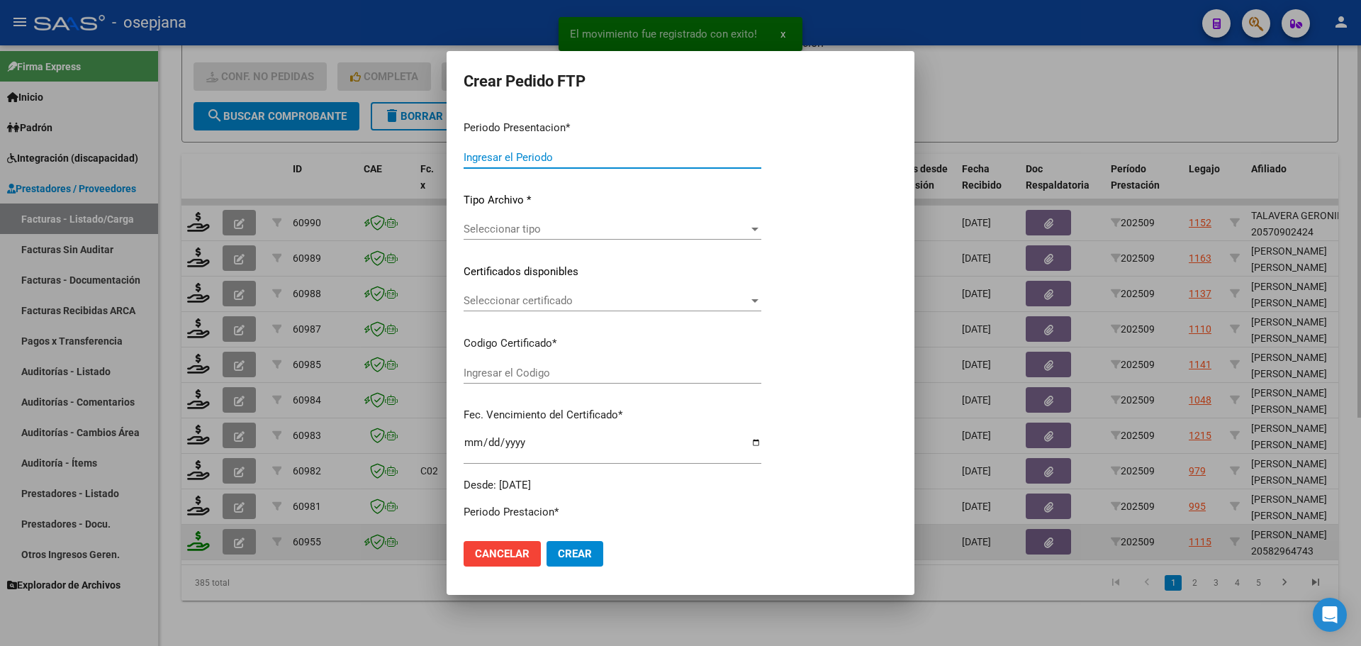
type input "202509"
type input "$ 111.335,49"
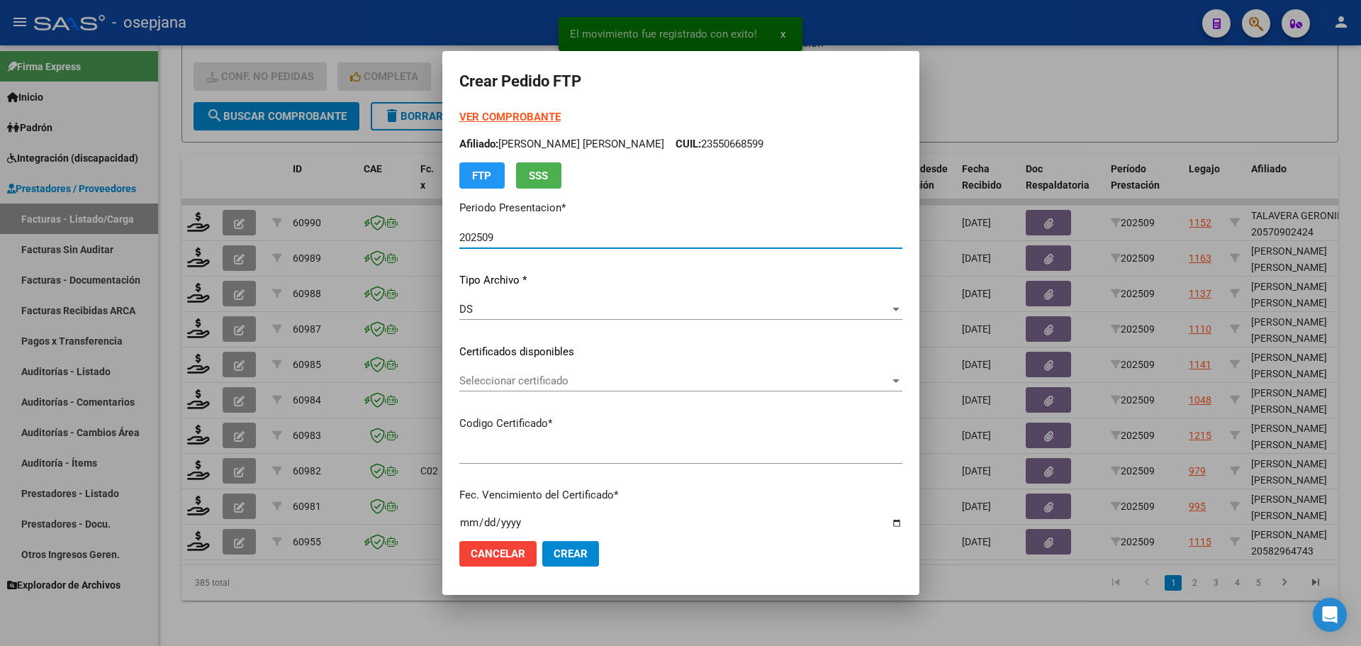
type input "ARG02000582964742024032620270326BSAS313"
type input "[DATE]"
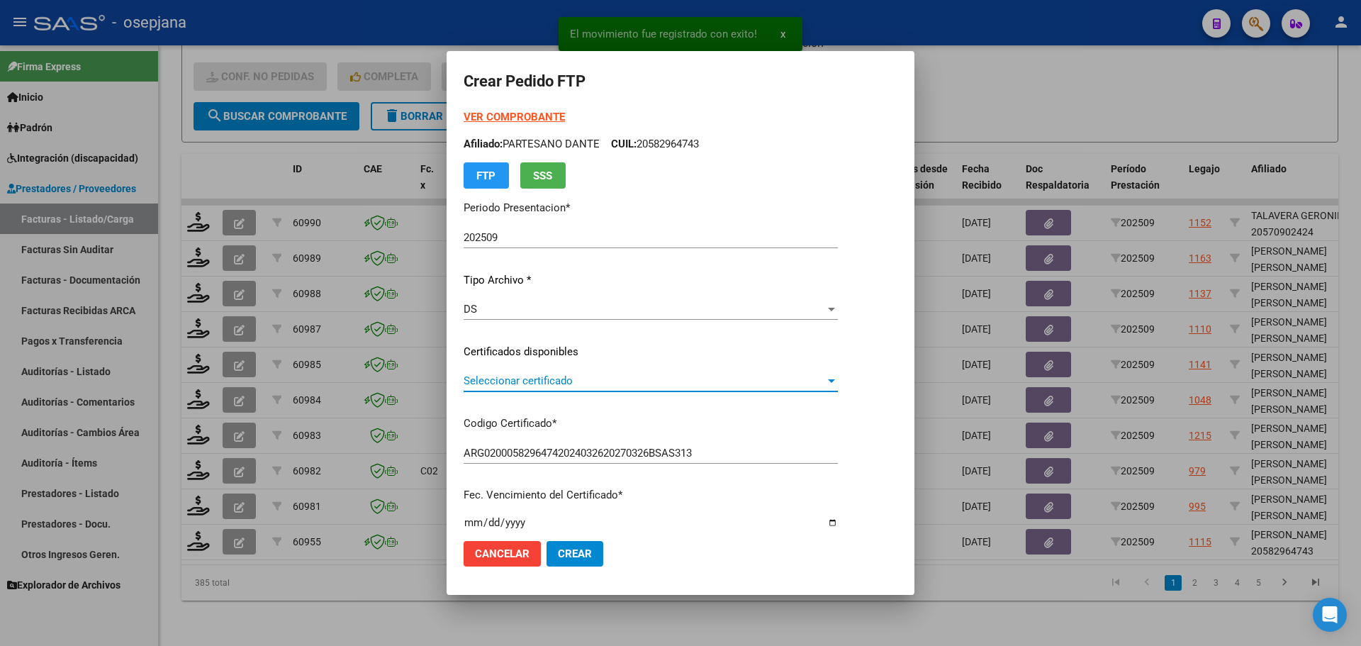
click at [668, 377] on span "Seleccionar certificado" at bounding box center [644, 380] width 361 height 13
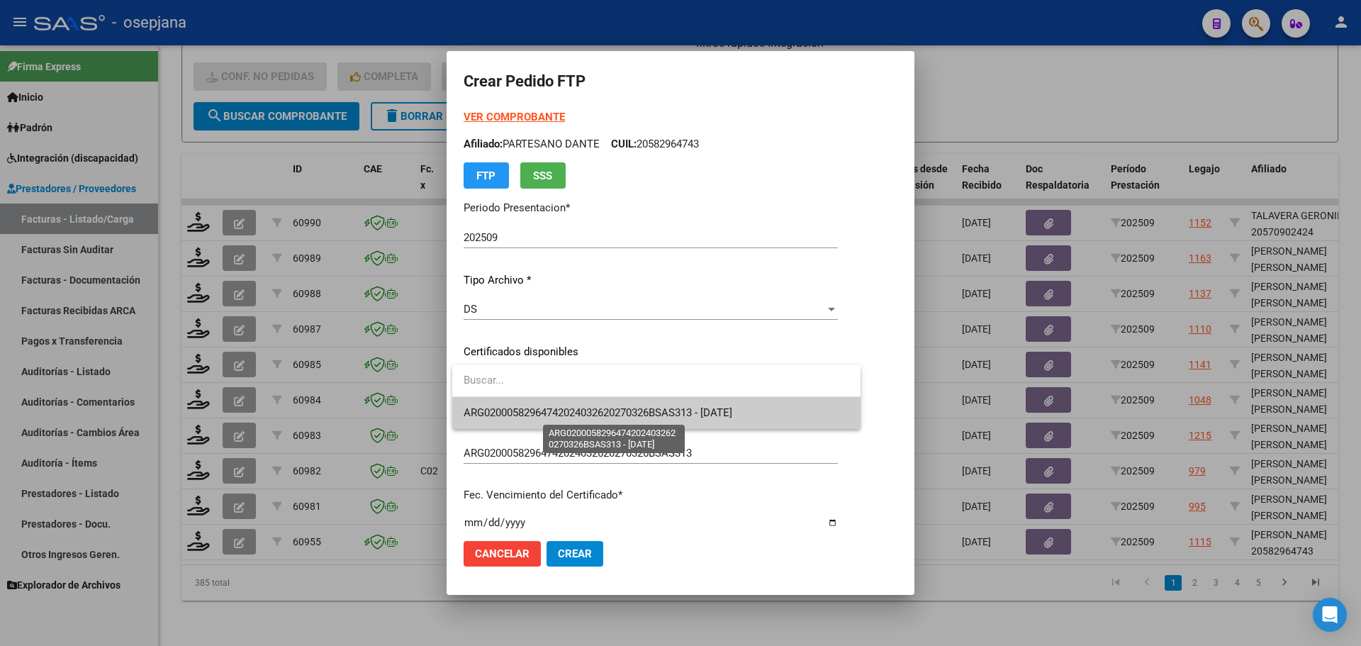
click at [678, 410] on span "ARG02000582964742024032620270326BSAS313 - [DATE]" at bounding box center [598, 412] width 269 height 13
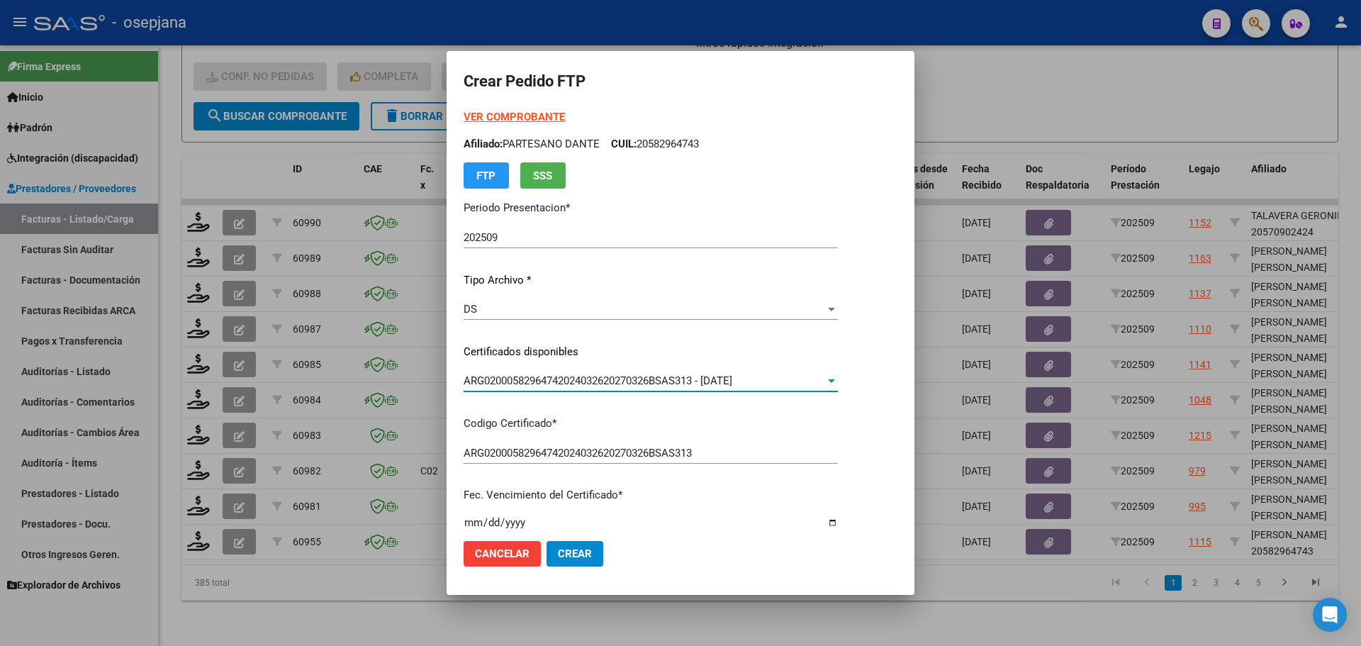
click at [518, 113] on strong "VER COMPROBANTE" at bounding box center [514, 117] width 101 height 13
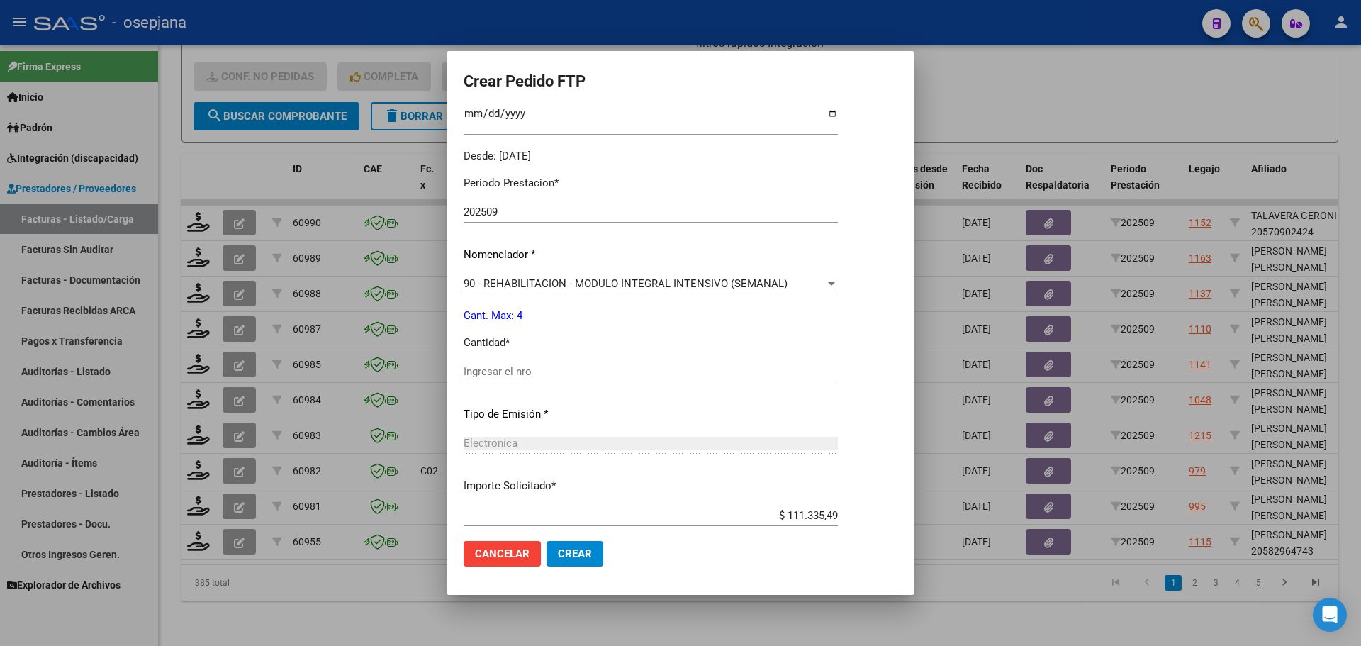
scroll to position [425, 0]
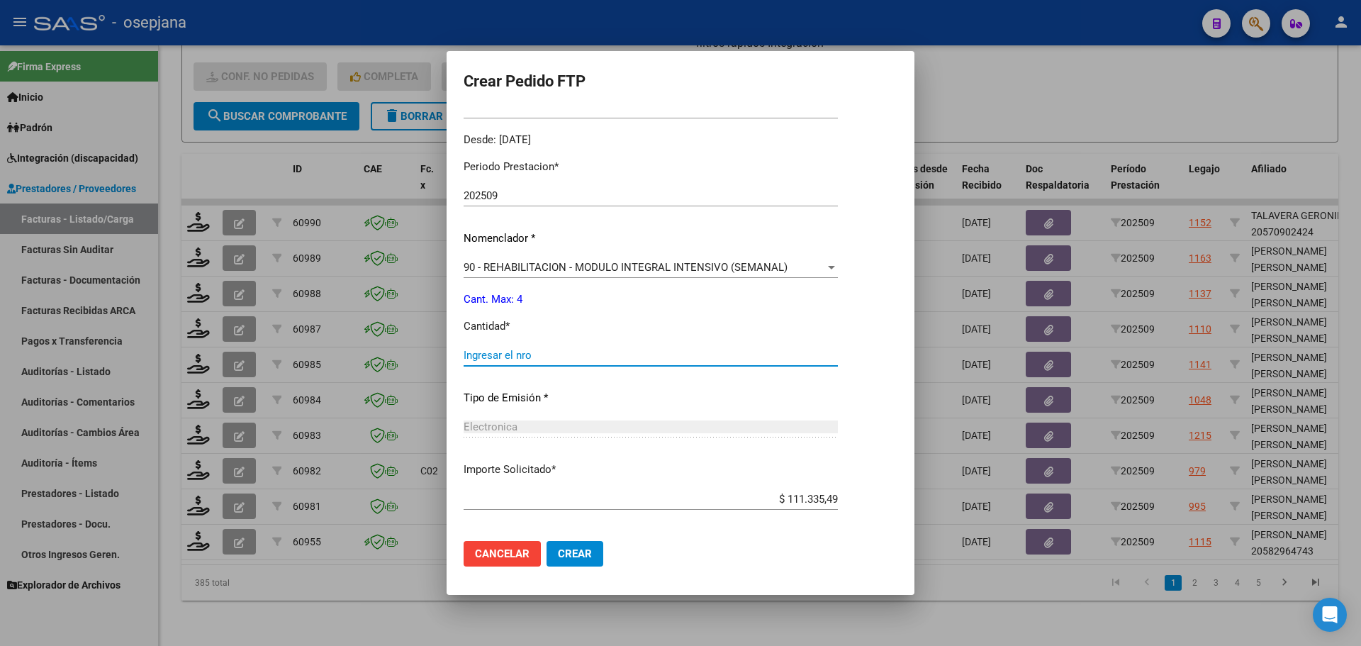
click at [496, 351] on input "Ingresar el nro" at bounding box center [651, 355] width 374 height 13
type input "4"
click at [593, 554] on button "Crear" at bounding box center [574, 554] width 57 height 26
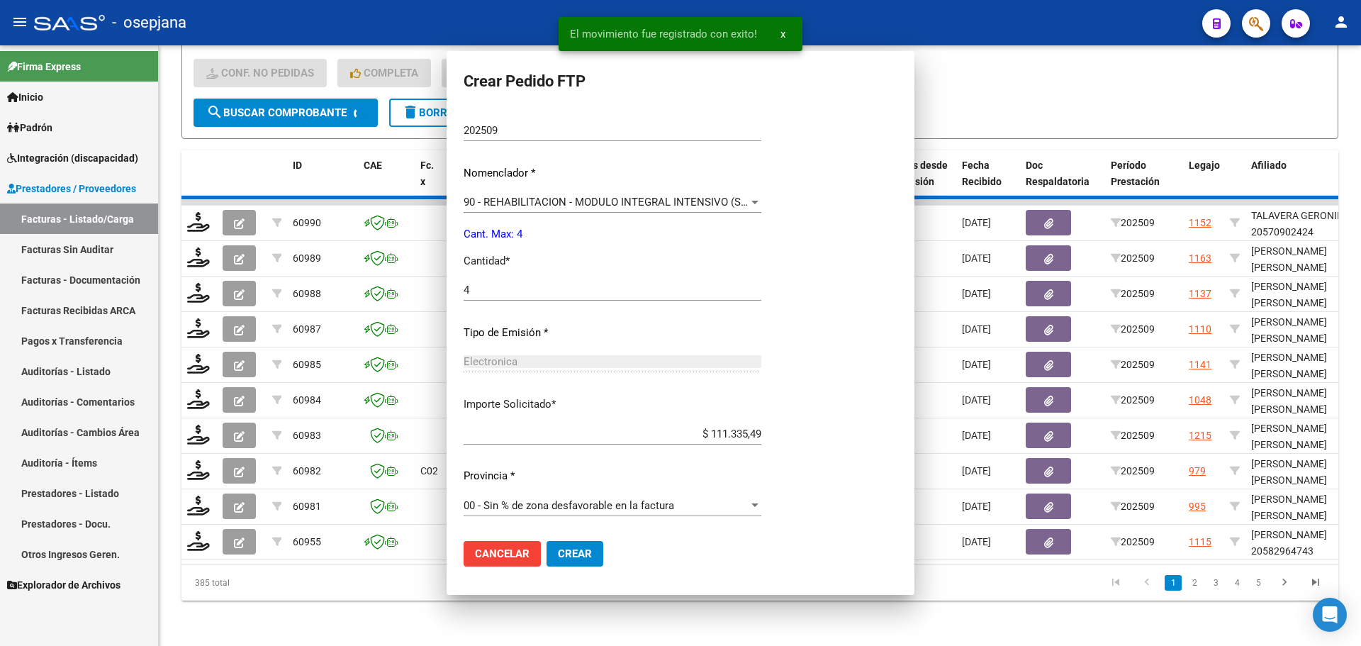
scroll to position [0, 0]
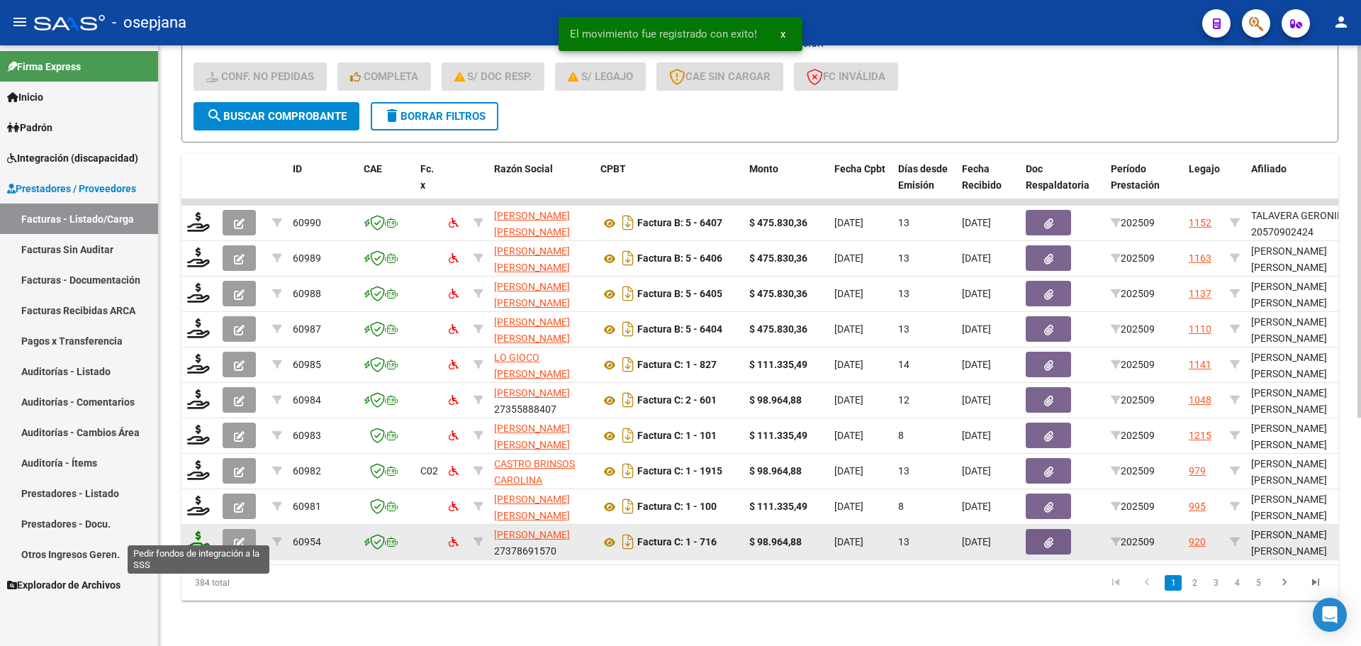
click at [201, 532] on icon at bounding box center [198, 541] width 23 height 20
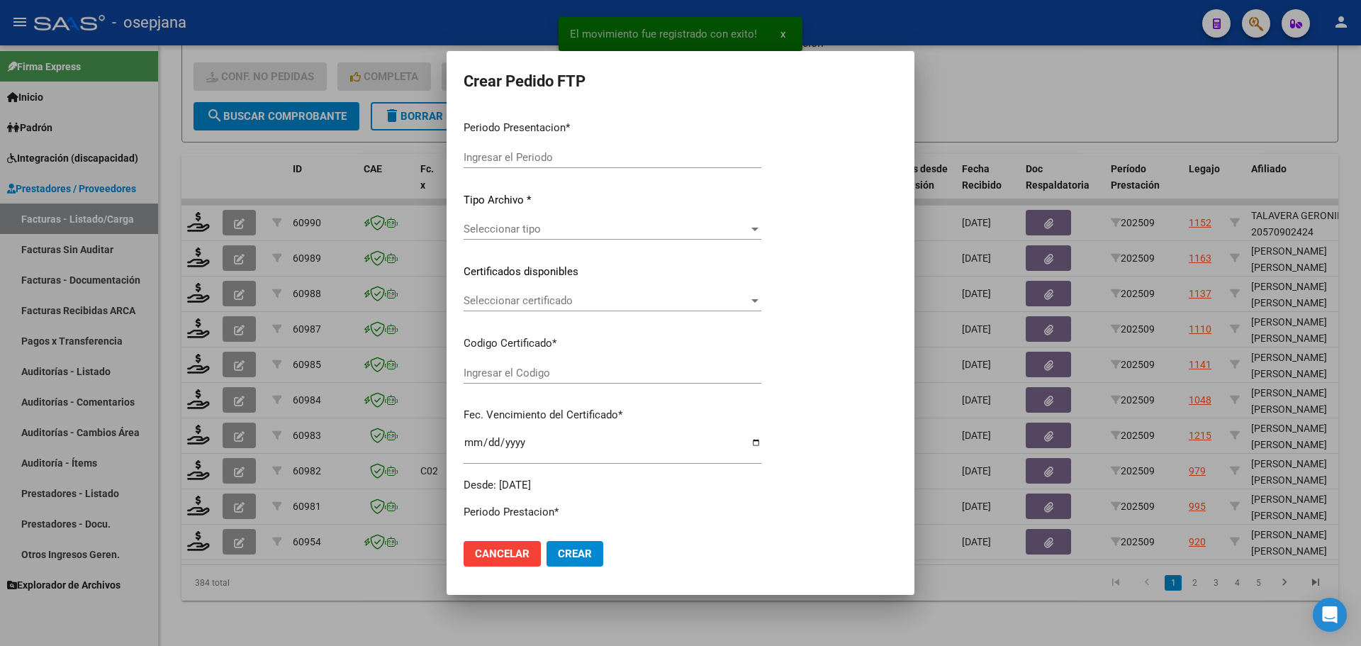
type input "202509"
type input "$ 98.964,88"
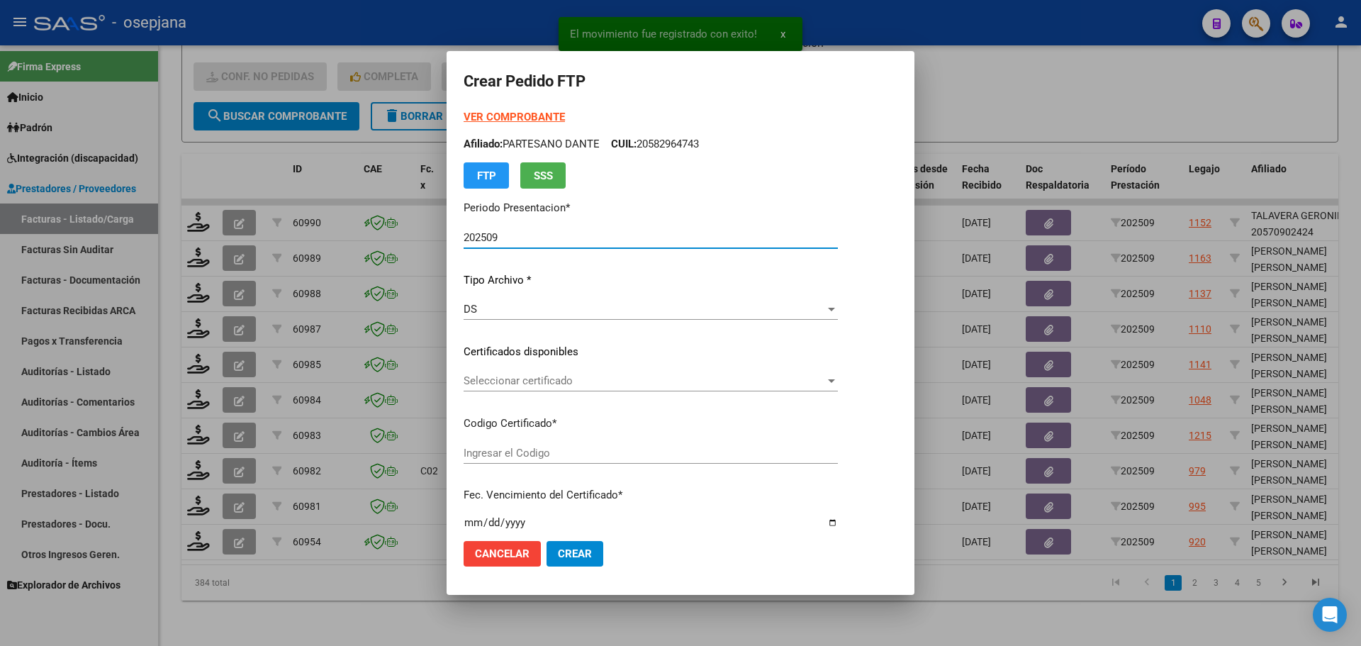
type input "ARG02000579874732022083120260831BSAS376"
type input "[DATE]"
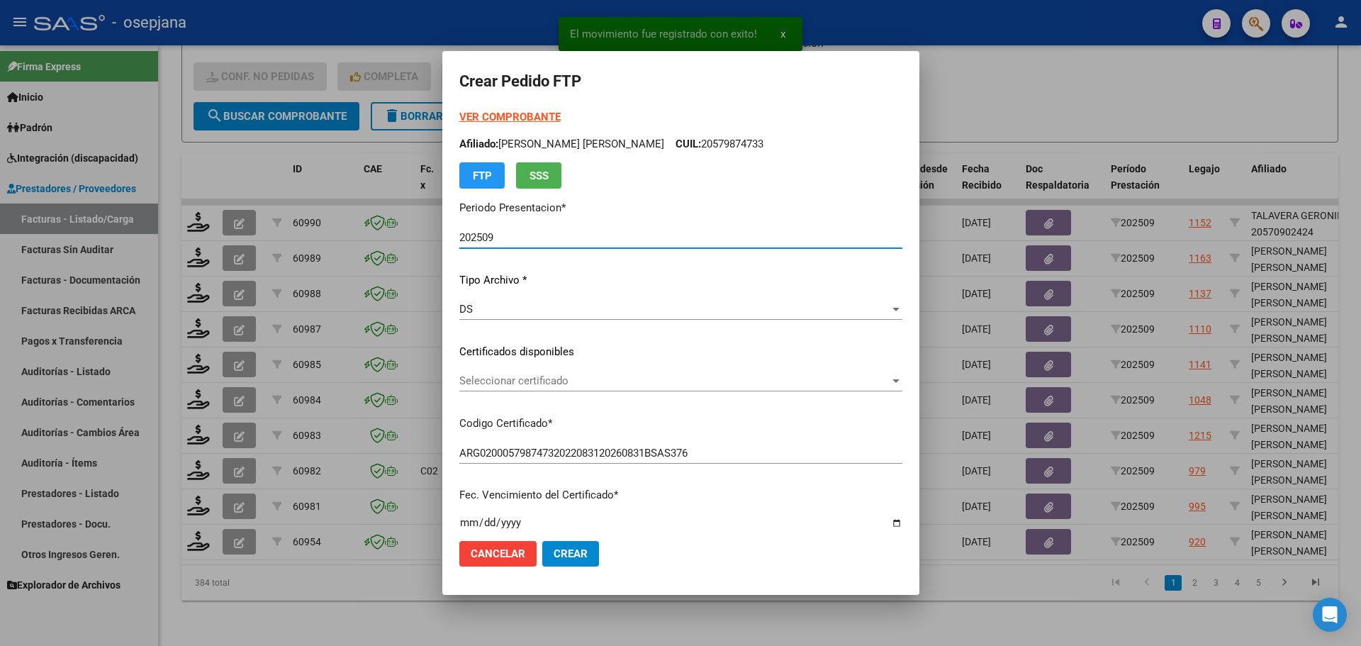
click at [610, 378] on span "Seleccionar certificado" at bounding box center [674, 380] width 430 height 13
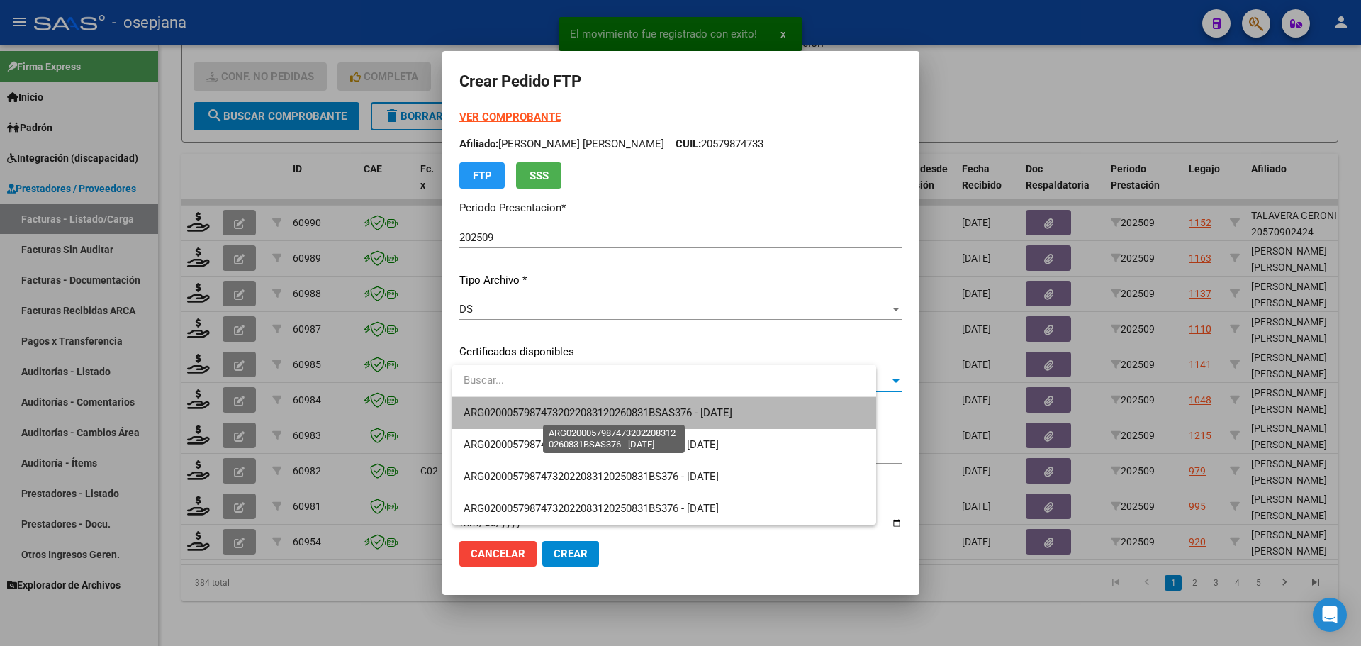
click at [613, 409] on span "ARG02000579874732022083120260831BSAS376 - [DATE]" at bounding box center [598, 412] width 269 height 13
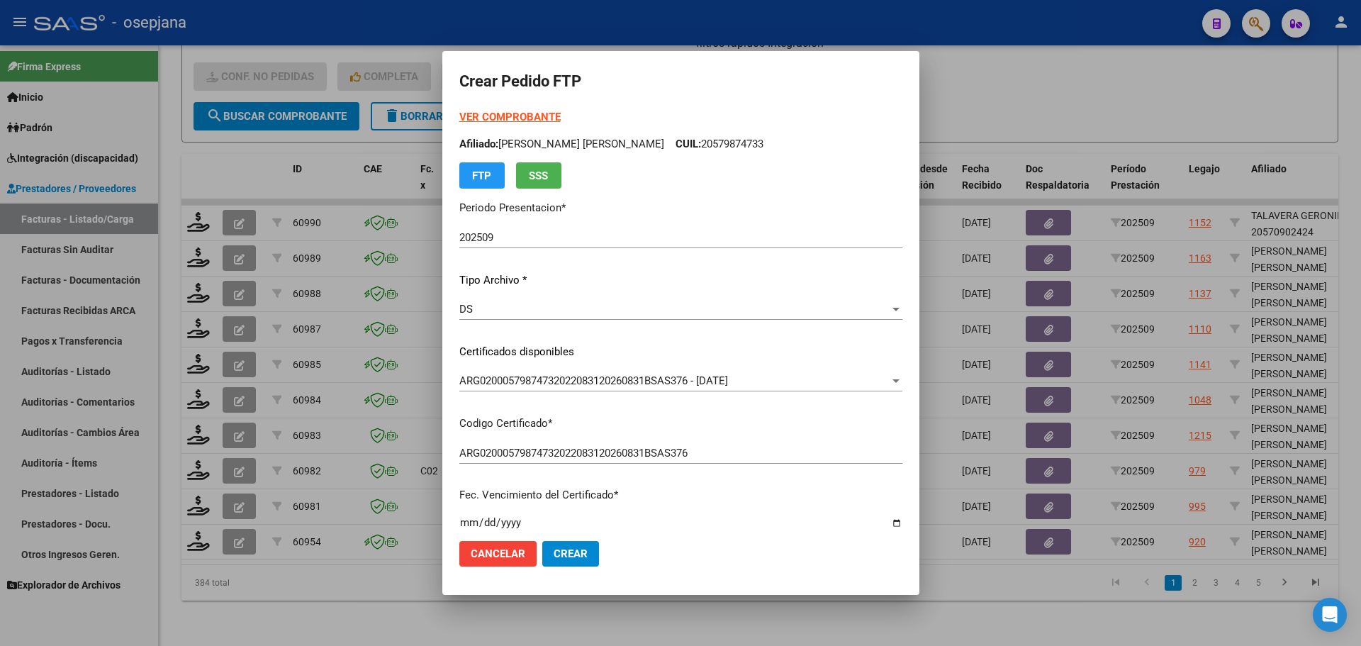
click at [527, 111] on strong "VER COMPROBANTE" at bounding box center [509, 117] width 101 height 13
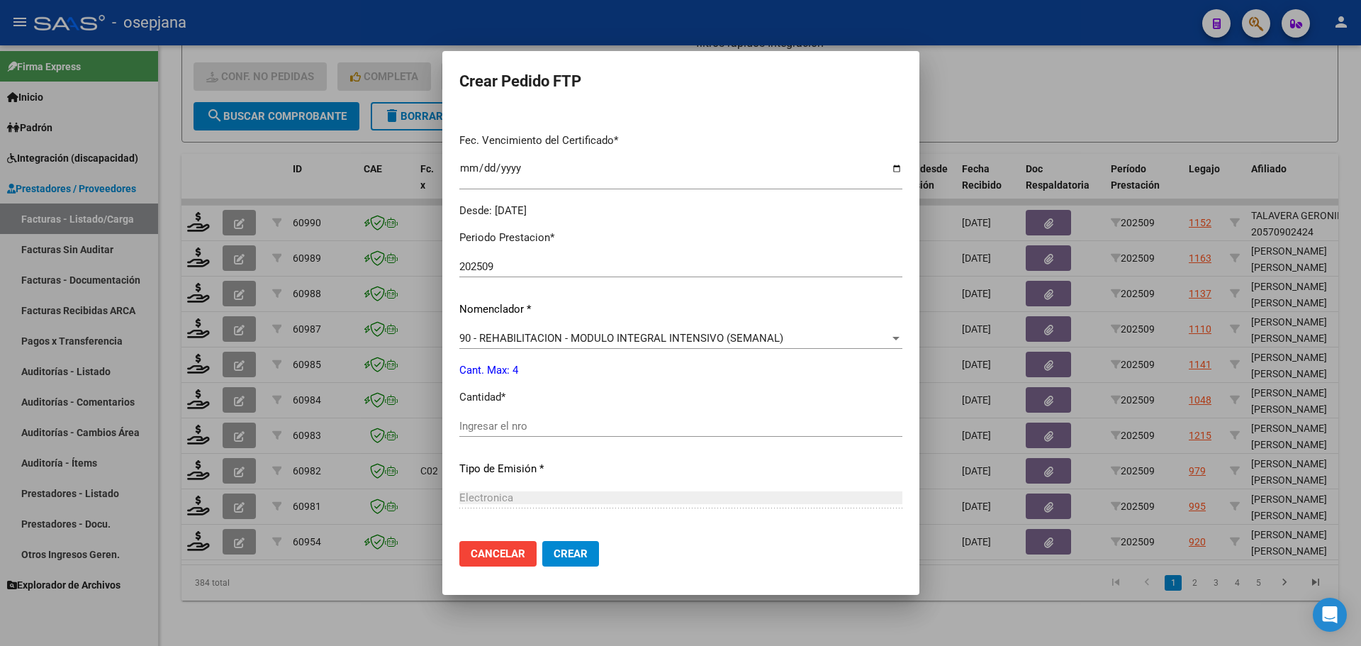
scroll to position [490, 0]
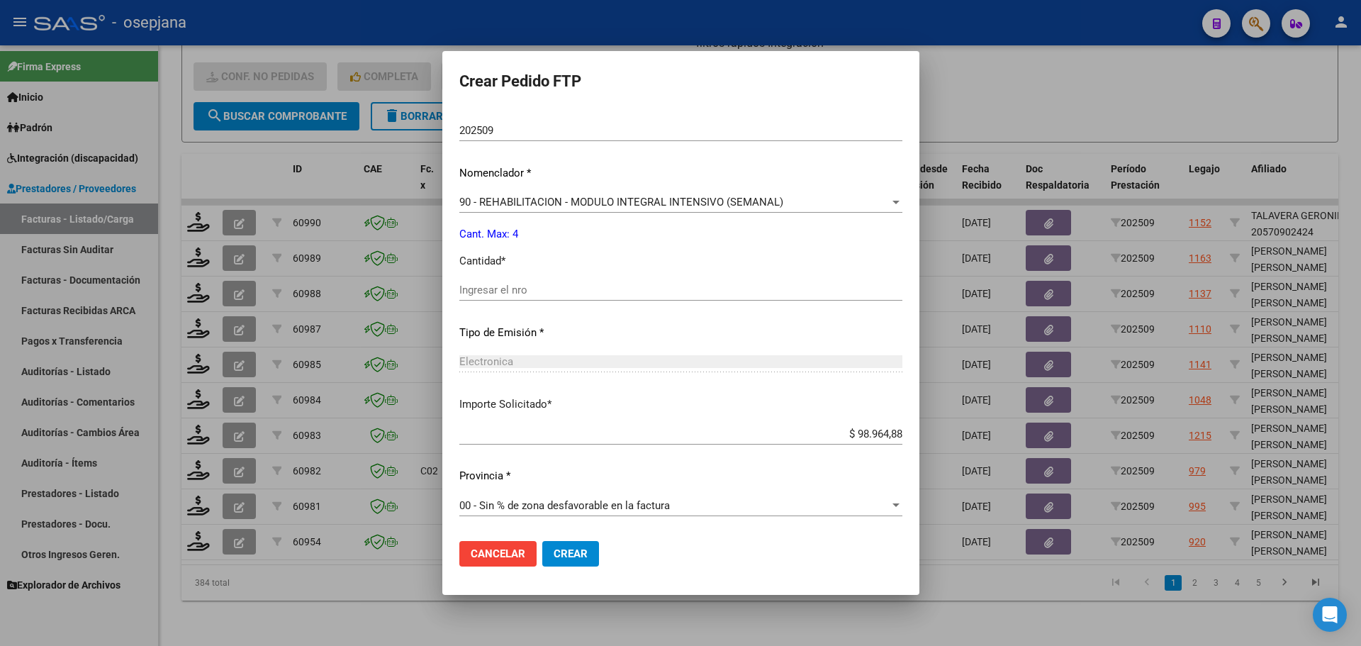
click at [512, 271] on div "Periodo Prestacion * 202509 Ingresar el Periodo Prestacion Nomenclador * 90 - R…" at bounding box center [680, 306] width 443 height 447
drag, startPoint x: 516, startPoint y: 274, endPoint x: 516, endPoint y: 288, distance: 14.2
click at [516, 286] on div "Periodo Prestacion * 202509 Ingresar el Periodo Prestacion Nomenclador * 90 - R…" at bounding box center [680, 306] width 443 height 447
click at [516, 288] on input "Ingresar el nro" at bounding box center [680, 289] width 443 height 13
type input "4"
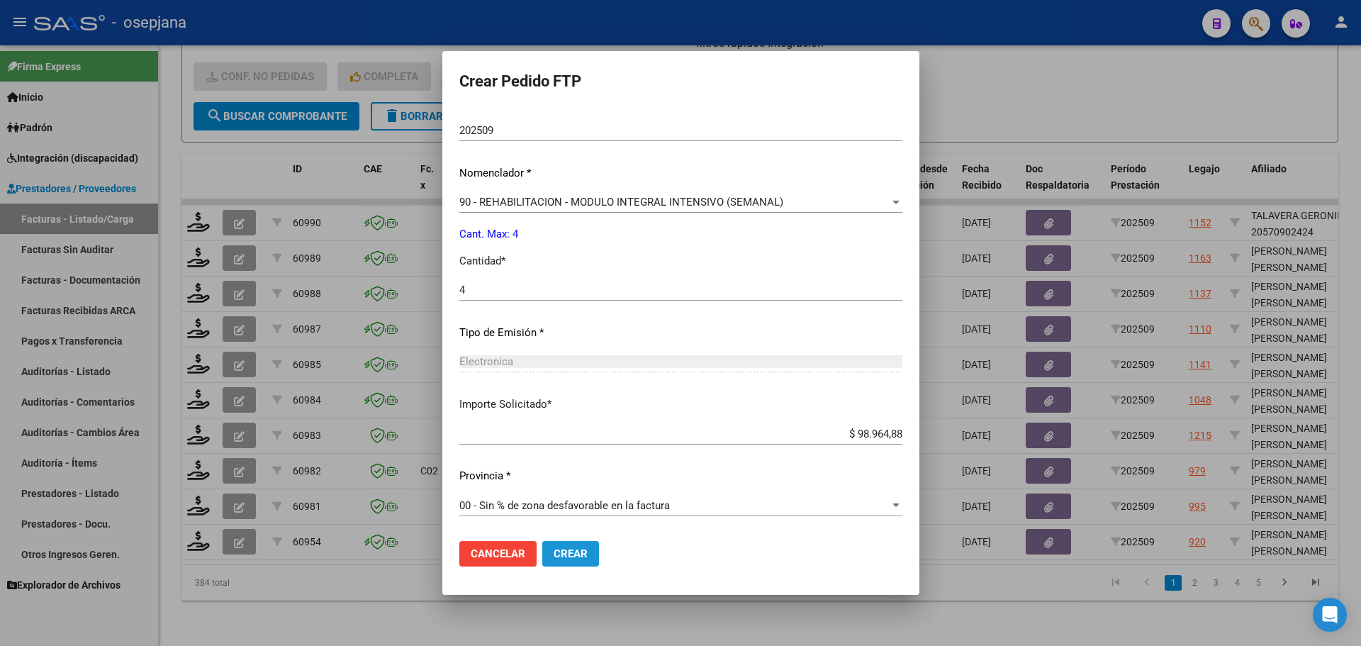
click at [595, 553] on button "Crear" at bounding box center [570, 554] width 57 height 26
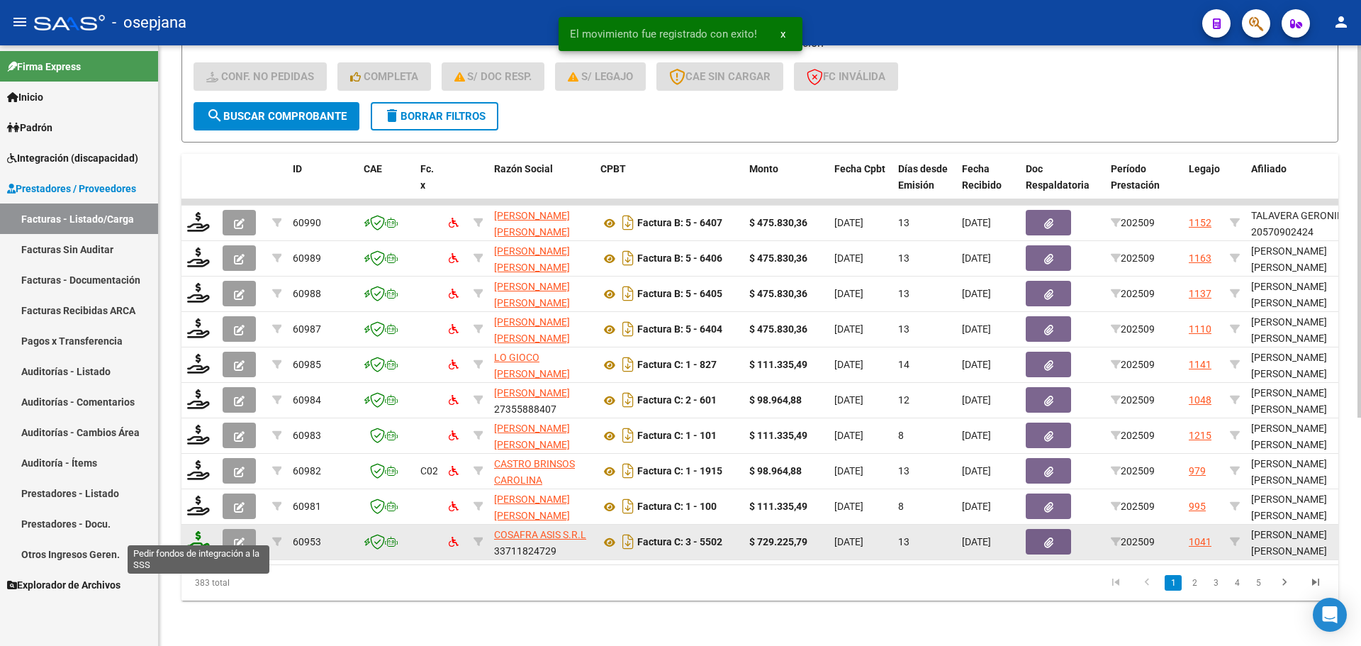
click at [192, 539] on icon at bounding box center [198, 541] width 23 height 20
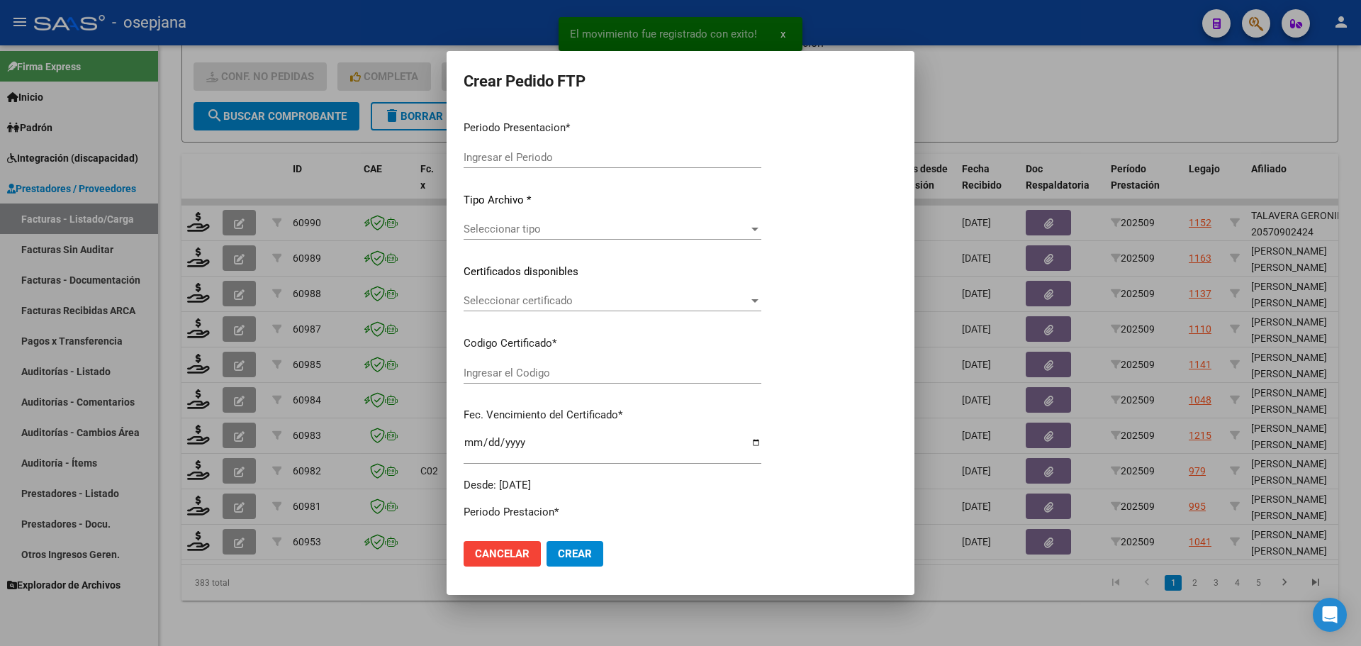
type input "202509"
type input "$ 729.225,79"
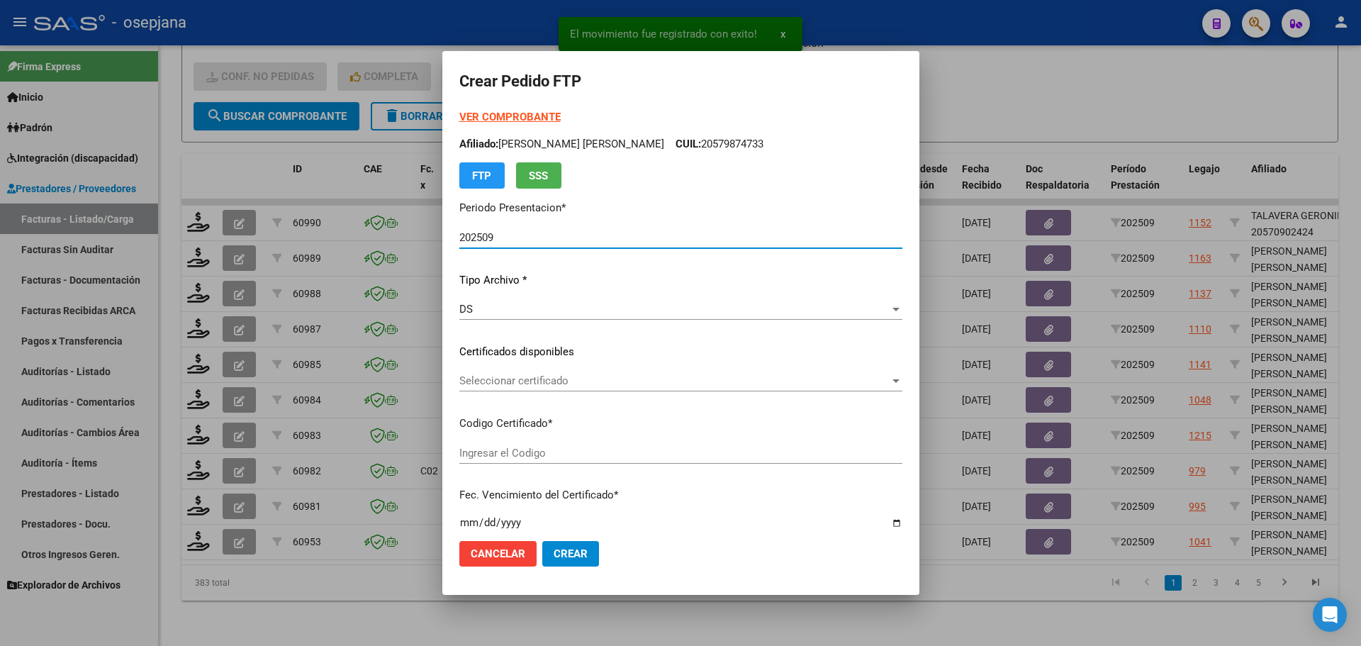
type input "ARG02000533015832025012720300127BSAS352"
type input "[DATE]"
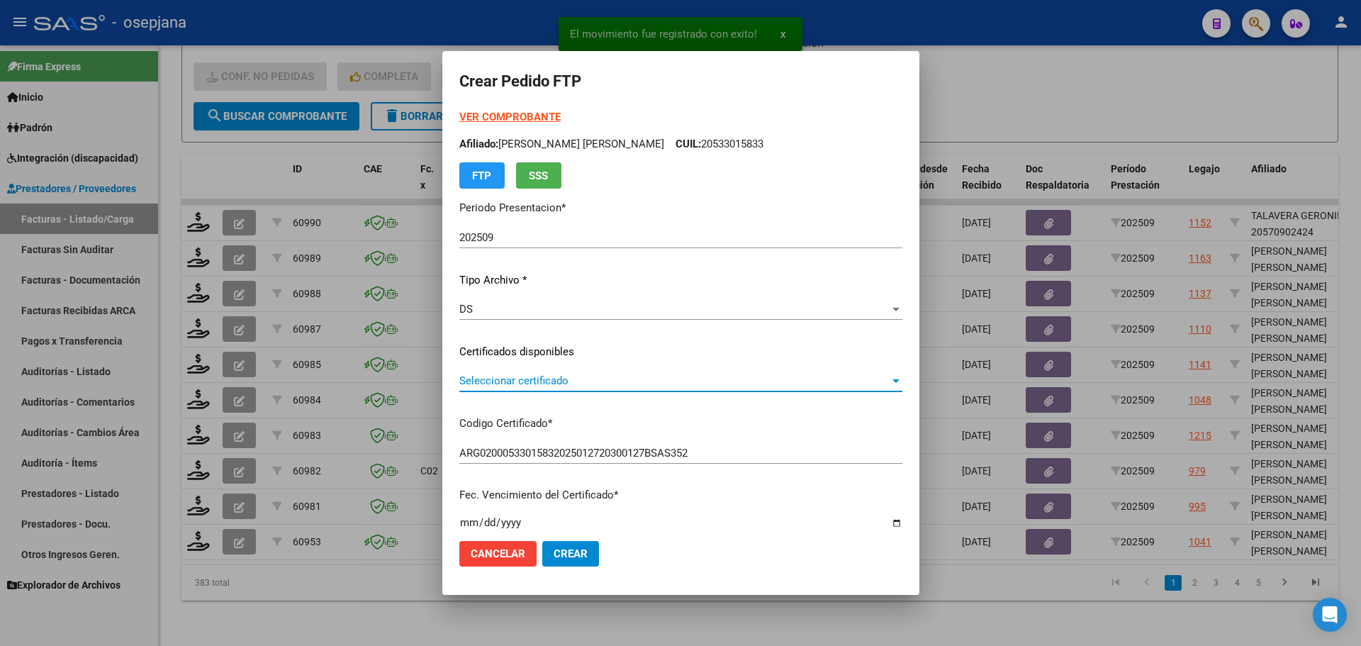
click at [560, 376] on span "Seleccionar certificado" at bounding box center [674, 380] width 430 height 13
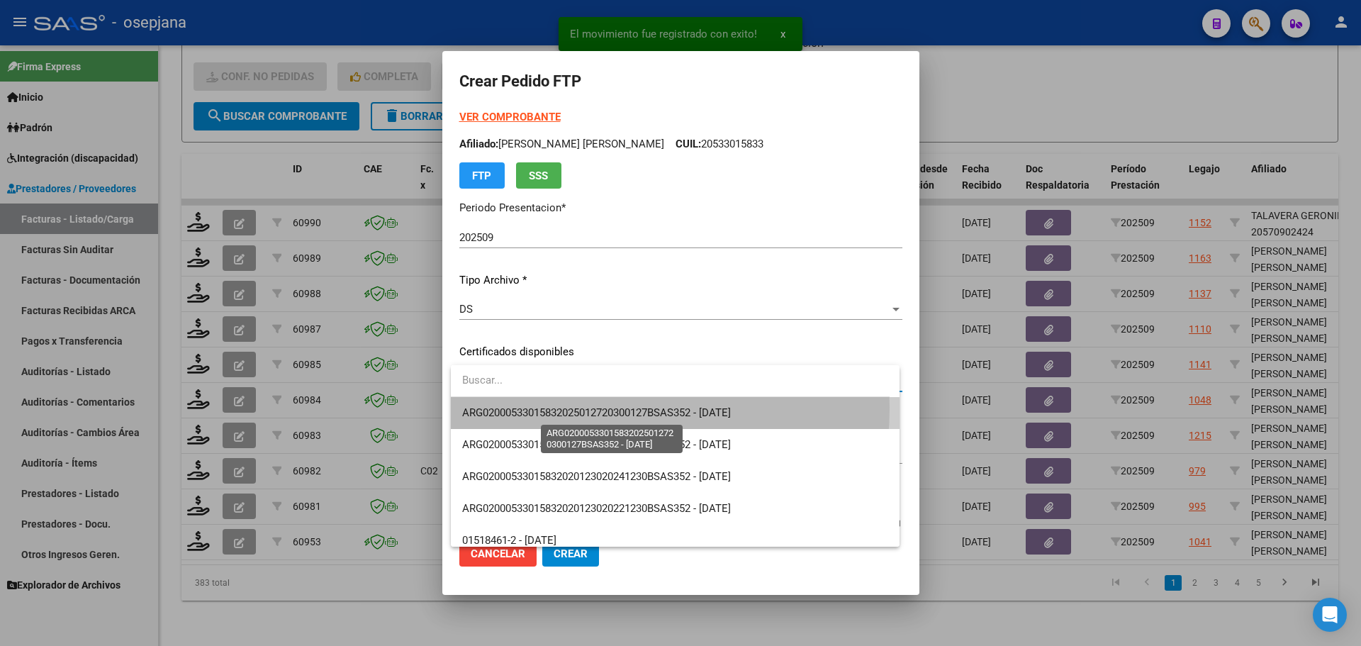
click at [566, 408] on span "ARG02000533015832025012720300127BSAS352 - [DATE]" at bounding box center [596, 412] width 269 height 13
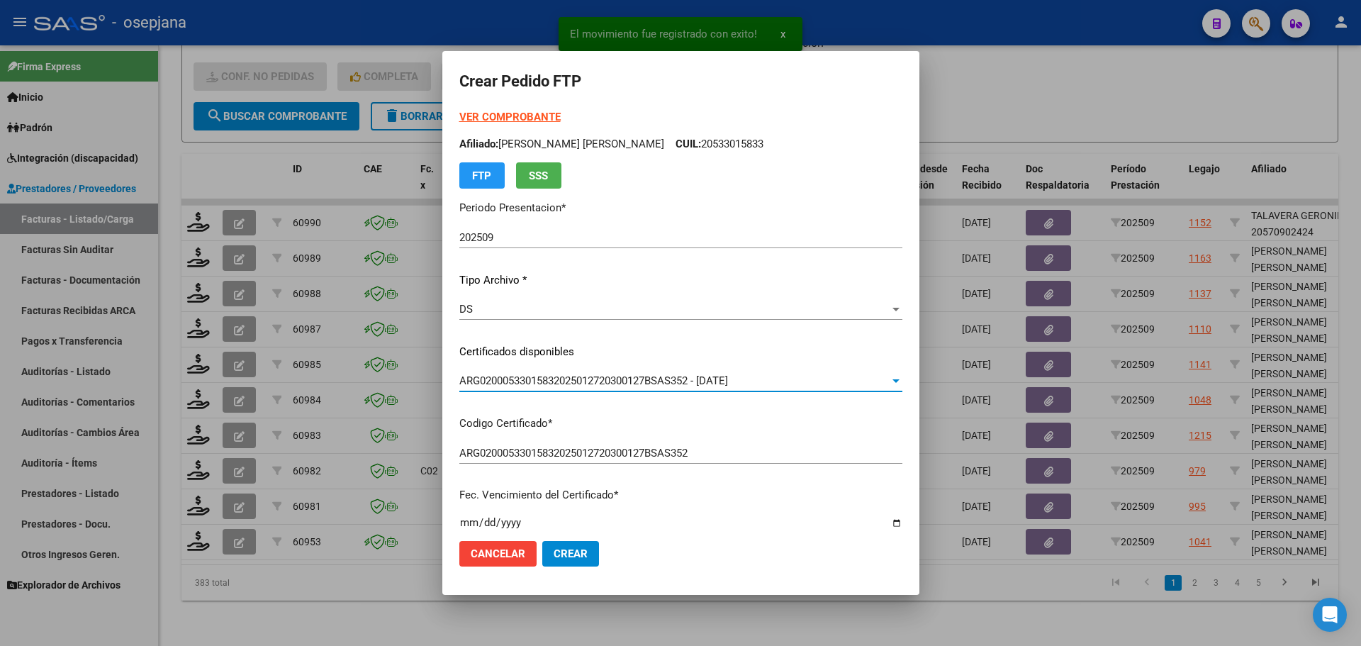
click at [519, 120] on strong "VER COMPROBANTE" at bounding box center [509, 117] width 101 height 13
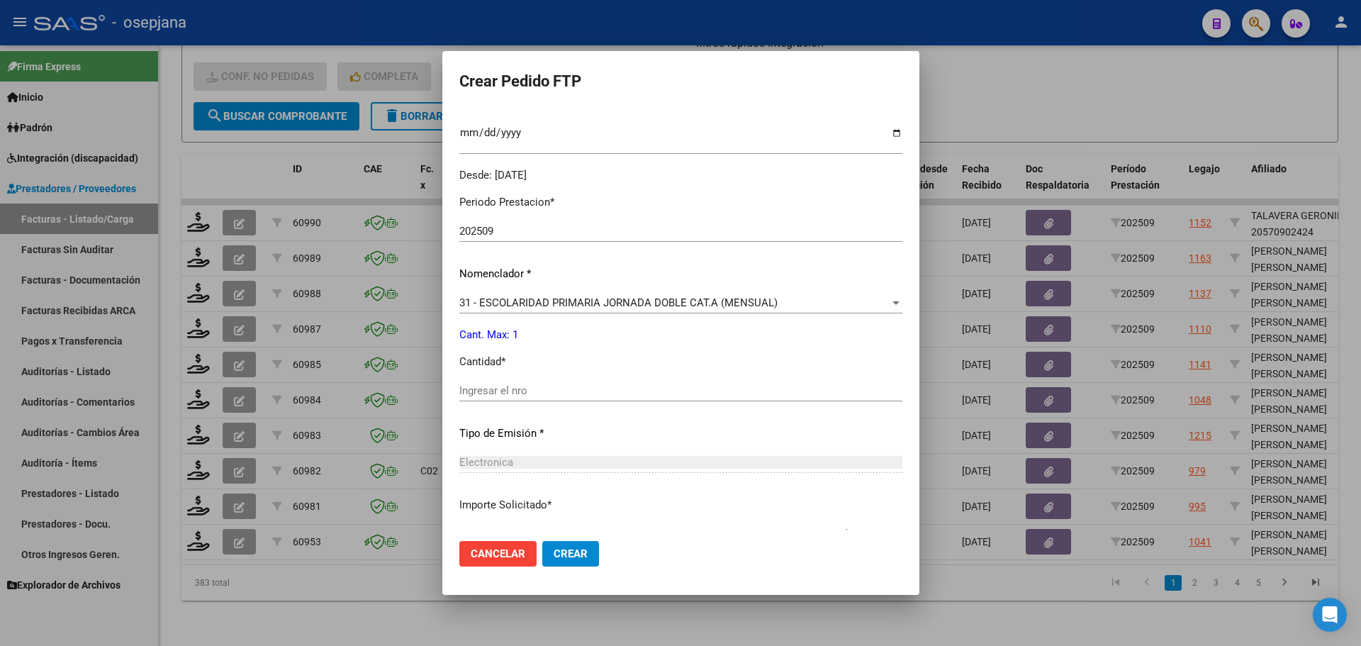
scroll to position [425, 0]
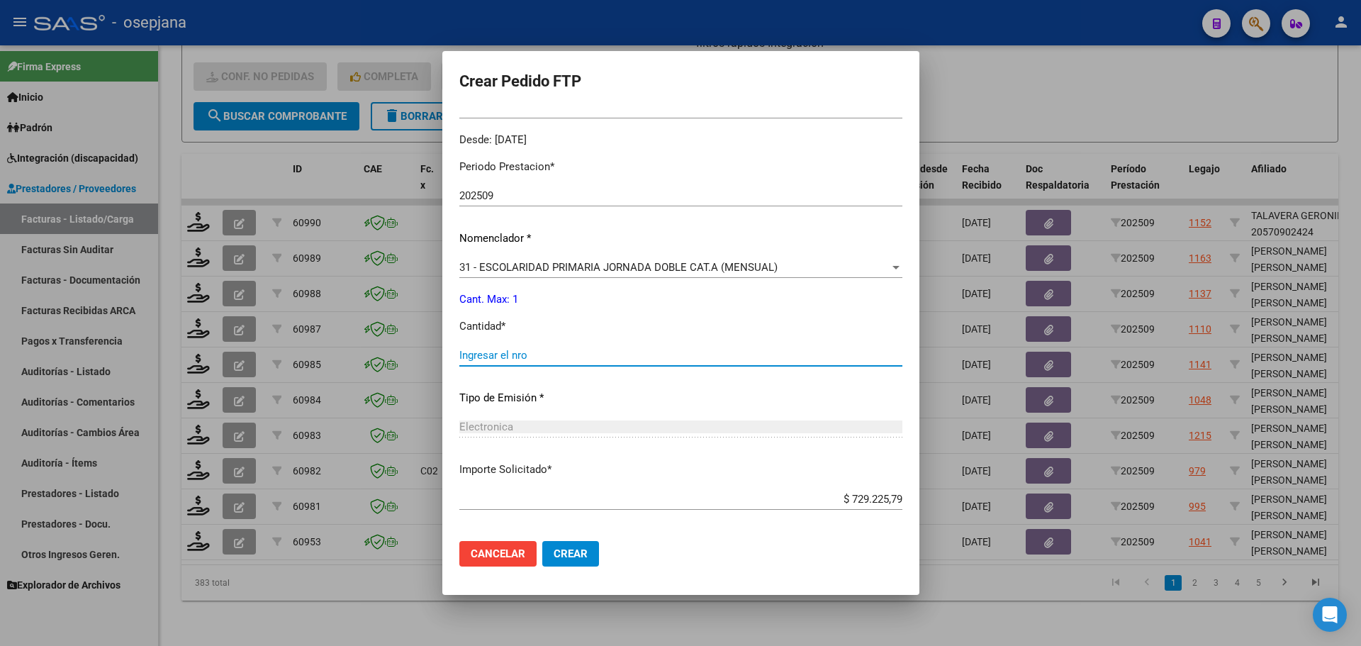
click at [542, 354] on input "Ingresar el nro" at bounding box center [680, 355] width 443 height 13
type input "1"
click at [565, 563] on button "Crear" at bounding box center [570, 554] width 57 height 26
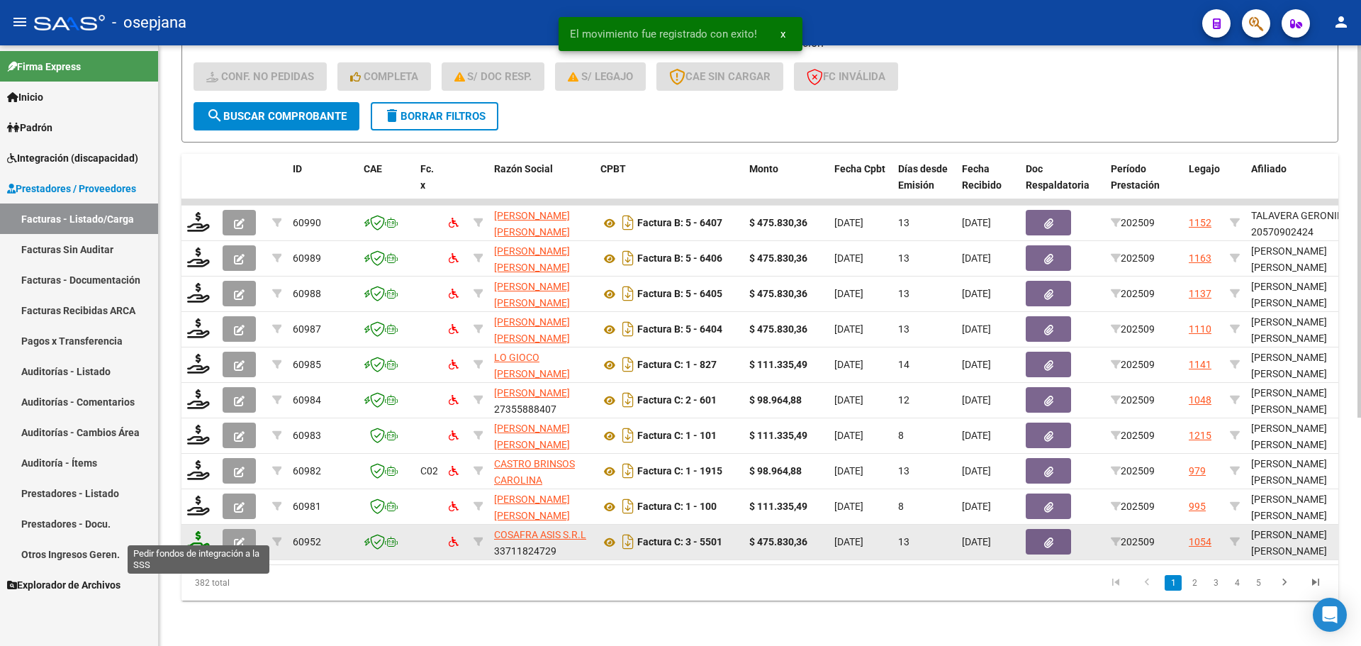
click at [204, 531] on icon at bounding box center [198, 541] width 23 height 20
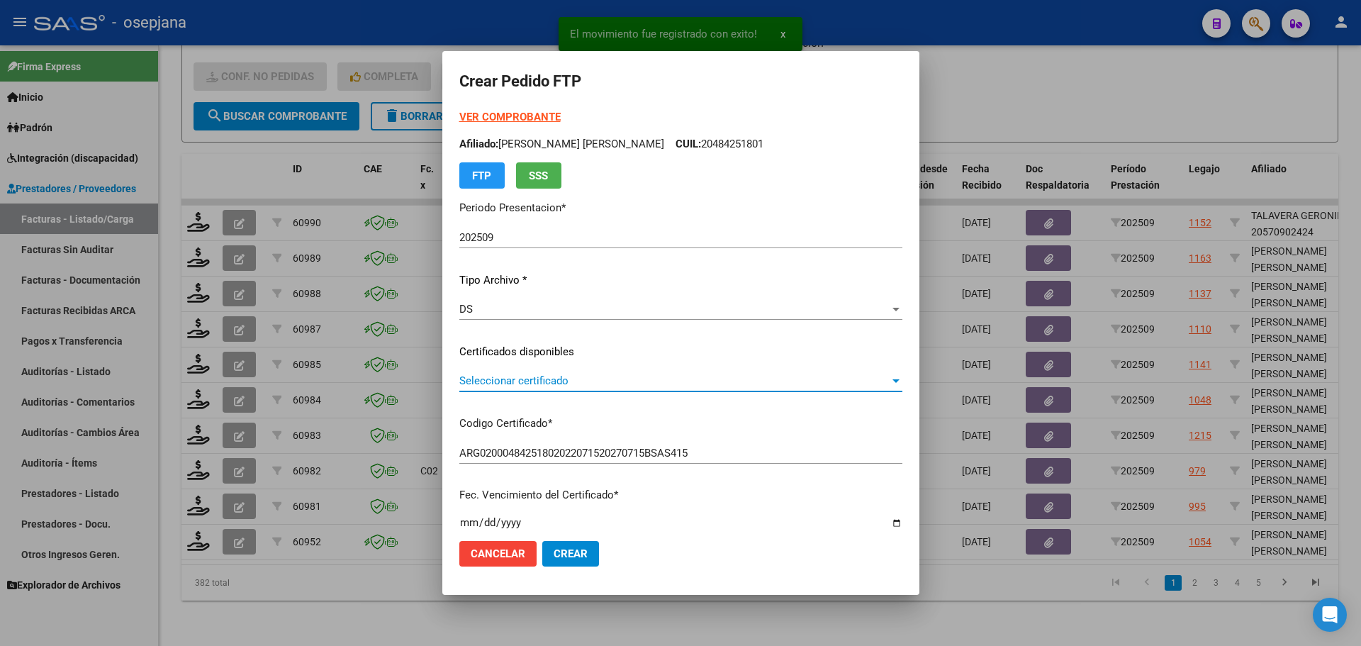
click at [649, 376] on span "Seleccionar certificado" at bounding box center [674, 380] width 430 height 13
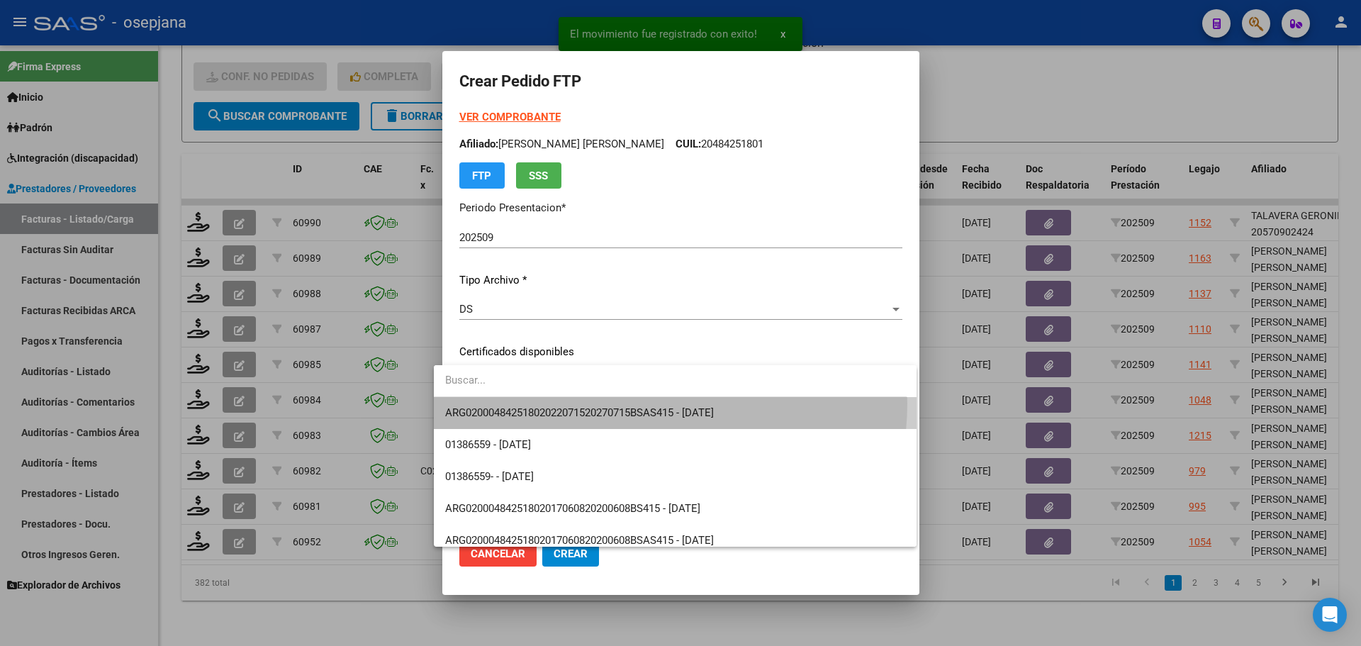
click at [652, 403] on span "ARG02000484251802022071520270715BSAS415 - [DATE]" at bounding box center [675, 413] width 461 height 32
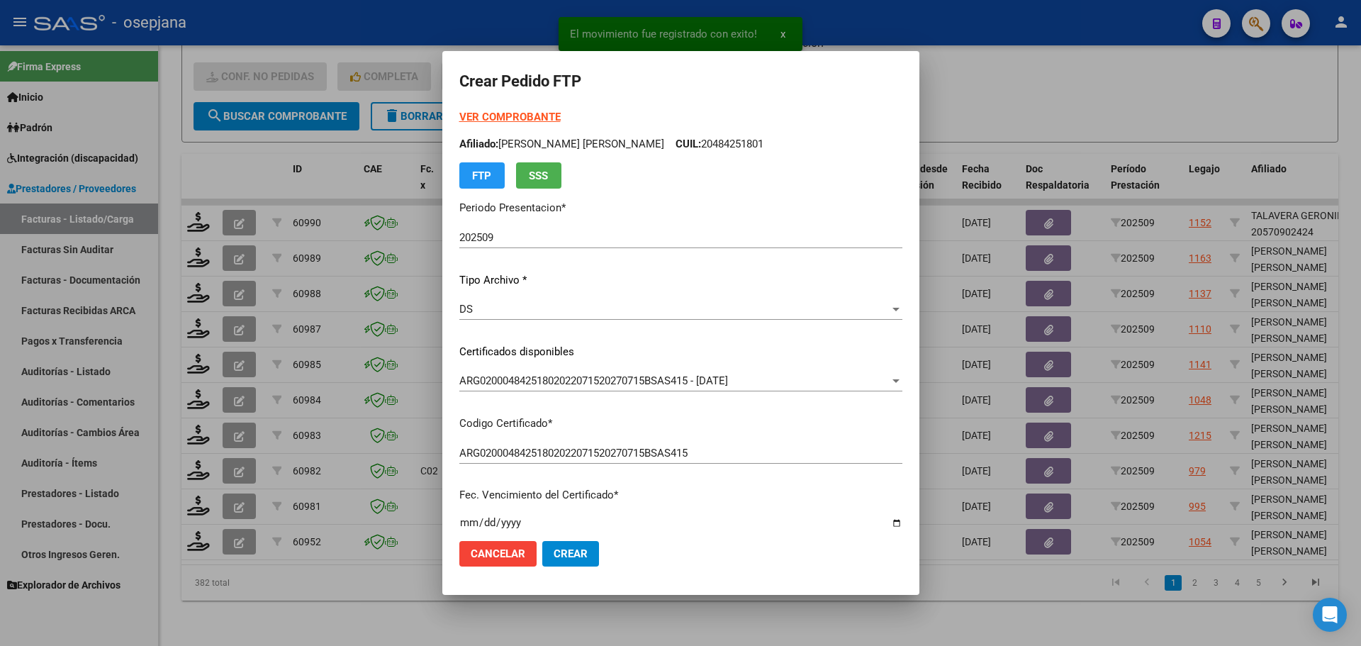
click at [514, 113] on strong "VER COMPROBANTE" at bounding box center [509, 117] width 101 height 13
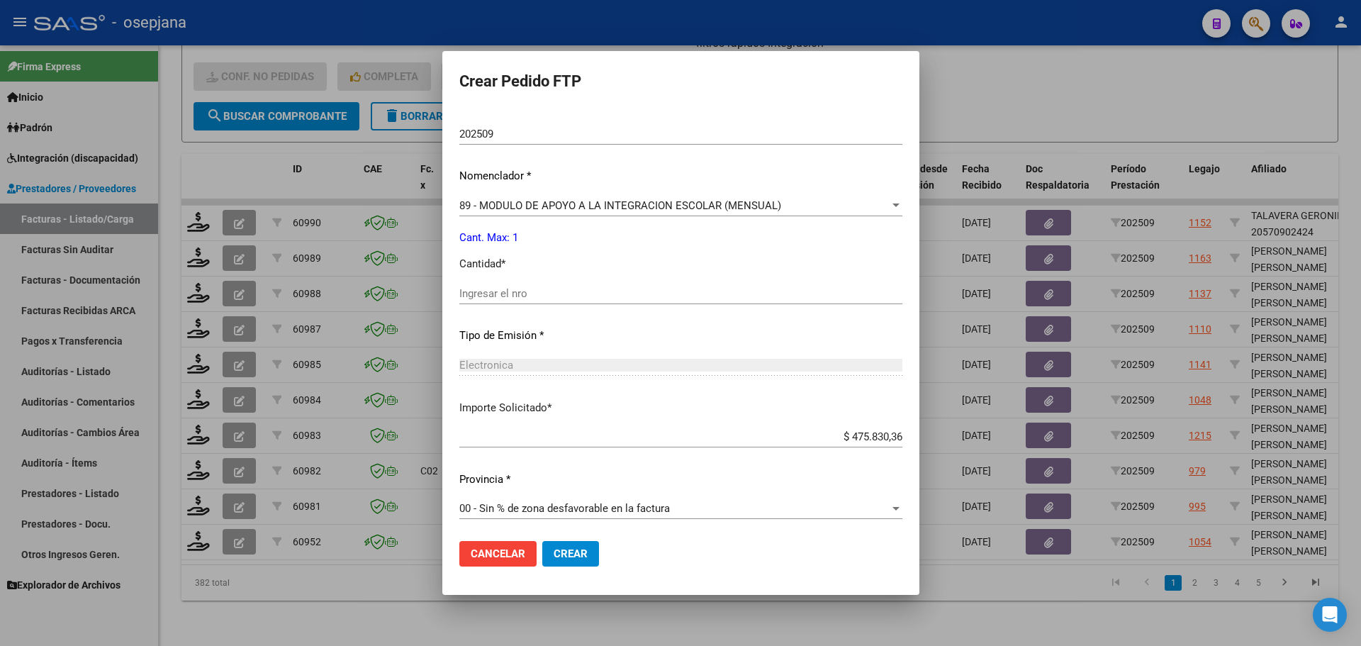
scroll to position [474, 0]
click at [494, 290] on input "Ingresar el nro" at bounding box center [680, 290] width 443 height 13
click at [554, 548] on span "Crear" at bounding box center [571, 553] width 34 height 13
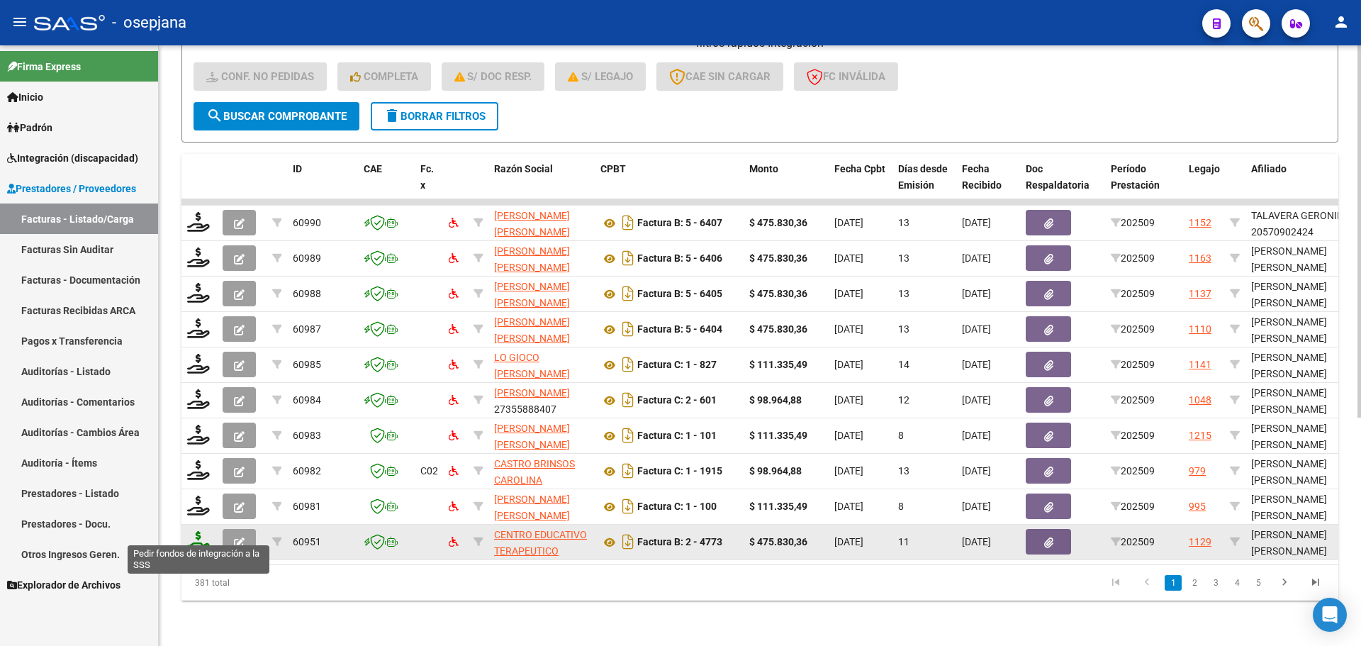
click at [196, 531] on icon at bounding box center [198, 541] width 23 height 20
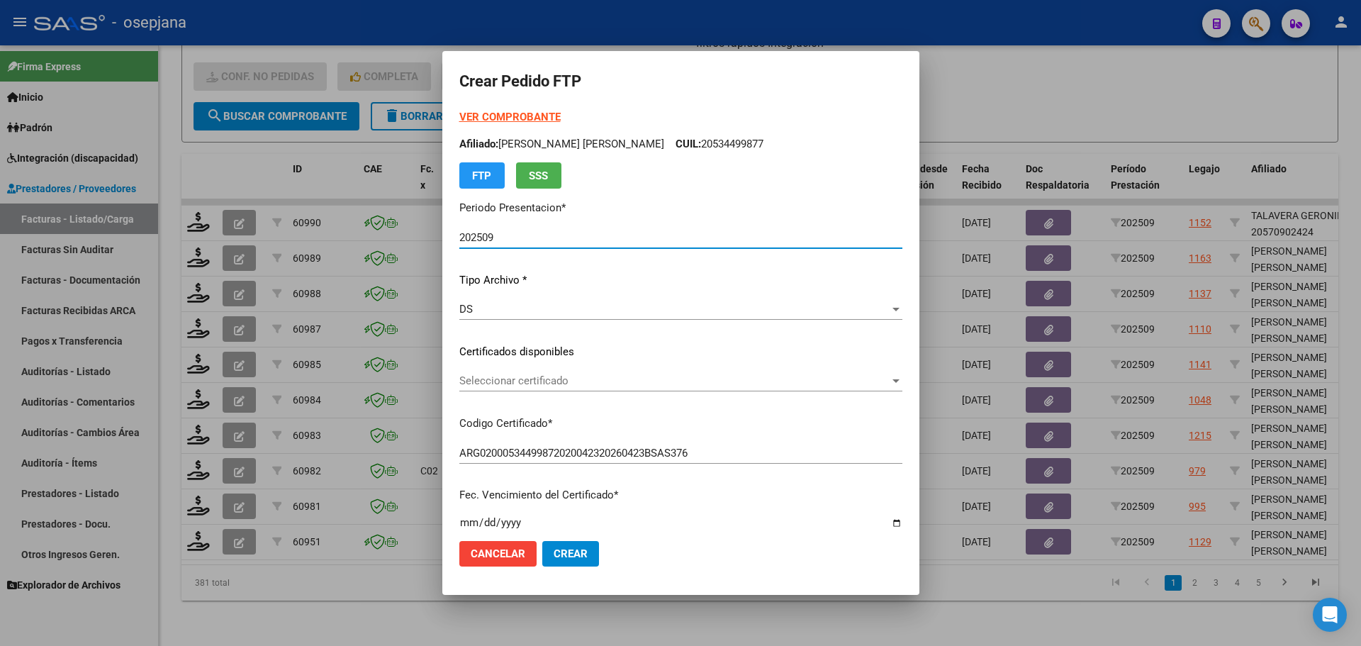
click at [517, 385] on span "Seleccionar certificado" at bounding box center [674, 380] width 430 height 13
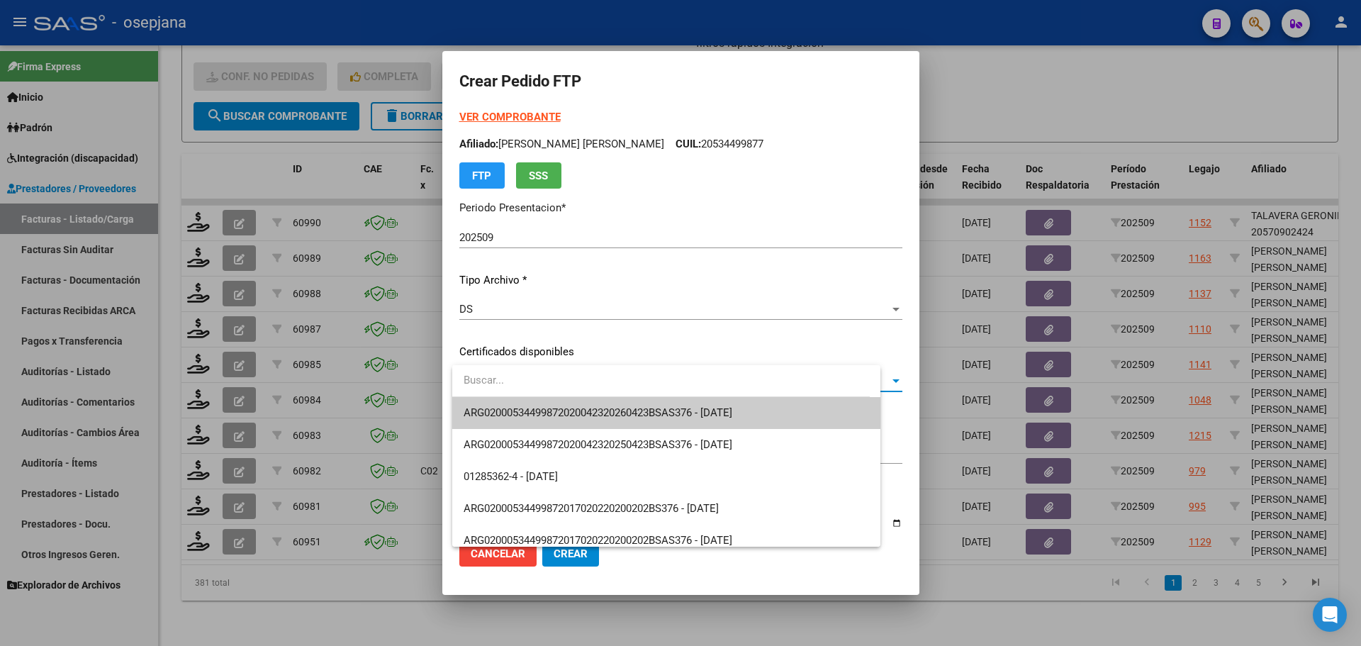
click at [530, 422] on span "ARG02000534499872020042320260423BSAS376 - [DATE]" at bounding box center [666, 413] width 405 height 32
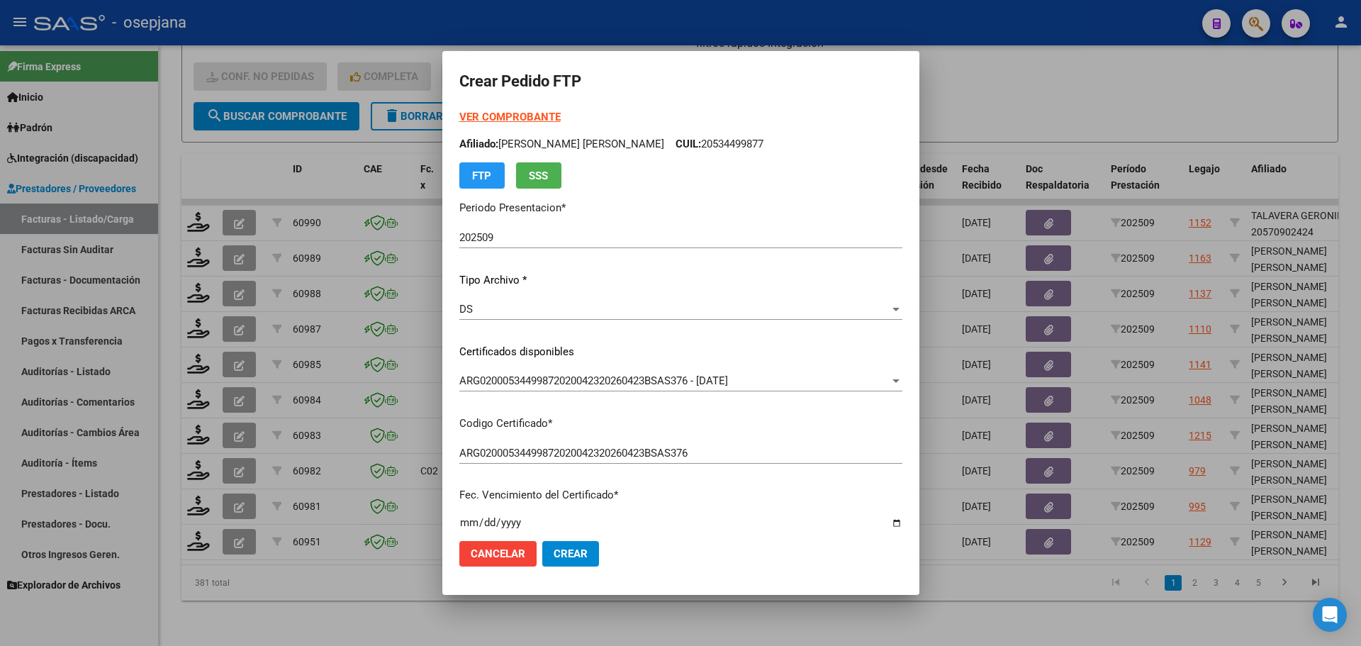
click at [517, 116] on strong "VER COMPROBANTE" at bounding box center [509, 117] width 101 height 13
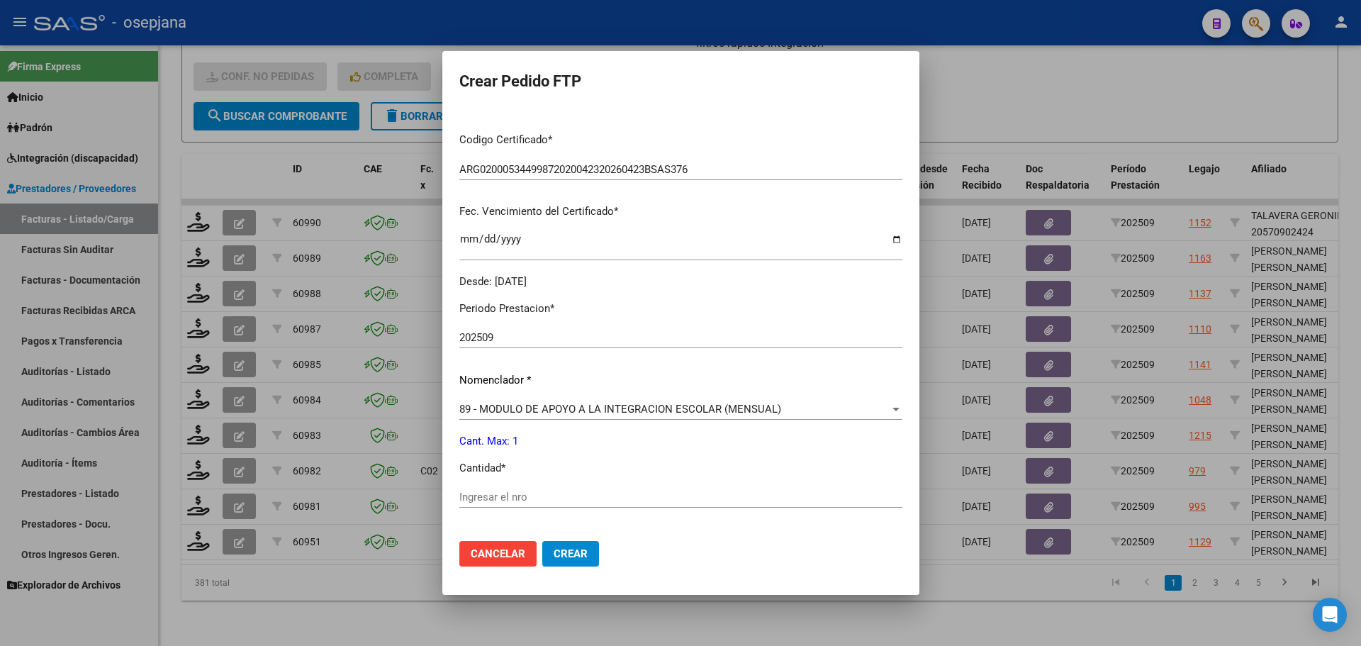
click at [495, 491] on div "Periodo Prestacion * 202509 Ingresar el Periodo Prestacion Nomenclador * 89 - M…" at bounding box center [680, 513] width 443 height 447
click at [495, 491] on input "Ingresar el nro" at bounding box center [680, 496] width 443 height 13
click at [579, 549] on span "Crear" at bounding box center [571, 553] width 34 height 13
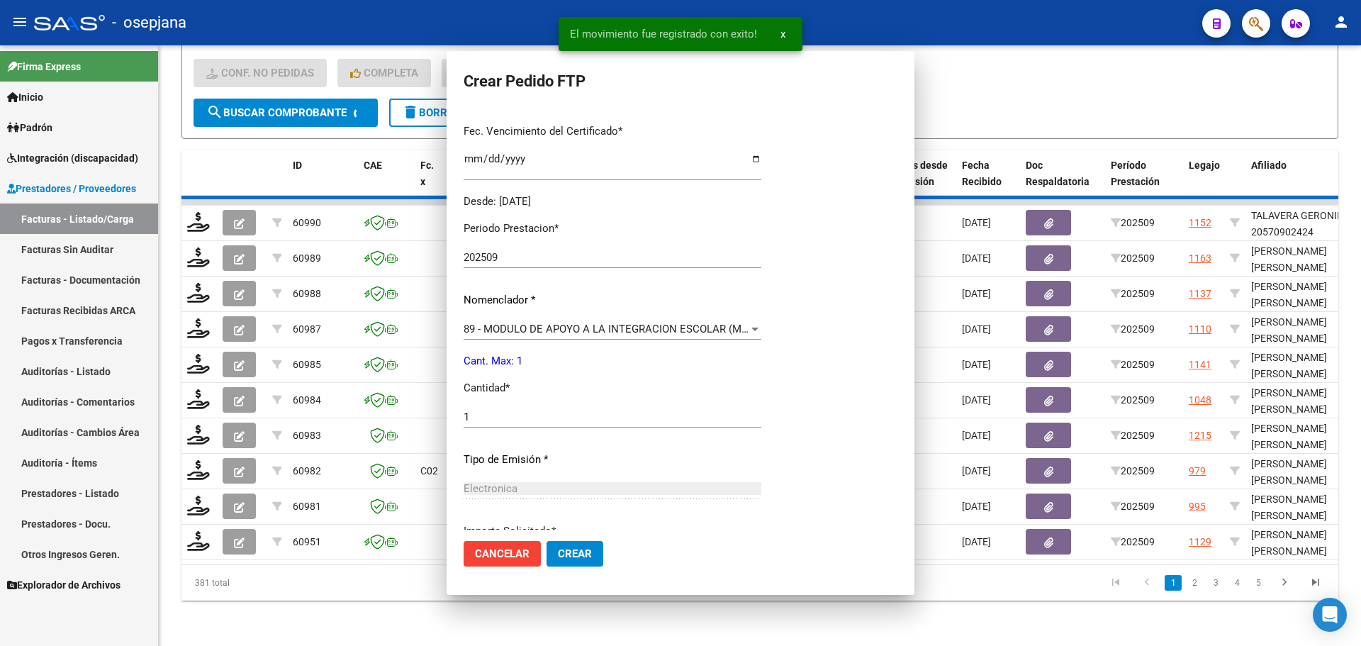
scroll to position [0, 0]
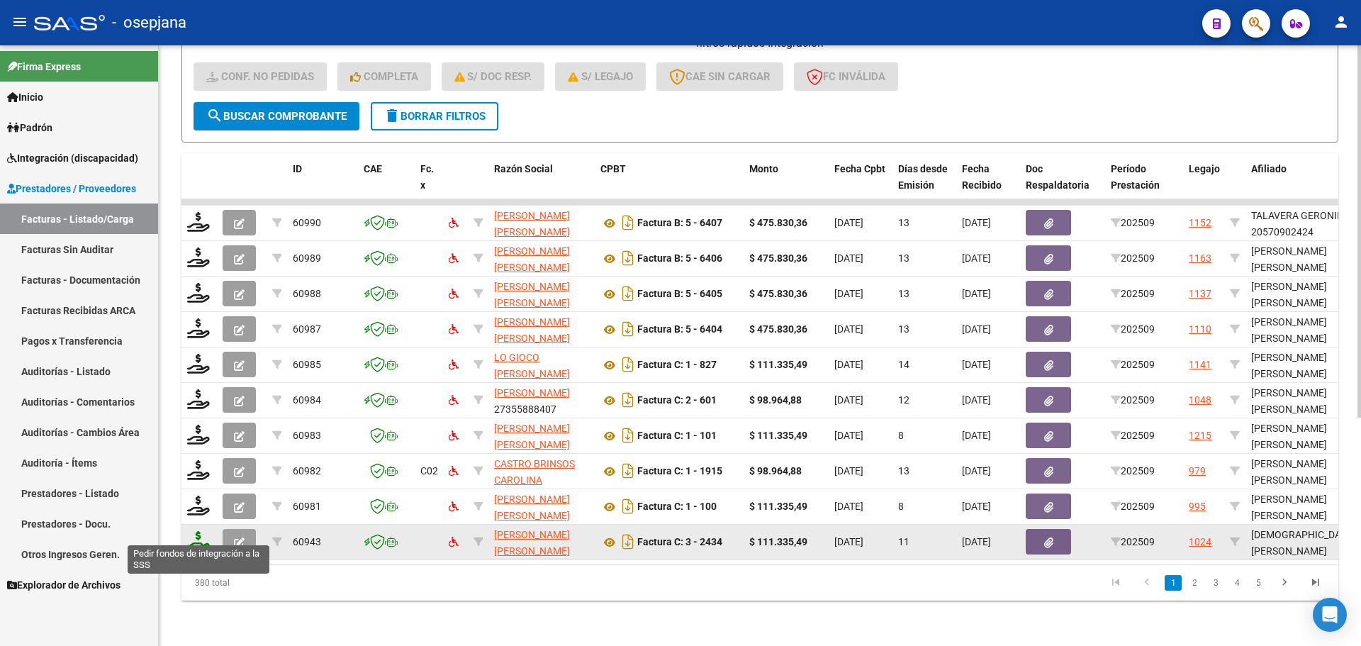
click at [196, 532] on icon at bounding box center [198, 541] width 23 height 20
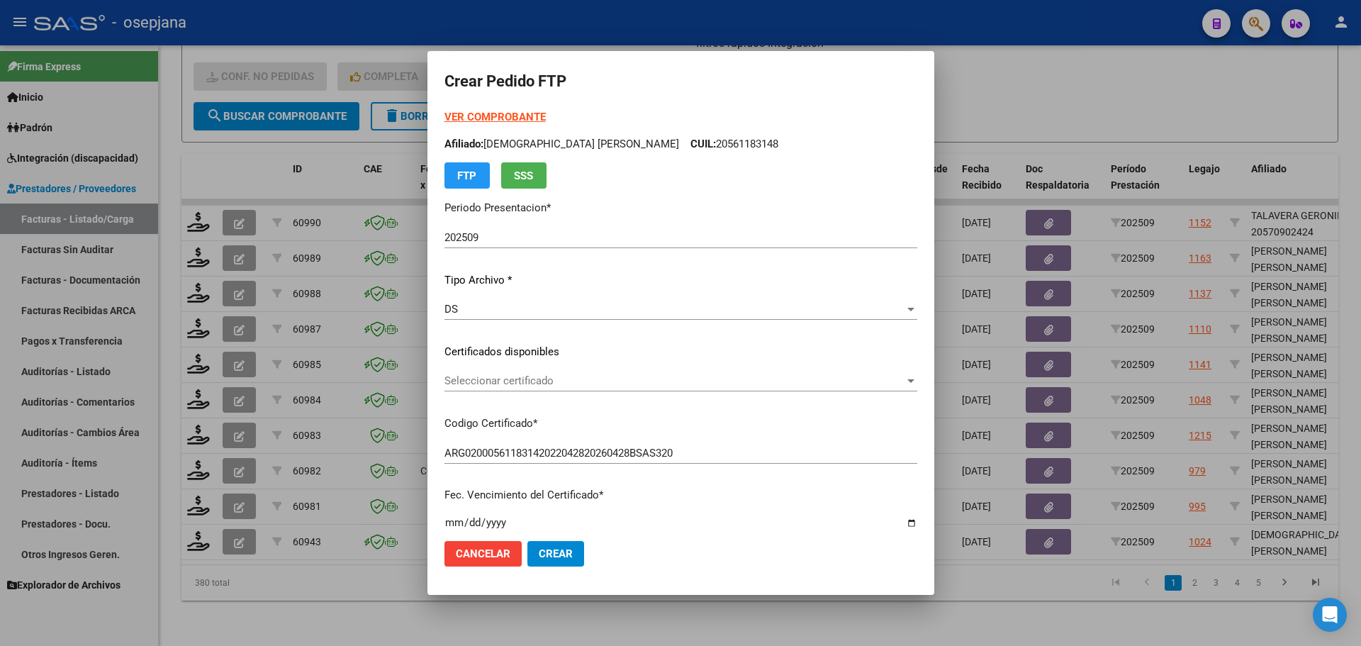
click at [571, 372] on div "Seleccionar certificado Seleccionar certificado" at bounding box center [680, 380] width 473 height 21
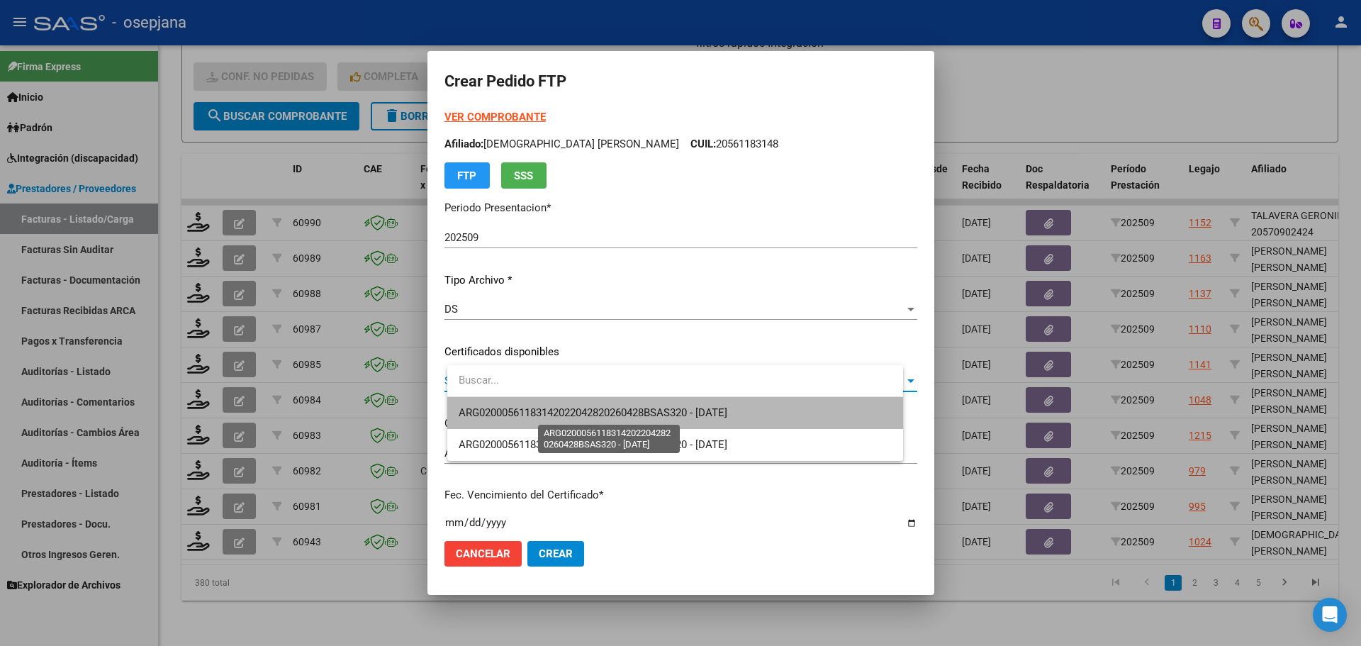
click at [578, 407] on span "ARG02000561183142022042820260428BSAS320 - [DATE]" at bounding box center [593, 412] width 269 height 13
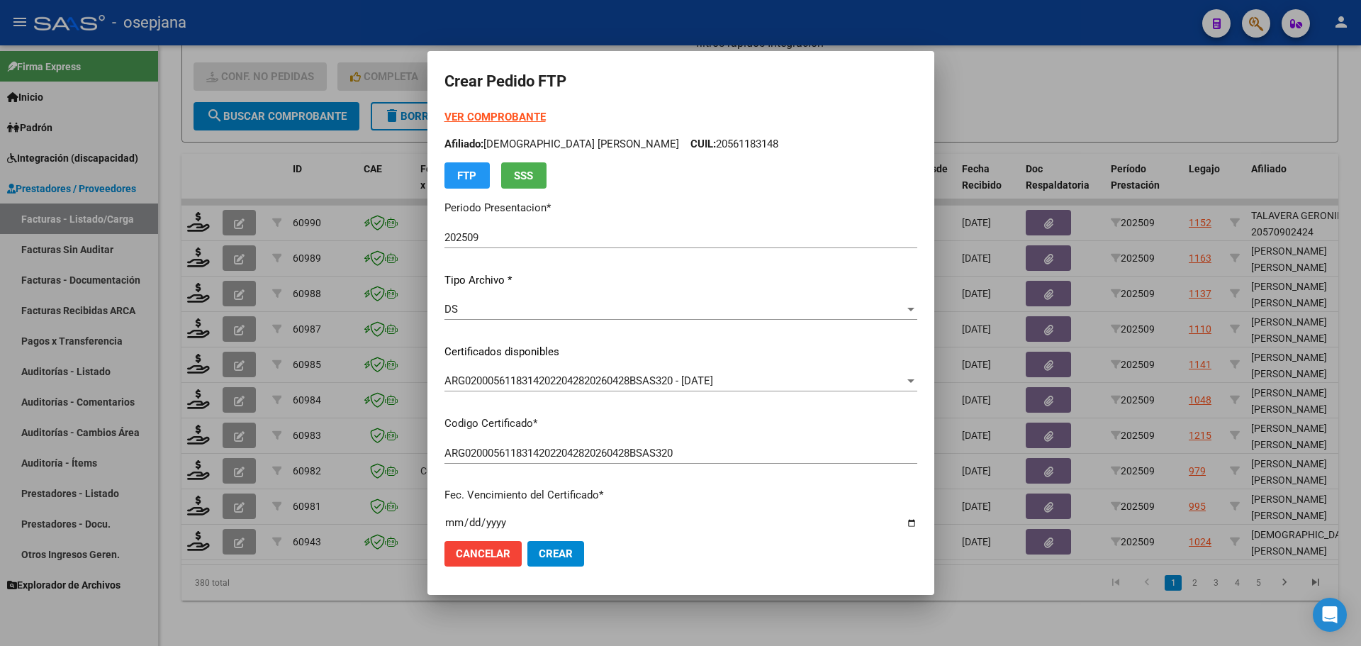
click at [525, 116] on strong "VER COMPROBANTE" at bounding box center [494, 117] width 101 height 13
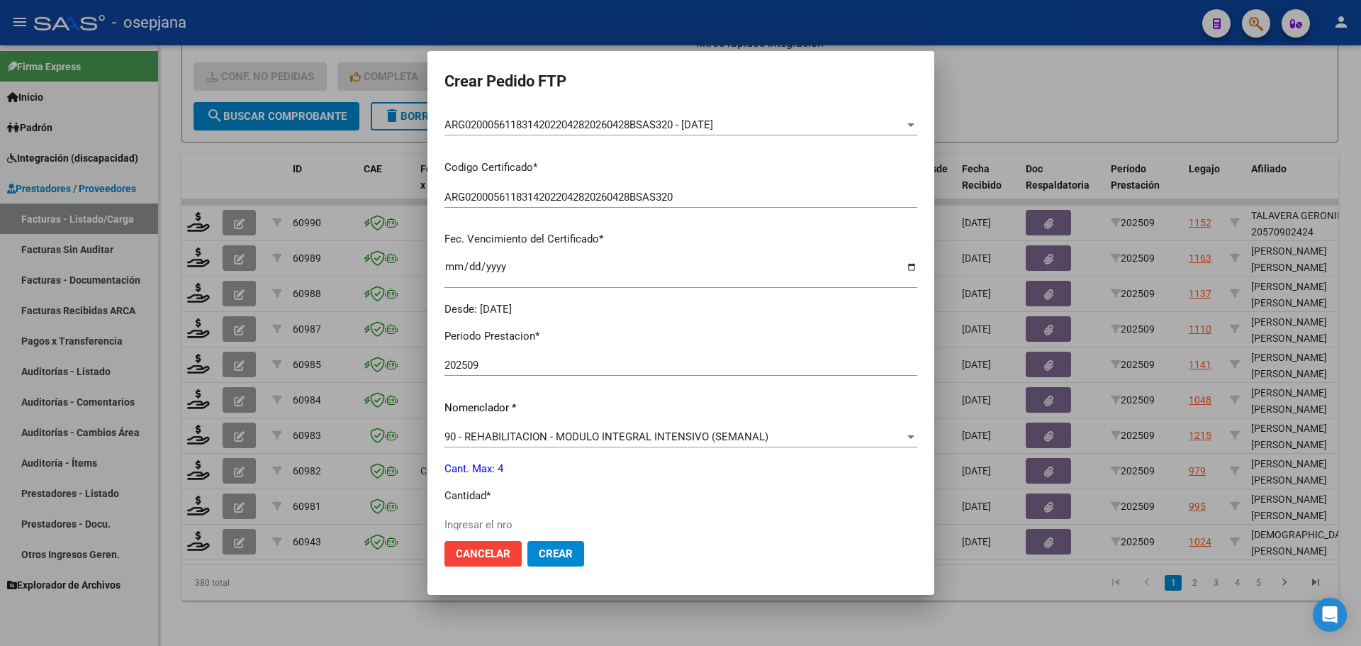
scroll to position [283, 0]
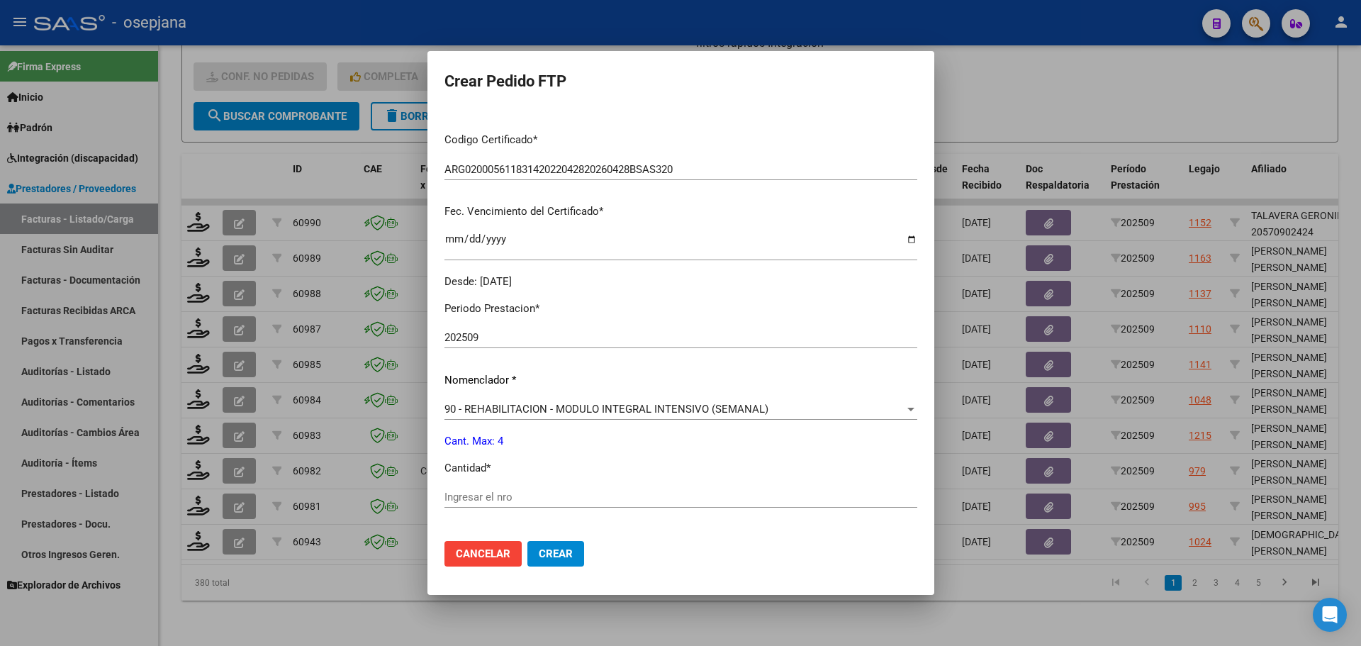
click at [485, 488] on div "Ingresar el nro" at bounding box center [680, 496] width 473 height 21
click at [573, 556] on span "Crear" at bounding box center [556, 553] width 34 height 13
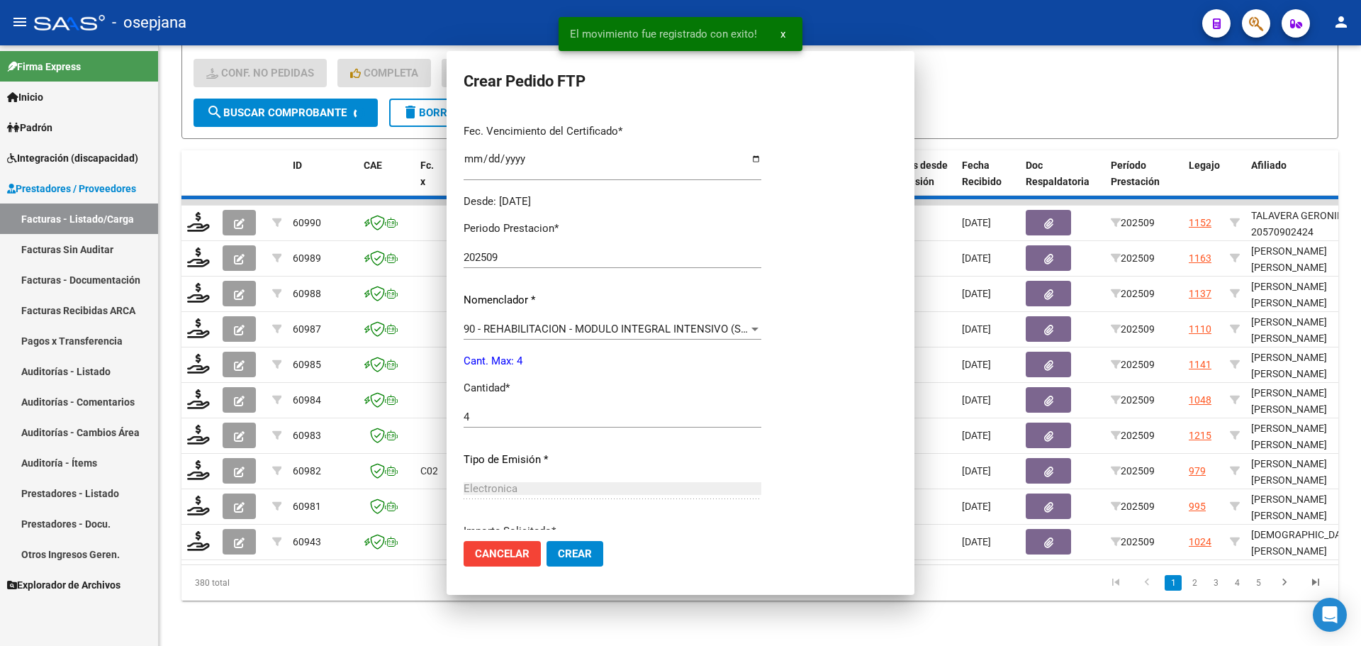
scroll to position [0, 0]
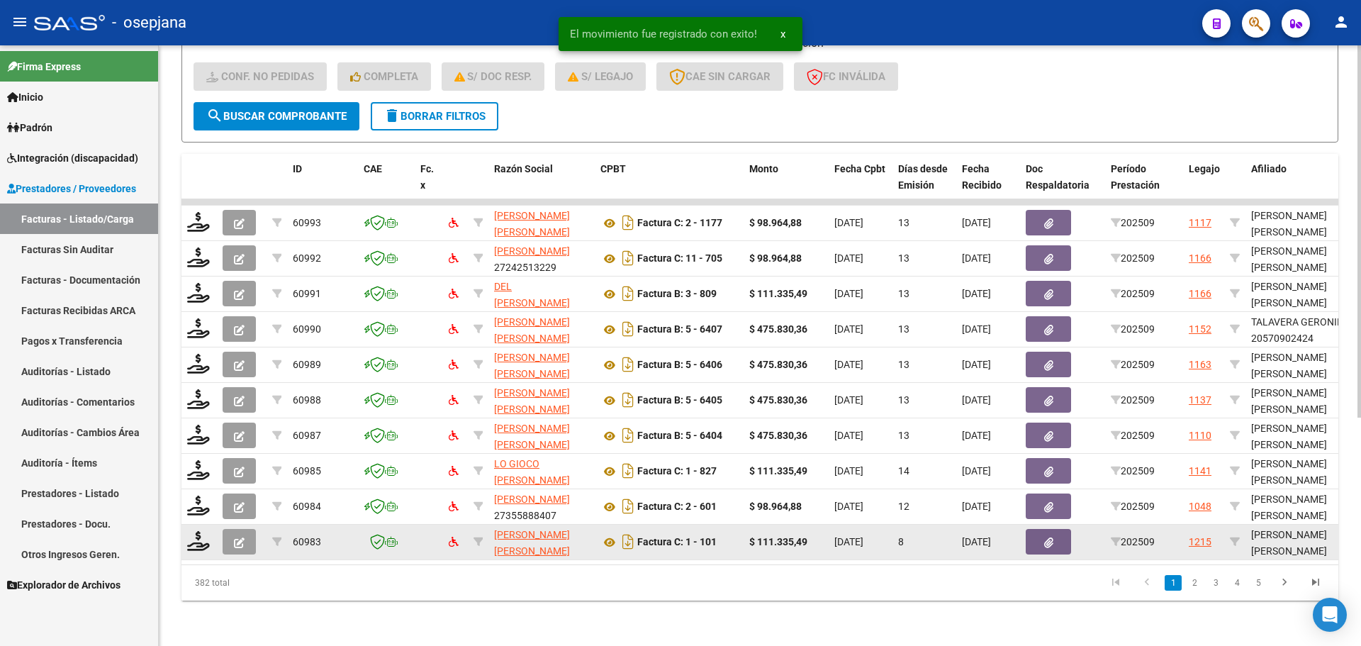
click at [184, 536] on datatable-body-cell at bounding box center [198, 541] width 35 height 35
click at [195, 534] on icon at bounding box center [198, 541] width 23 height 20
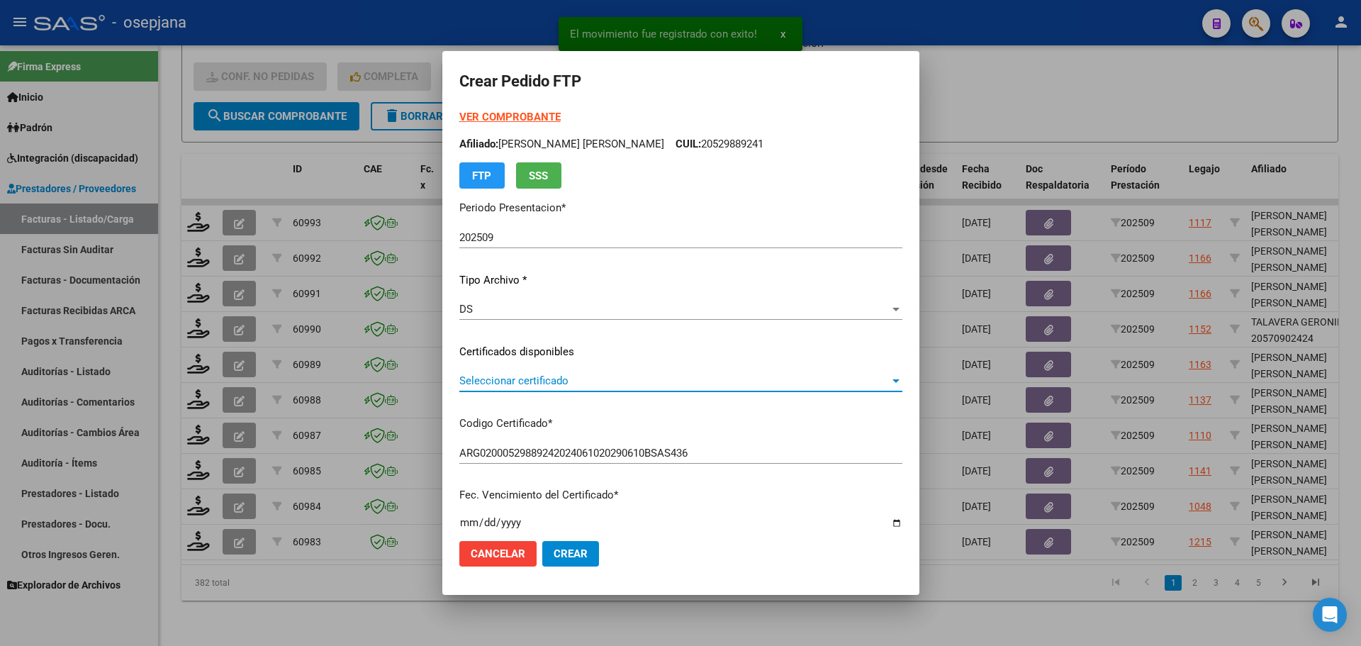
click at [615, 381] on span "Seleccionar certificado" at bounding box center [674, 380] width 430 height 13
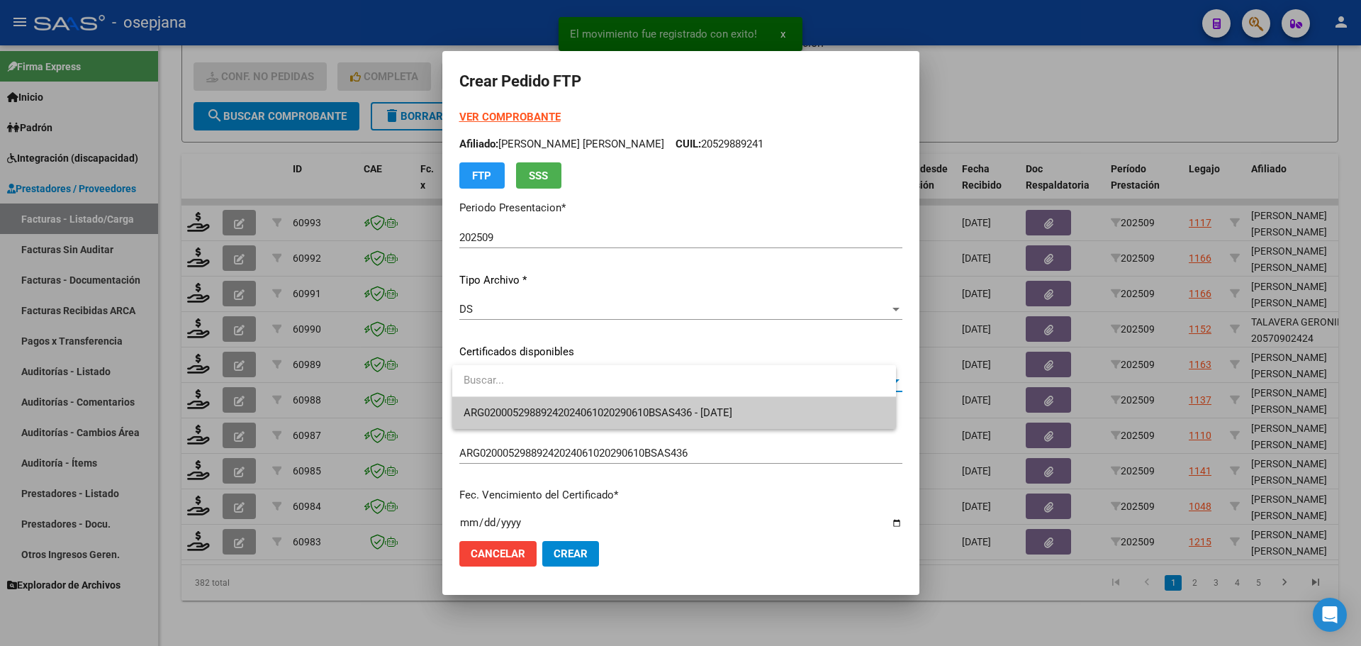
click at [617, 405] on span "ARG02000529889242024061020290610BSAS436 - [DATE]" at bounding box center [674, 413] width 421 height 32
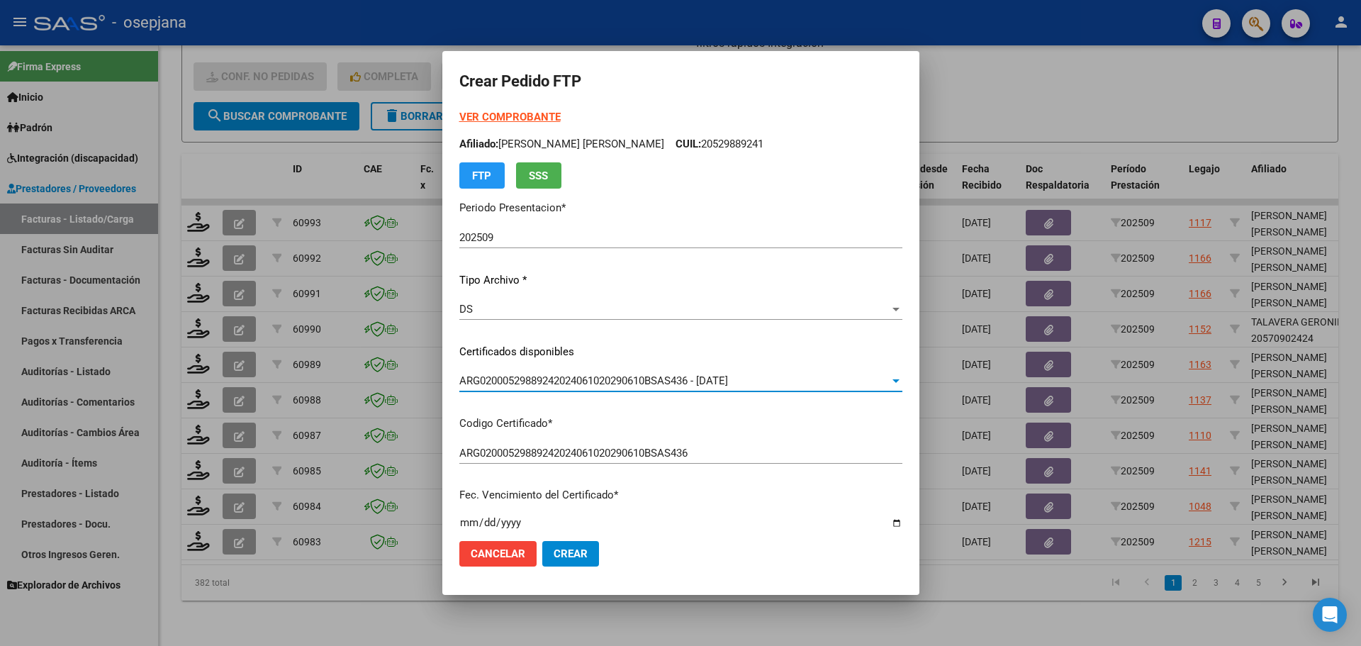
click at [510, 111] on strong "VER COMPROBANTE" at bounding box center [509, 117] width 101 height 13
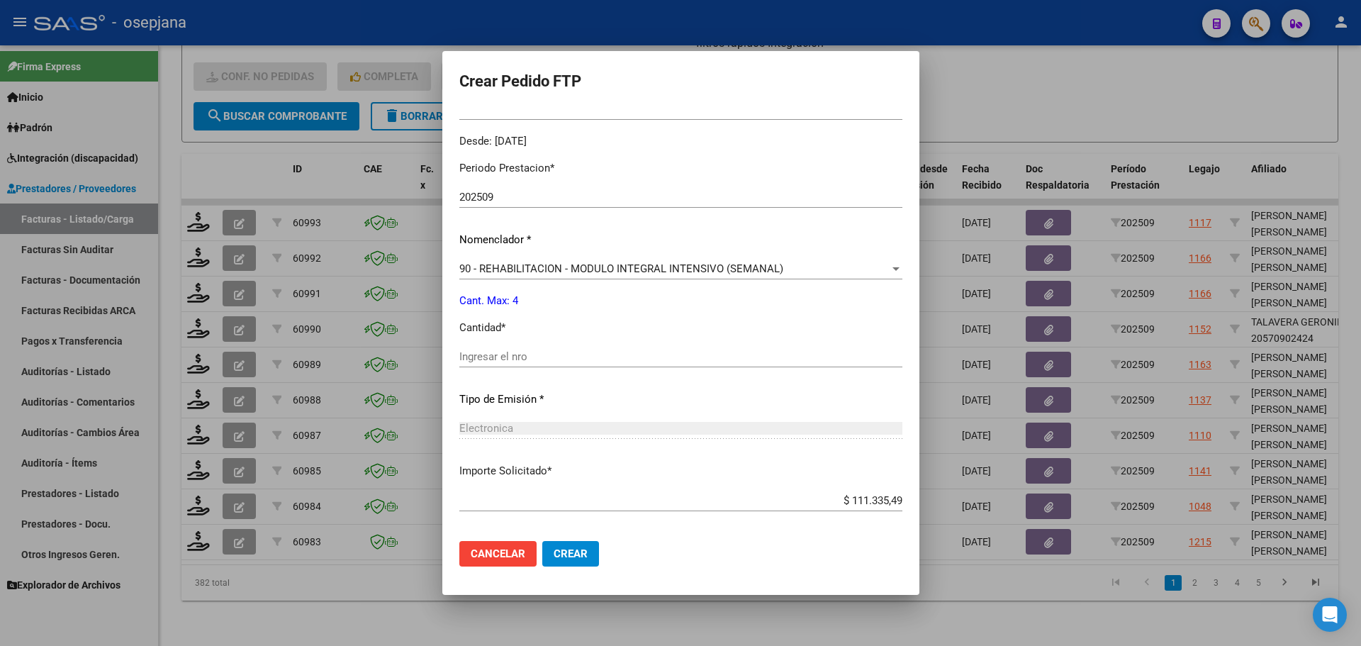
scroll to position [425, 0]
click at [518, 349] on input "Ingresar el nro" at bounding box center [680, 355] width 443 height 13
click at [585, 559] on span "Crear" at bounding box center [571, 553] width 34 height 13
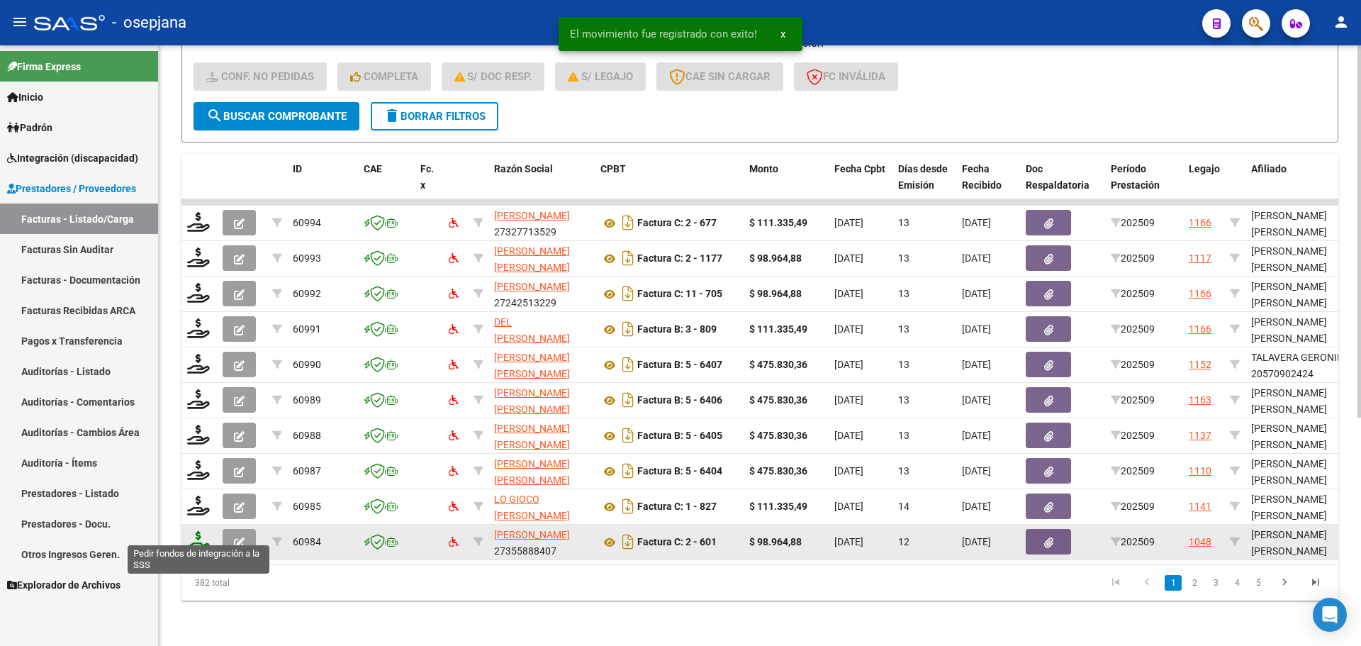
click at [200, 531] on icon at bounding box center [198, 541] width 23 height 20
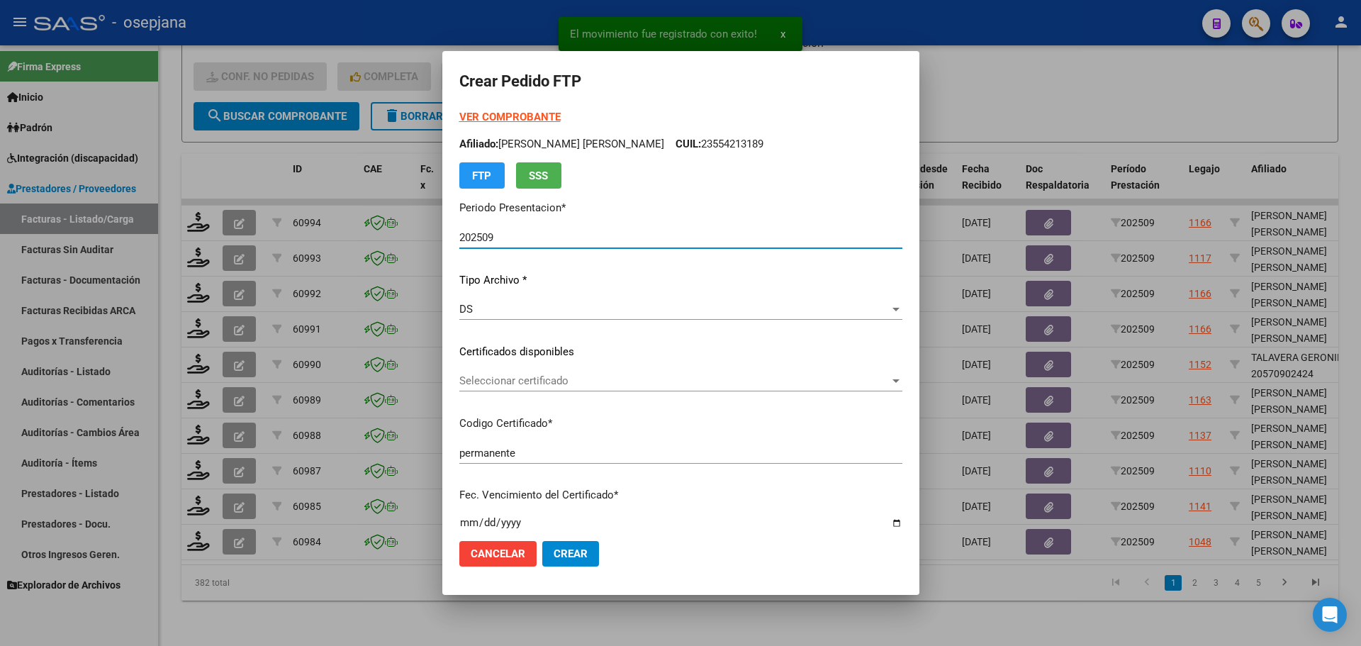
click at [640, 380] on span "Seleccionar certificado" at bounding box center [674, 380] width 430 height 13
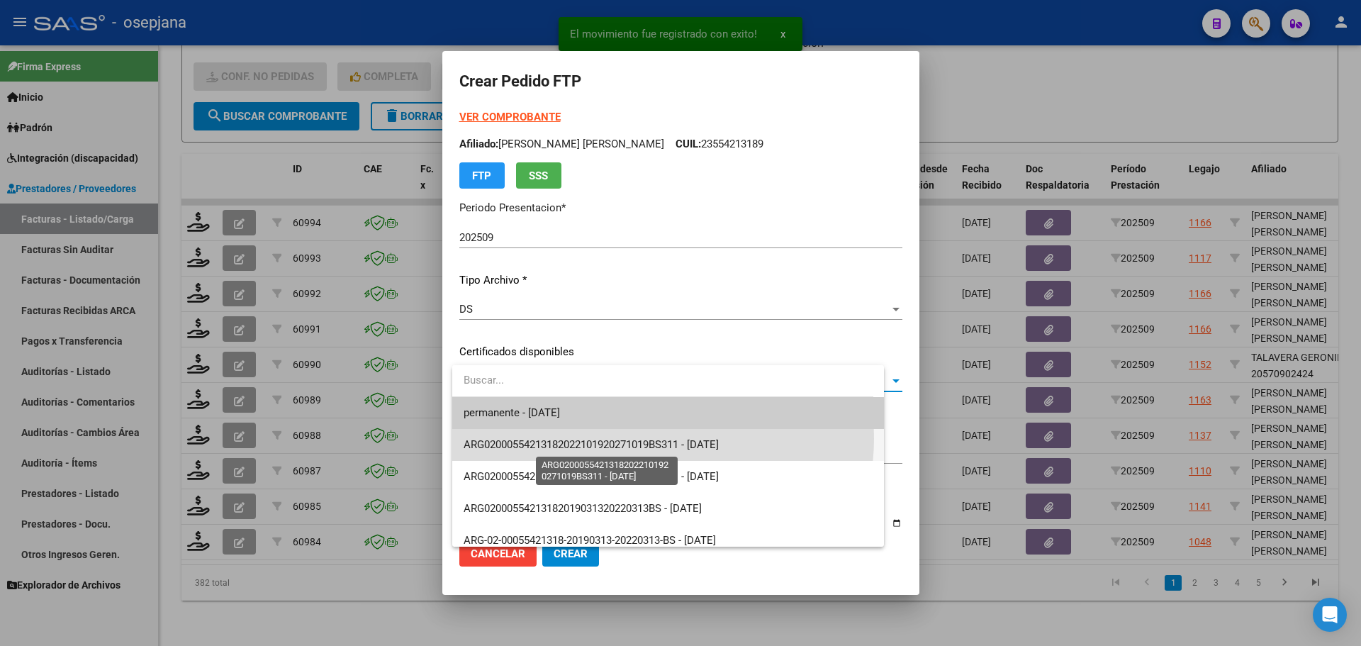
click at [643, 438] on span "ARG02000554213182022101920271019BS311 - [DATE]" at bounding box center [591, 444] width 255 height 13
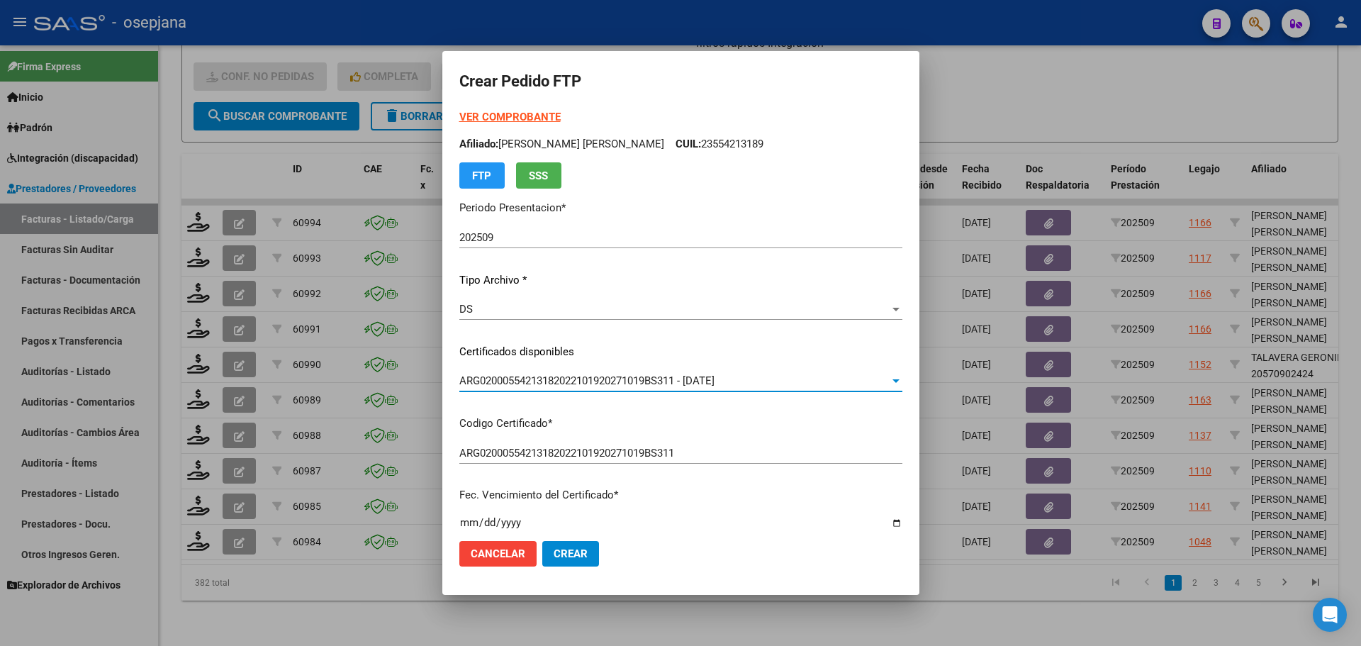
click at [533, 116] on strong "VER COMPROBANTE" at bounding box center [509, 117] width 101 height 13
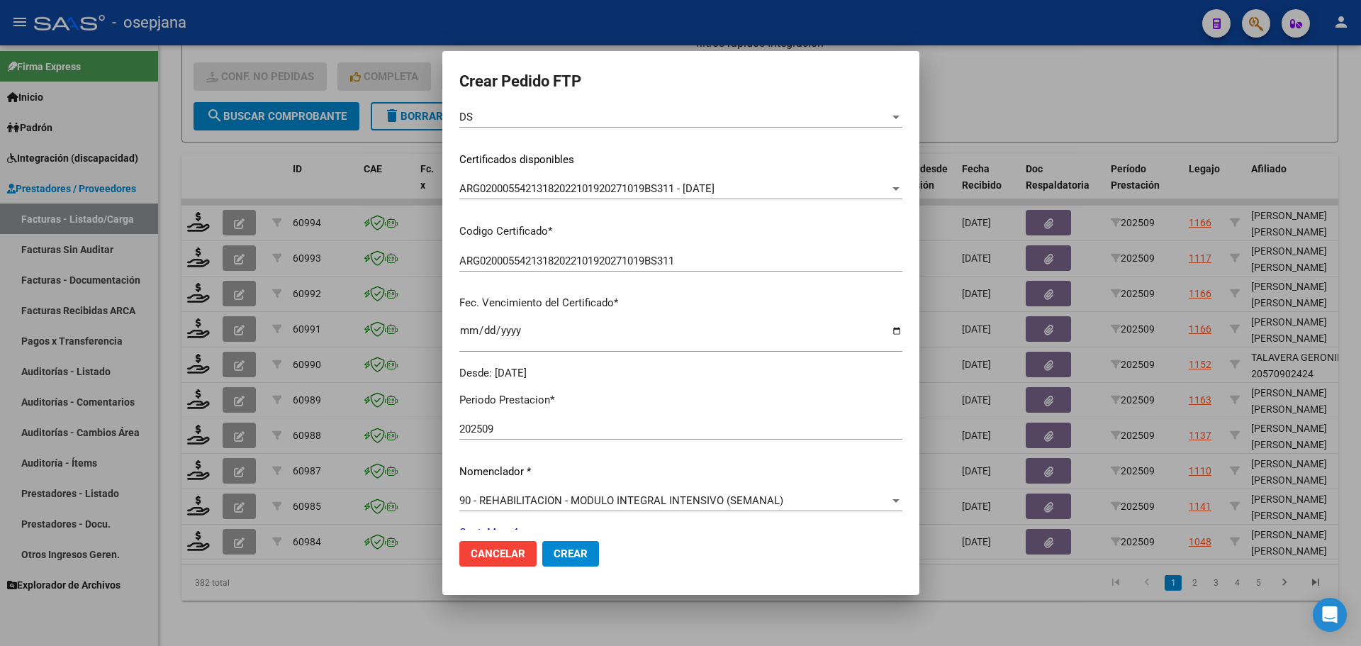
scroll to position [354, 0]
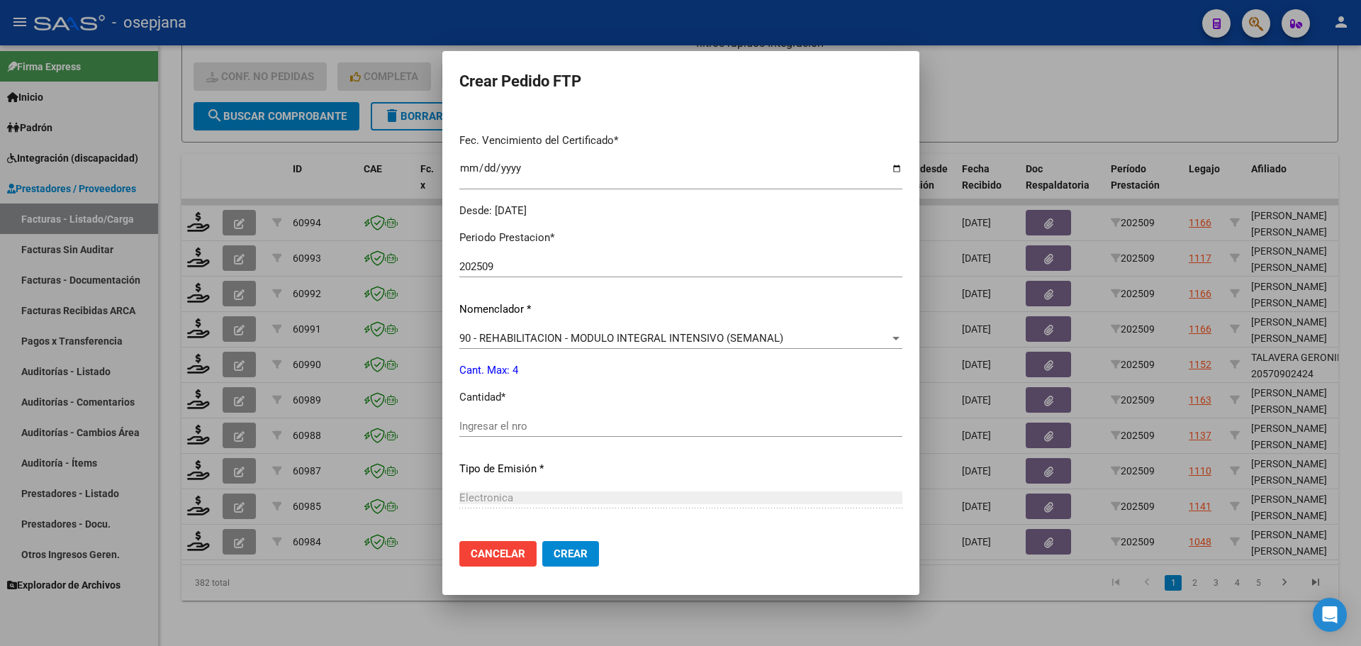
click at [509, 427] on input "Ingresar el nro" at bounding box center [680, 426] width 443 height 13
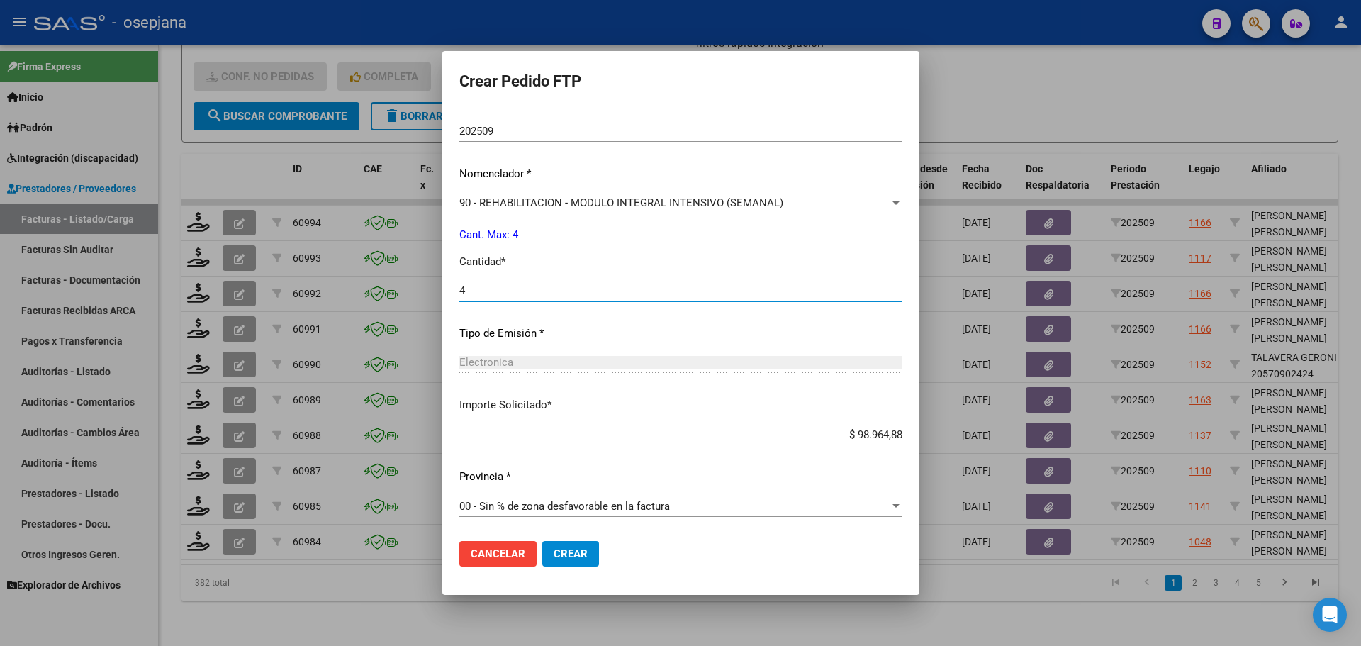
scroll to position [490, 0]
click at [573, 558] on span "Crear" at bounding box center [571, 553] width 34 height 13
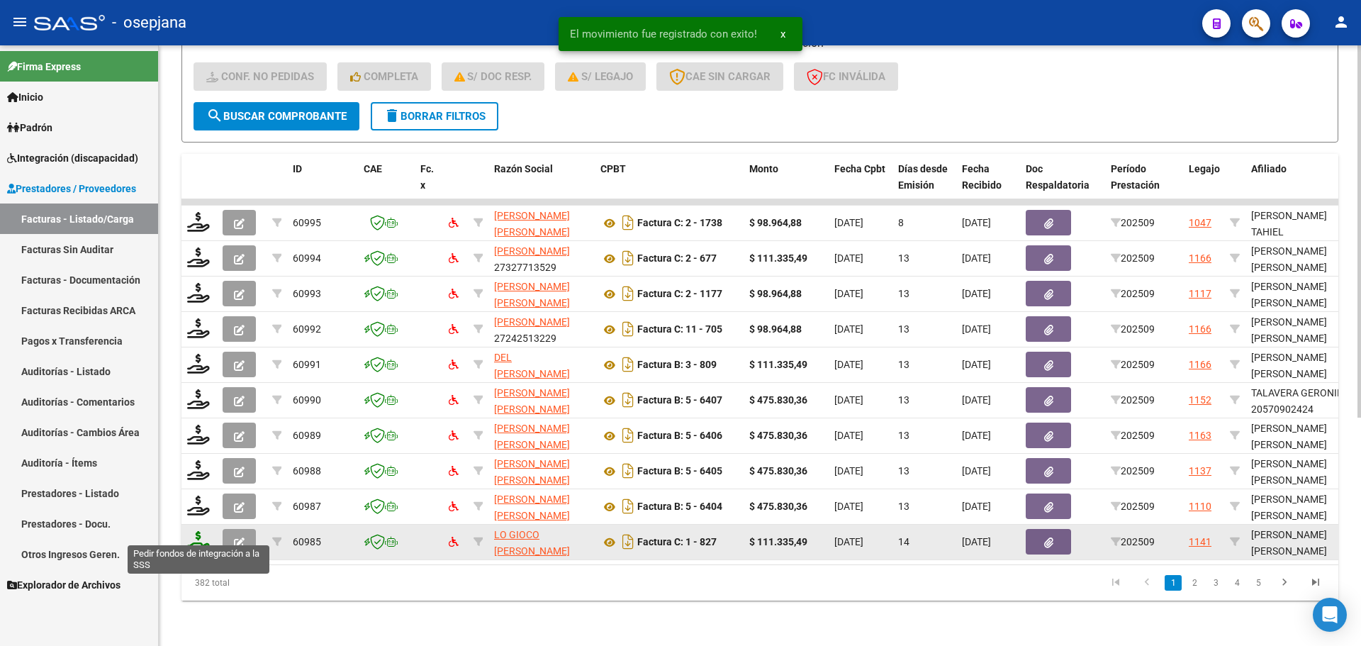
click at [207, 534] on icon at bounding box center [198, 541] width 23 height 20
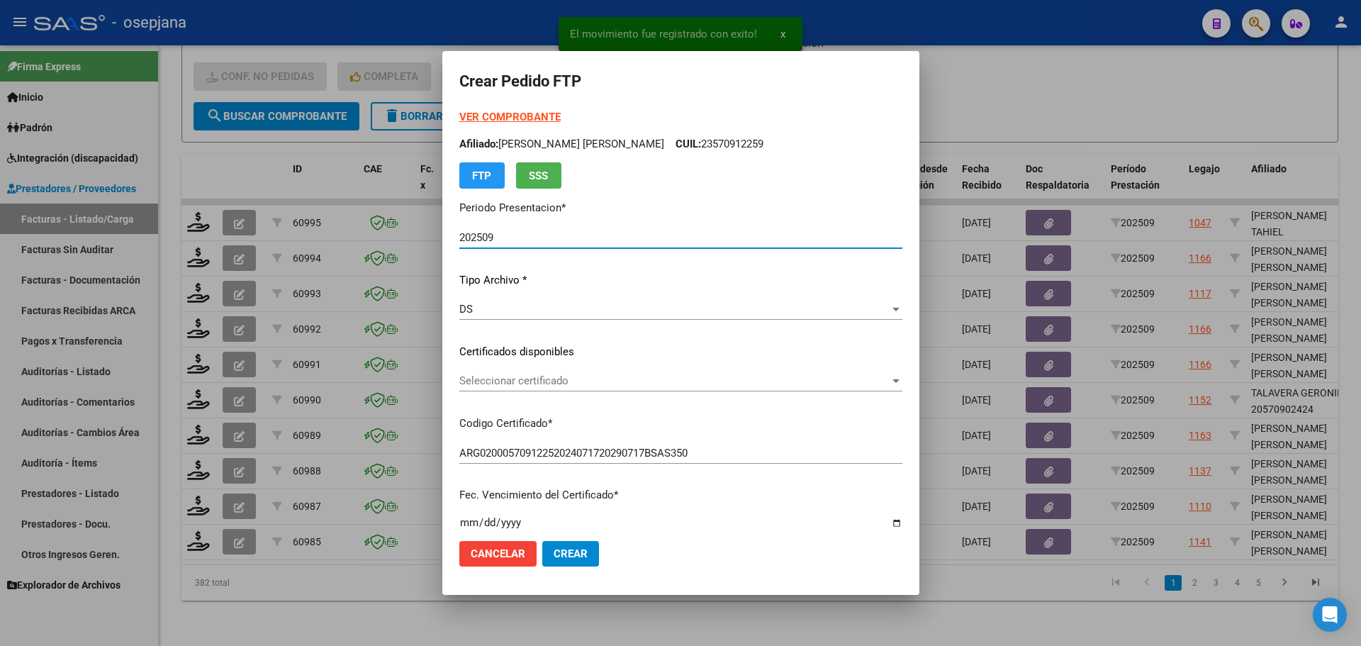
click at [552, 372] on div "Seleccionar certificado Seleccionar certificado" at bounding box center [680, 380] width 443 height 21
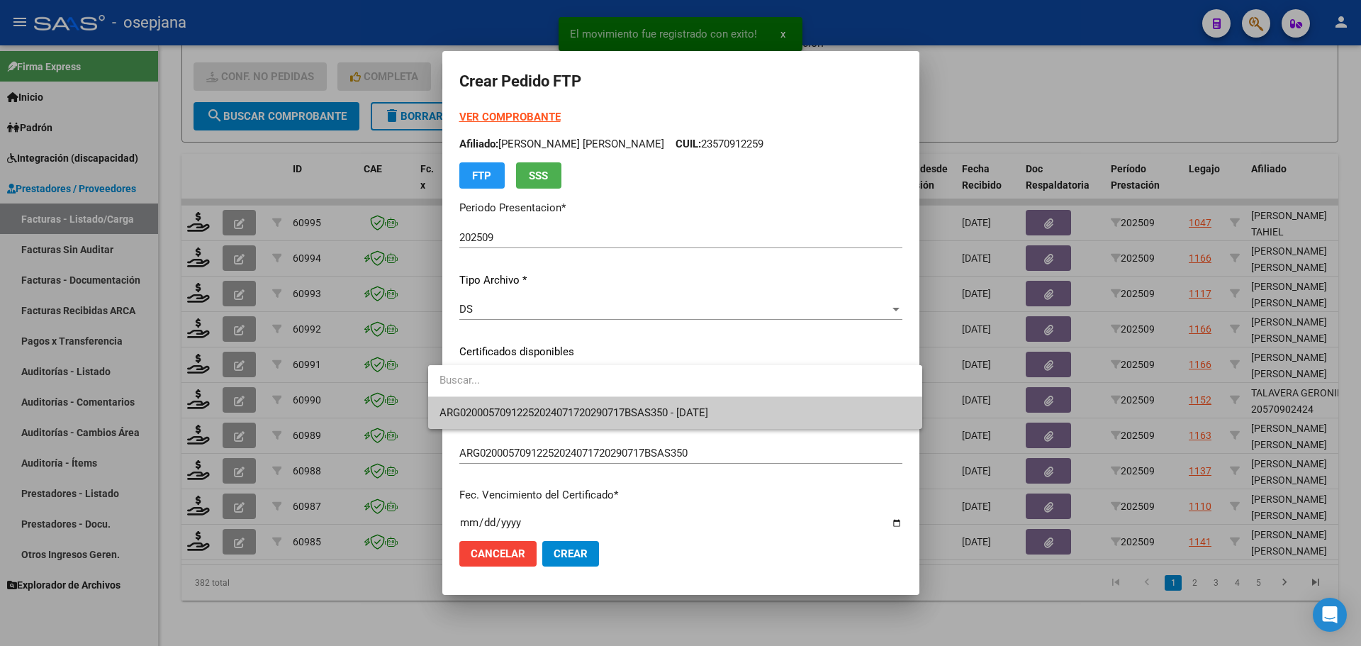
click at [565, 405] on span "ARG02000570912252024071720290717BSAS350 - [DATE]" at bounding box center [674, 413] width 471 height 32
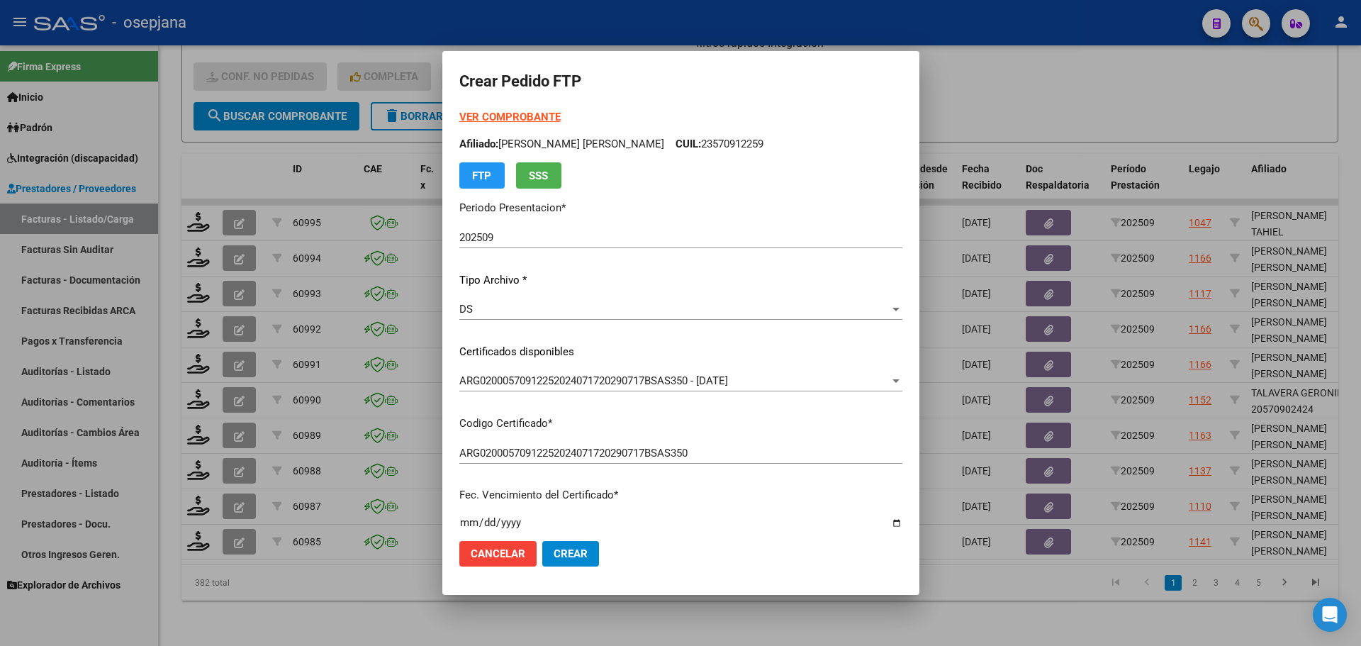
click at [502, 115] on strong "VER COMPROBANTE" at bounding box center [509, 117] width 101 height 13
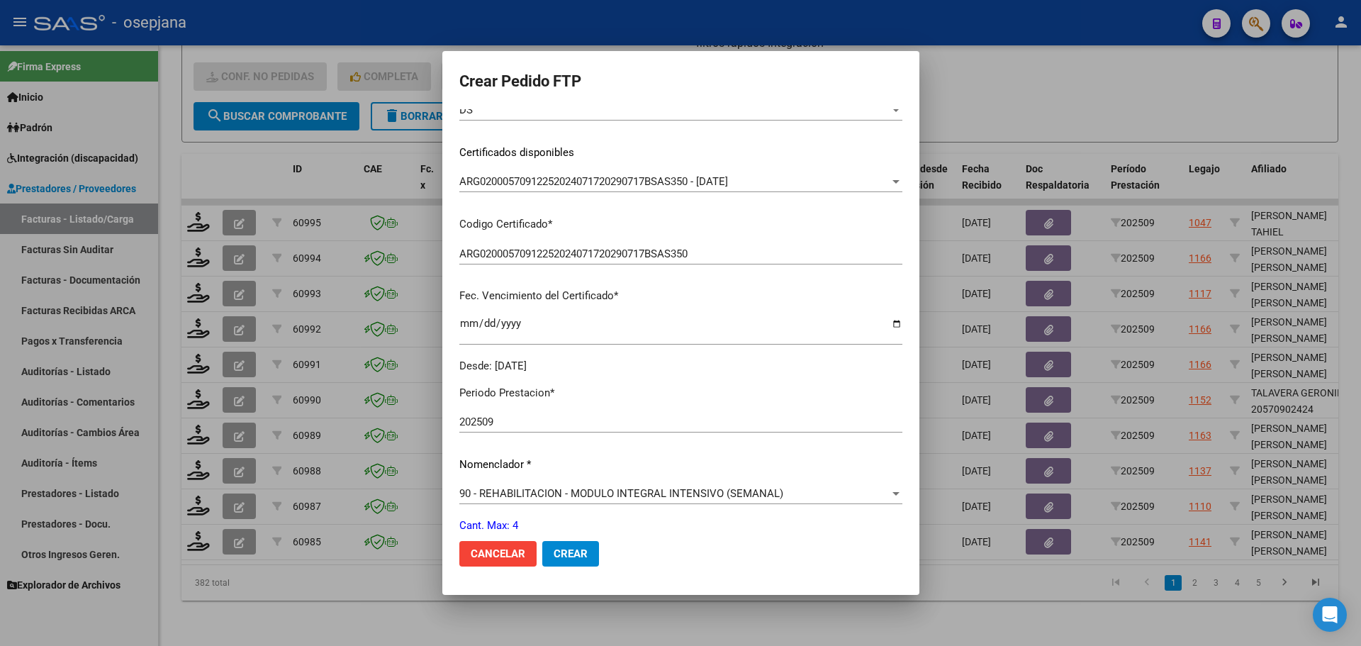
scroll to position [354, 0]
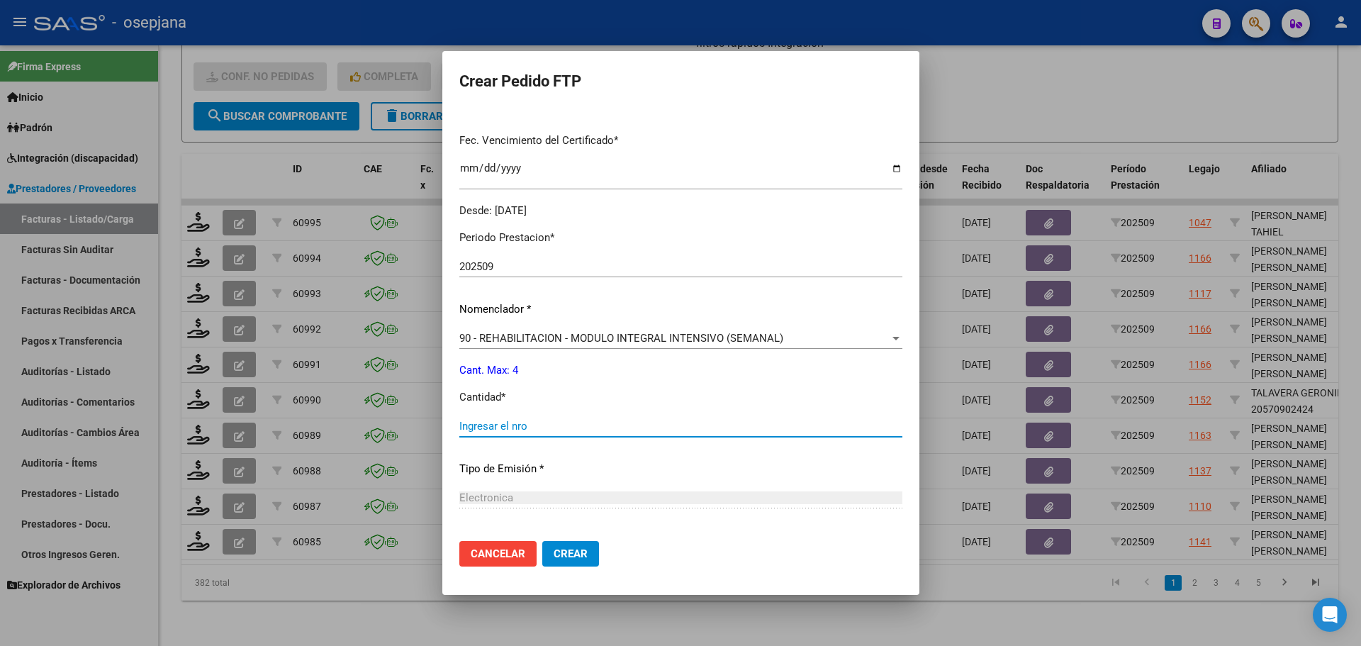
click at [459, 432] on input "Ingresar el nro" at bounding box center [680, 426] width 443 height 13
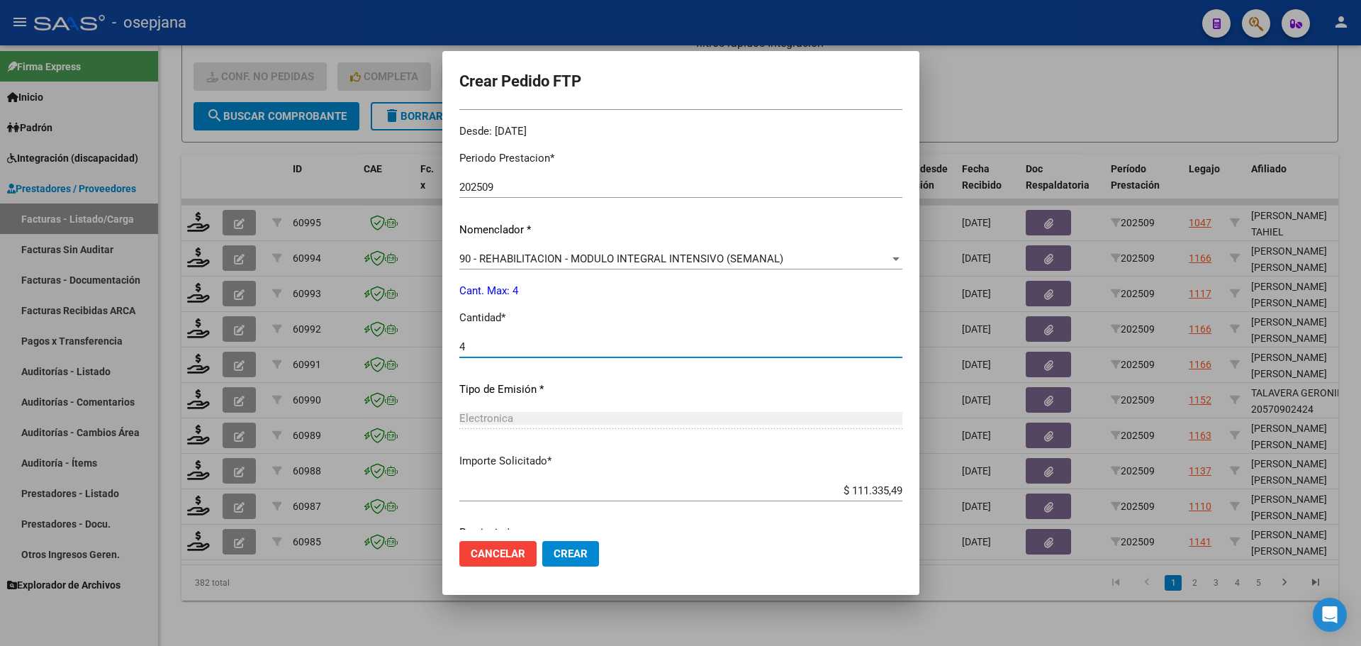
scroll to position [490, 0]
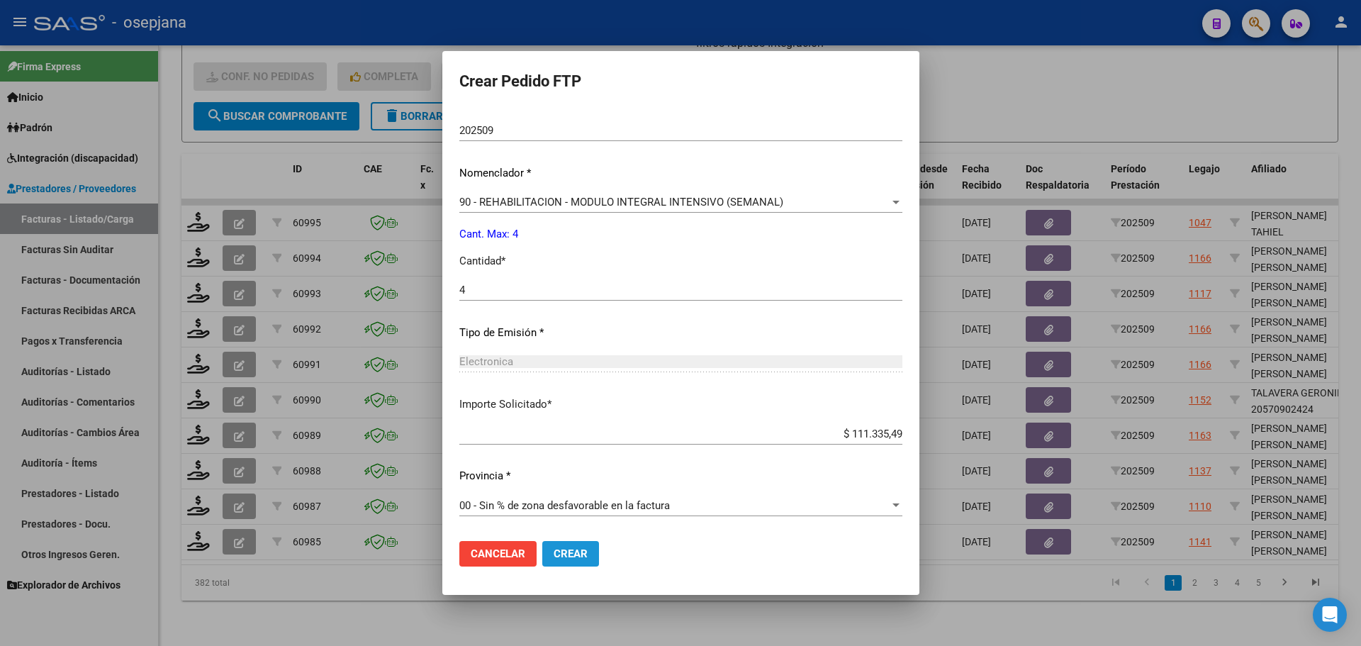
click at [566, 549] on span "Crear" at bounding box center [571, 553] width 34 height 13
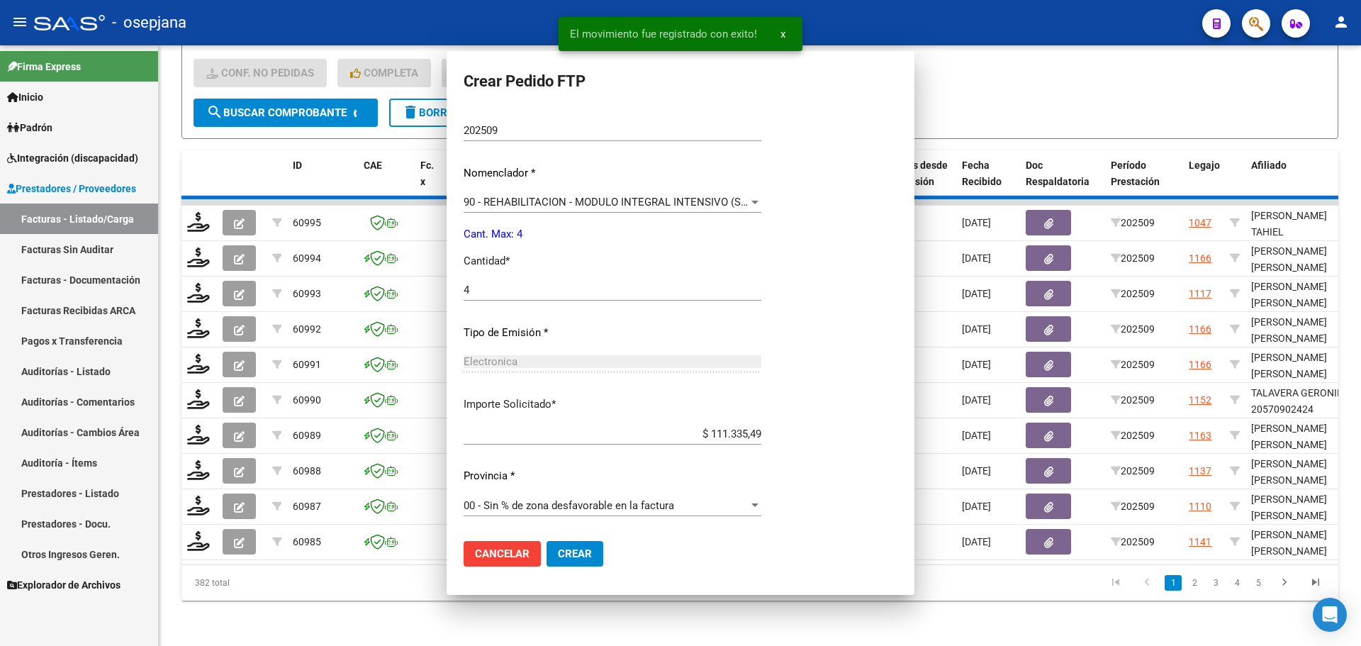
scroll to position [0, 0]
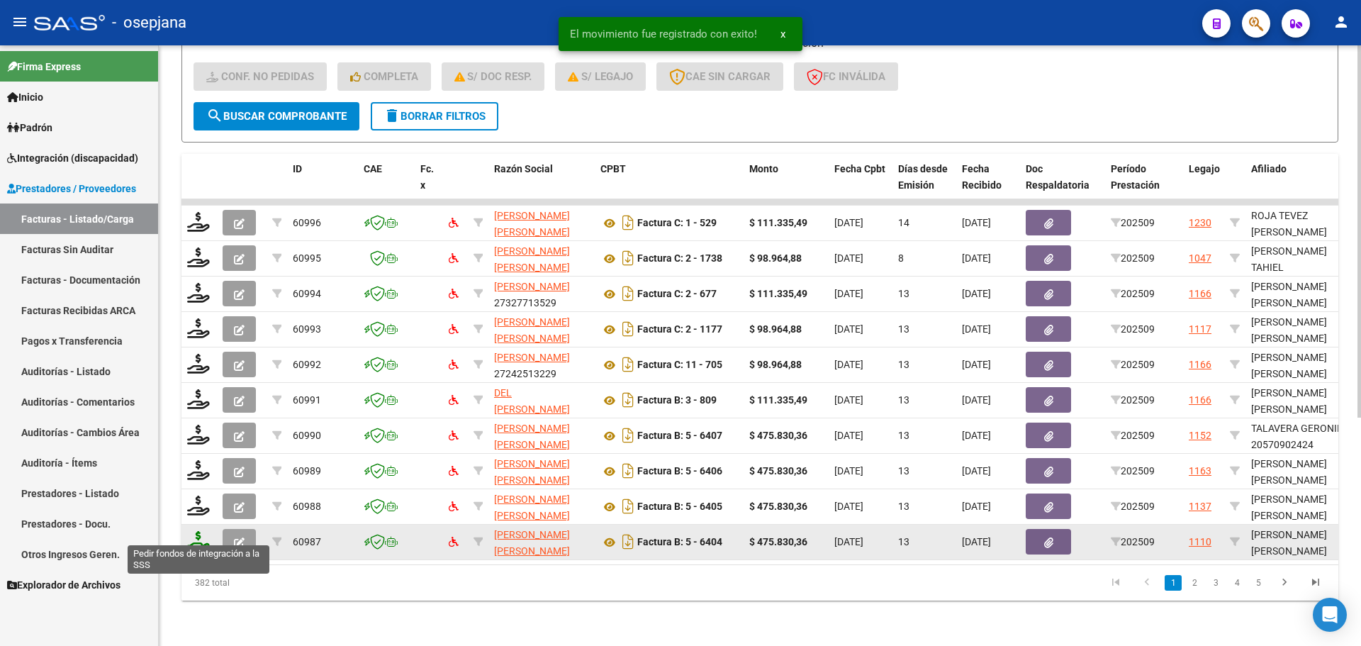
click at [200, 532] on icon at bounding box center [198, 541] width 23 height 20
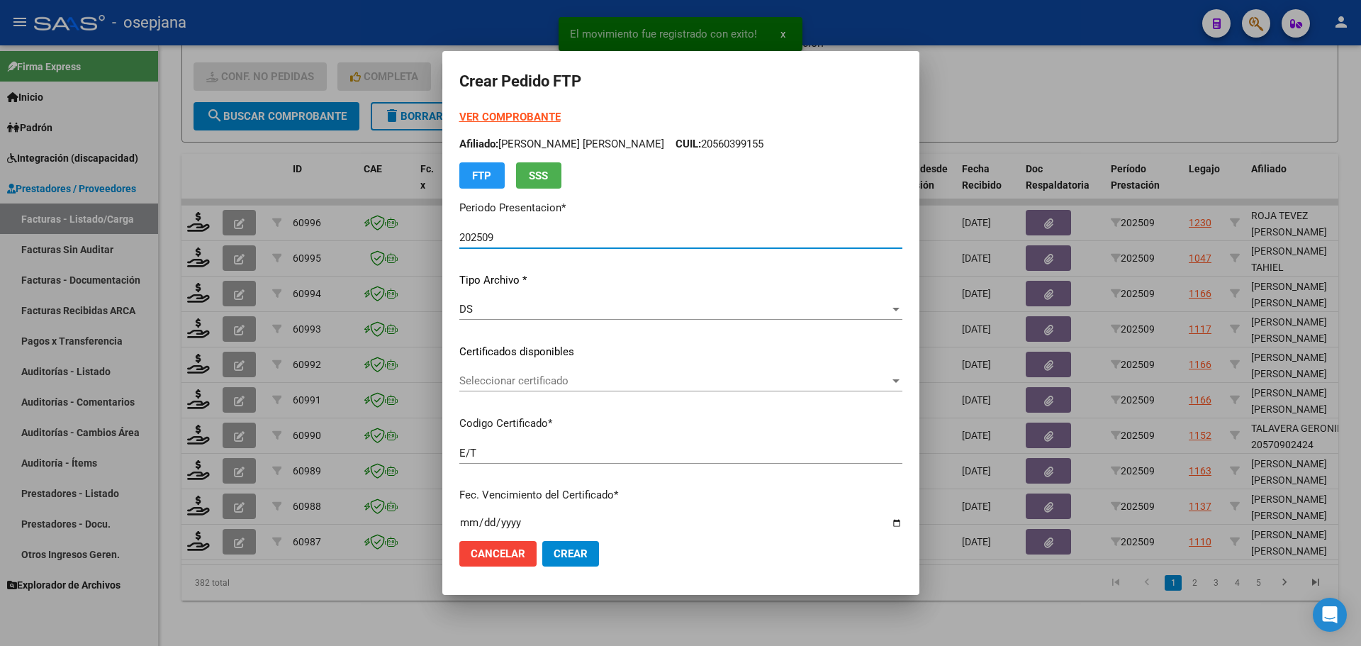
click at [691, 380] on span "Seleccionar certificado" at bounding box center [674, 380] width 430 height 13
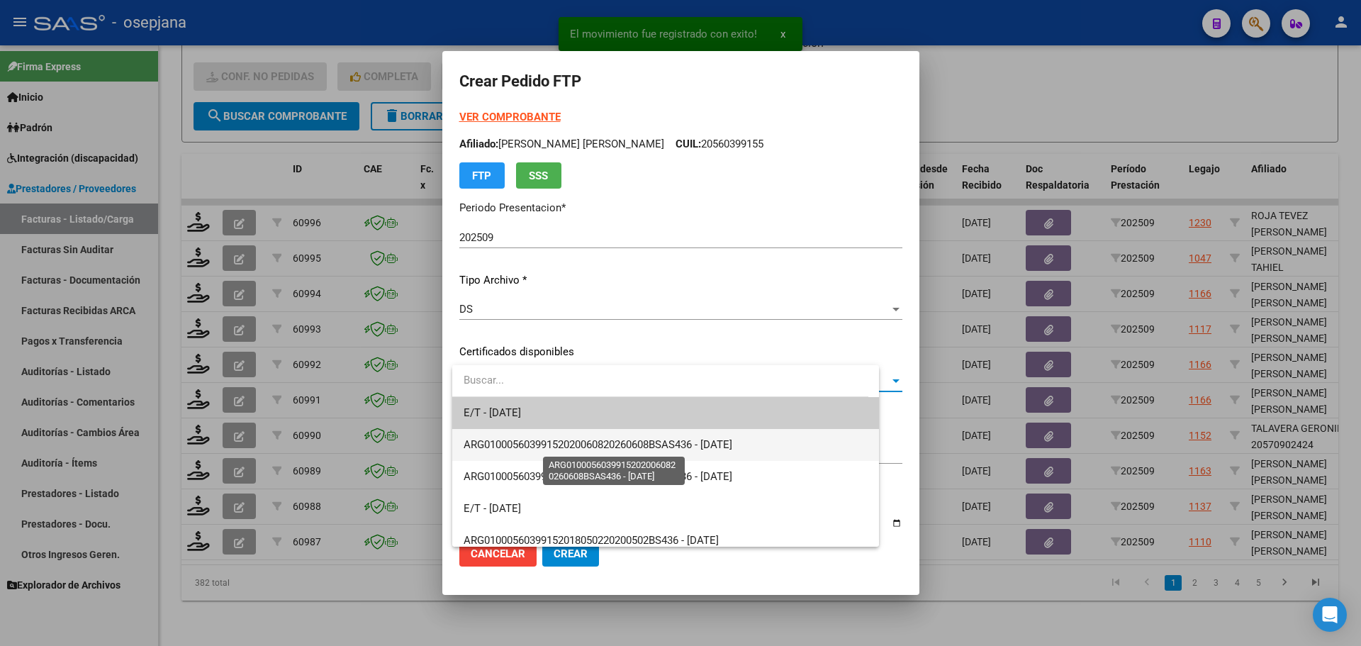
click at [685, 440] on span "ARG01000560399152020060820260608BSAS436 - [DATE]" at bounding box center [598, 444] width 269 height 13
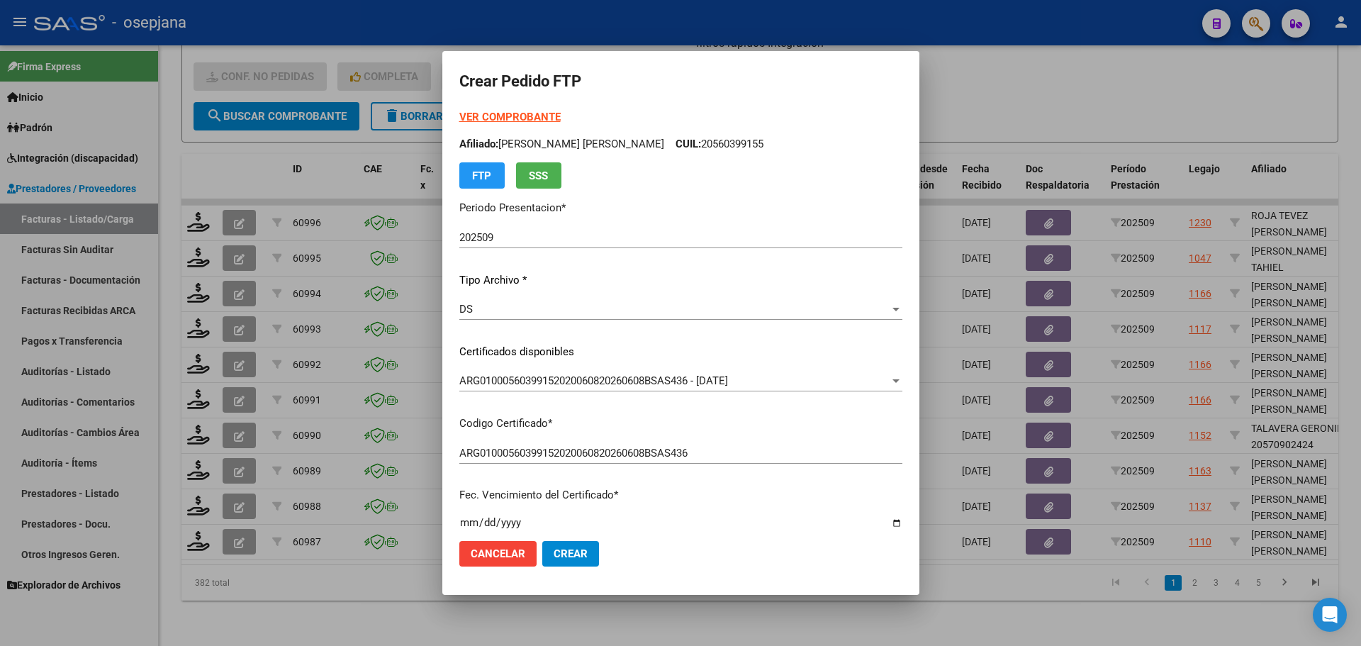
click at [529, 123] on strong "VER COMPROBANTE" at bounding box center [509, 117] width 101 height 13
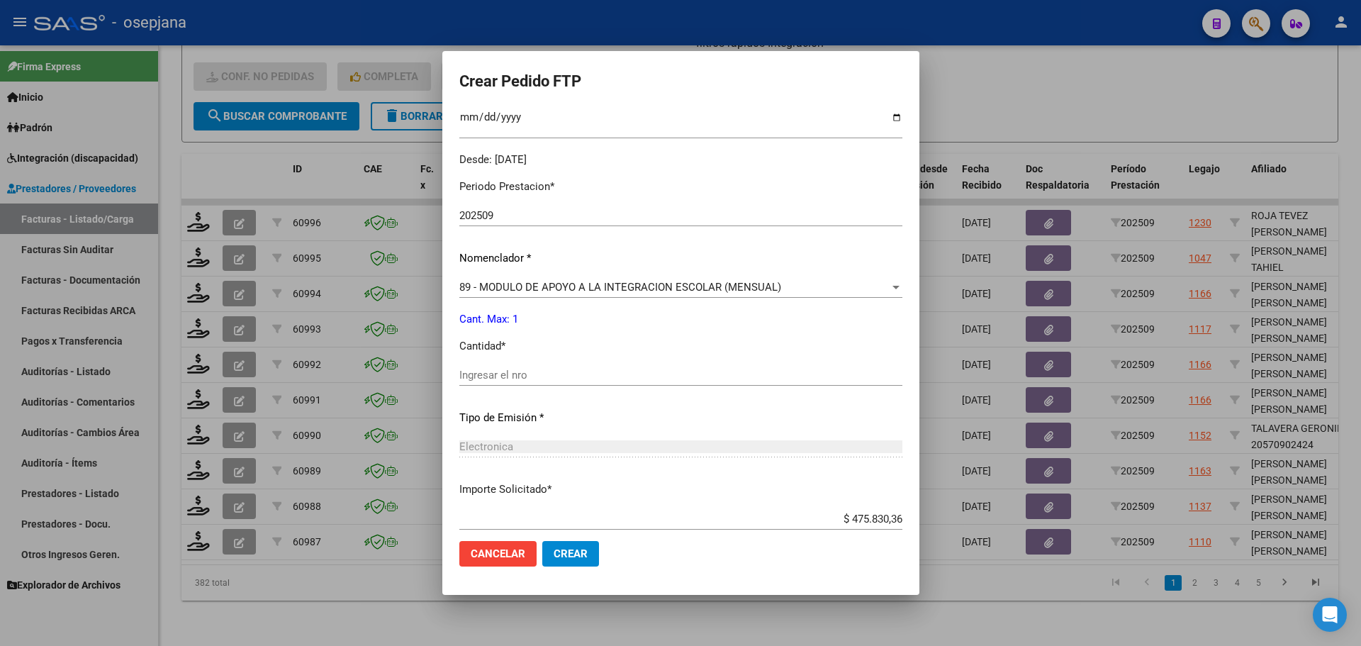
scroll to position [425, 0]
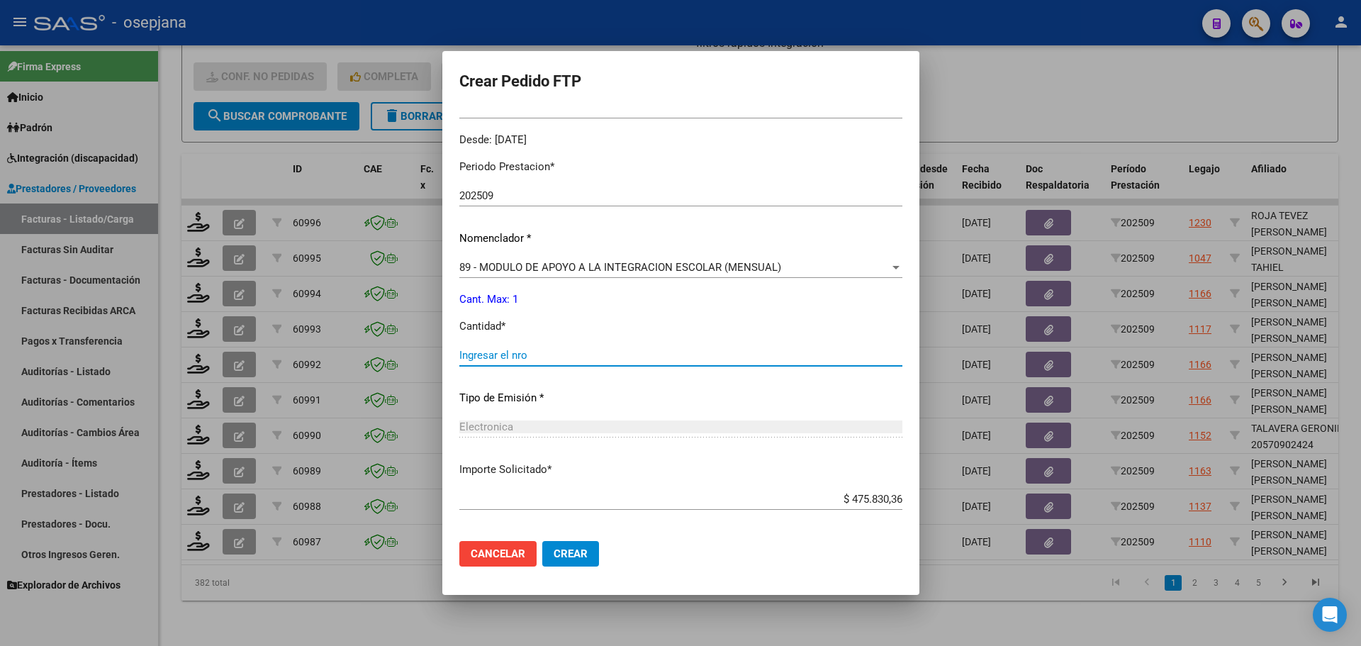
click at [529, 352] on input "Ingresar el nro" at bounding box center [680, 355] width 443 height 13
click at [597, 560] on button "Crear" at bounding box center [570, 554] width 57 height 26
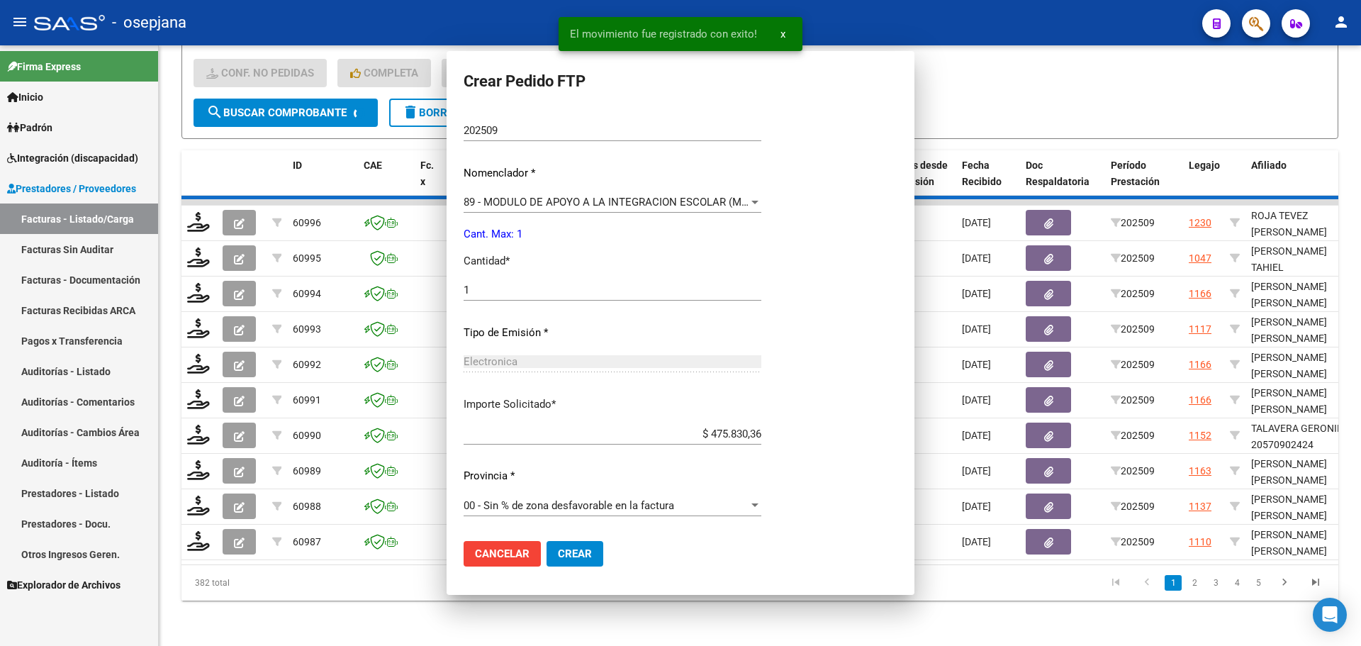
scroll to position [0, 0]
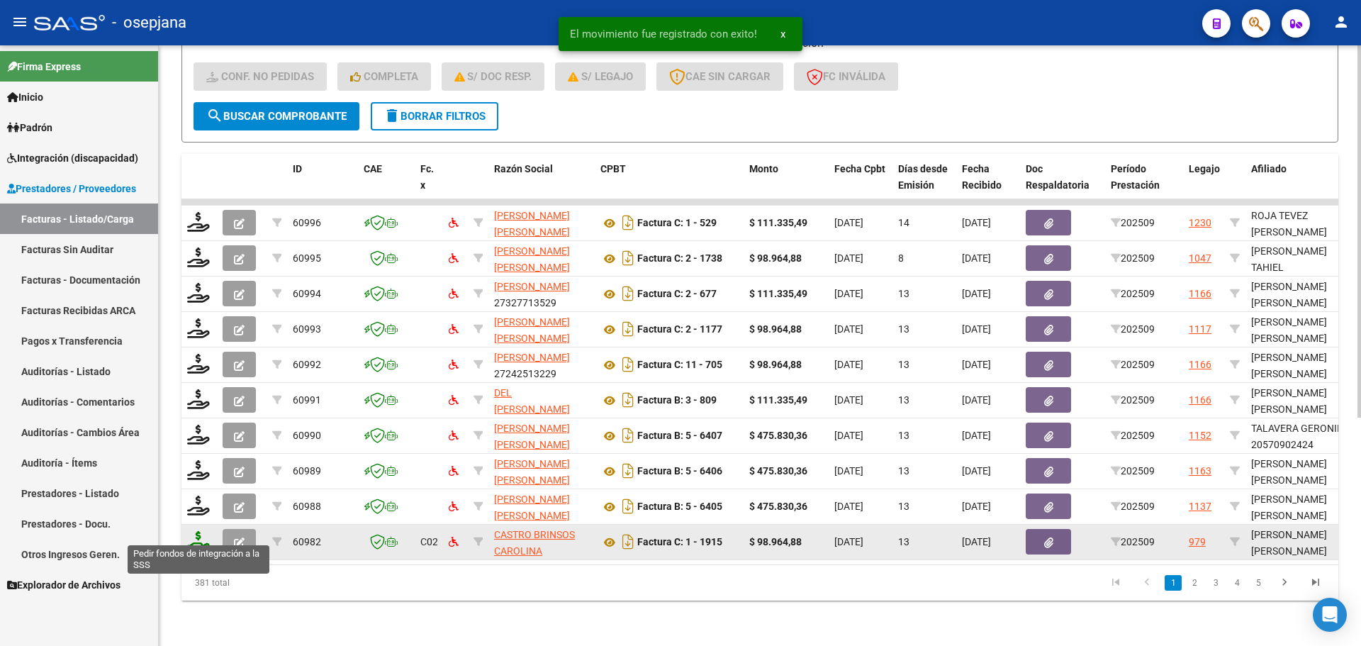
click at [196, 531] on icon at bounding box center [198, 541] width 23 height 20
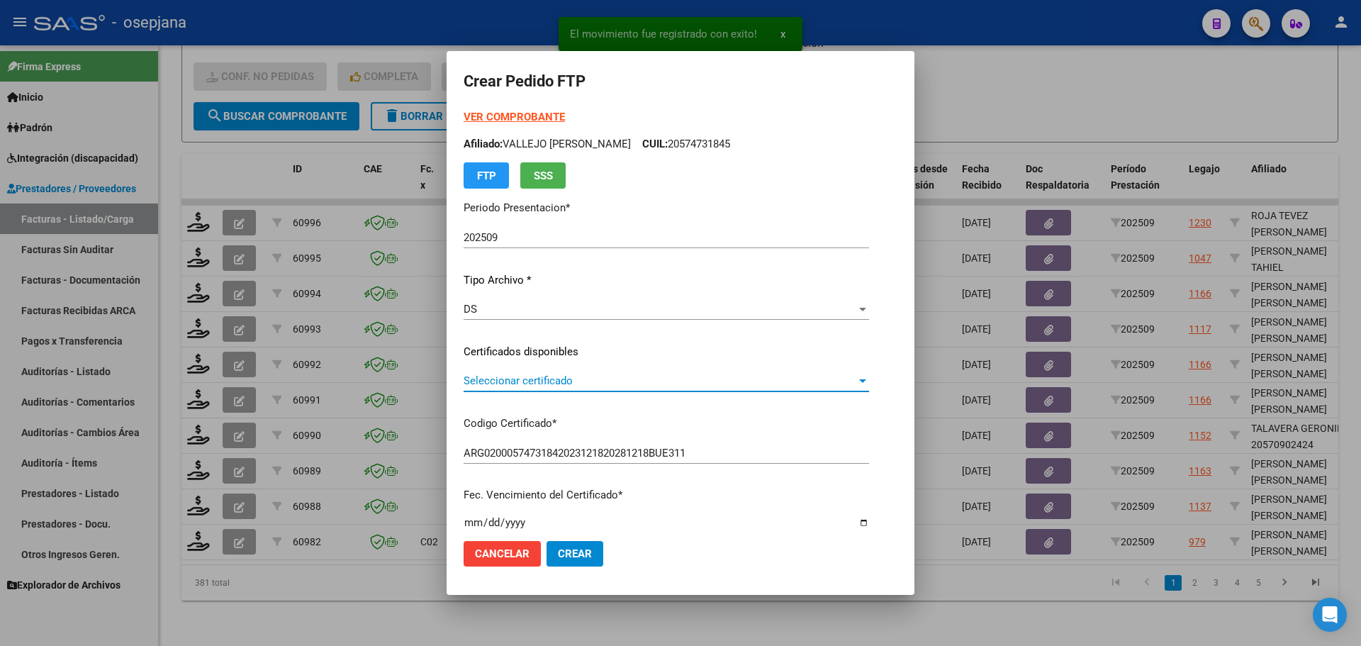
click at [575, 377] on span "Seleccionar certificado" at bounding box center [660, 380] width 393 height 13
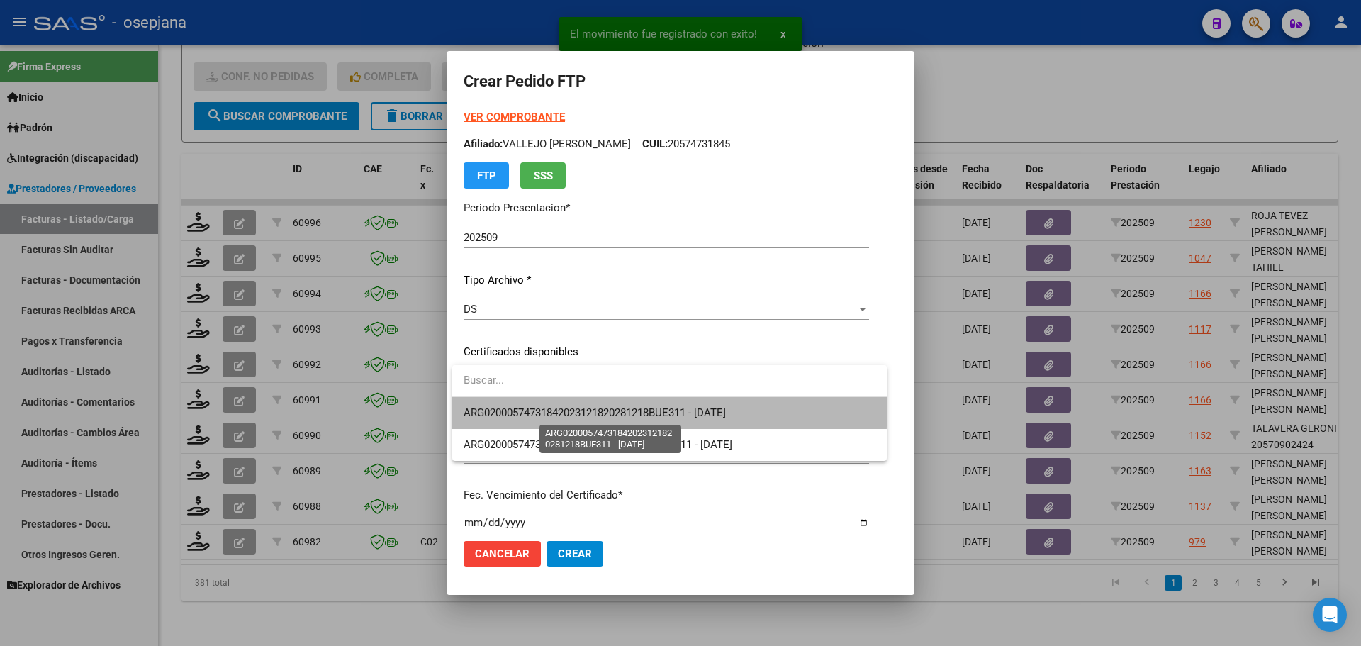
click at [580, 406] on span "ARG02000574731842023121820281218BUE311 - [DATE]" at bounding box center [595, 412] width 262 height 13
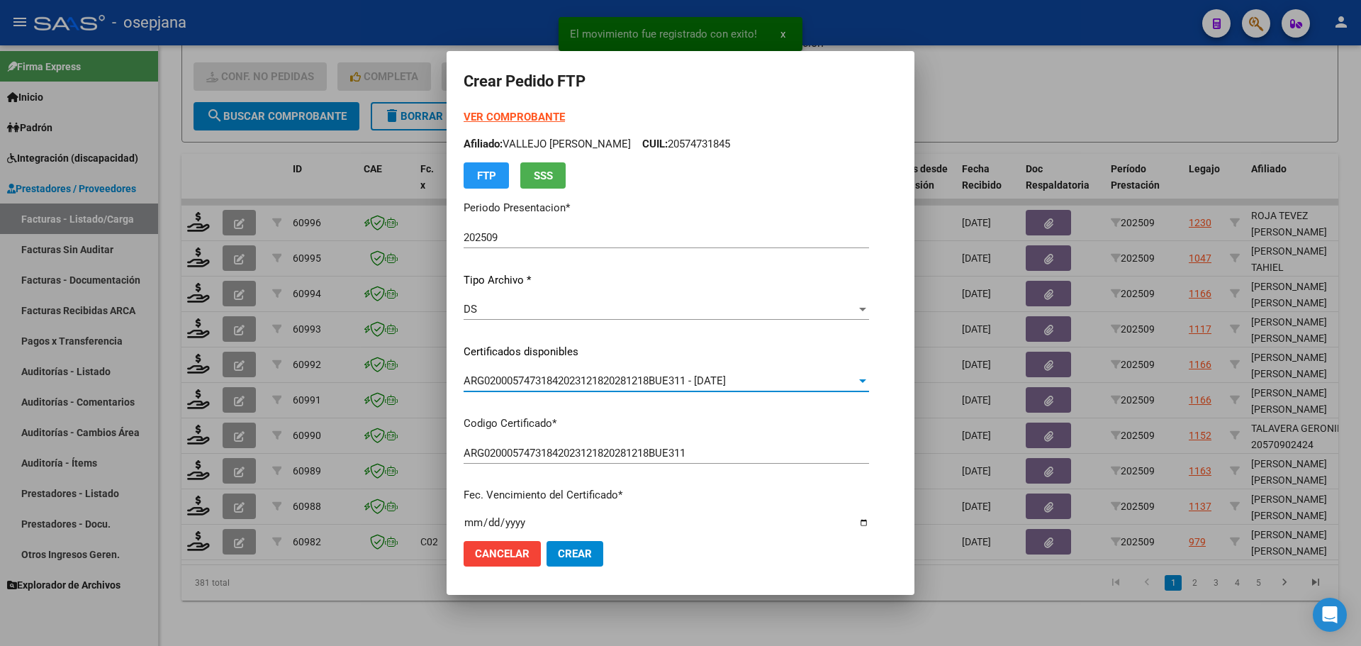
click at [538, 120] on strong "VER COMPROBANTE" at bounding box center [514, 117] width 101 height 13
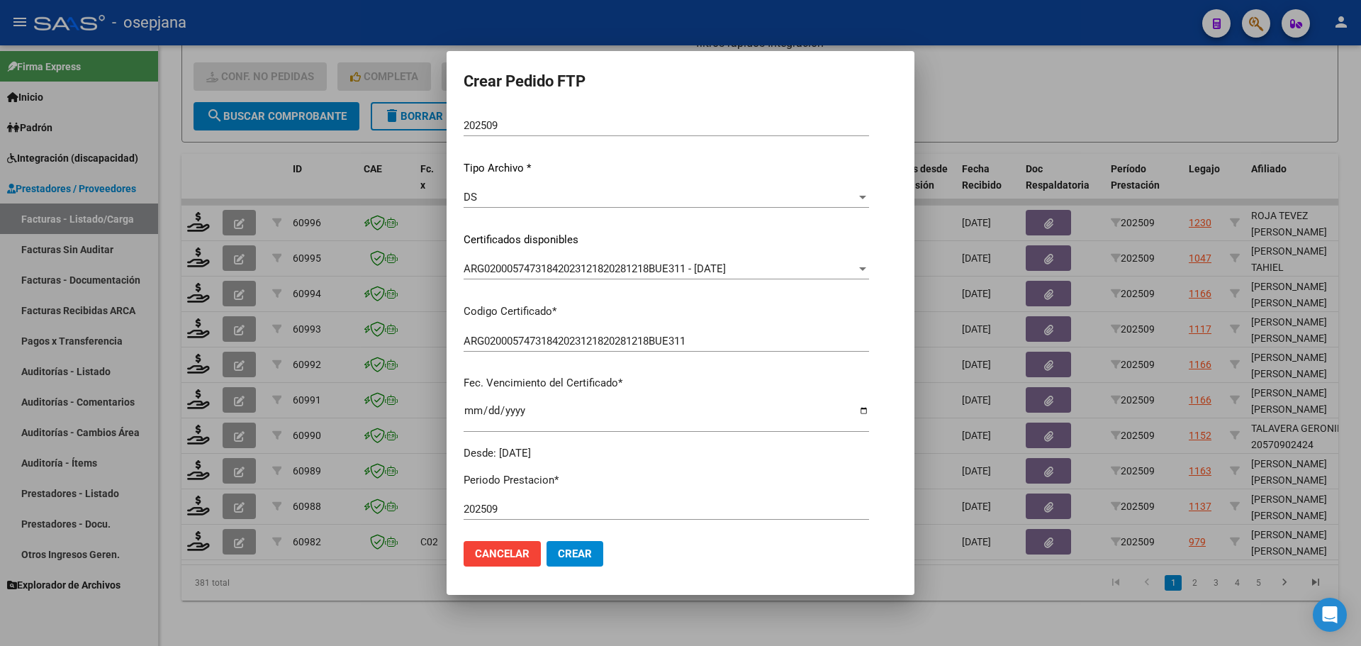
scroll to position [425, 0]
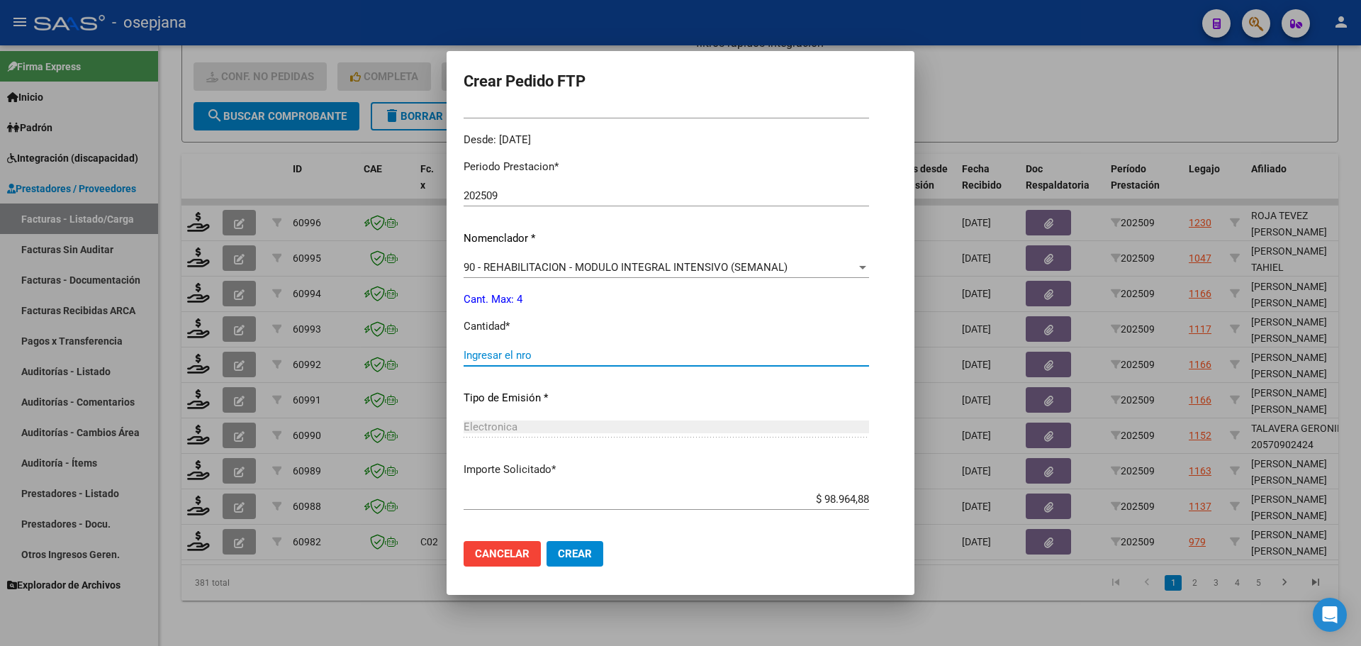
click at [501, 350] on input "Ingresar el nro" at bounding box center [666, 355] width 405 height 13
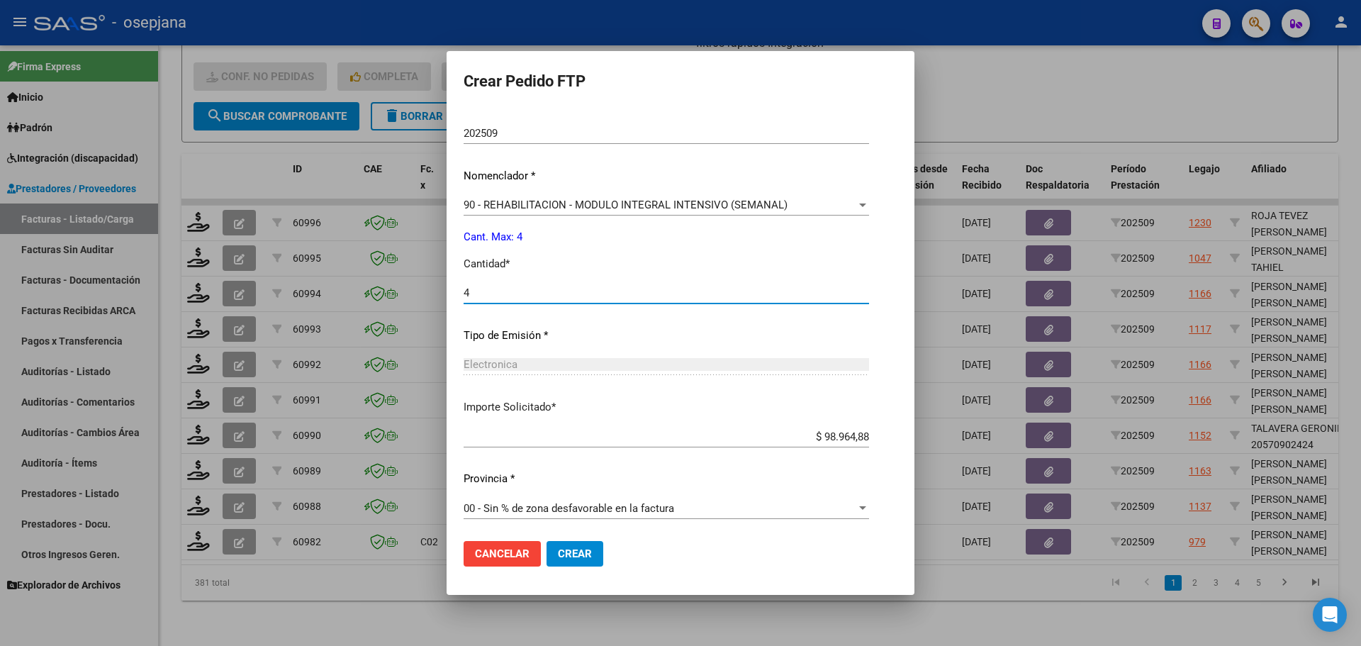
scroll to position [490, 0]
click at [582, 524] on div "00 - Sin % de zona desfavorable en la factura Seleccionar provincia" at bounding box center [666, 512] width 405 height 35
click at [585, 562] on button "Crear" at bounding box center [574, 554] width 57 height 26
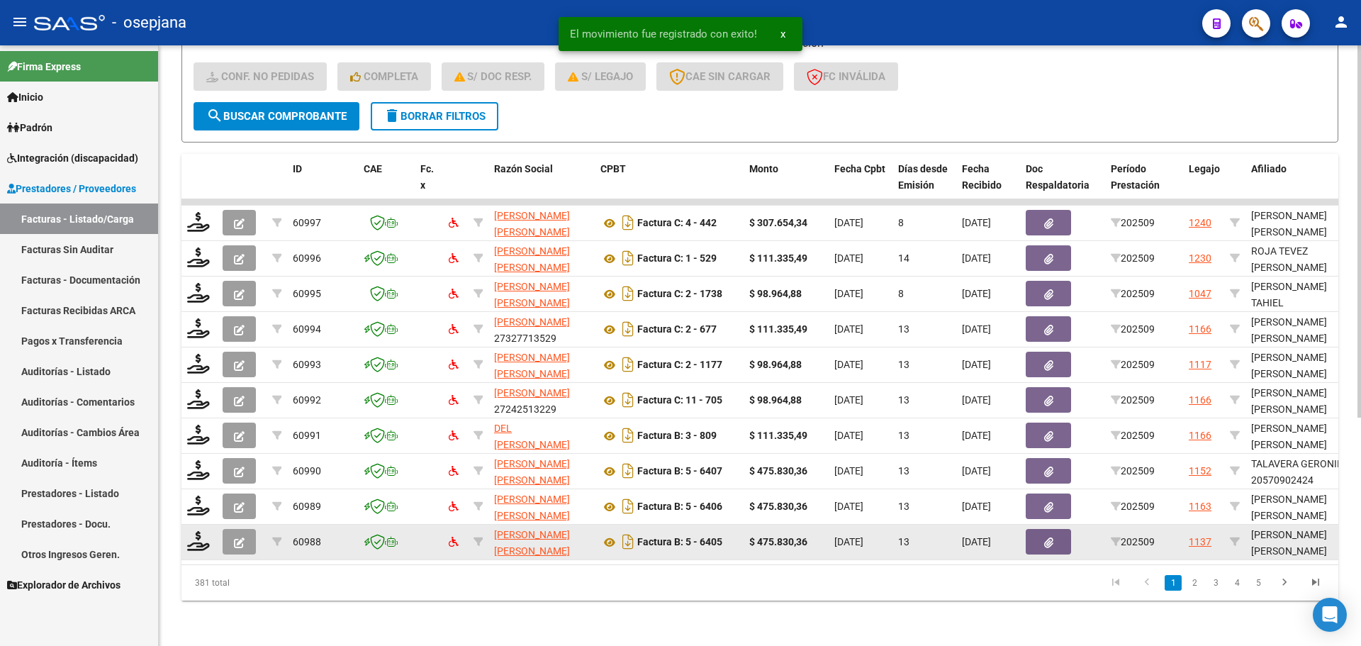
click at [193, 540] on div at bounding box center [199, 542] width 24 height 22
click at [198, 532] on icon at bounding box center [198, 541] width 23 height 20
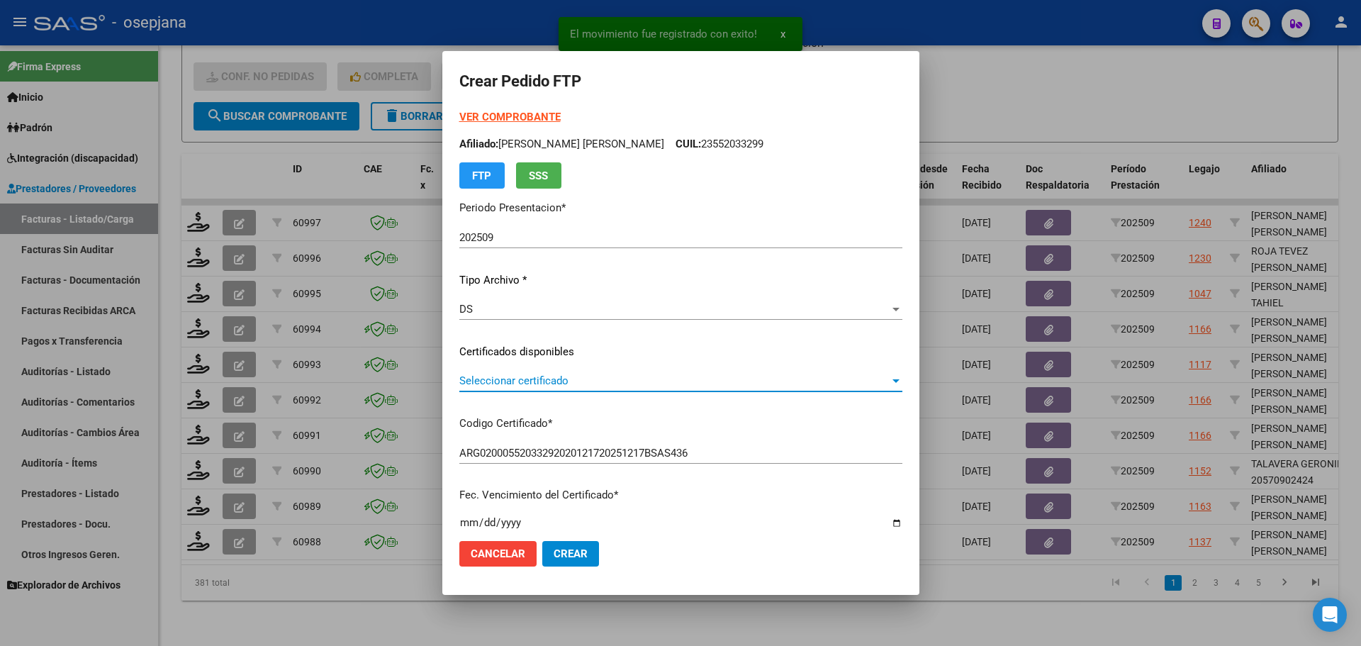
click at [612, 376] on span "Seleccionar certificado" at bounding box center [674, 380] width 430 height 13
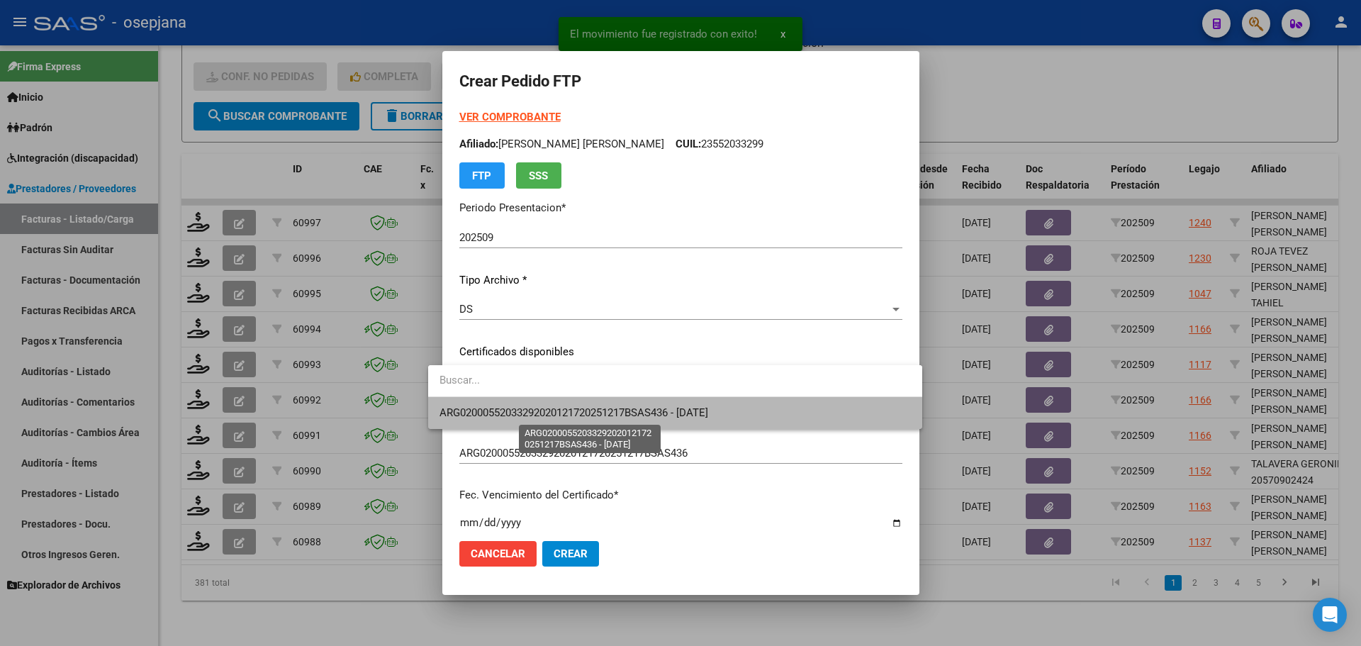
click at [618, 415] on span "ARG02000552033292020121720251217BSAS436 - [DATE]" at bounding box center [573, 412] width 269 height 13
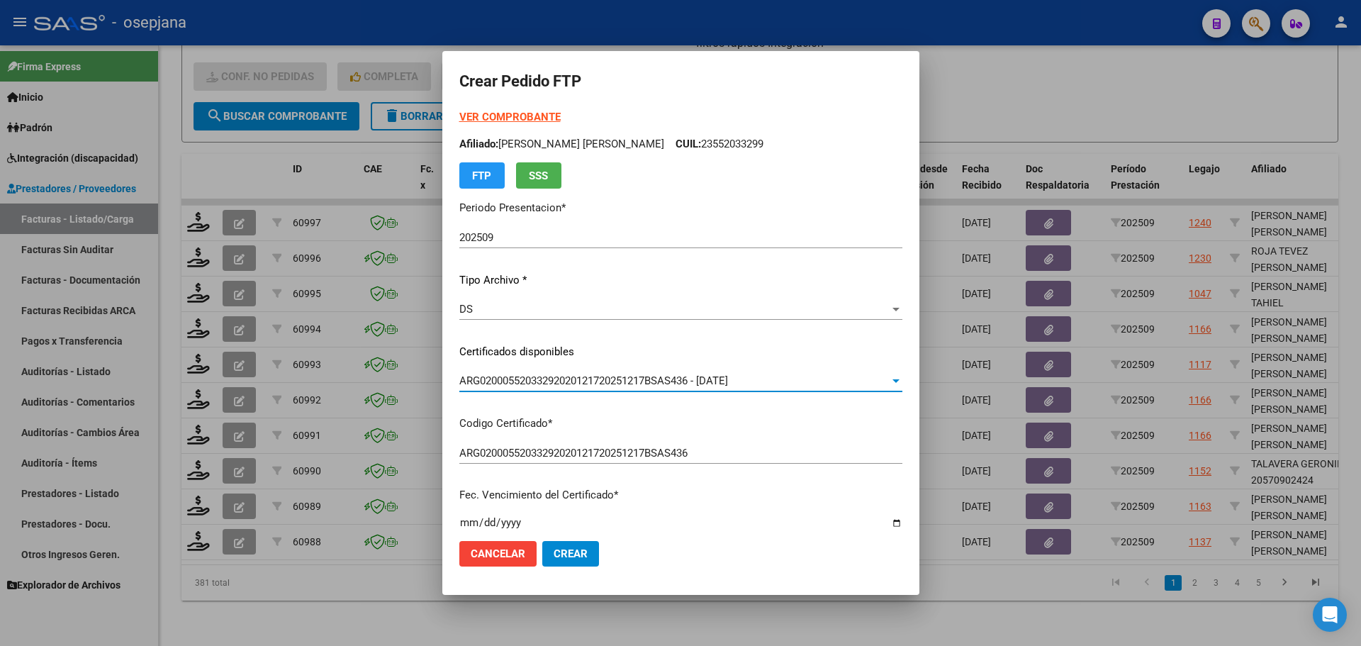
click at [512, 113] on strong "VER COMPROBANTE" at bounding box center [509, 117] width 101 height 13
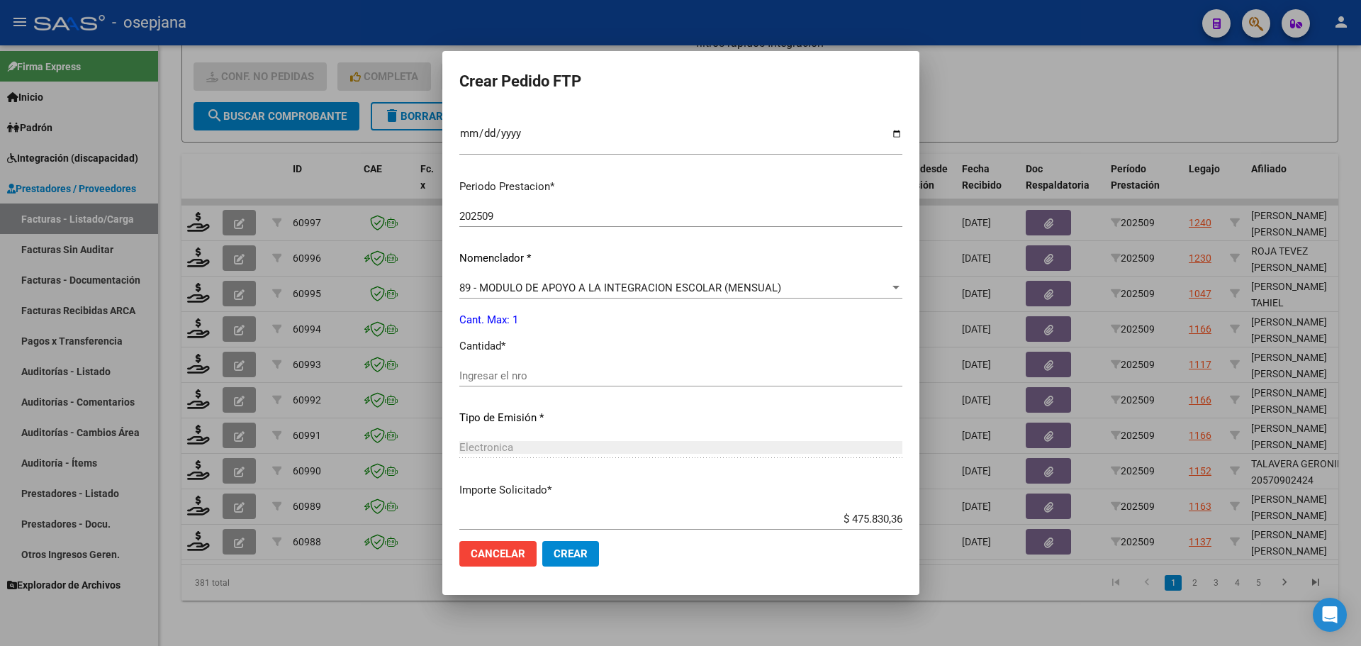
scroll to position [425, 0]
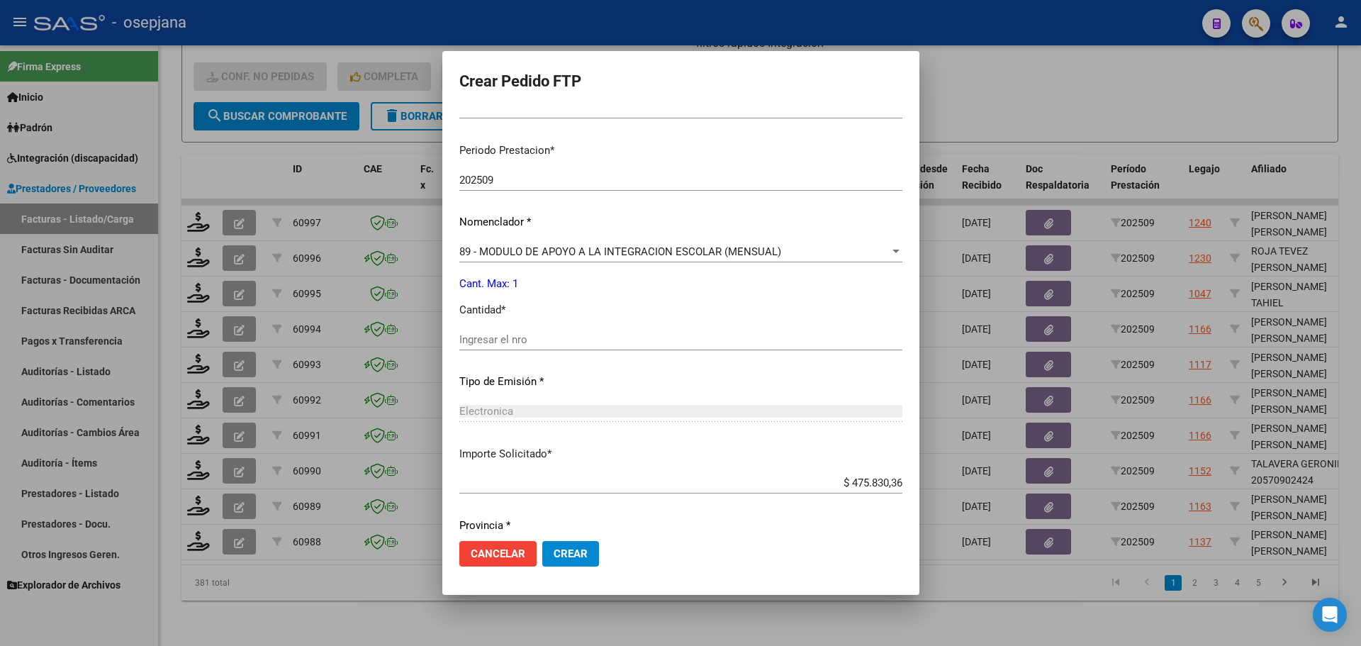
click at [468, 338] on div "Periodo Prestacion * 202509 Ingresar el Periodo Prestacion Nomenclador * 89 - M…" at bounding box center [680, 355] width 443 height 447
click at [468, 338] on input "Ingresar el nro" at bounding box center [680, 339] width 443 height 13
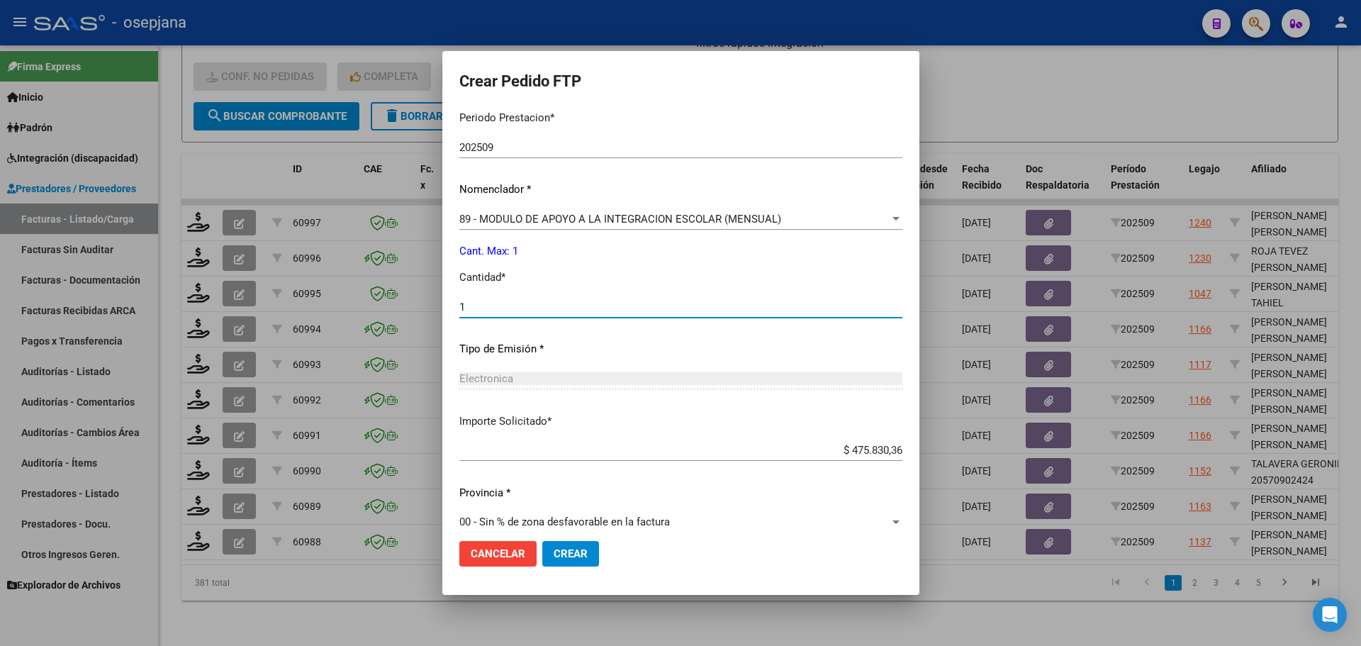
scroll to position [474, 0]
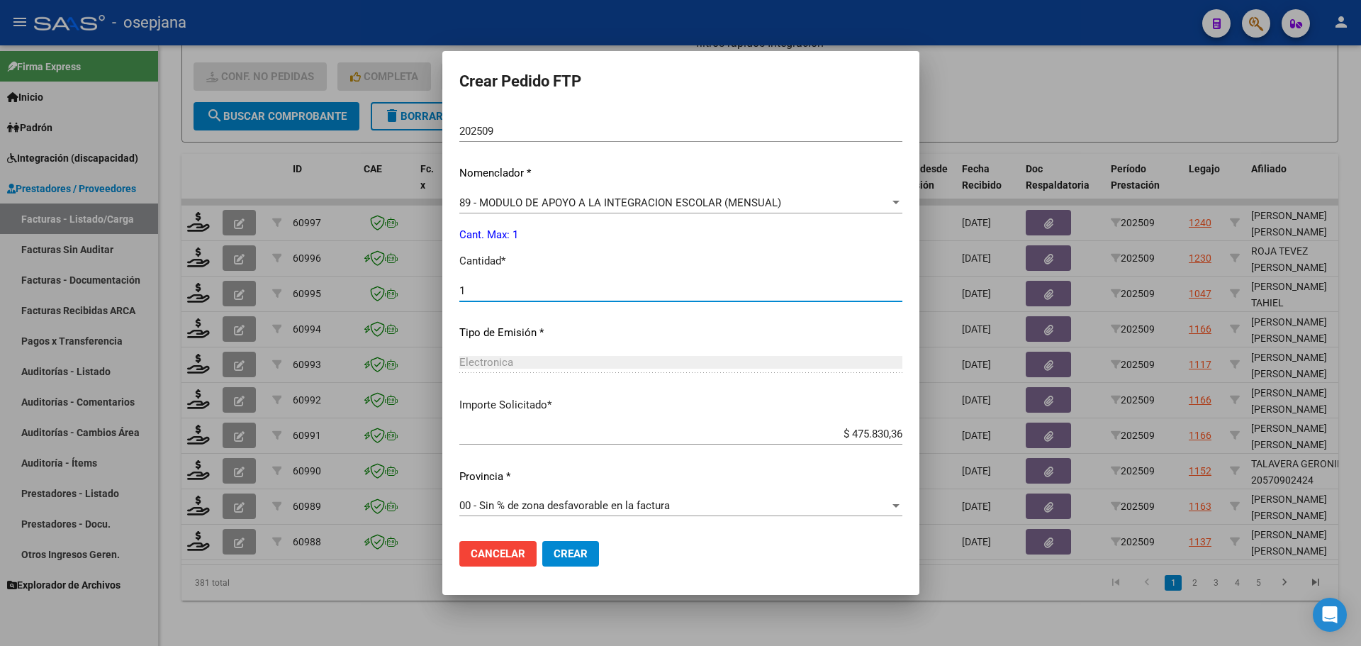
click at [561, 561] on button "Crear" at bounding box center [570, 554] width 57 height 26
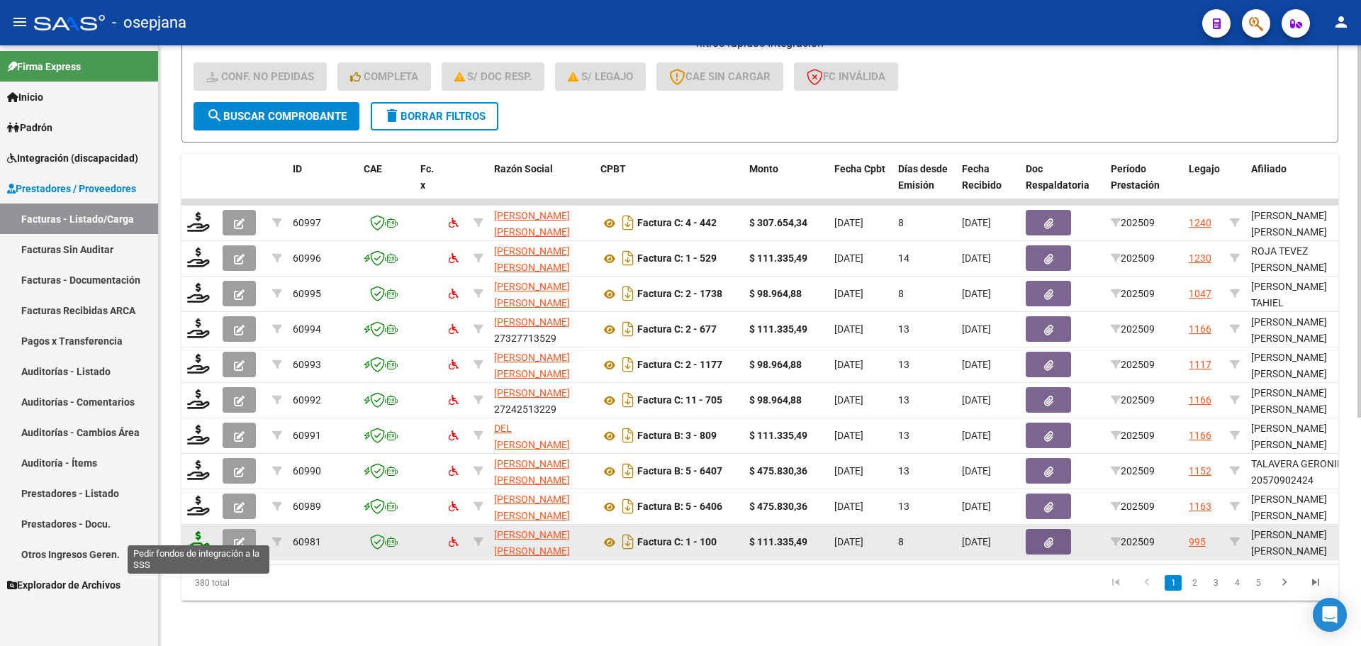
click at [203, 533] on icon at bounding box center [198, 541] width 23 height 20
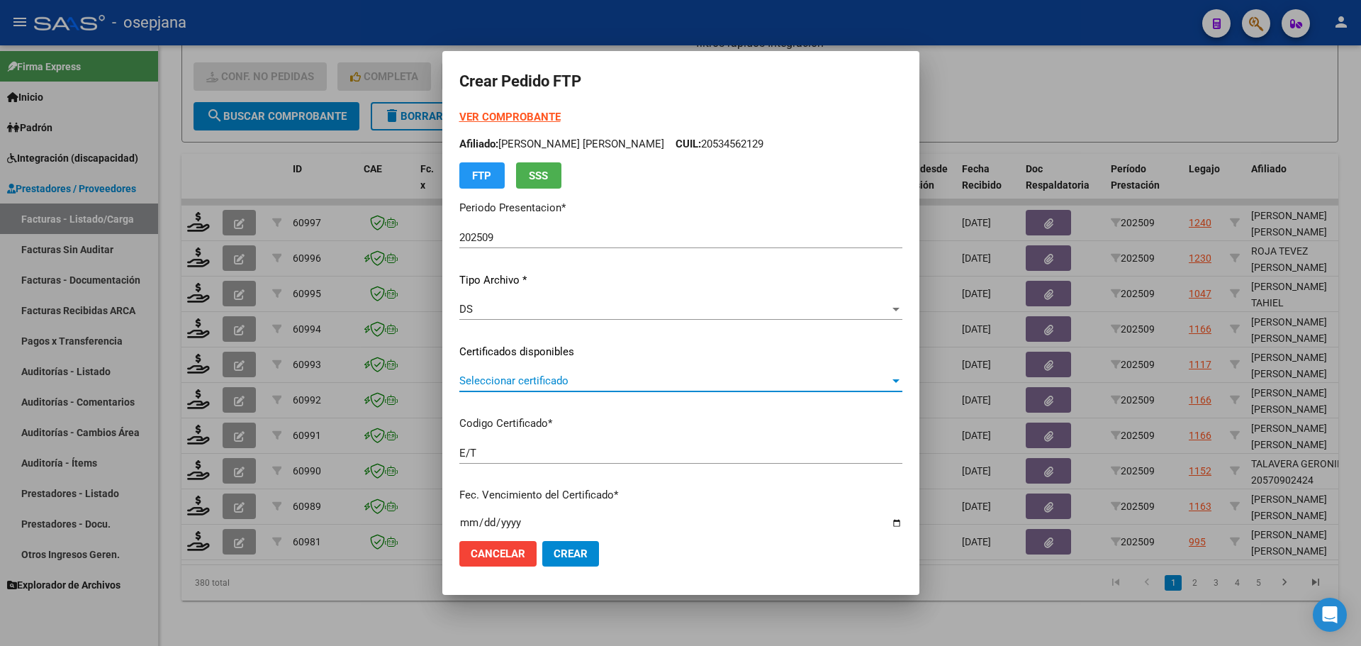
click at [602, 383] on span "Seleccionar certificado" at bounding box center [674, 380] width 430 height 13
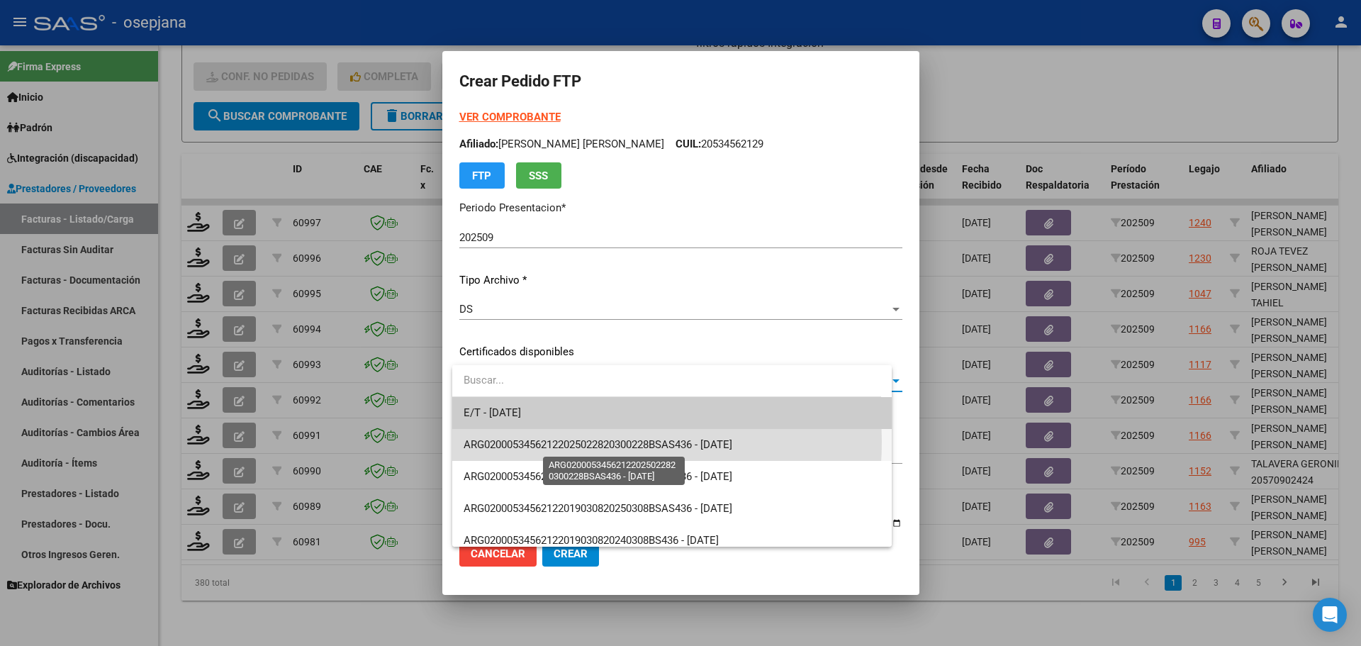
click at [544, 441] on span "ARG02000534562122025022820300228BSAS436 - [DATE]" at bounding box center [598, 444] width 269 height 13
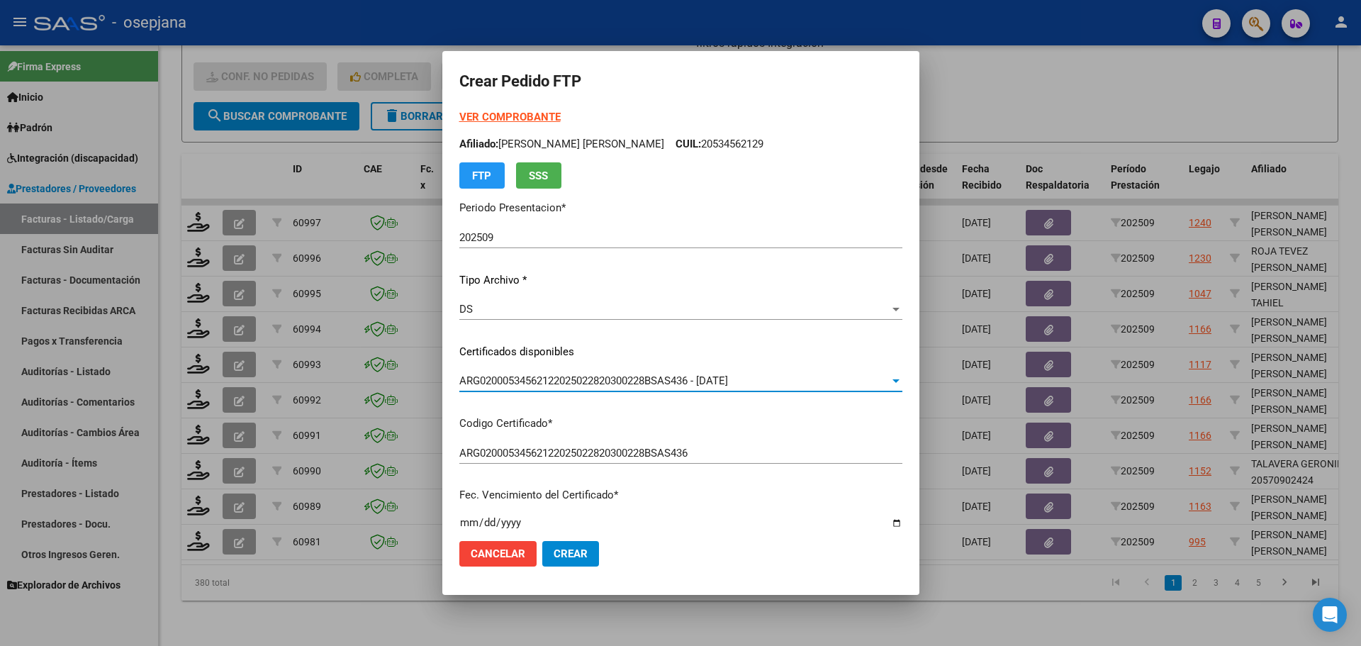
click at [491, 116] on strong "VER COMPROBANTE" at bounding box center [509, 117] width 101 height 13
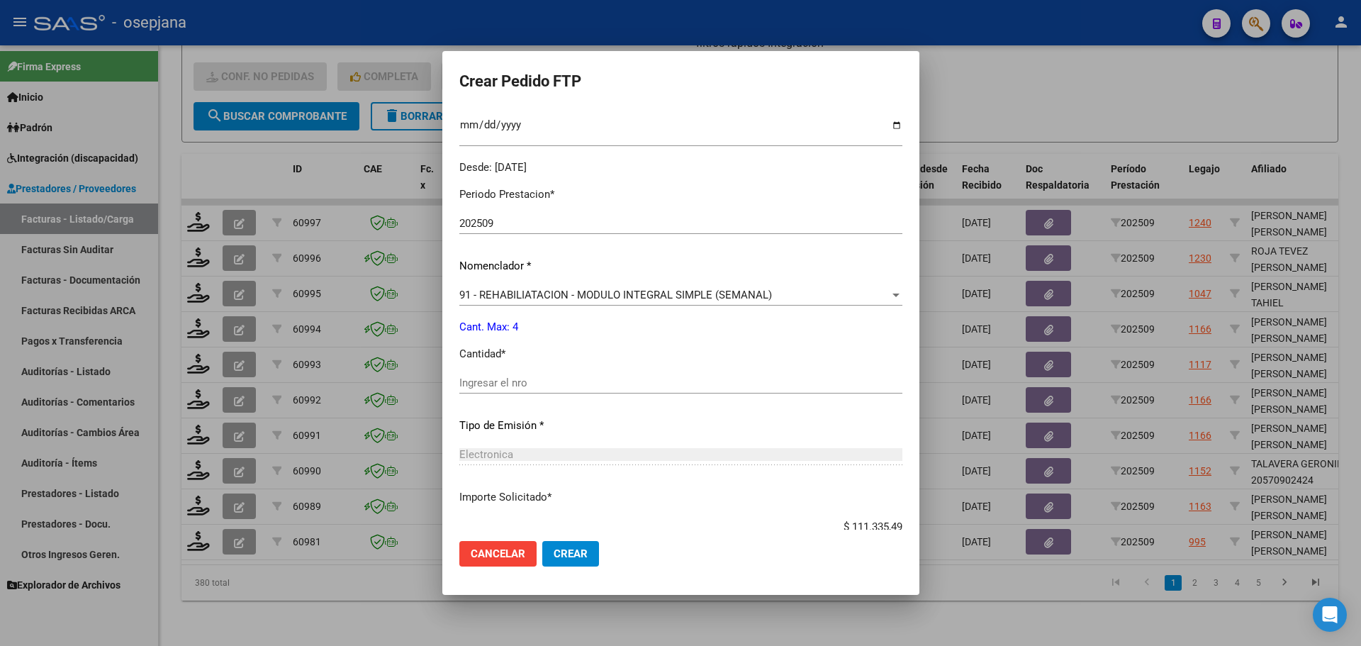
scroll to position [425, 0]
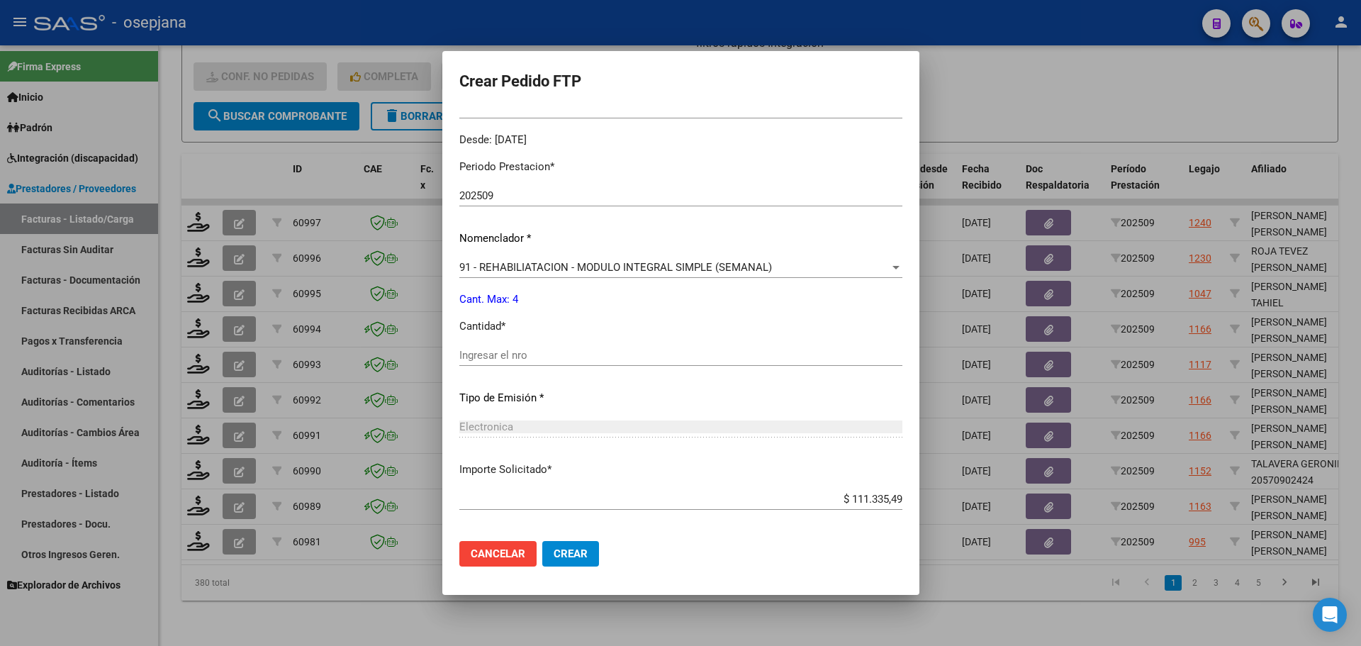
click at [502, 362] on div "Ingresar el nro" at bounding box center [680, 354] width 443 height 21
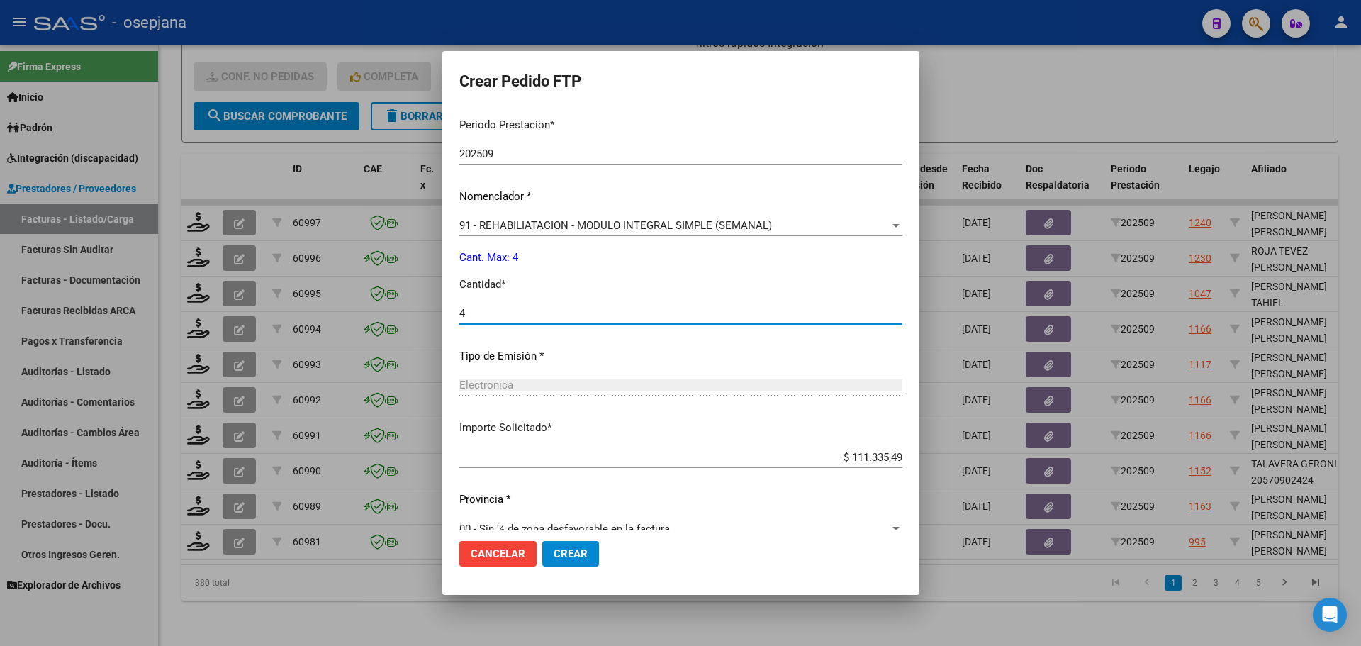
scroll to position [490, 0]
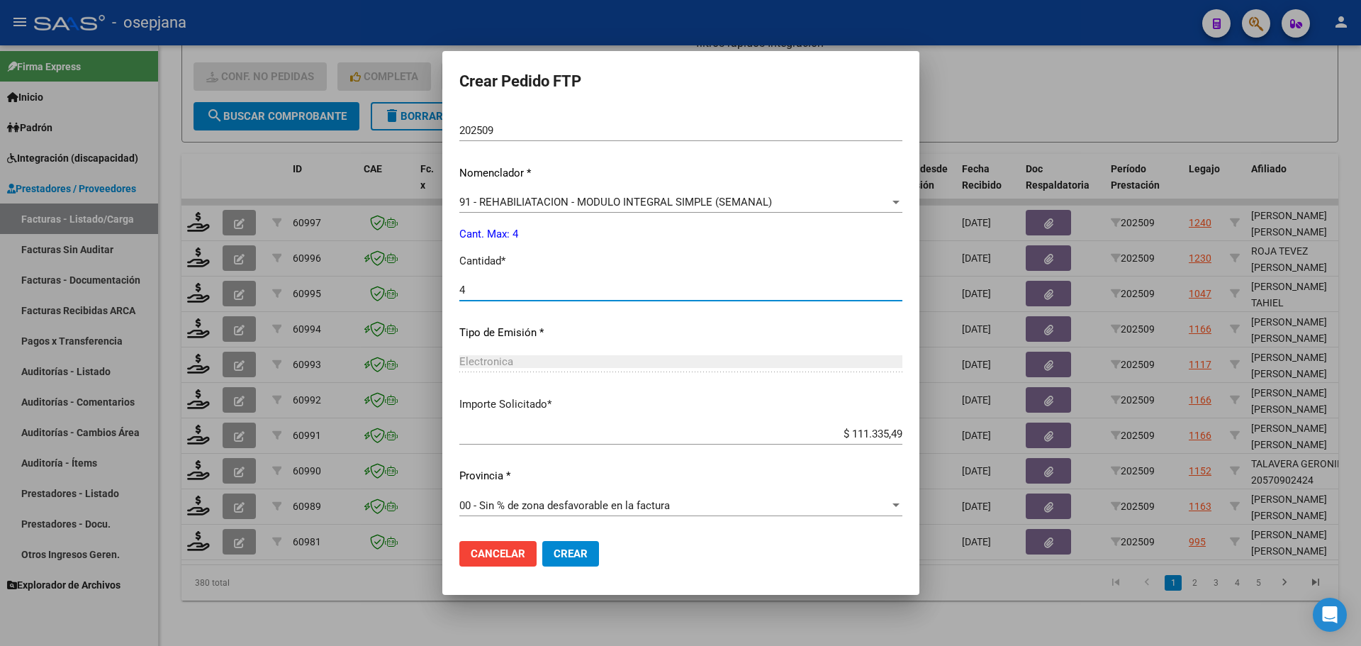
click at [588, 550] on span "Crear" at bounding box center [571, 553] width 34 height 13
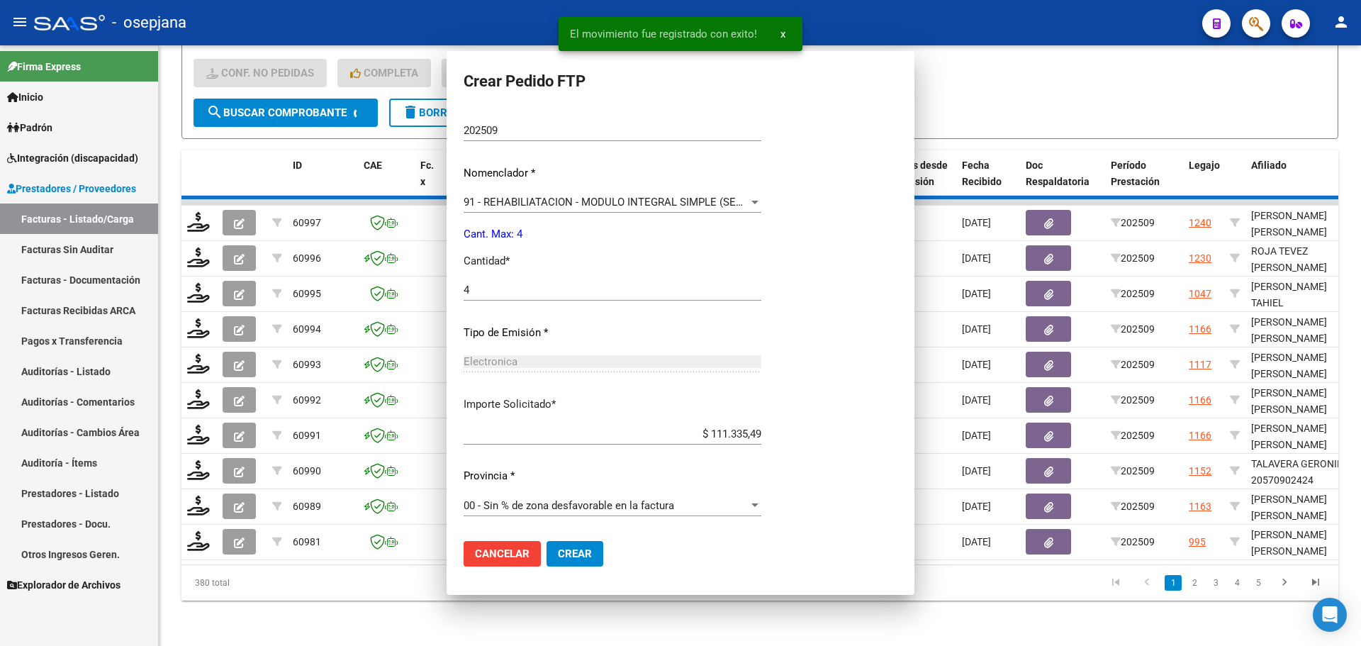
scroll to position [0, 0]
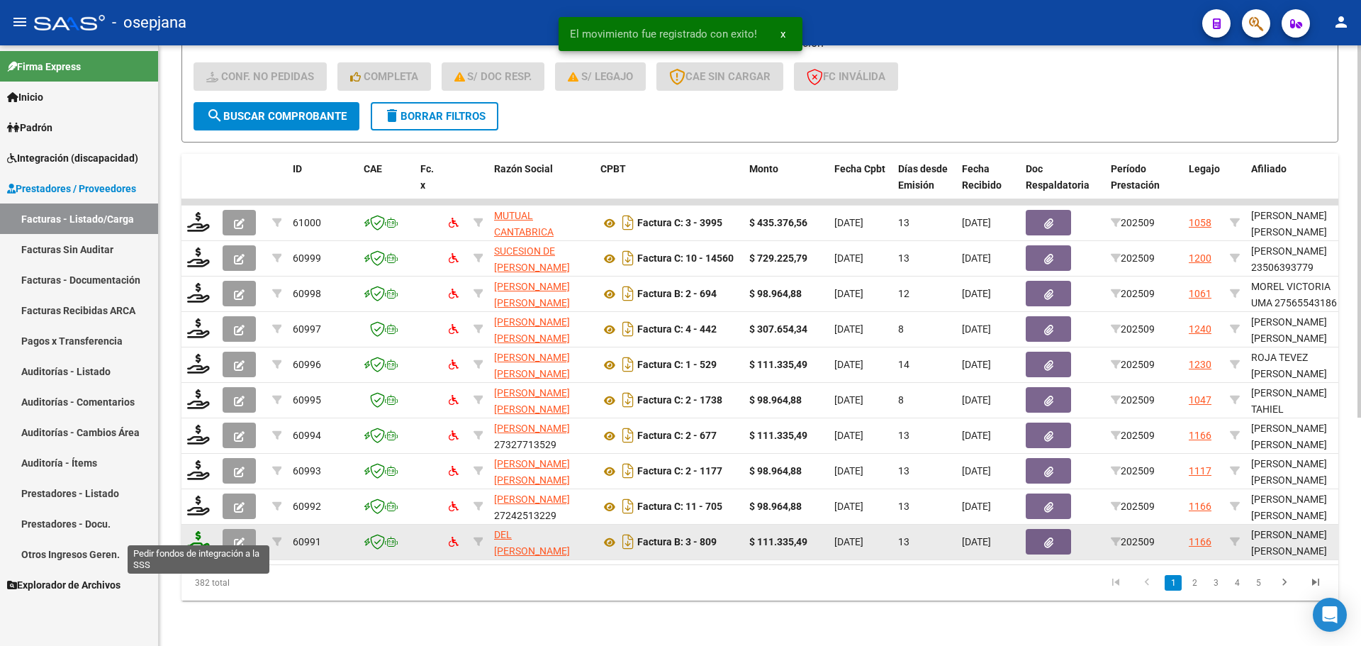
click at [196, 534] on icon at bounding box center [198, 541] width 23 height 20
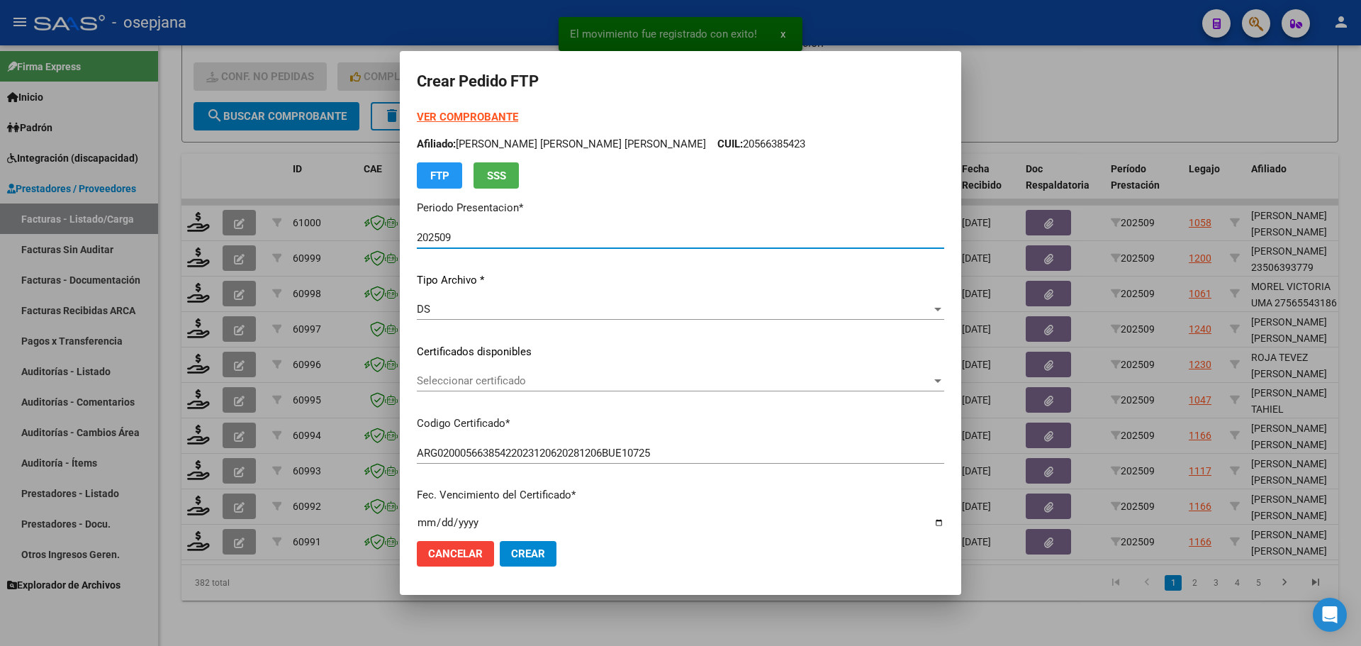
click at [530, 376] on span "Seleccionar certificado" at bounding box center [674, 380] width 515 height 13
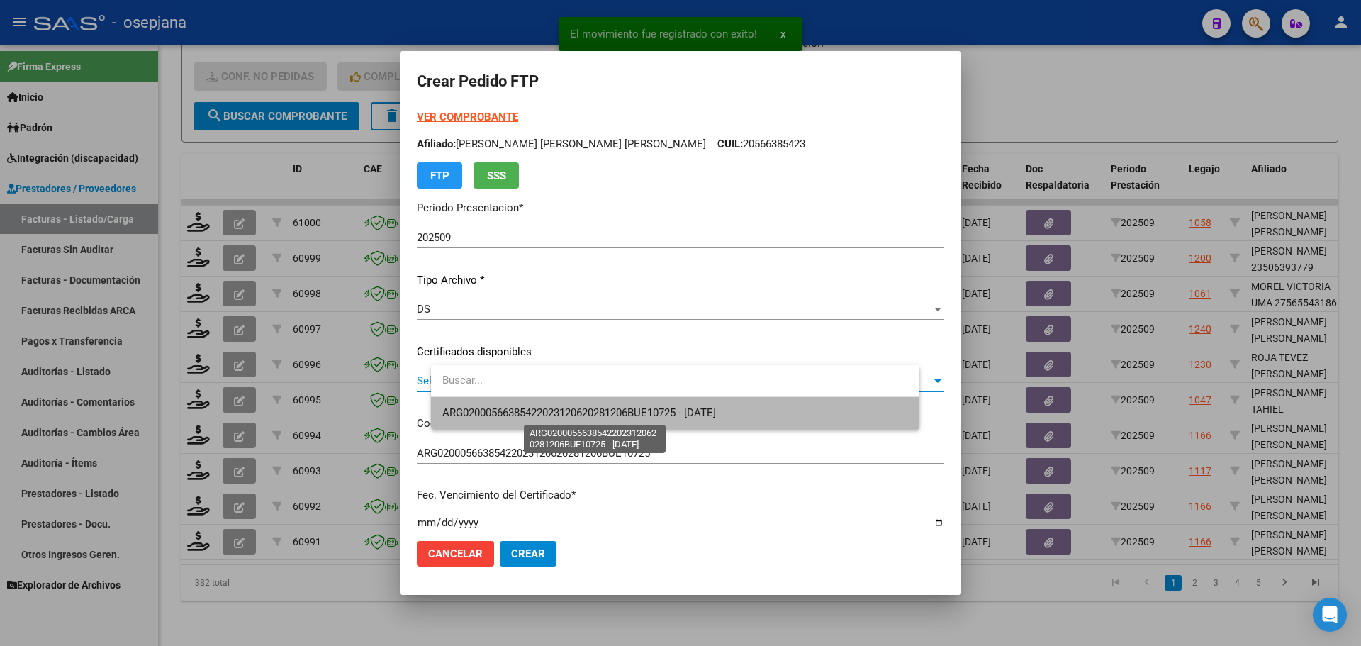
click at [538, 409] on span "ARG02000566385422023120620281206BUE10725 - [DATE]" at bounding box center [579, 412] width 274 height 13
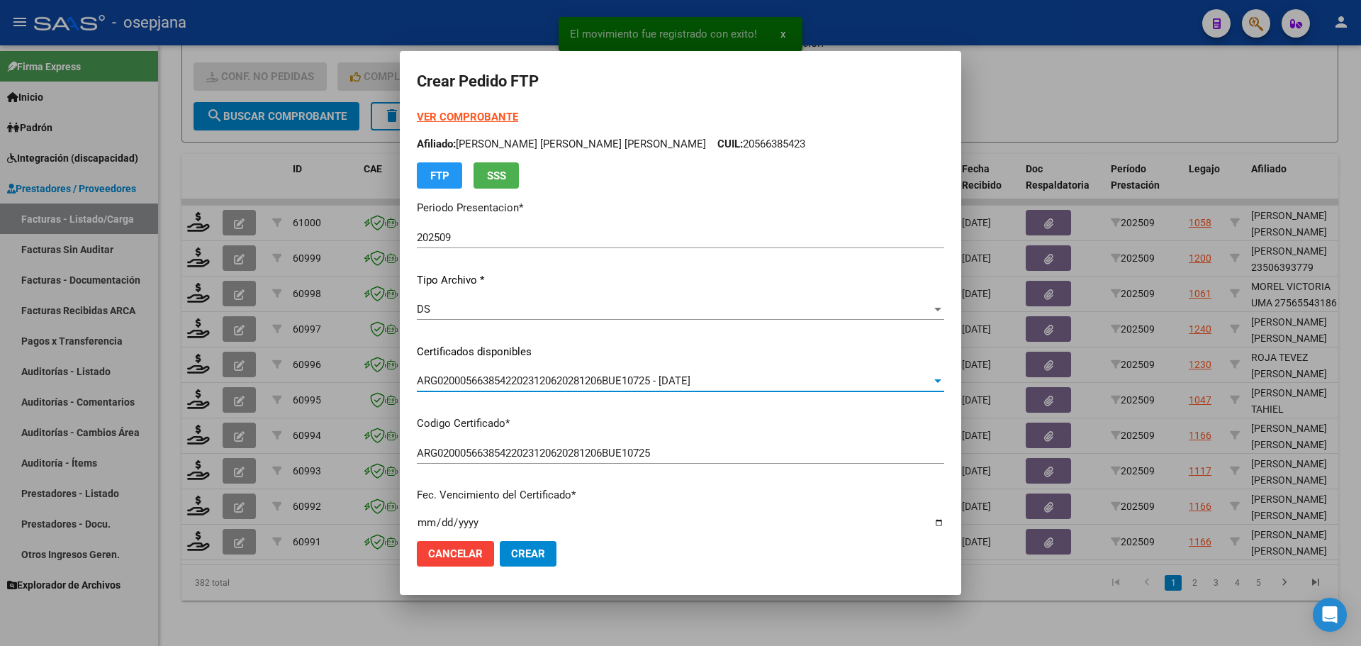
click at [501, 118] on strong "VER COMPROBANTE" at bounding box center [467, 117] width 101 height 13
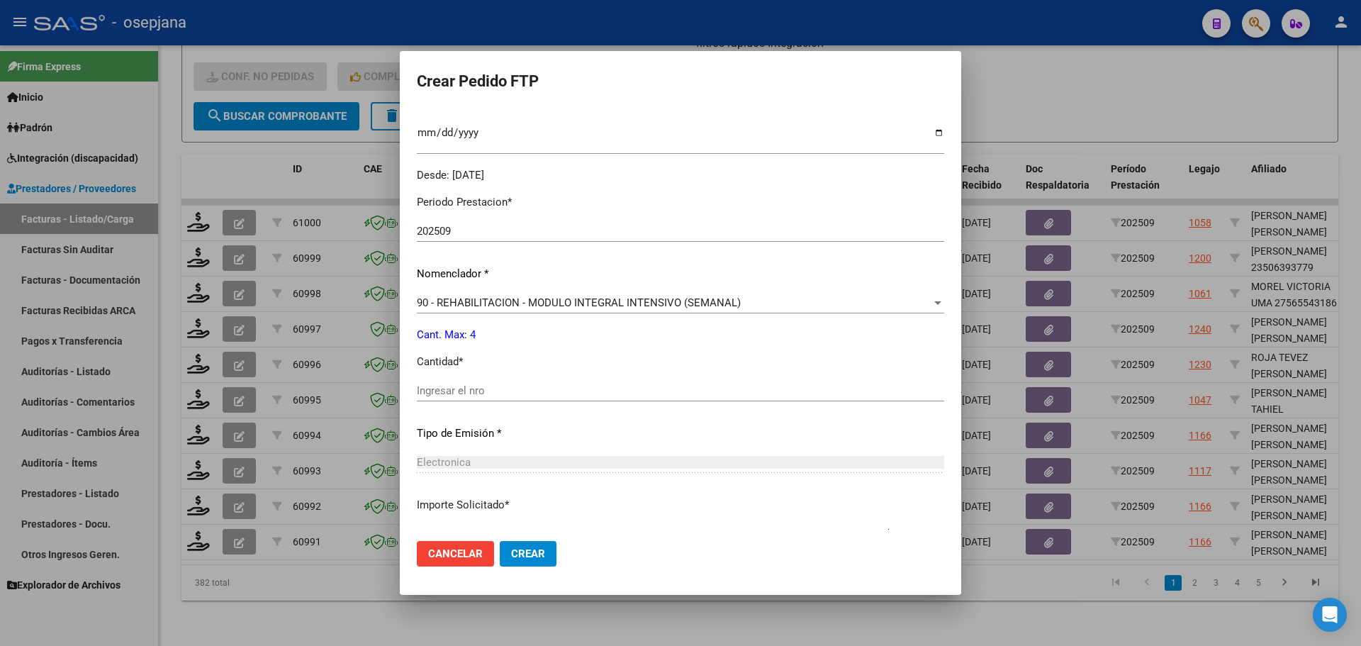
scroll to position [425, 0]
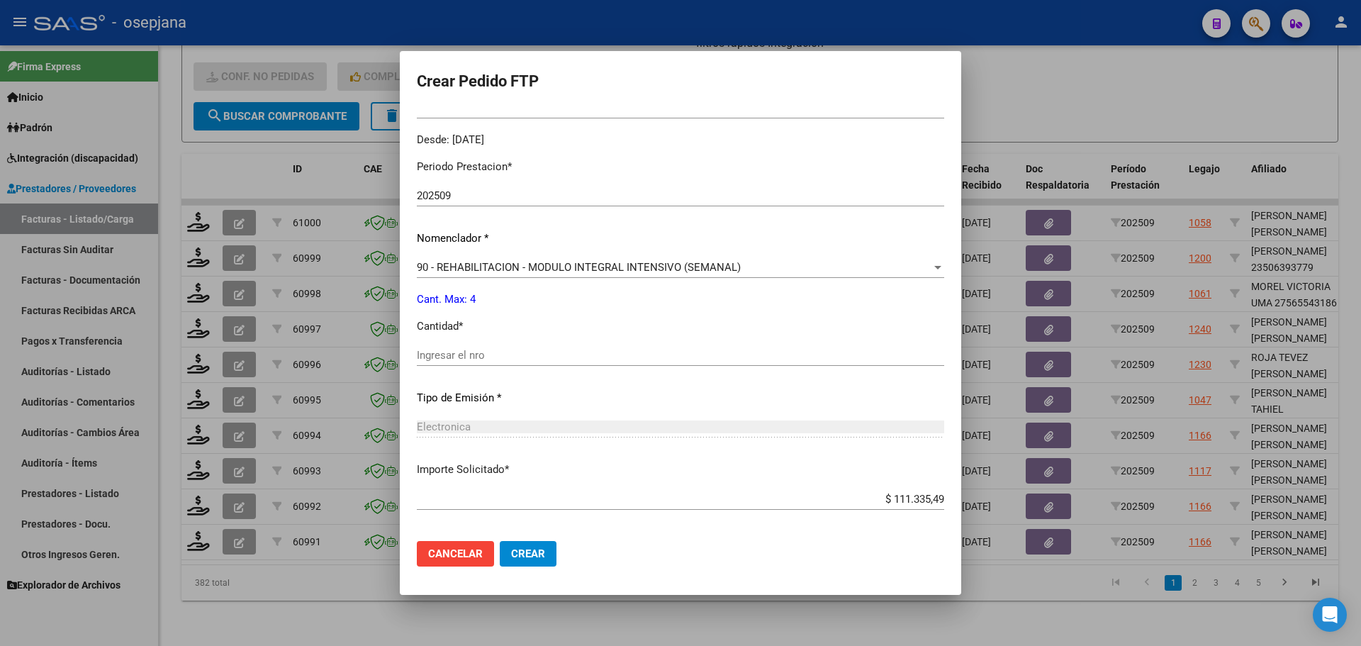
drag, startPoint x: 497, startPoint y: 343, endPoint x: 495, endPoint y: 354, distance: 10.8
click at [497, 344] on div "Periodo Prestacion * 202509 Ingresar el Periodo Prestacion Nomenclador * 90 - R…" at bounding box center [680, 371] width 527 height 447
click at [495, 354] on input "Ingresar el nro" at bounding box center [680, 355] width 527 height 13
click at [545, 550] on span "Crear" at bounding box center [528, 553] width 34 height 13
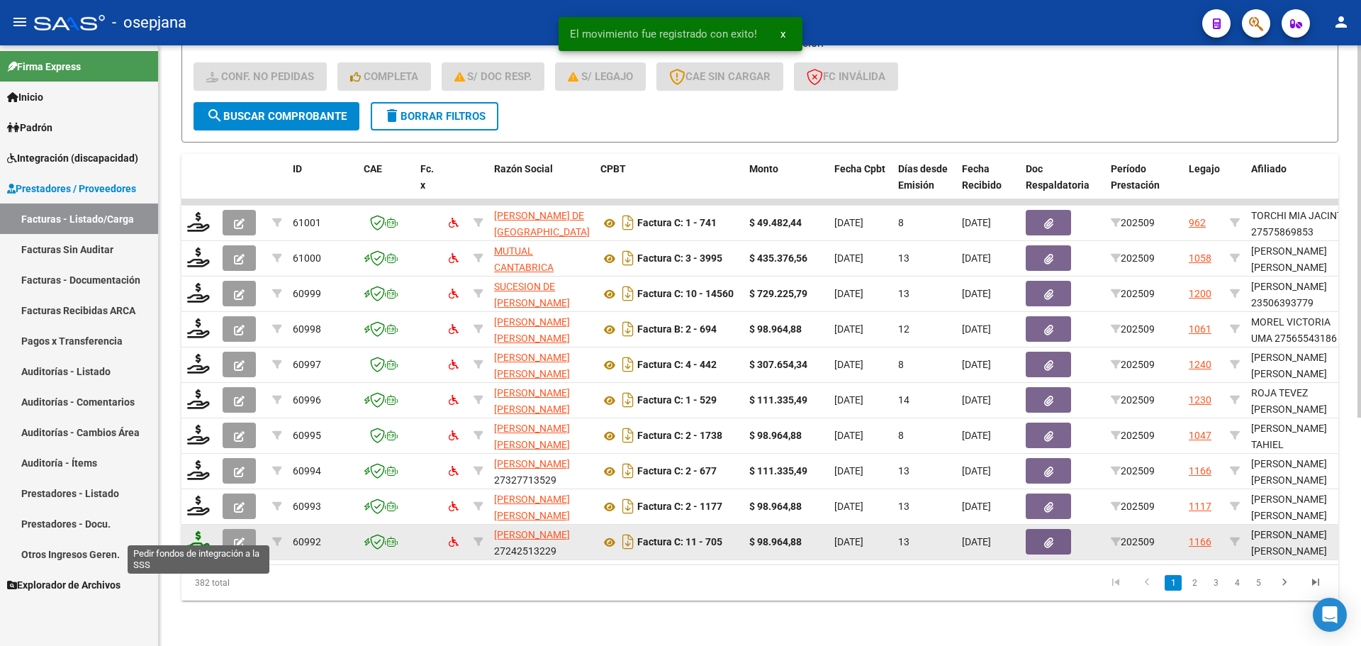
click at [202, 531] on icon at bounding box center [198, 541] width 23 height 20
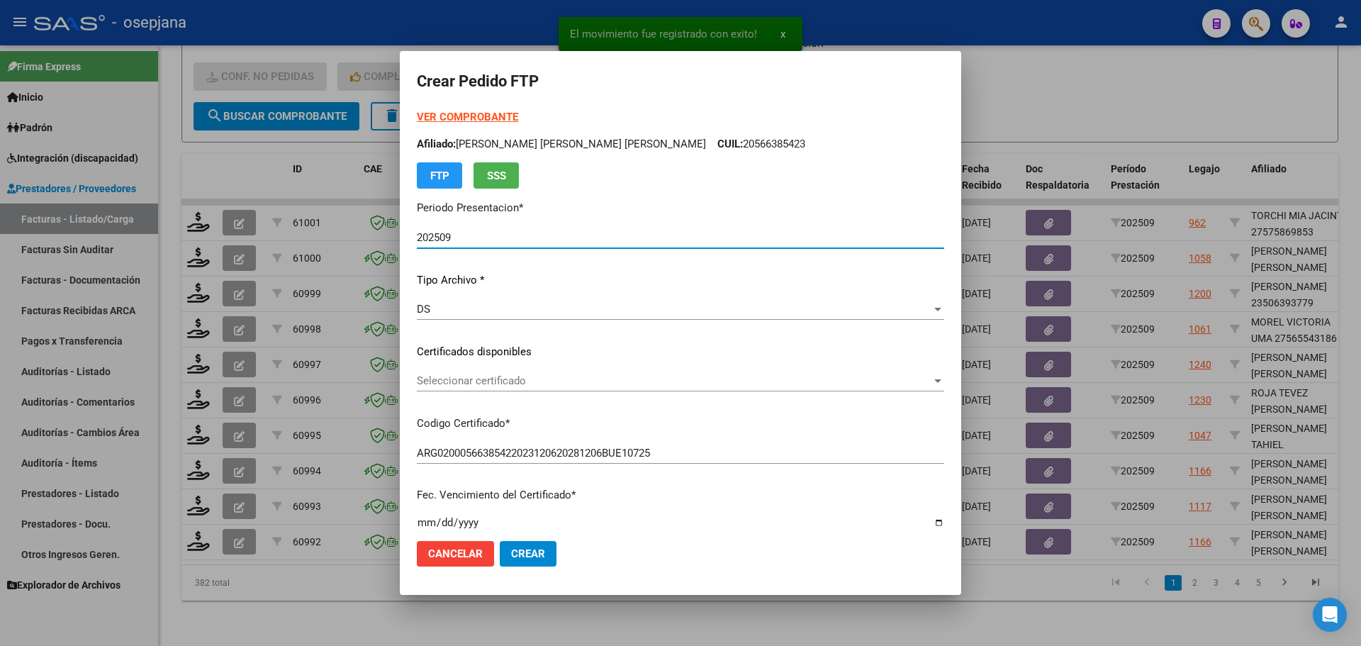
click at [563, 378] on span "Seleccionar certificado" at bounding box center [674, 380] width 515 height 13
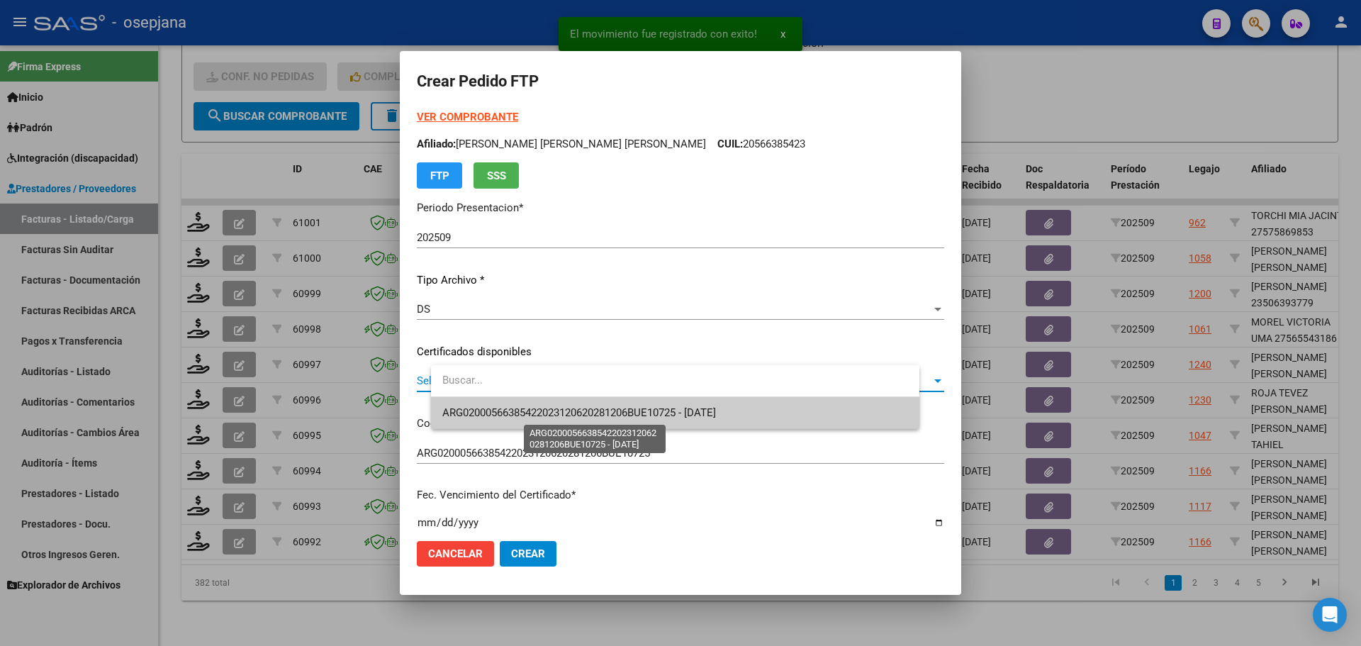
click at [566, 408] on span "ARG02000566385422023120620281206BUE10725 - [DATE]" at bounding box center [579, 412] width 274 height 13
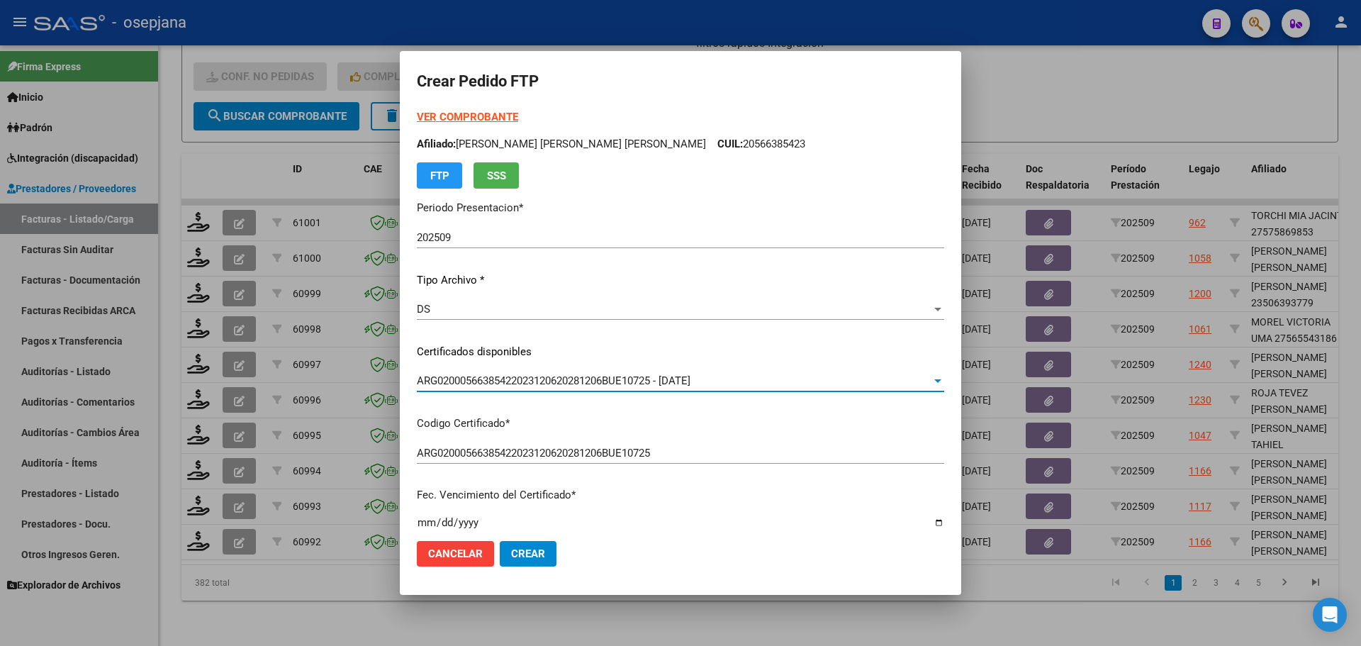
click at [518, 115] on strong "VER COMPROBANTE" at bounding box center [467, 117] width 101 height 13
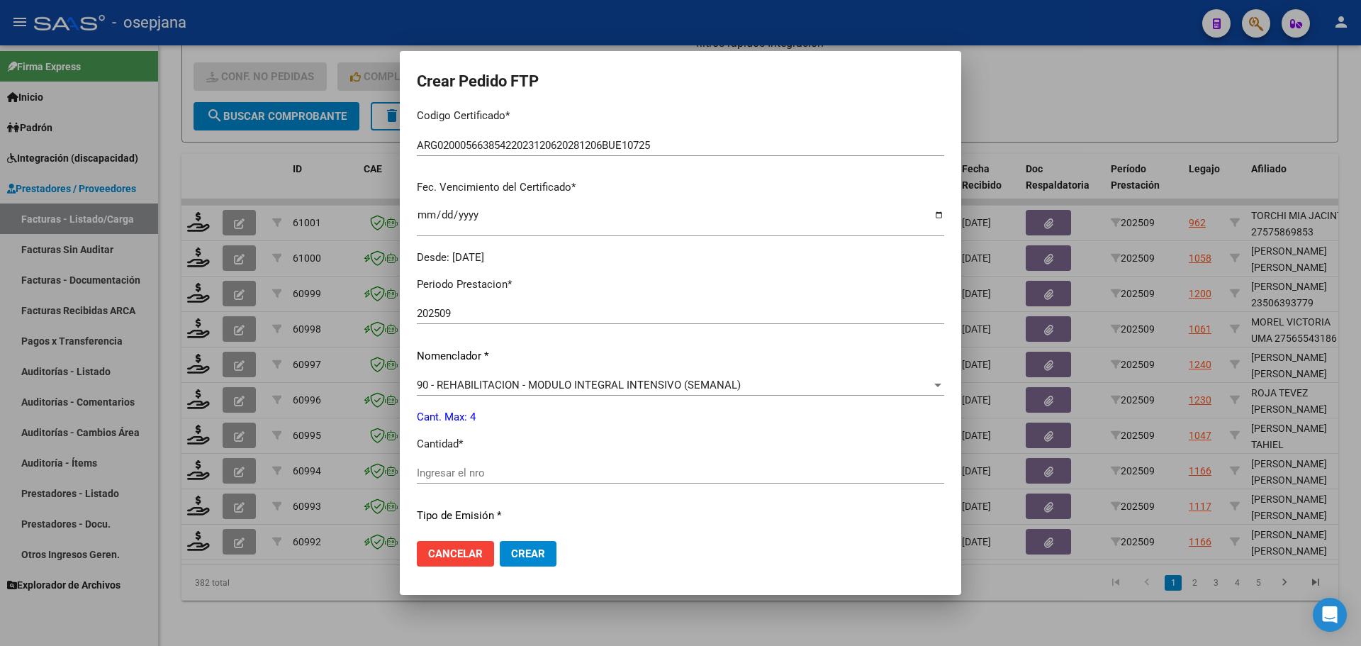
scroll to position [354, 0]
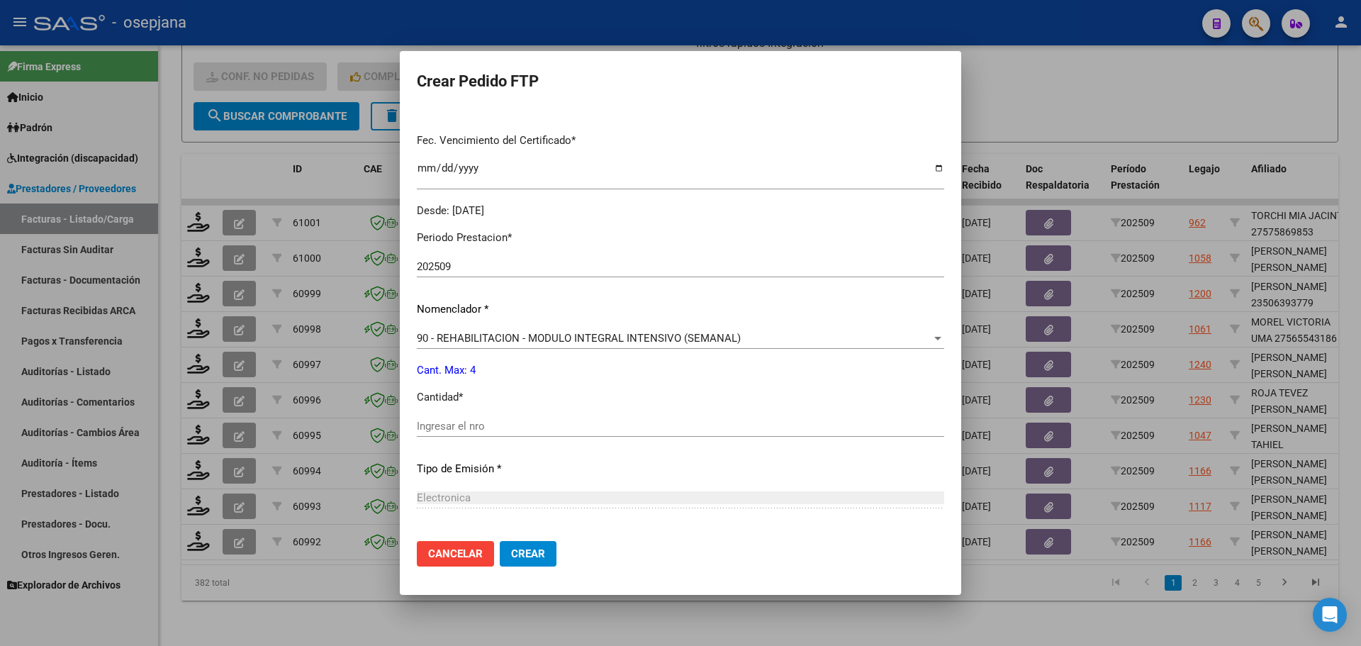
click at [473, 420] on input "Ingresar el nro" at bounding box center [680, 426] width 527 height 13
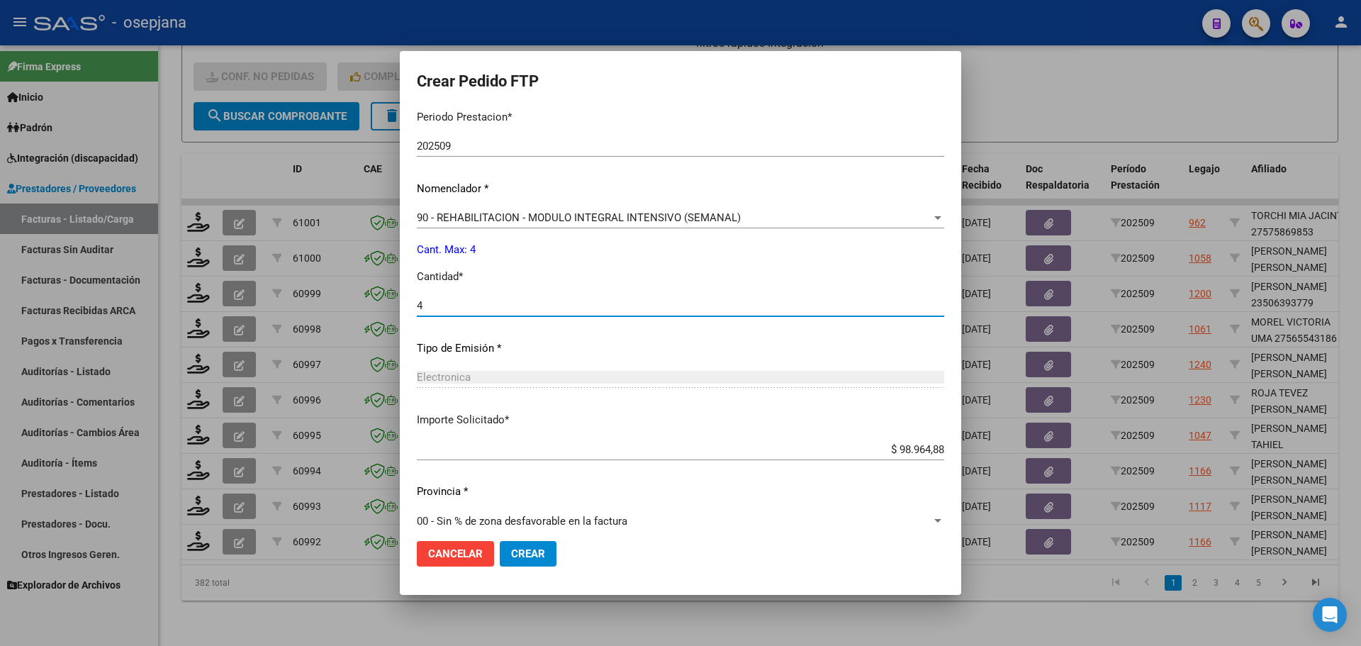
scroll to position [490, 0]
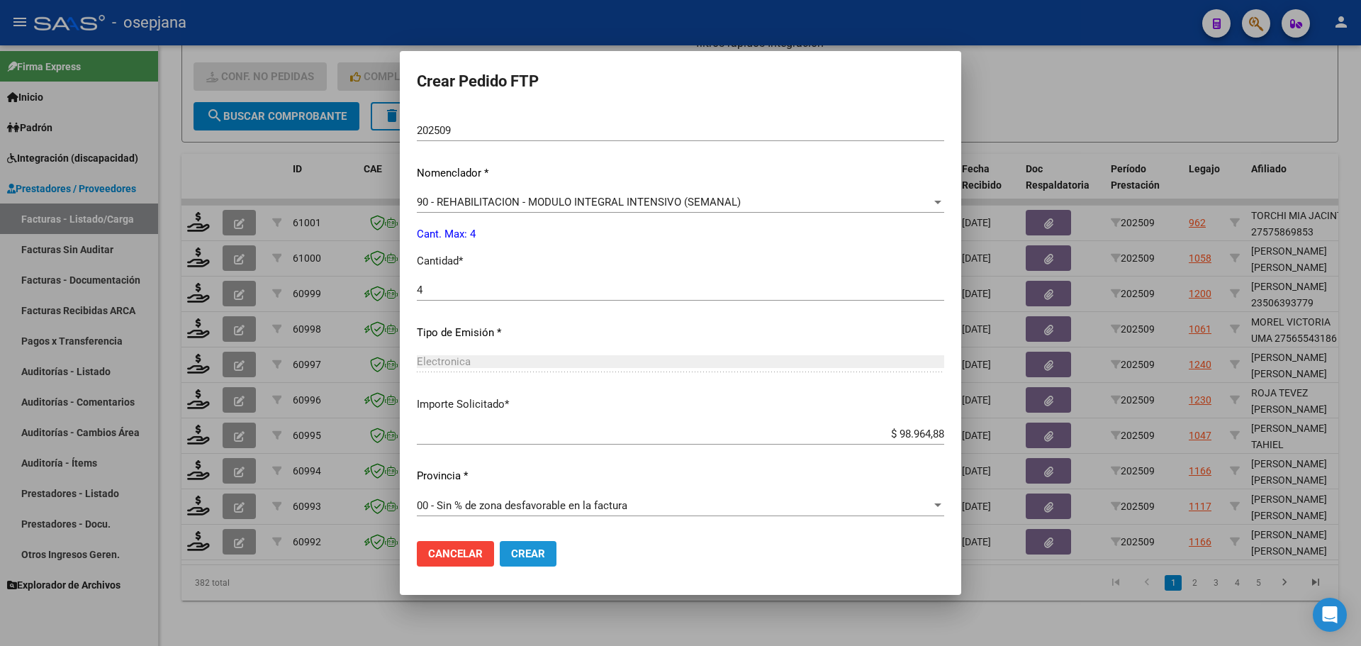
click at [556, 544] on button "Crear" at bounding box center [528, 554] width 57 height 26
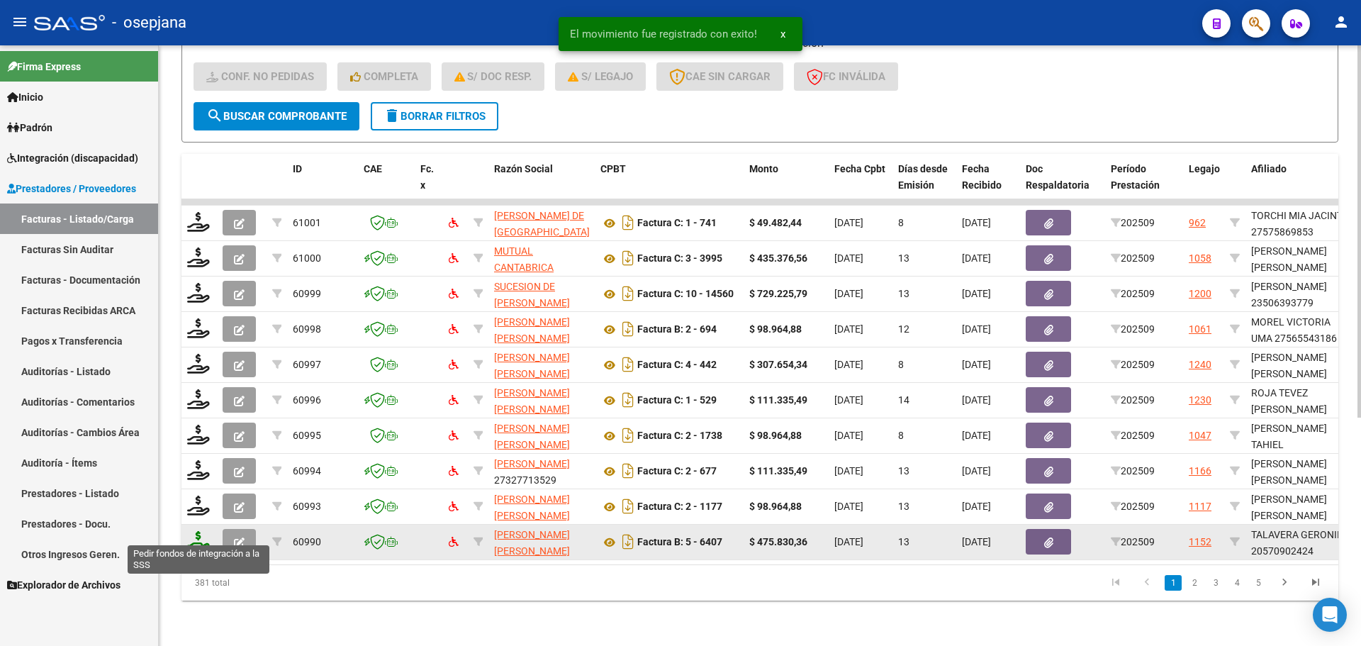
click at [198, 531] on icon at bounding box center [198, 541] width 23 height 20
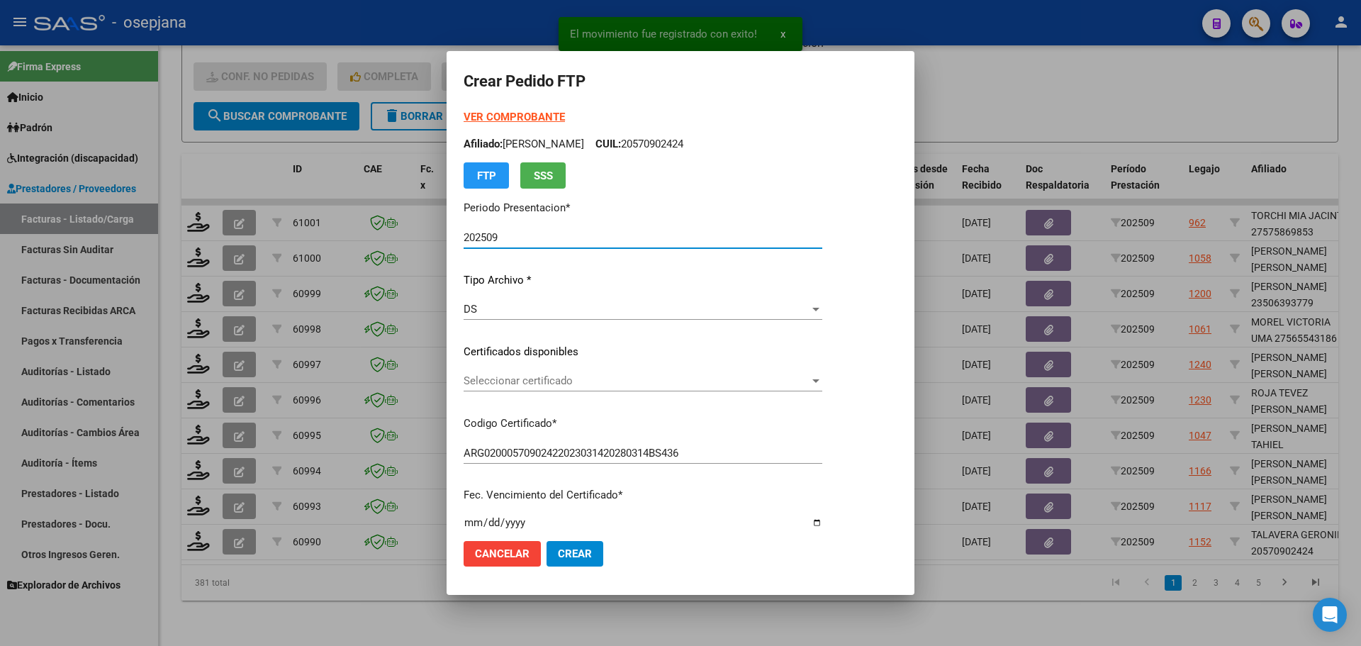
click at [570, 386] on span "Seleccionar certificado" at bounding box center [637, 380] width 346 height 13
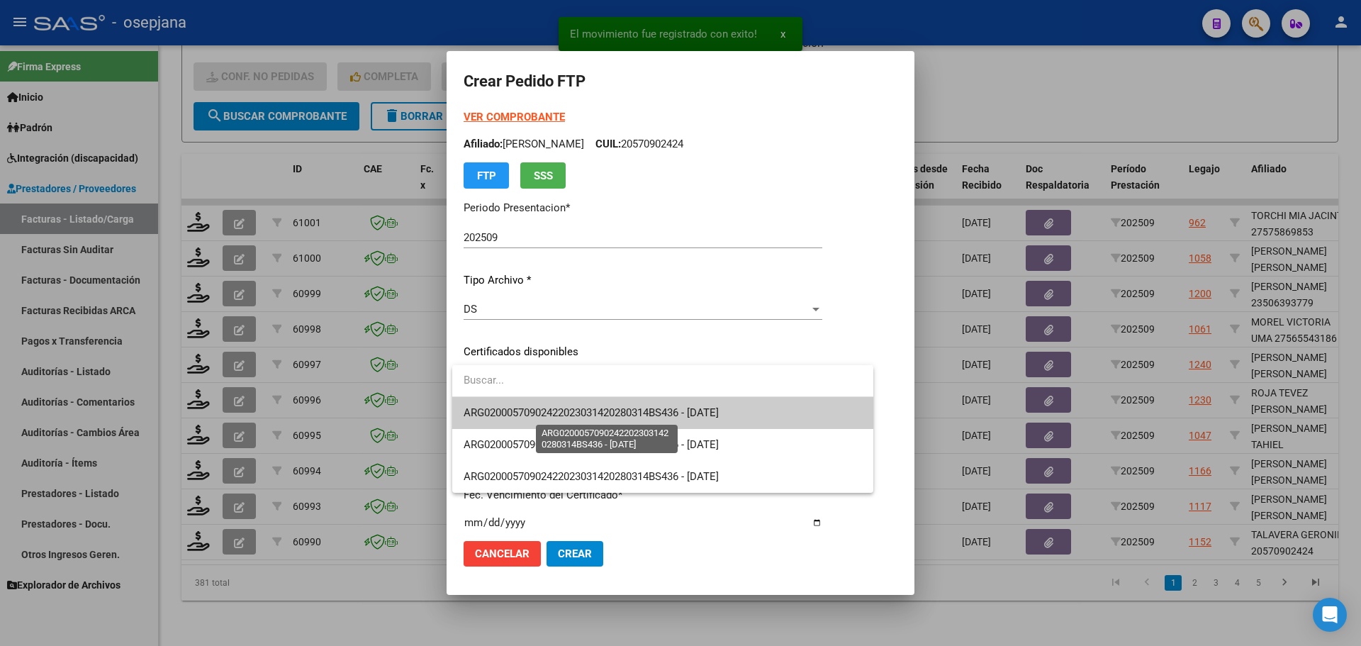
click at [574, 410] on span "ARG02000570902422023031420280314BS436 - [DATE]" at bounding box center [591, 412] width 255 height 13
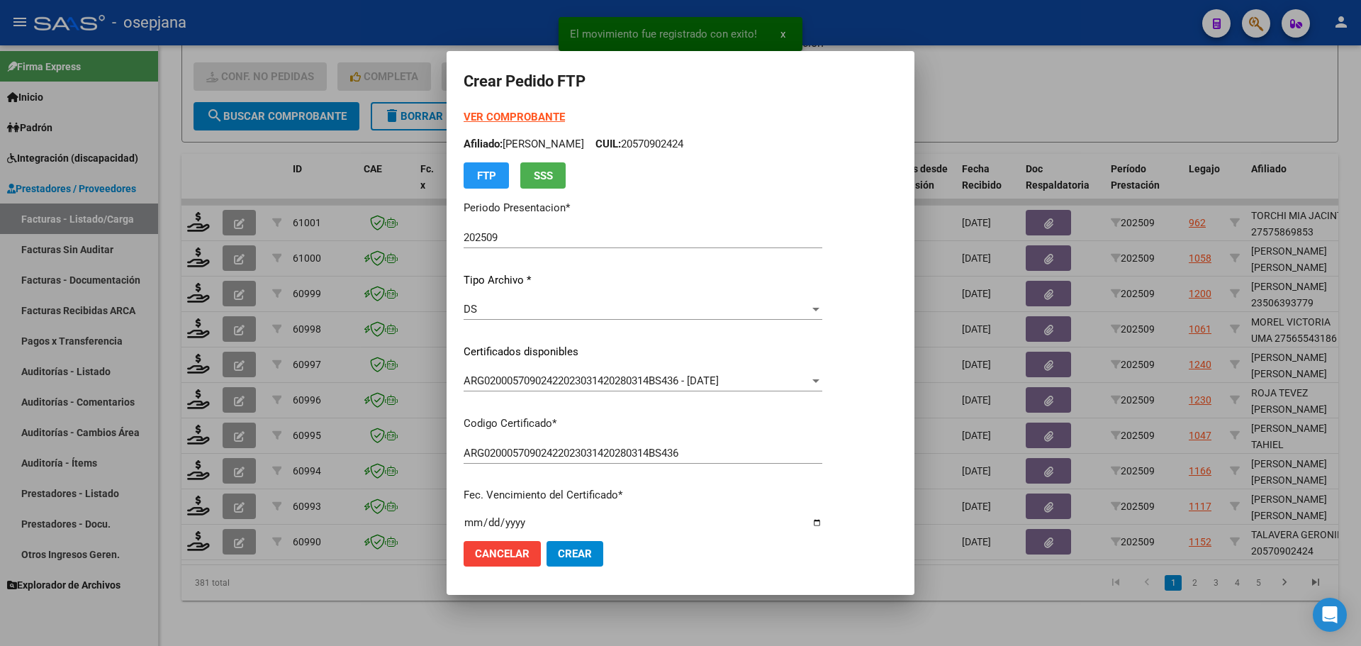
click at [534, 118] on strong "VER COMPROBANTE" at bounding box center [514, 117] width 101 height 13
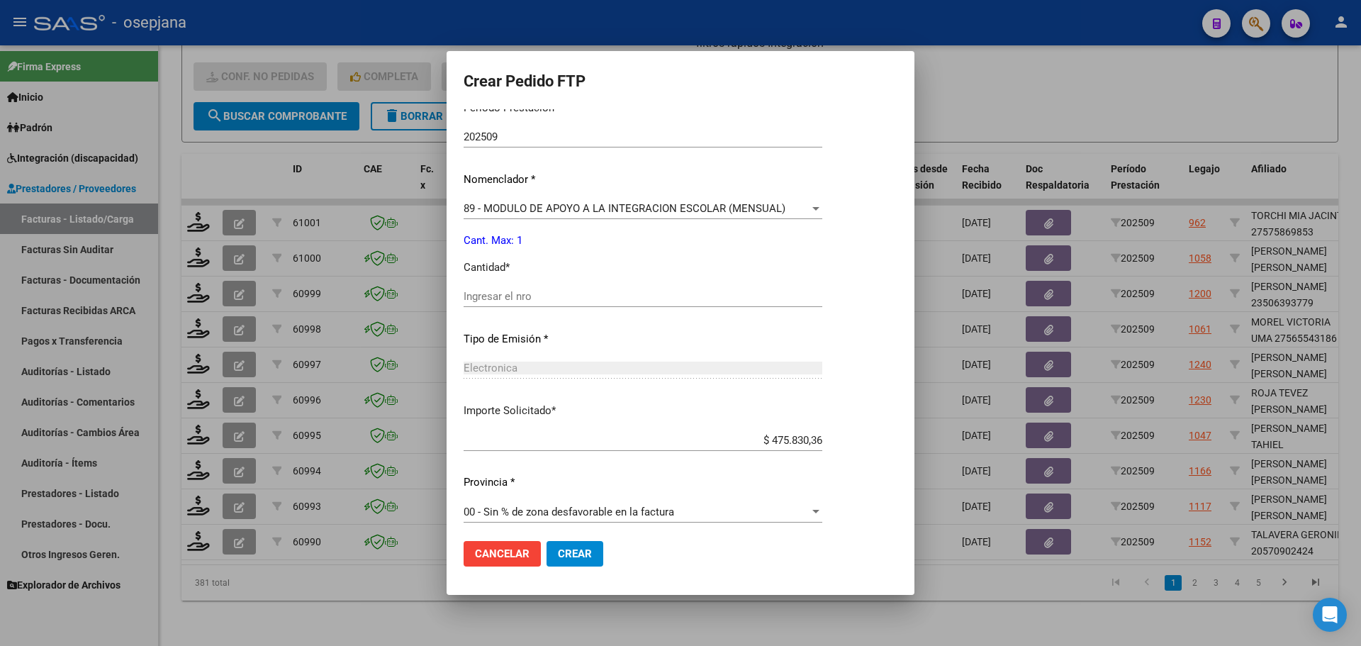
scroll to position [490, 0]
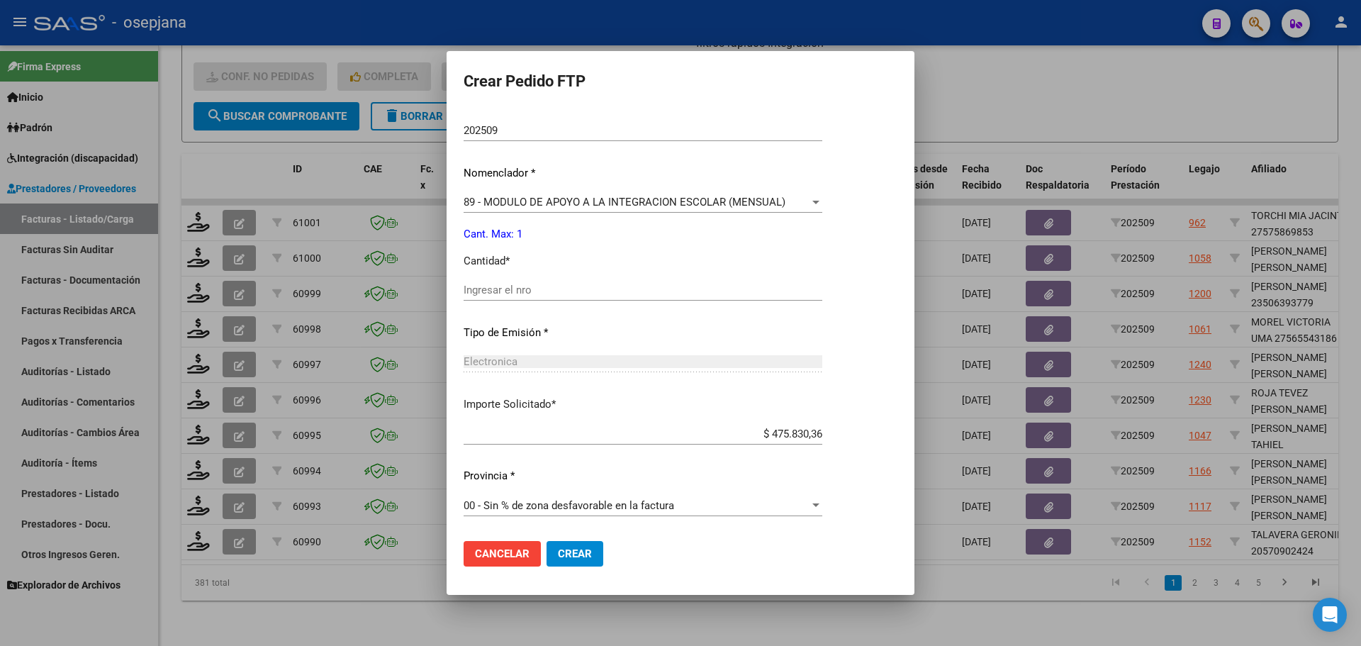
click at [495, 289] on input "Ingresar el nro" at bounding box center [643, 289] width 359 height 13
click at [580, 551] on span "Crear" at bounding box center [575, 553] width 34 height 13
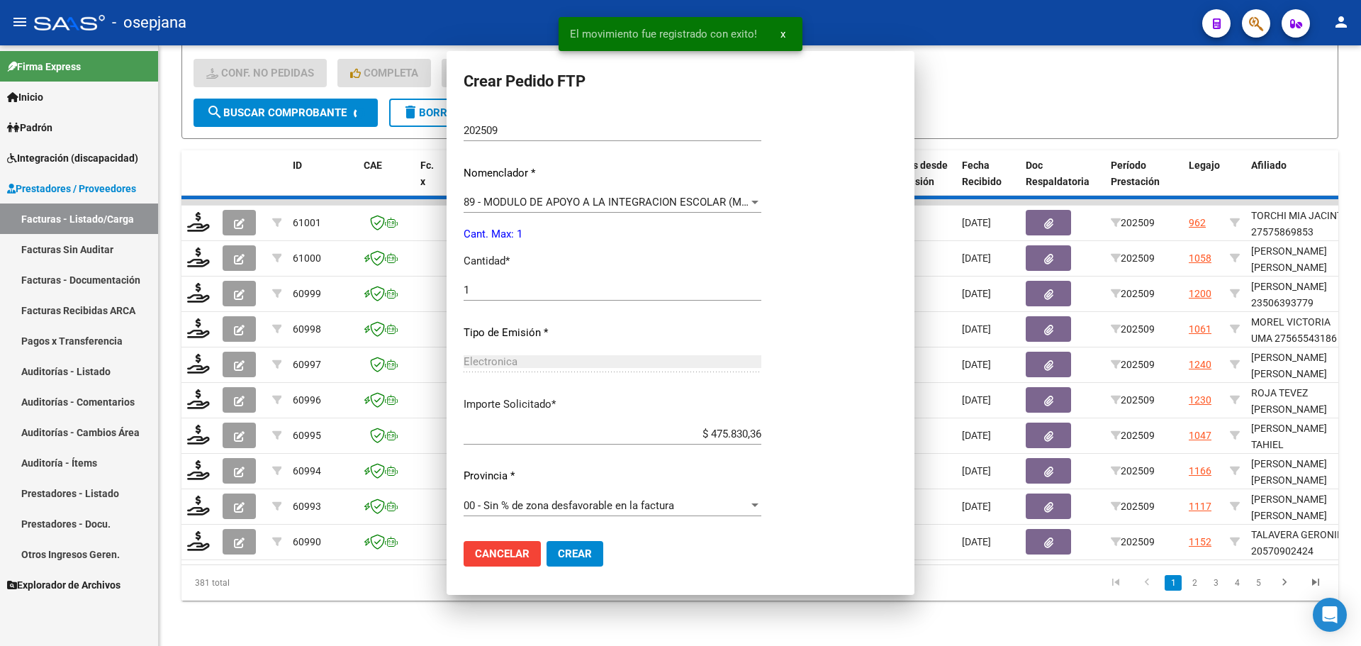
scroll to position [0, 0]
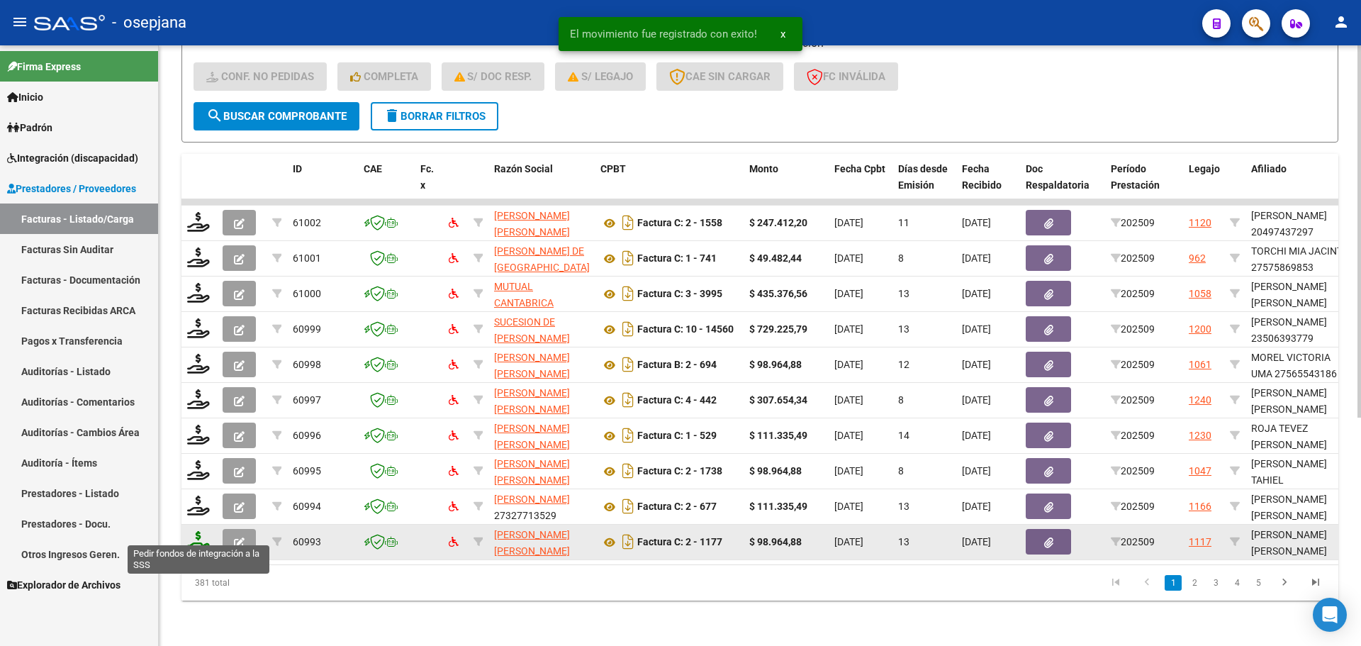
click at [193, 532] on icon at bounding box center [198, 541] width 23 height 20
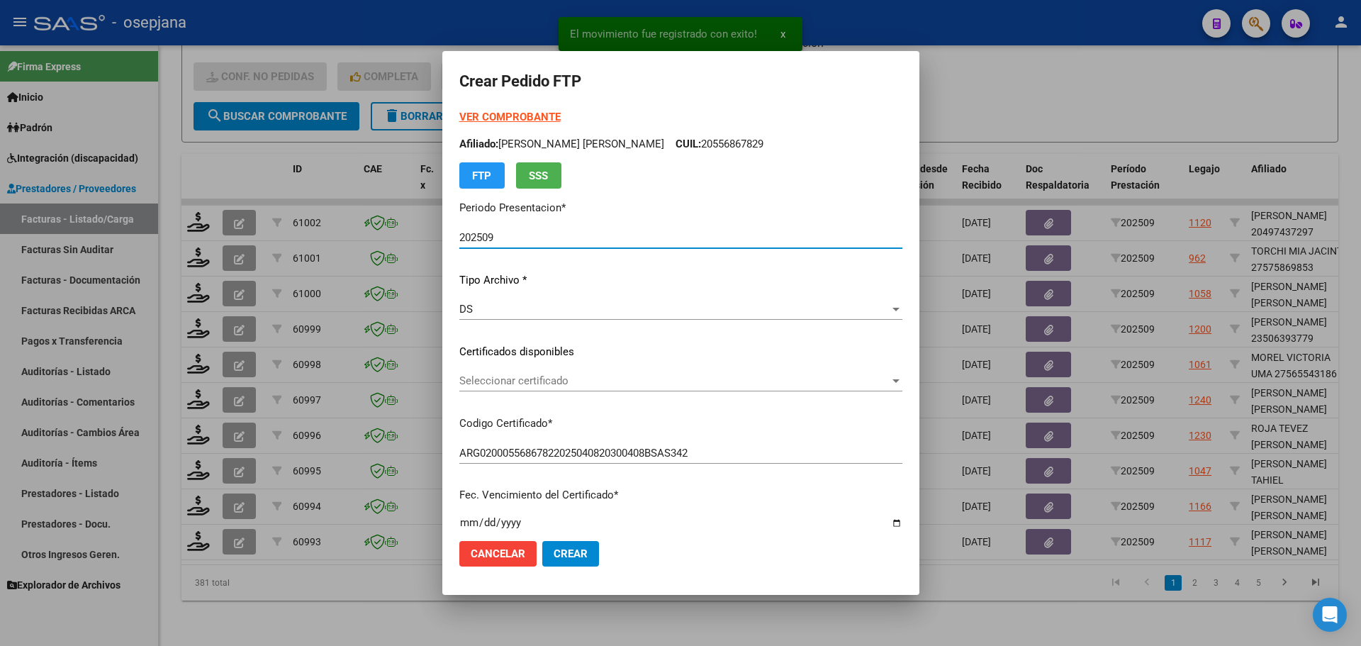
click at [556, 371] on div "Seleccionar certificado Seleccionar certificado" at bounding box center [680, 380] width 443 height 21
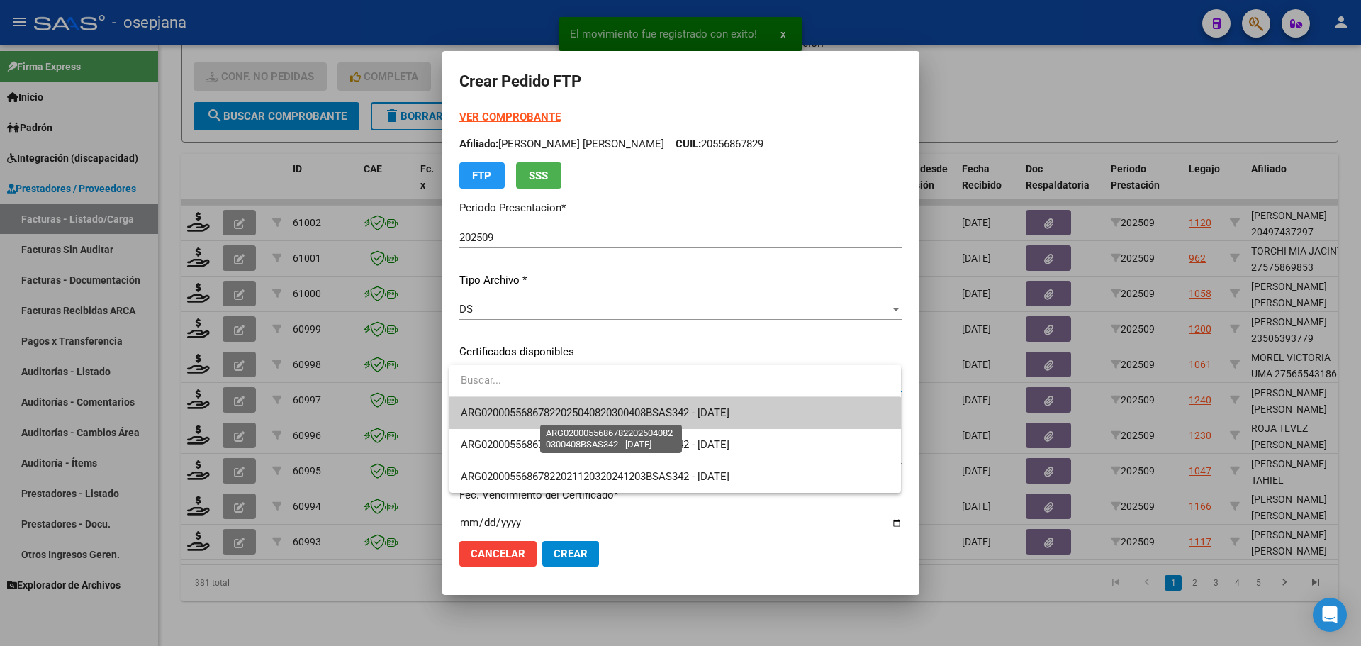
click at [556, 406] on span "ARG02000556867822025040820300408BSAS342 - [DATE]" at bounding box center [595, 412] width 269 height 13
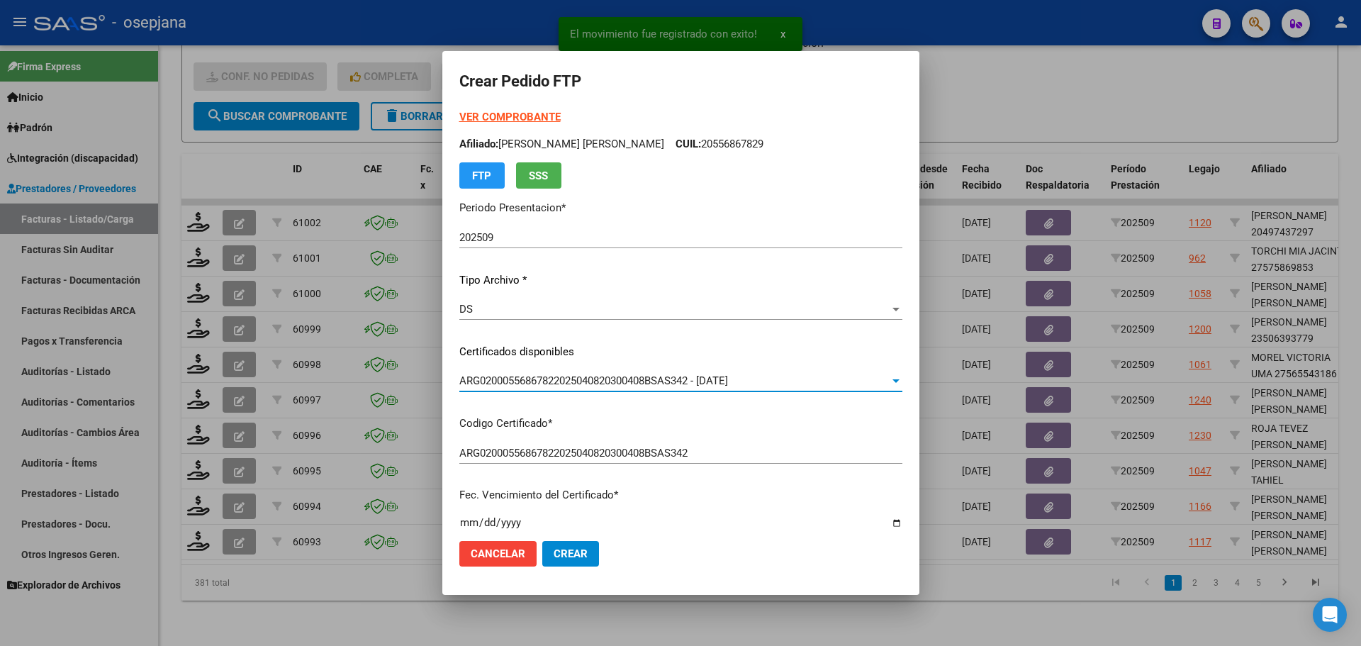
click at [531, 110] on div "VER COMPROBANTE ARCA [PERSON_NAME] Afiliado: [PERSON_NAME] [PERSON_NAME] CUIL: …" at bounding box center [680, 148] width 443 height 79
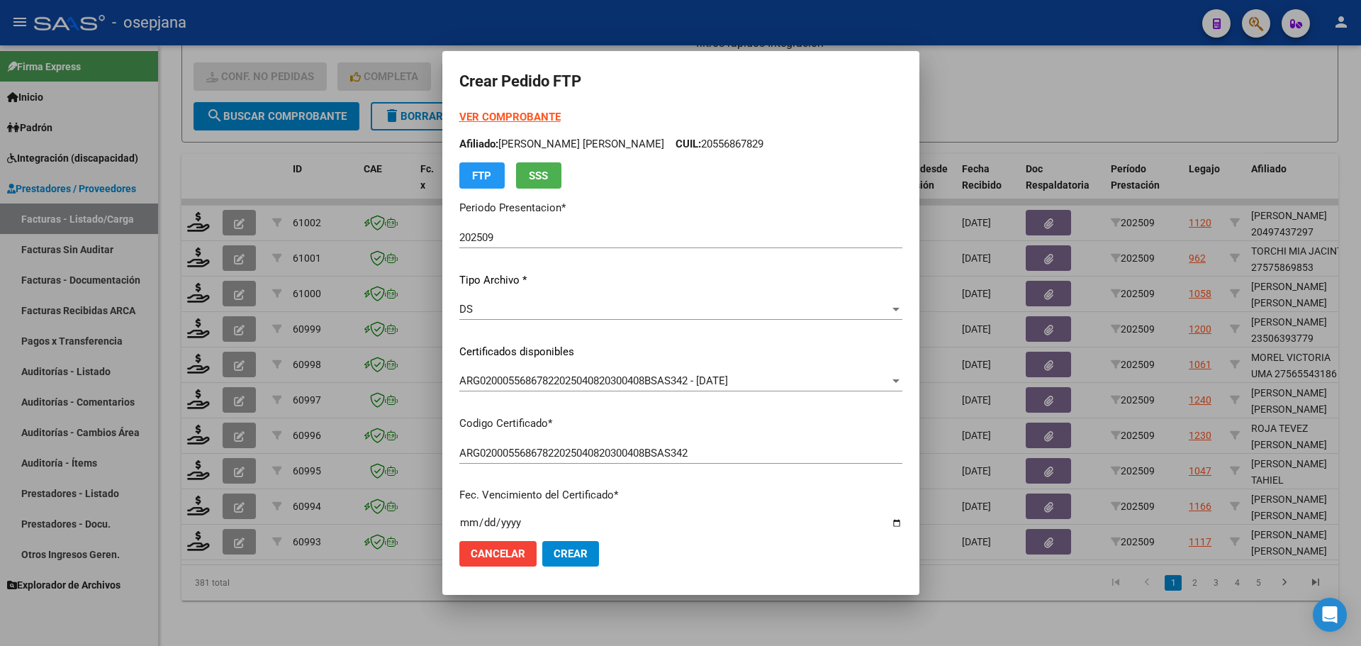
click at [531, 111] on strong "VER COMPROBANTE" at bounding box center [509, 117] width 101 height 13
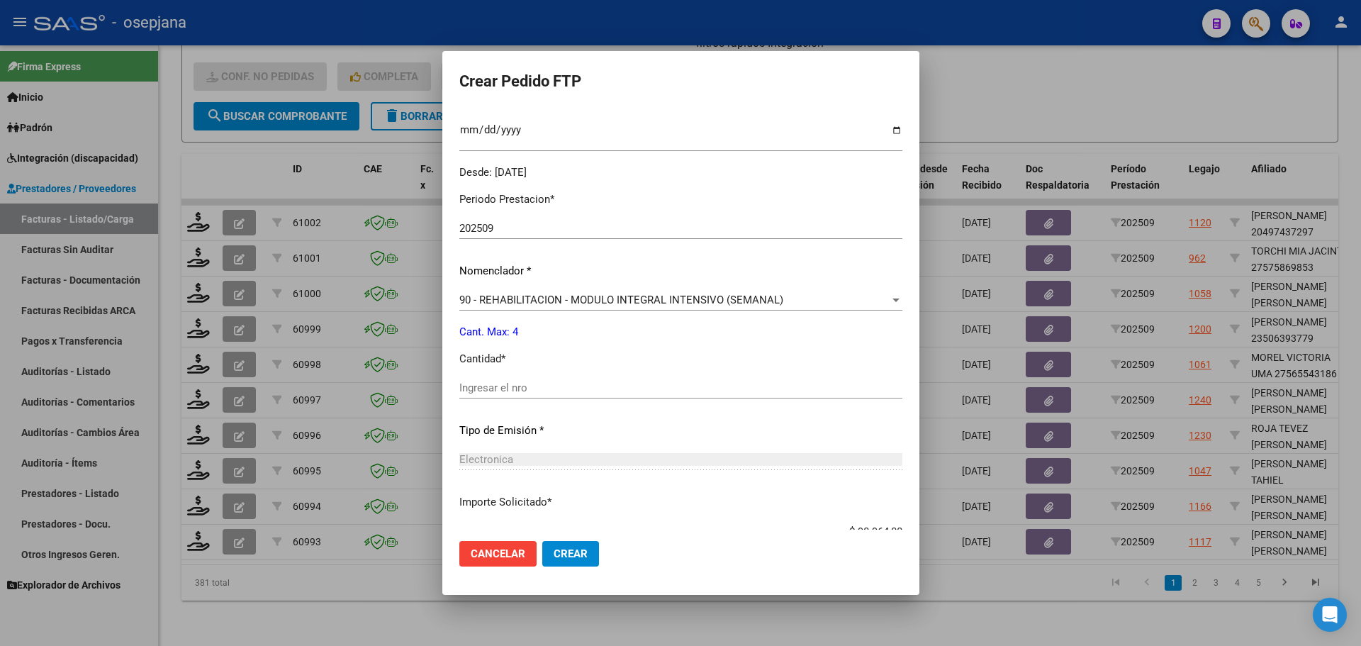
scroll to position [425, 0]
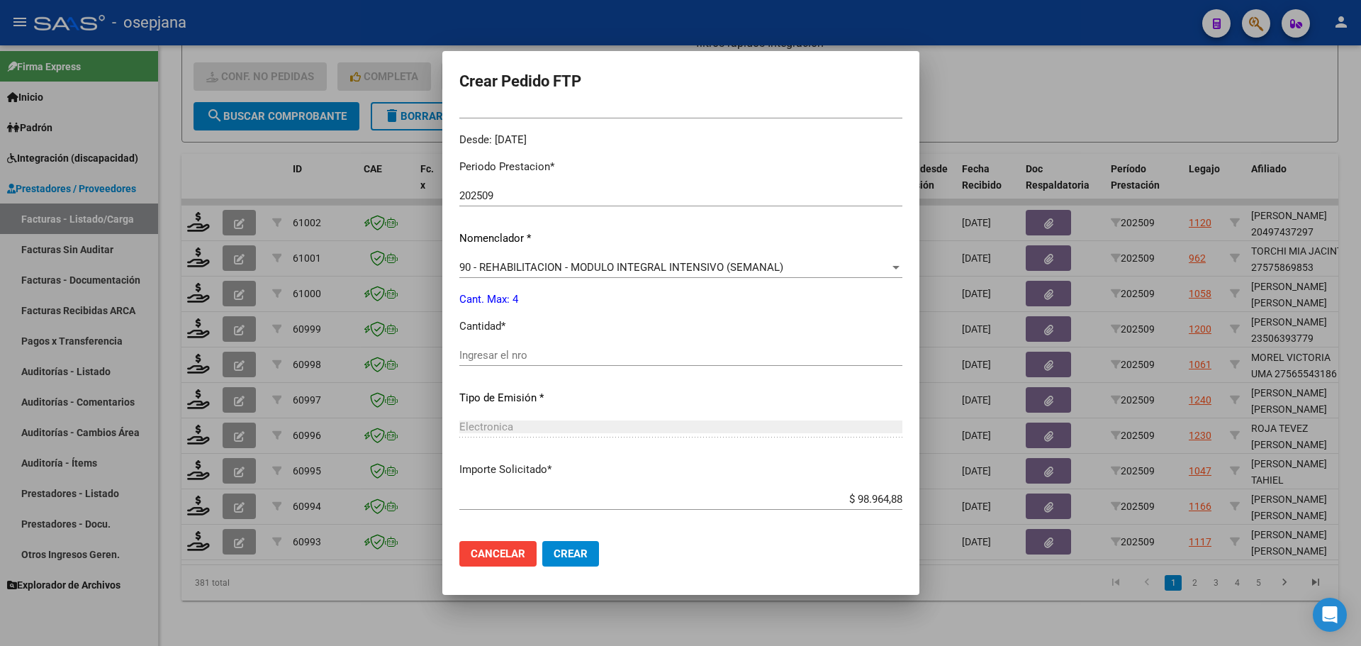
click at [510, 349] on input "Ingresar el nro" at bounding box center [680, 355] width 443 height 13
click at [588, 558] on span "Crear" at bounding box center [571, 553] width 34 height 13
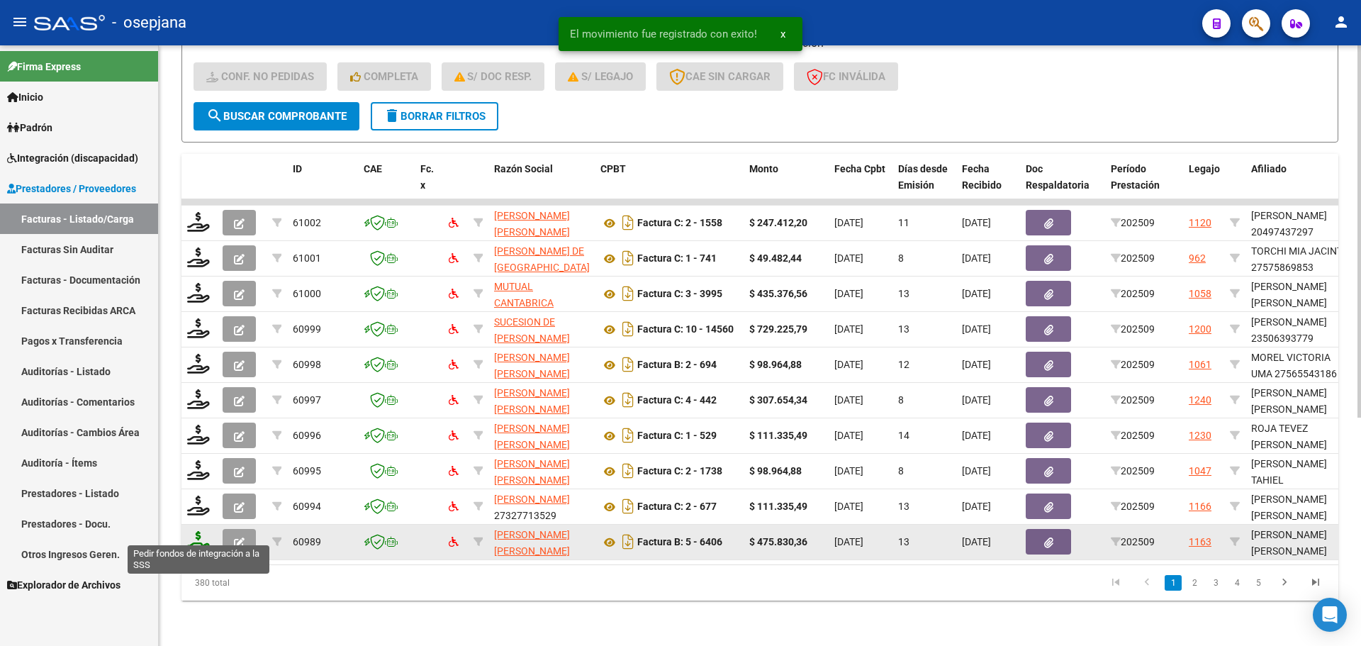
click at [198, 531] on icon at bounding box center [198, 541] width 23 height 20
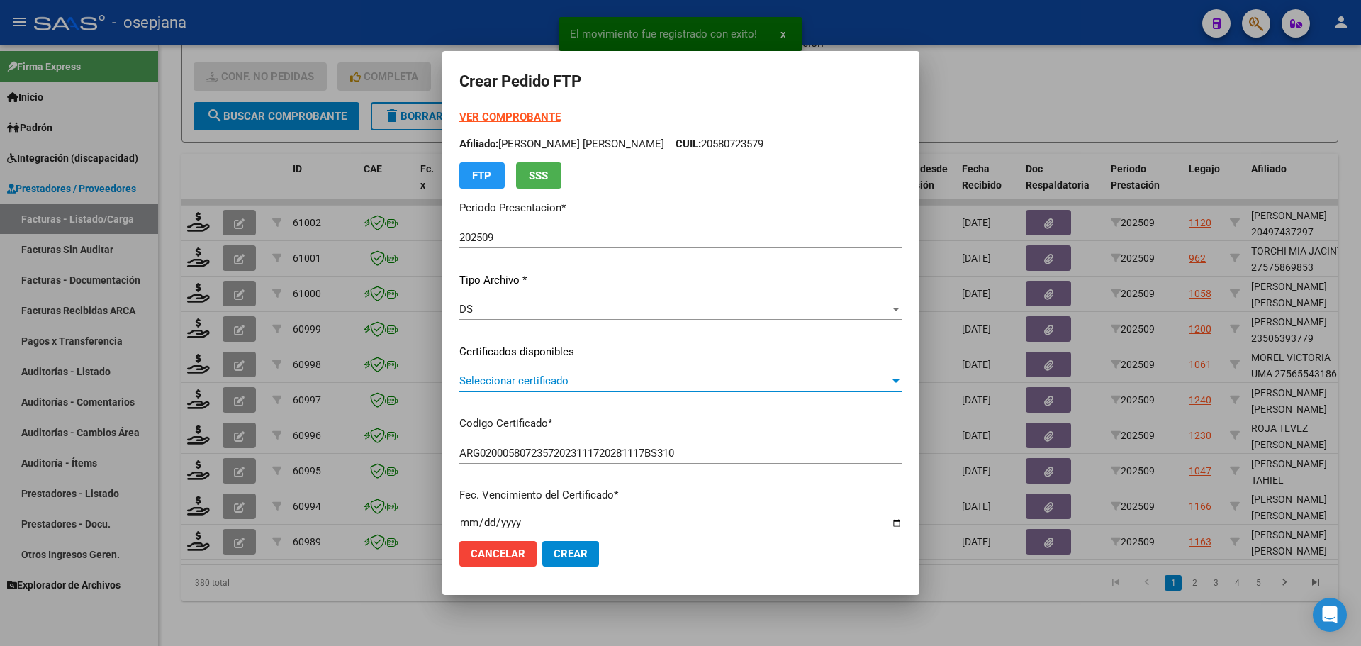
click at [546, 377] on span "Seleccionar certificado" at bounding box center [674, 380] width 430 height 13
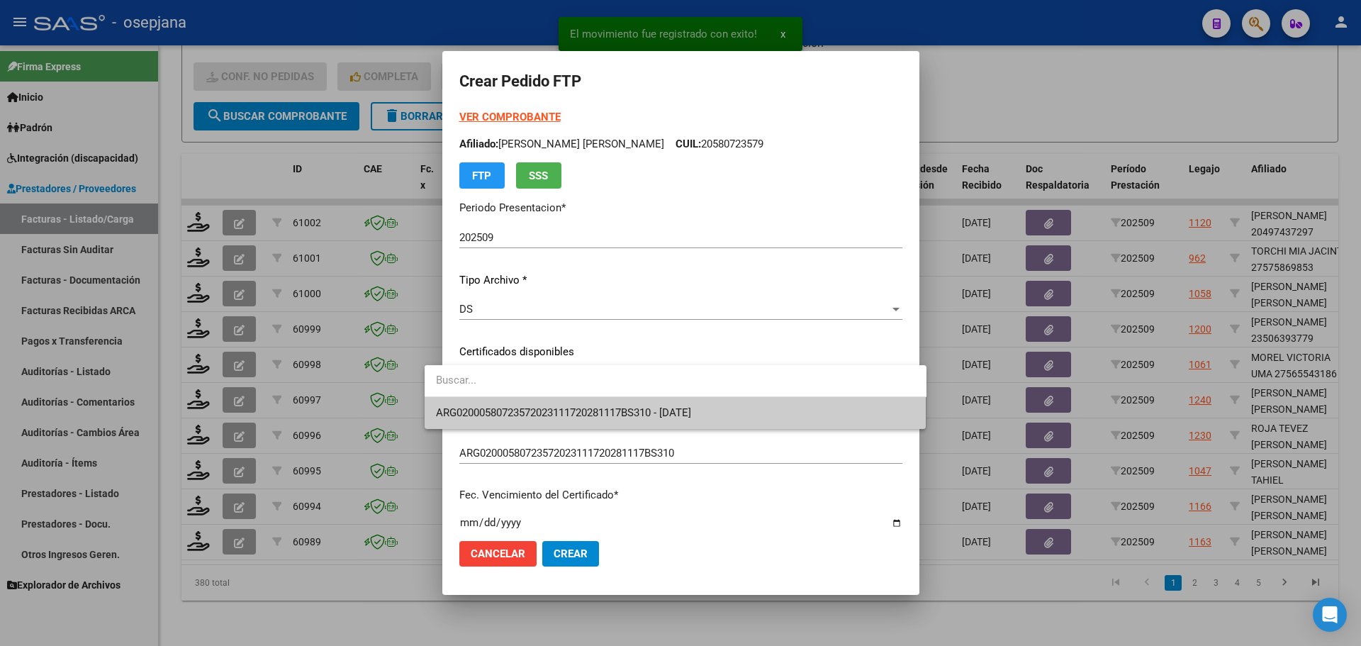
click at [554, 405] on span "ARG02000580723572023111720281117BS310 - [DATE]" at bounding box center [675, 413] width 479 height 32
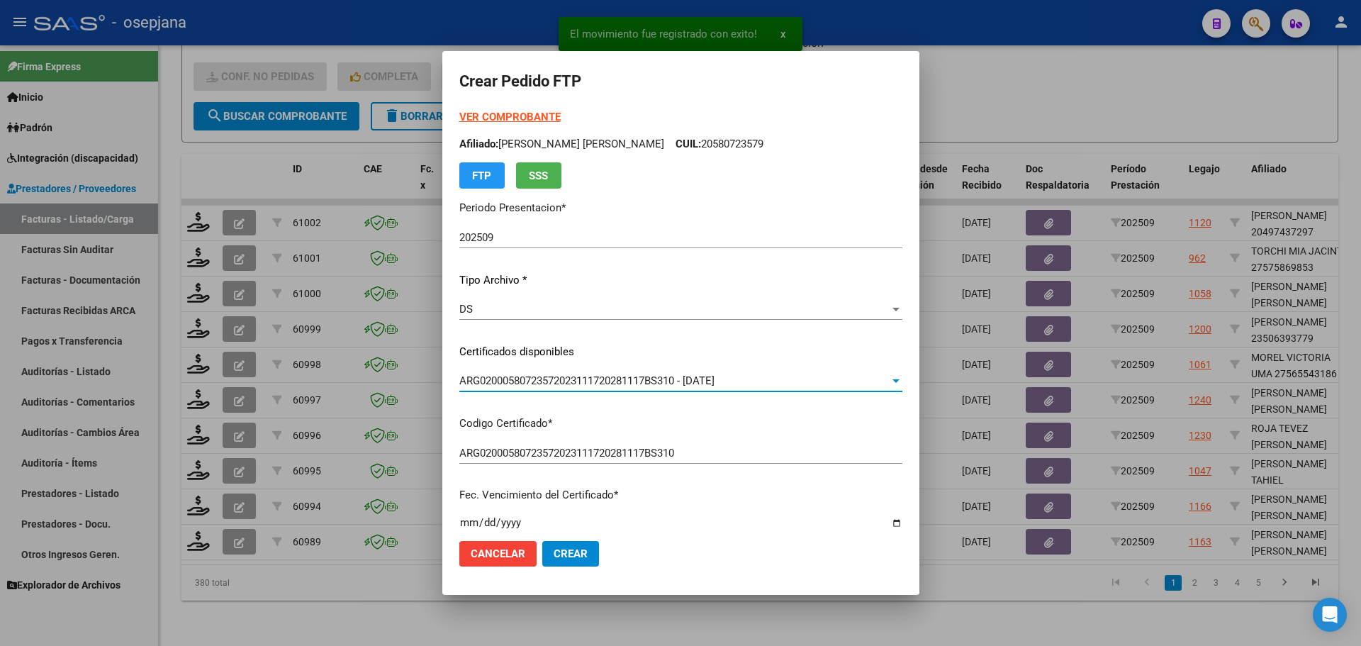
click at [510, 111] on strong "VER COMPROBANTE" at bounding box center [509, 117] width 101 height 13
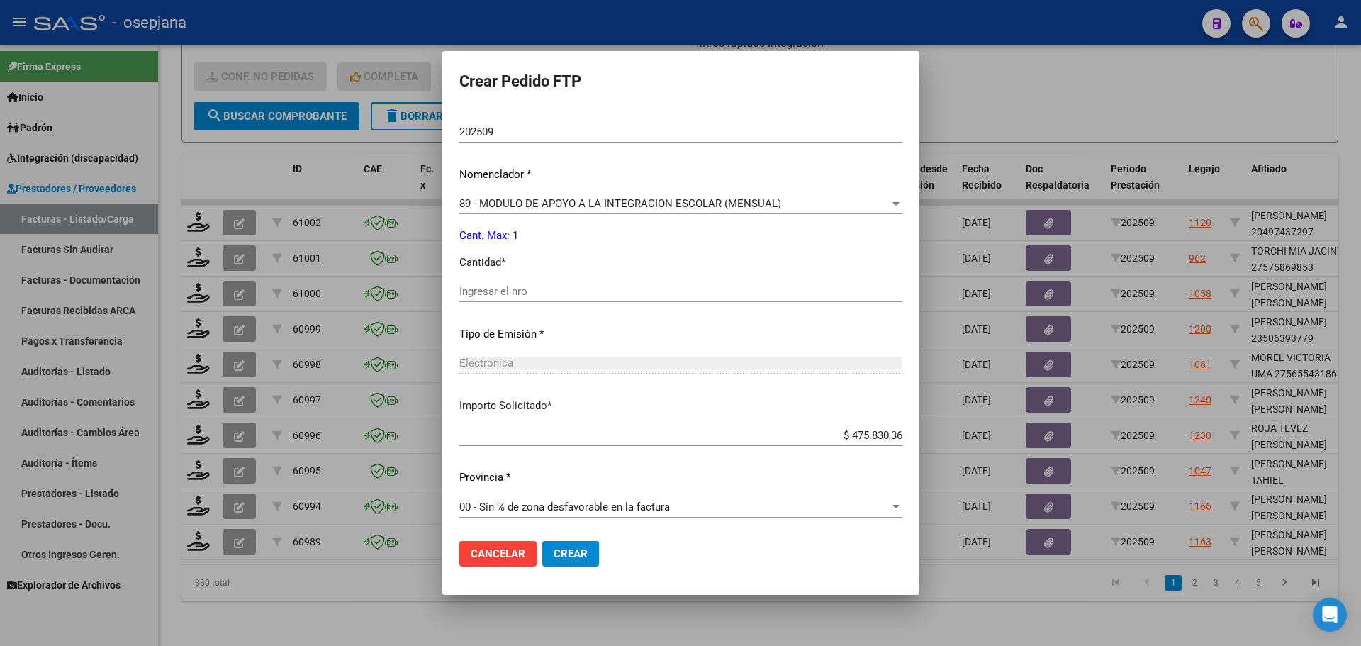
scroll to position [490, 0]
click at [514, 291] on input "Ingresar el nro" at bounding box center [680, 289] width 443 height 13
click at [554, 549] on span "Crear" at bounding box center [571, 553] width 34 height 13
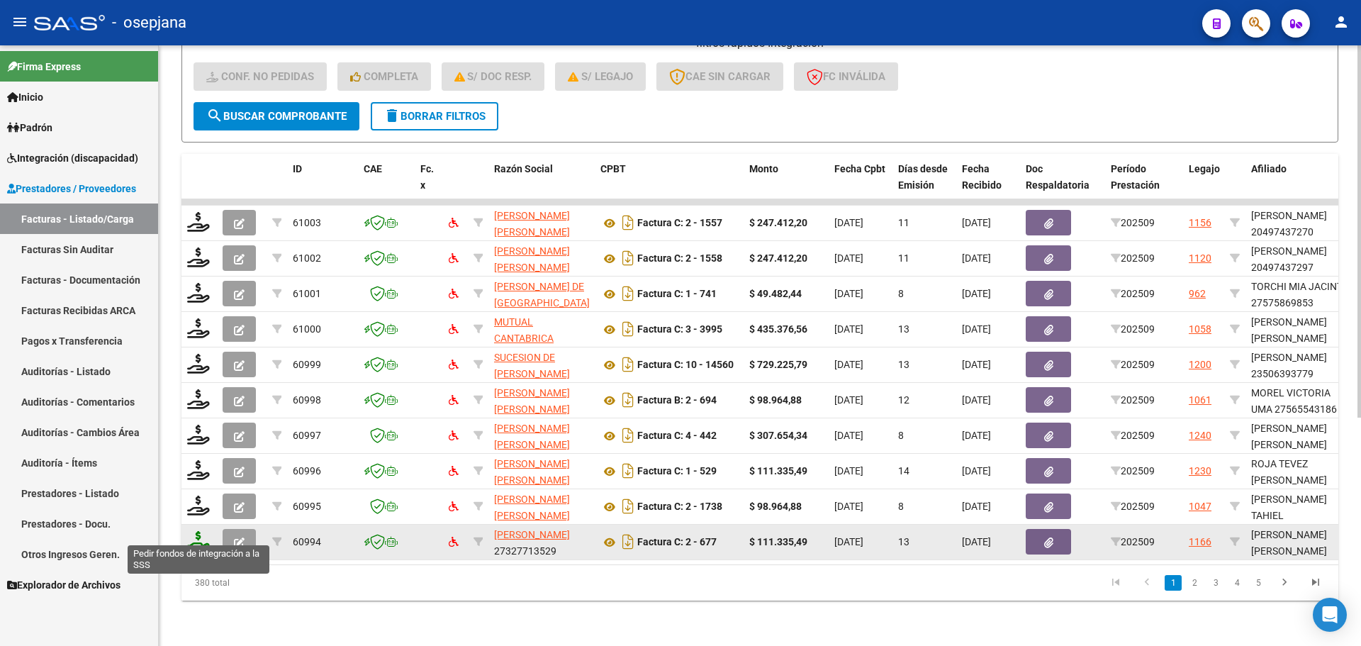
click at [193, 531] on icon at bounding box center [198, 541] width 23 height 20
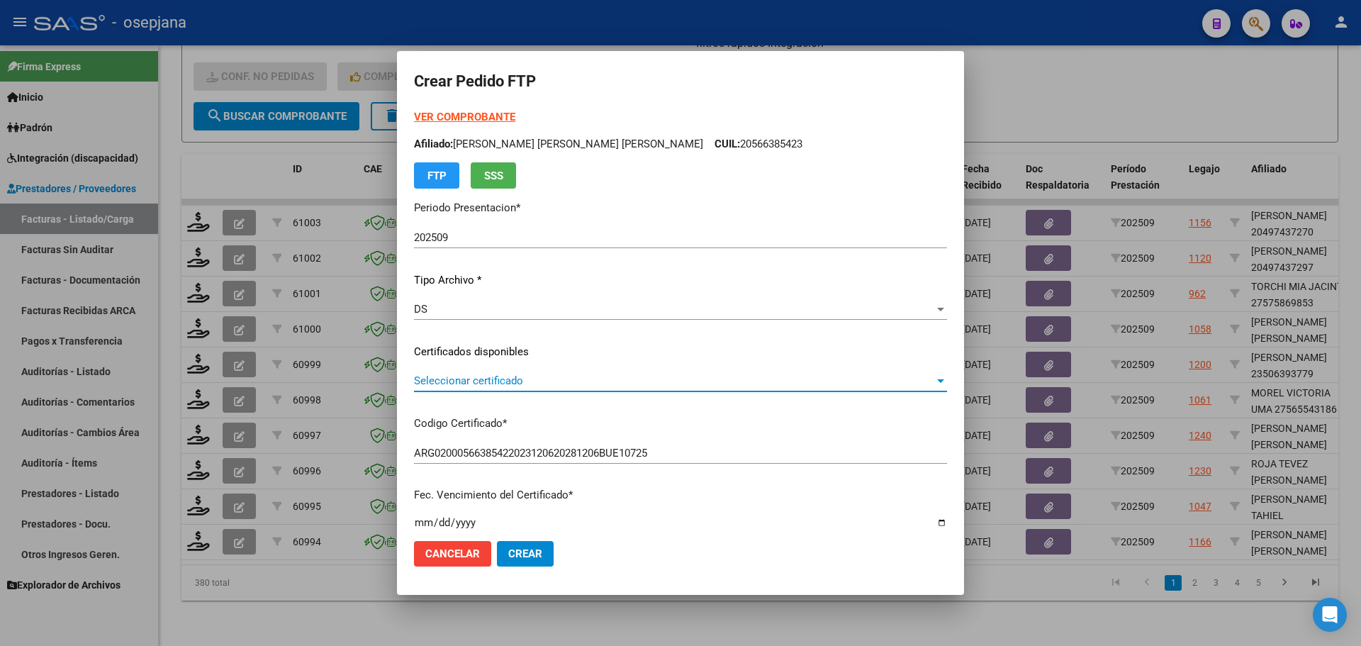
click at [516, 376] on span "Seleccionar certificado" at bounding box center [674, 380] width 520 height 13
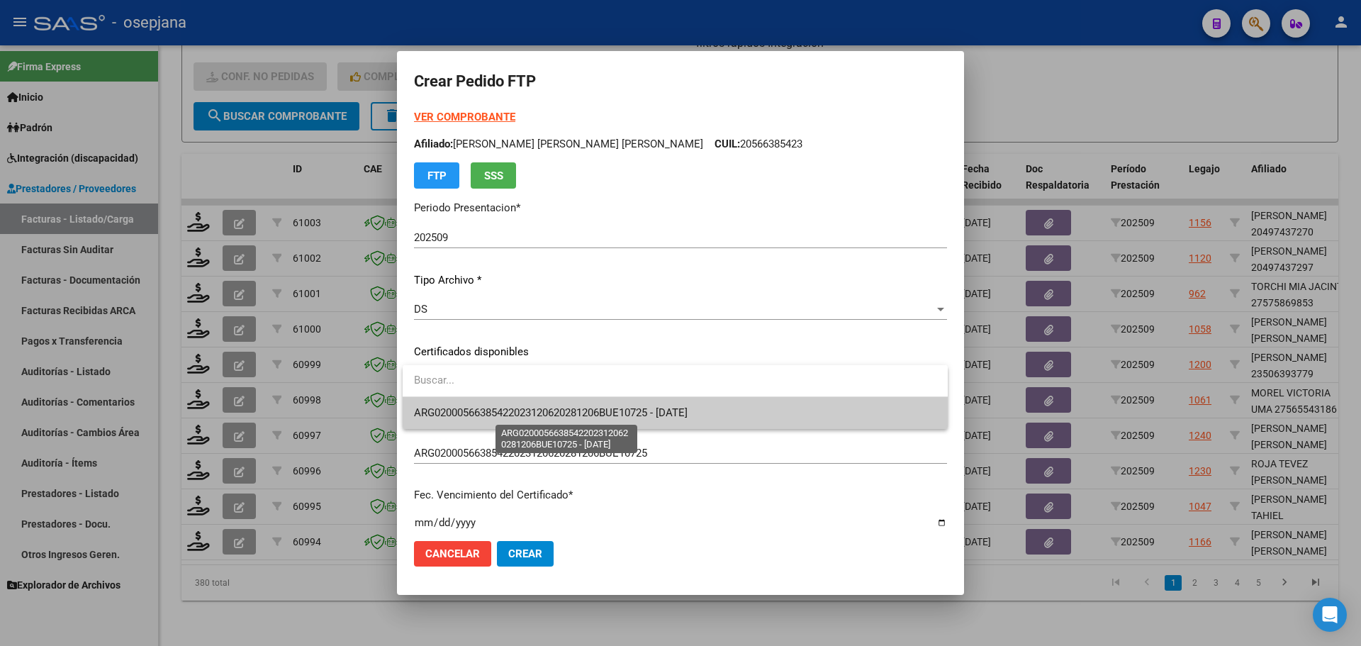
click at [536, 419] on span "ARG02000566385422023120620281206BUE10725 - [DATE]" at bounding box center [551, 412] width 274 height 13
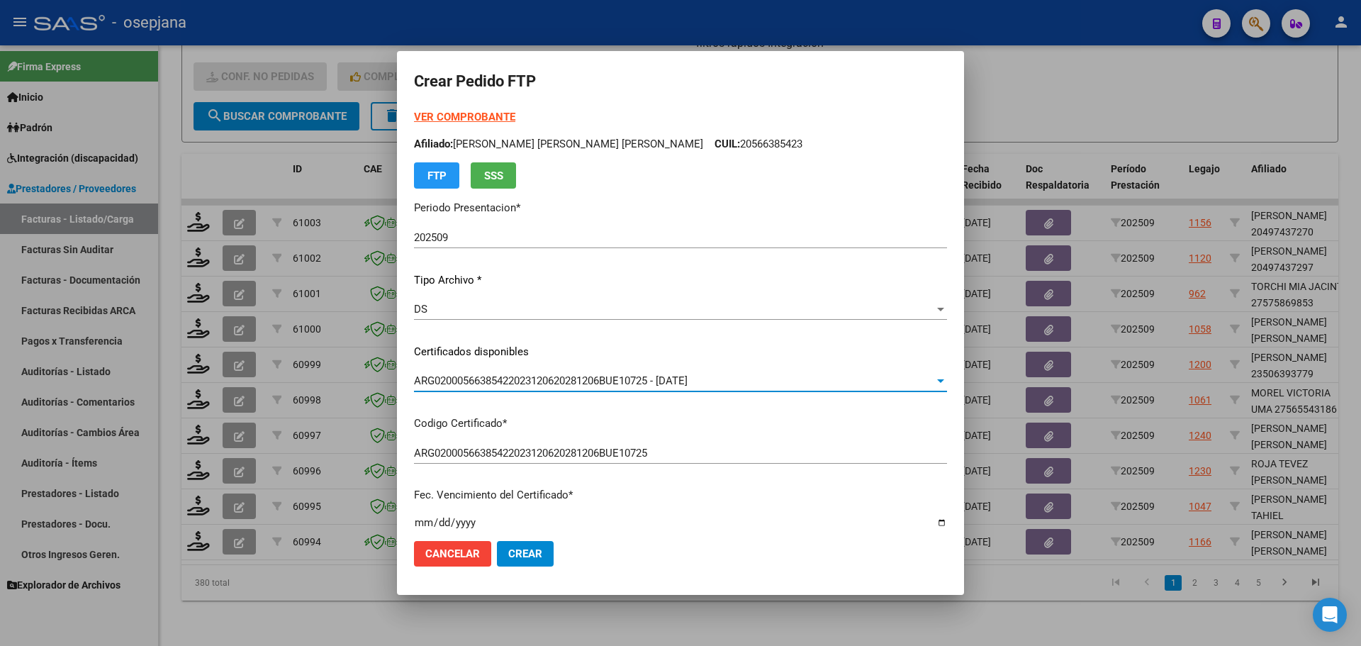
click at [502, 113] on strong "VER COMPROBANTE" at bounding box center [464, 117] width 101 height 13
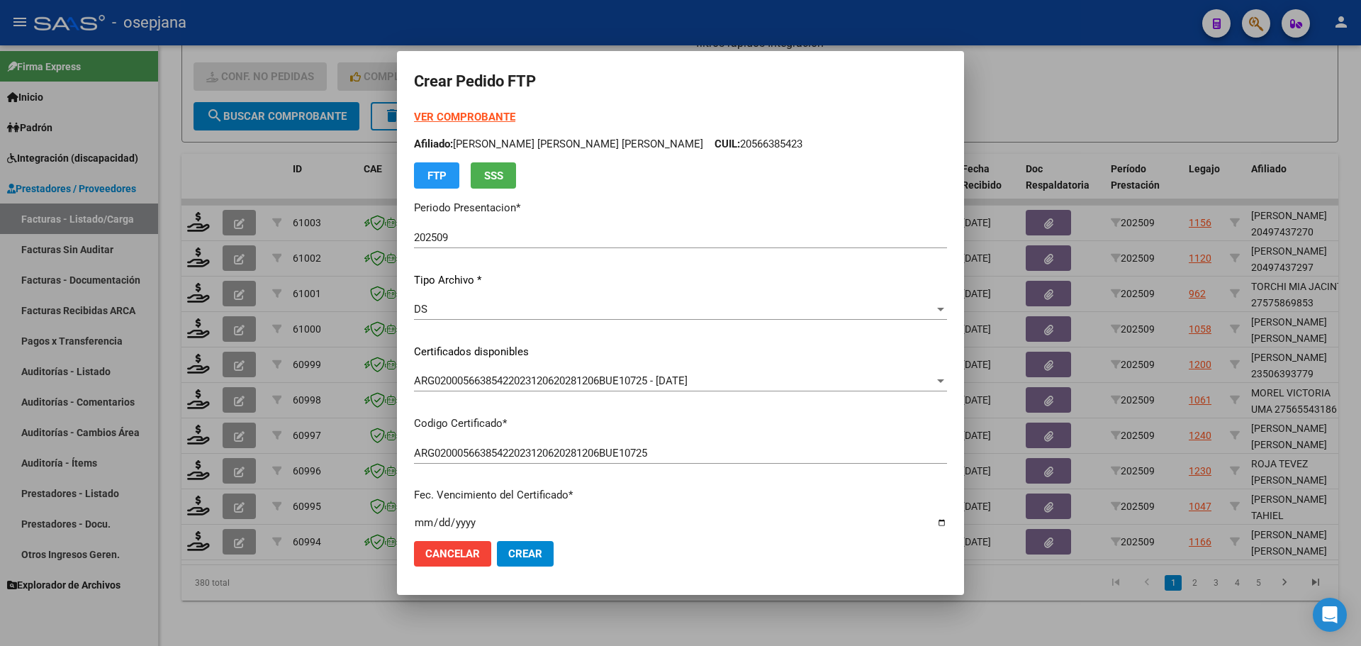
scroll to position [354, 0]
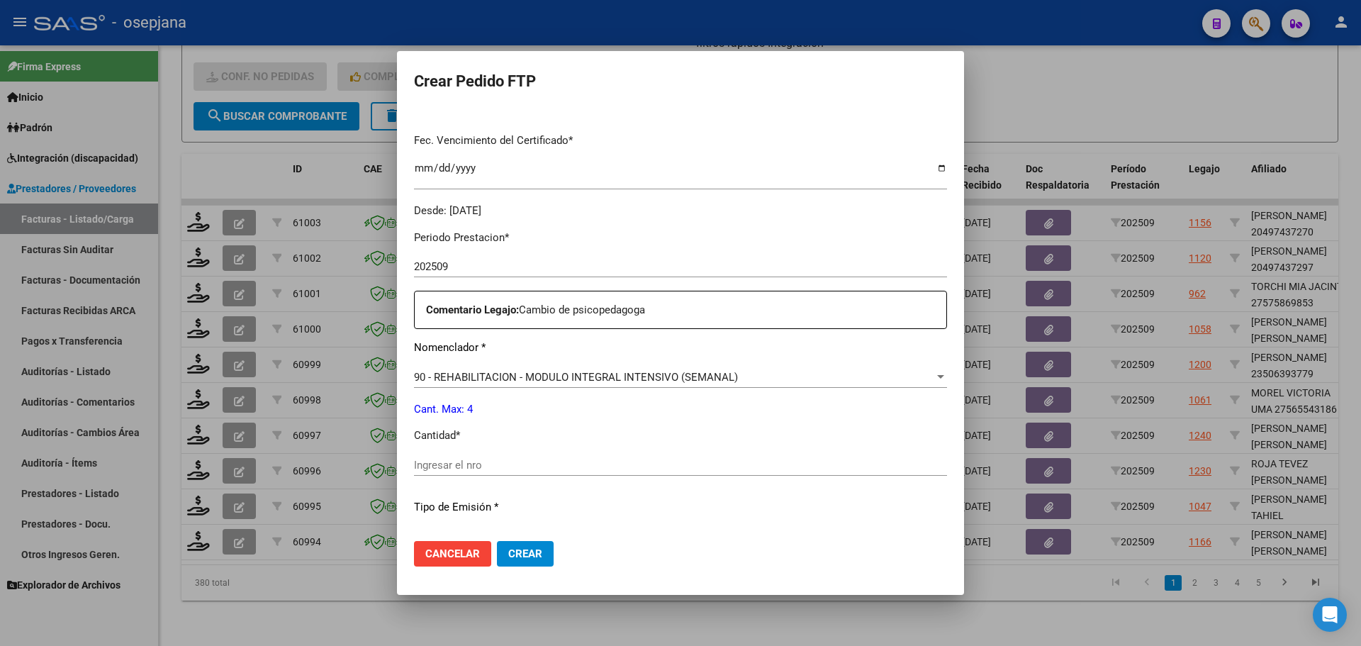
click at [434, 473] on div "Ingresar el nro" at bounding box center [680, 464] width 533 height 21
click at [544, 550] on button "Crear" at bounding box center [525, 554] width 57 height 26
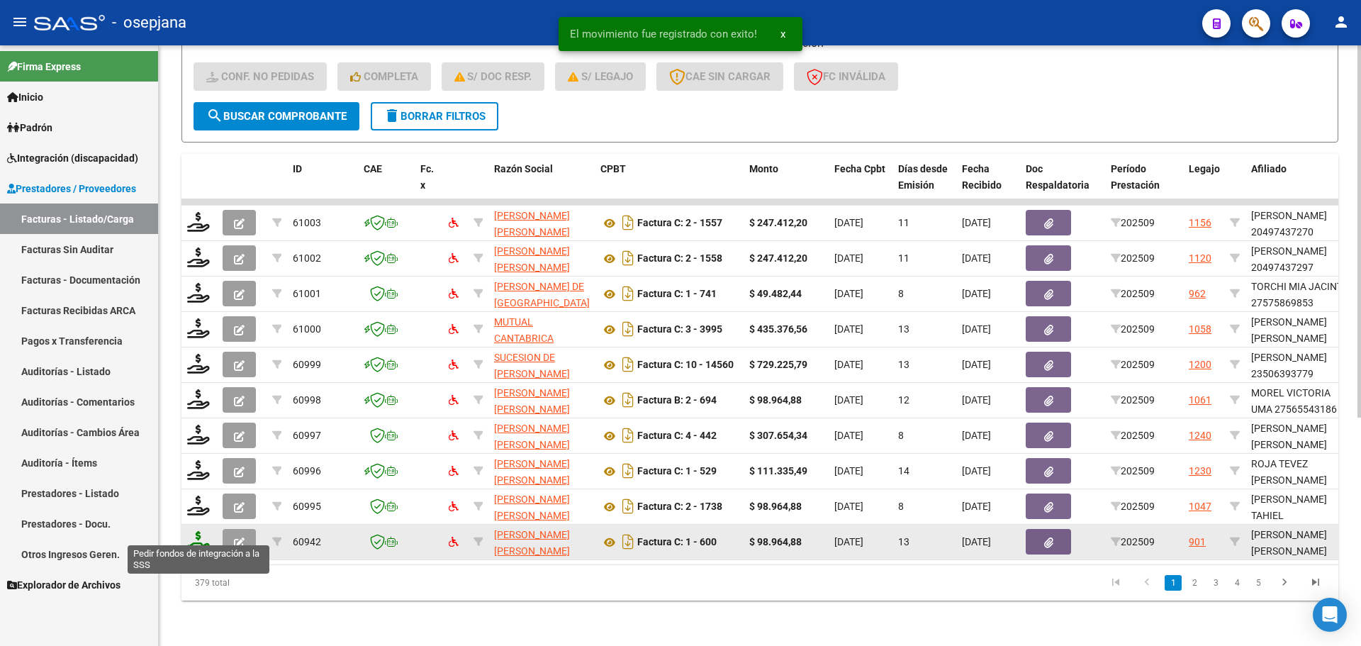
click at [205, 531] on icon at bounding box center [198, 541] width 23 height 20
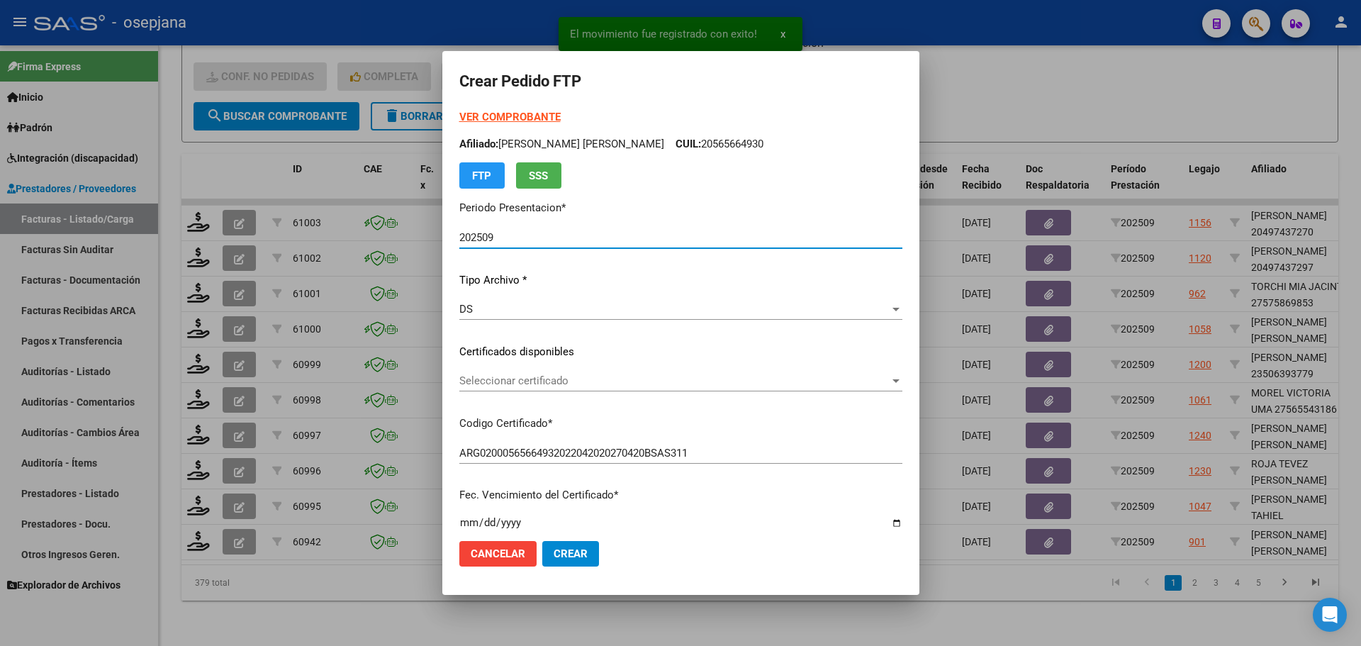
click at [517, 374] on span "Seleccionar certificado" at bounding box center [674, 380] width 430 height 13
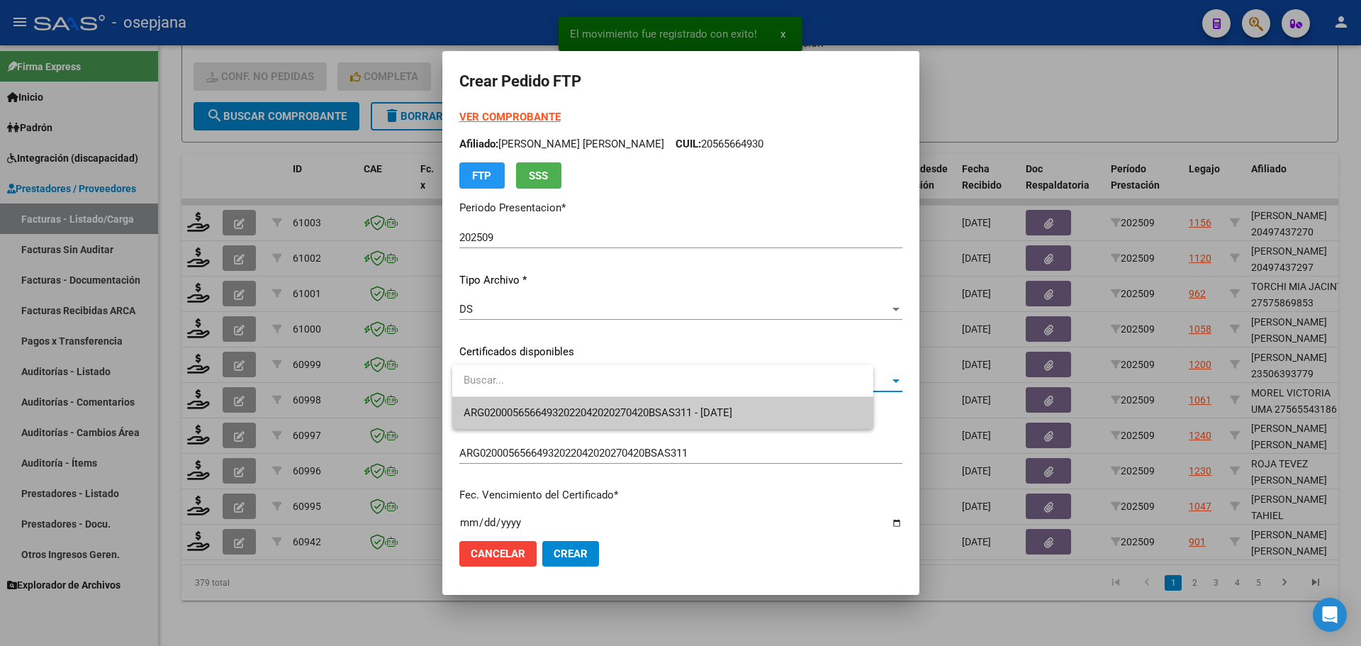
click at [523, 403] on span "ARG02000565664932022042020270420BSAS311 - [DATE]" at bounding box center [663, 413] width 398 height 32
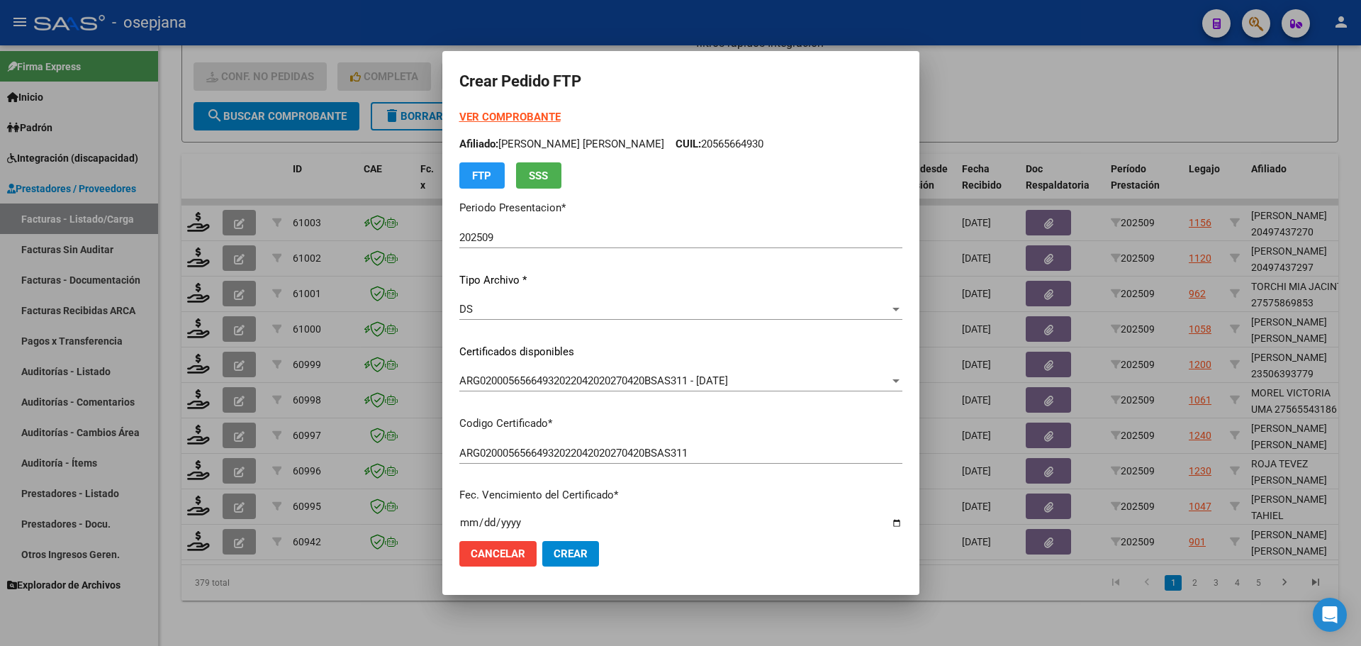
click at [514, 116] on strong "VER COMPROBANTE" at bounding box center [509, 117] width 101 height 13
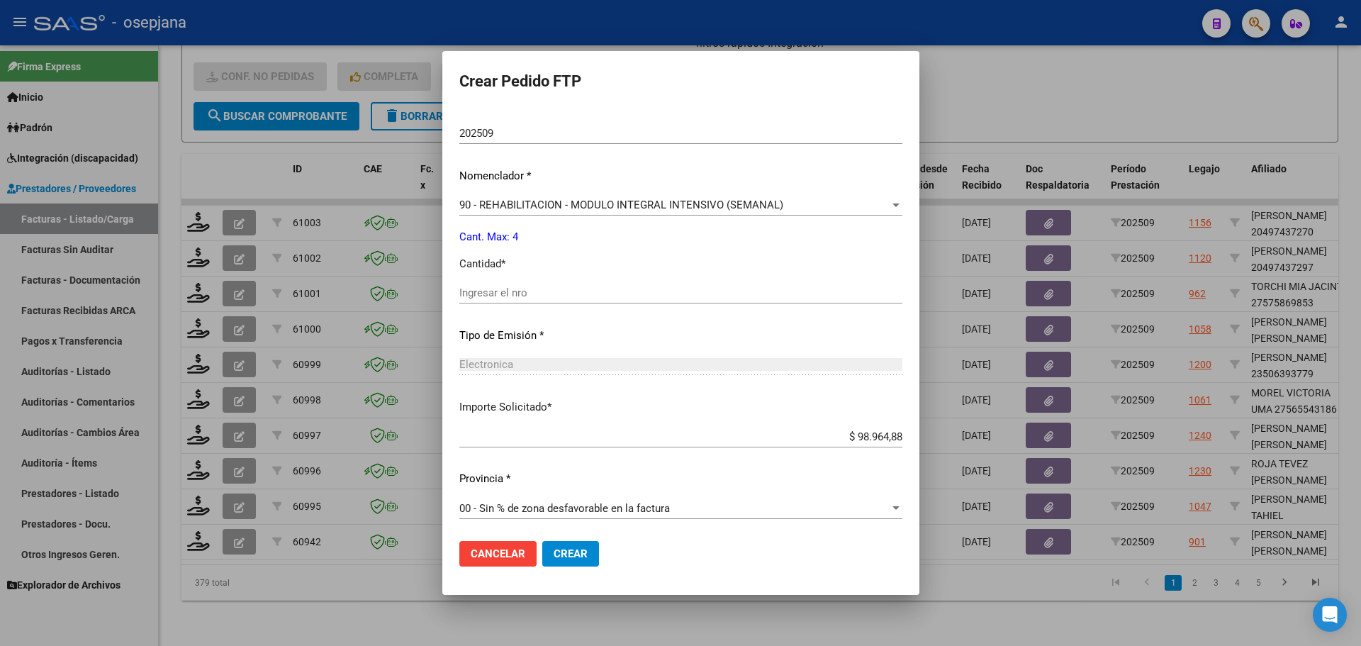
scroll to position [490, 0]
click at [520, 283] on div "Ingresar el nro" at bounding box center [680, 289] width 443 height 21
click at [588, 541] on button "Crear" at bounding box center [570, 554] width 57 height 26
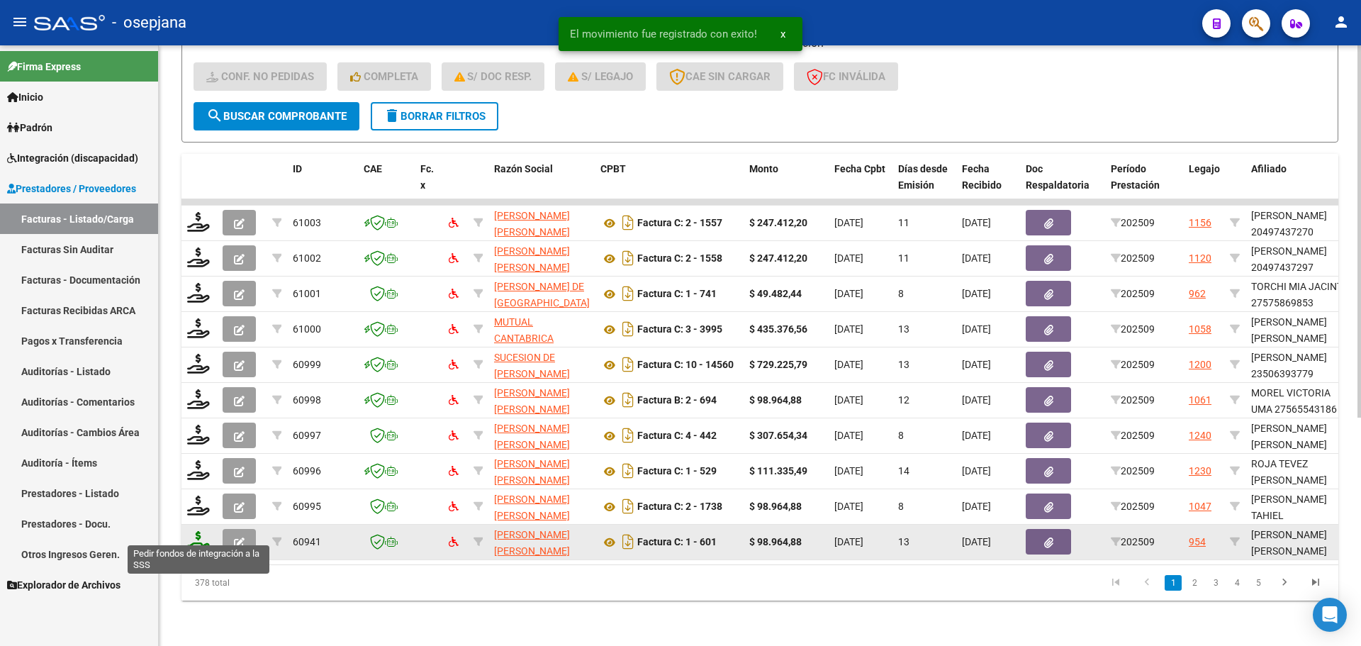
click at [204, 531] on icon at bounding box center [198, 541] width 23 height 20
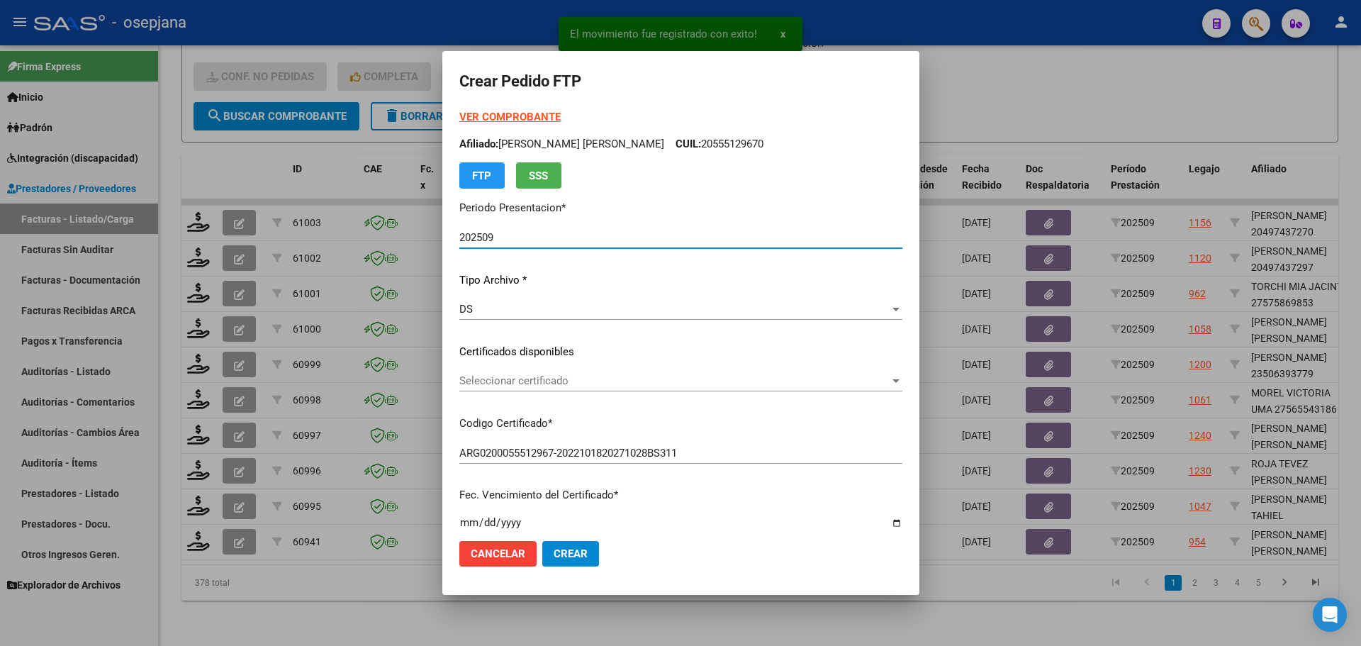
click at [558, 383] on span "Seleccionar certificado" at bounding box center [674, 380] width 430 height 13
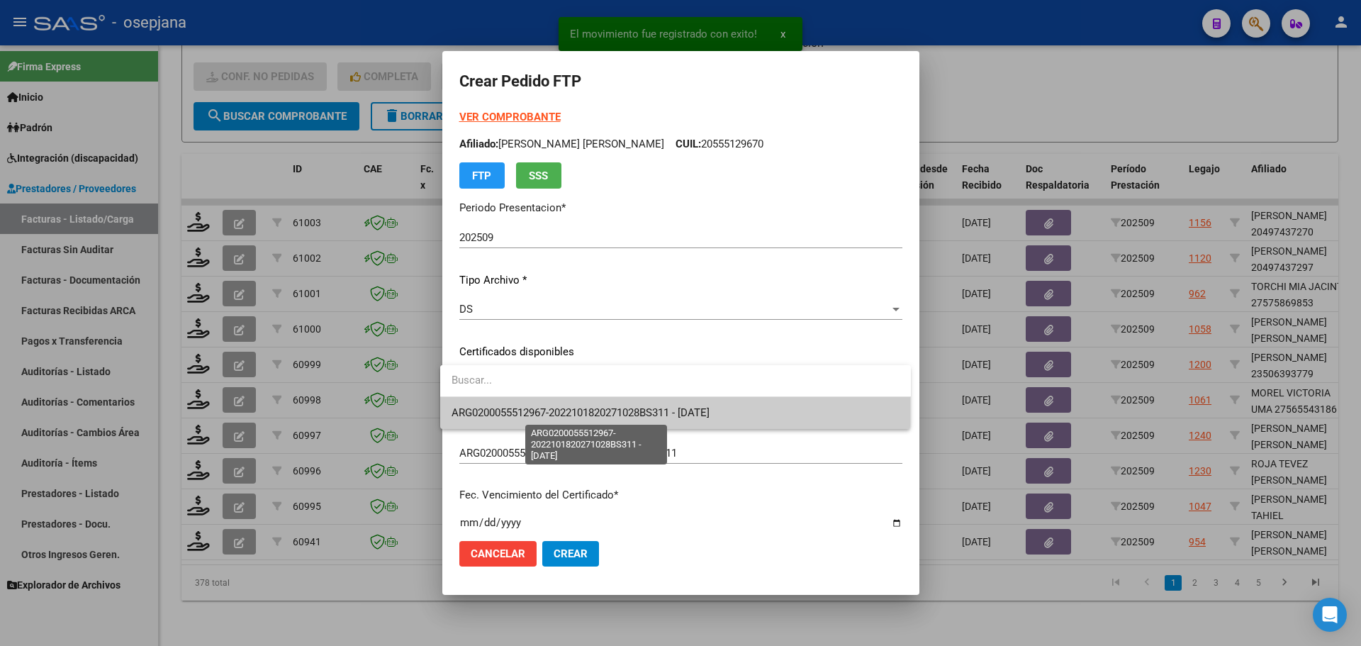
click at [573, 414] on span "ARG0200055512967-2022101820271028BS311 - [DATE]" at bounding box center [580, 412] width 258 height 13
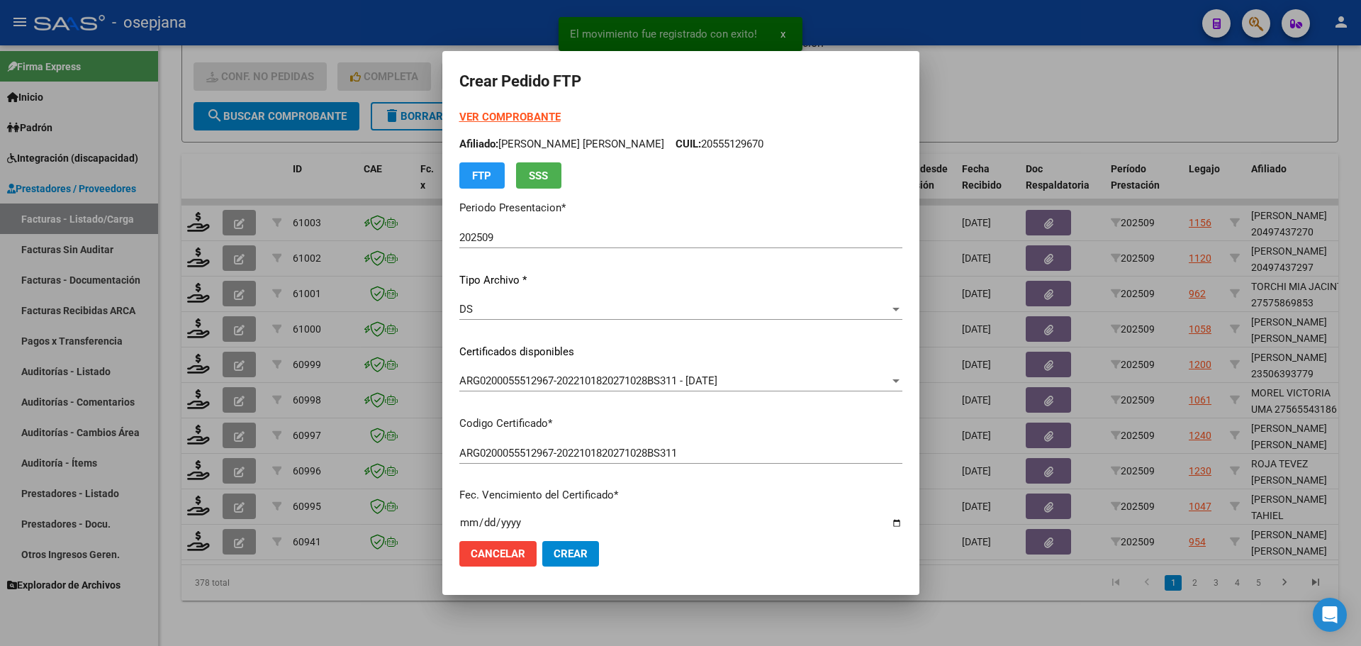
click at [527, 111] on strong "VER COMPROBANTE" at bounding box center [509, 117] width 101 height 13
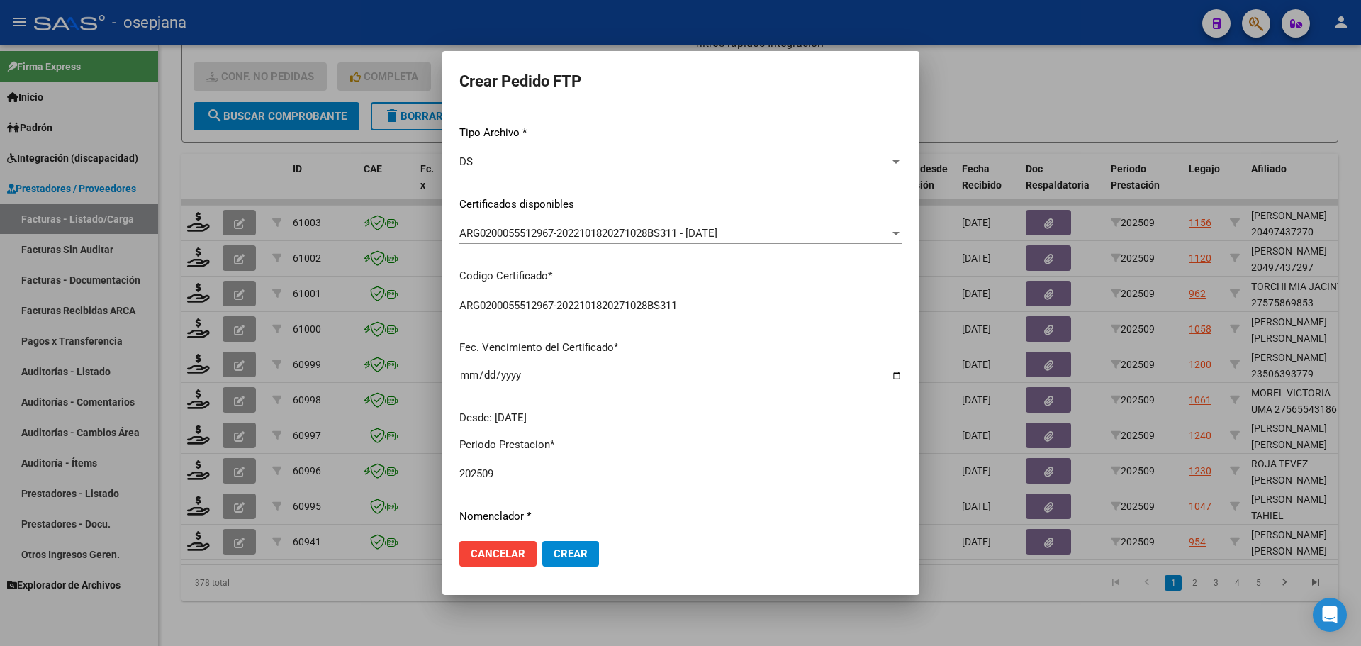
scroll to position [354, 0]
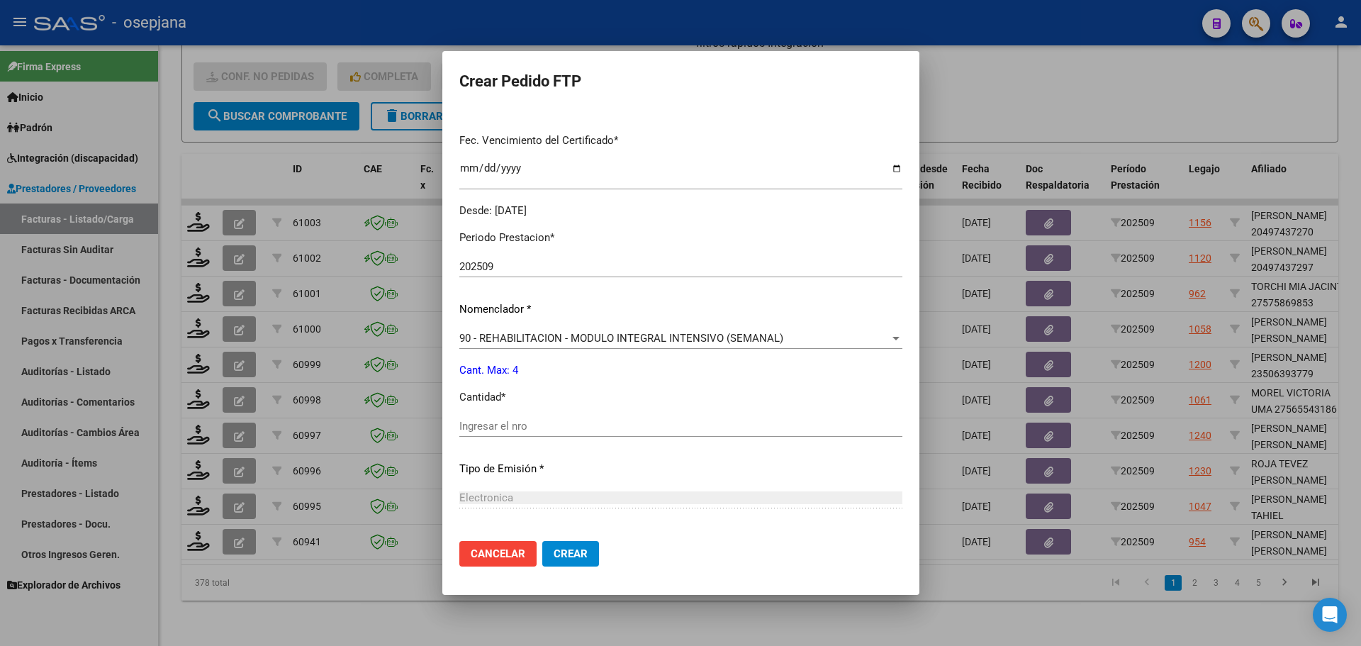
click at [498, 417] on div "Ingresar el nro" at bounding box center [680, 425] width 443 height 21
click at [571, 556] on span "Crear" at bounding box center [571, 553] width 34 height 13
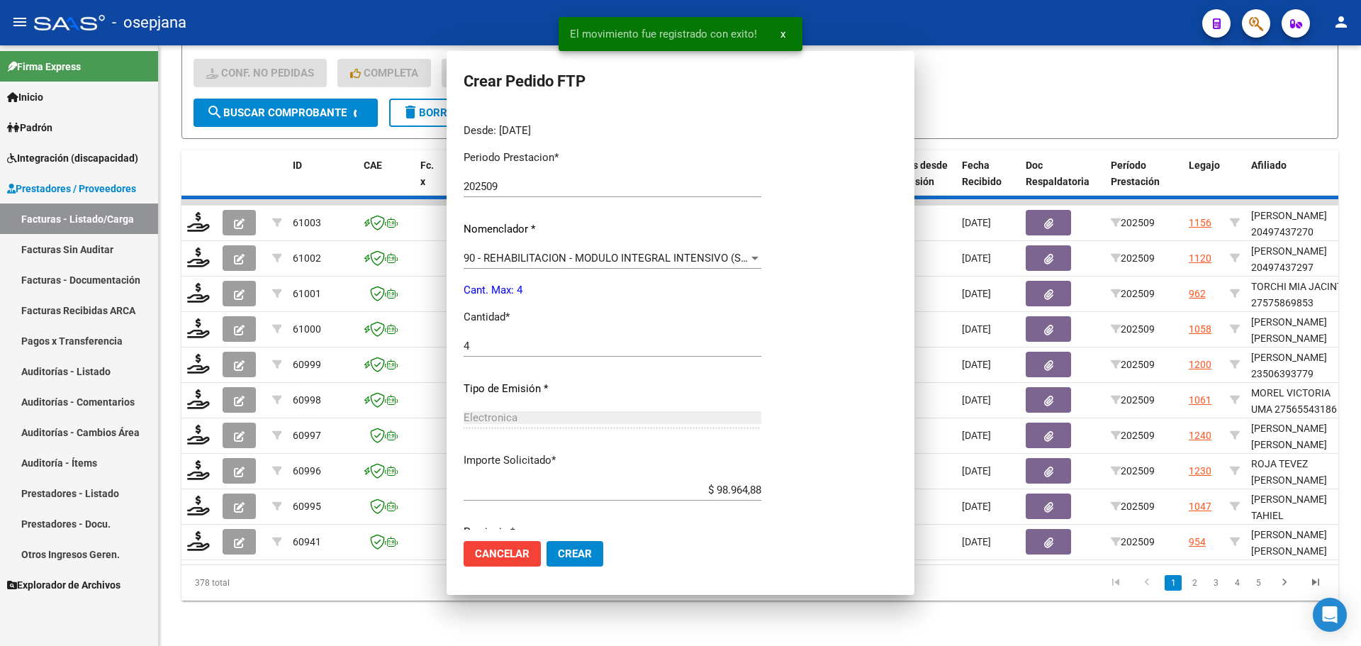
scroll to position [0, 0]
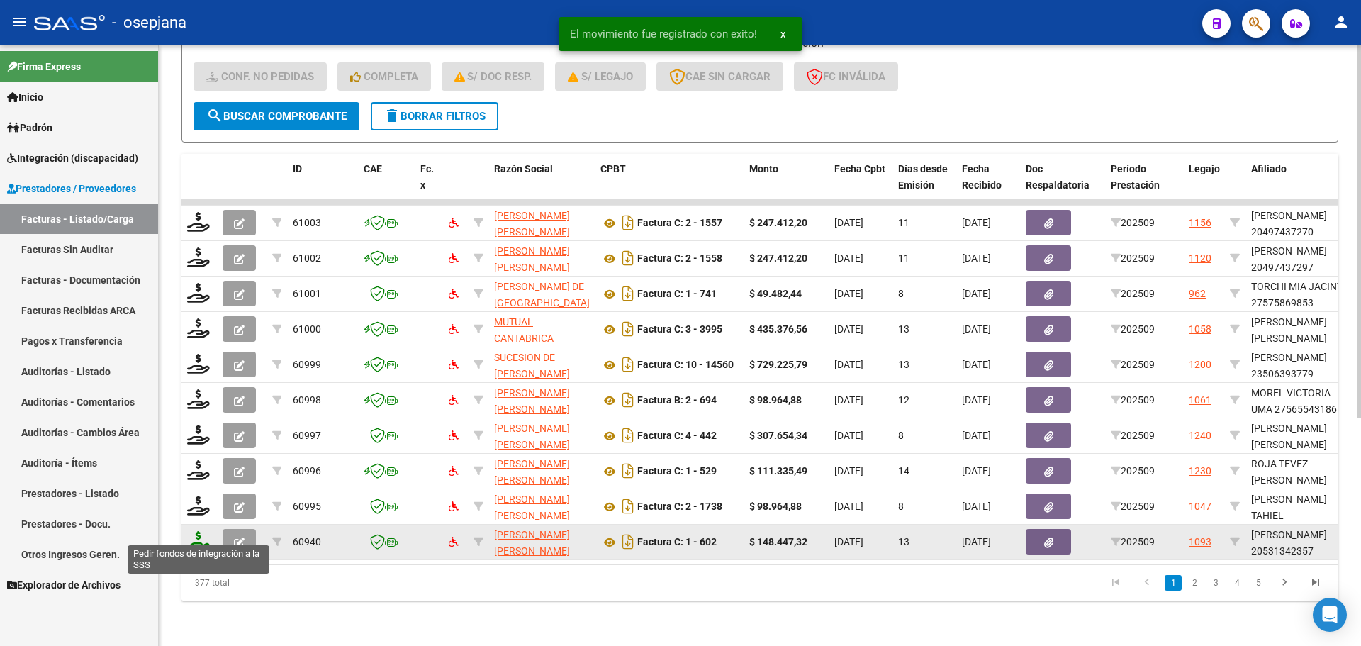
click at [201, 534] on icon at bounding box center [198, 541] width 23 height 20
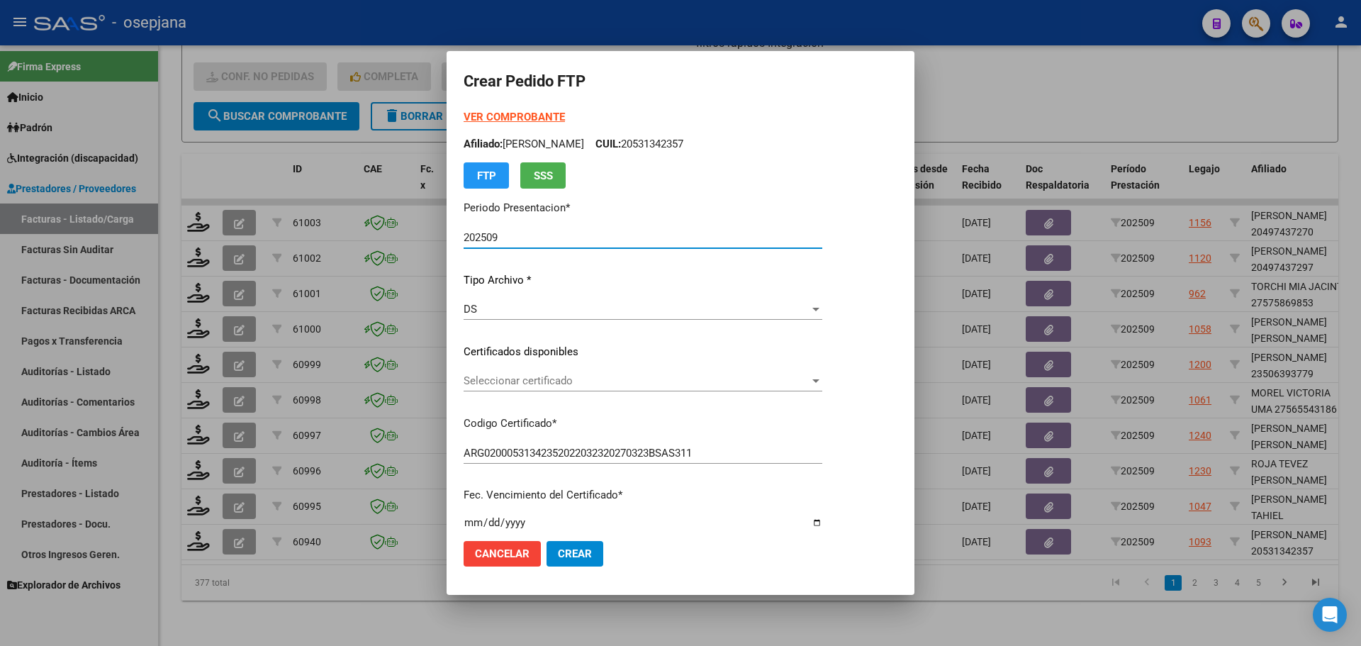
click at [515, 376] on span "Seleccionar certificado" at bounding box center [637, 380] width 346 height 13
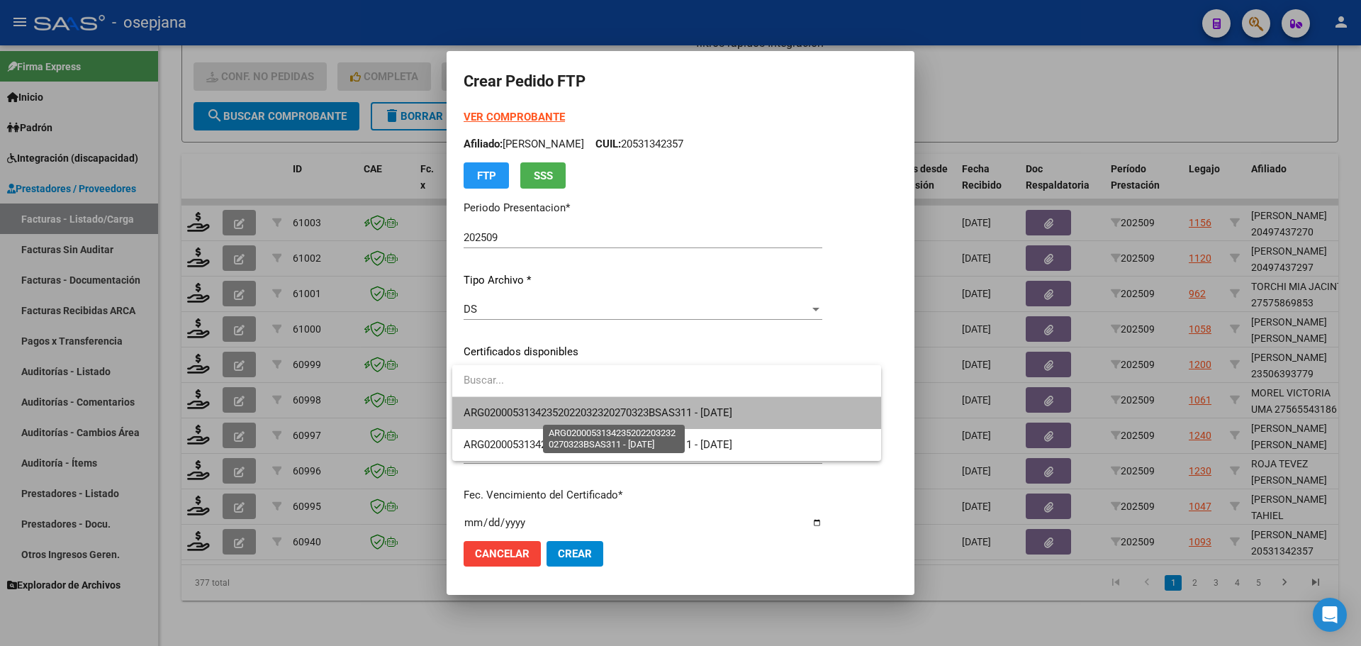
click at [523, 406] on span "ARG02000531342352022032320270323BSAS311 - [DATE]" at bounding box center [598, 412] width 269 height 13
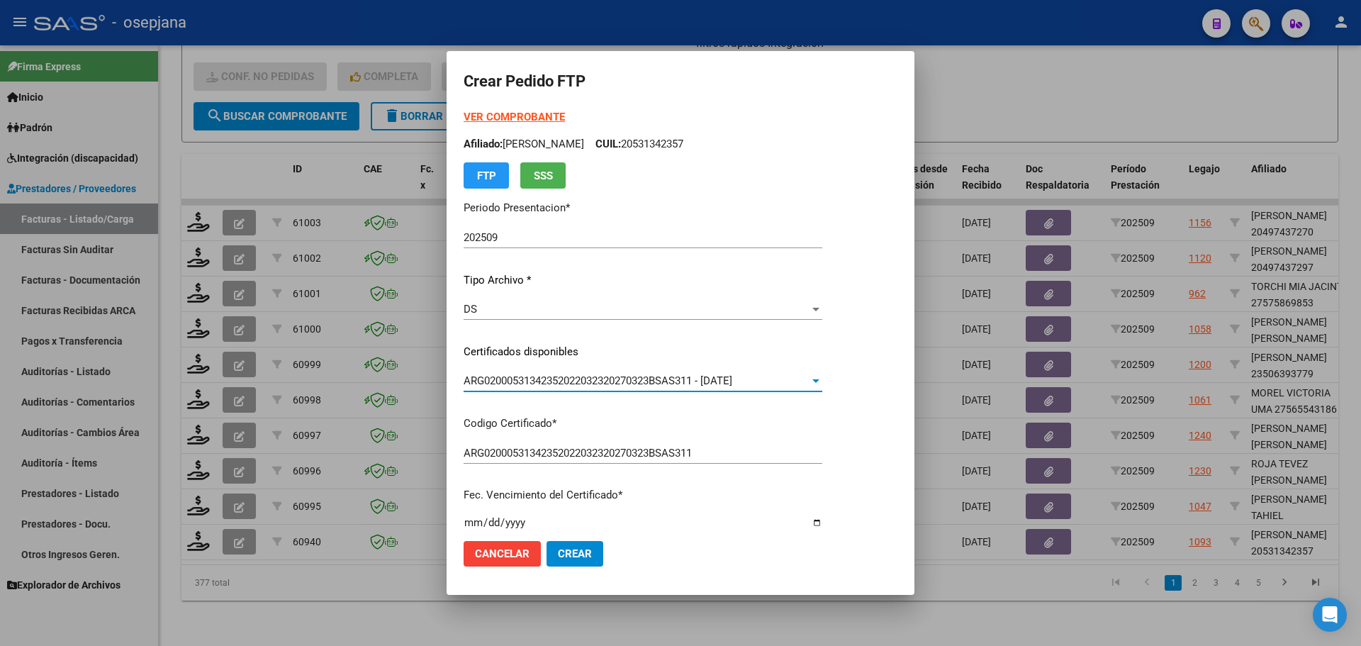
click at [537, 114] on strong "VER COMPROBANTE" at bounding box center [514, 117] width 101 height 13
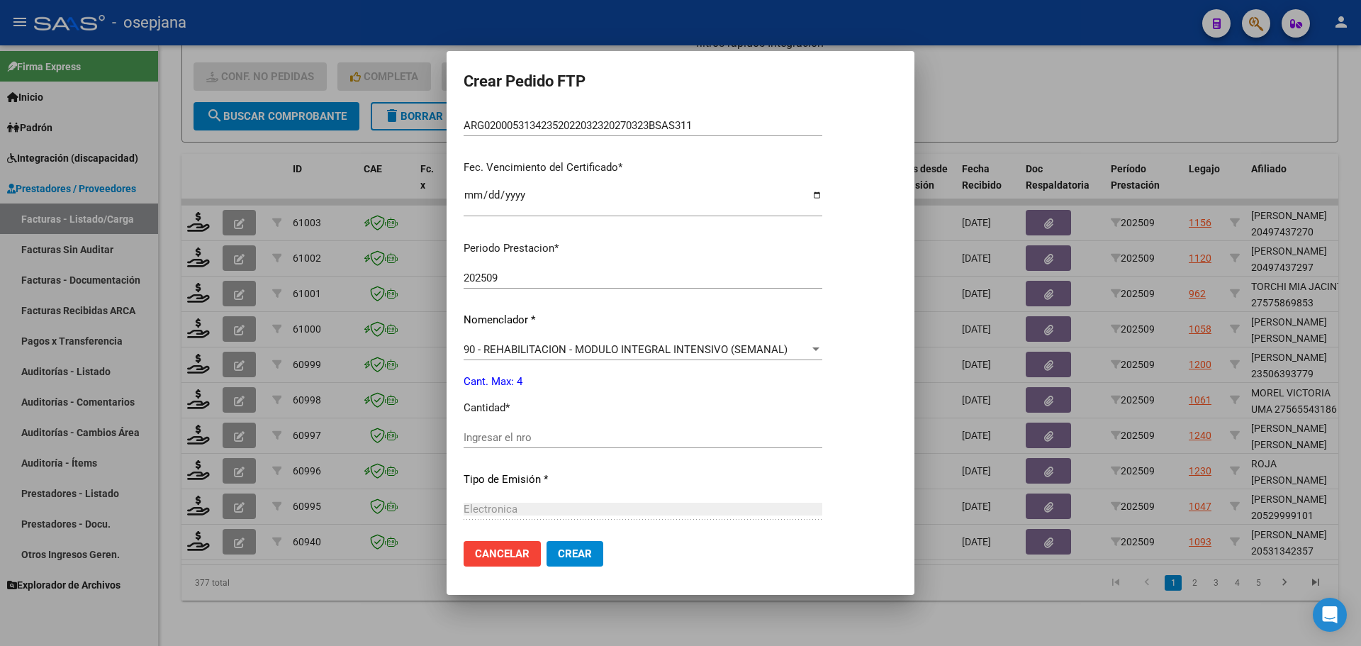
scroll to position [354, 0]
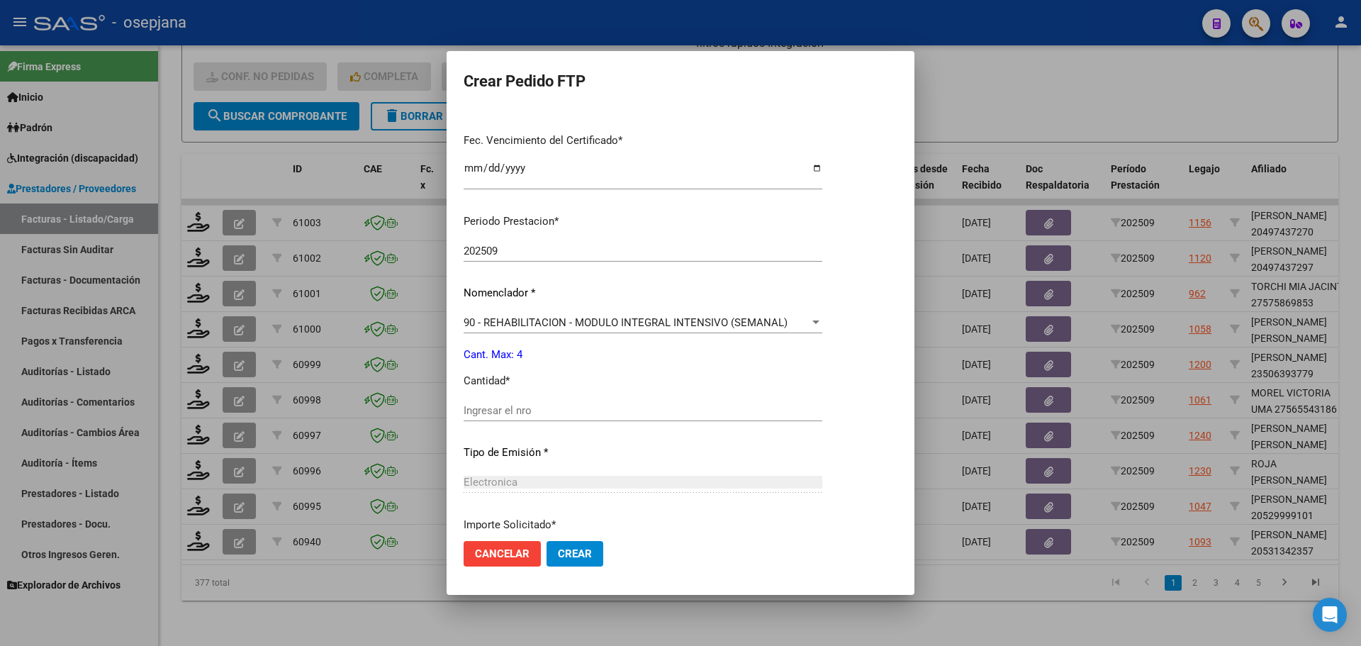
click at [500, 401] on div "Ingresar el nro" at bounding box center [643, 410] width 359 height 21
type input "4"
click at [582, 553] on span "Crear" at bounding box center [575, 553] width 34 height 13
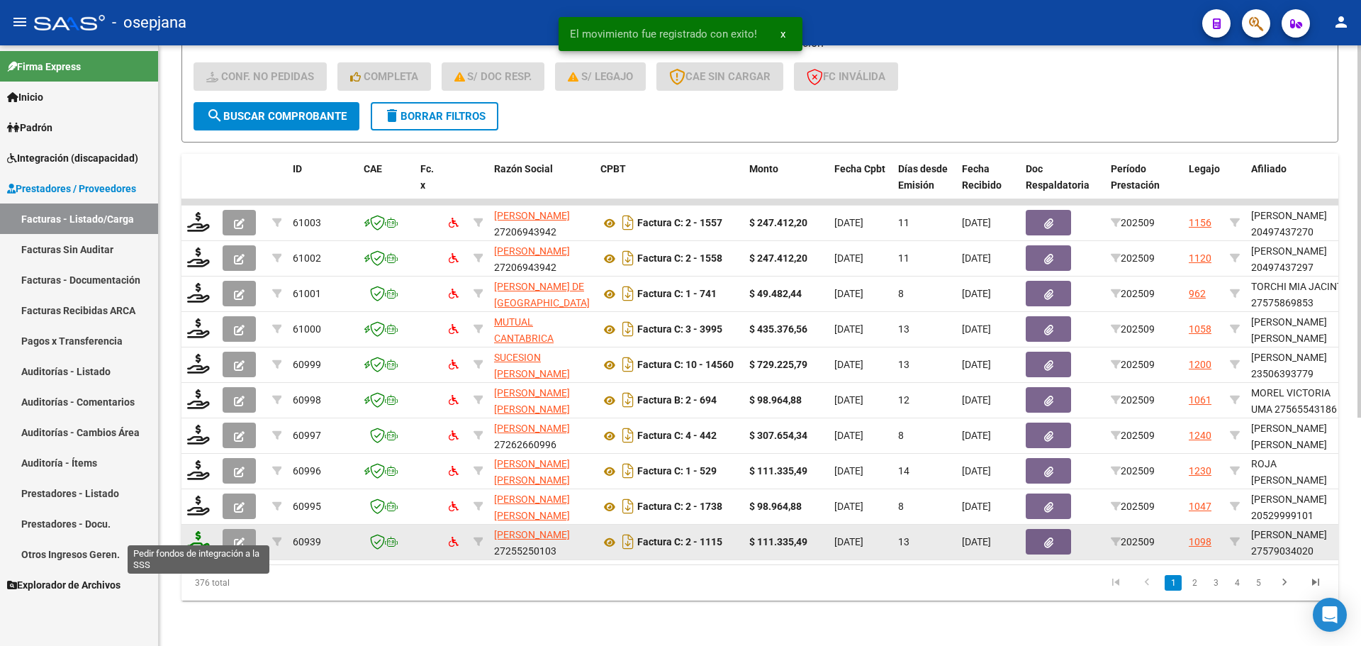
click at [203, 532] on icon at bounding box center [198, 541] width 23 height 20
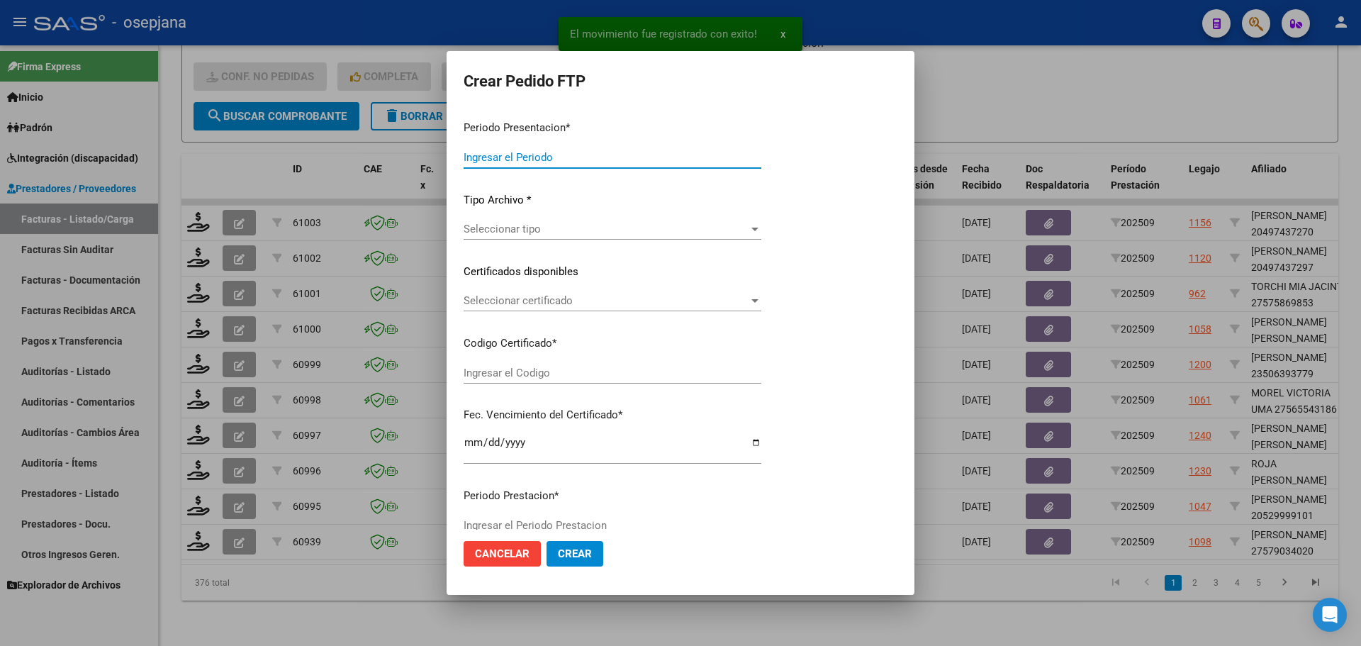
type input "202509"
type input "$ 111.335,49"
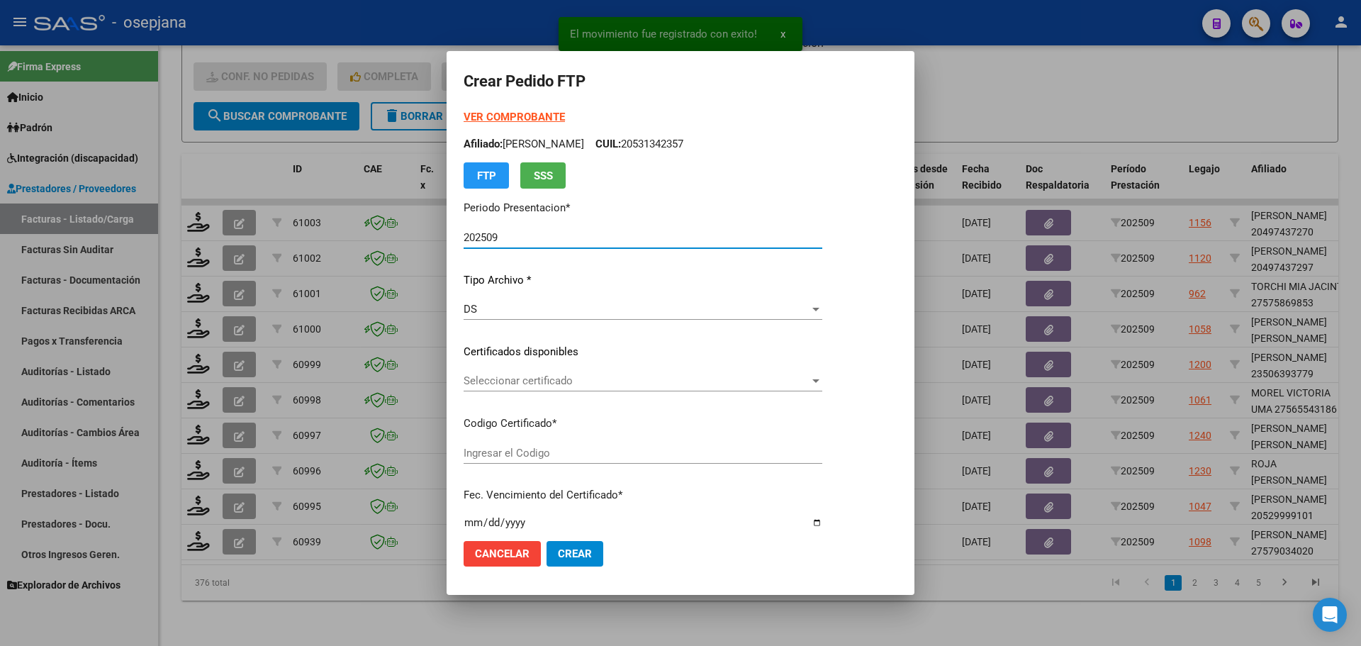
type input "ARG0100057903402-20230824-20260824BS313"
type input "2026-08-29"
click at [641, 386] on span "Seleccionar certificado" at bounding box center [637, 380] width 346 height 13
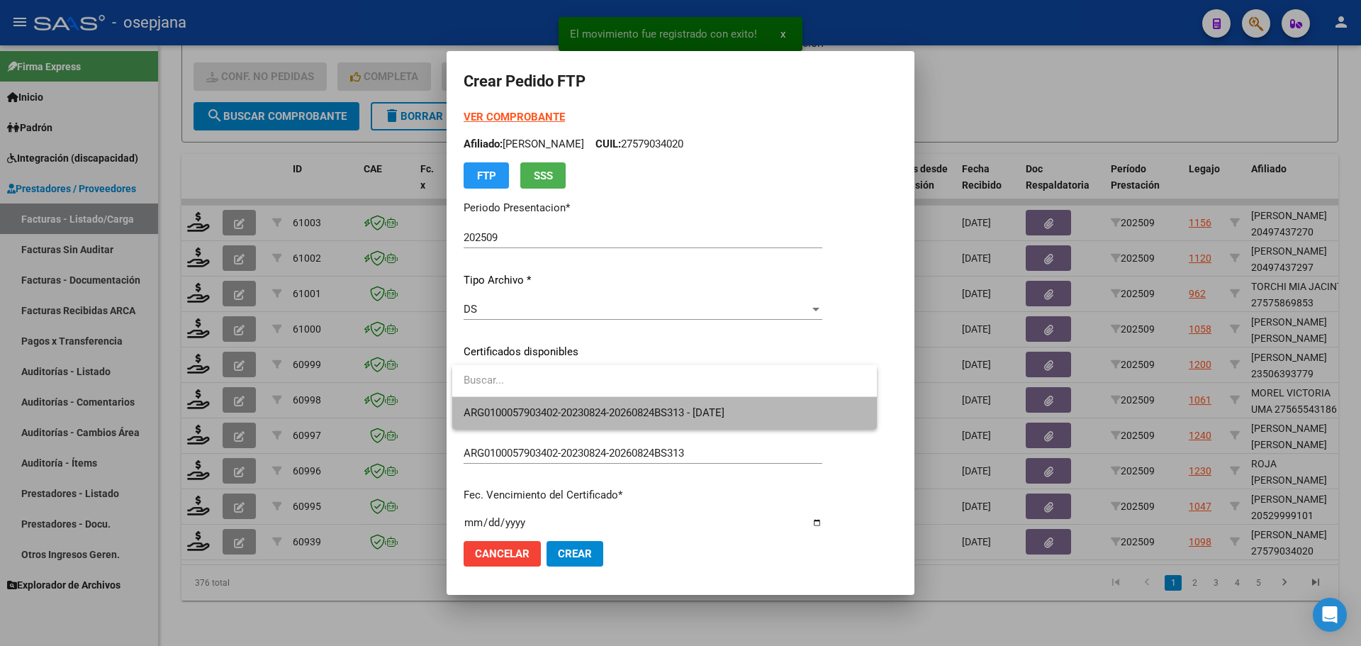
click at [641, 402] on span "ARG0100057903402-20230824-20260824BS313 - 2026-08-29" at bounding box center [665, 413] width 402 height 32
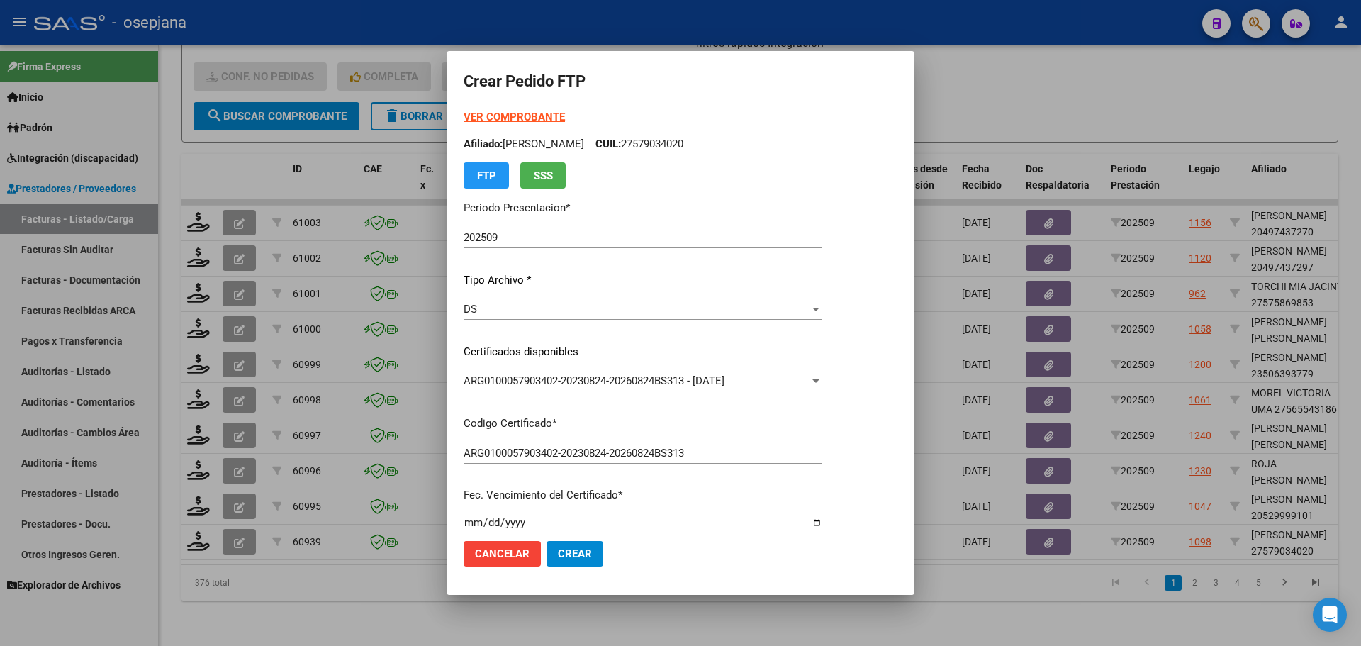
click at [541, 108] on form "Crear Pedido FTP VER COMPROBANTE ARCA Padrón Afiliado: AGOSTI ARIAS JULIETA CUI…" at bounding box center [681, 322] width 434 height 509
click at [541, 113] on strong "VER COMPROBANTE" at bounding box center [514, 117] width 101 height 13
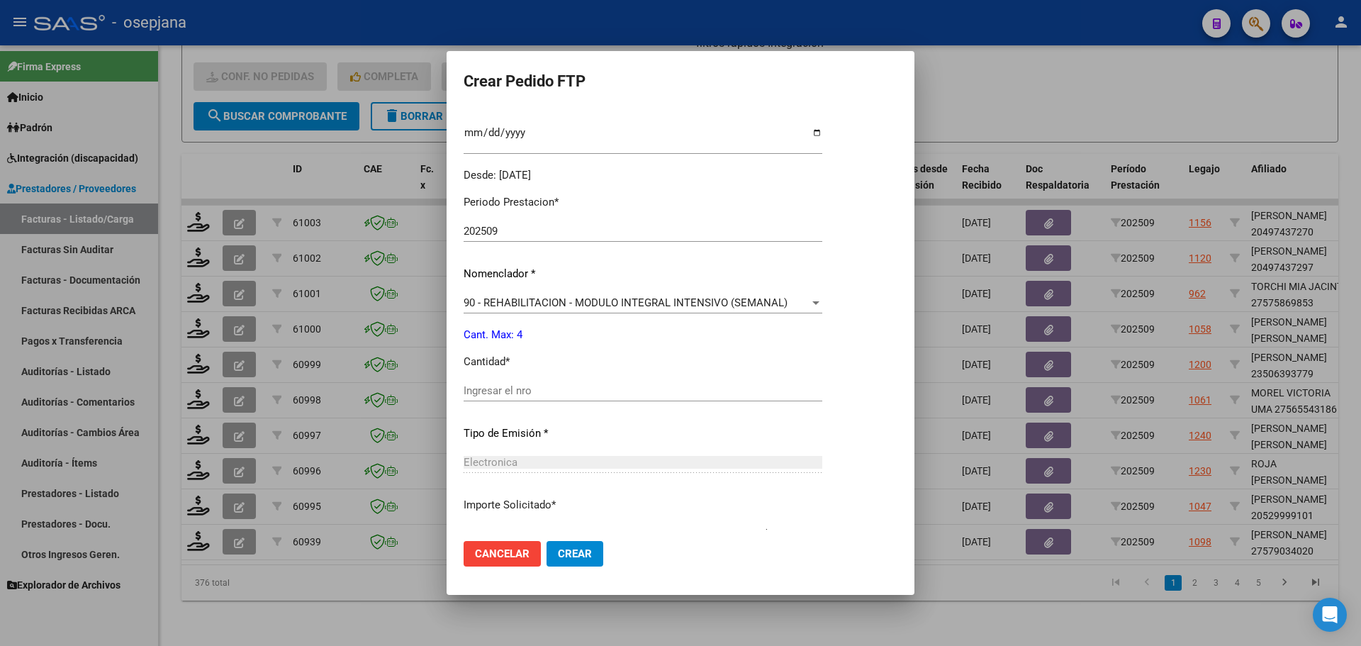
scroll to position [425, 0]
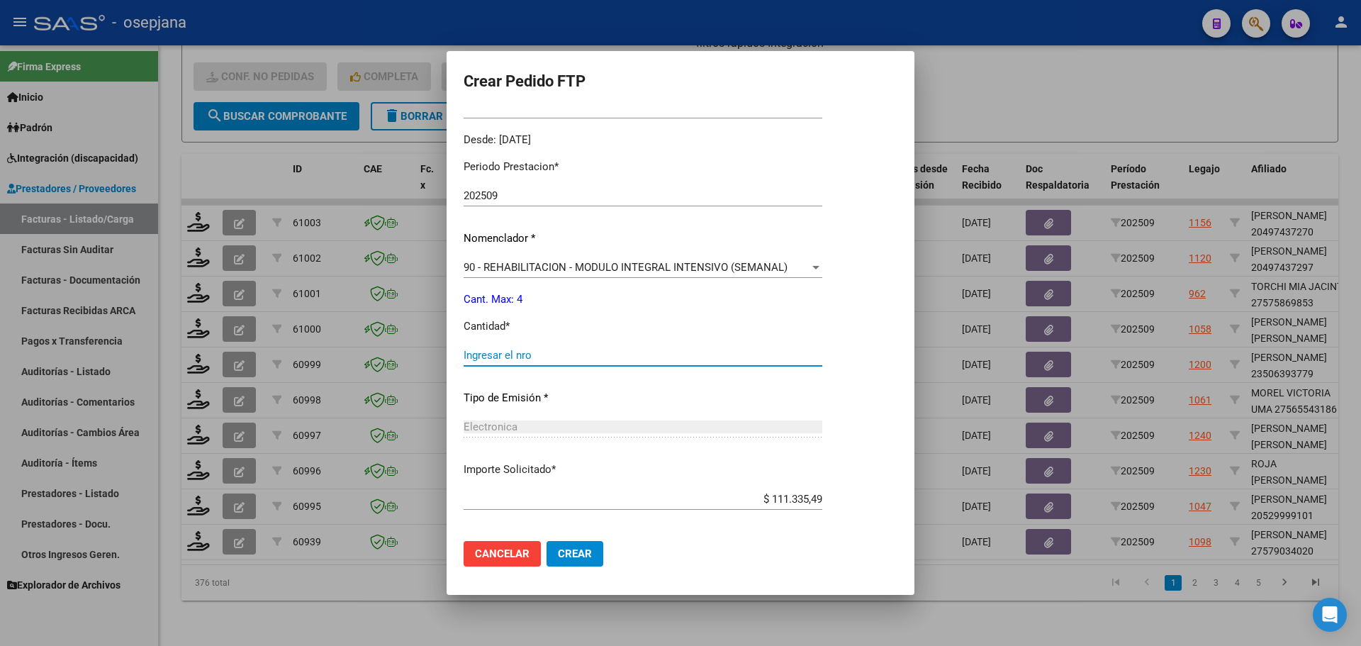
click at [503, 354] on input "Ingresar el nro" at bounding box center [643, 355] width 359 height 13
type input "4"
click at [576, 549] on span "Crear" at bounding box center [575, 553] width 34 height 13
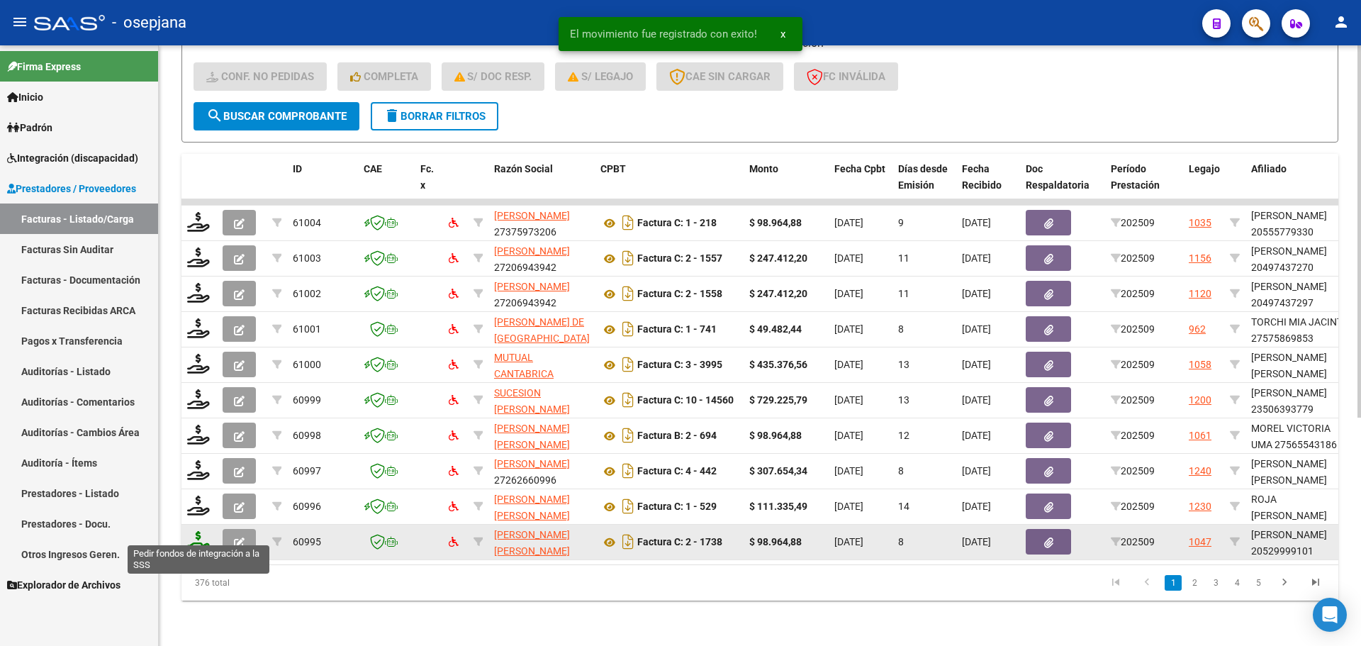
click at [196, 534] on icon at bounding box center [198, 541] width 23 height 20
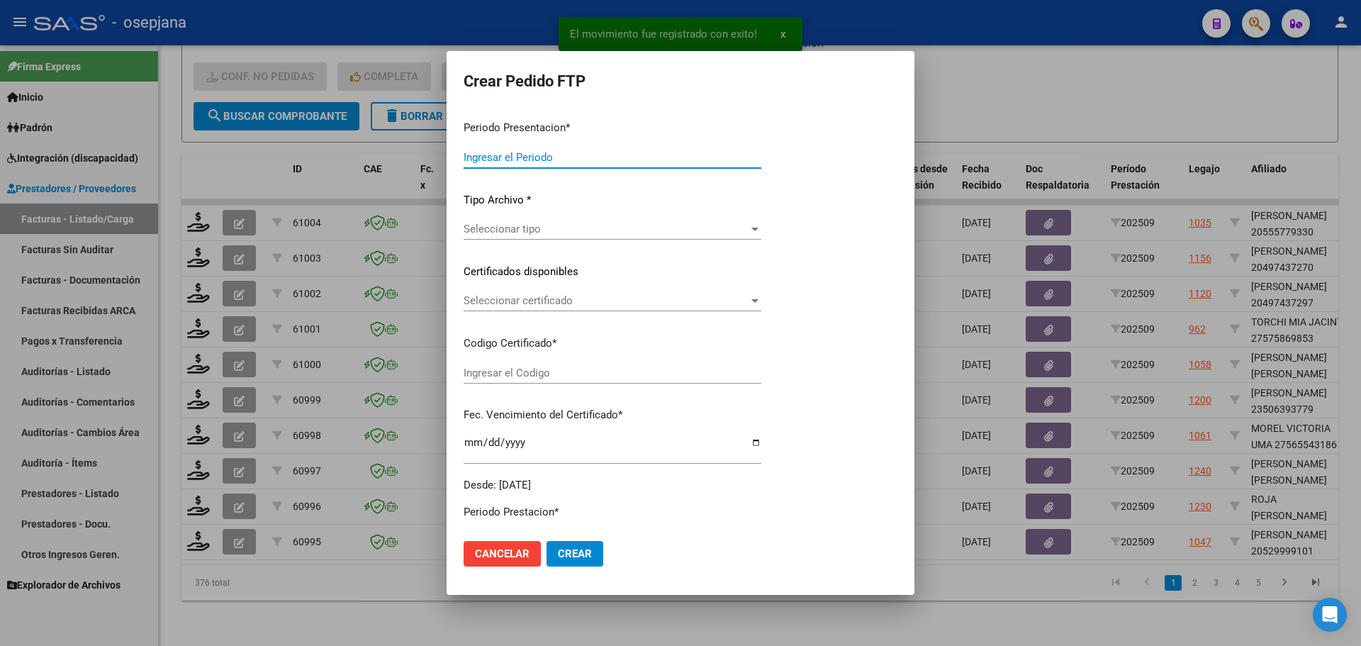
type input "202509"
type input "$ 98.964,88"
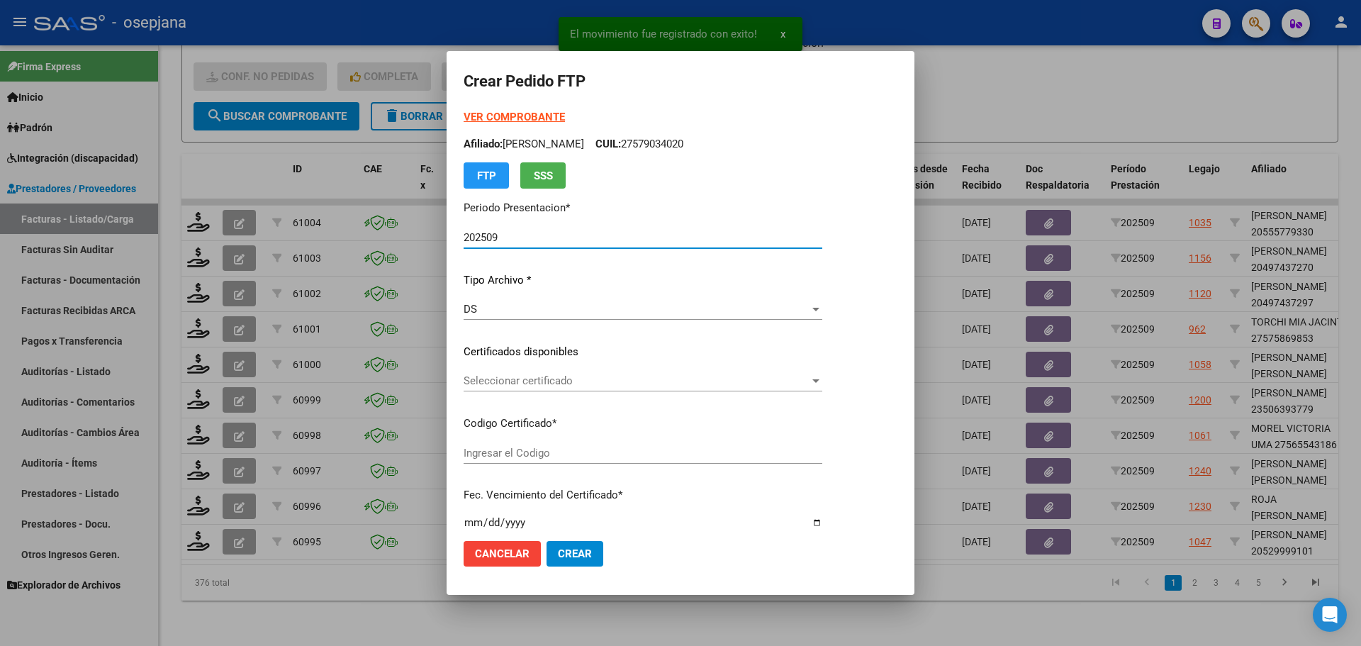
type input "E/T"
type input "[DATE]"
click at [527, 383] on span "Seleccionar certificado" at bounding box center [637, 380] width 346 height 13
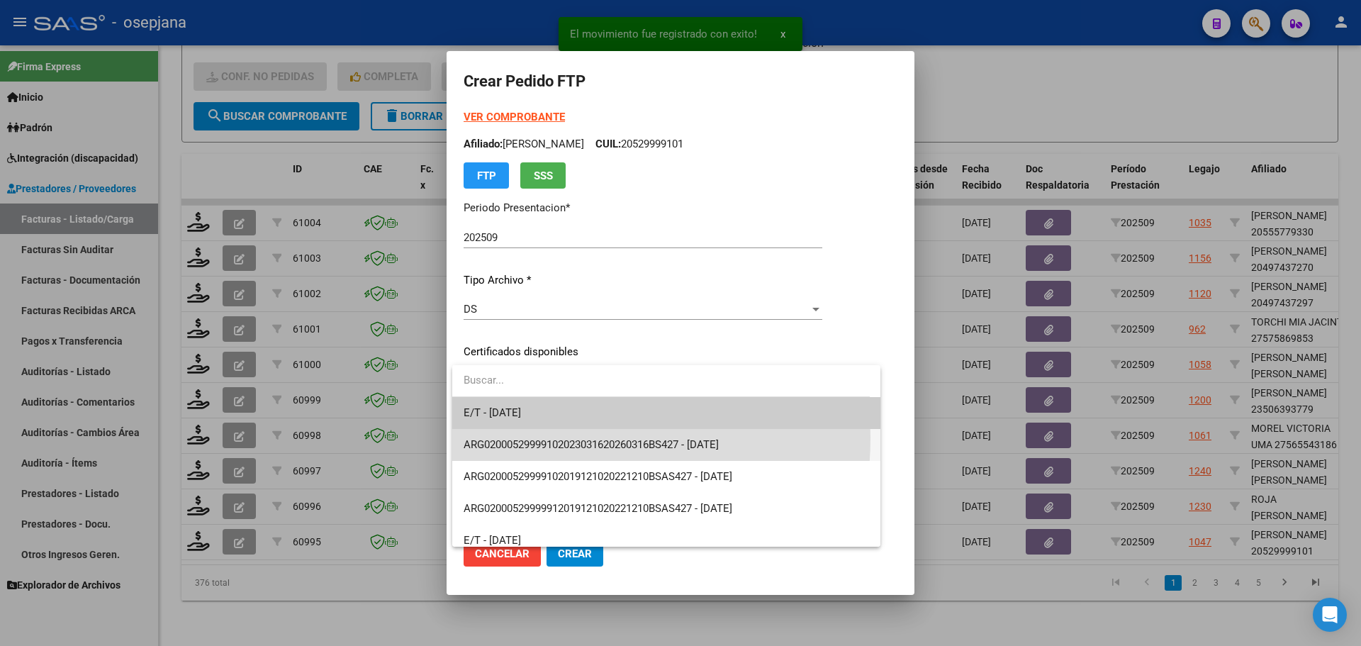
click at [534, 437] on span "ARG02000529999102023031620260316BS427 - 2026-03-16" at bounding box center [666, 445] width 405 height 32
type input "ARG02000529999102023031620260316BS427"
type input "2026-03-16"
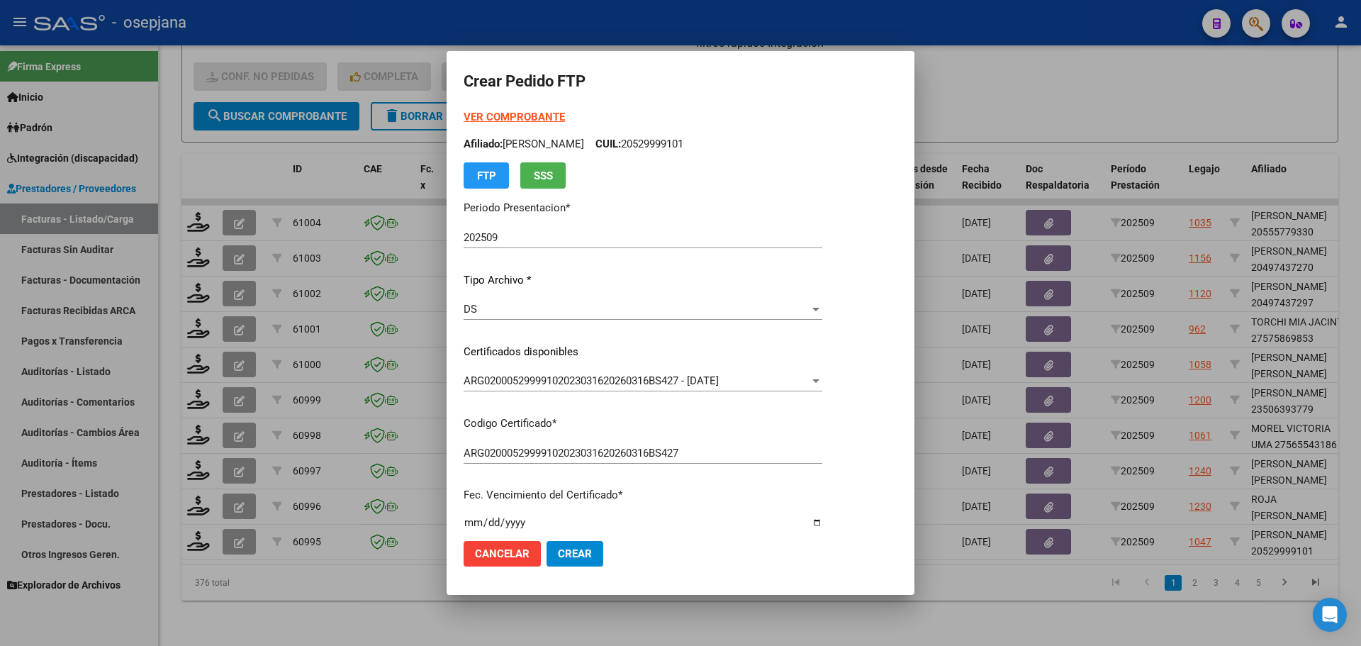
click at [516, 116] on strong "VER COMPROBANTE" at bounding box center [514, 117] width 101 height 13
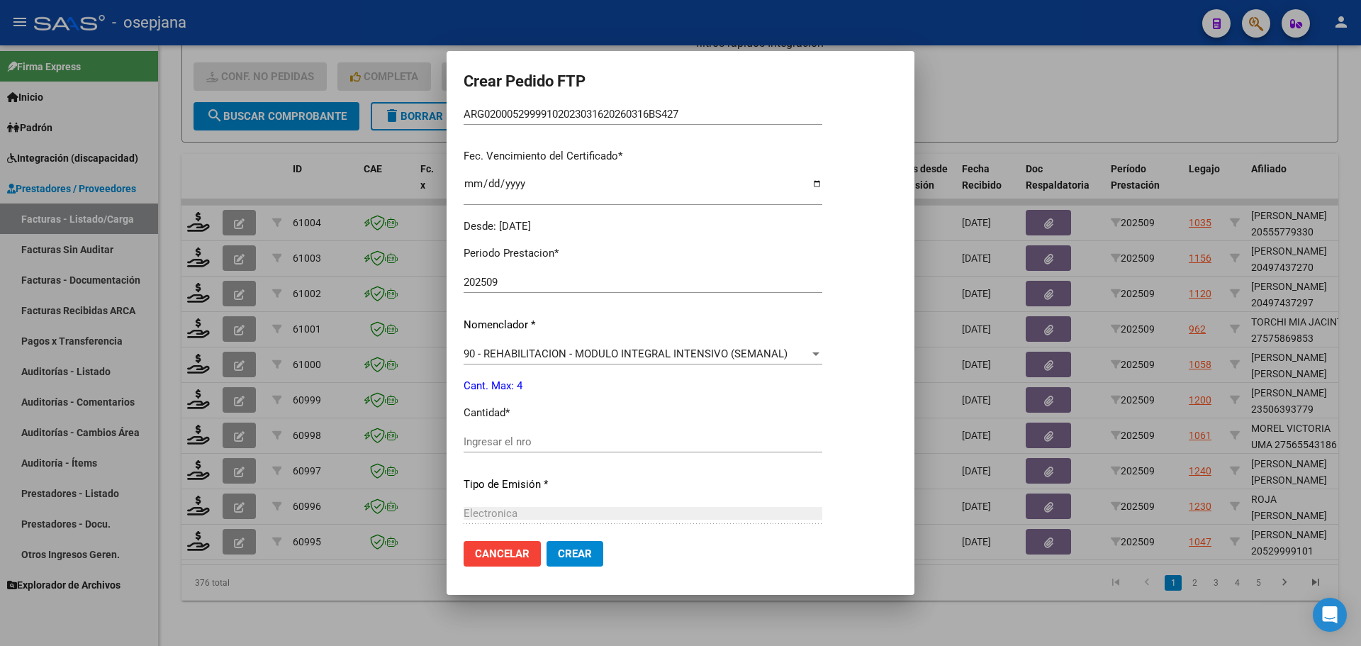
scroll to position [354, 0]
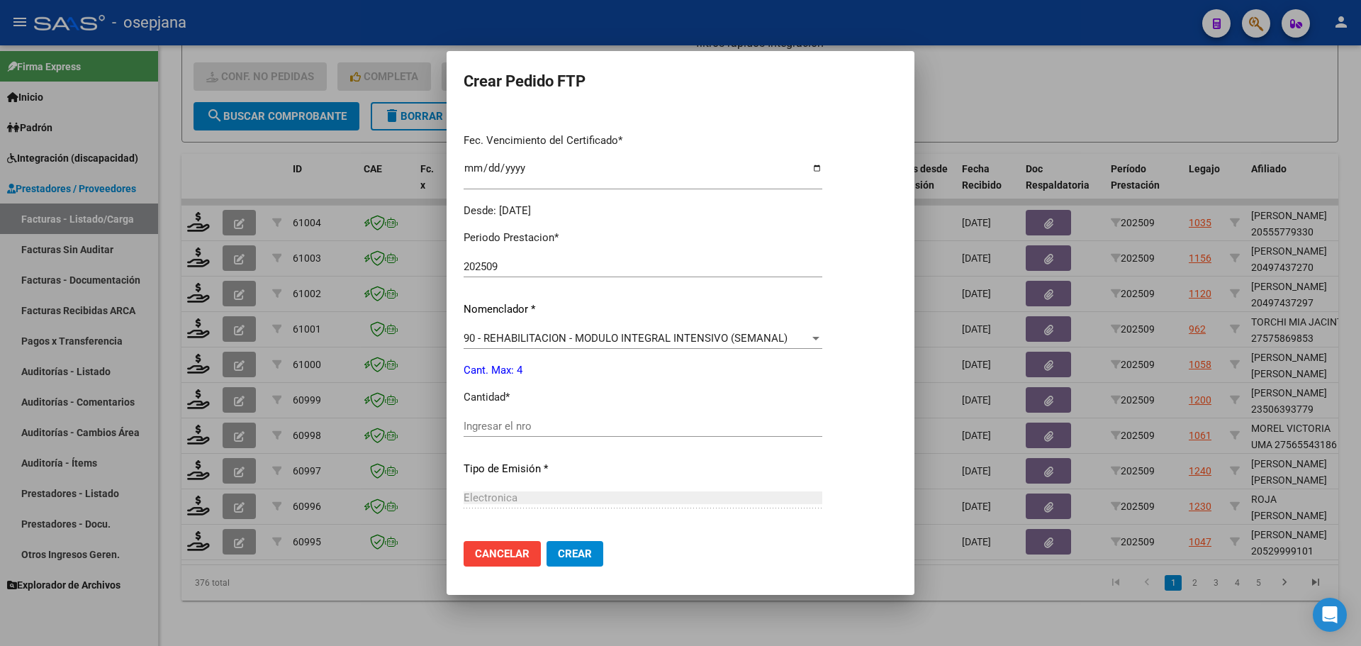
click at [497, 419] on div "Ingresar el nro" at bounding box center [643, 425] width 359 height 21
type input "4"
click at [584, 558] on span "Crear" at bounding box center [575, 553] width 34 height 13
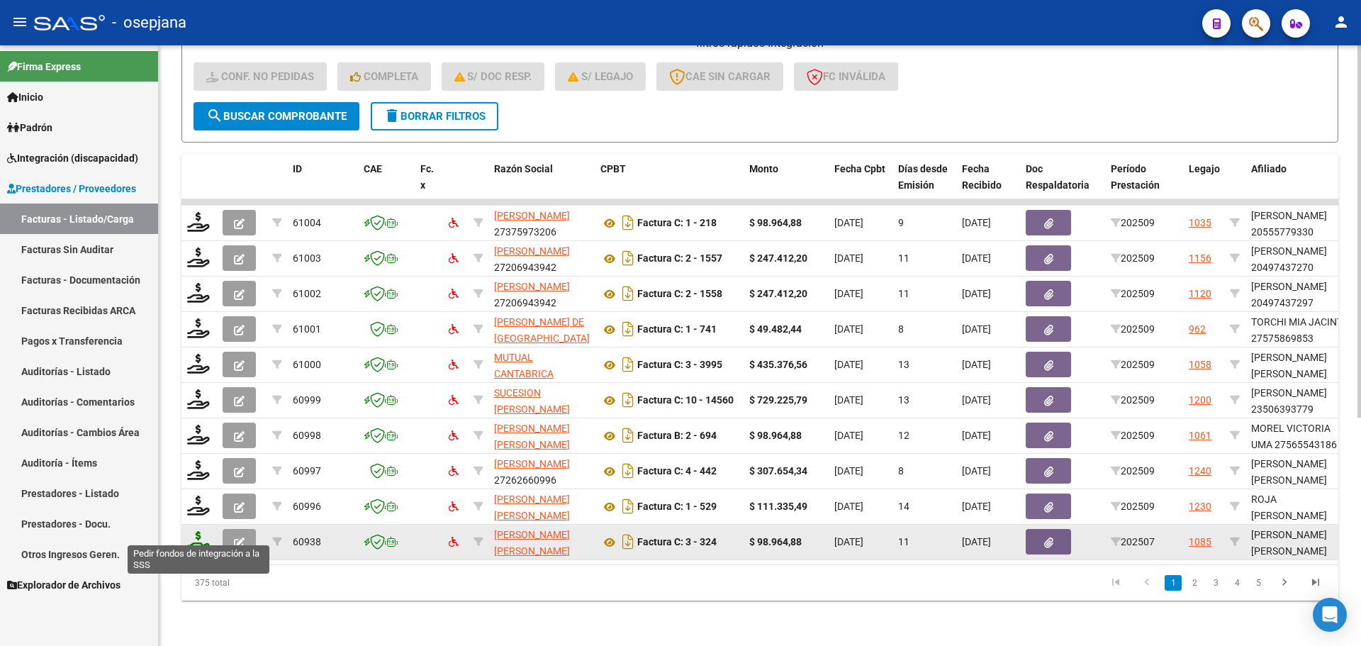
click at [196, 531] on icon at bounding box center [198, 541] width 23 height 20
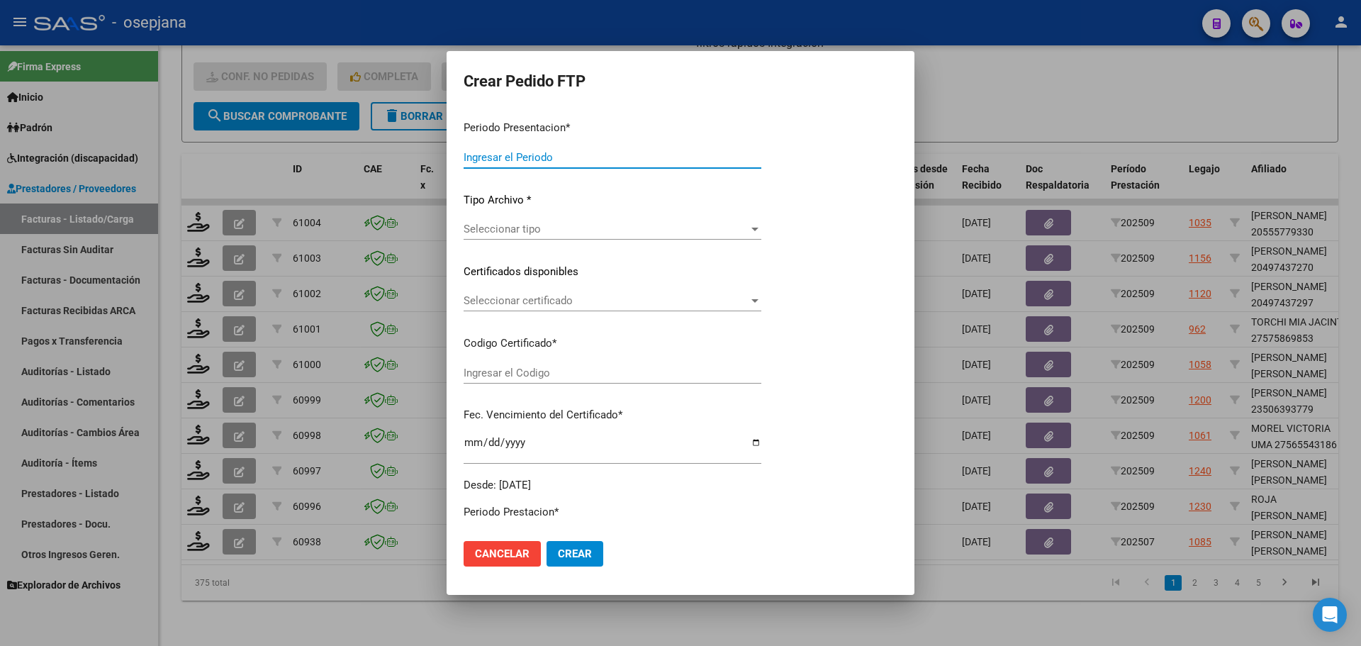
type input "202509"
type input "202507"
type input "$ 98.964,88"
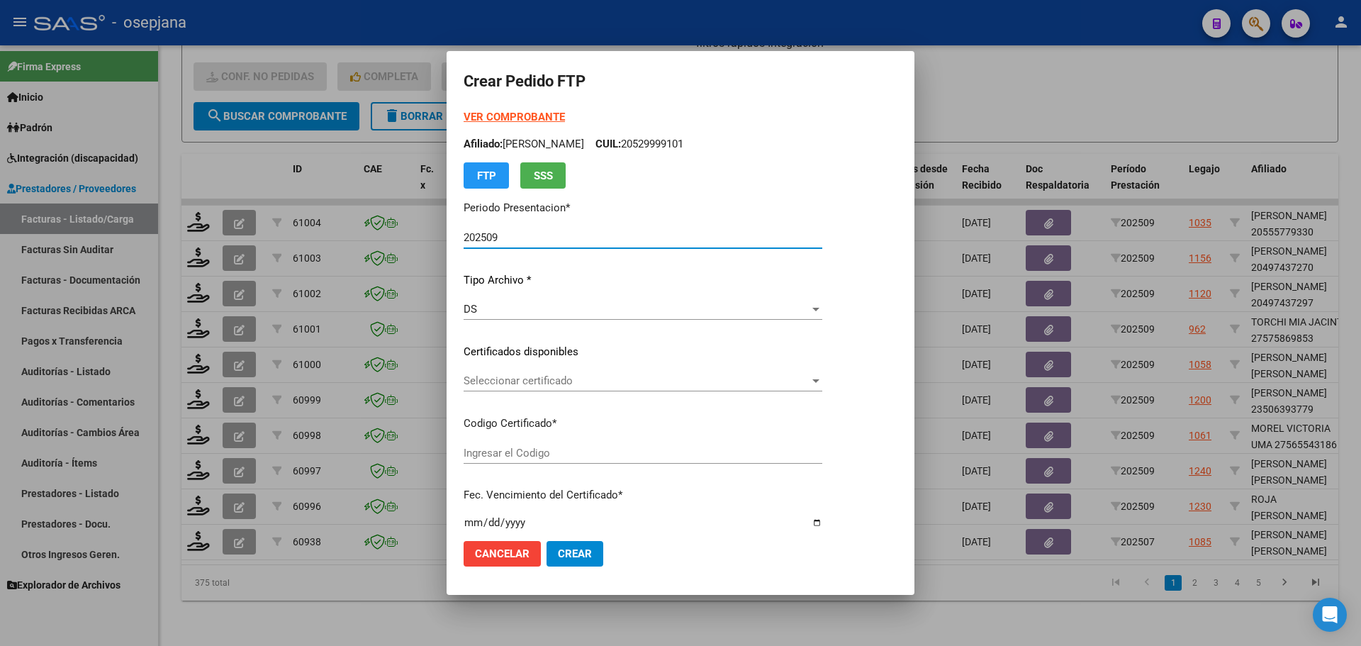
type input "ARG02000559438542024012320290123BUE357"
type input "2029-01-06"
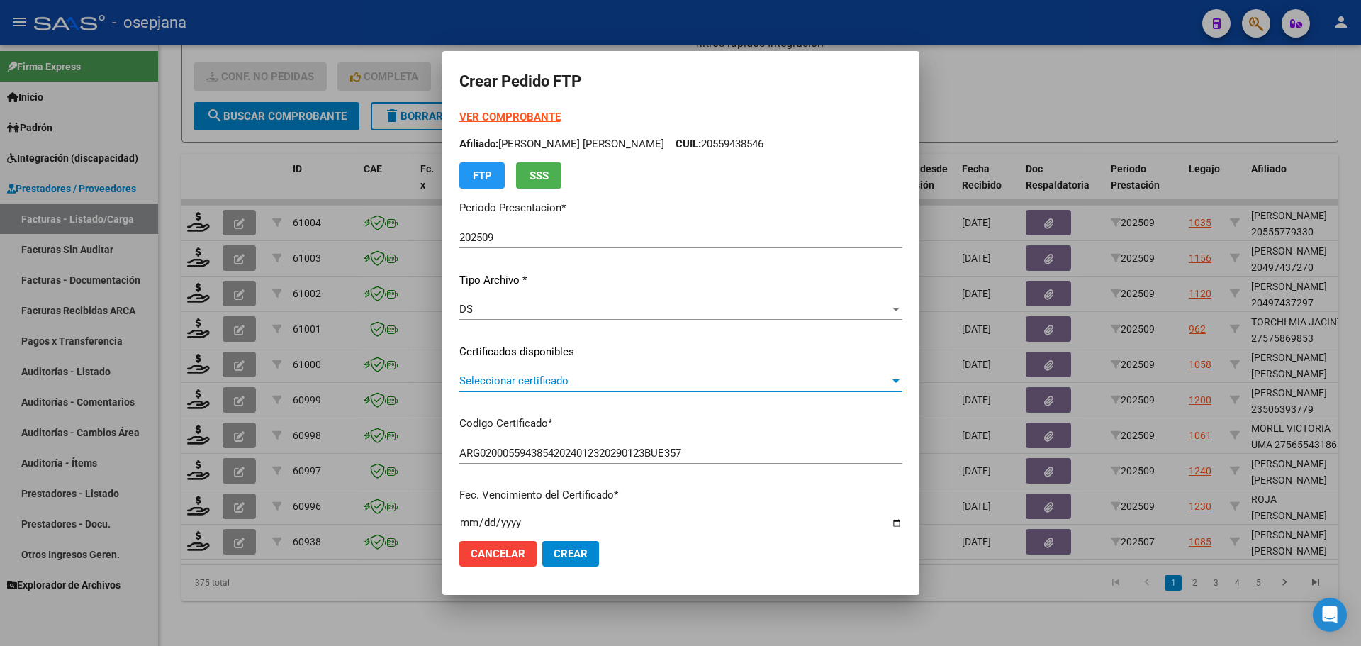
click at [565, 383] on span "Seleccionar certificado" at bounding box center [674, 380] width 430 height 13
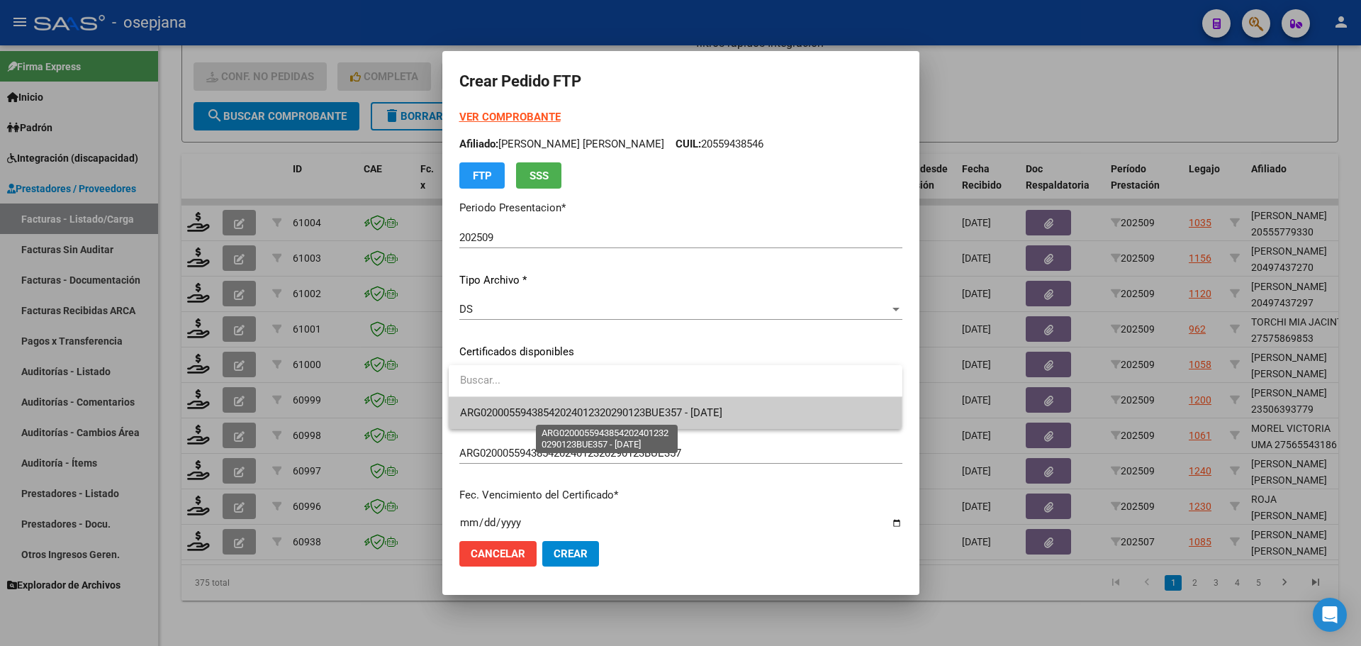
click at [566, 410] on span "ARG02000559438542024012320290123BUE357 - 2029-01-06" at bounding box center [591, 412] width 262 height 13
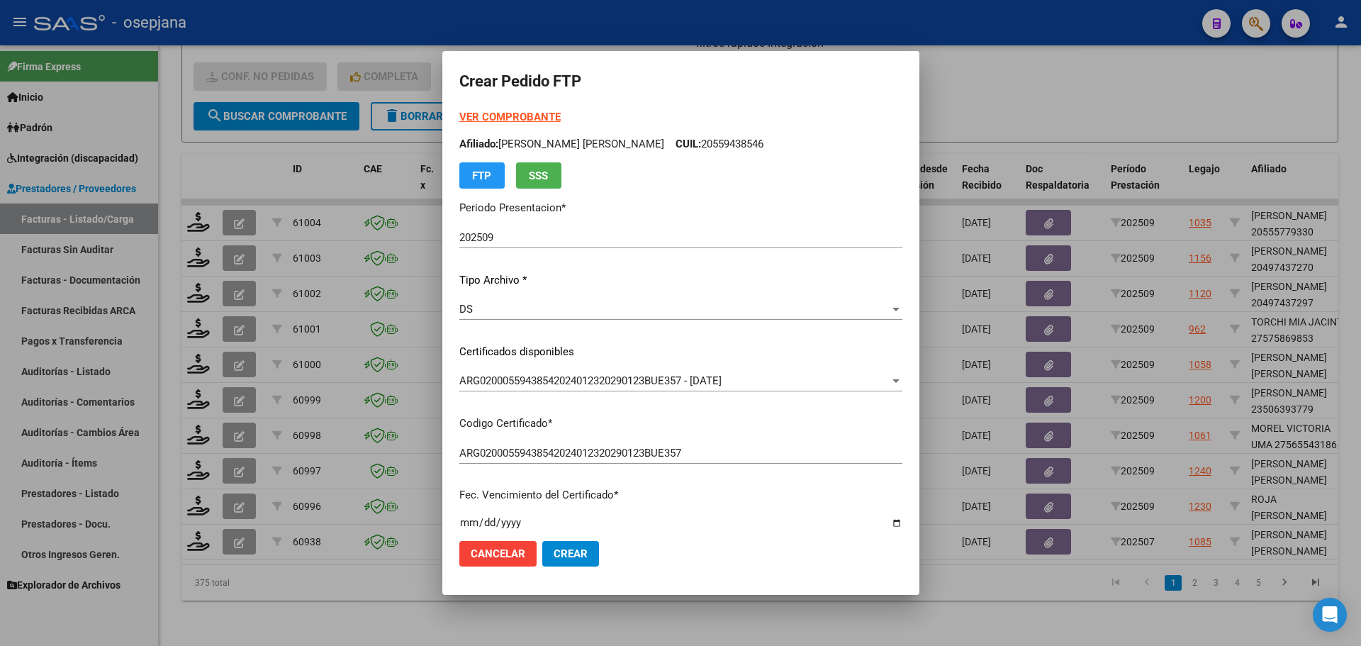
click at [524, 111] on strong "VER COMPROBANTE" at bounding box center [509, 117] width 101 height 13
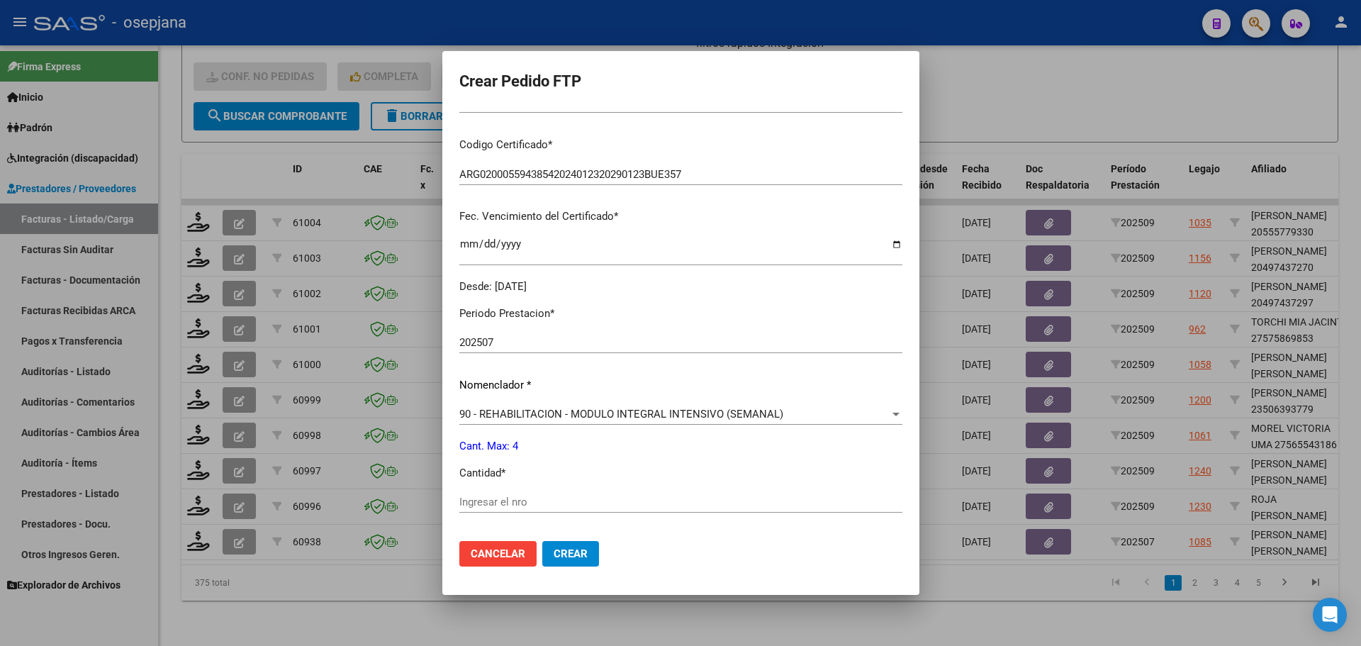
scroll to position [283, 0]
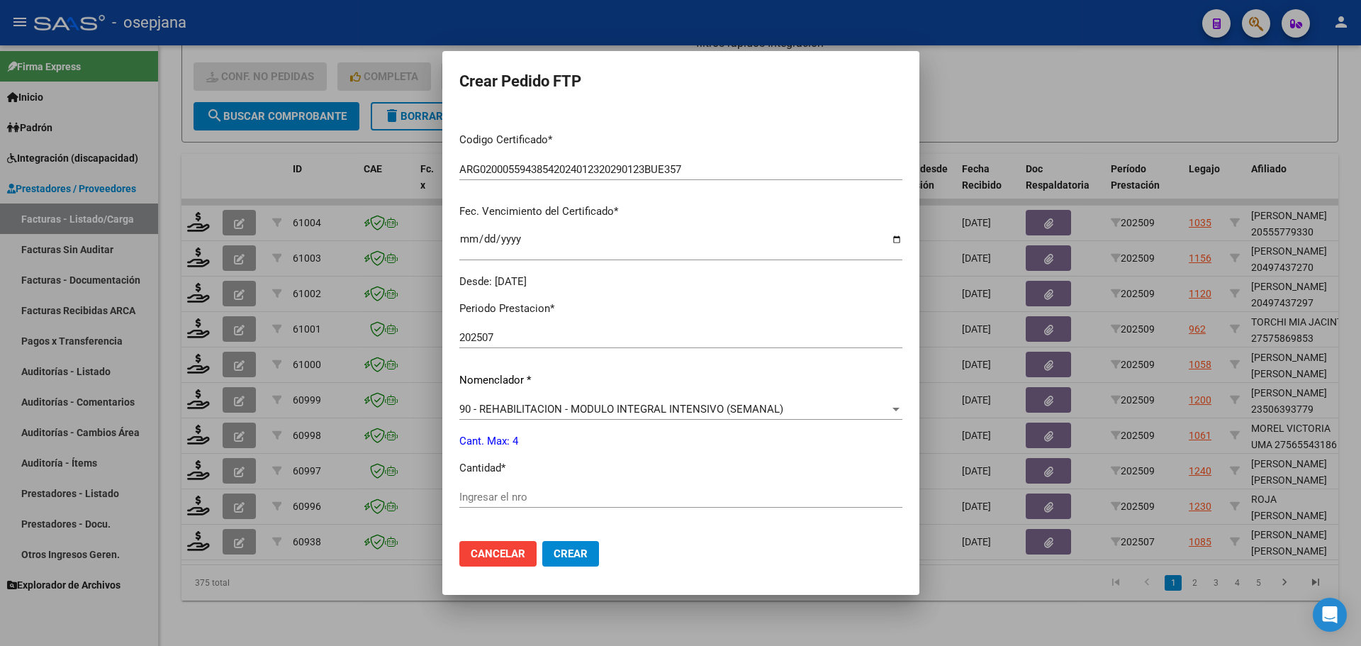
click at [483, 502] on input "Ingresar el nro" at bounding box center [680, 496] width 443 height 13
type input "4"
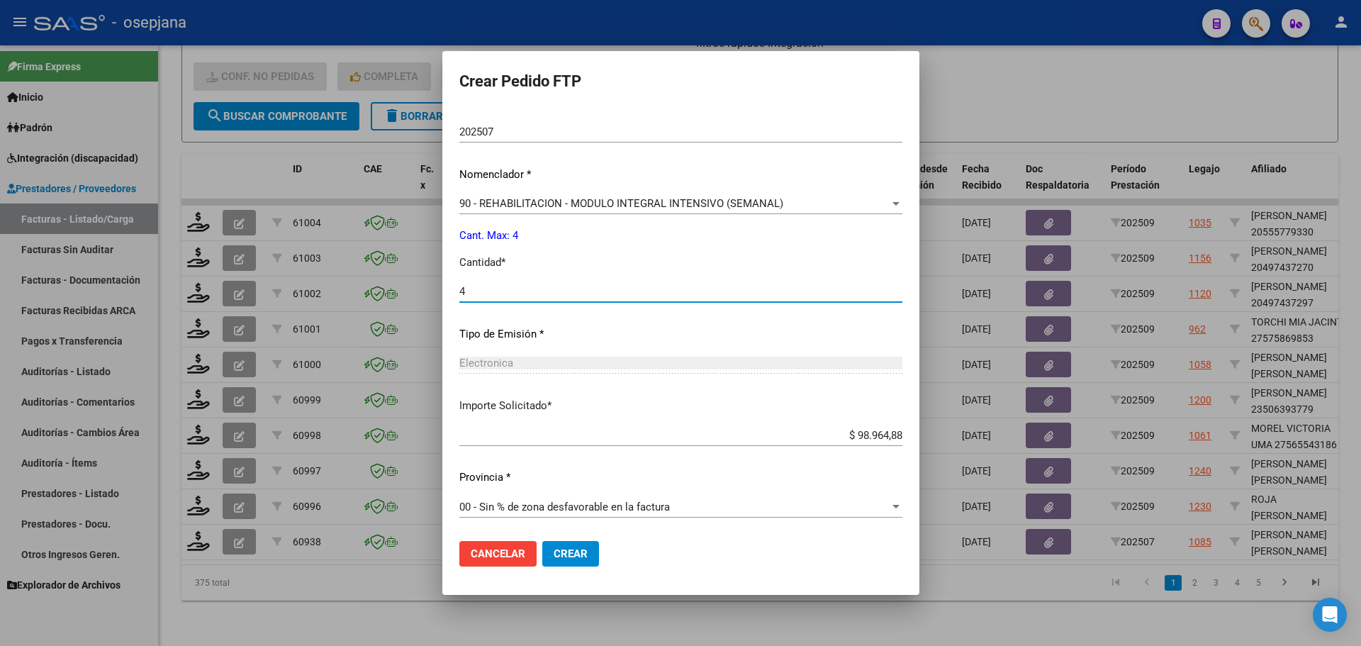
scroll to position [490, 0]
click at [571, 551] on span "Crear" at bounding box center [571, 553] width 34 height 13
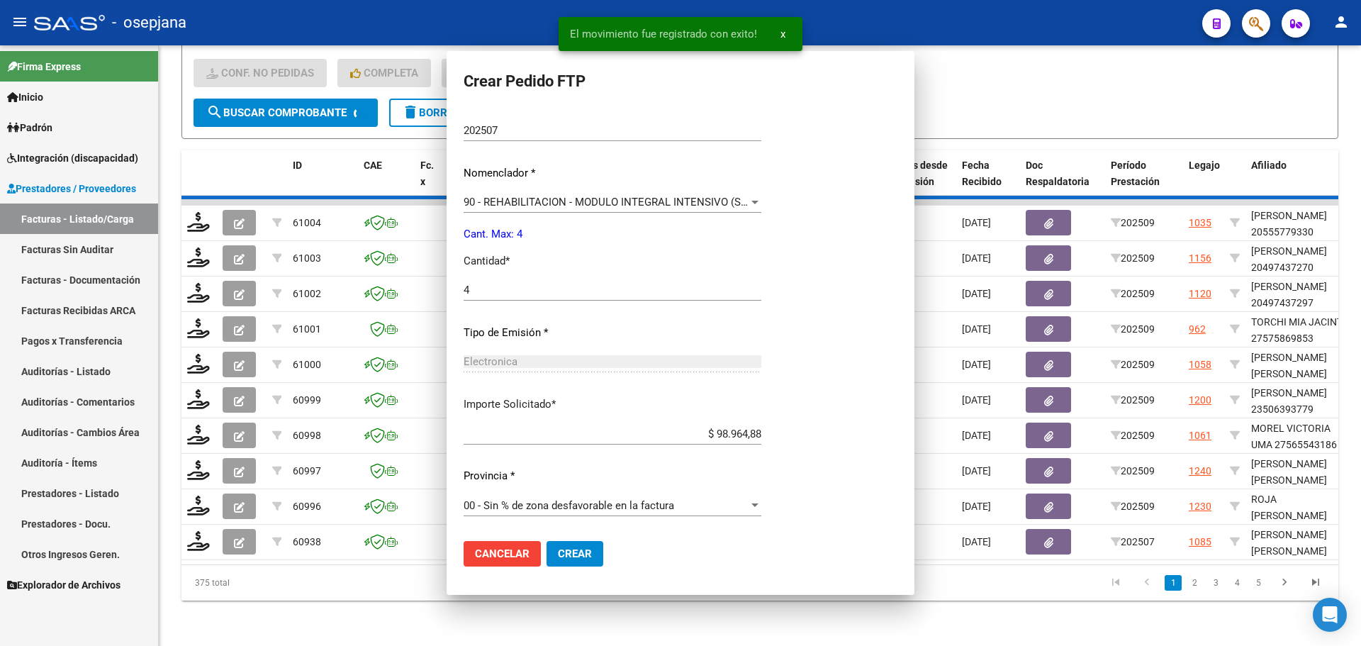
scroll to position [0, 0]
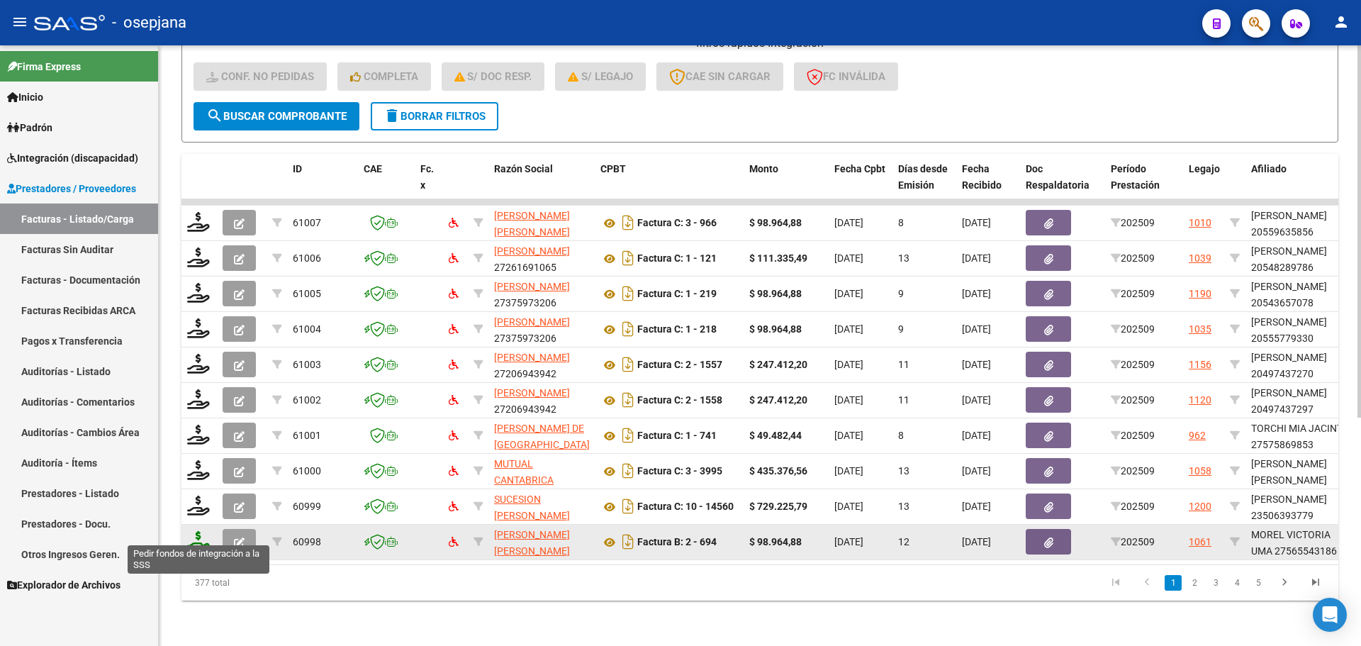
click at [200, 531] on icon at bounding box center [198, 541] width 23 height 20
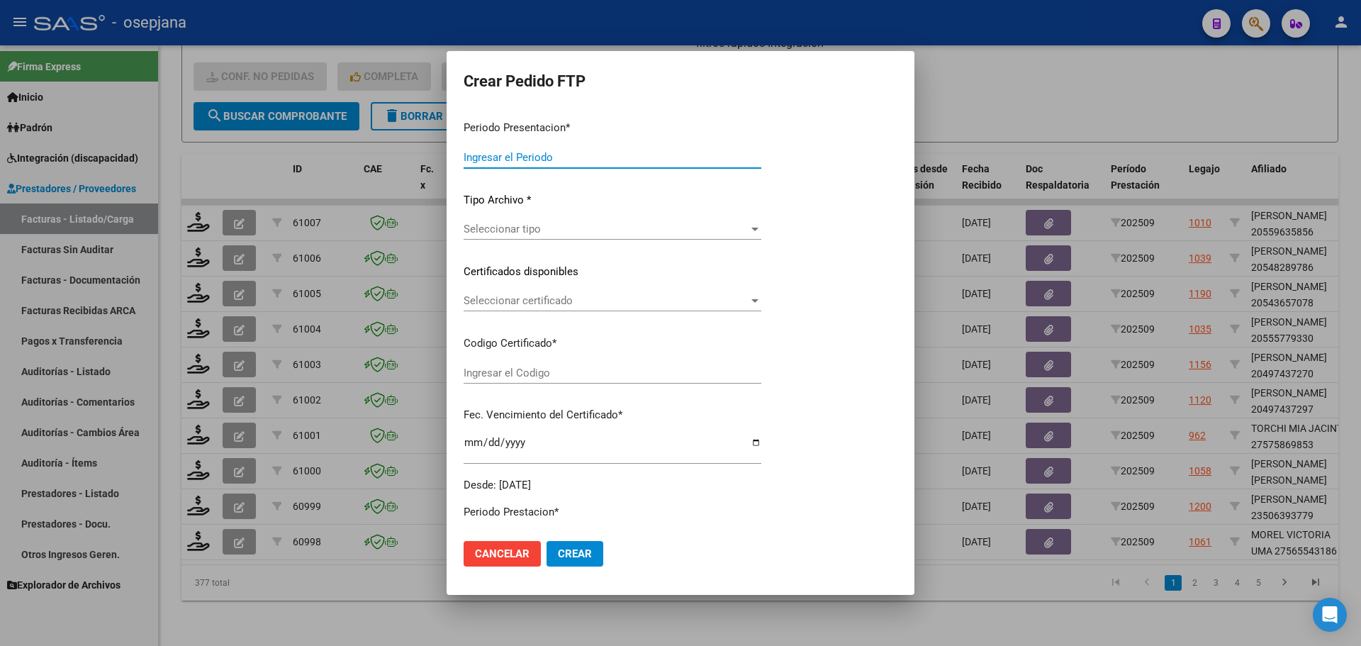
type input "202509"
type input "$ 98.964,88"
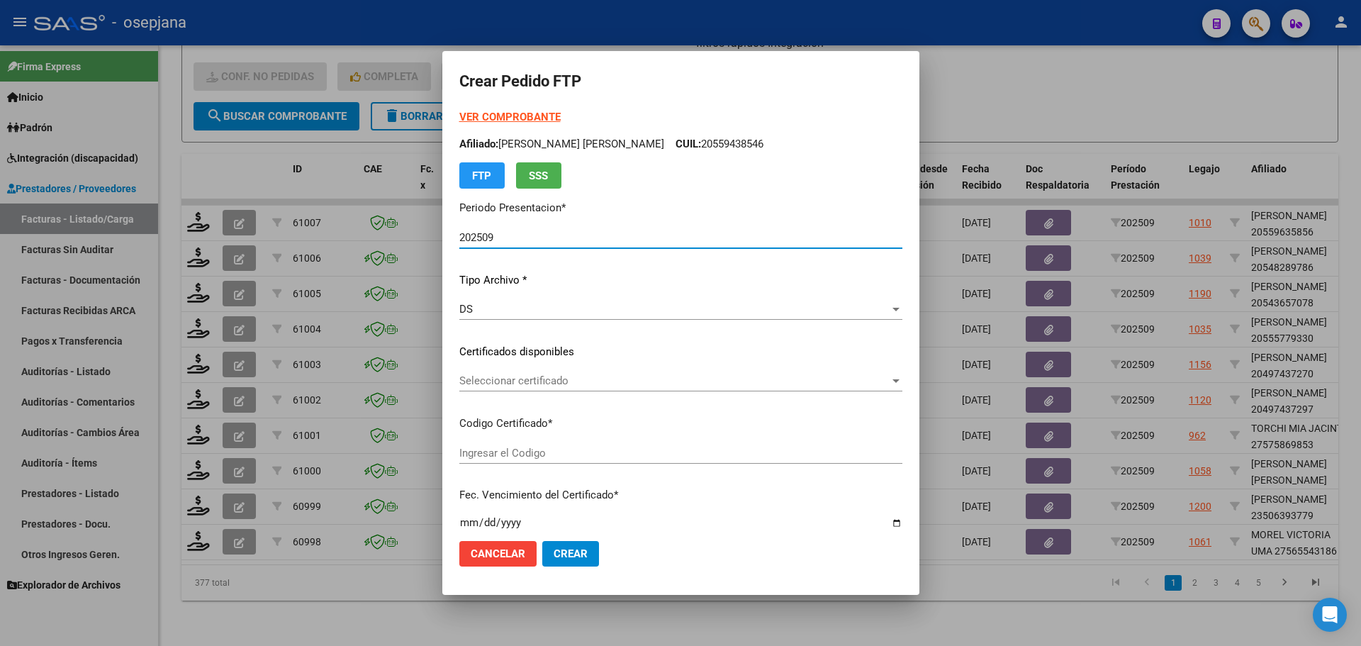
type input "ARG01000565543182023070420280704AND109"
type input "[DATE]"
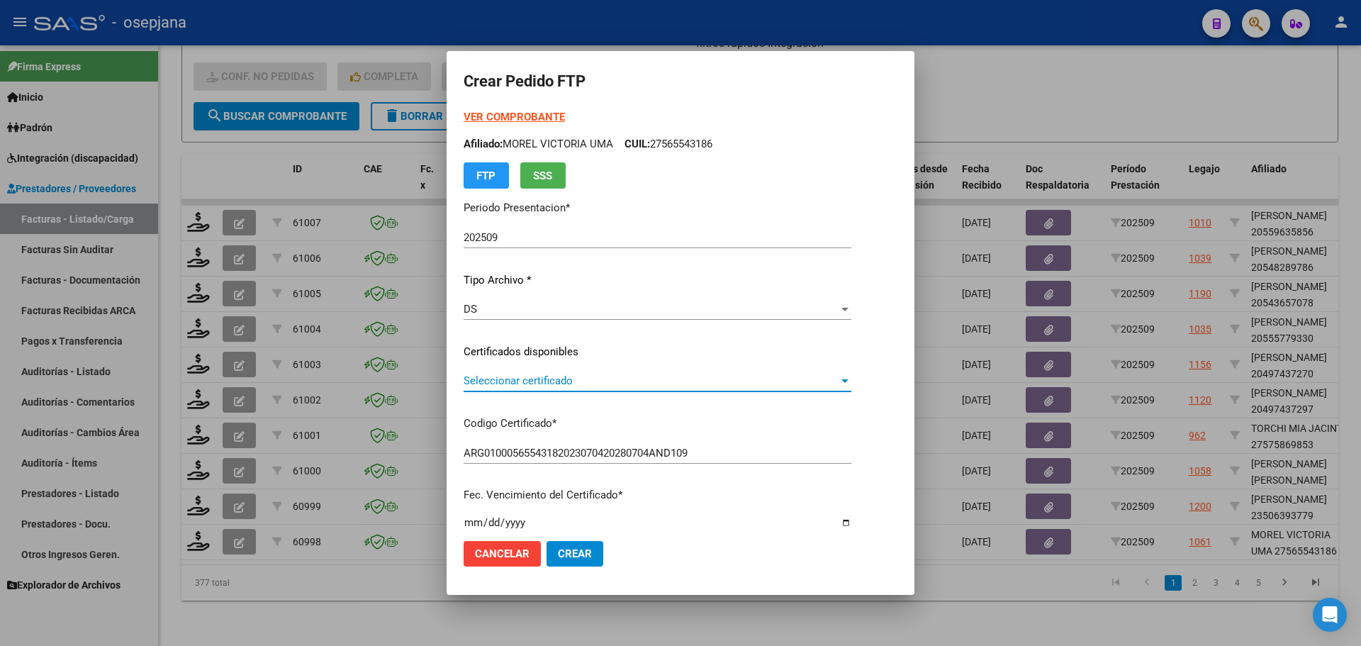
click at [603, 374] on span "Seleccionar certificado" at bounding box center [651, 380] width 375 height 13
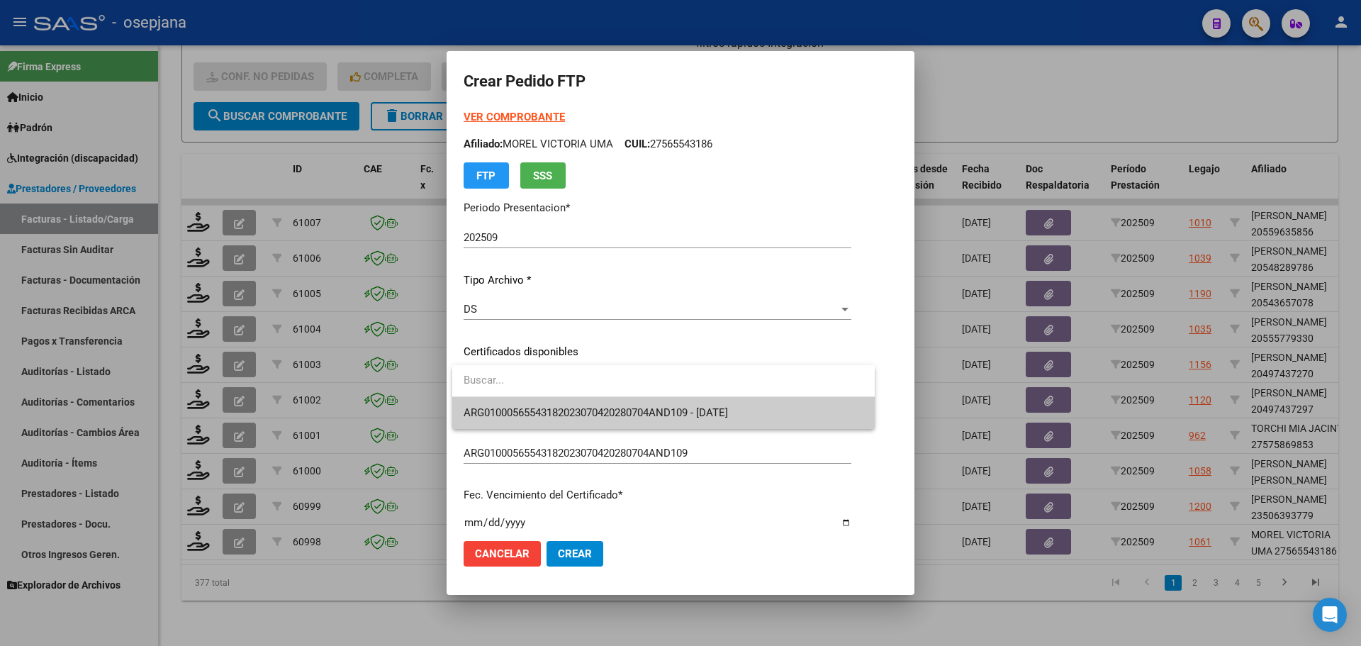
click at [605, 401] on span "ARG01000565543182023070420280704AND109 - [DATE]" at bounding box center [664, 413] width 400 height 32
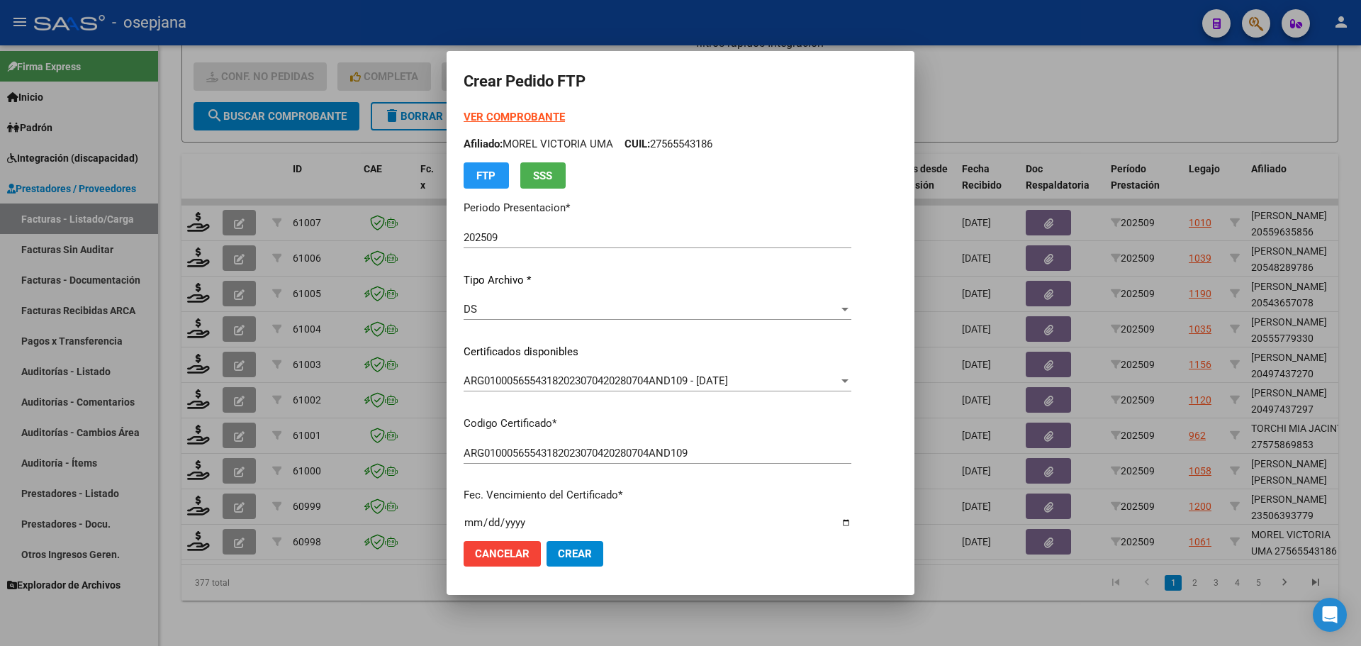
click at [515, 116] on strong "VER COMPROBANTE" at bounding box center [514, 117] width 101 height 13
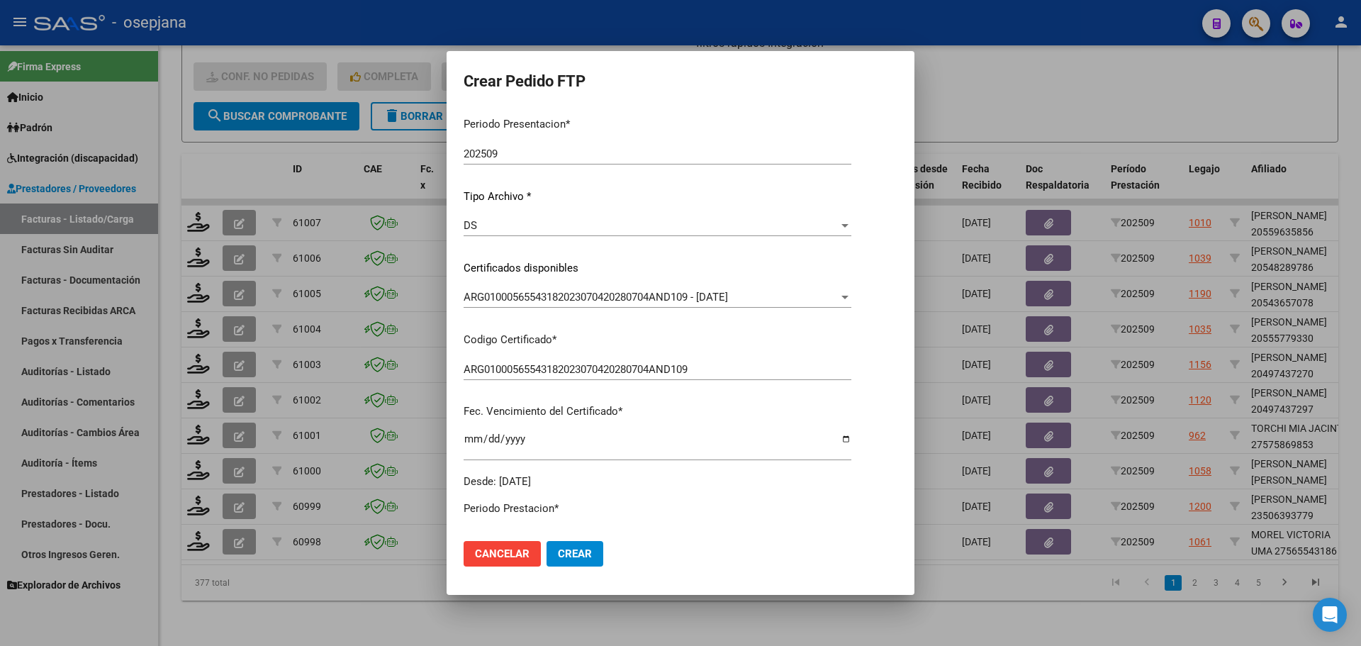
scroll to position [283, 0]
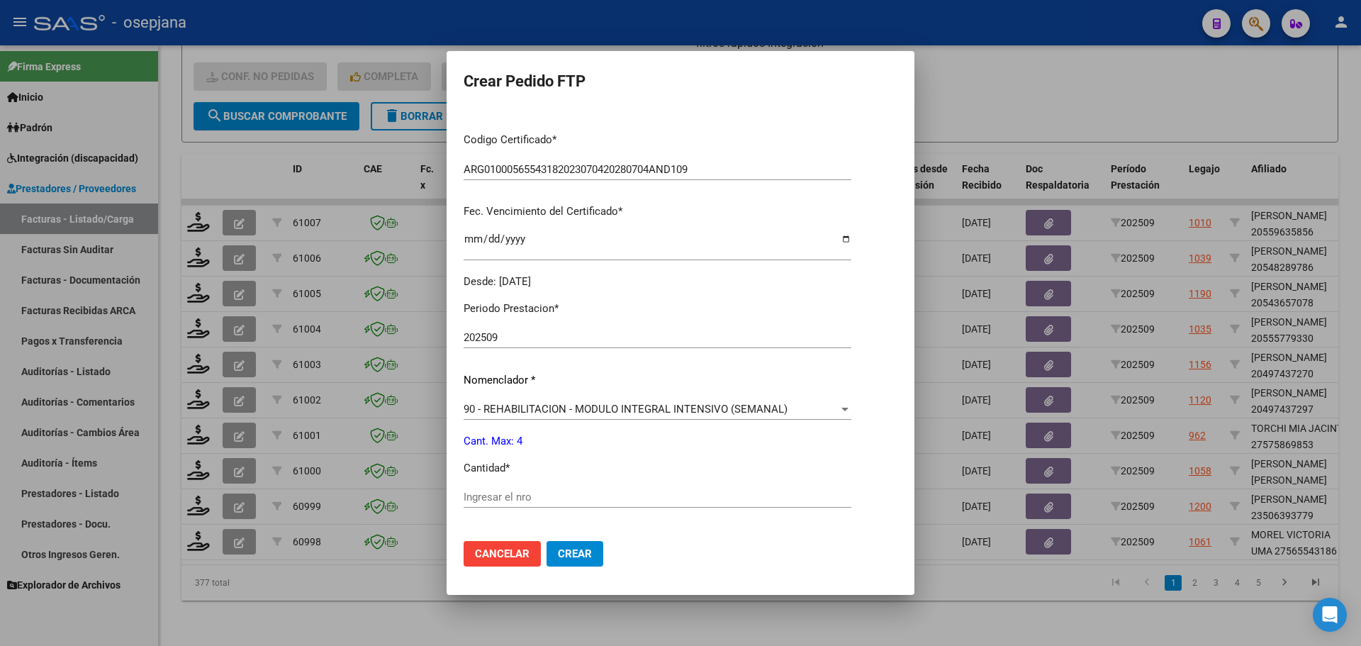
click at [500, 490] on div "Ingresar el nro" at bounding box center [658, 496] width 388 height 21
type input "4"
click at [564, 547] on span "Crear" at bounding box center [575, 553] width 34 height 13
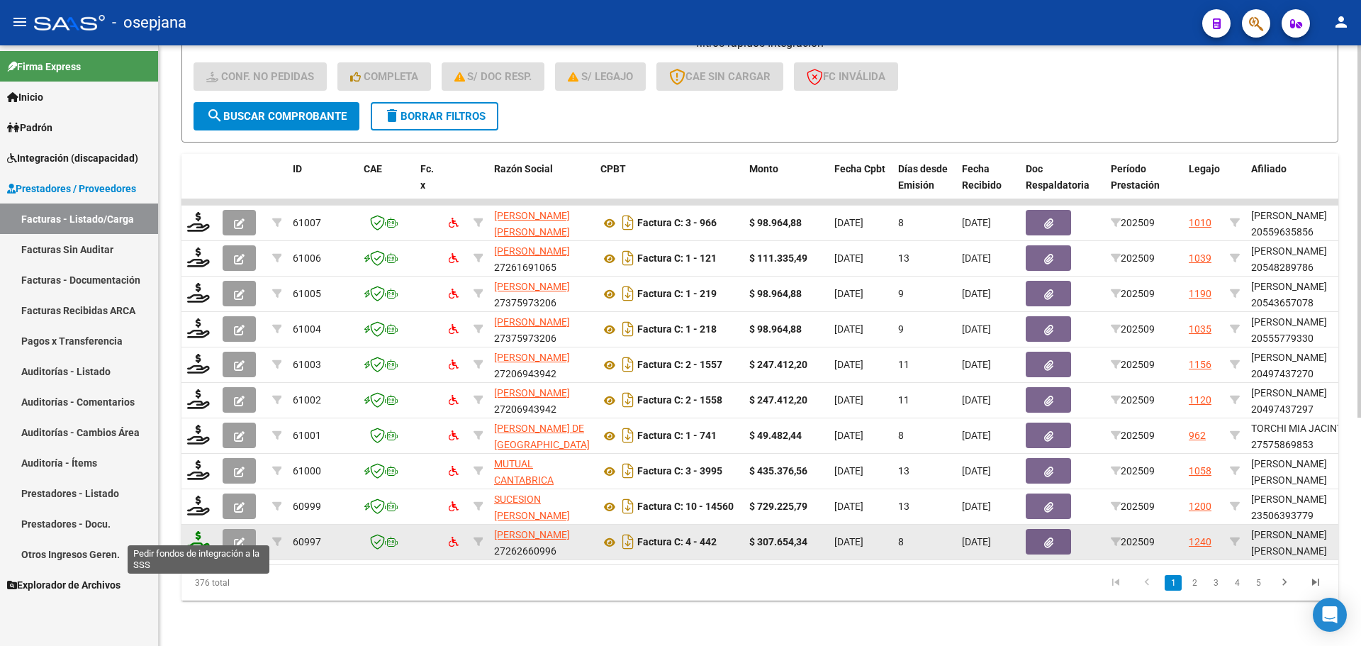
click at [199, 531] on icon at bounding box center [198, 541] width 23 height 20
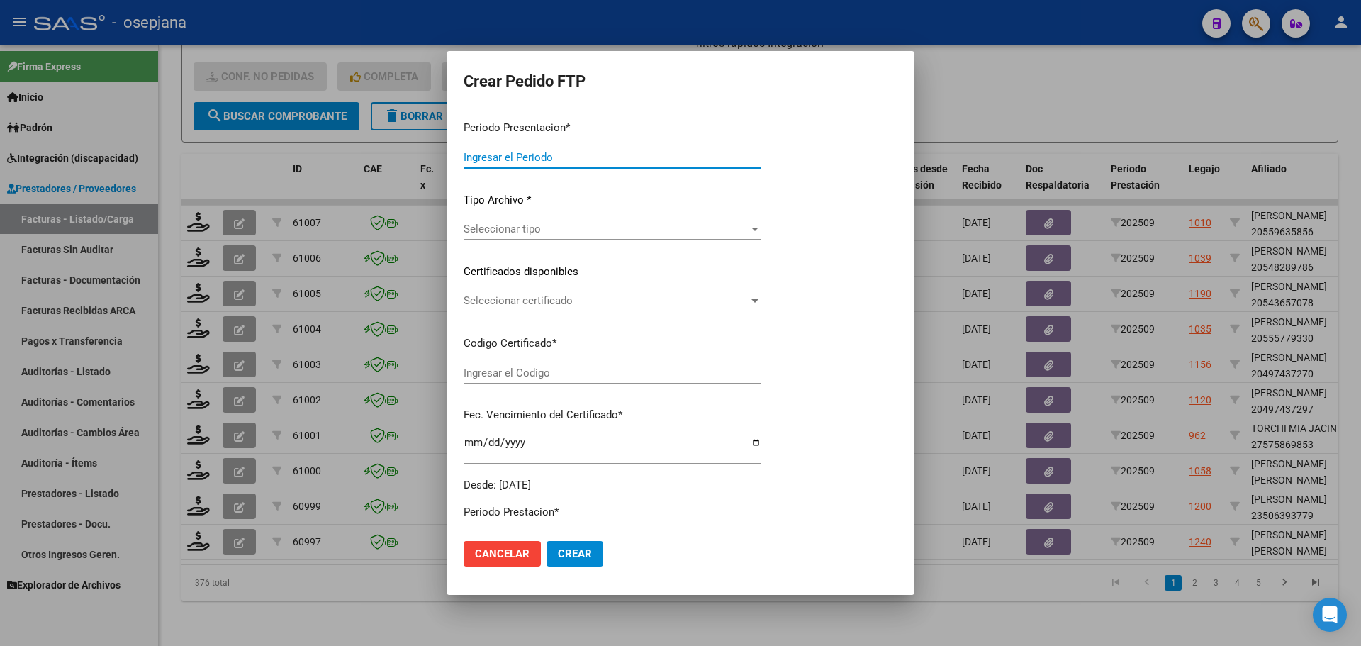
type input "202509"
type input "$ 307.654,34"
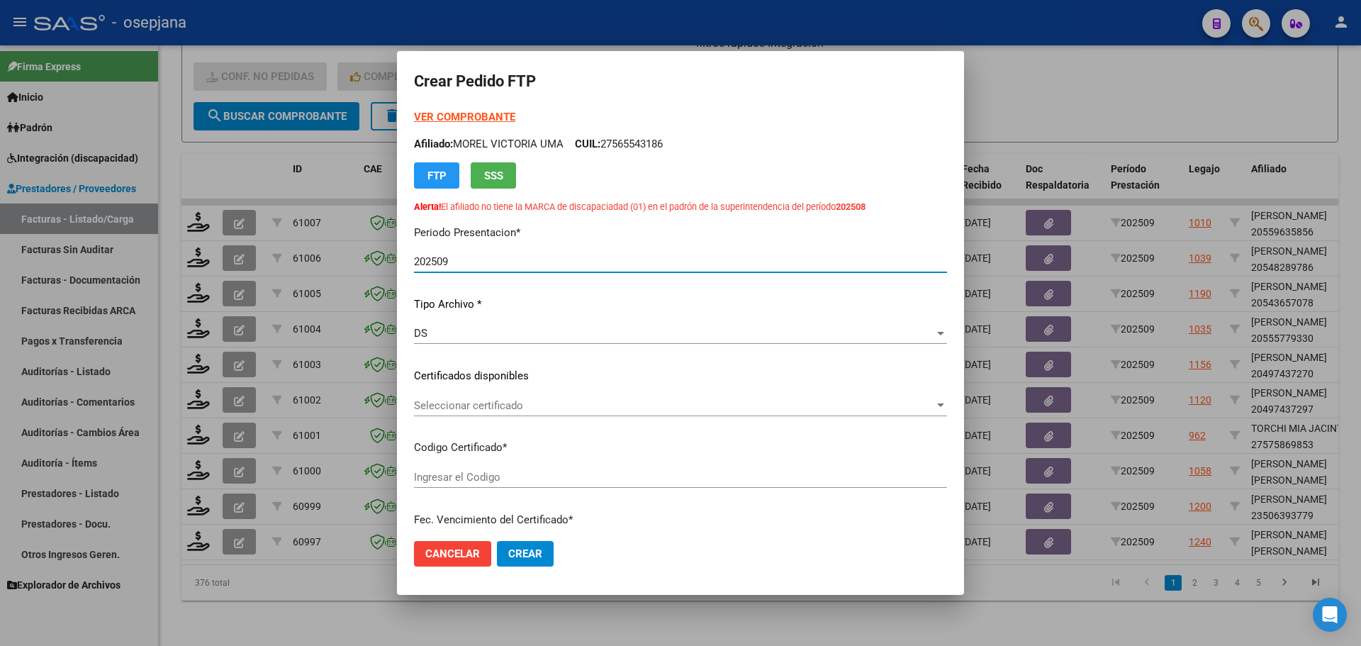
type input "ARG02000462940992023030220330302BUE10725"
type input "2033-03-02"
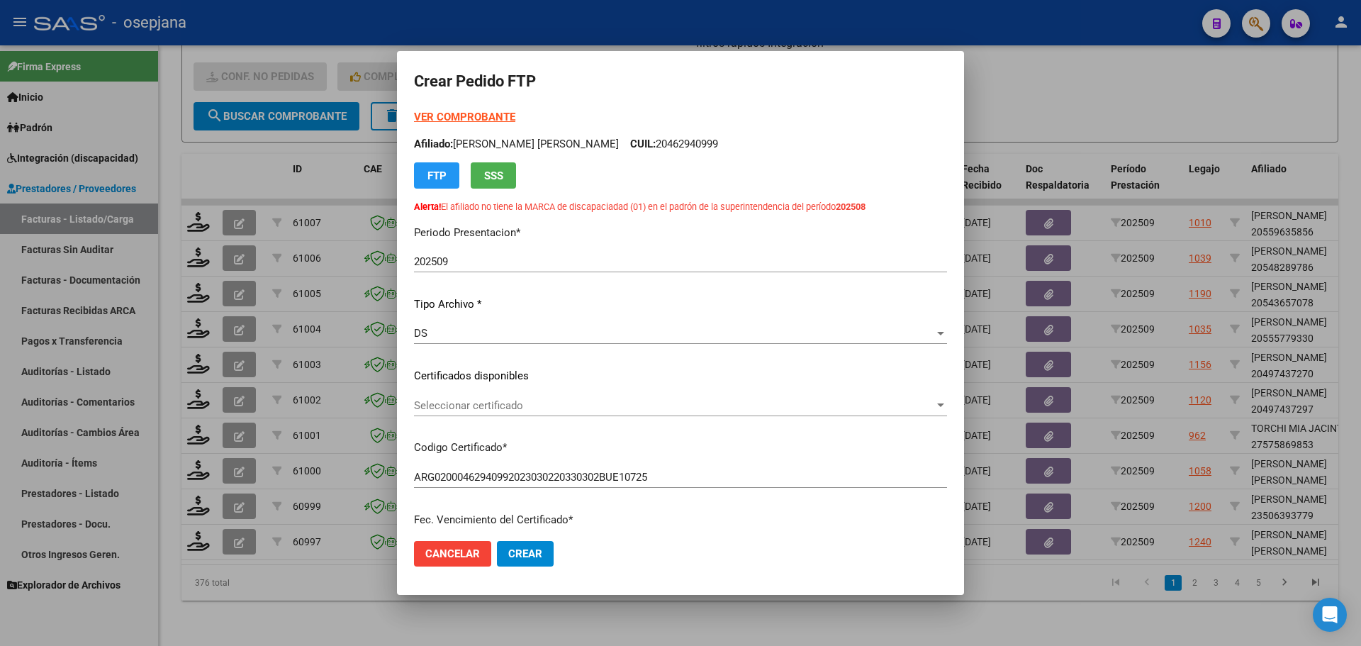
click at [588, 397] on div "Seleccionar certificado Seleccionar certificado" at bounding box center [680, 405] width 533 height 21
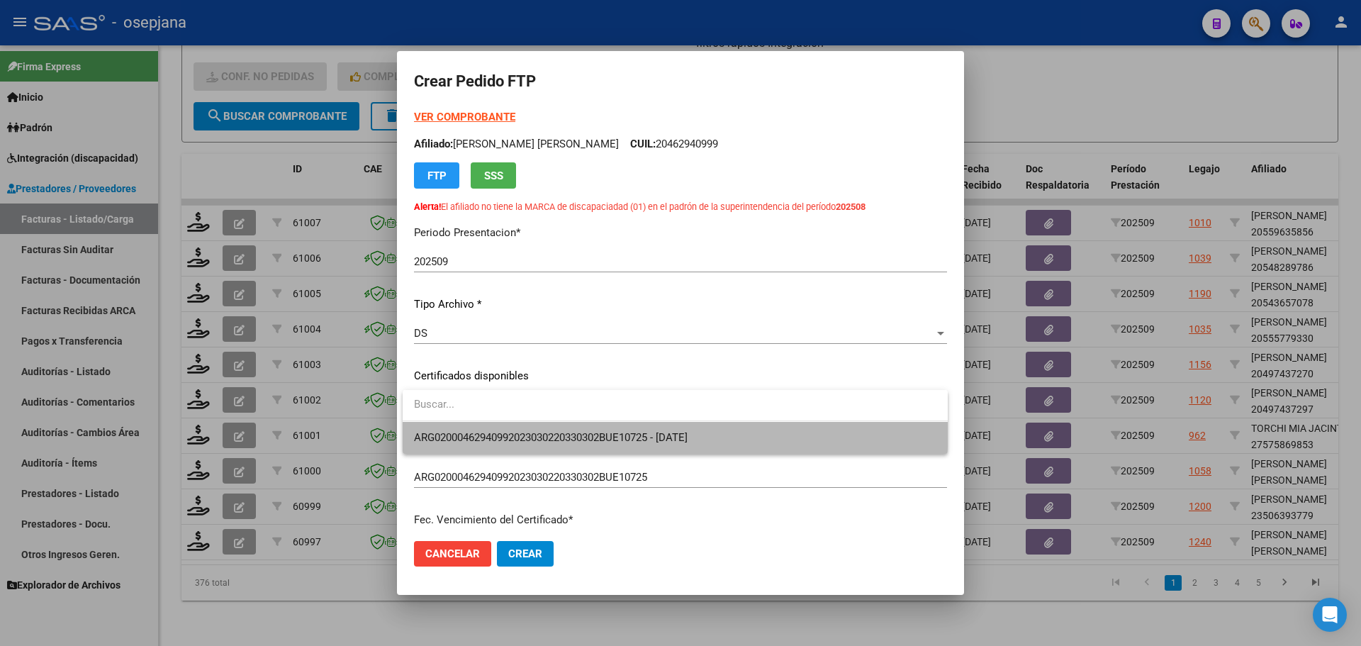
click at [583, 427] on span "ARG02000462940992023030220330302BUE10725 - 2033-03-02" at bounding box center [675, 438] width 522 height 32
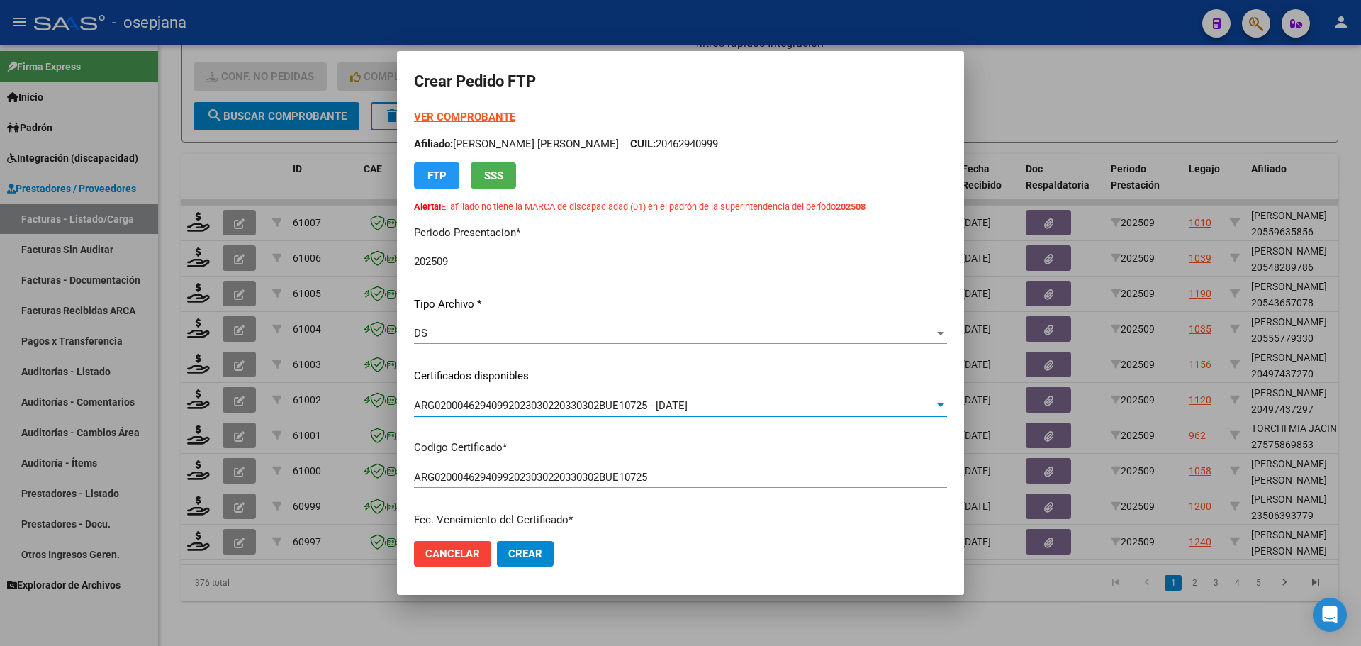
click at [498, 117] on strong "VER COMPROBANTE" at bounding box center [464, 117] width 101 height 13
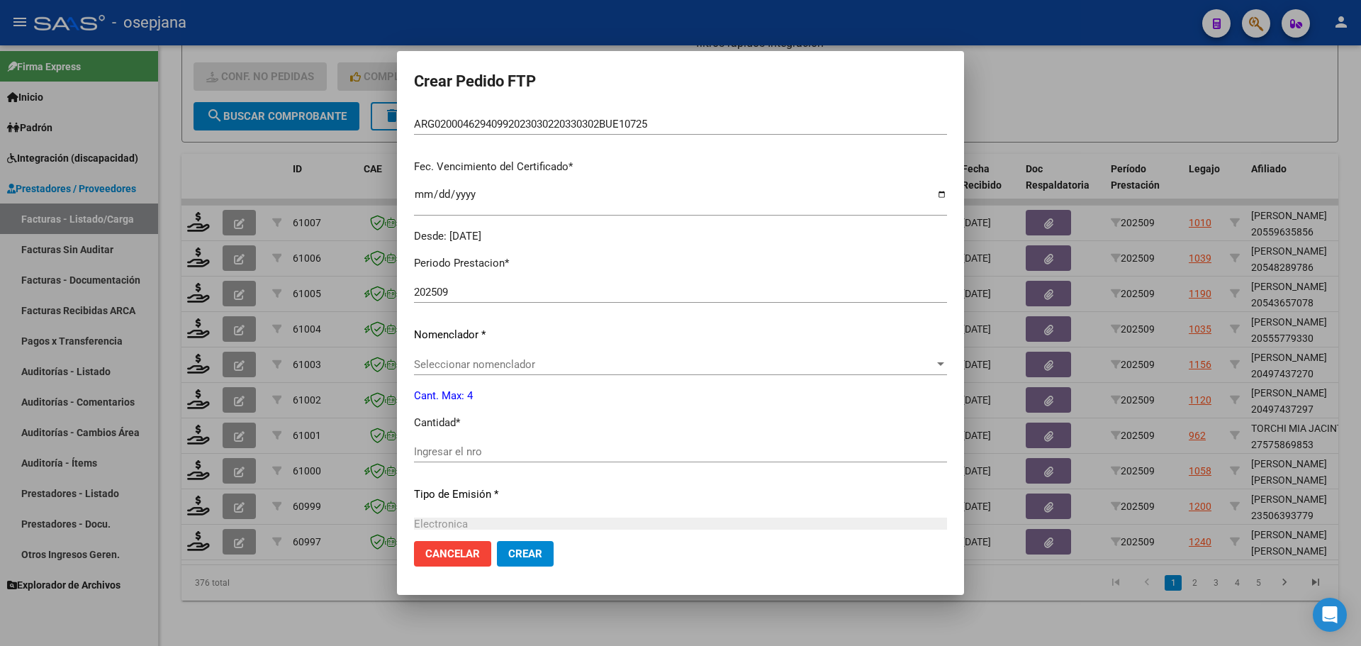
scroll to position [354, 0]
click at [459, 363] on span "Seleccionar nomenclador" at bounding box center [674, 362] width 520 height 13
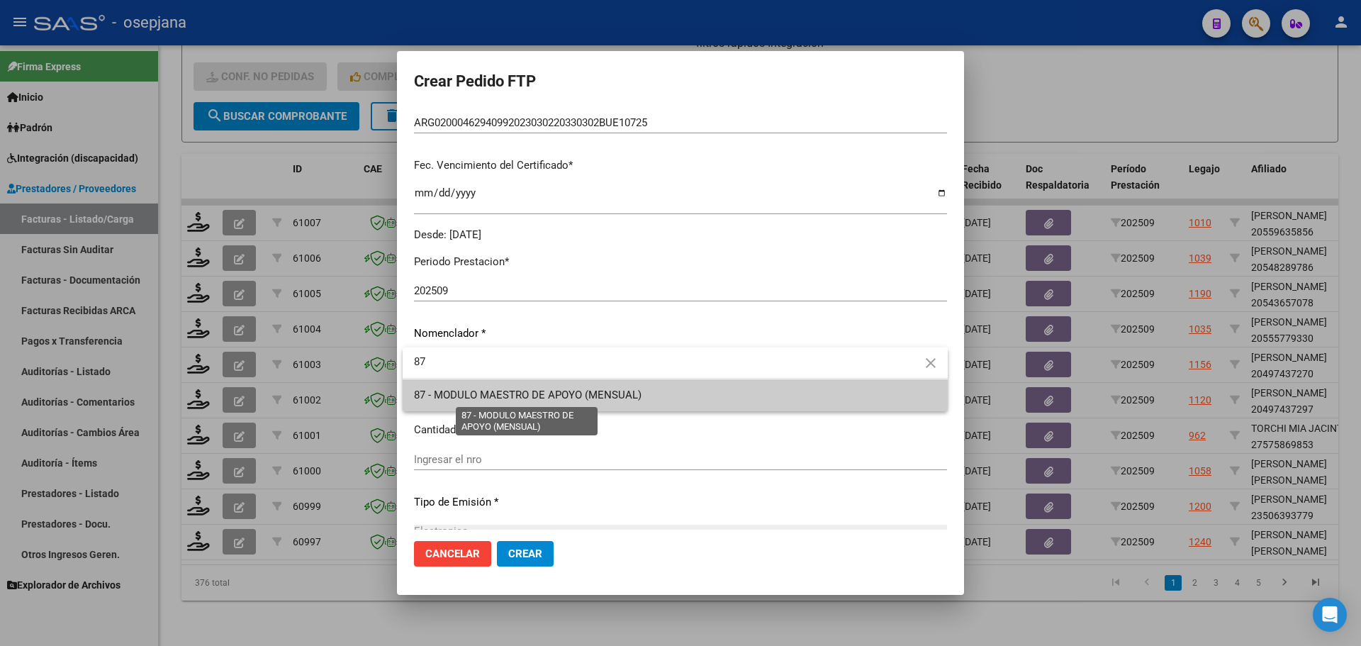
type input "87"
click at [461, 399] on span "87 - MODULO MAESTRO DE APOYO (MENSUAL)" at bounding box center [528, 394] width 228 height 13
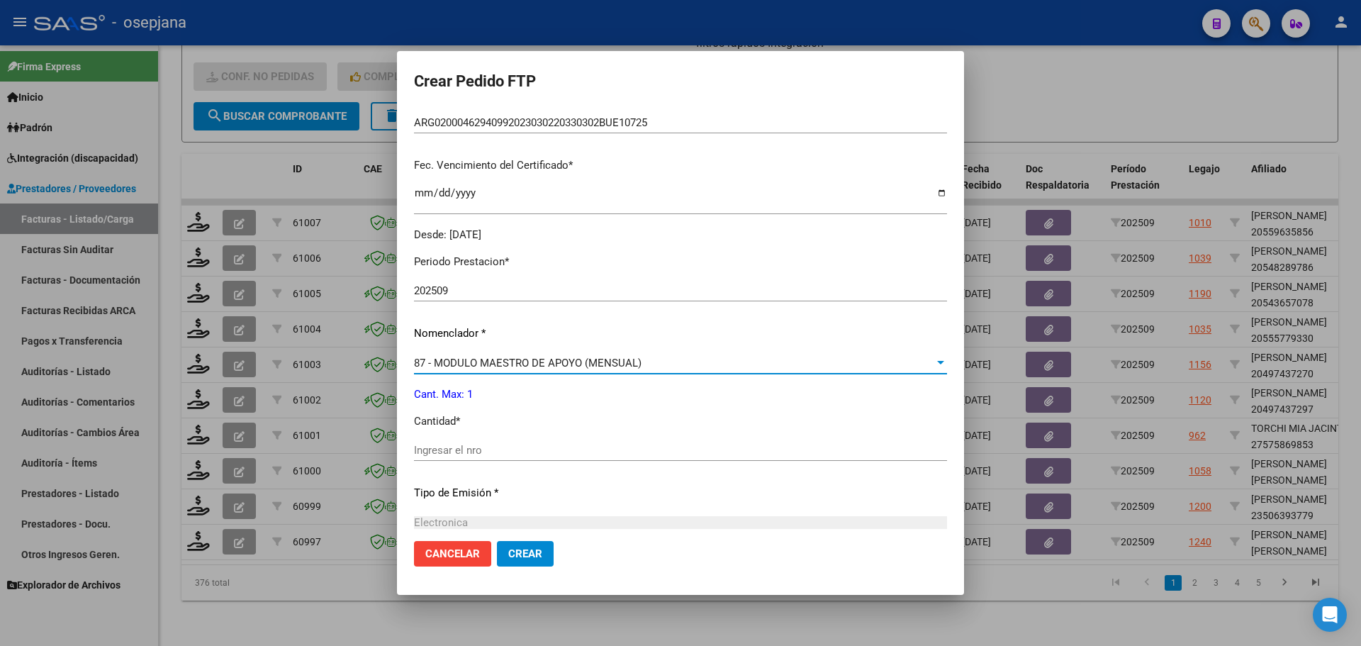
click at [454, 445] on input "Ingresar el nro" at bounding box center [680, 450] width 533 height 13
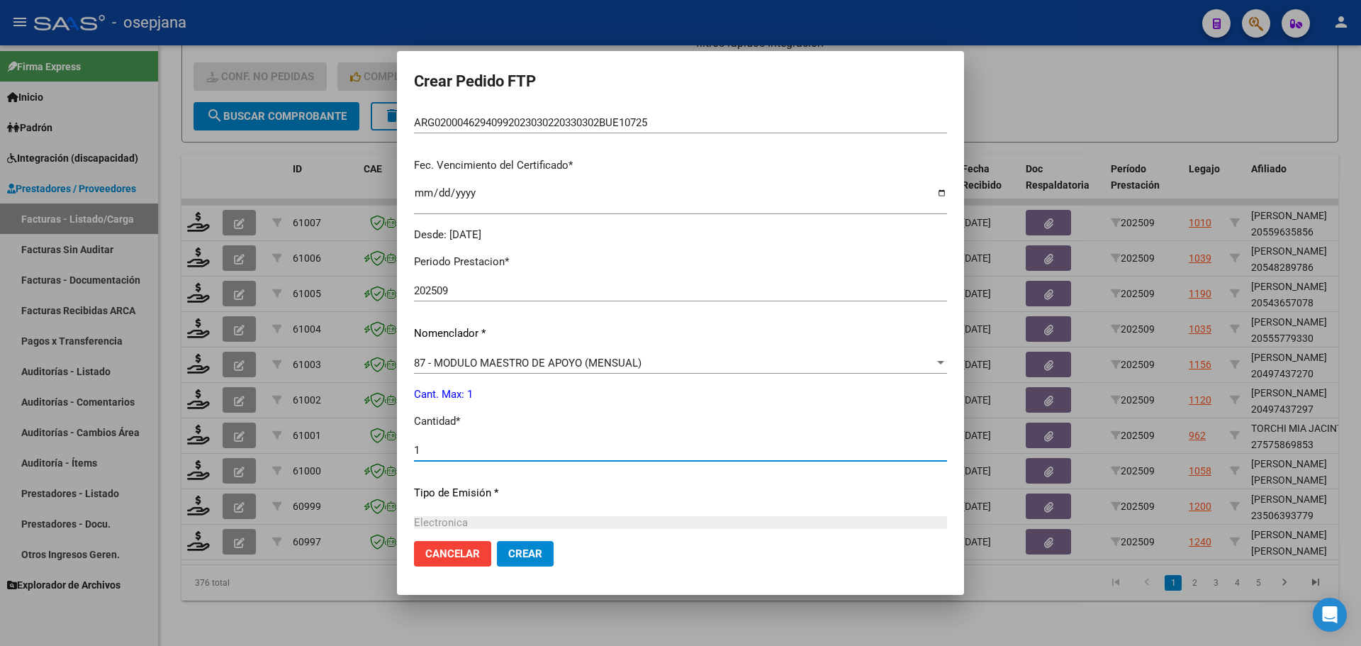
type input "1"
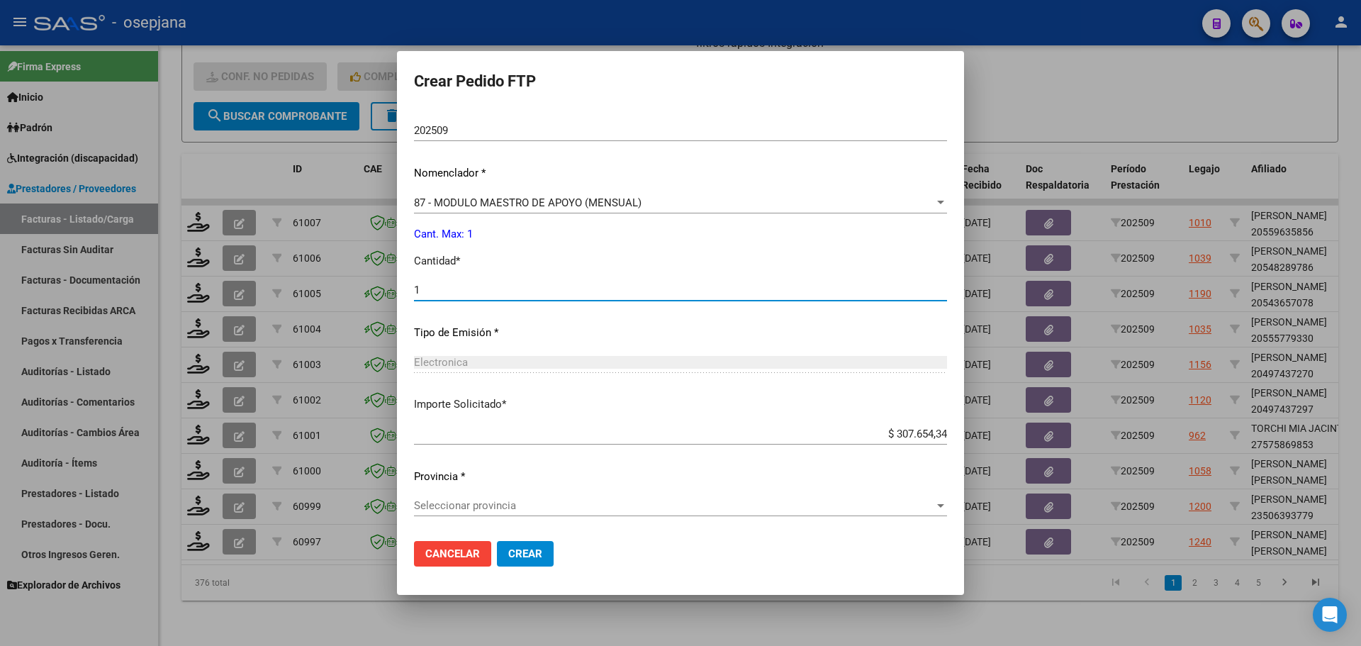
click at [516, 496] on div "Seleccionar provincia Seleccionar provincia" at bounding box center [680, 505] width 533 height 21
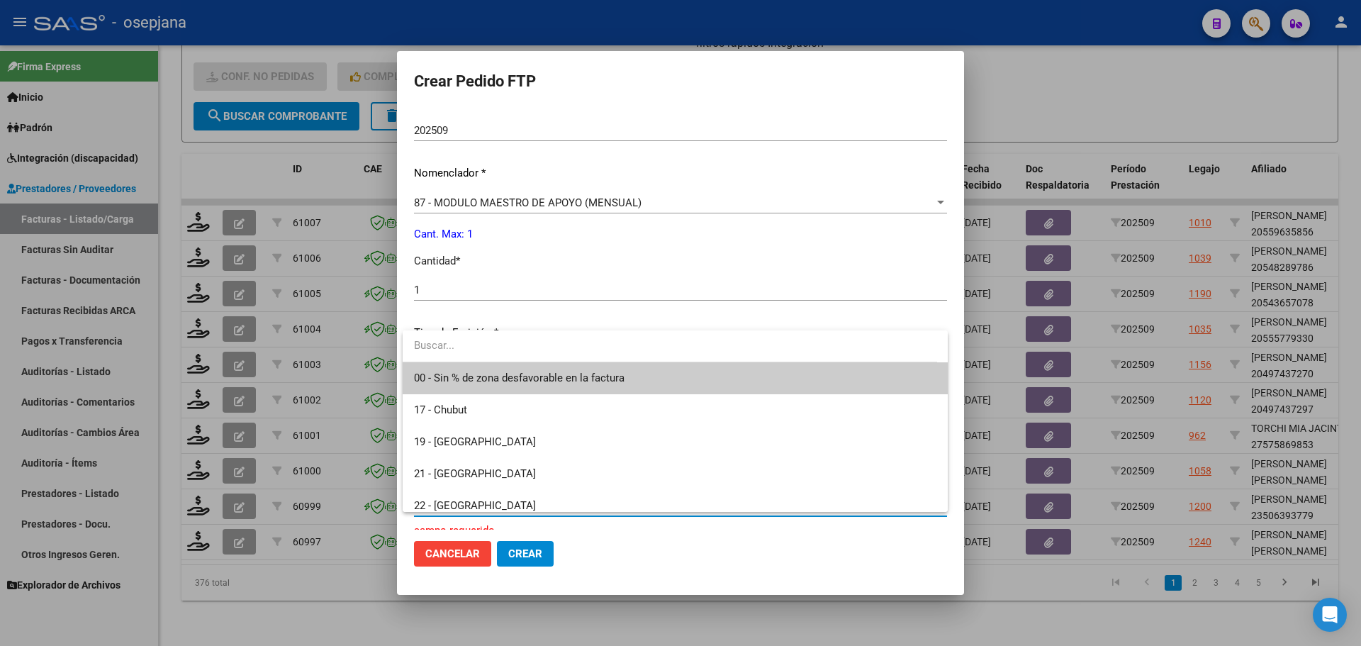
click at [533, 368] on span "00 - Sin % de zona desfavorable en la factura" at bounding box center [675, 378] width 522 height 32
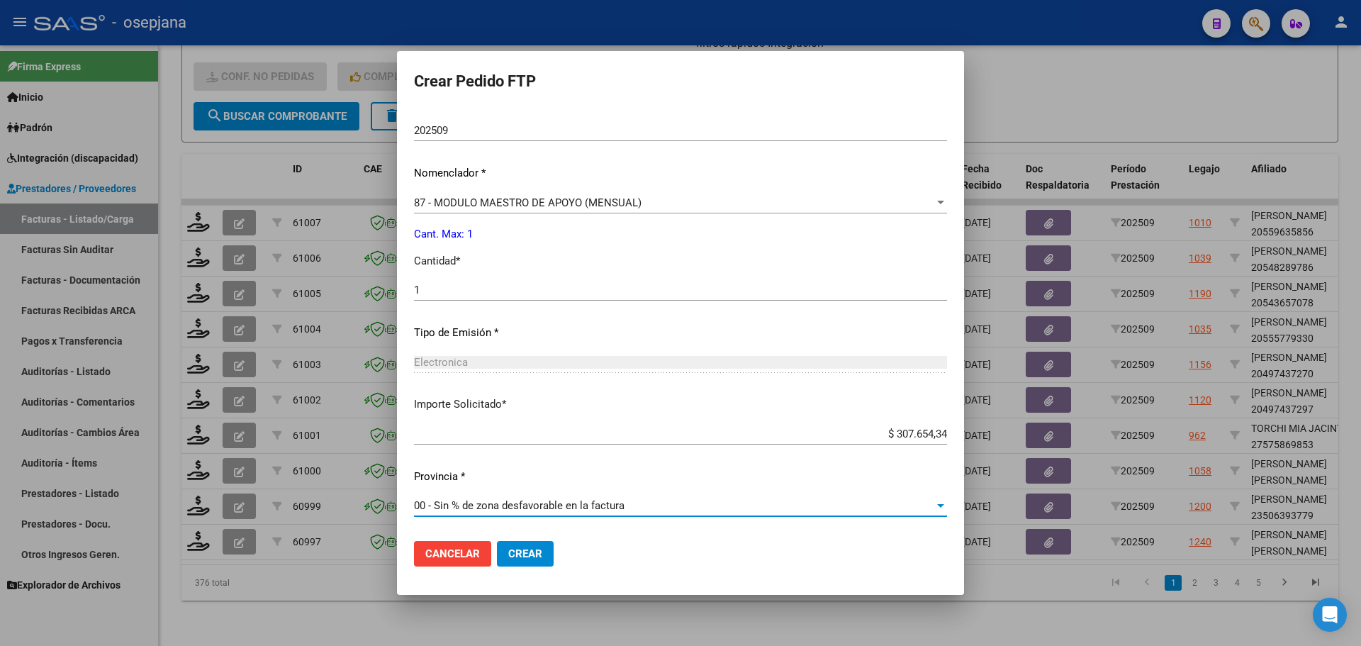
click at [529, 551] on span "Crear" at bounding box center [525, 553] width 34 height 13
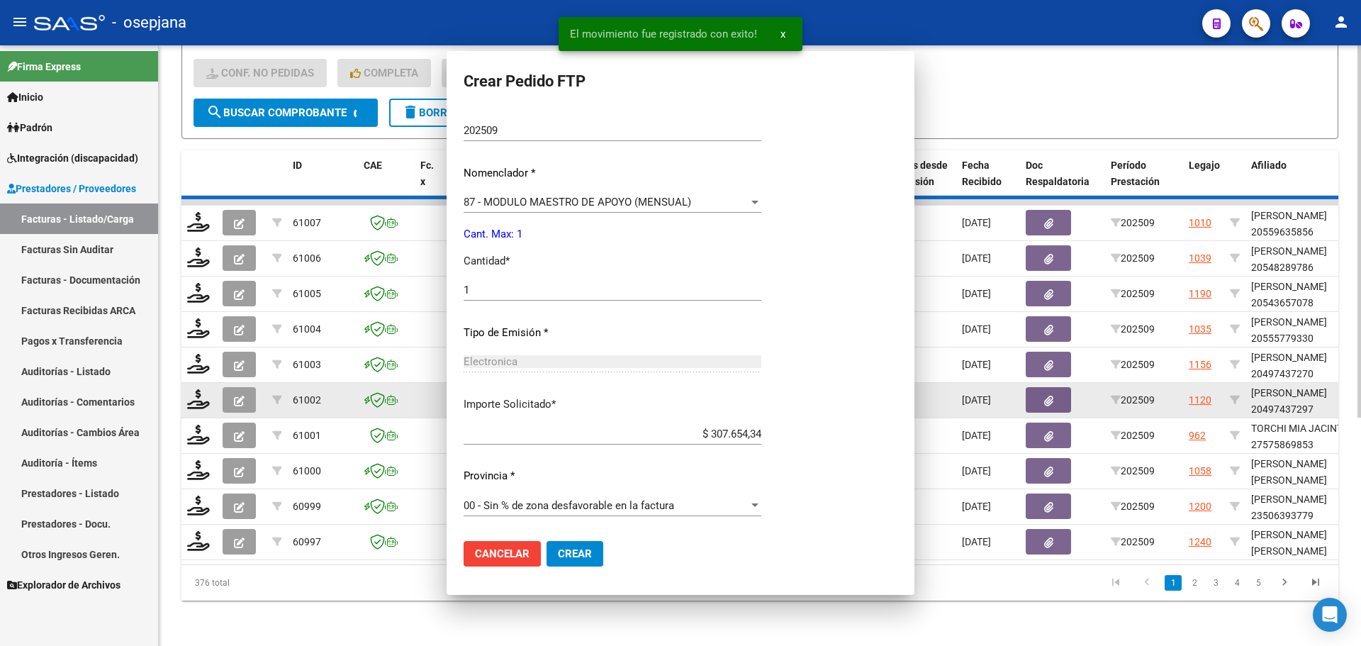
scroll to position [410, 0]
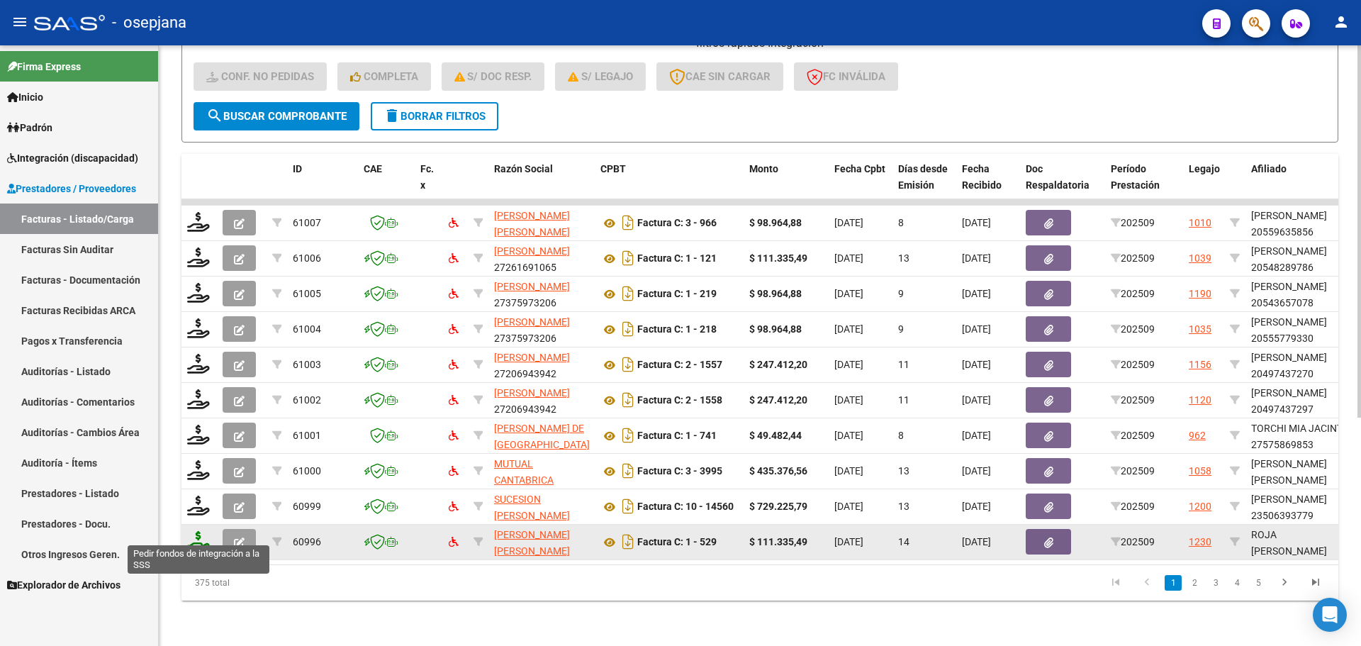
click at [204, 531] on icon at bounding box center [198, 541] width 23 height 20
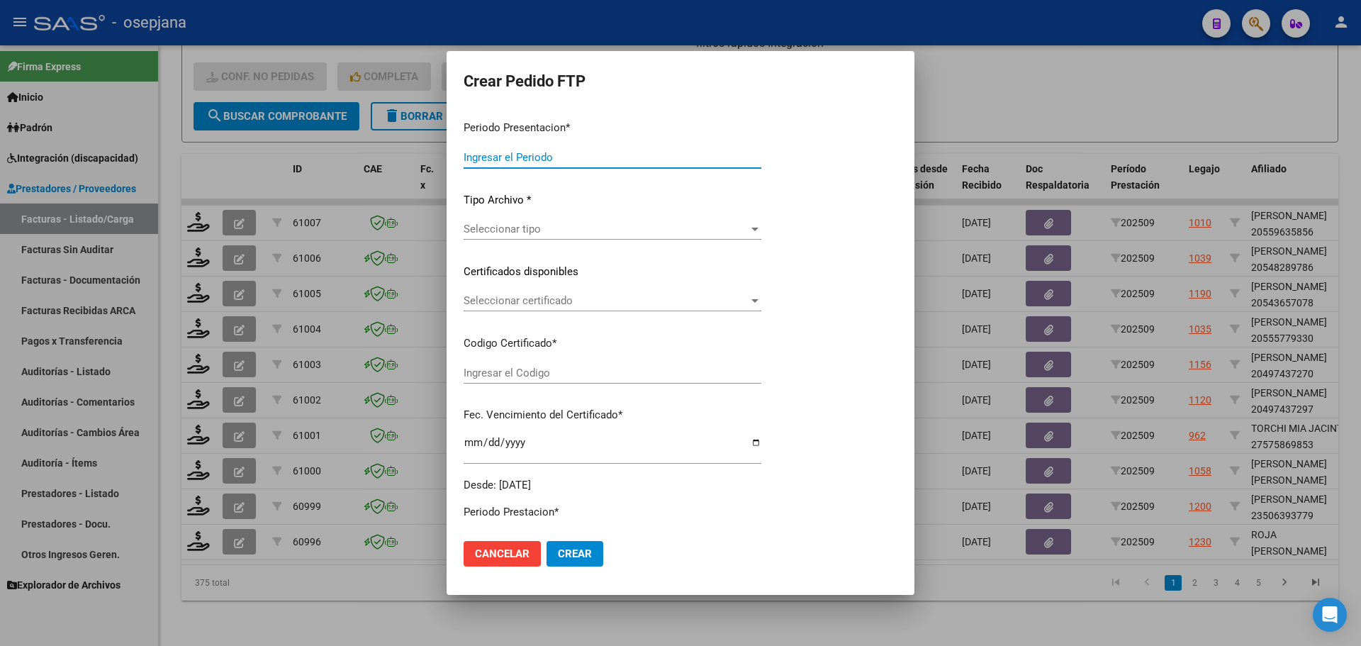
type input "202509"
type input "$ 111.335,49"
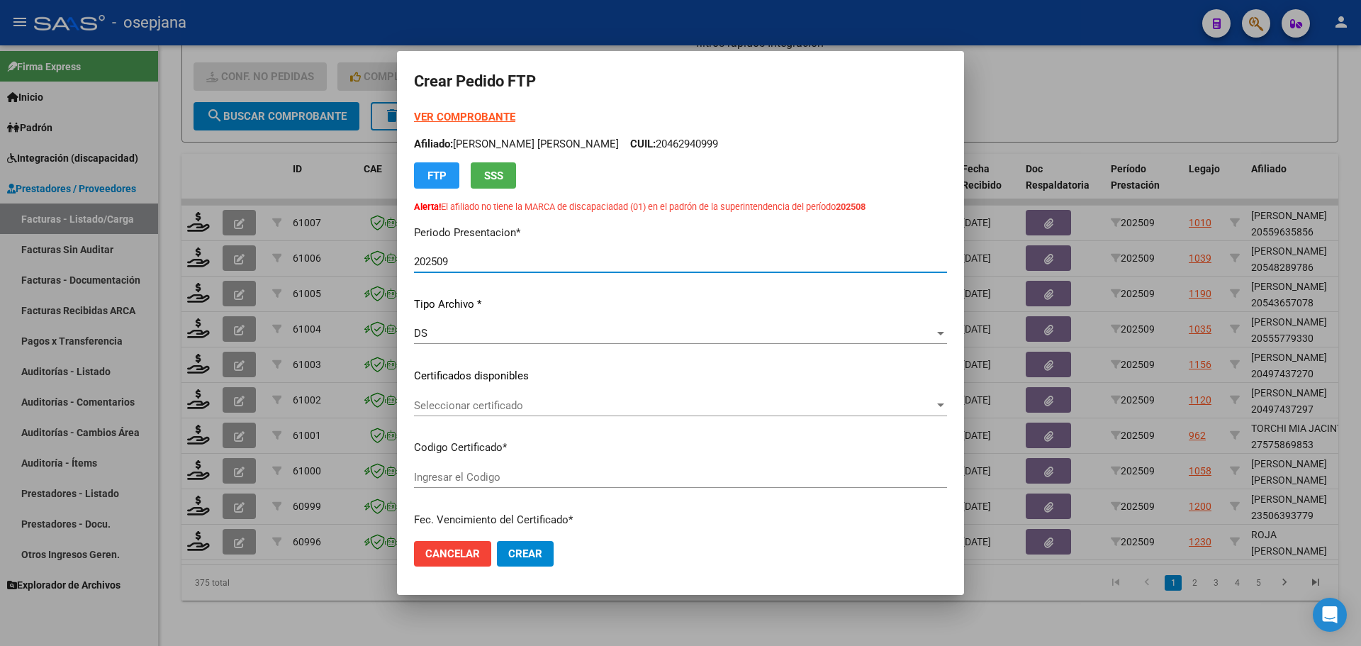
type input "ARG01000567119562024101420291014BUE10725"
type input "2029-10-14"
click at [592, 408] on span "Seleccionar certificado" at bounding box center [674, 405] width 520 height 13
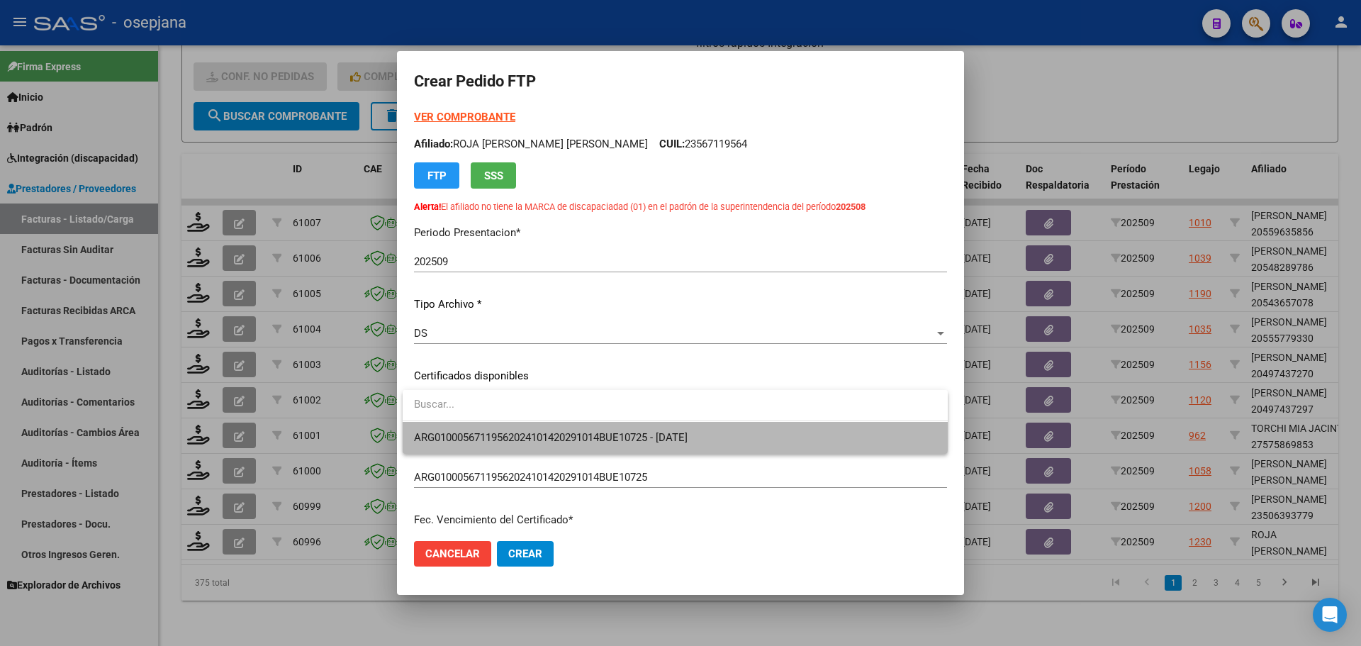
click at [593, 427] on span "ARG01000567119562024101420291014BUE10725 - 2029-10-14" at bounding box center [675, 438] width 522 height 32
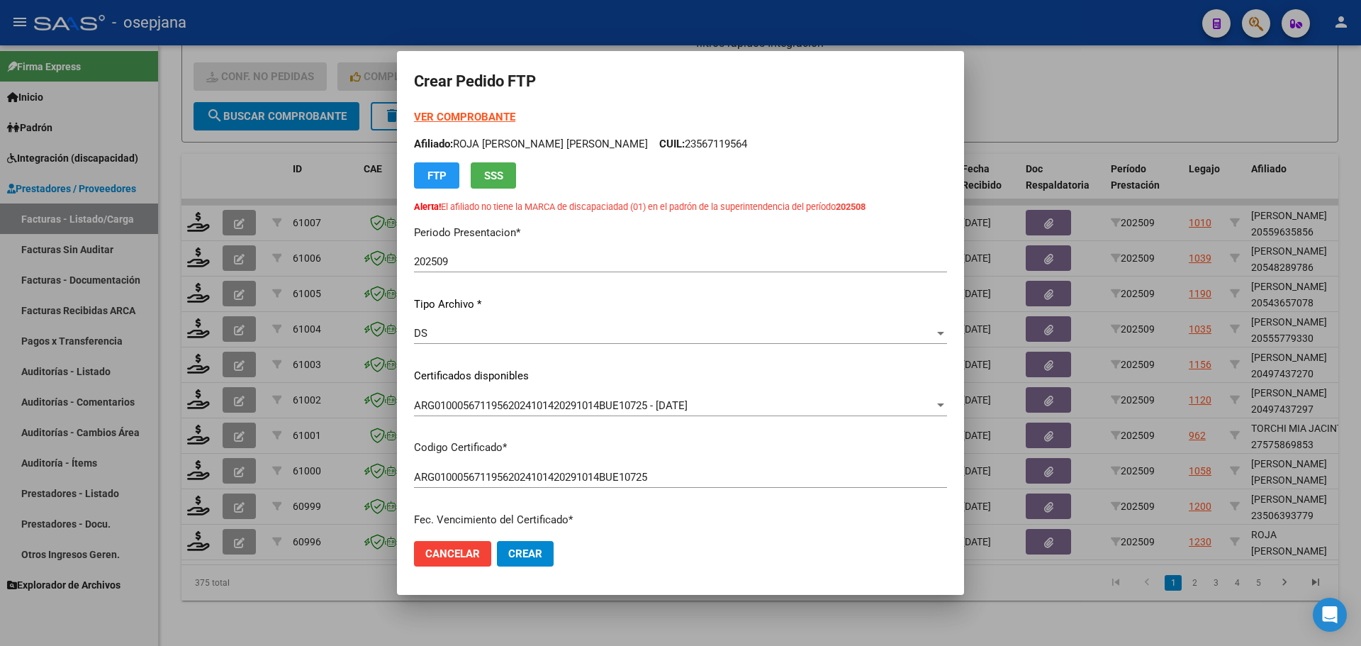
click at [473, 113] on strong "VER COMPROBANTE" at bounding box center [464, 117] width 101 height 13
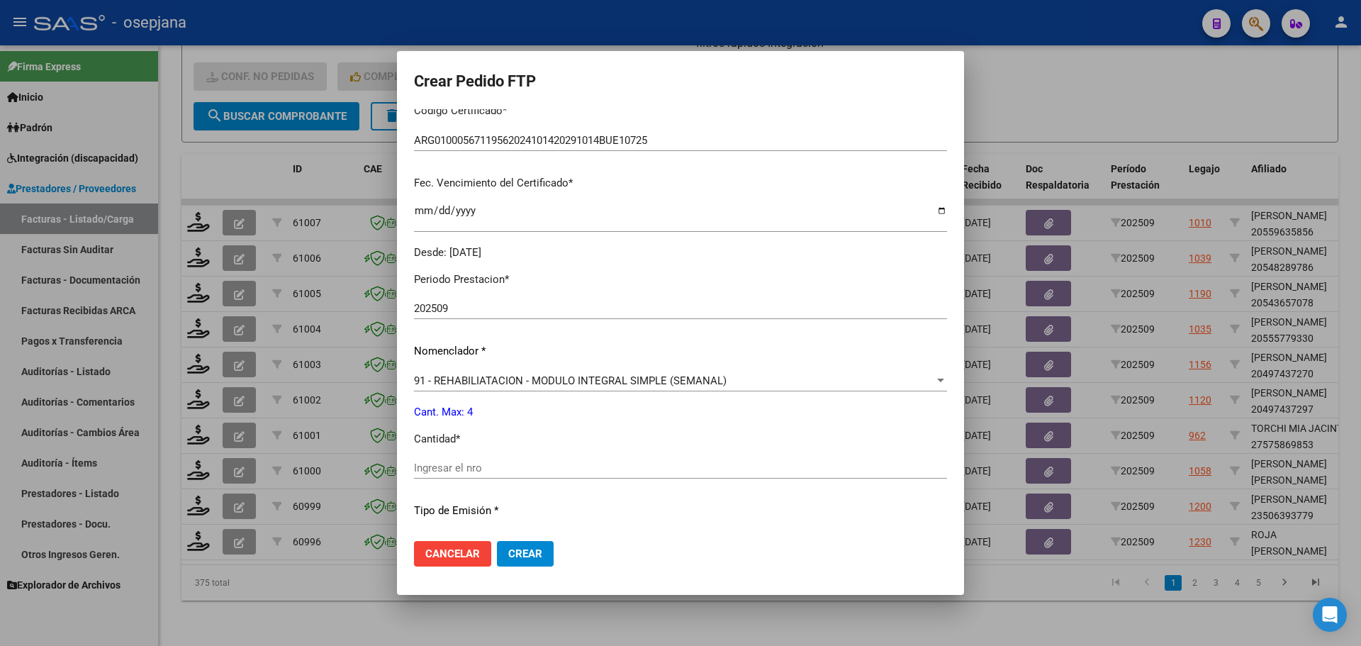
scroll to position [354, 0]
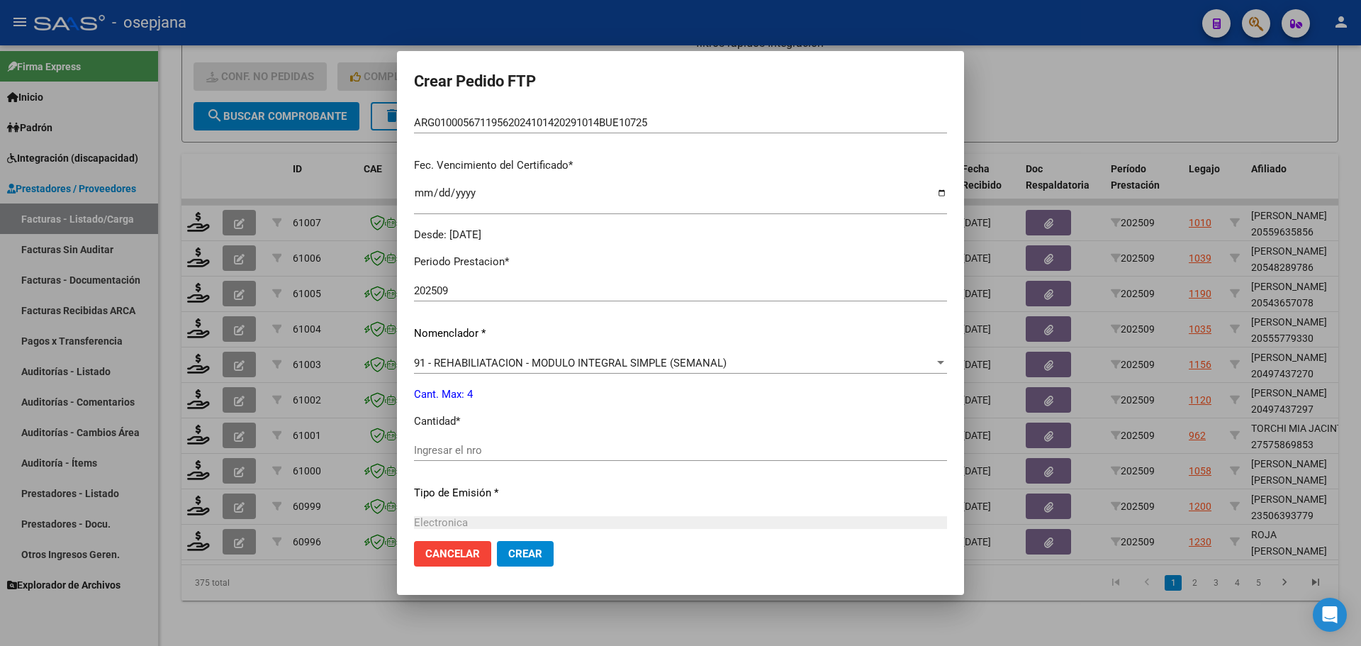
click at [475, 447] on input "Ingresar el nro" at bounding box center [680, 450] width 533 height 13
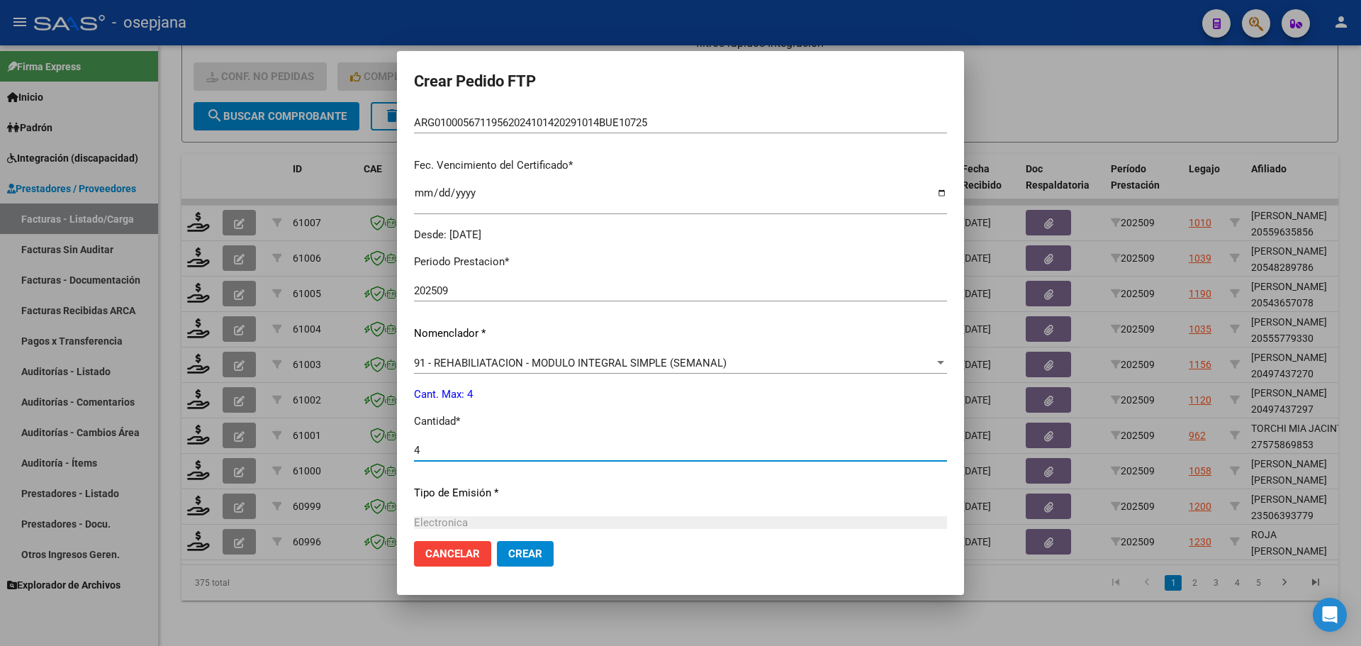
scroll to position [0, 0]
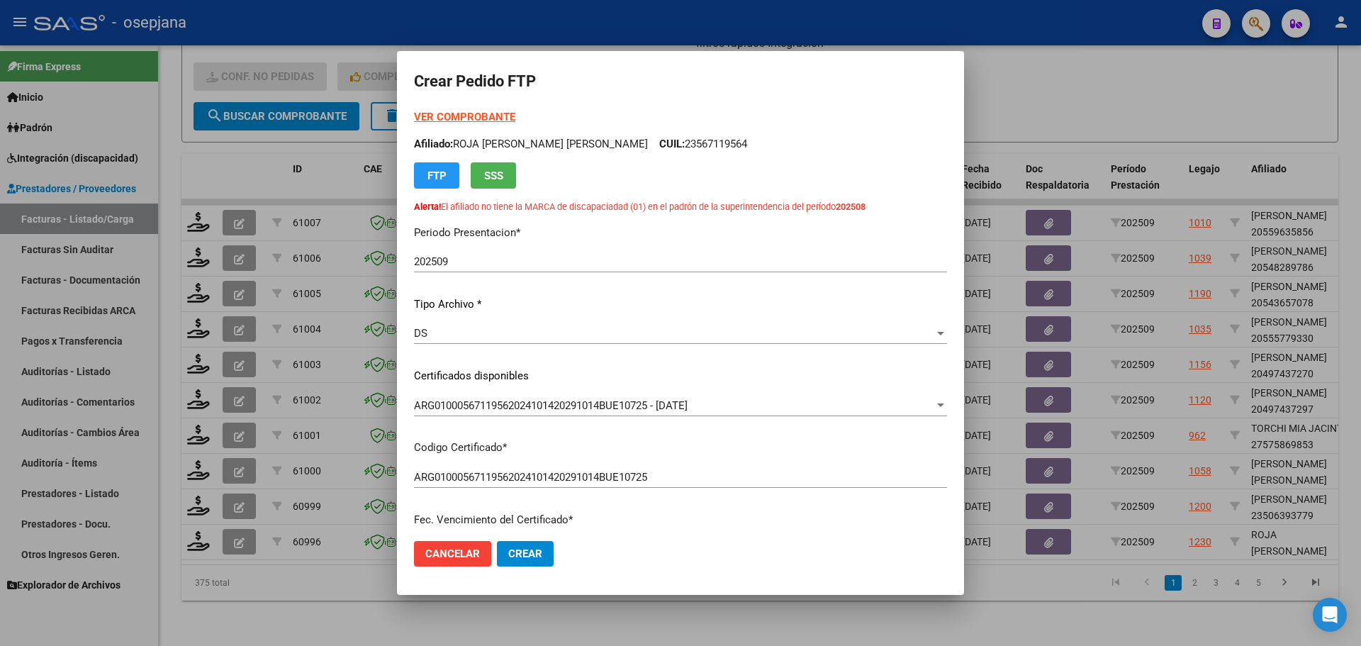
type input "4"
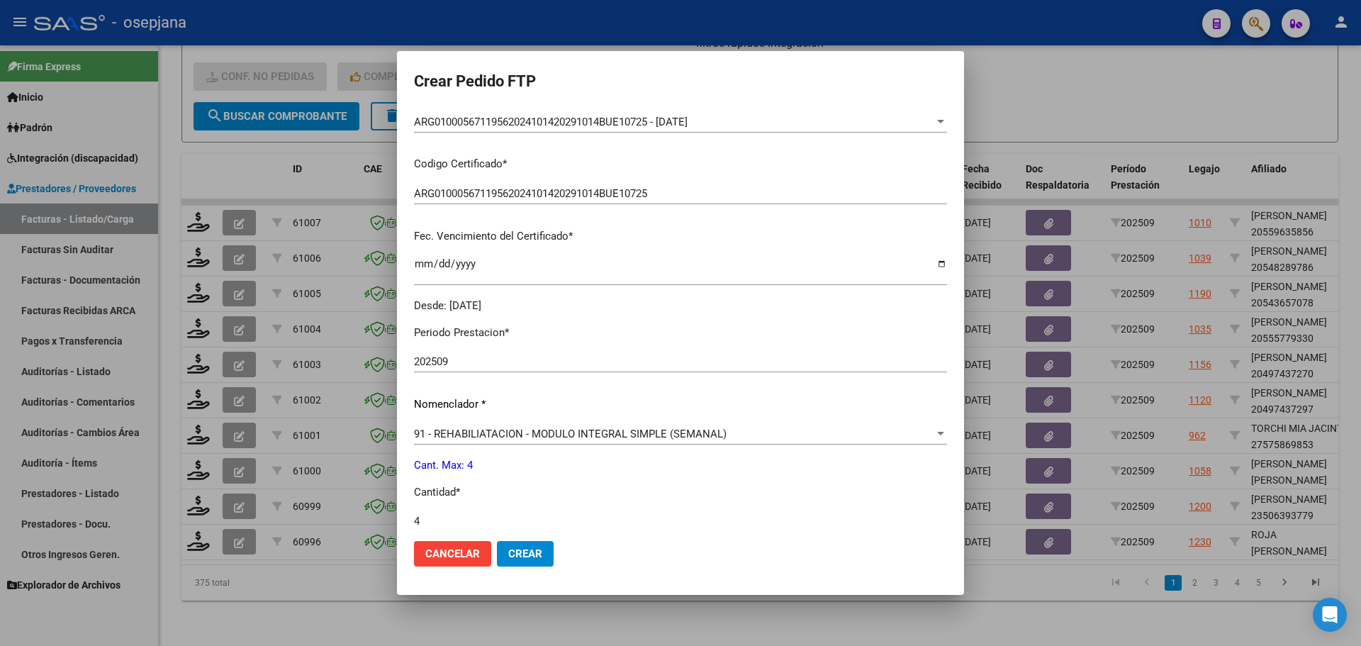
click at [515, 541] on button "Crear" at bounding box center [525, 554] width 57 height 26
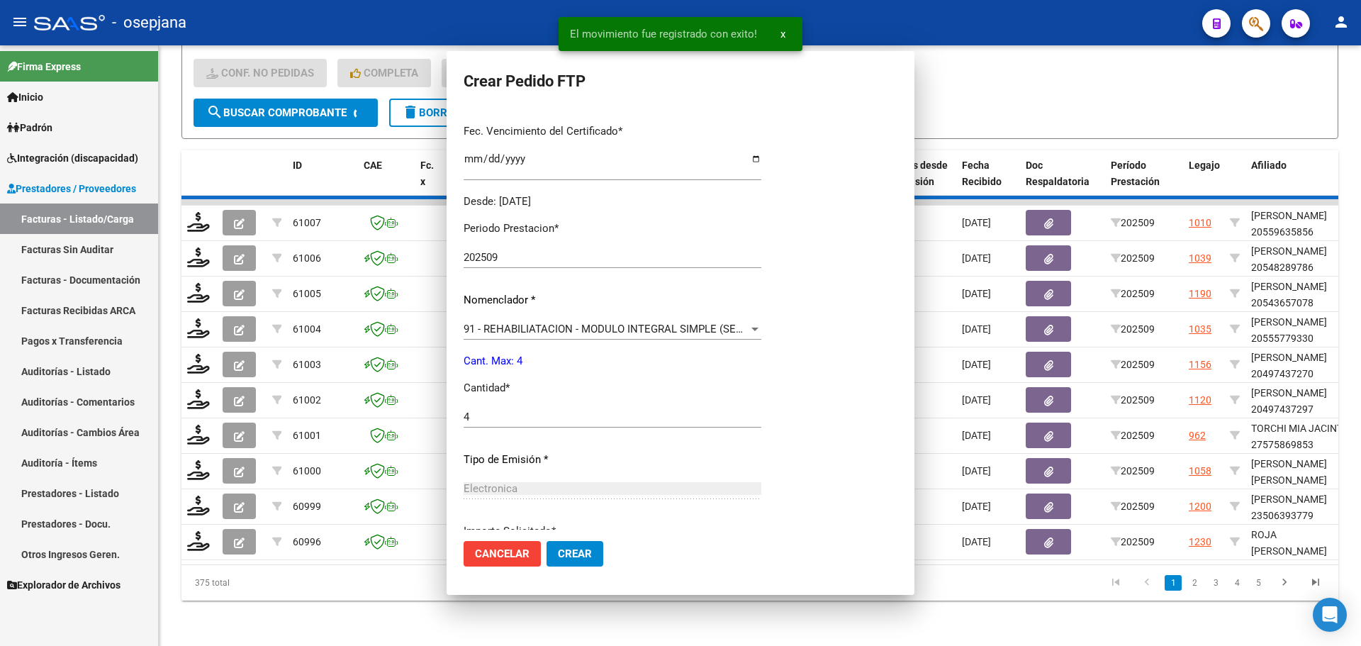
scroll to position [0, 0]
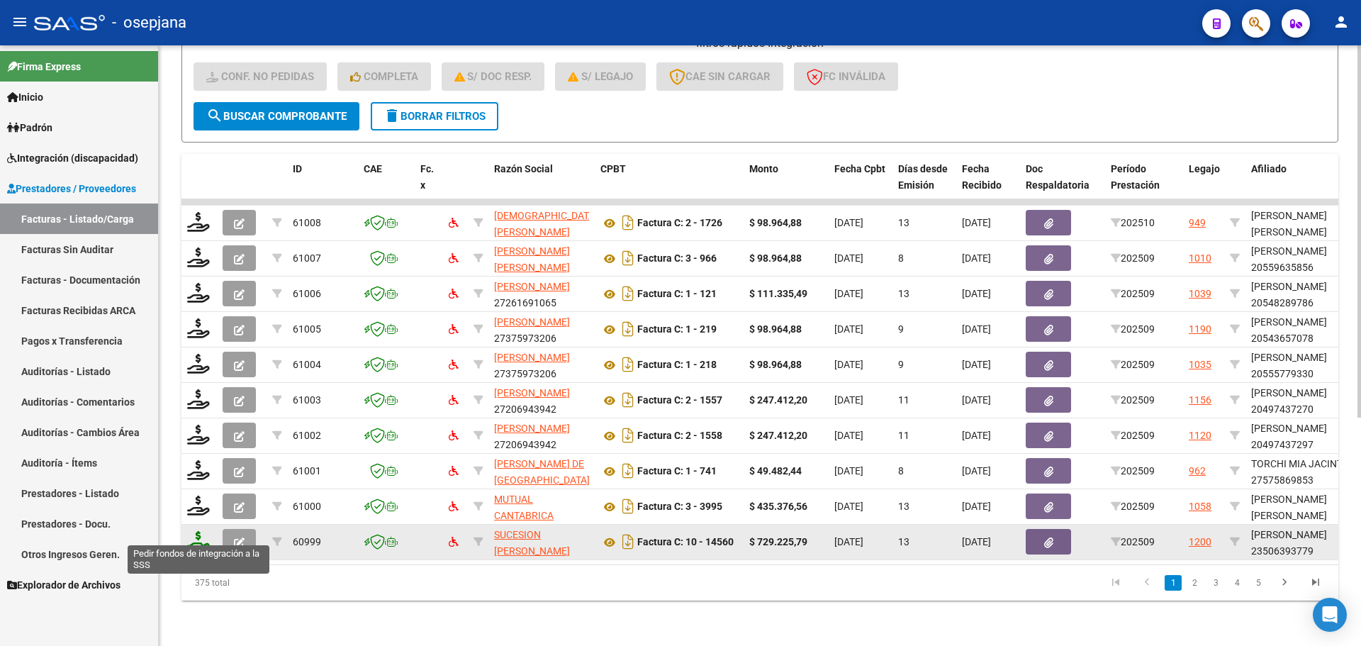
click at [197, 534] on icon at bounding box center [198, 541] width 23 height 20
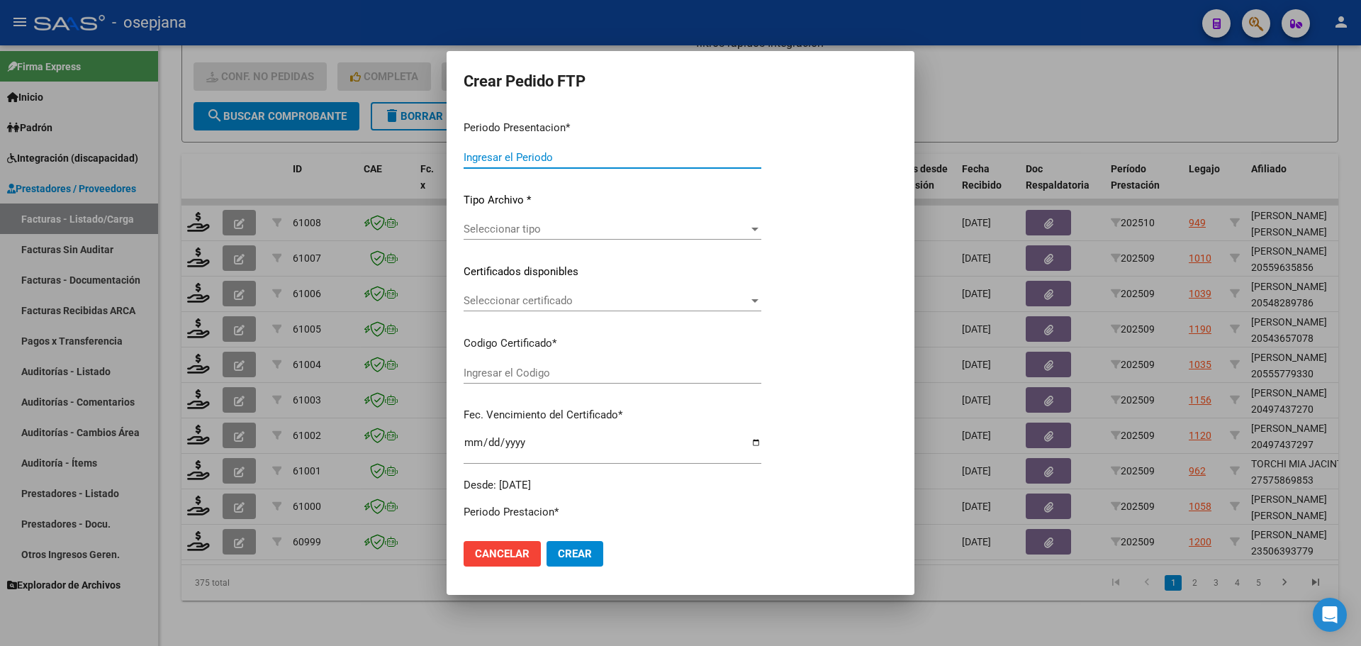
type input "202509"
type input "$ 729.225,79"
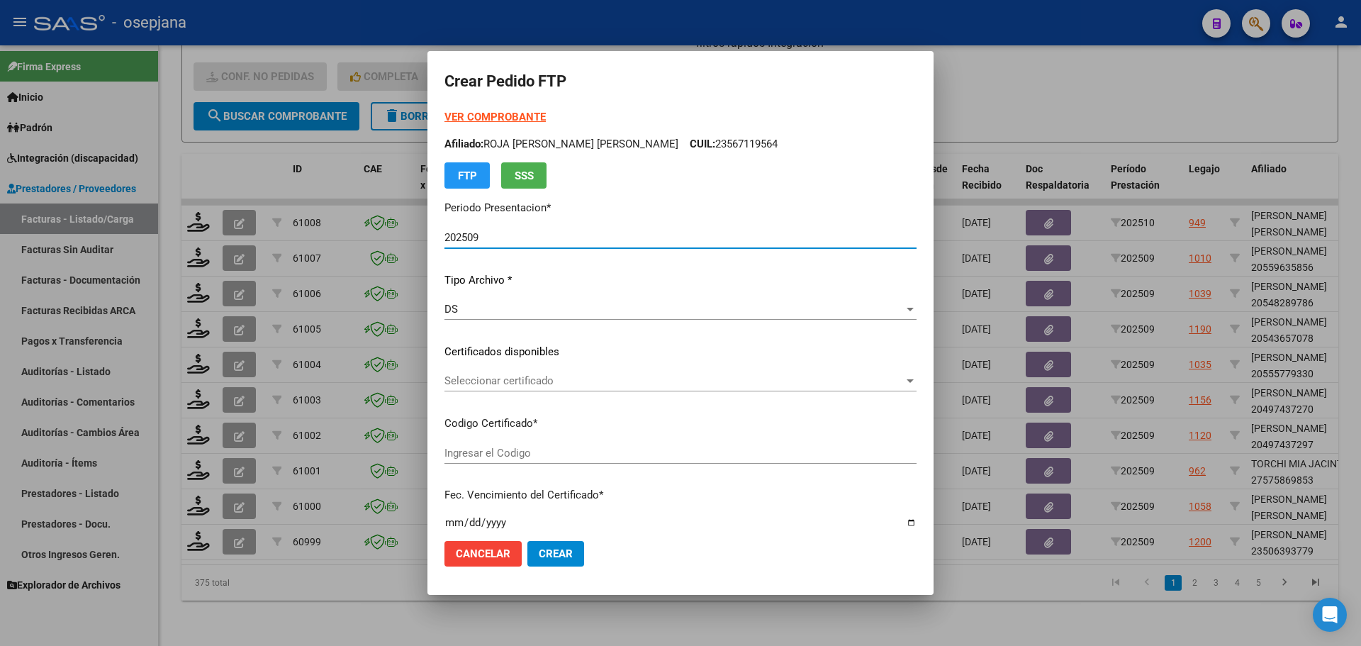
type input "ARG02000506393772022092020270920BSAS436"
type input "2027-09-20"
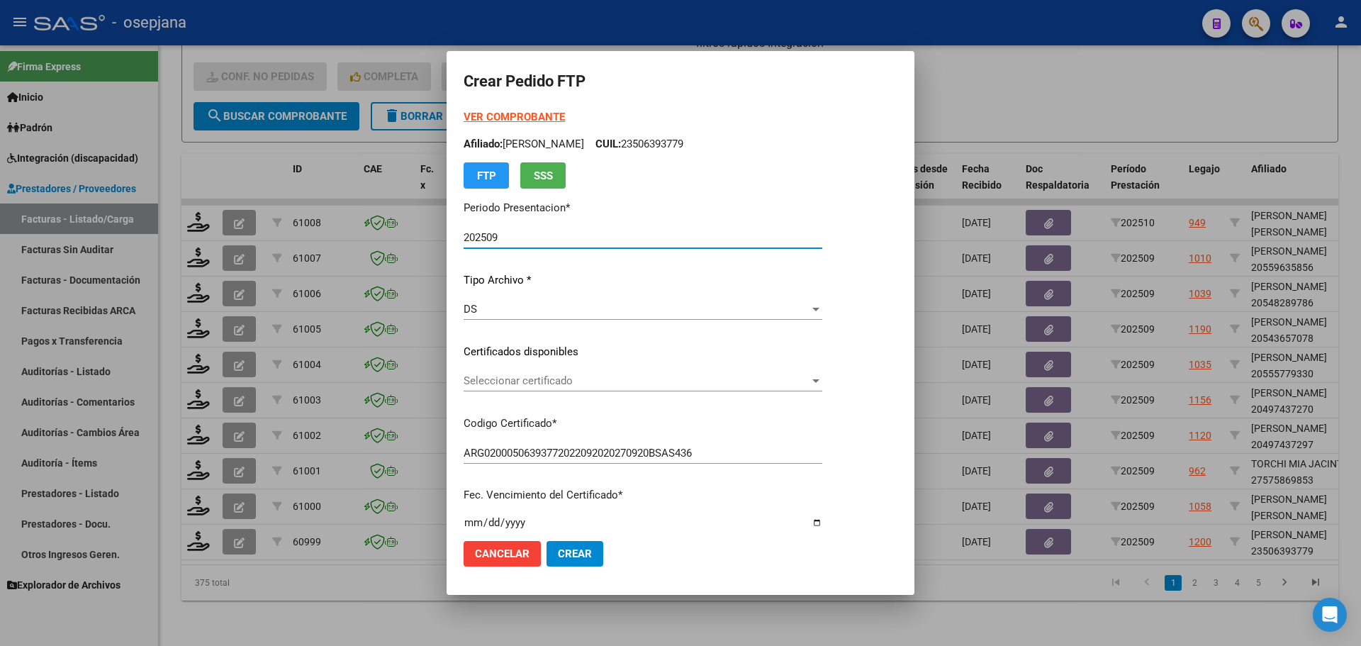
click at [501, 376] on span "Seleccionar certificado" at bounding box center [637, 380] width 346 height 13
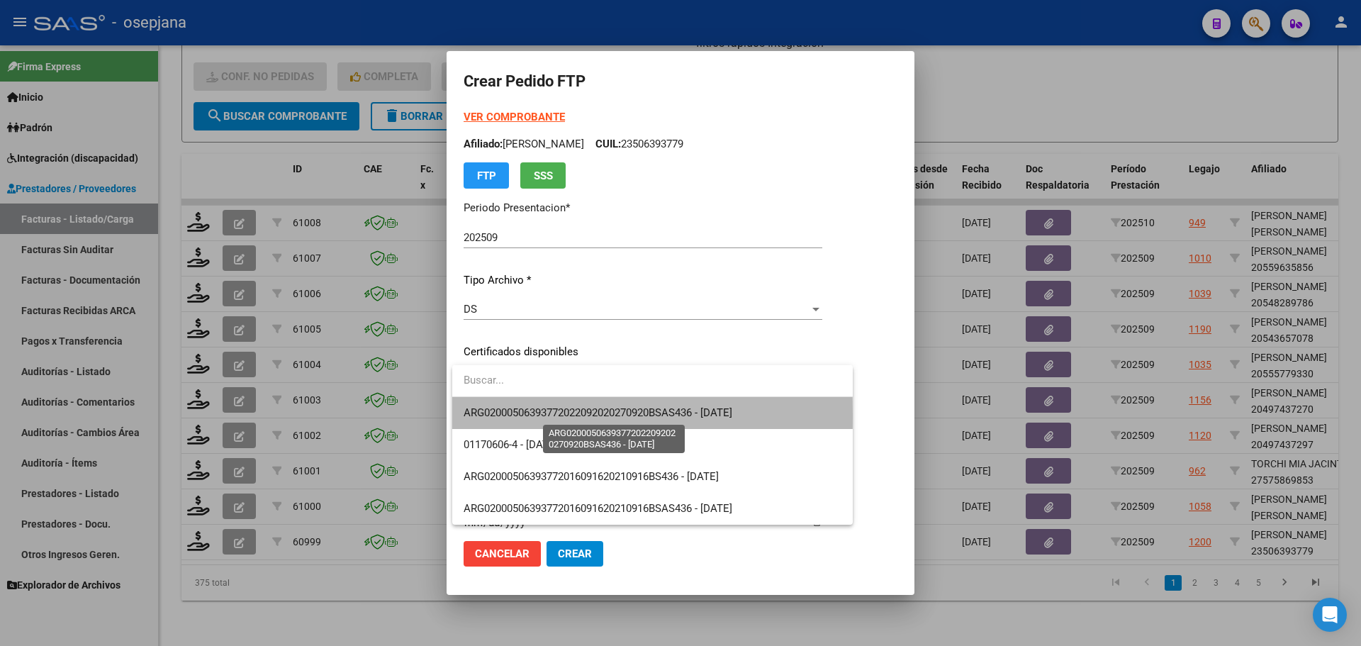
click at [513, 415] on span "ARG02000506393772022092020270920BSAS436 - 2027-09-20" at bounding box center [598, 412] width 269 height 13
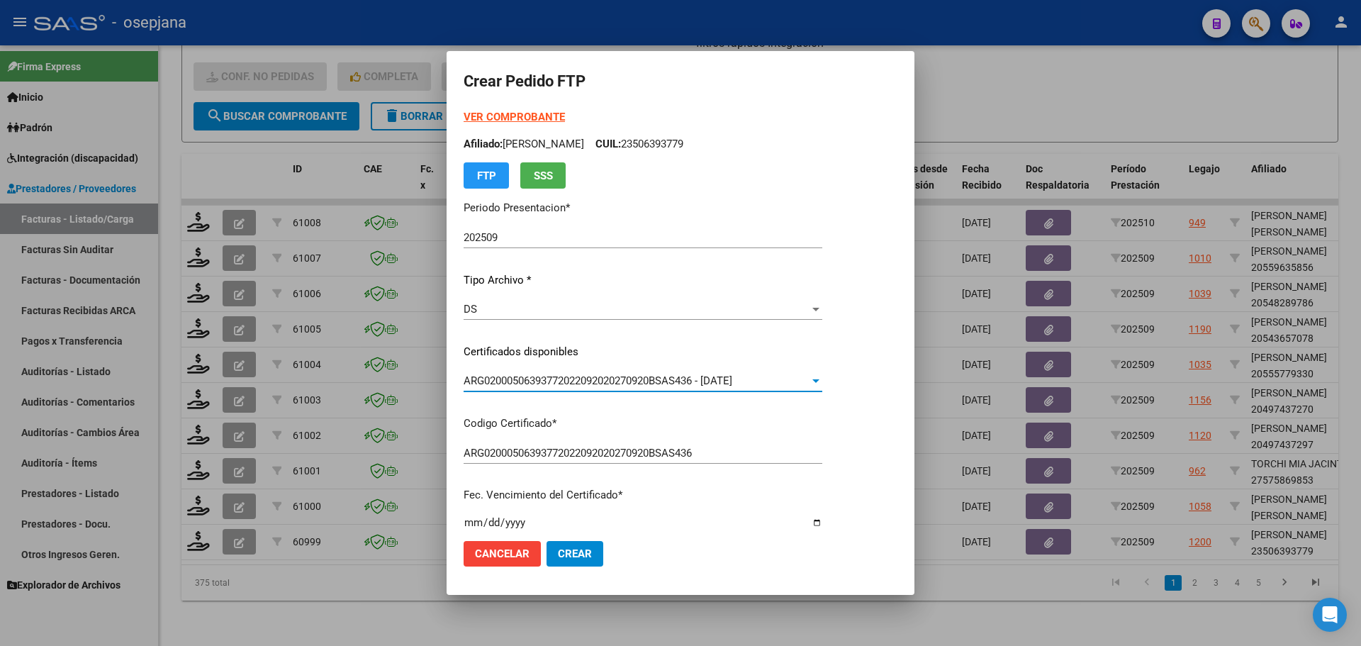
click at [525, 116] on strong "VER COMPROBANTE" at bounding box center [514, 117] width 101 height 13
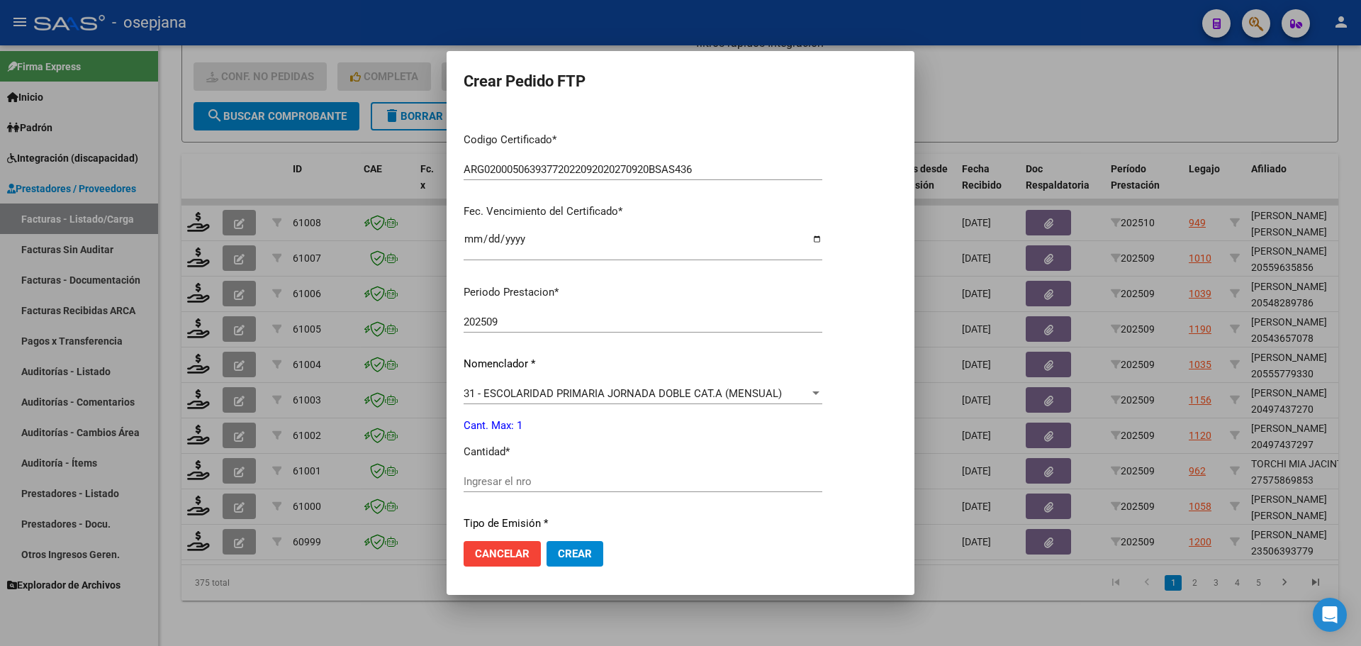
click at [498, 481] on input "Ingresar el nro" at bounding box center [643, 481] width 359 height 13
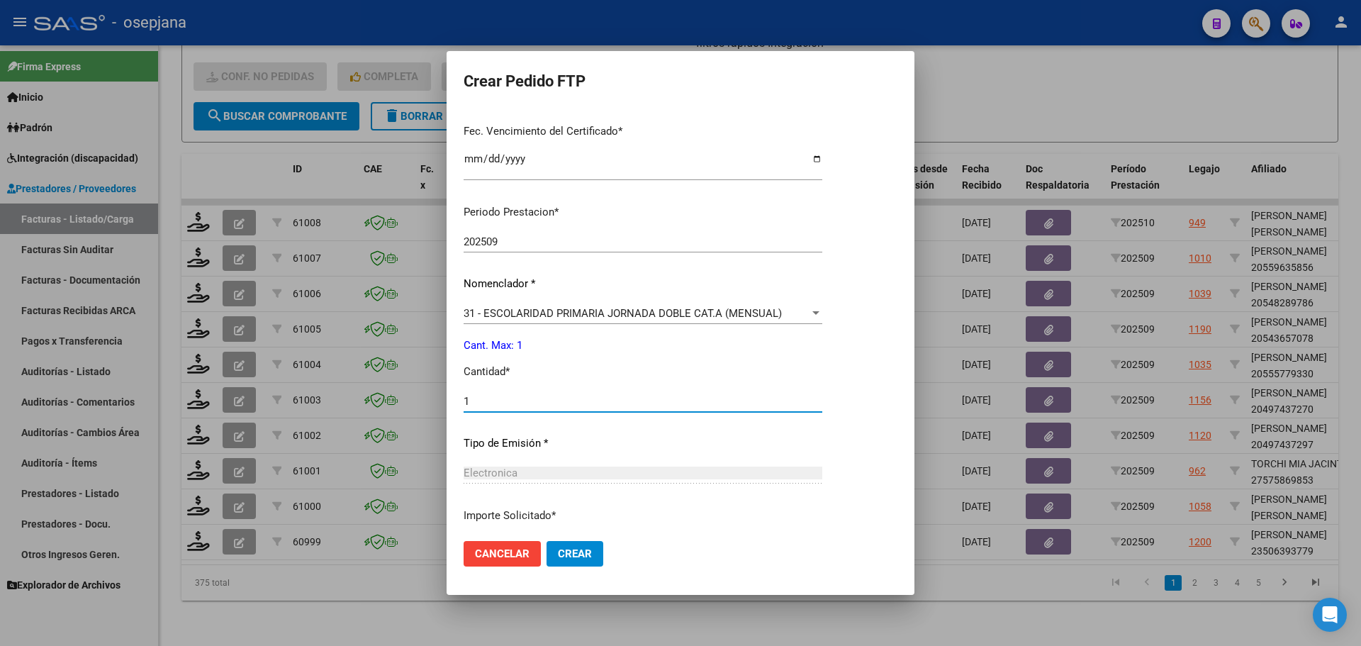
scroll to position [474, 0]
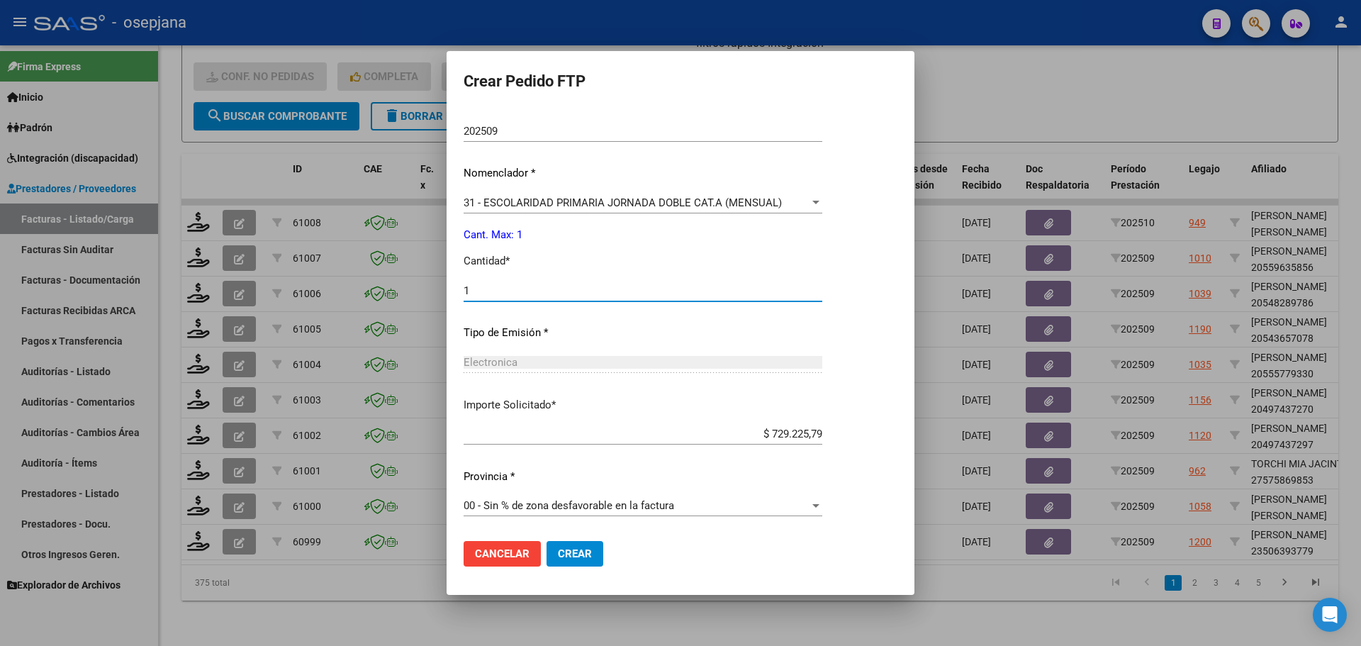
type input "1"
click at [578, 551] on span "Crear" at bounding box center [575, 553] width 34 height 13
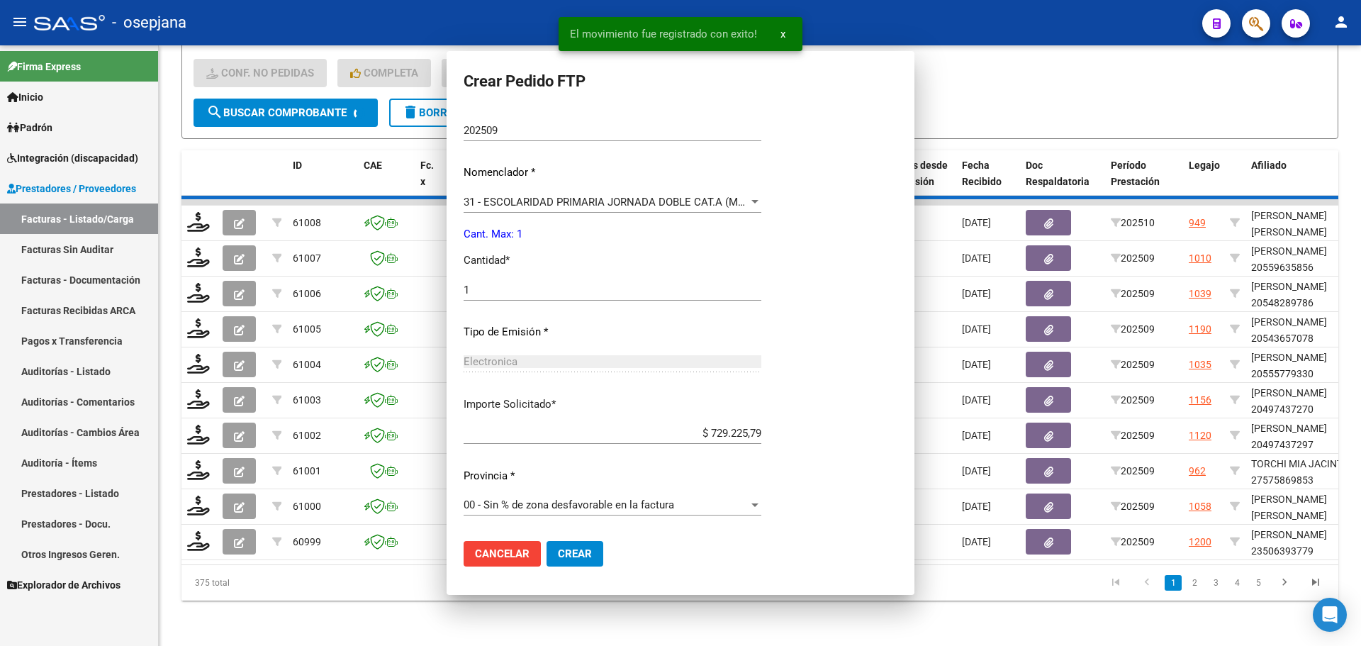
scroll to position [0, 0]
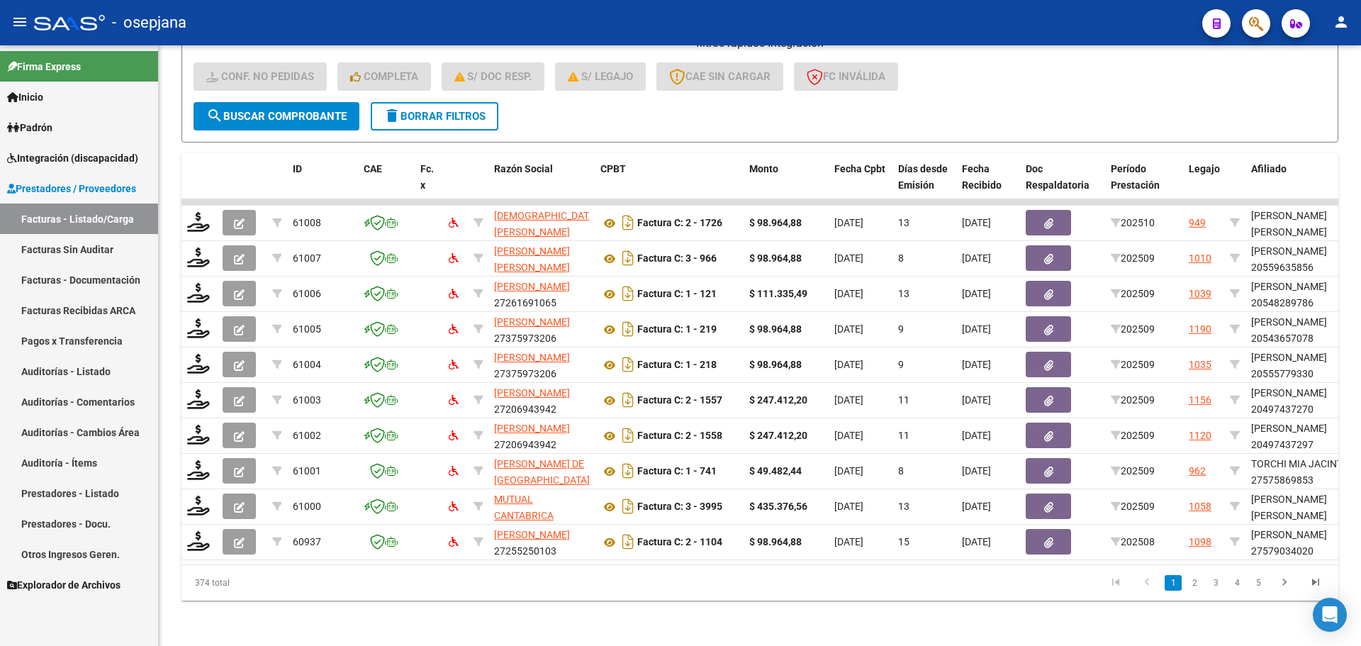
click at [89, 153] on span "Integración (discapacidad)" at bounding box center [72, 158] width 131 height 16
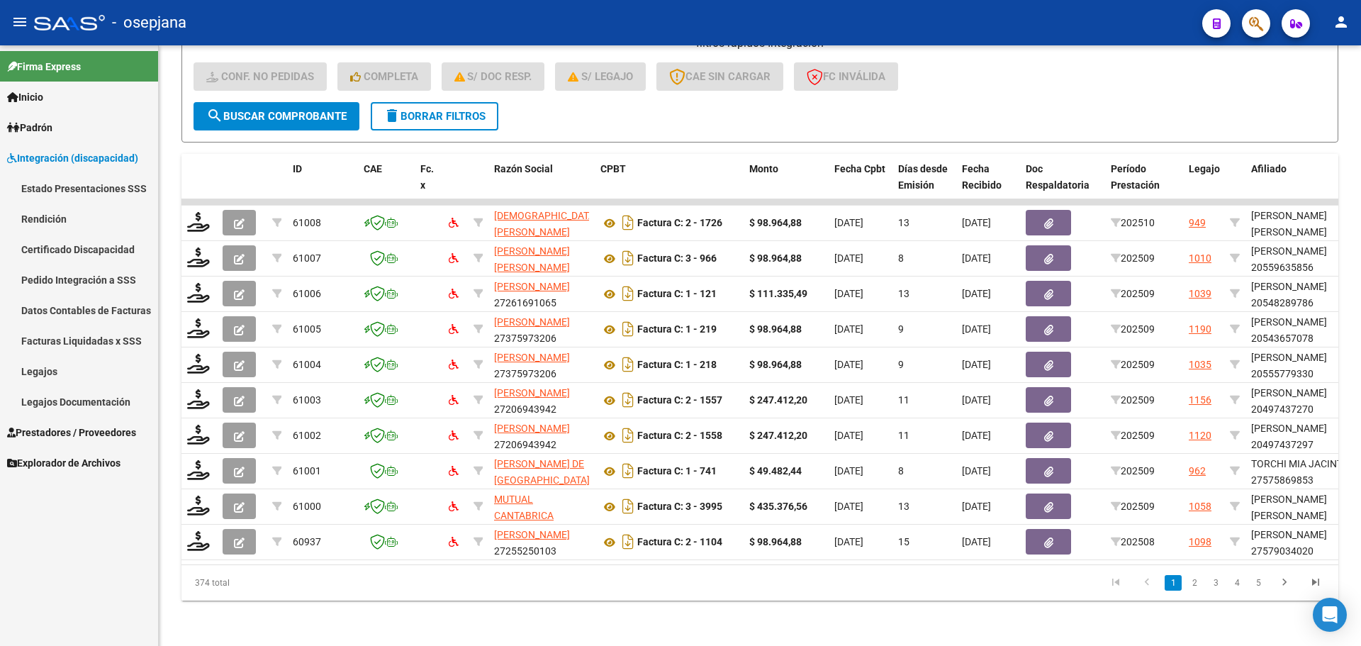
click at [62, 433] on span "Prestadores / Proveedores" at bounding box center [71, 433] width 129 height 16
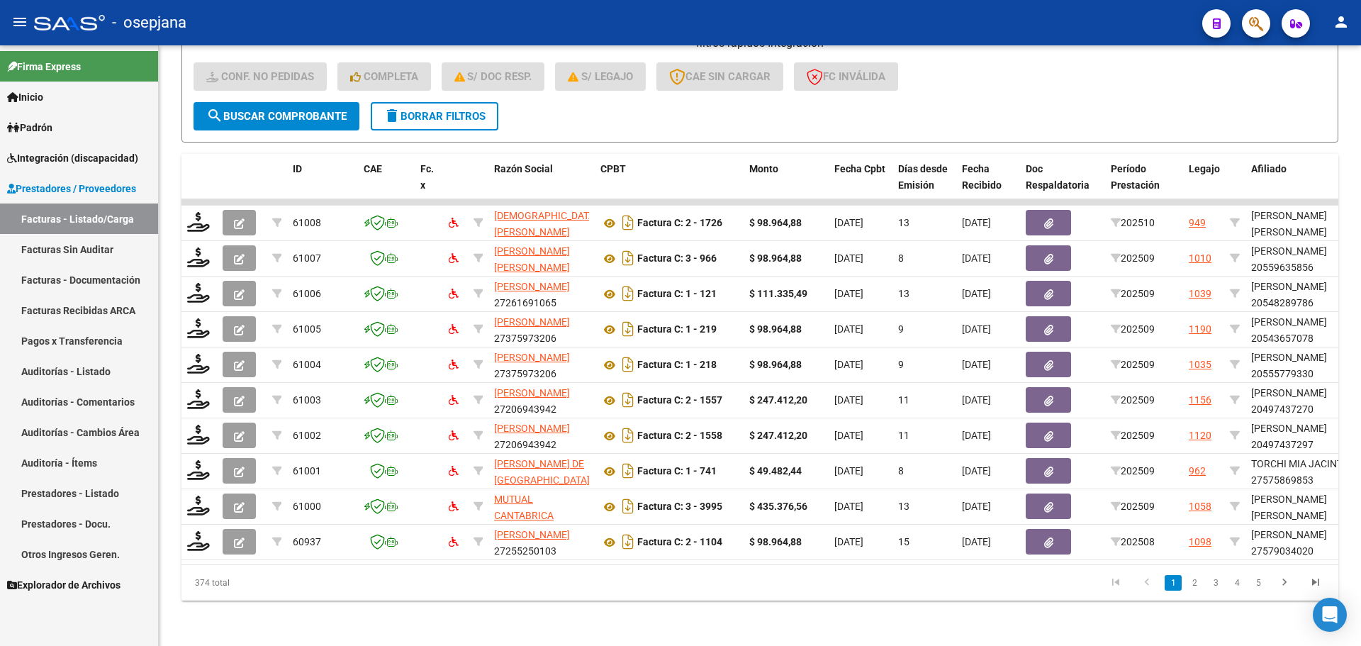
click at [103, 152] on span "Integración (discapacidad)" at bounding box center [72, 158] width 131 height 16
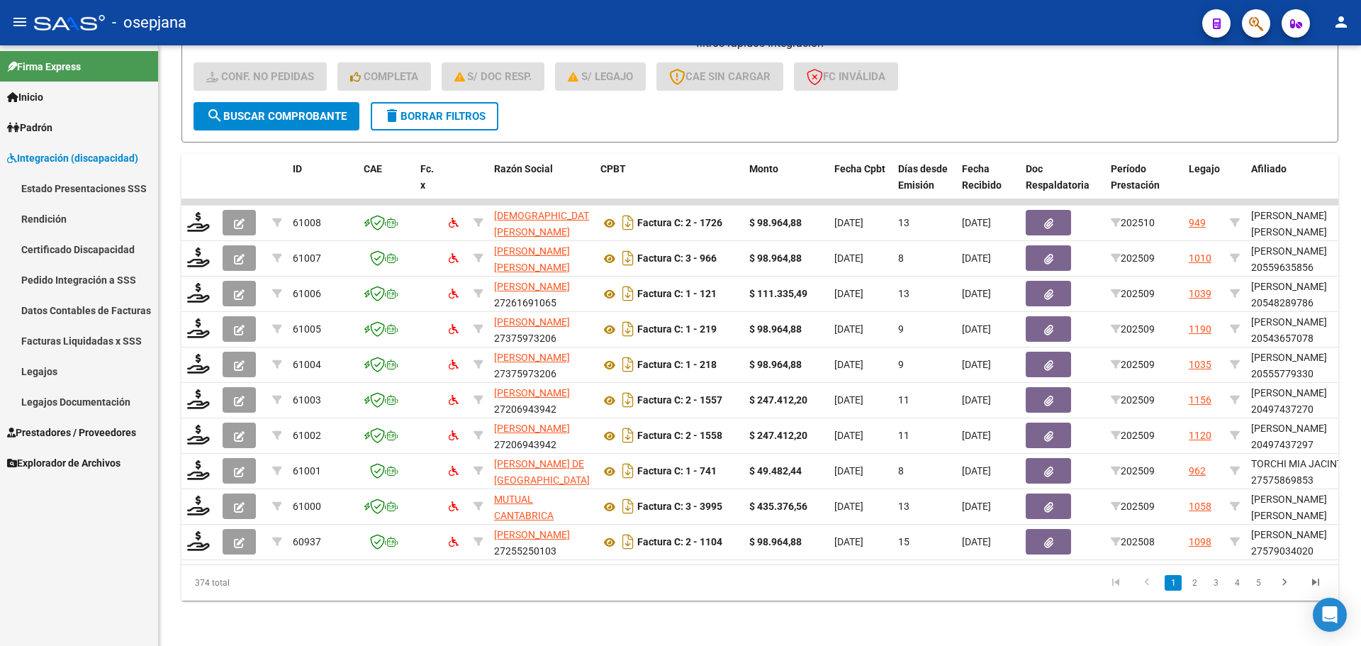
click at [81, 268] on link "Pedido Integración a SSS" at bounding box center [79, 279] width 158 height 30
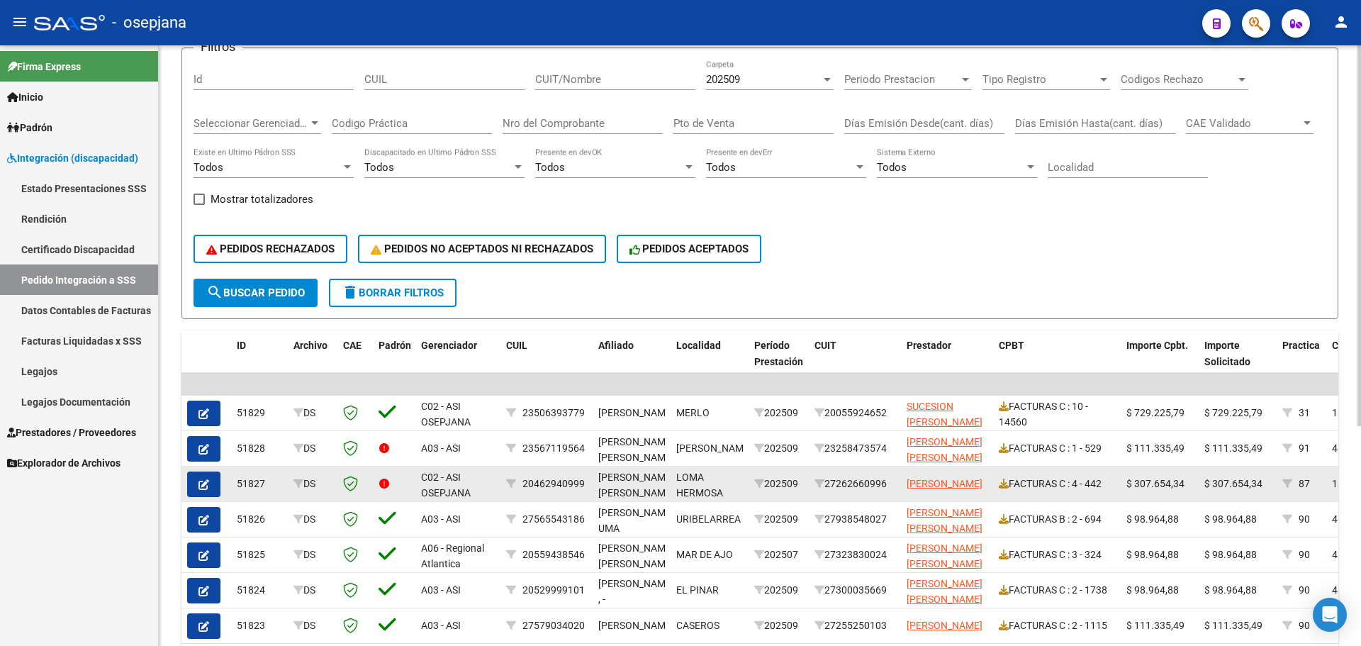
scroll to position [347, 0]
